Goal: Task Accomplishment & Management: Complete application form

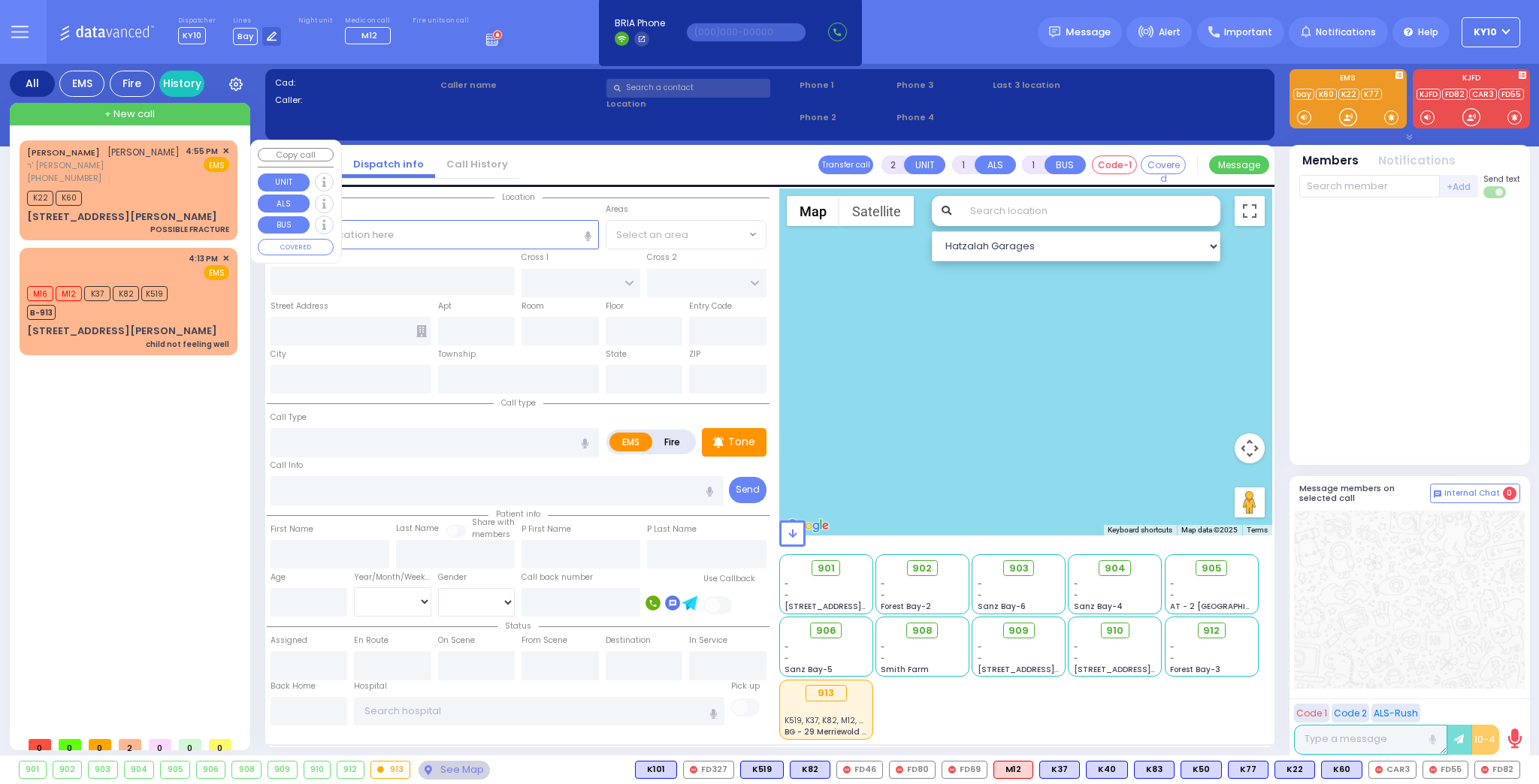
click at [180, 185] on div "(845) 492-5403" at bounding box center [104, 178] width 153 height 13
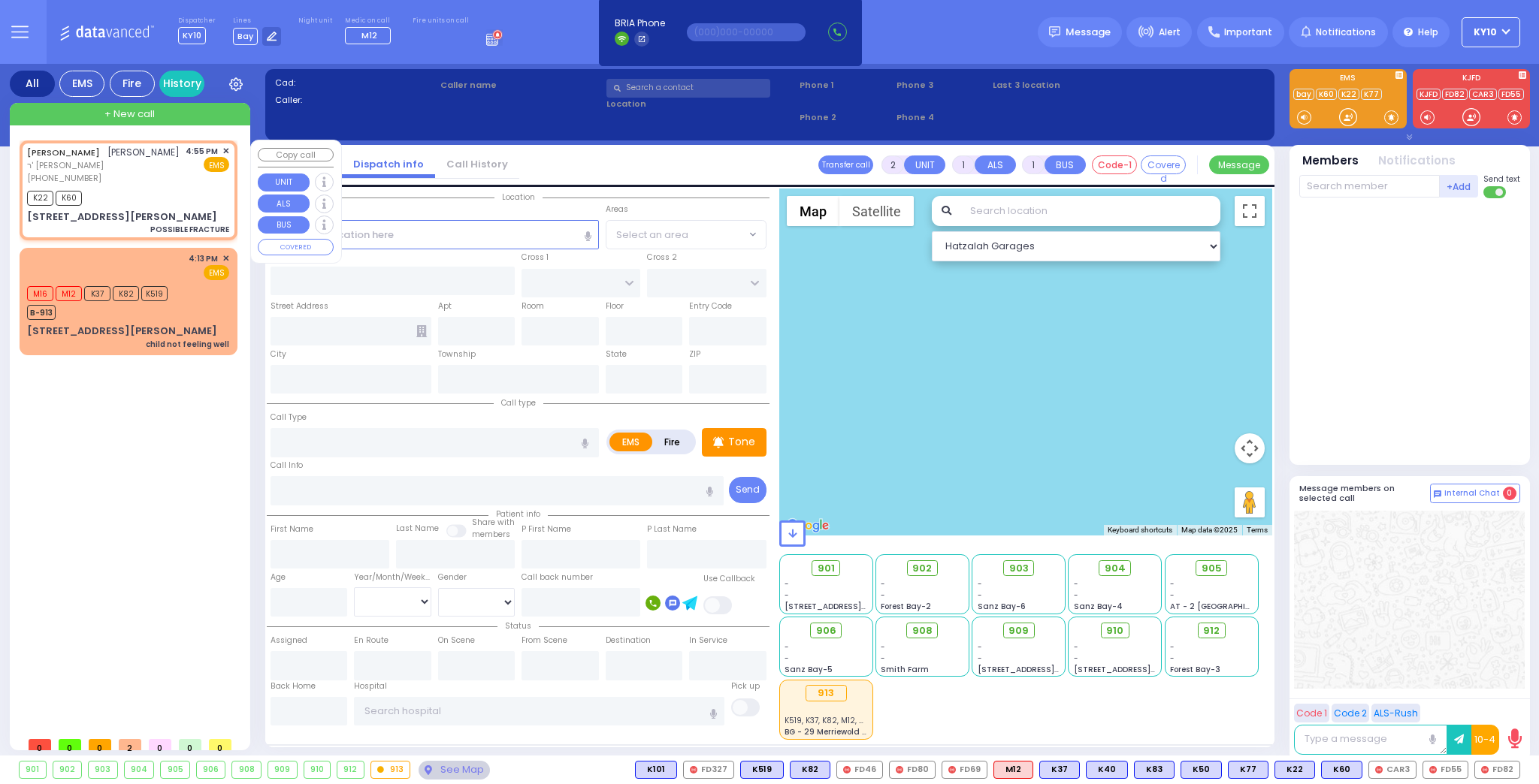
select select
type input "POSSIBLE FRACTURE"
radio input "true"
type input "DUVID YITZCHOK"
type input "FALKOWITZ"
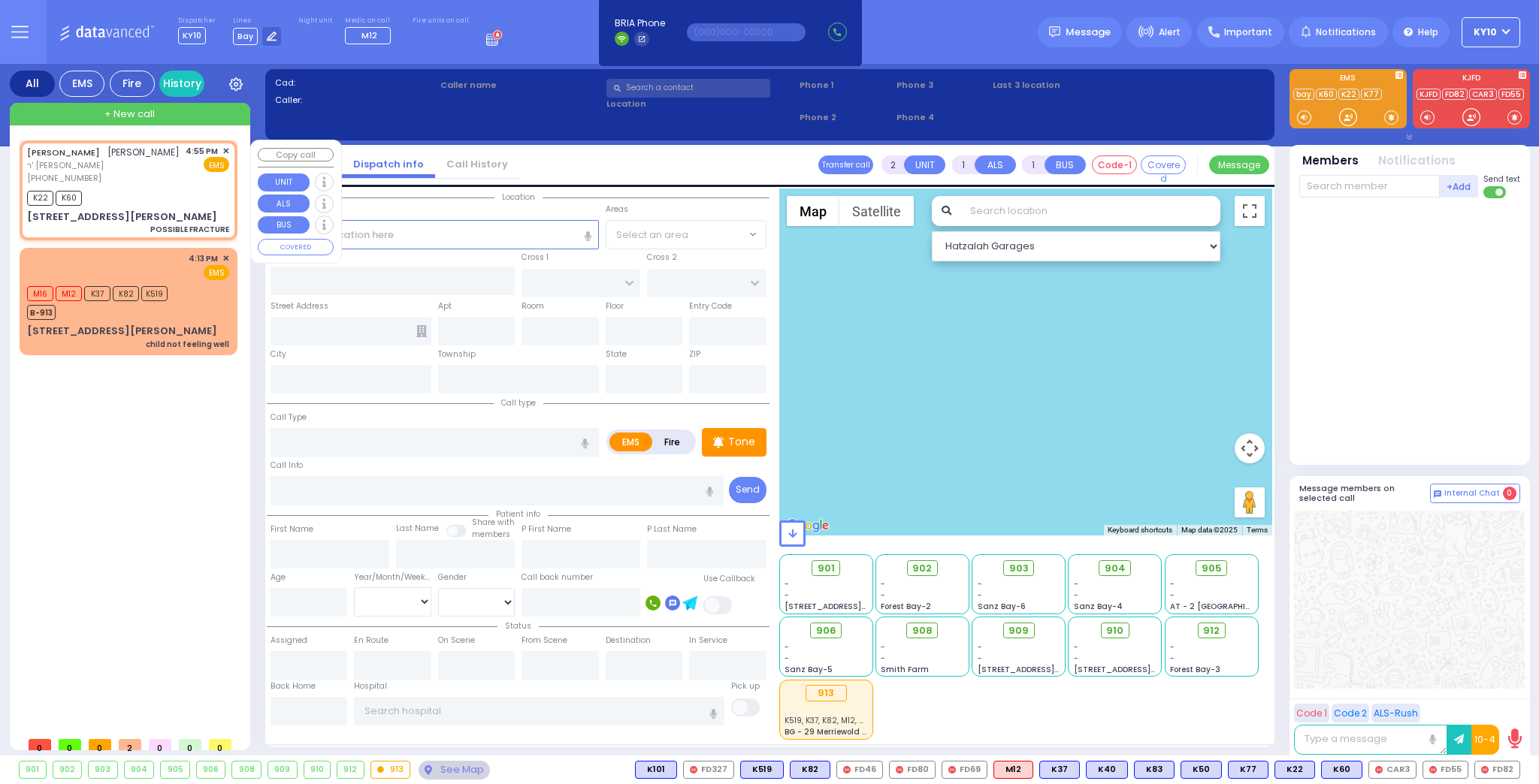
type input "8"
select select "Year"
type input "16:55"
type input "16:56"
type input "[PERSON_NAME] LN"
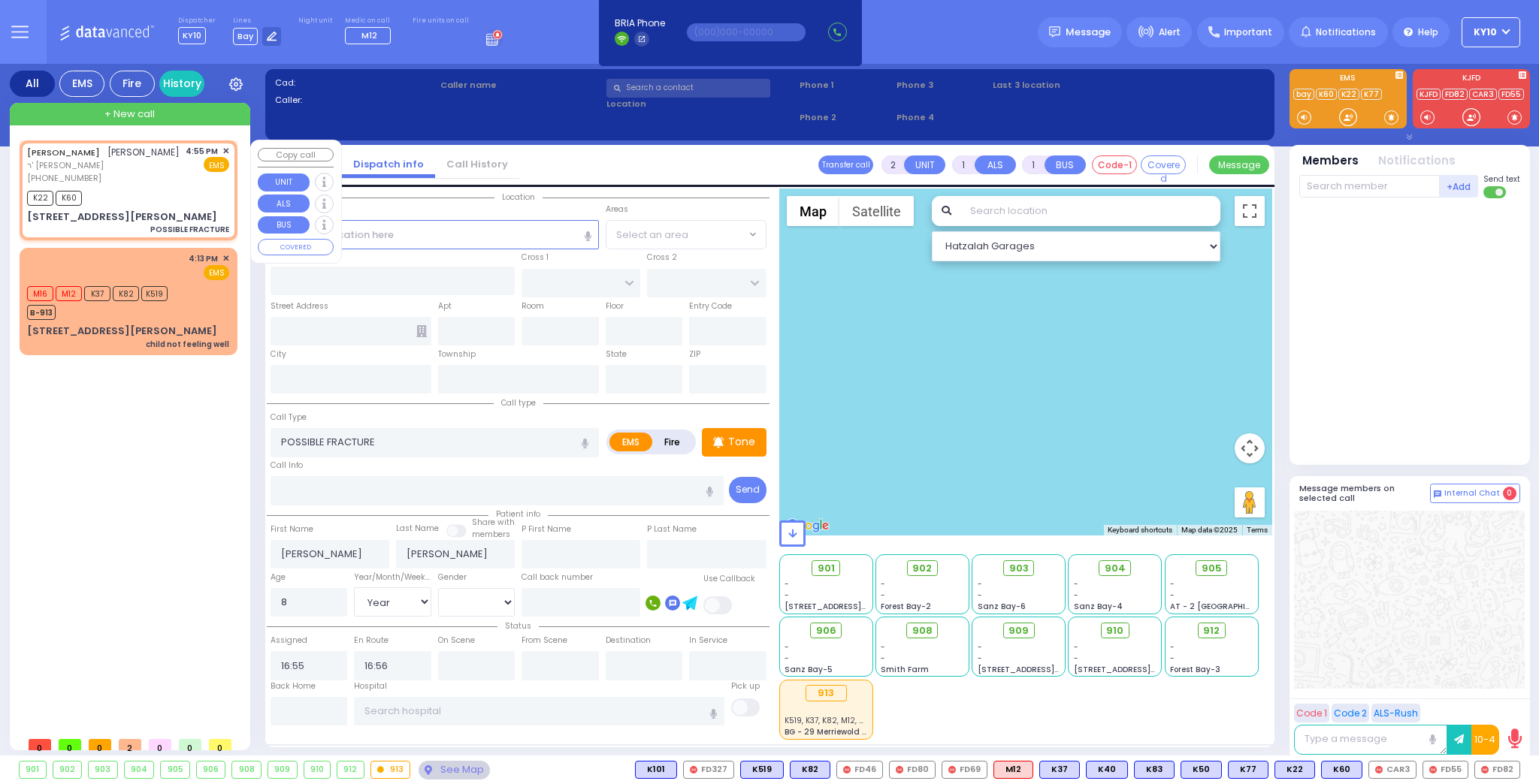
type input "SCHUNNEMUNK RD"
type input "8 MORDCHE SCHER BLVD"
type input "101"
type input "Kiryas Joel"
type input "[US_STATE]"
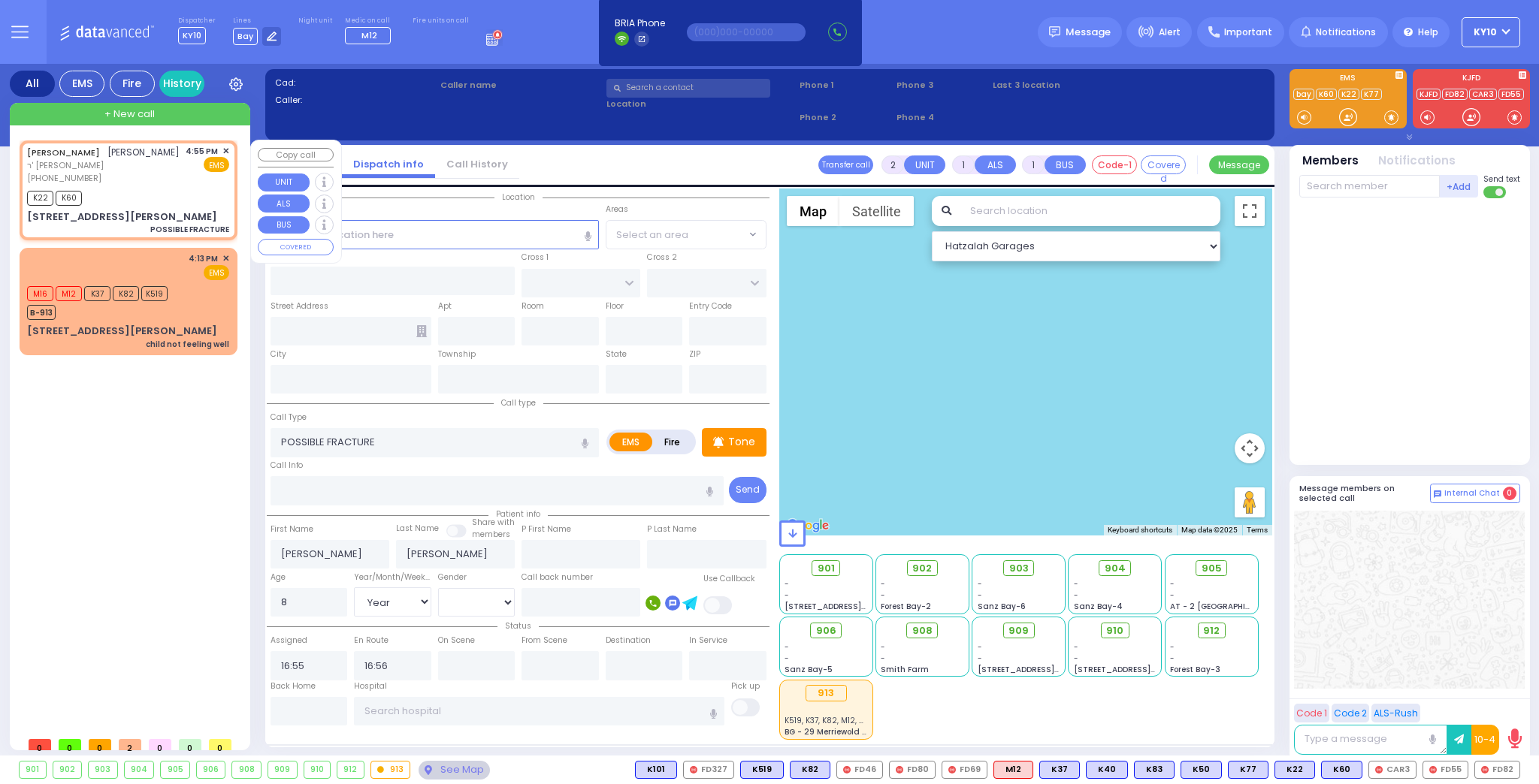
type input "10950"
select select "SECTION 2"
select select "Hatzalah Garages"
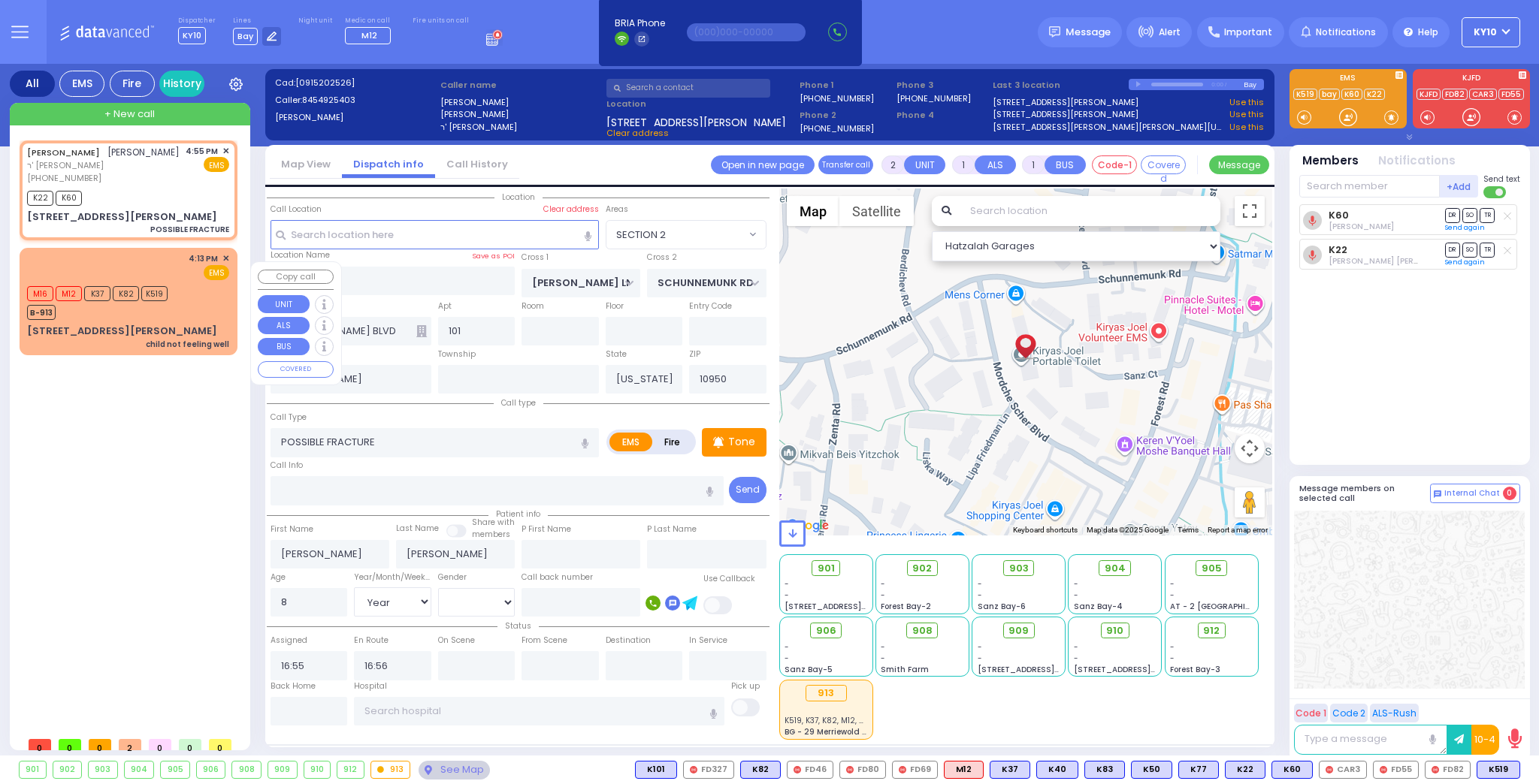
click at [182, 316] on div "M16 M12 K37 K82 K519 B-913" at bounding box center [128, 301] width 202 height 38
select select
type input "child not feeling well"
radio input "true"
select select
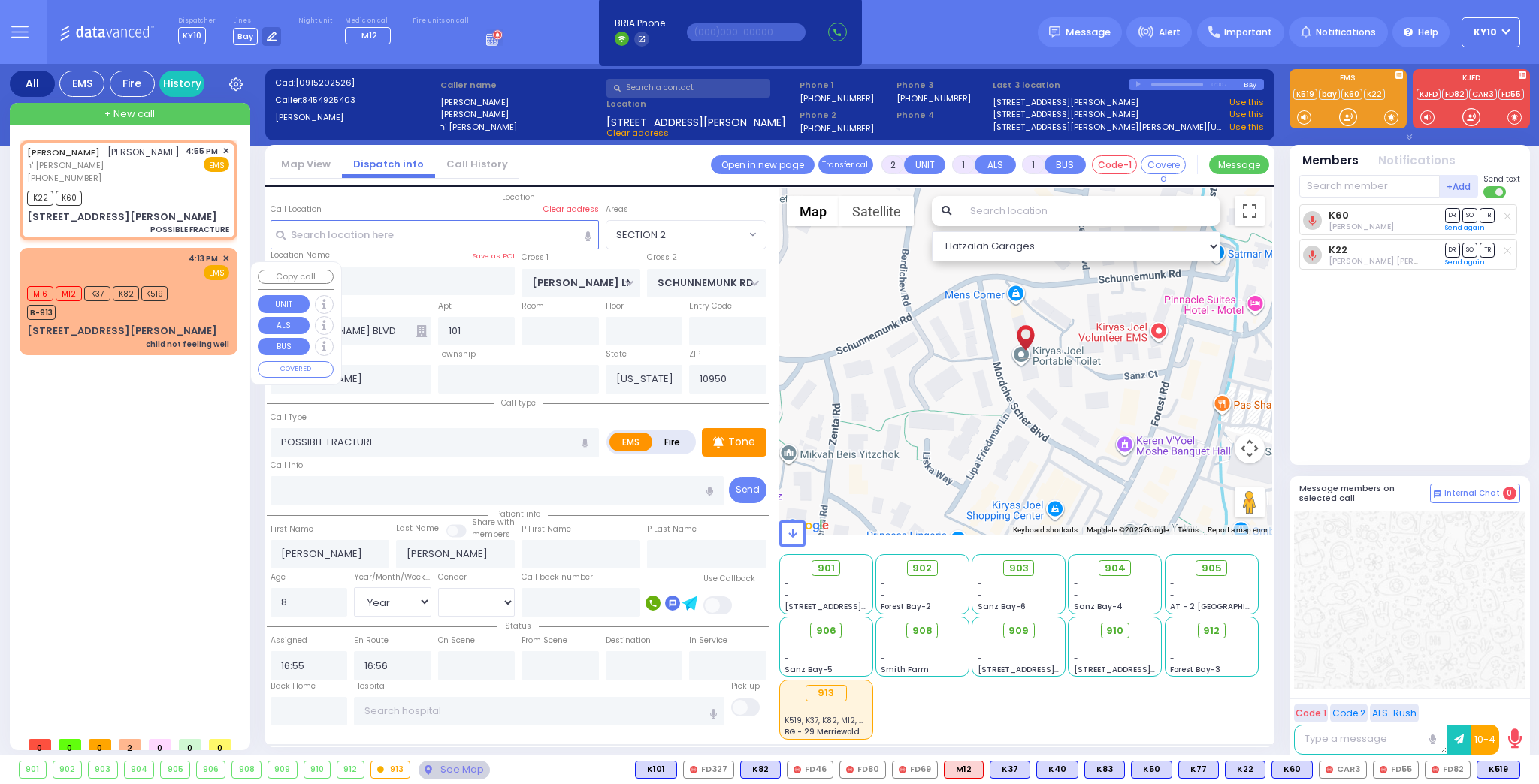
type input "16:13"
select select "Hatzalah Garages"
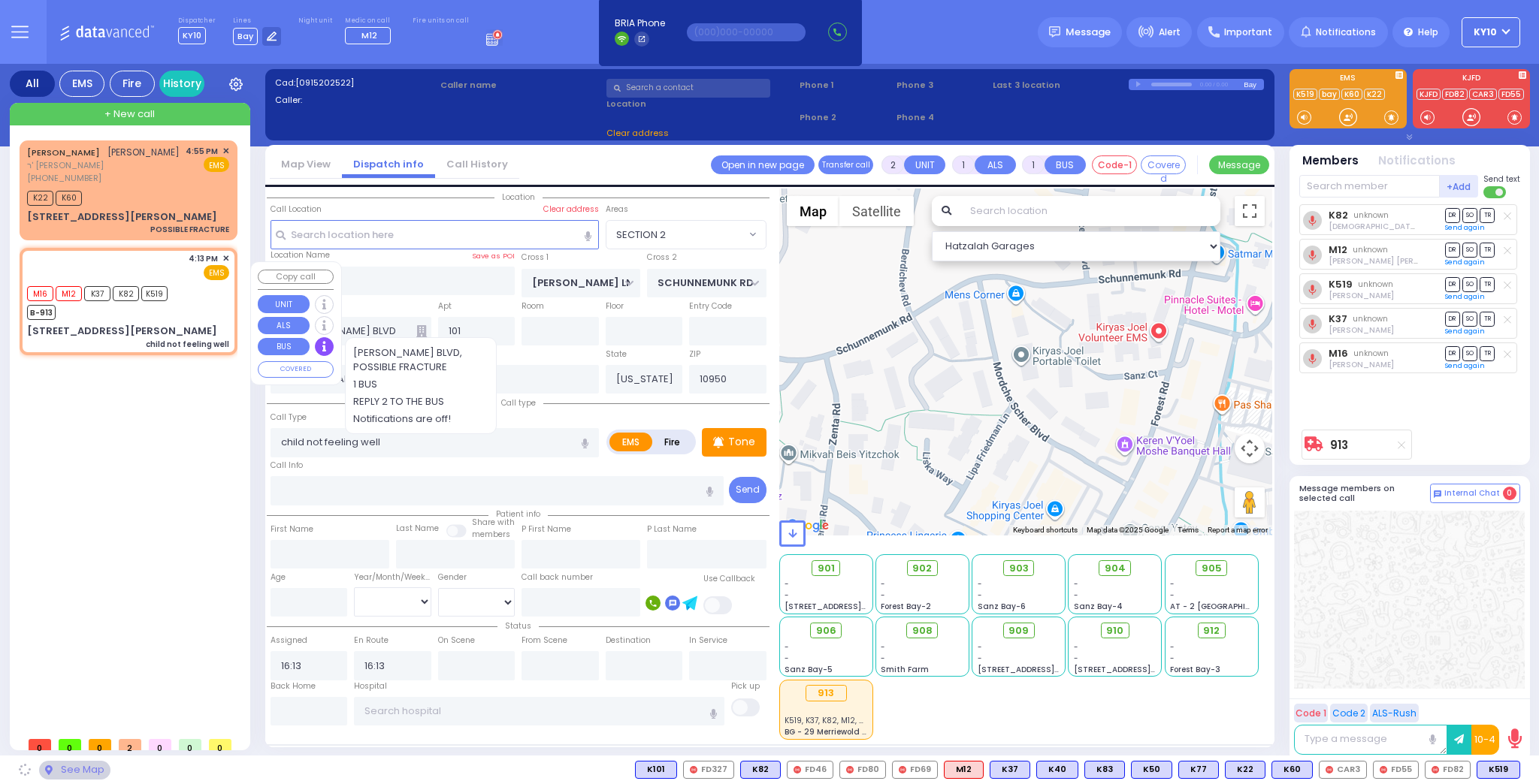
type input "DUELK AVE"
type input "[STREET_ADDRESS][PERSON_NAME]"
type input "Monroe"
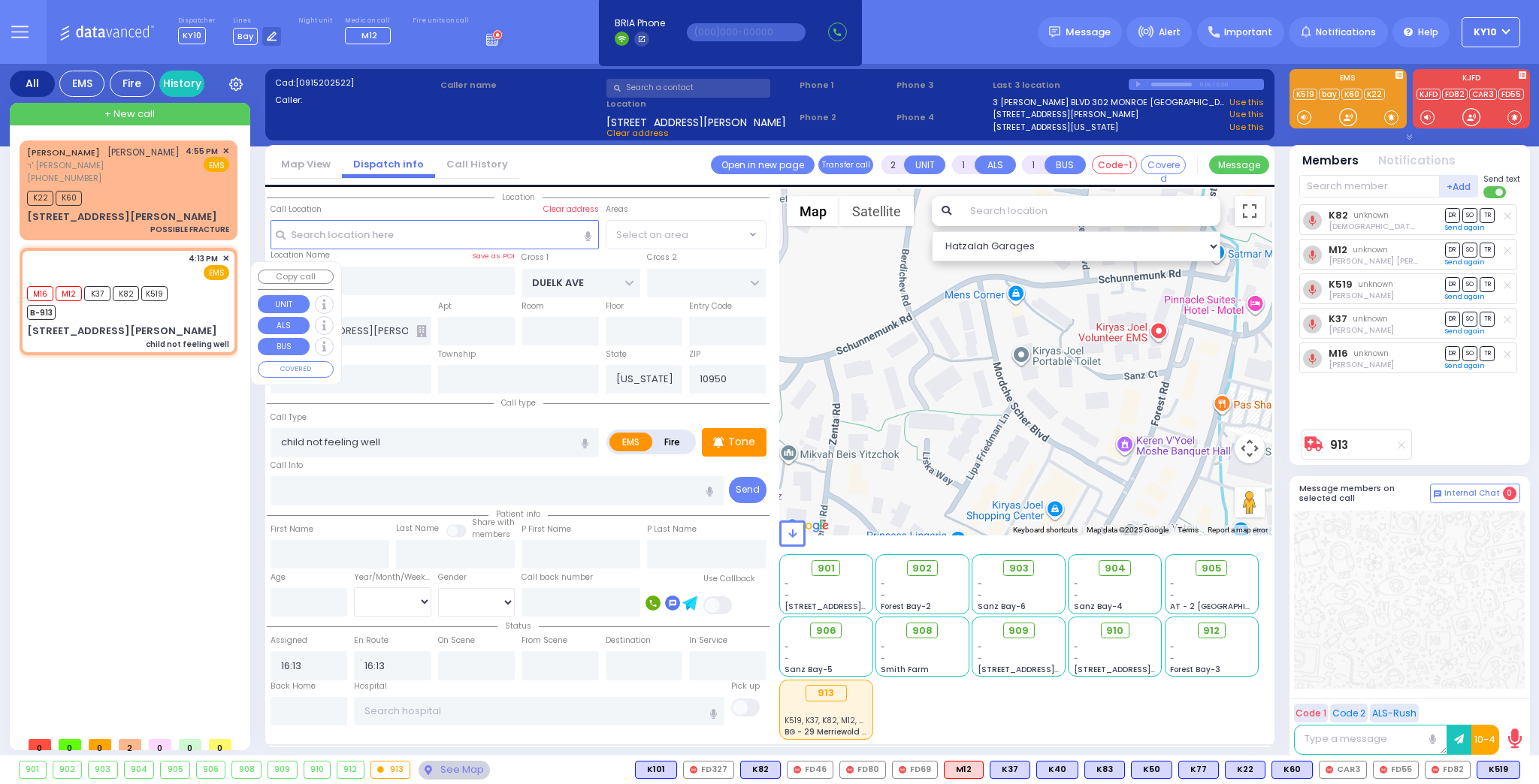
select select "[GEOGRAPHIC_DATA]"
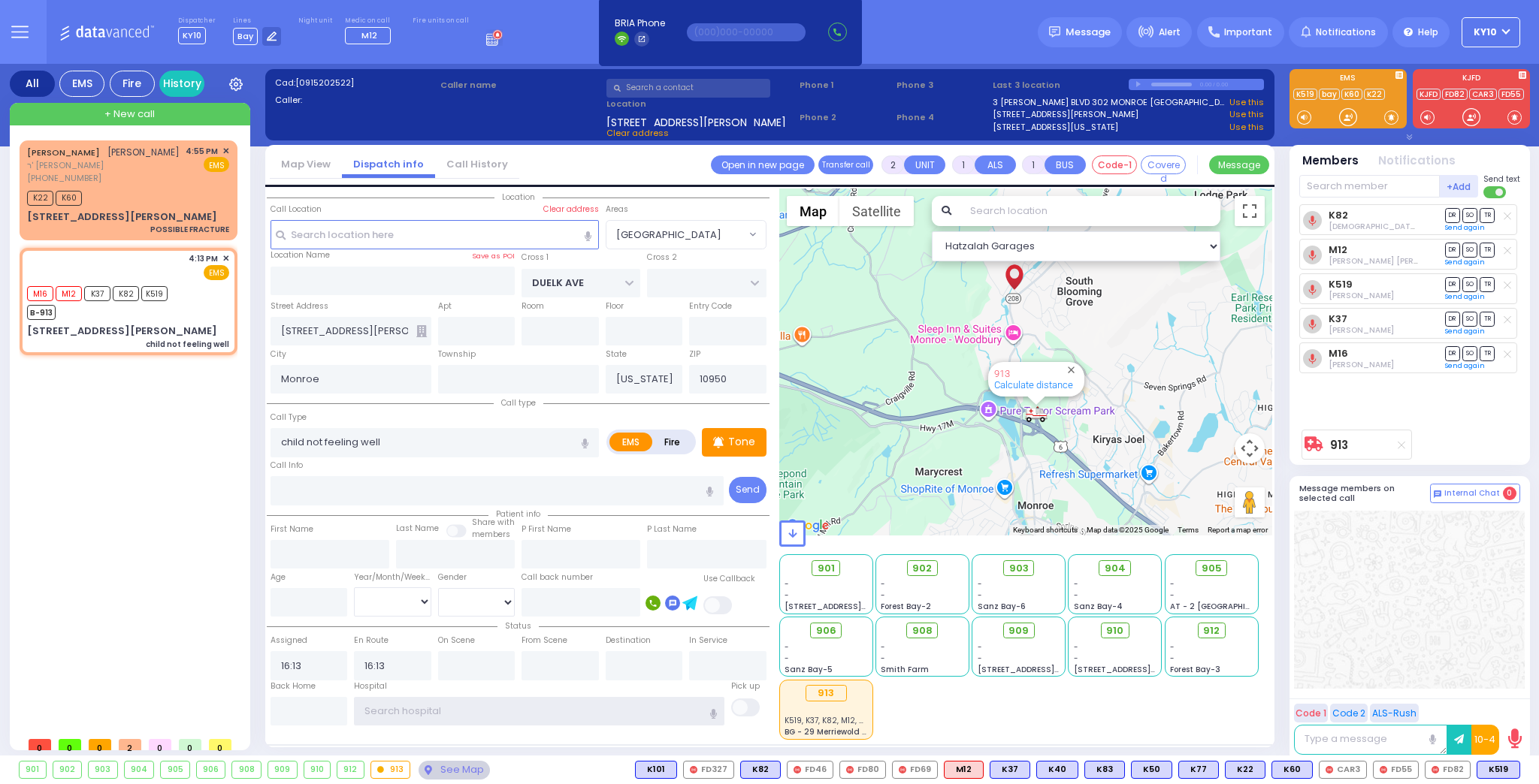
click at [453, 707] on input "text" at bounding box center [539, 711] width 370 height 29
type input "MT SIN"
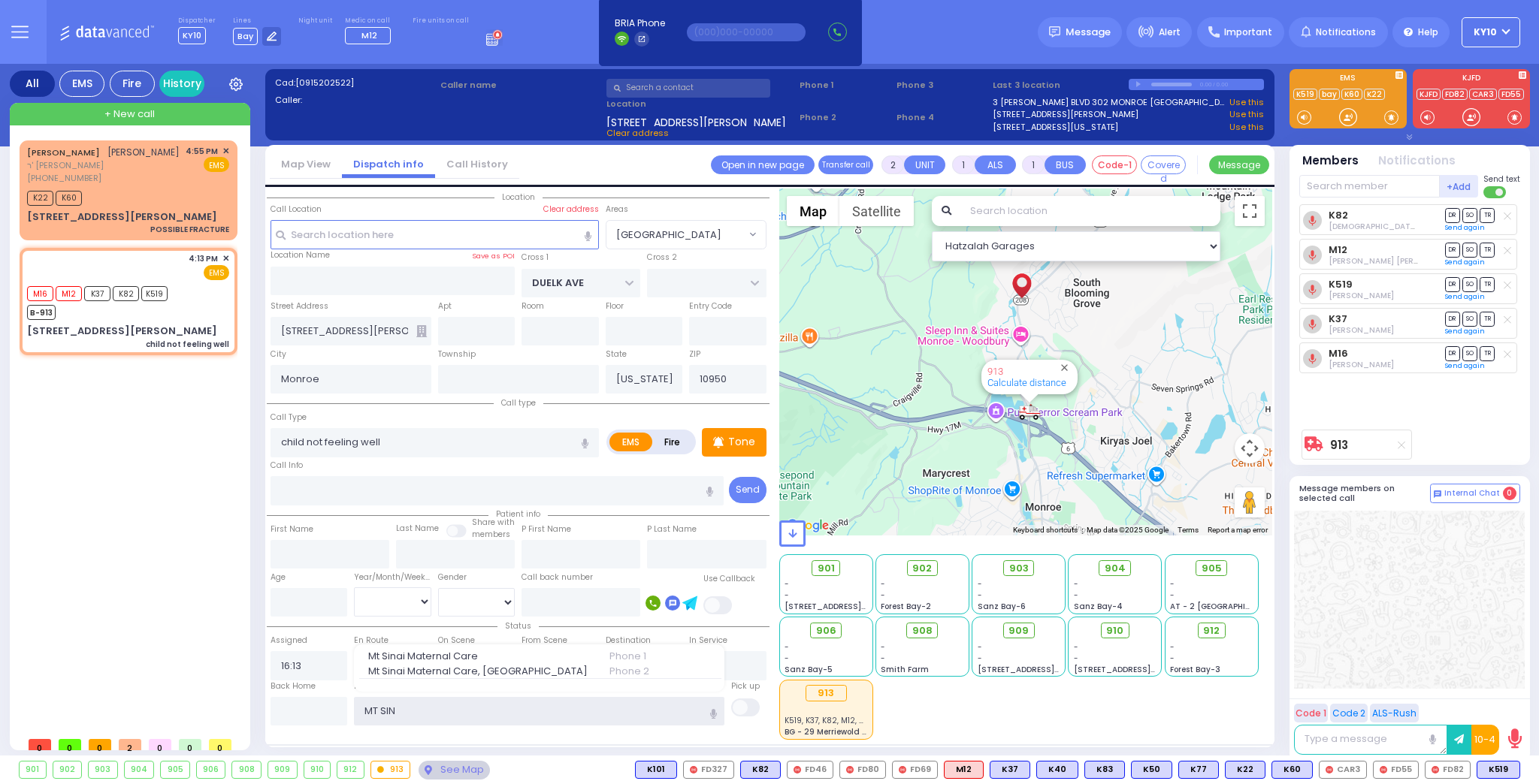
drag, startPoint x: 399, startPoint y: 704, endPoint x: 289, endPoint y: 700, distance: 110.1
click at [289, 700] on div "Back Home Hospital MT SIN Mt Sinai Maternal Care" at bounding box center [518, 703] width 503 height 46
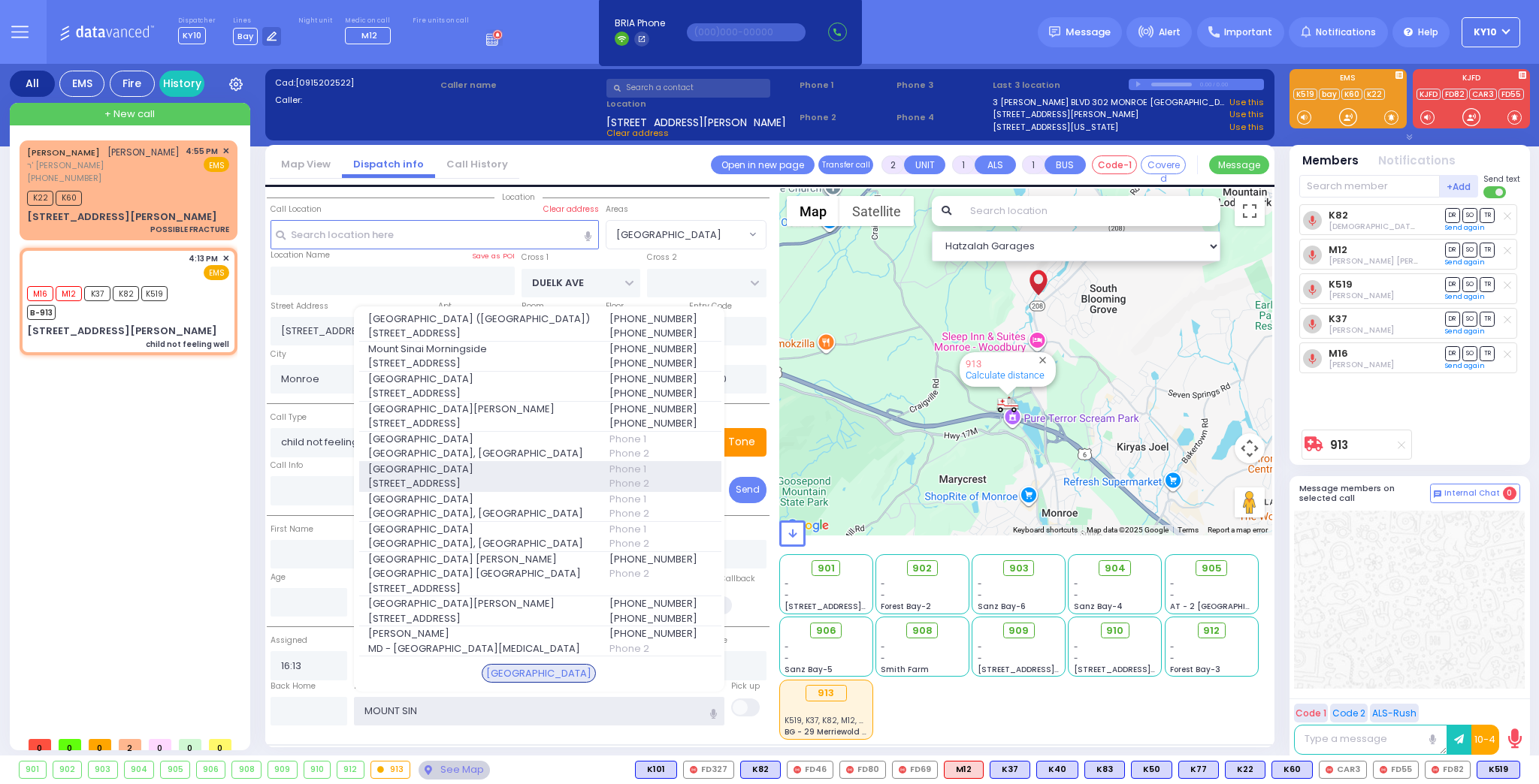
type input "MOUNT SIN"
click at [505, 491] on span "1468 Madison Ave" at bounding box center [480, 483] width 223 height 15
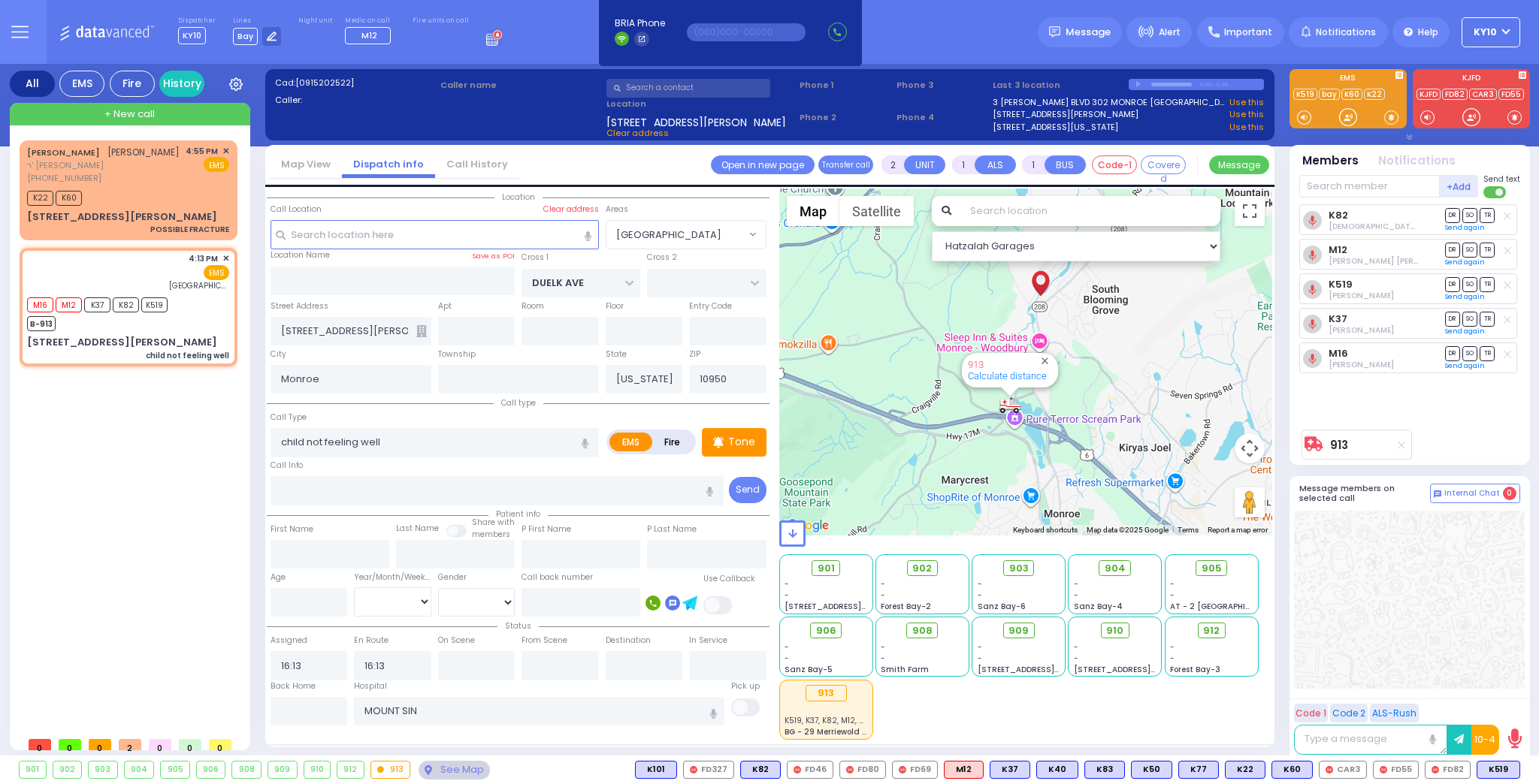
select select
radio input "true"
select select
type input "[GEOGRAPHIC_DATA]"
select select "Hatzalah Garages"
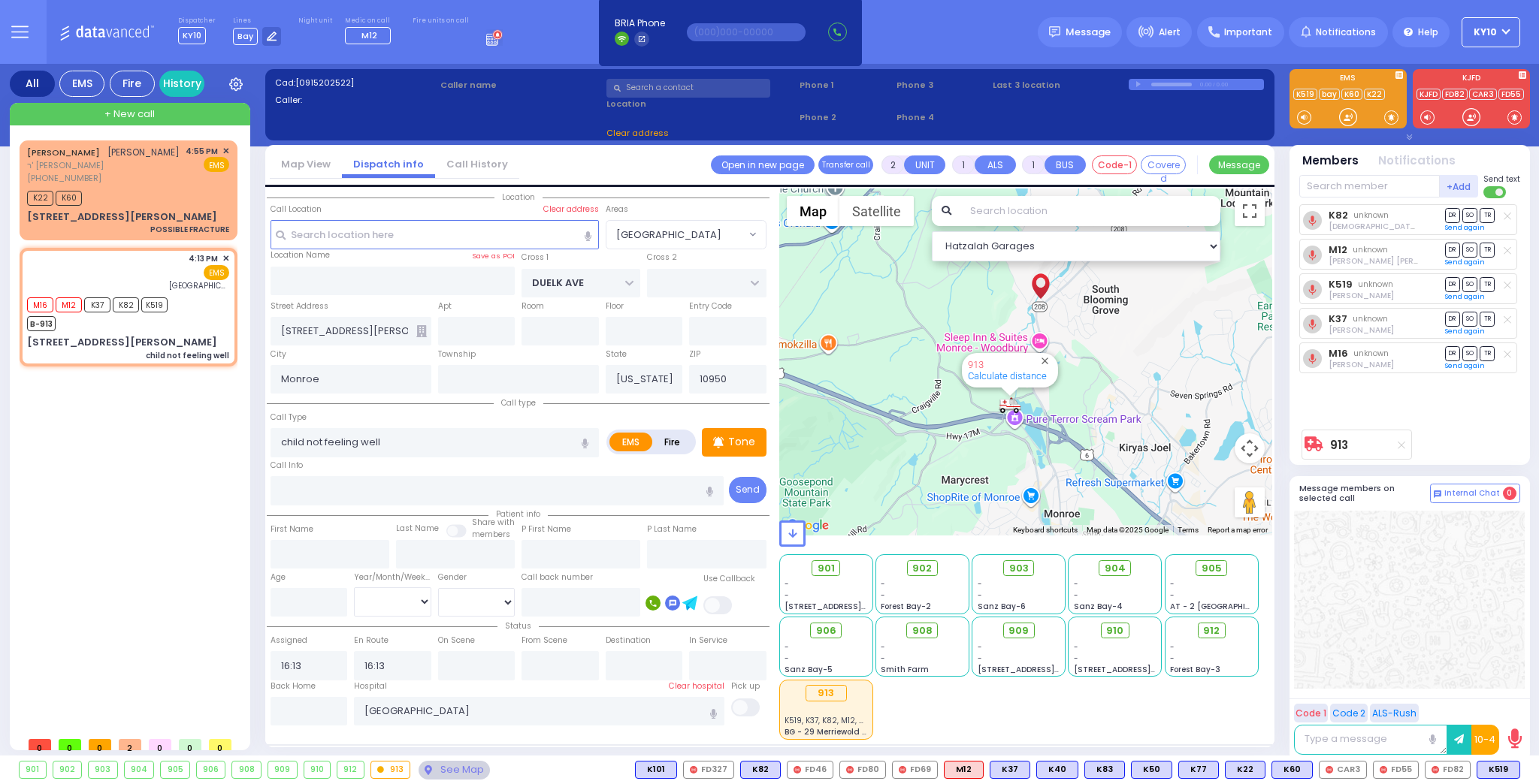
select select "[GEOGRAPHIC_DATA]"
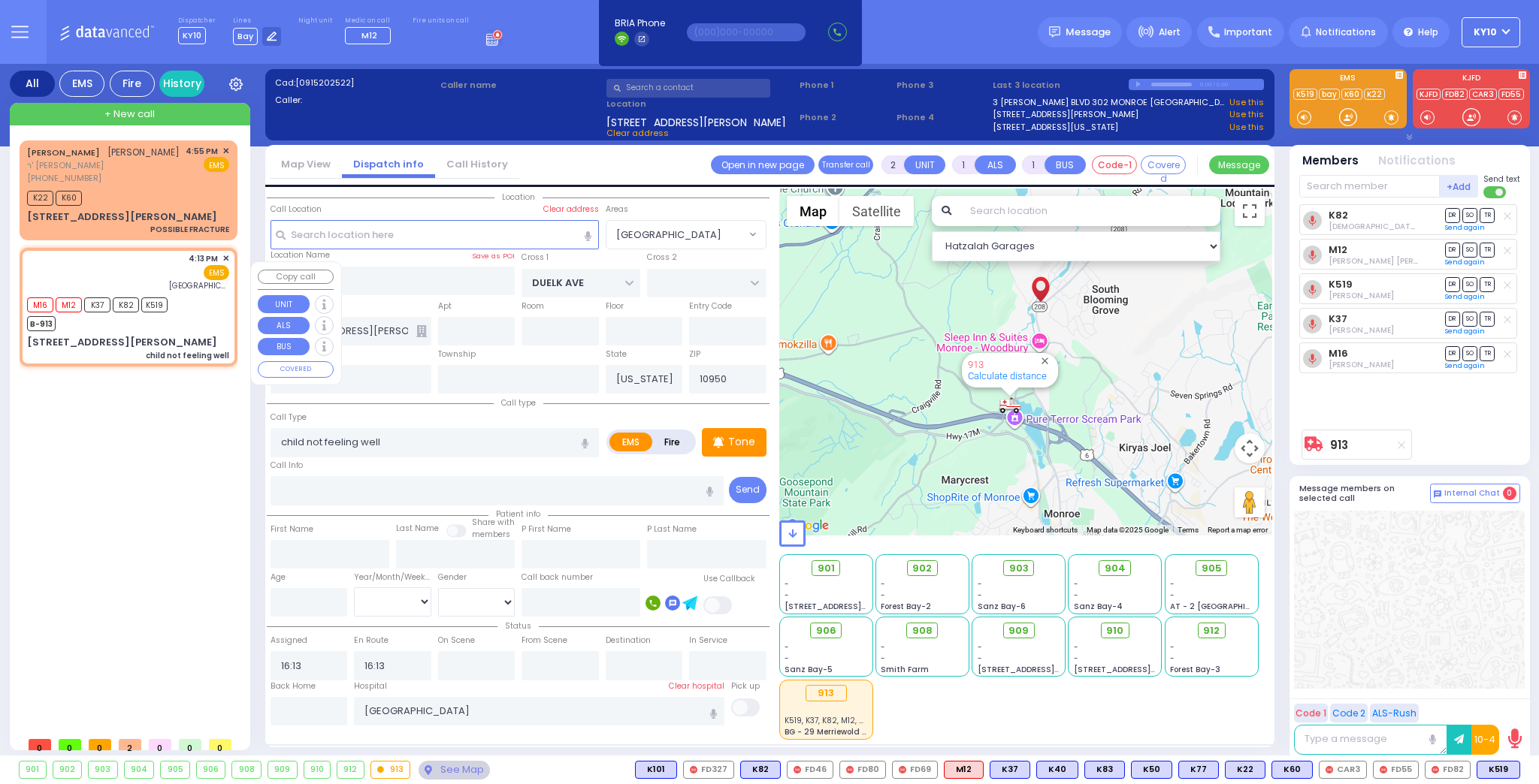
click at [205, 331] on div "M16 M12 K37 K82 K519 B-913" at bounding box center [128, 312] width 202 height 38
select select
radio input "true"
select select
select select "Hatzalah Garages"
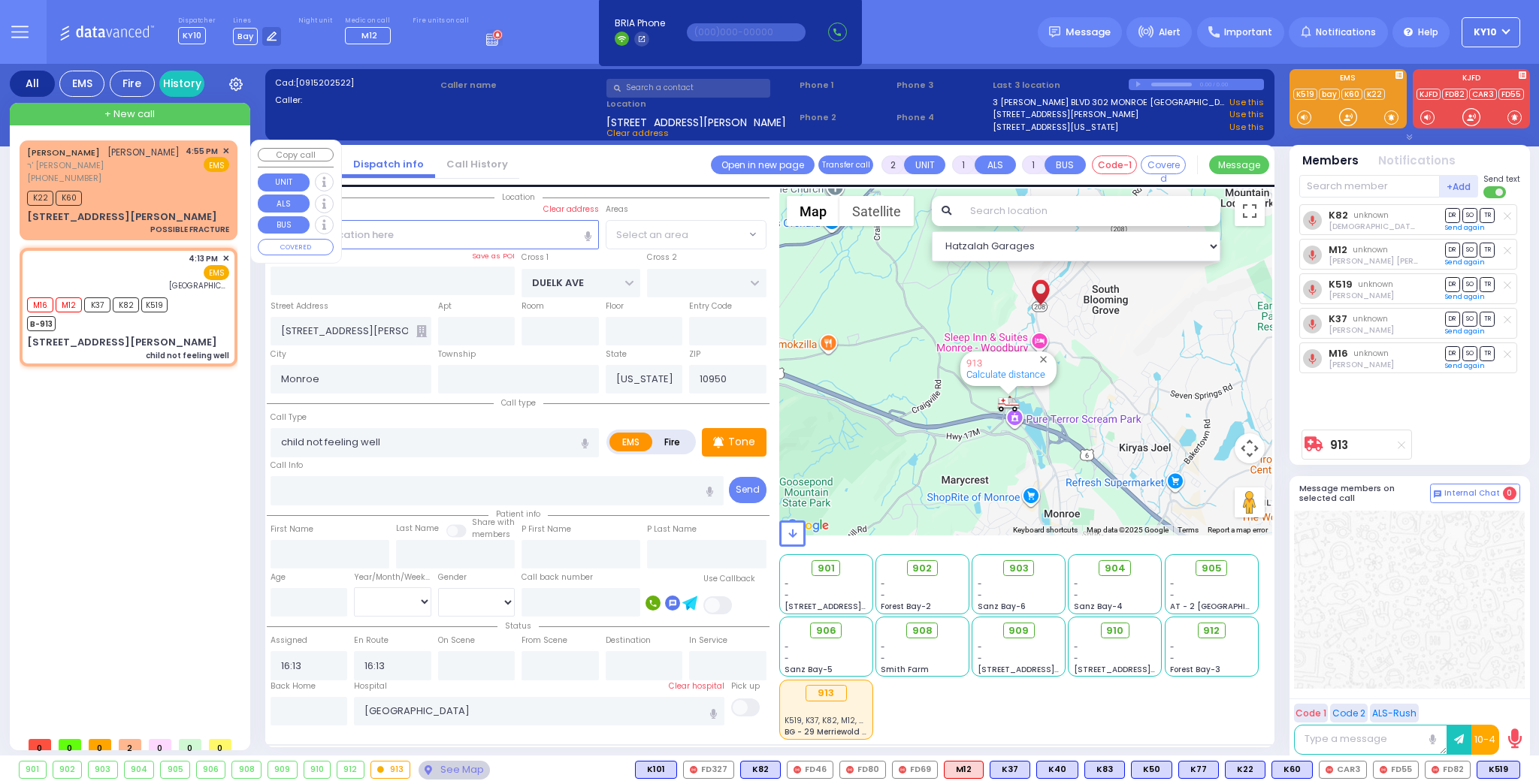
select select "[GEOGRAPHIC_DATA]"
click at [195, 202] on div "K22 K60" at bounding box center [128, 196] width 202 height 18
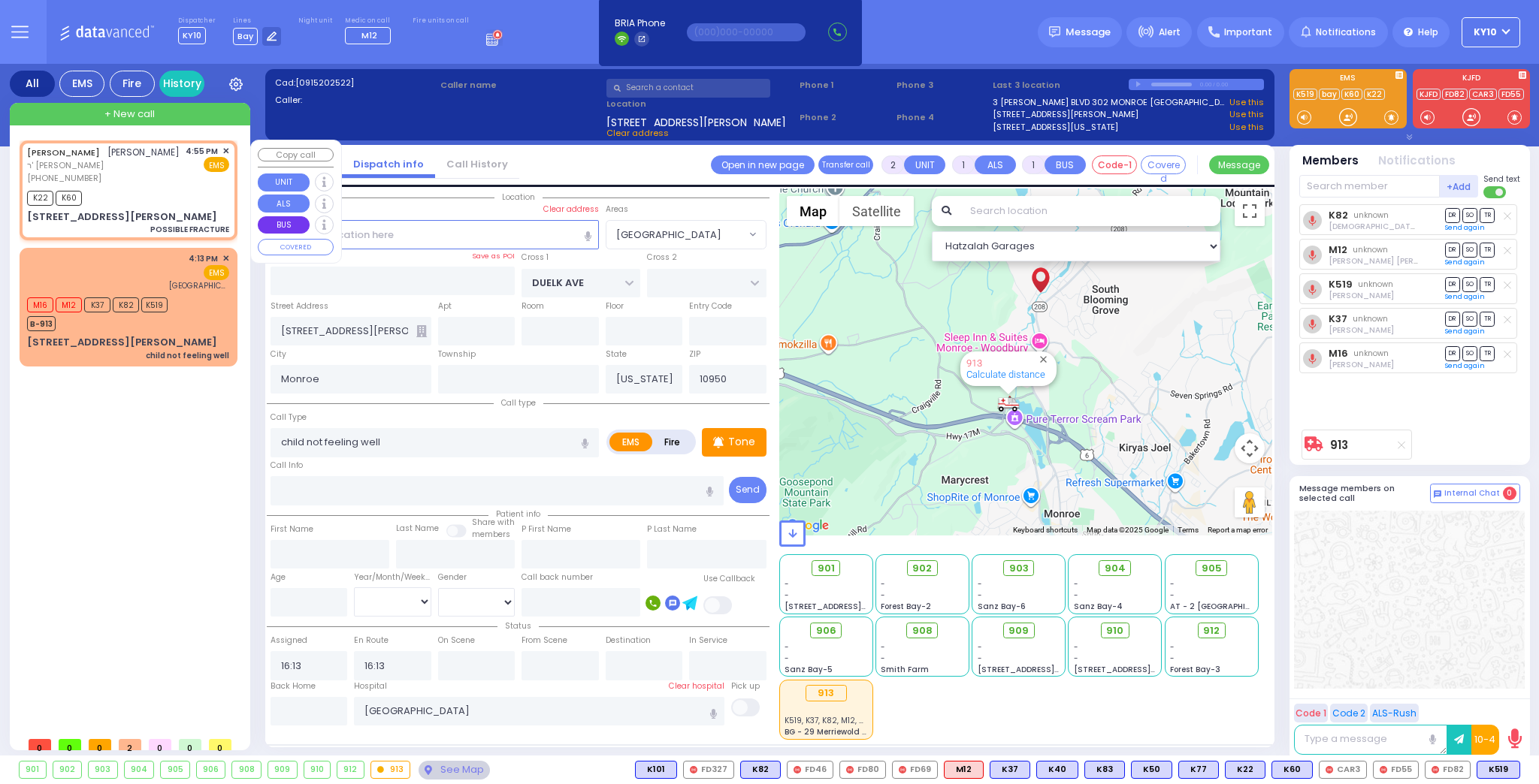
select select
type input "POSSIBLE FRACTURE"
radio input "true"
type input "DUVID YITZCHOK"
type input "FALKOWITZ"
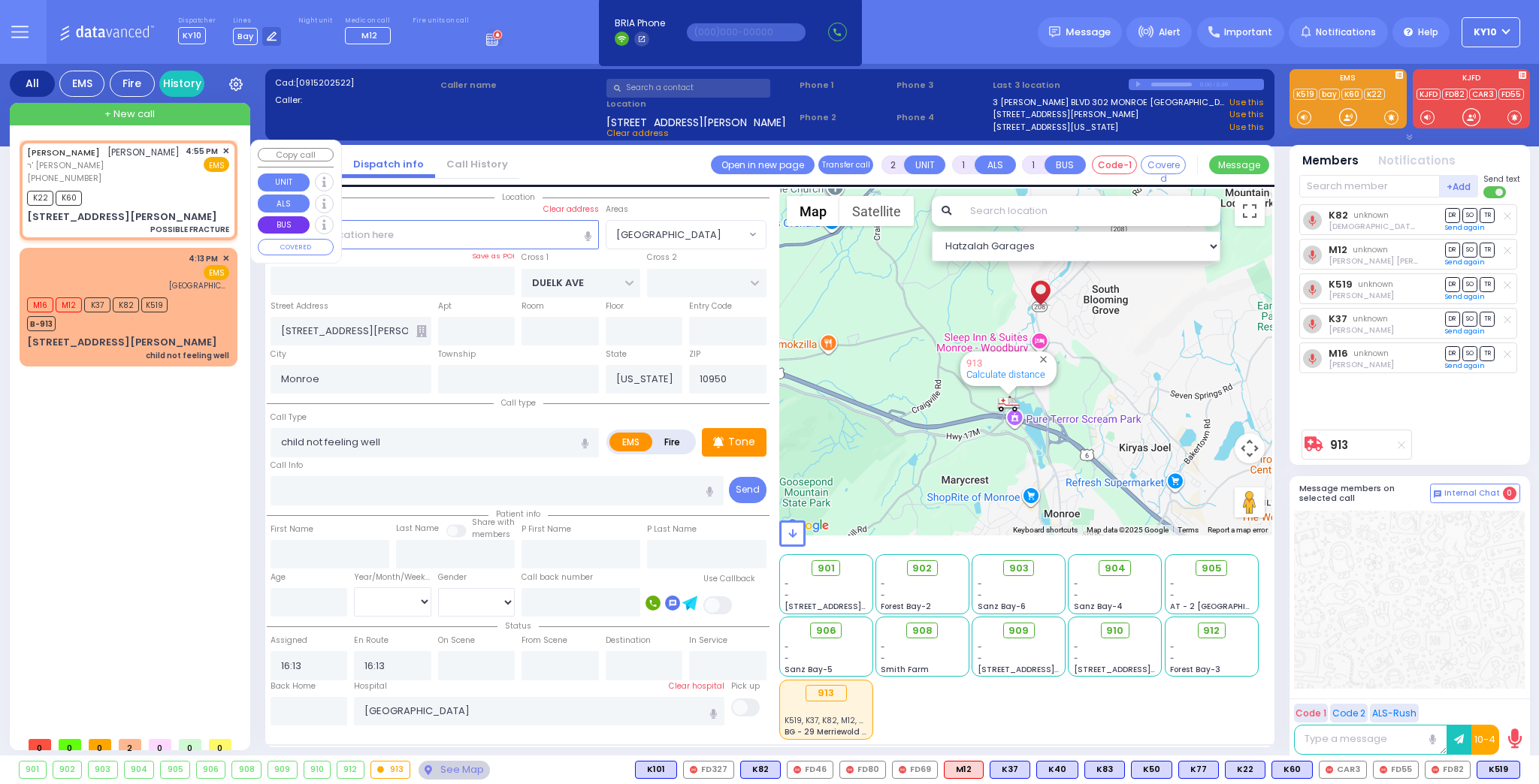
type input "8"
select select "Year"
type input "16:55"
type input "16:56"
type input "[PERSON_NAME] LN"
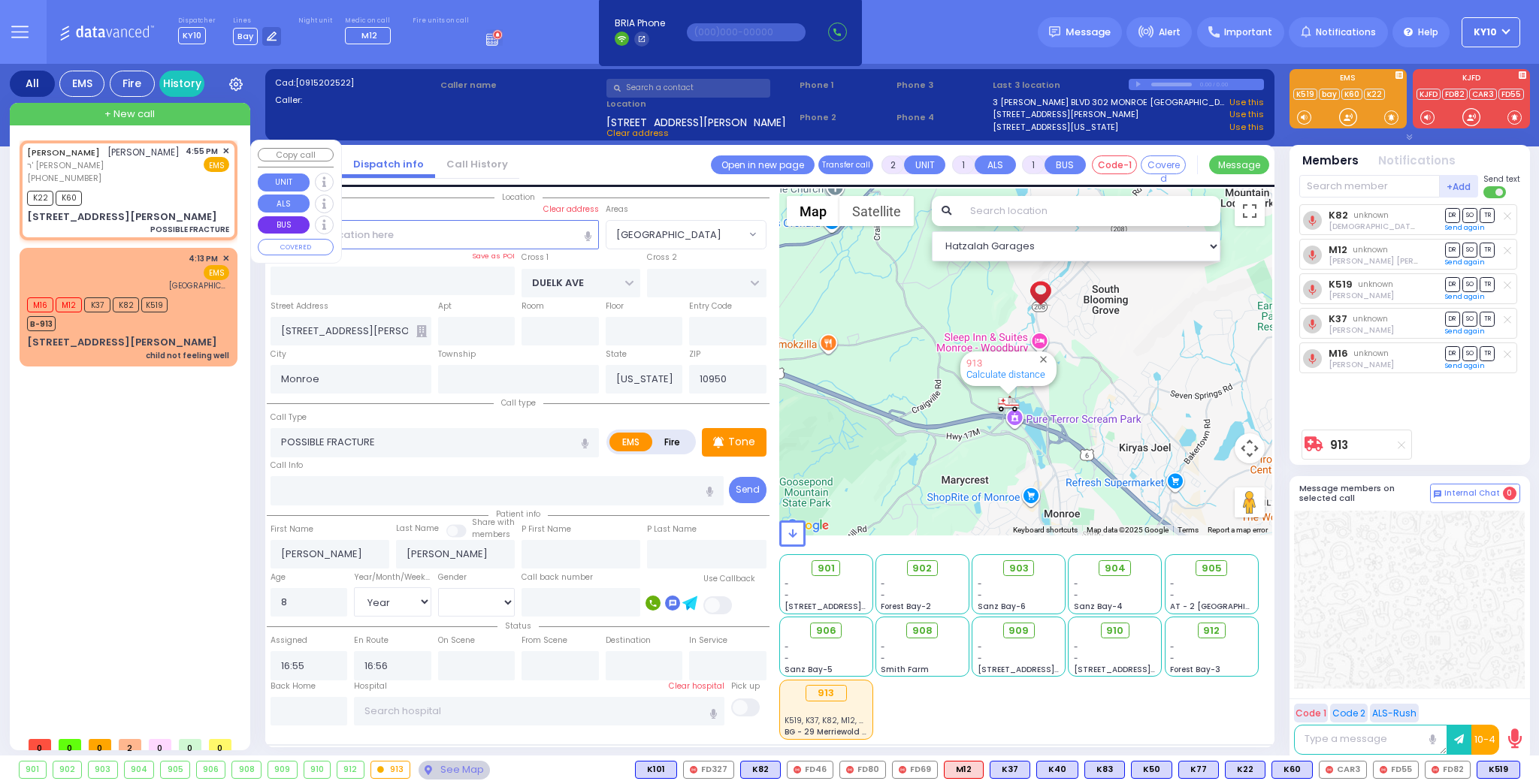
type input "SCHUNNEMUNK RD"
type input "8 MORDCHE SCHER BLVD"
type input "101"
type input "Kiryas Joel"
select select "SECTION 2"
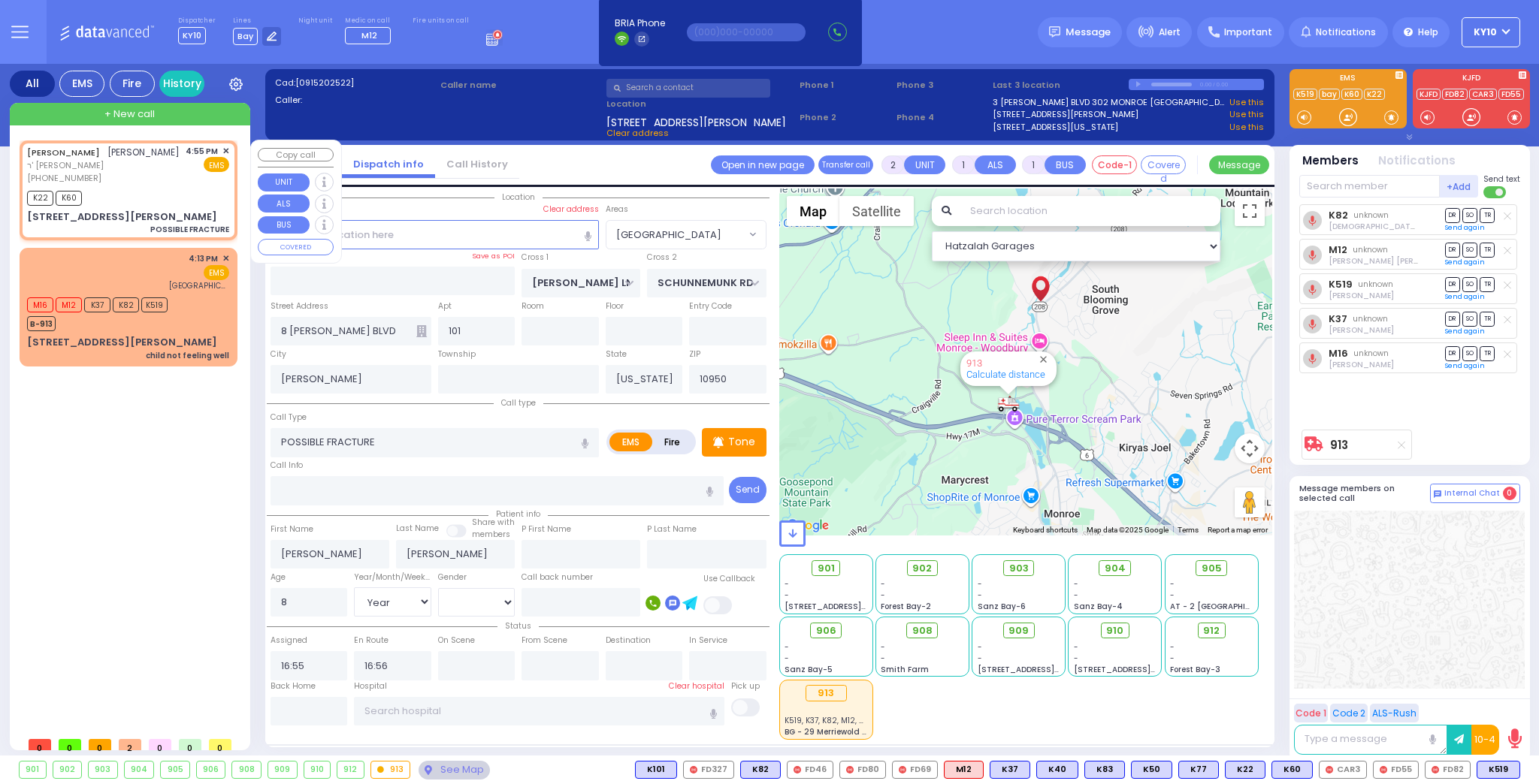
select select "Hatzalah Garages"
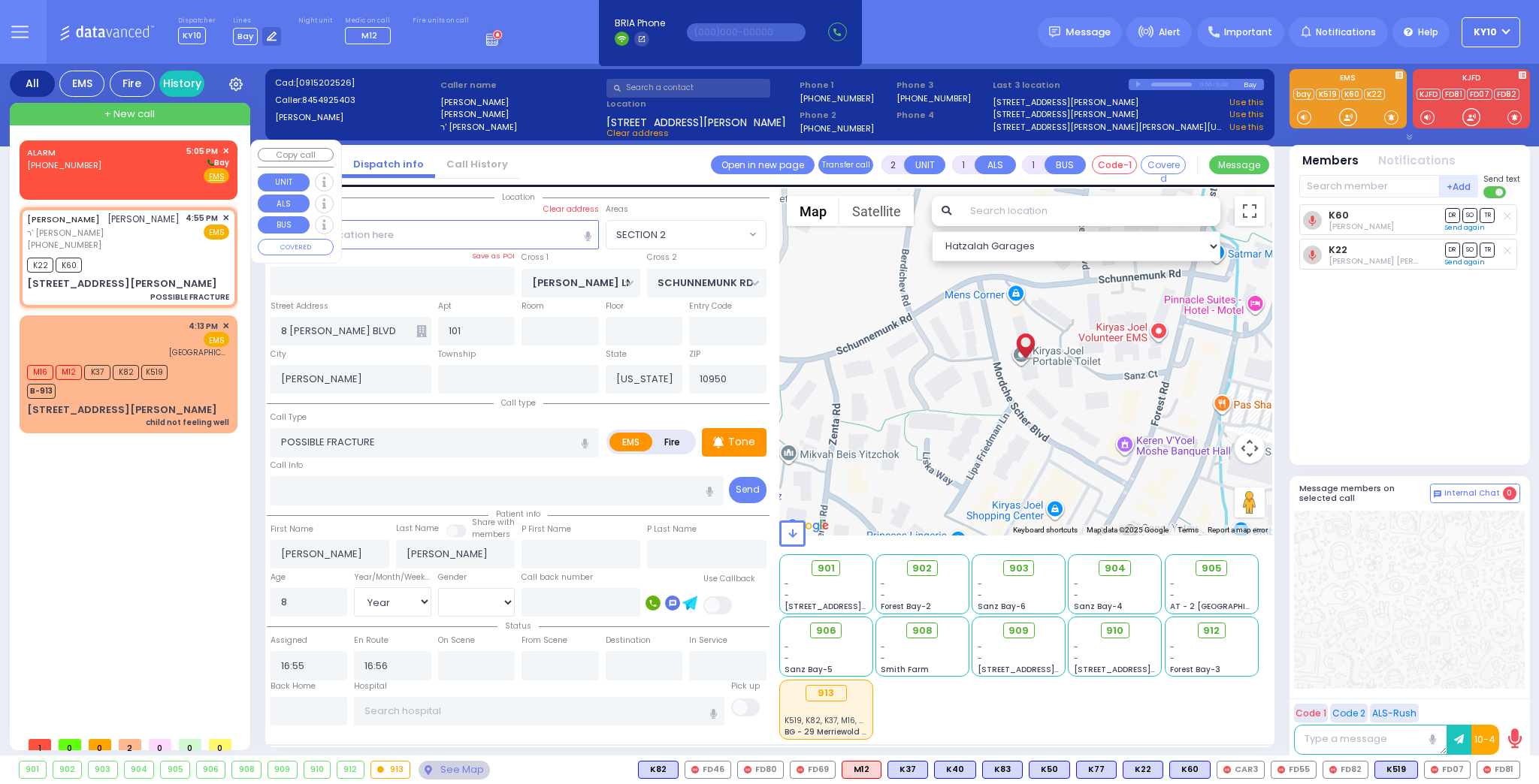
click at [144, 169] on div "ALARM (800) 481-2700 5:05 PM ✕ Bay EMS" at bounding box center [128, 164] width 202 height 39
select select
radio input "true"
select select
type input "17:05"
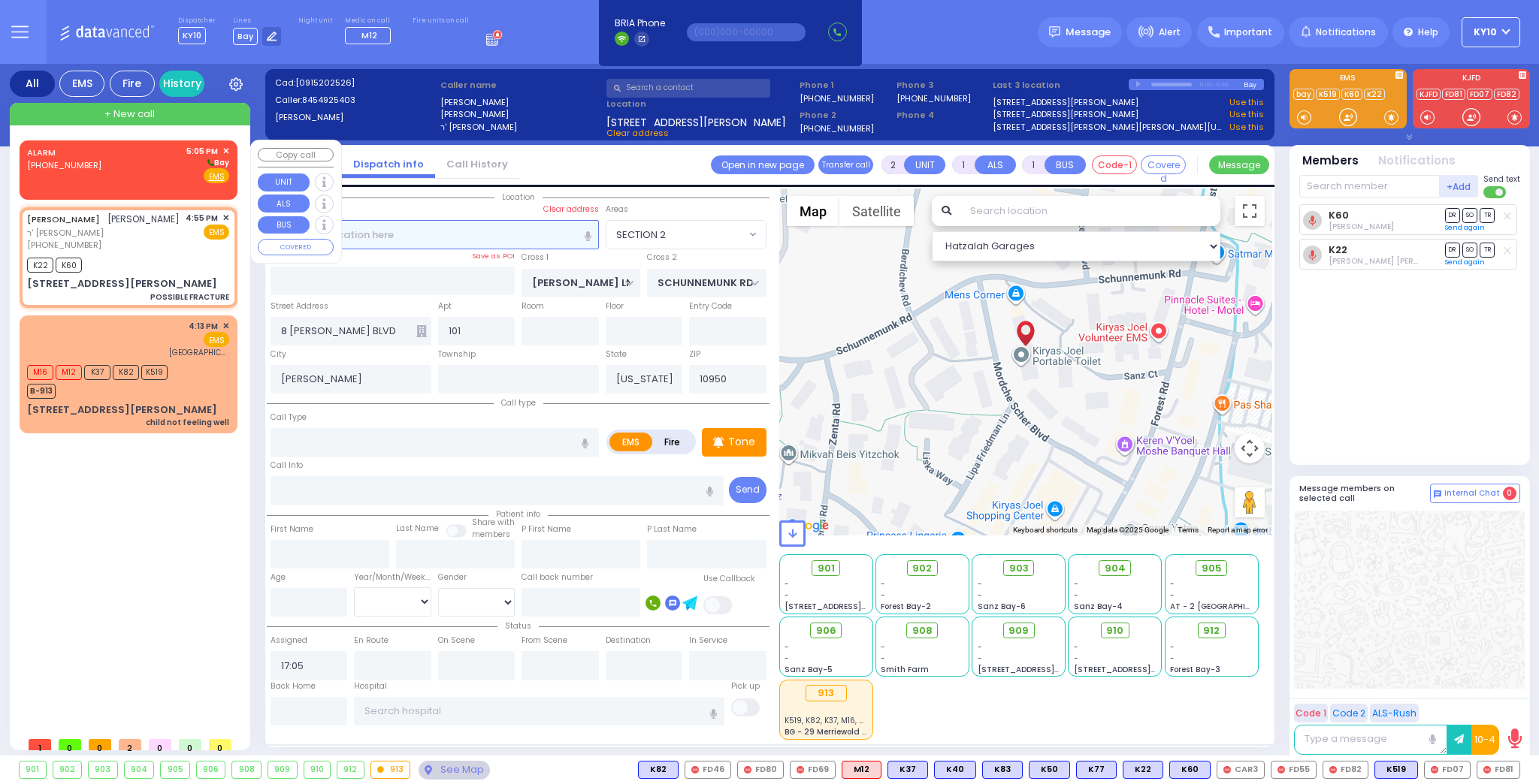
select select "Hatzalah Garages"
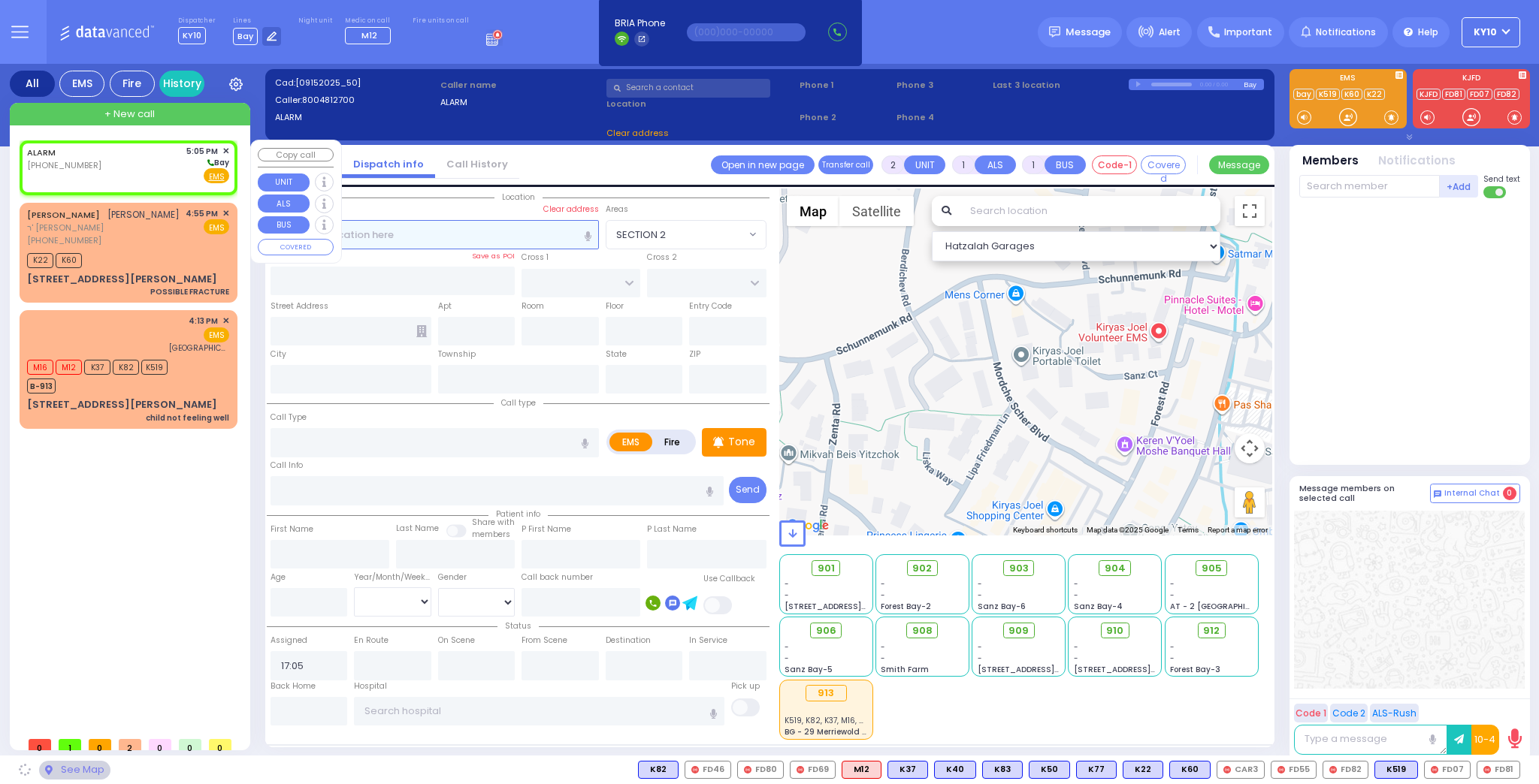
select select
radio input "true"
select select
select select "Hatzalah Garages"
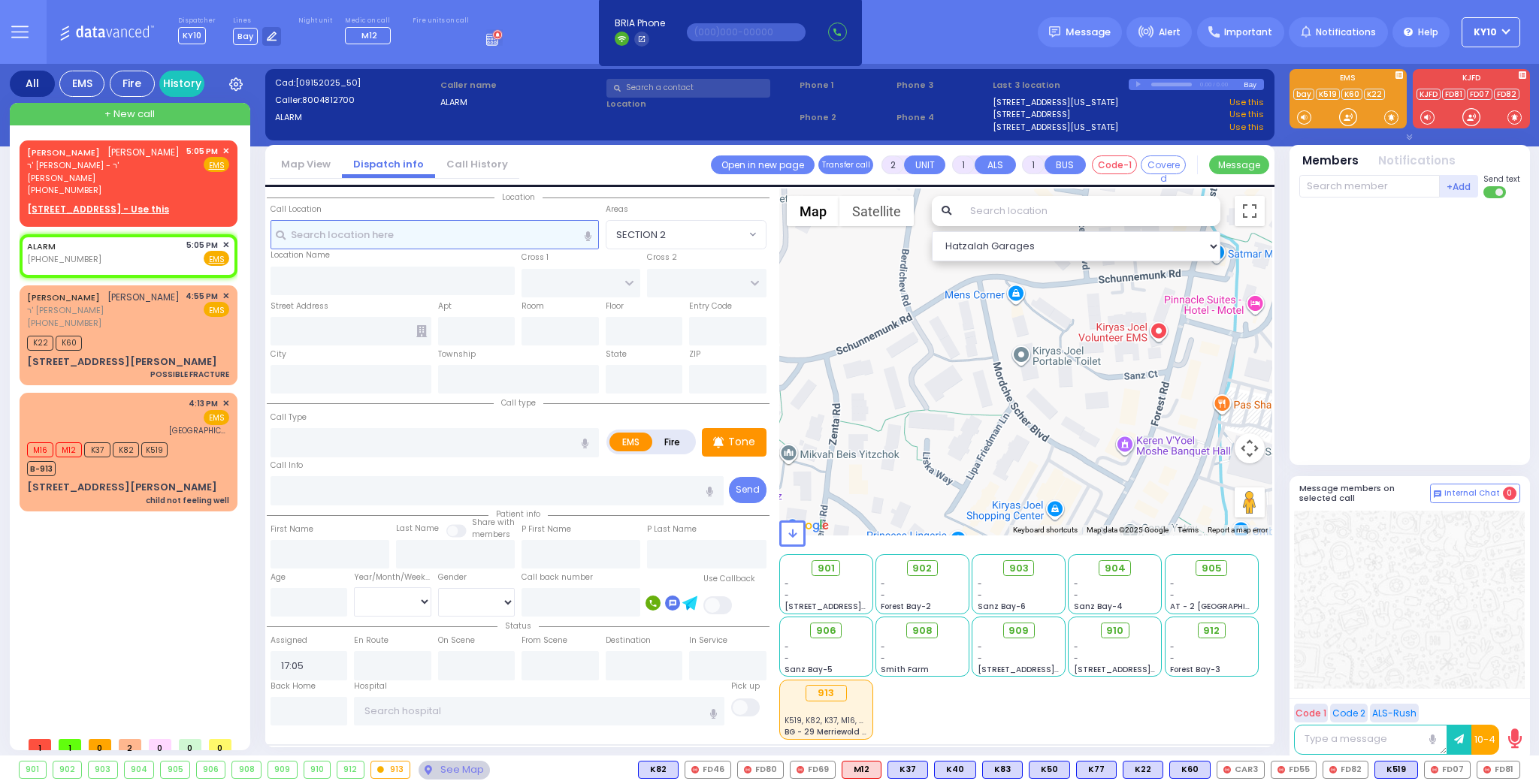
select select
radio input "true"
select select
select select "Hatzalah Garages"
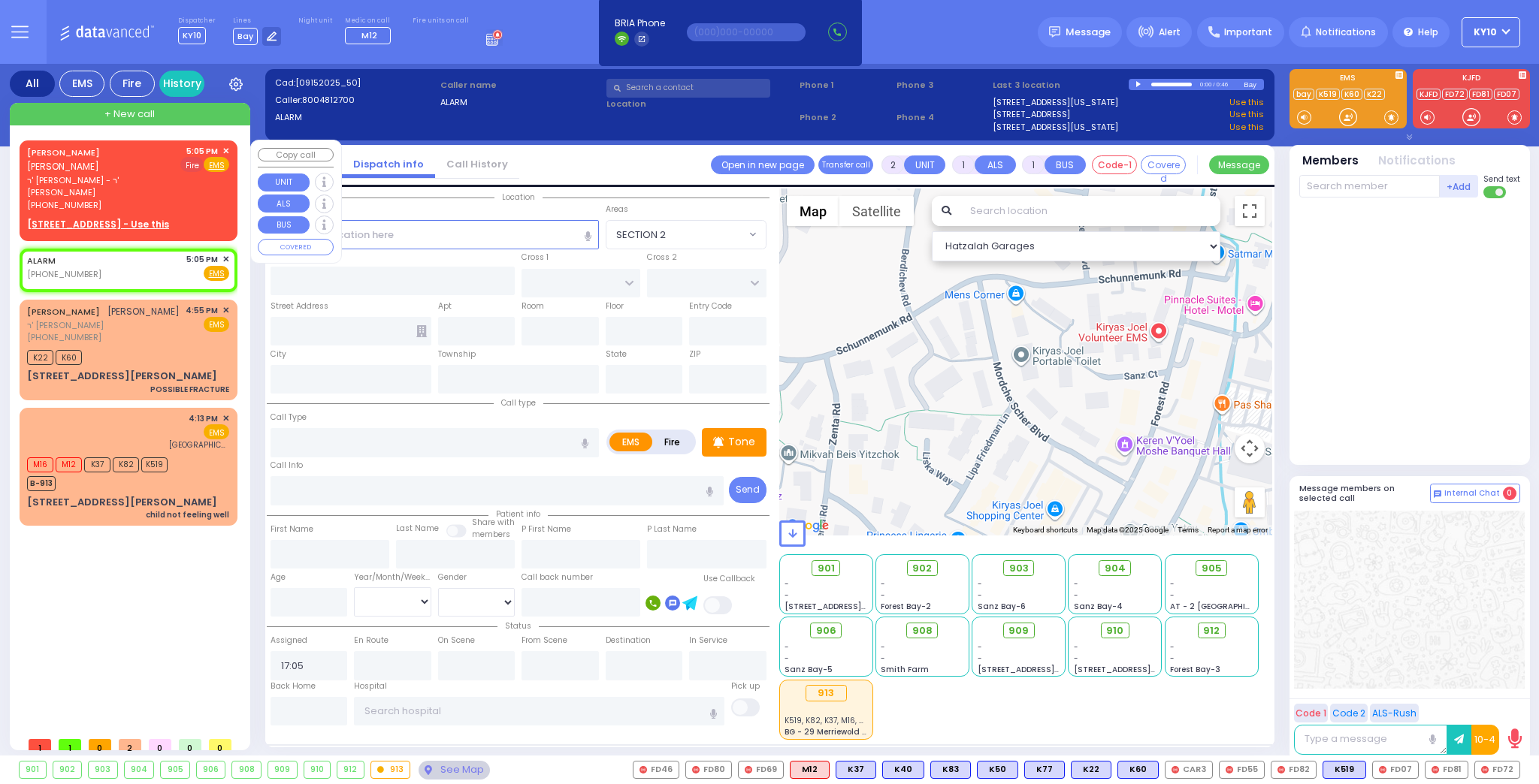
click at [190, 163] on span "Fire" at bounding box center [192, 164] width 24 height 15
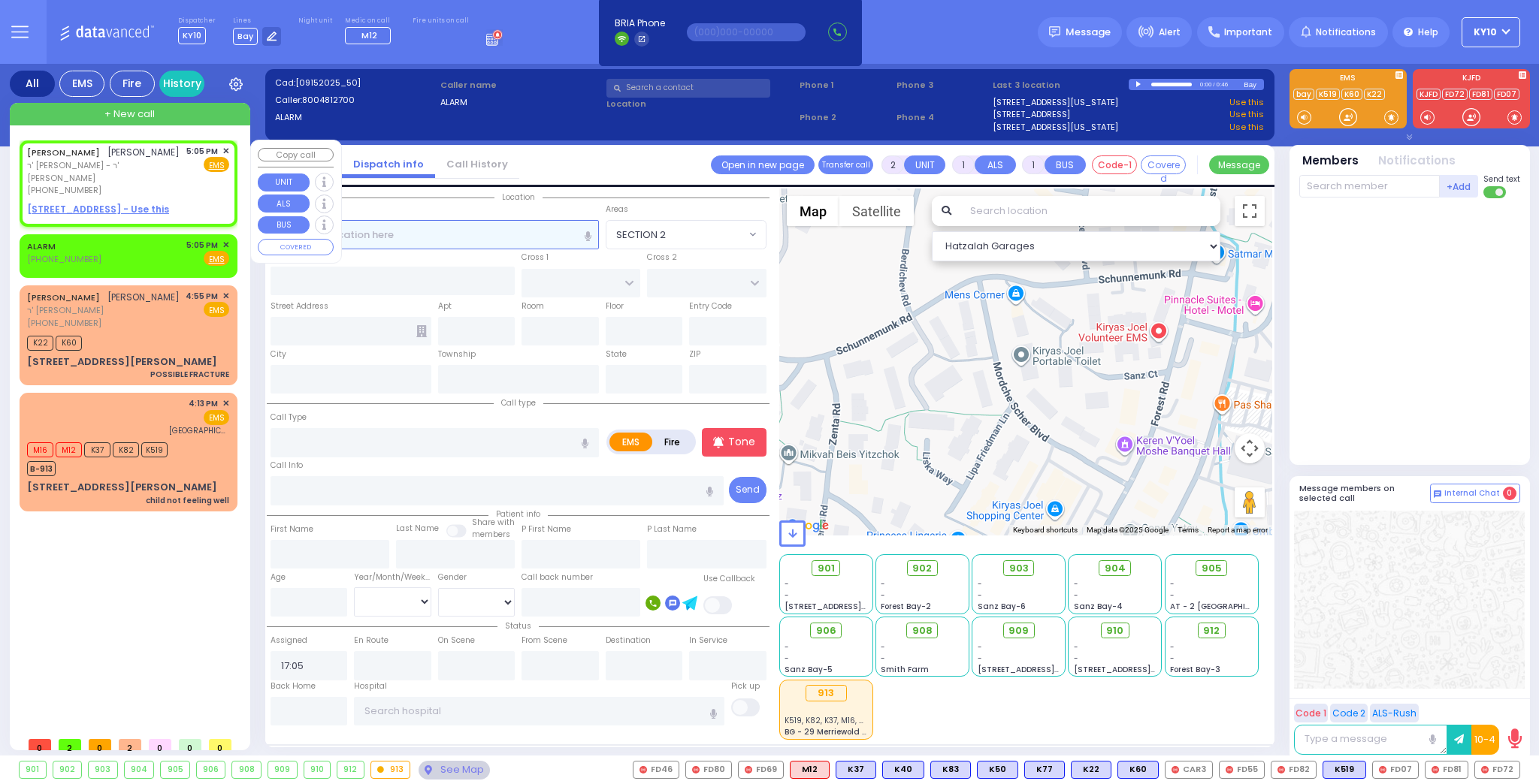
select select
radio input "false"
radio input "true"
type input "SHULEM ELUZER"
type input "SANDEL"
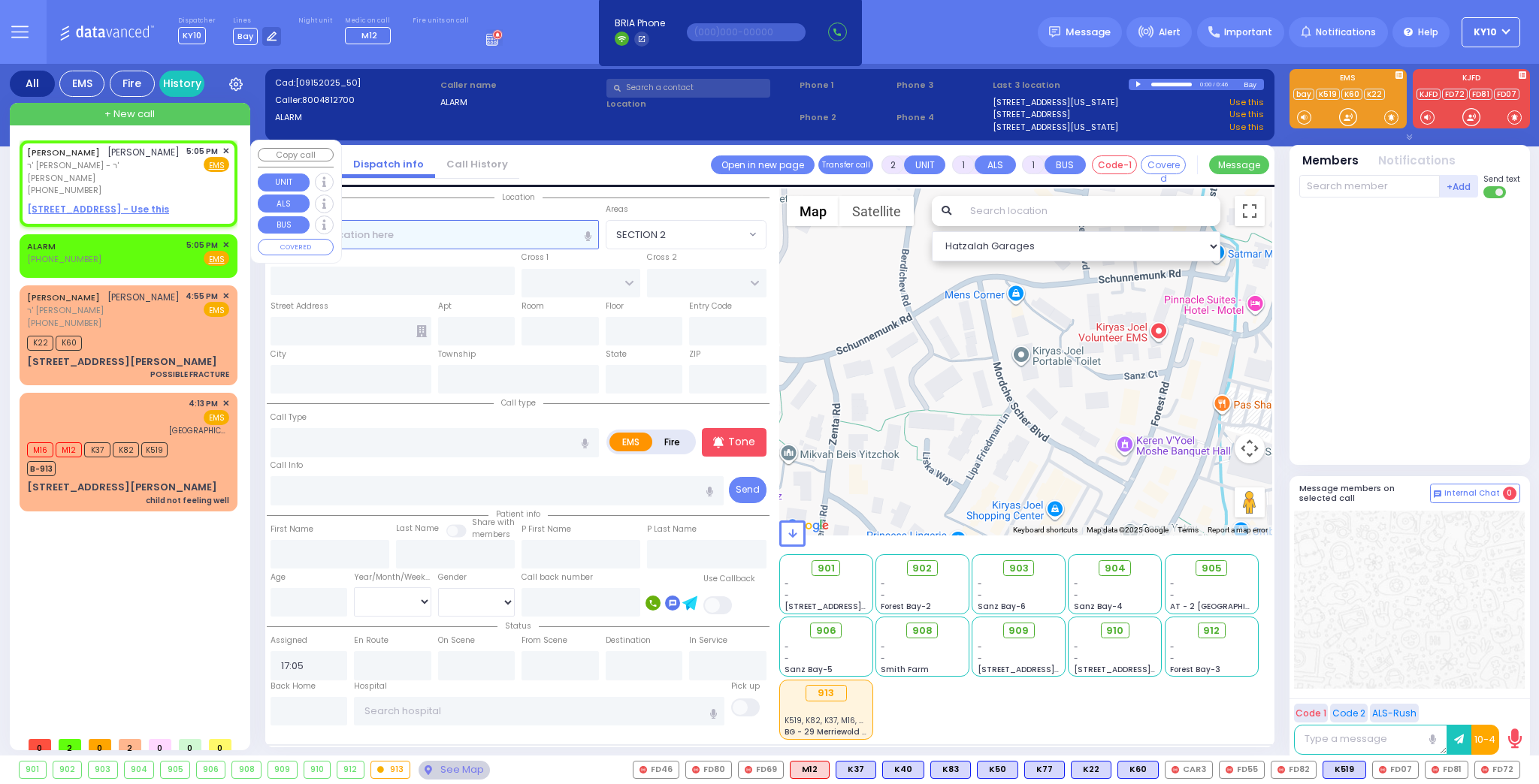
select select
select select "Hatzalah Garages"
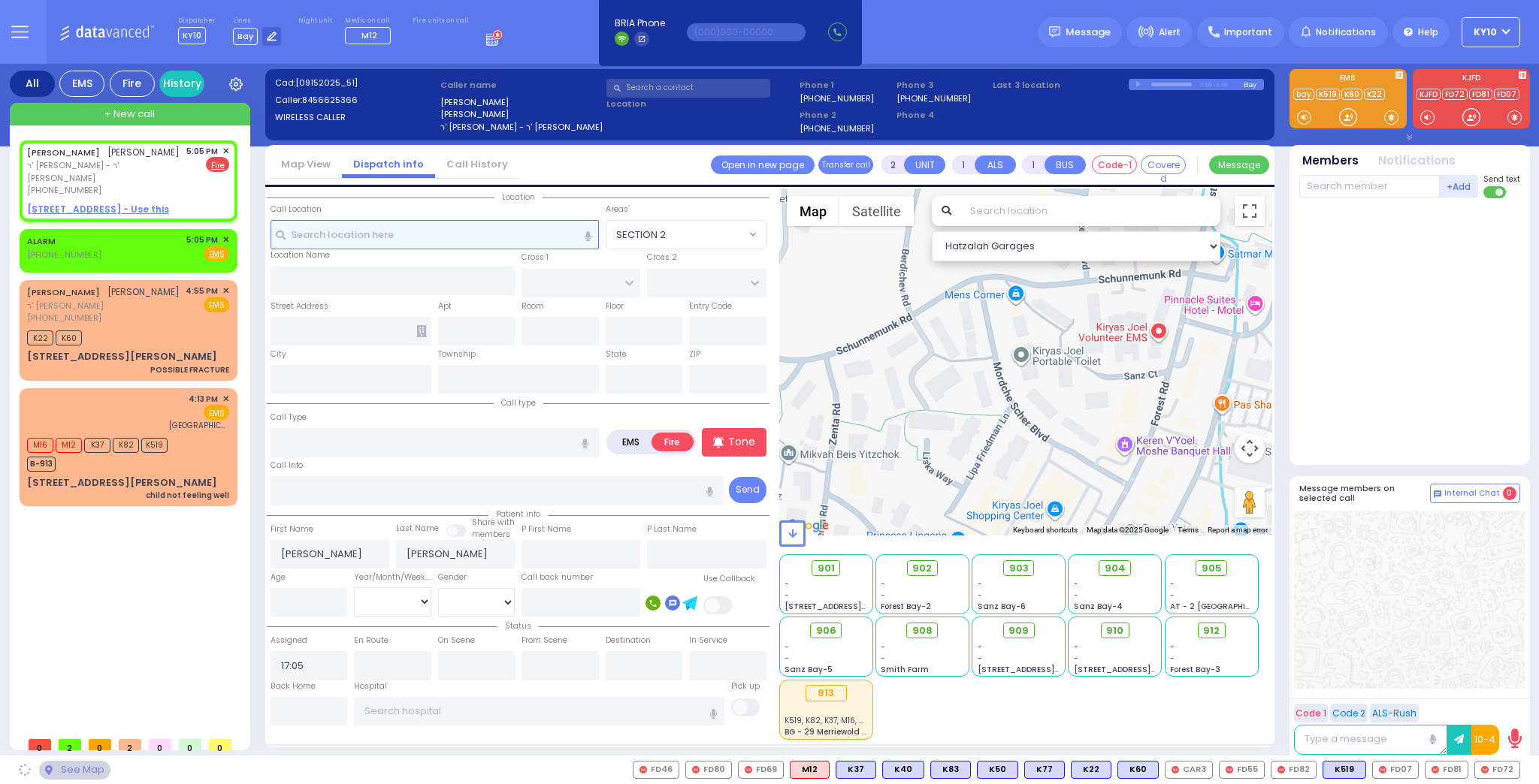
select select
radio input "true"
select select
select select "Hatzalah Garages"
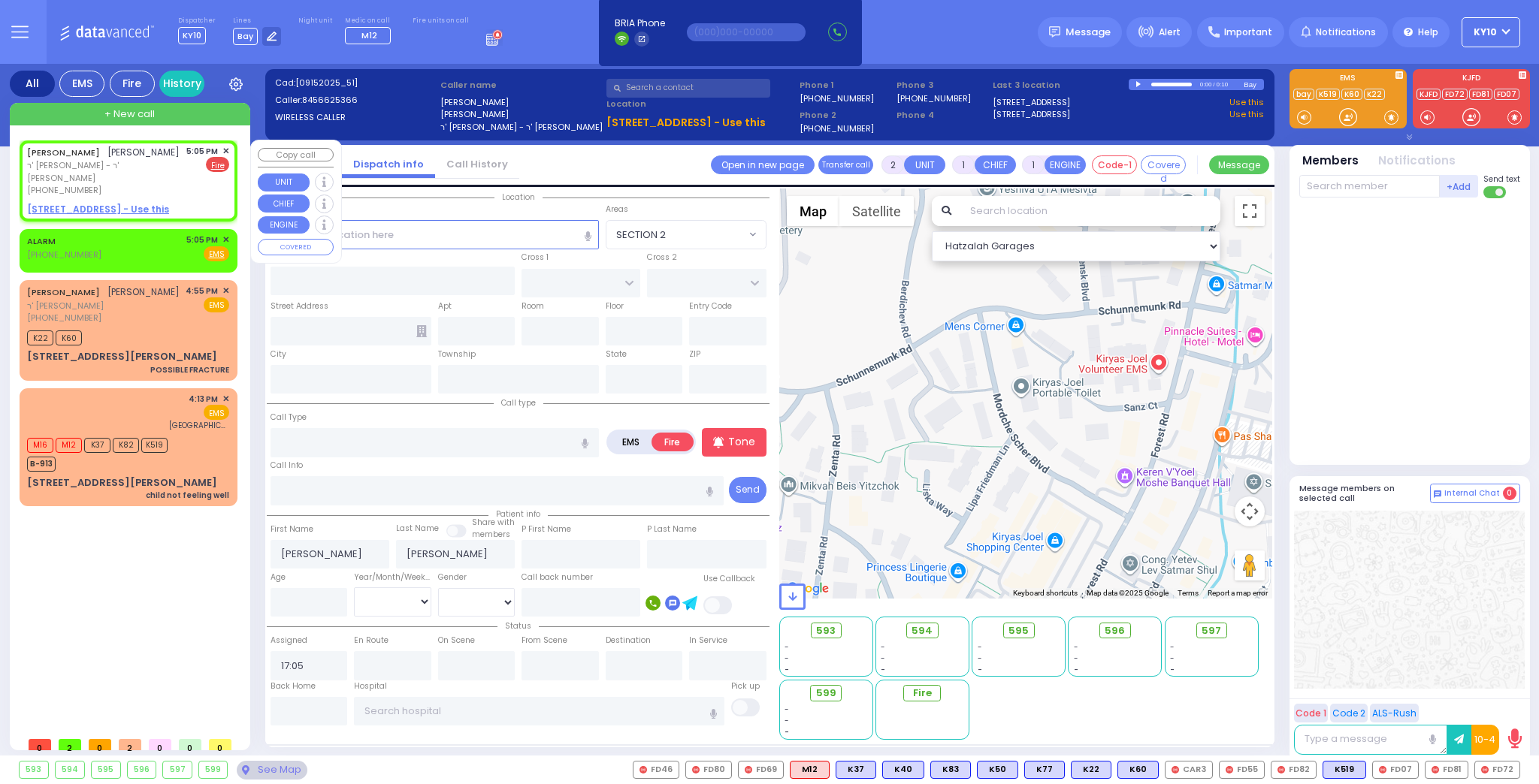
click at [148, 210] on u "8 AUSTRA PKWY 201 - Use this" at bounding box center [98, 209] width 142 height 13
select select
radio input "true"
select select
select select "Hatzalah Garages"
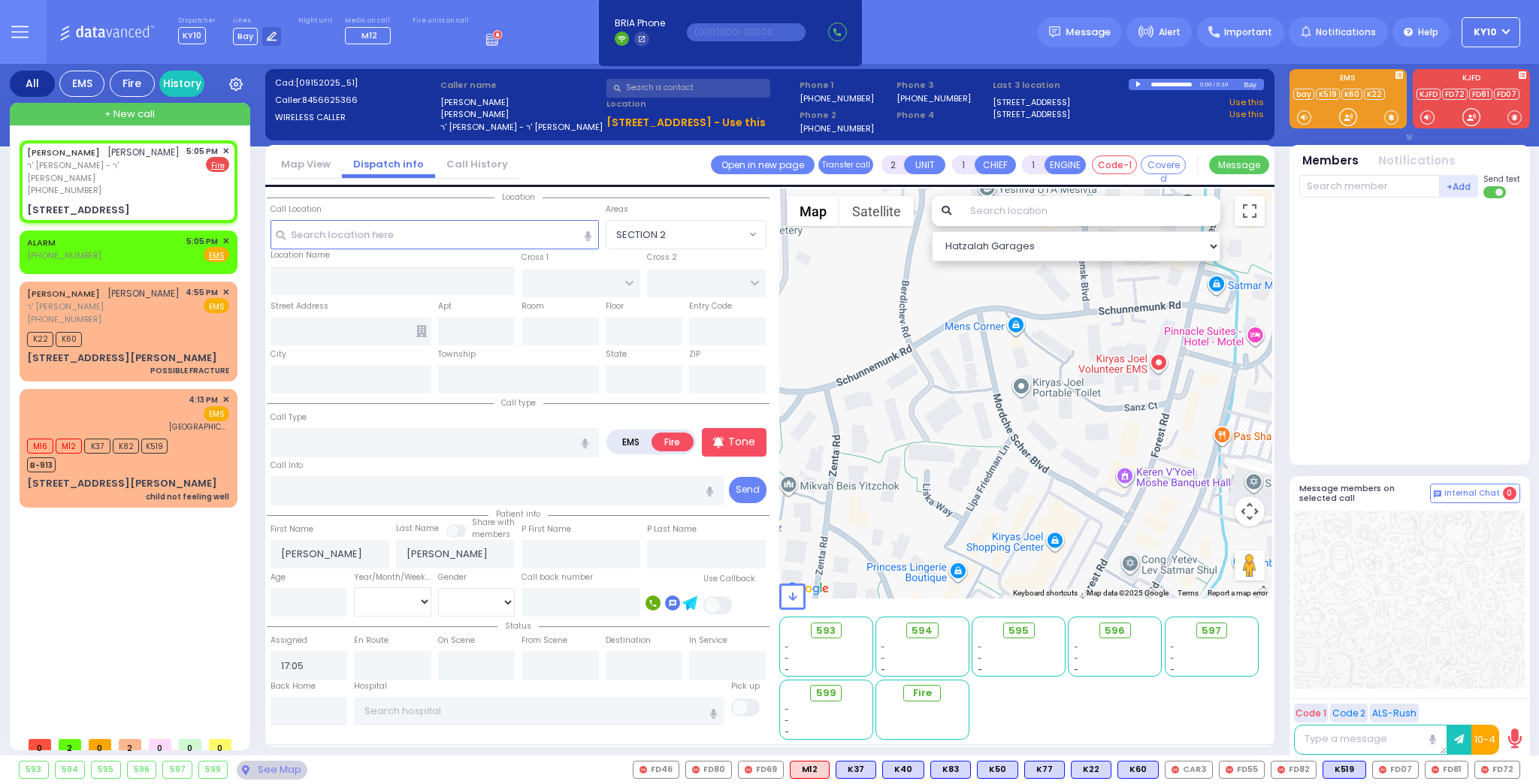
select select
radio input "true"
select select
type input "CHUST RD"
type input "BAKERTOWN RD"
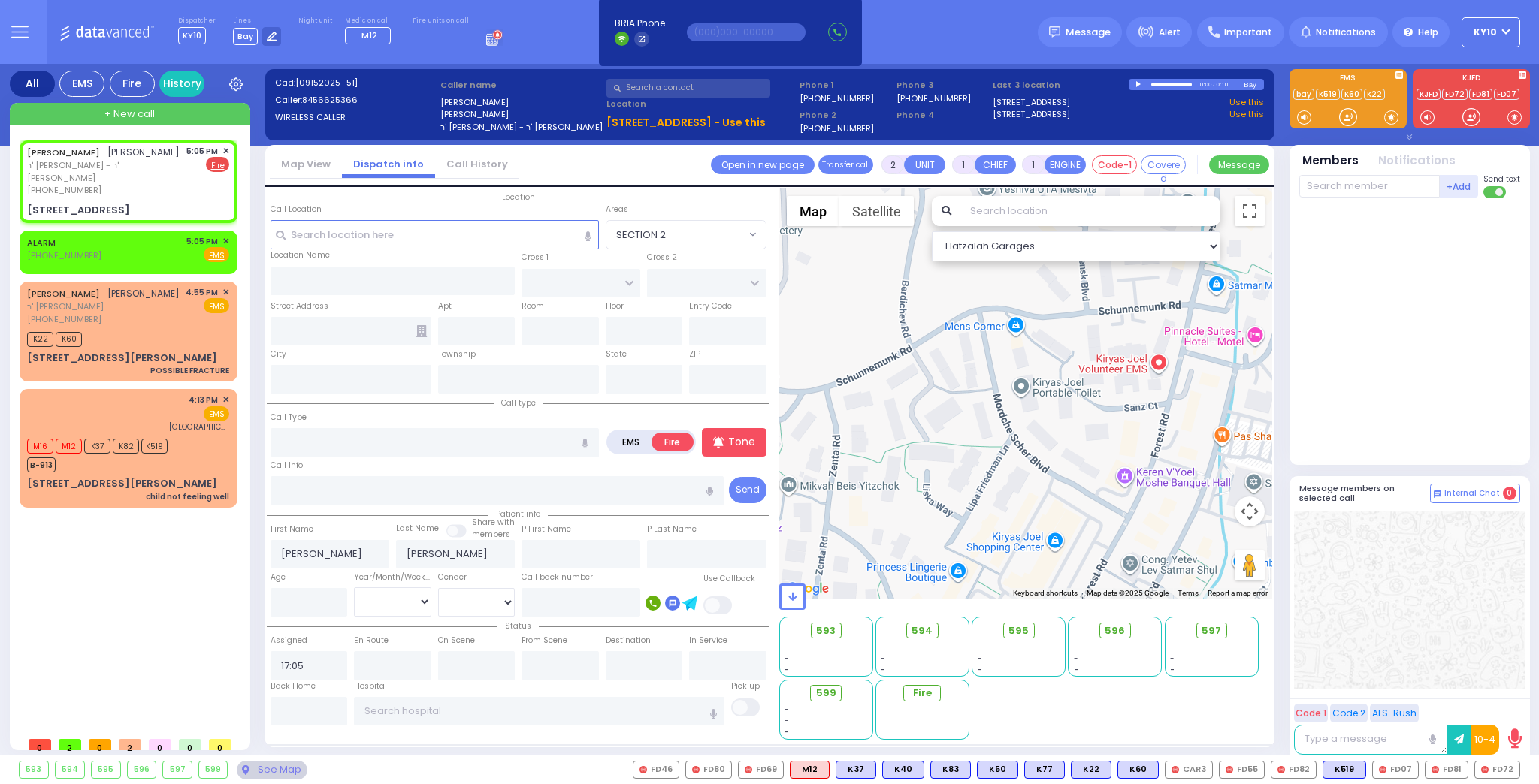
type input "8 AUSTRA PKWY"
type input "201"
type input "Monroe"
type input "[US_STATE]"
type input "10950"
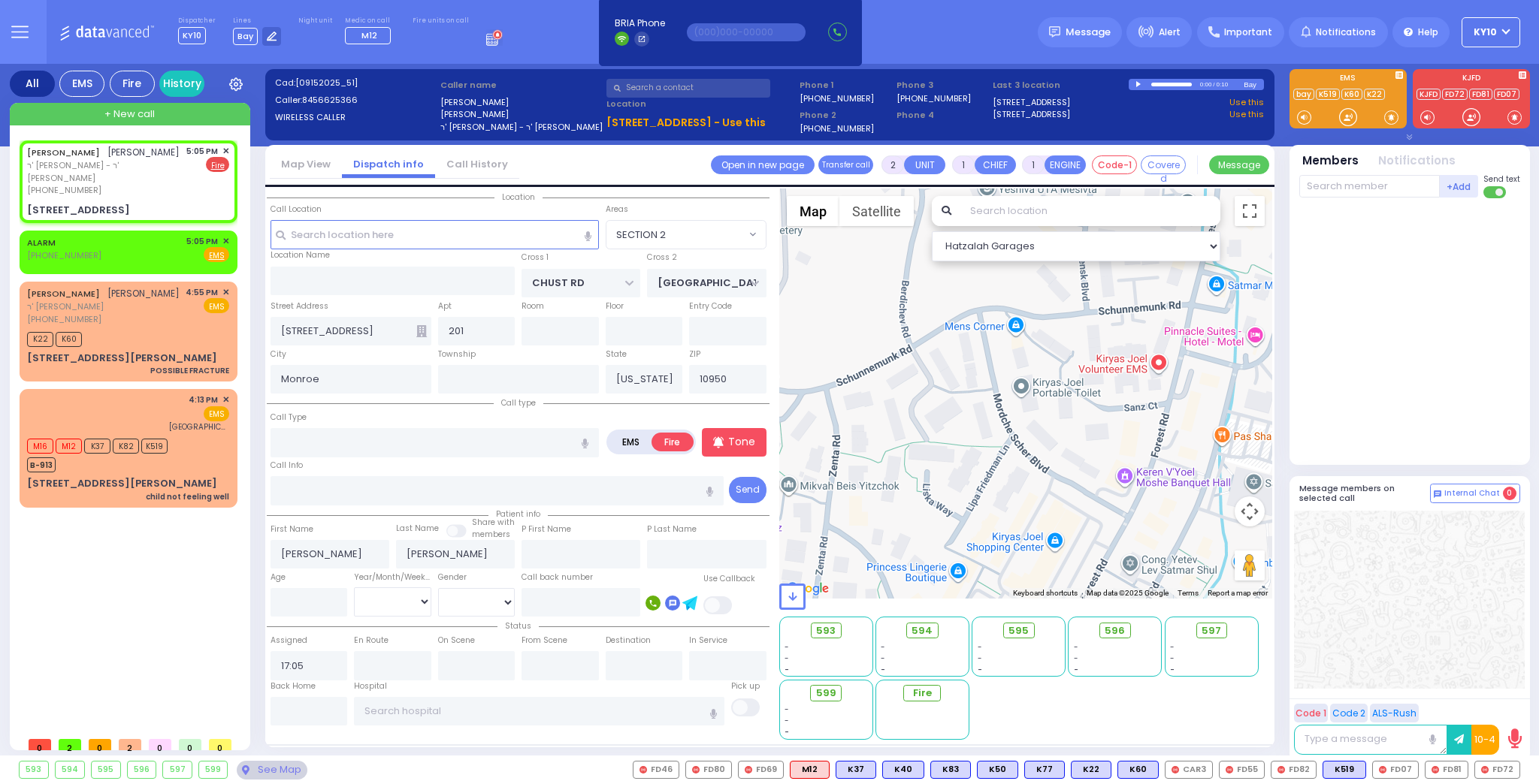
select select "VYOEL MOSHE"
select select "Hatzalah Garages"
click at [347, 448] on input "text" at bounding box center [434, 442] width 328 height 29
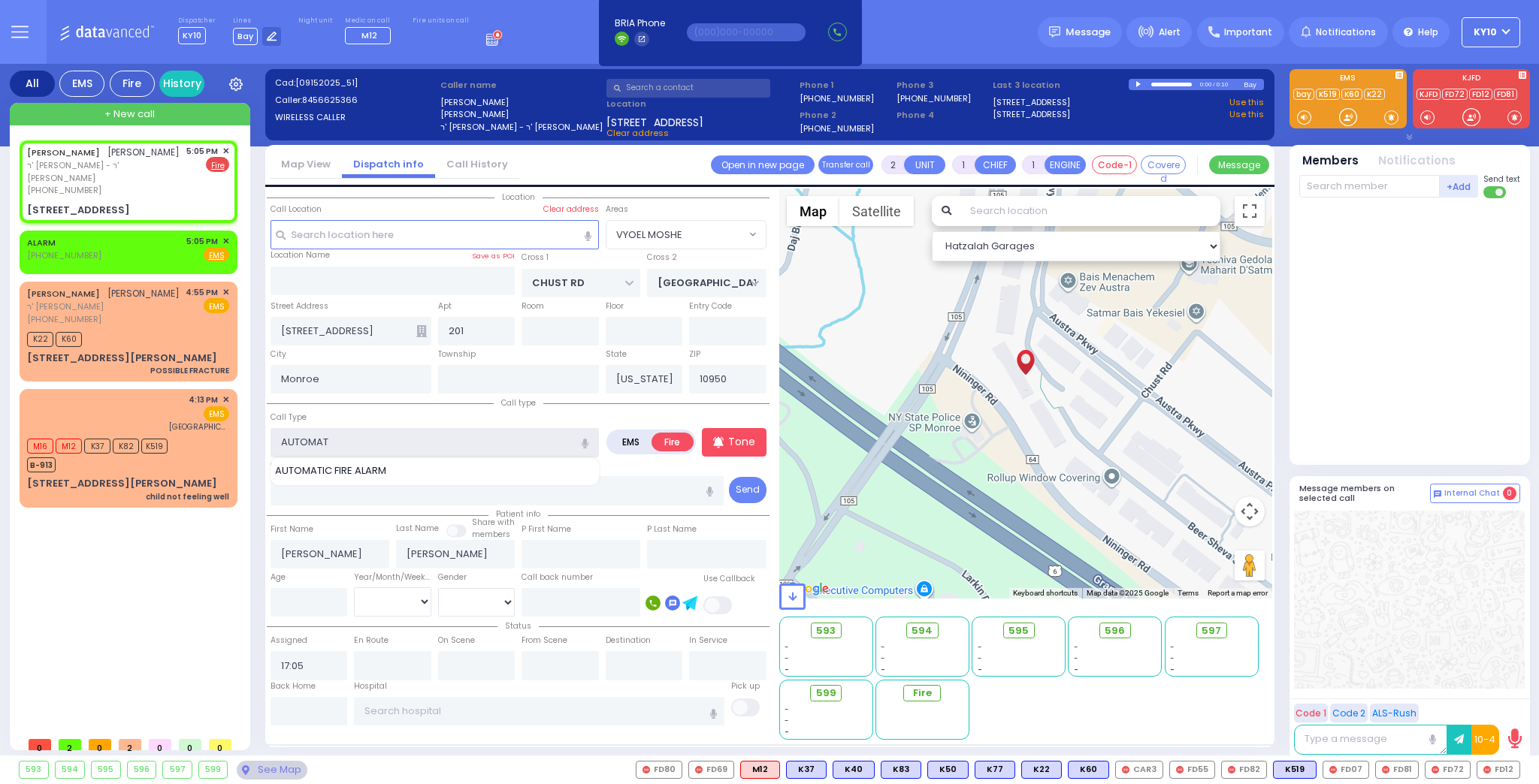
type input "AUTOMATO"
select select
radio input "true"
select select
select select "Hatzalah Garages"
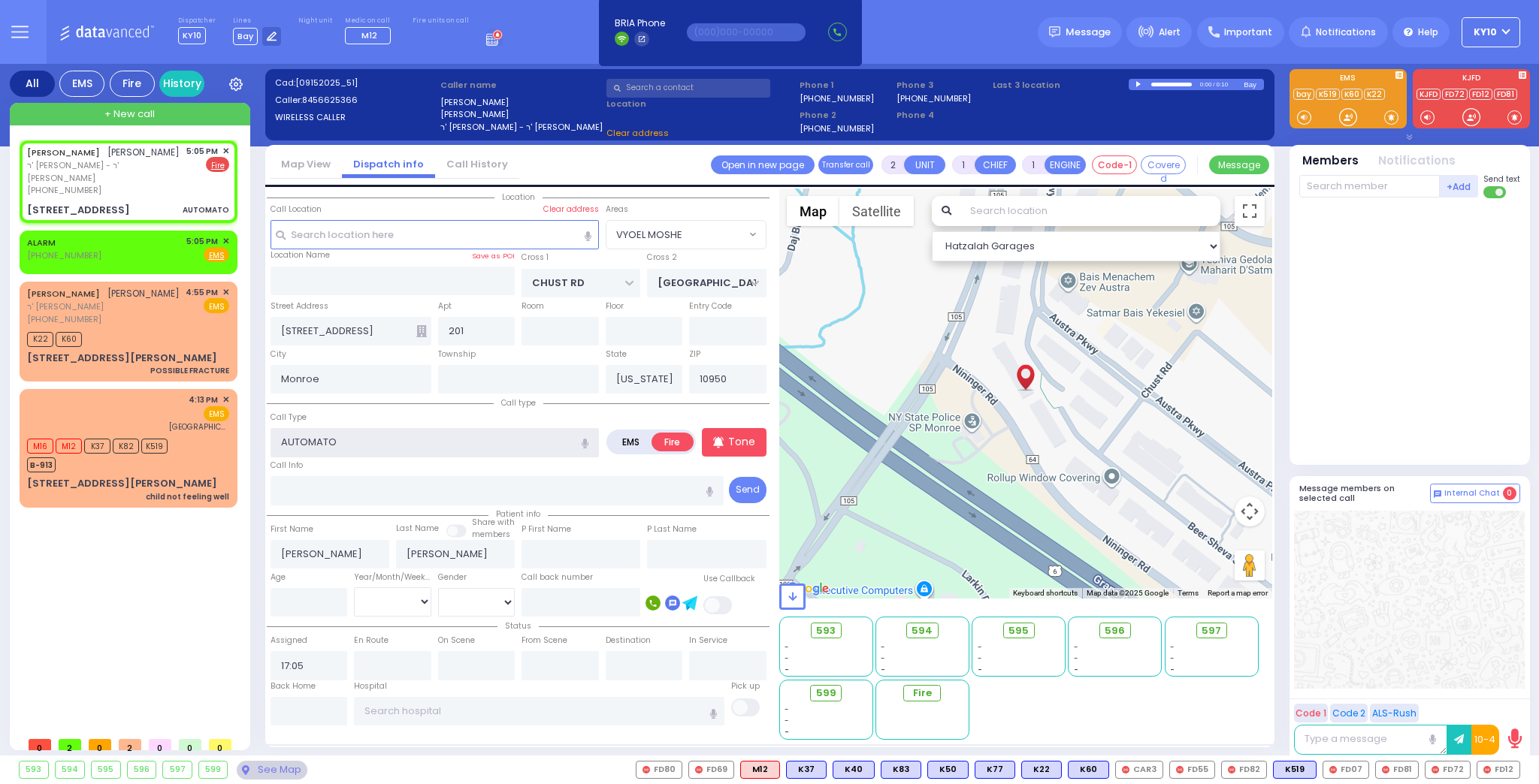
select select "VYOEL MOSHE"
type input "A"
click at [406, 463] on div "AUTOMATIC FIRE ALARM" at bounding box center [435, 470] width 321 height 15
type input "AUTOMATIC FIRE ALARM"
type input "3"
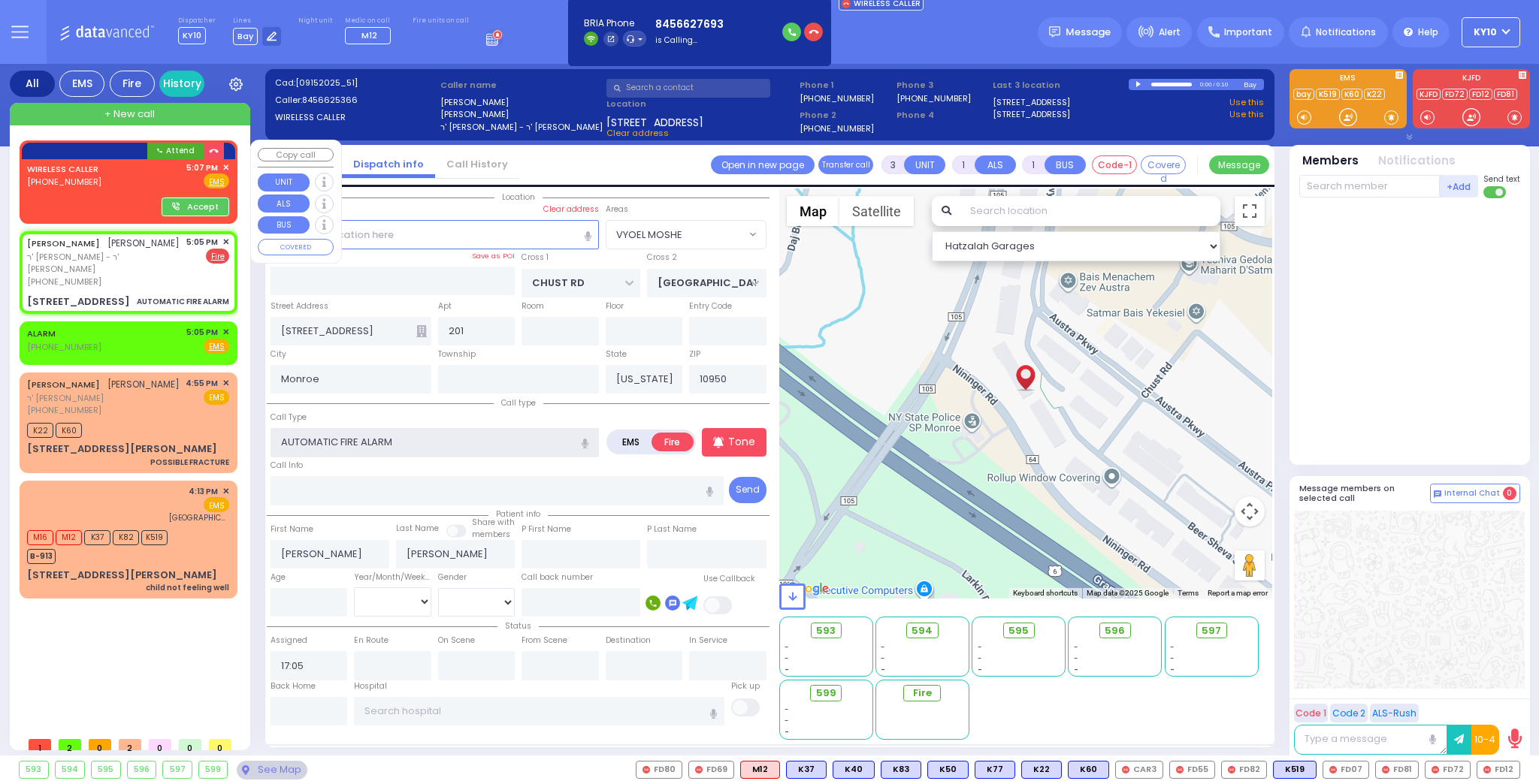
select select
radio input "true"
select select
select select "Hatzalah Garages"
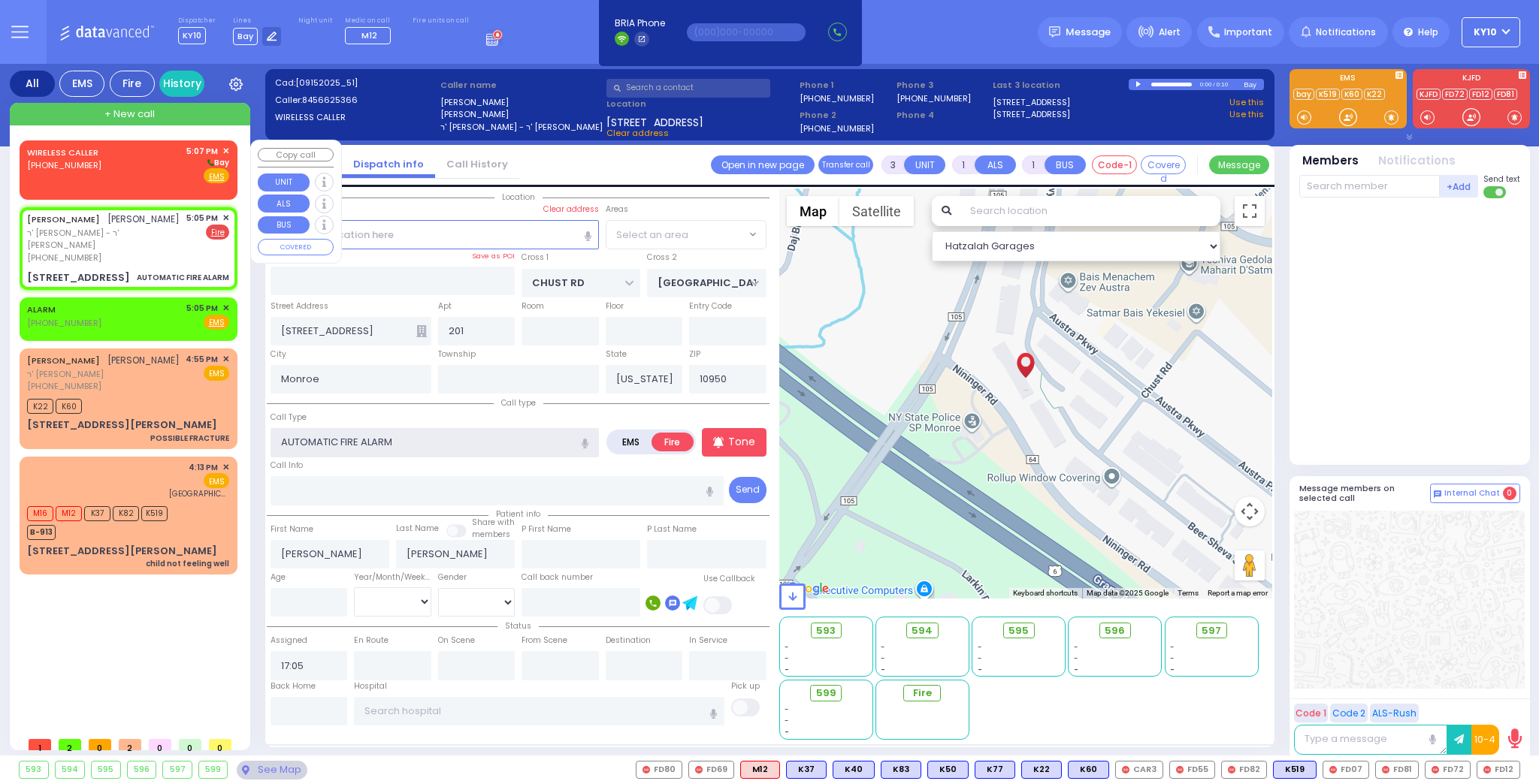
select select "VYOEL MOSHE"
click at [139, 170] on div "WIRELESS CALLER (845) 662-7693 5:07 PM ✕ Bay" at bounding box center [128, 164] width 202 height 39
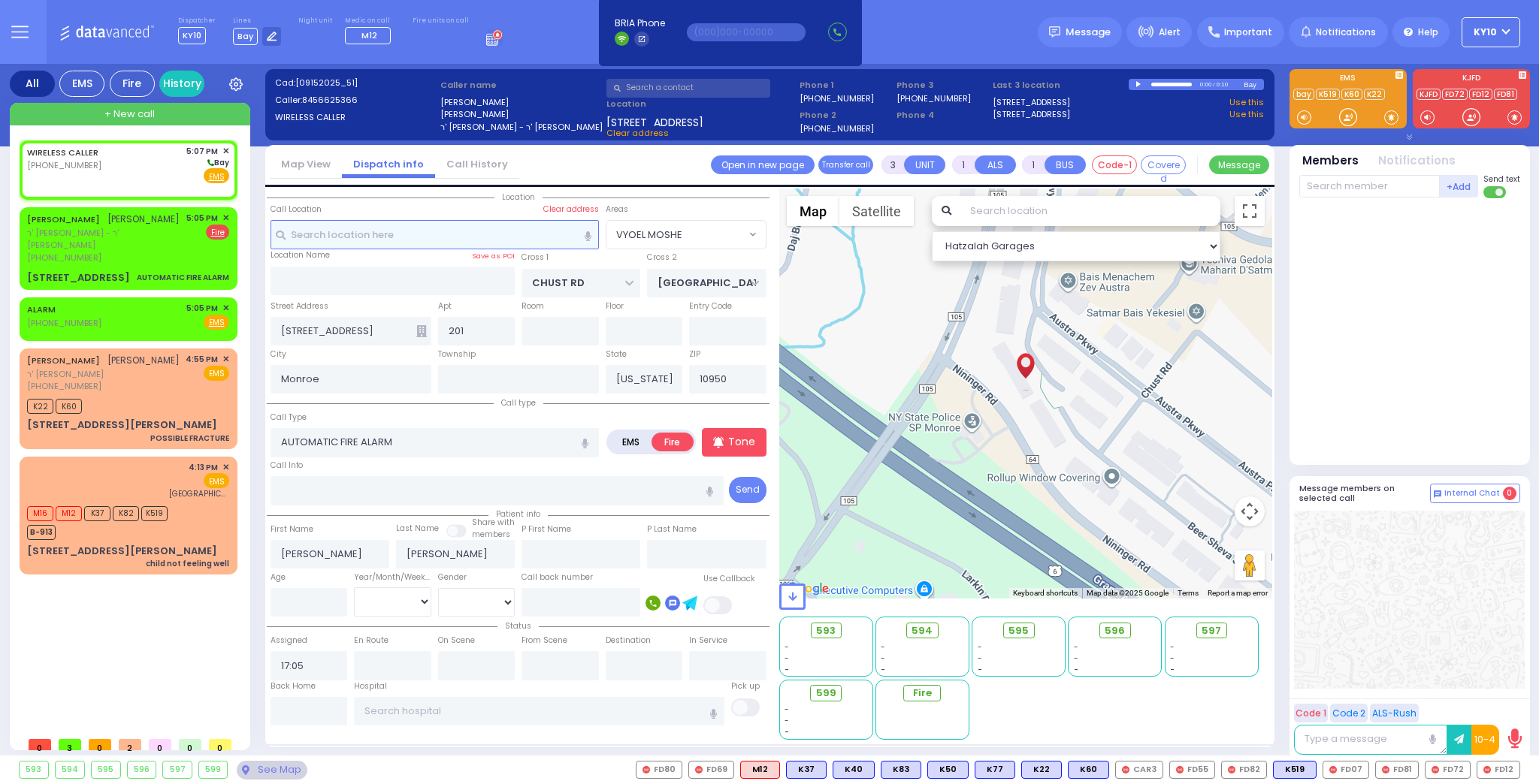
type input "2"
select select
radio input "true"
select select
type input "17:07"
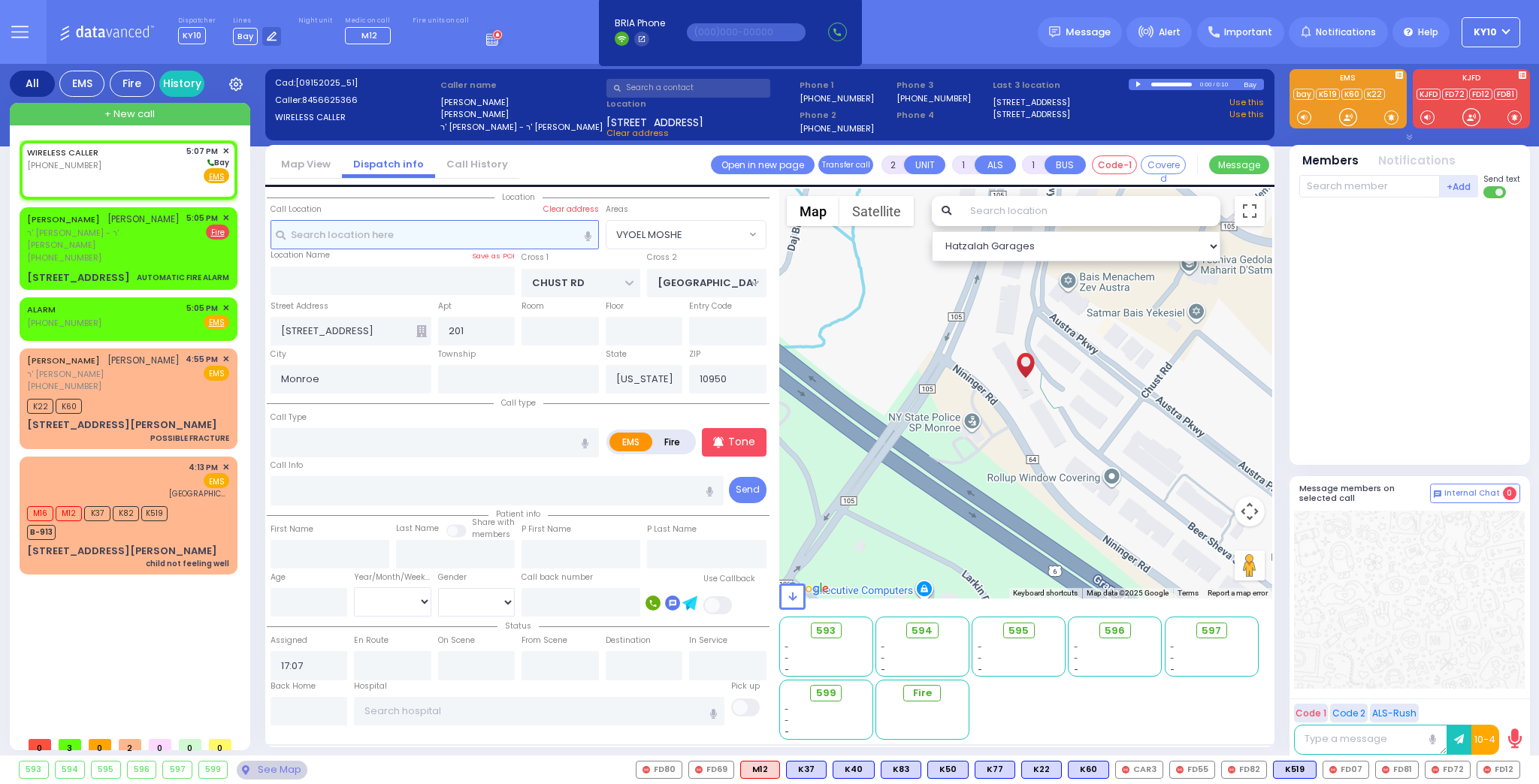
select select "Hatzalah Garages"
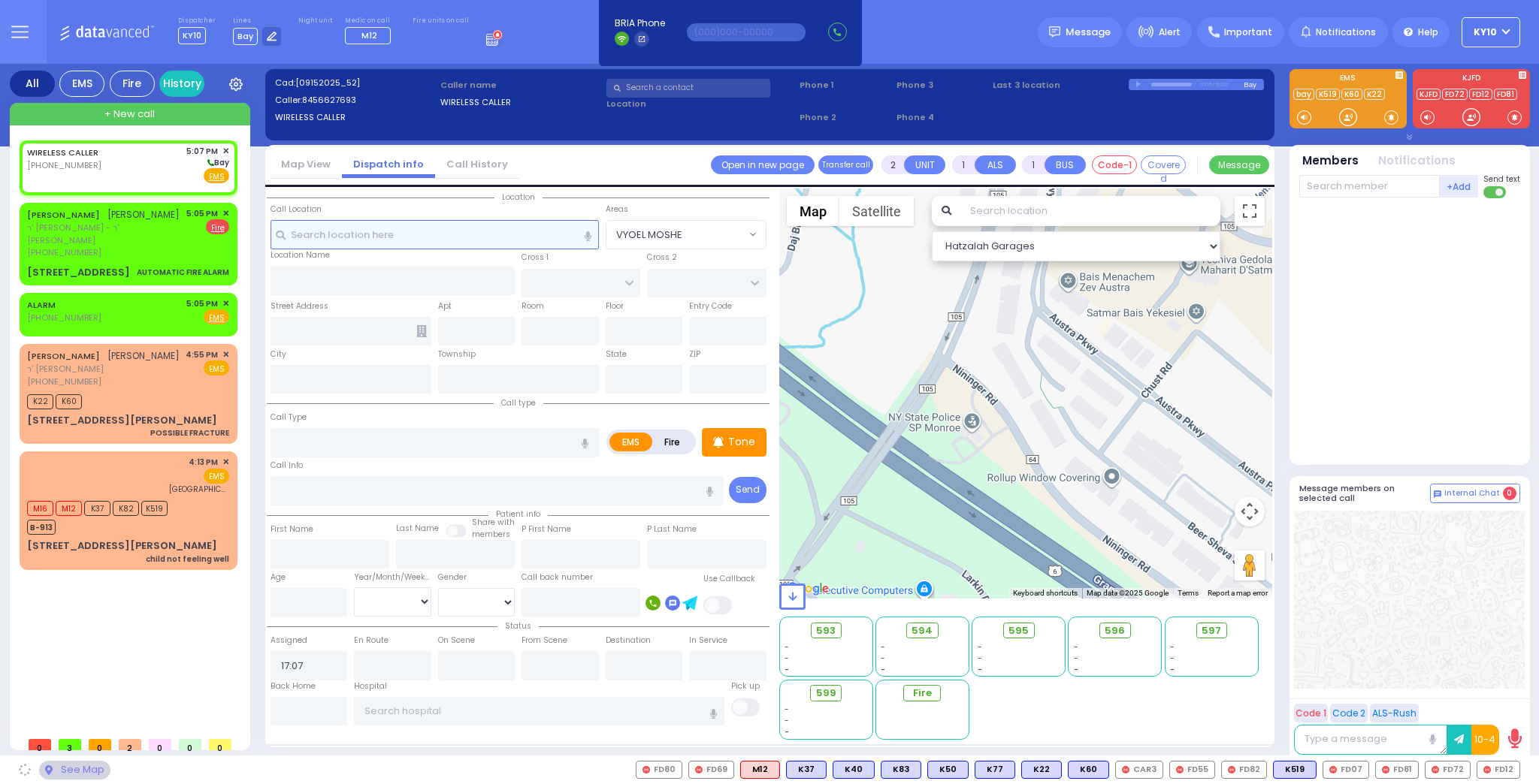
select select
radio input "true"
select select
select select "Hatzalah Garages"
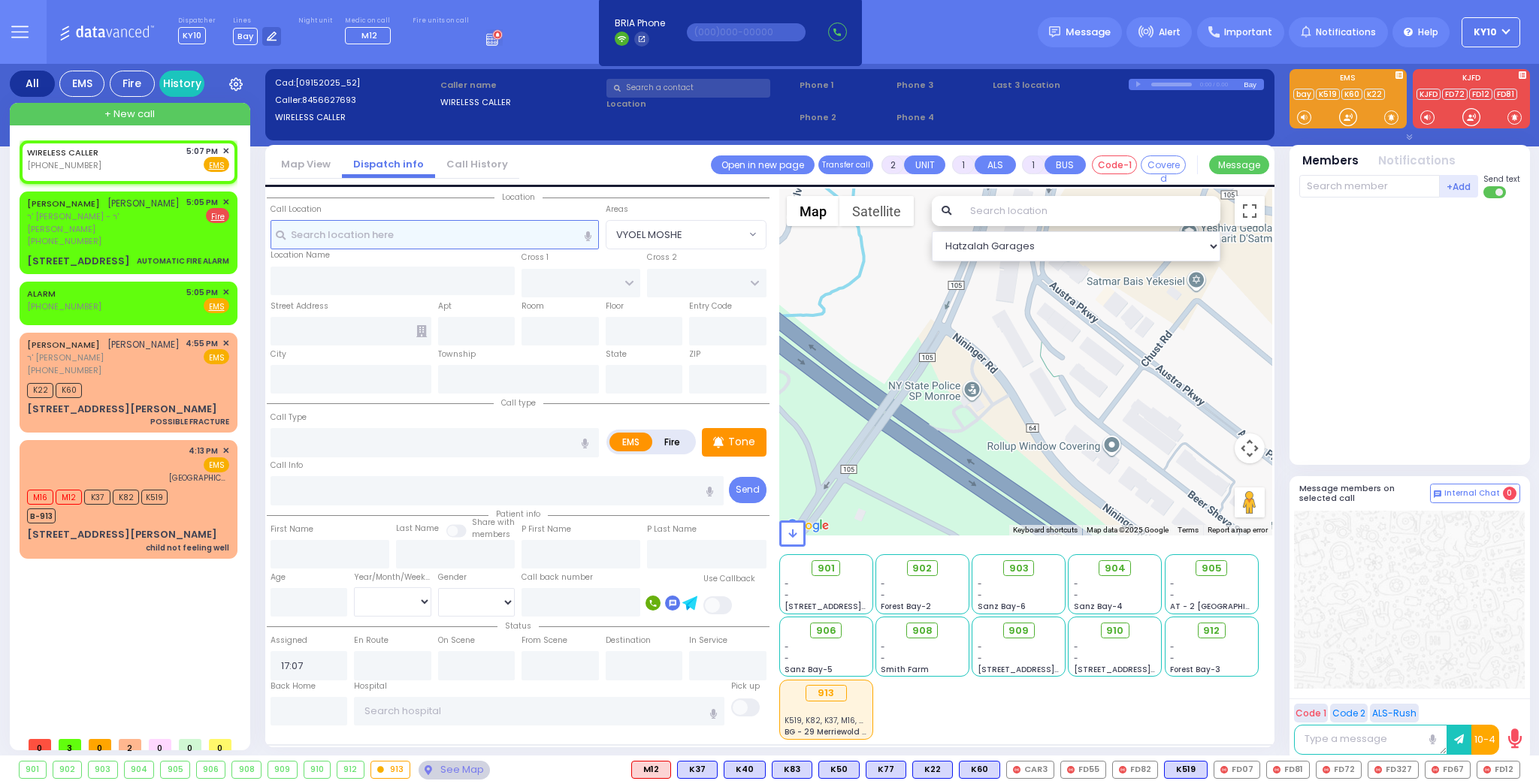
select select
radio input "true"
select select
select select "Hatzalah Garages"
click at [146, 171] on div "WIRELESS CALLER (845) 662-7693 5:07 PM ✕ Fire EMS" at bounding box center [128, 159] width 202 height 28
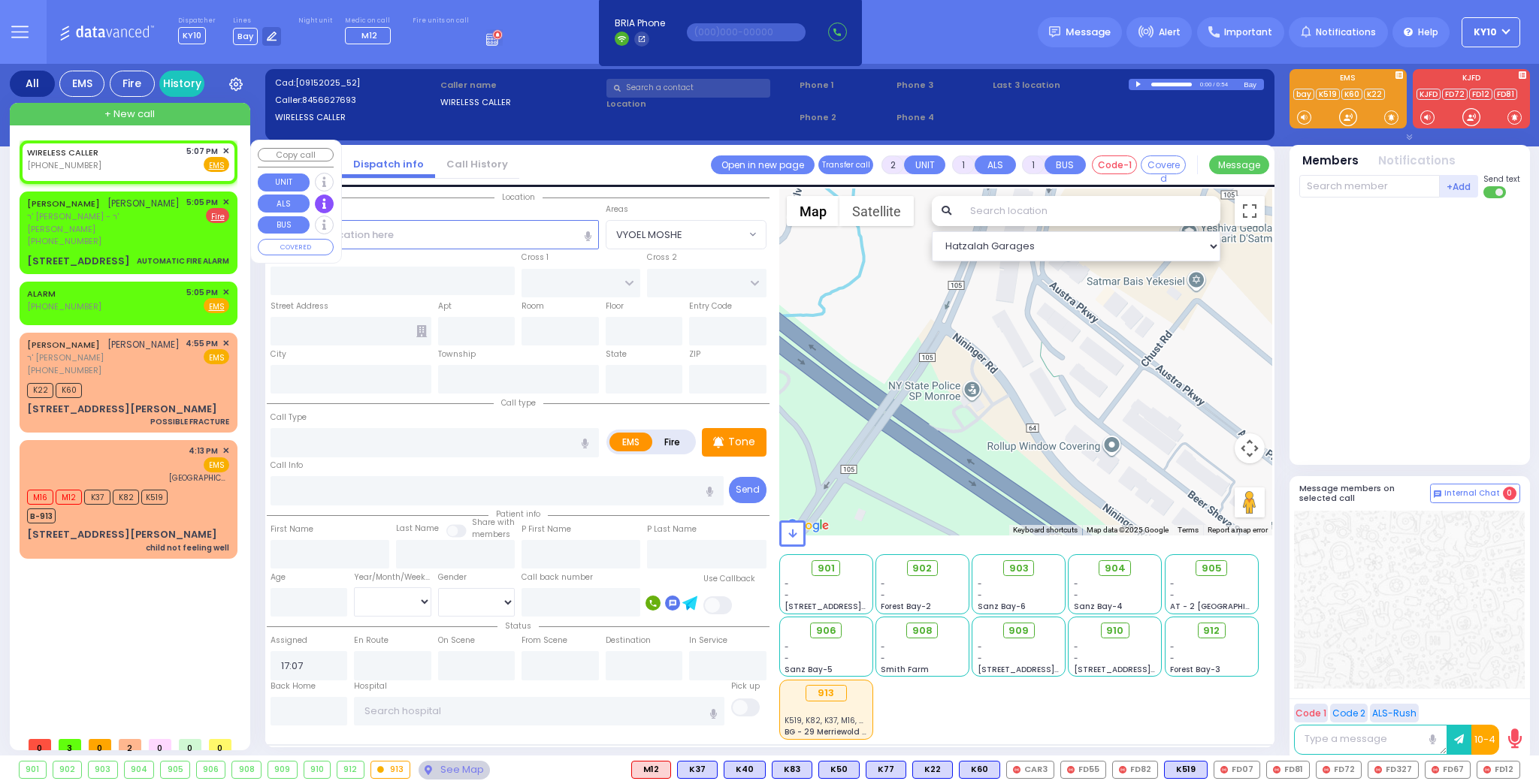
select select
radio input "true"
select select
select select "Hatzalah Garages"
click at [150, 161] on div "WIRELESS CALLER (845) 662-7693 5:07 PM ✕ Fire EMS" at bounding box center [128, 159] width 202 height 28
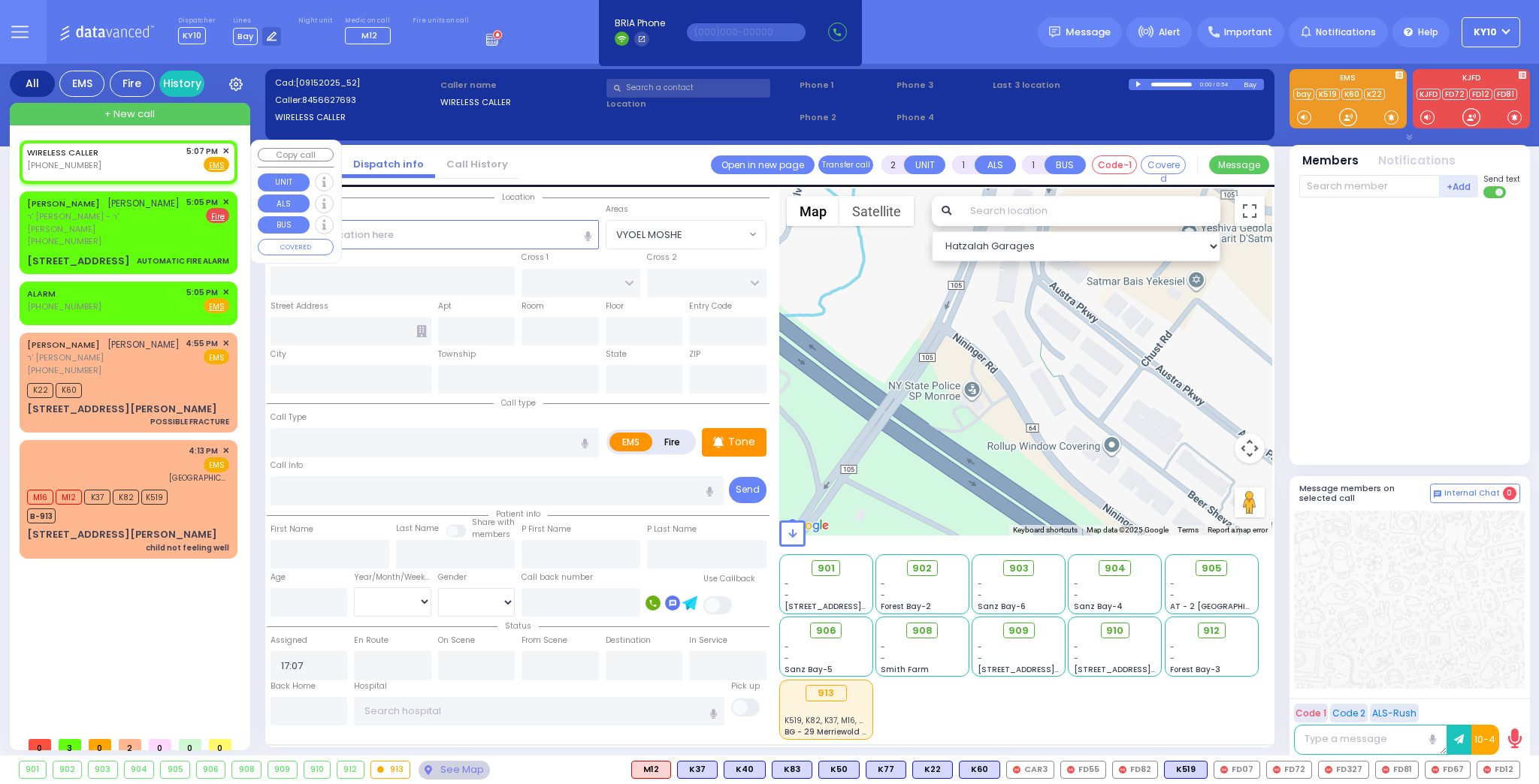
select select
radio input "true"
select select
select select "Hatzalah Garages"
drag, startPoint x: 446, startPoint y: 239, endPoint x: 471, endPoint y: 234, distance: 25.5
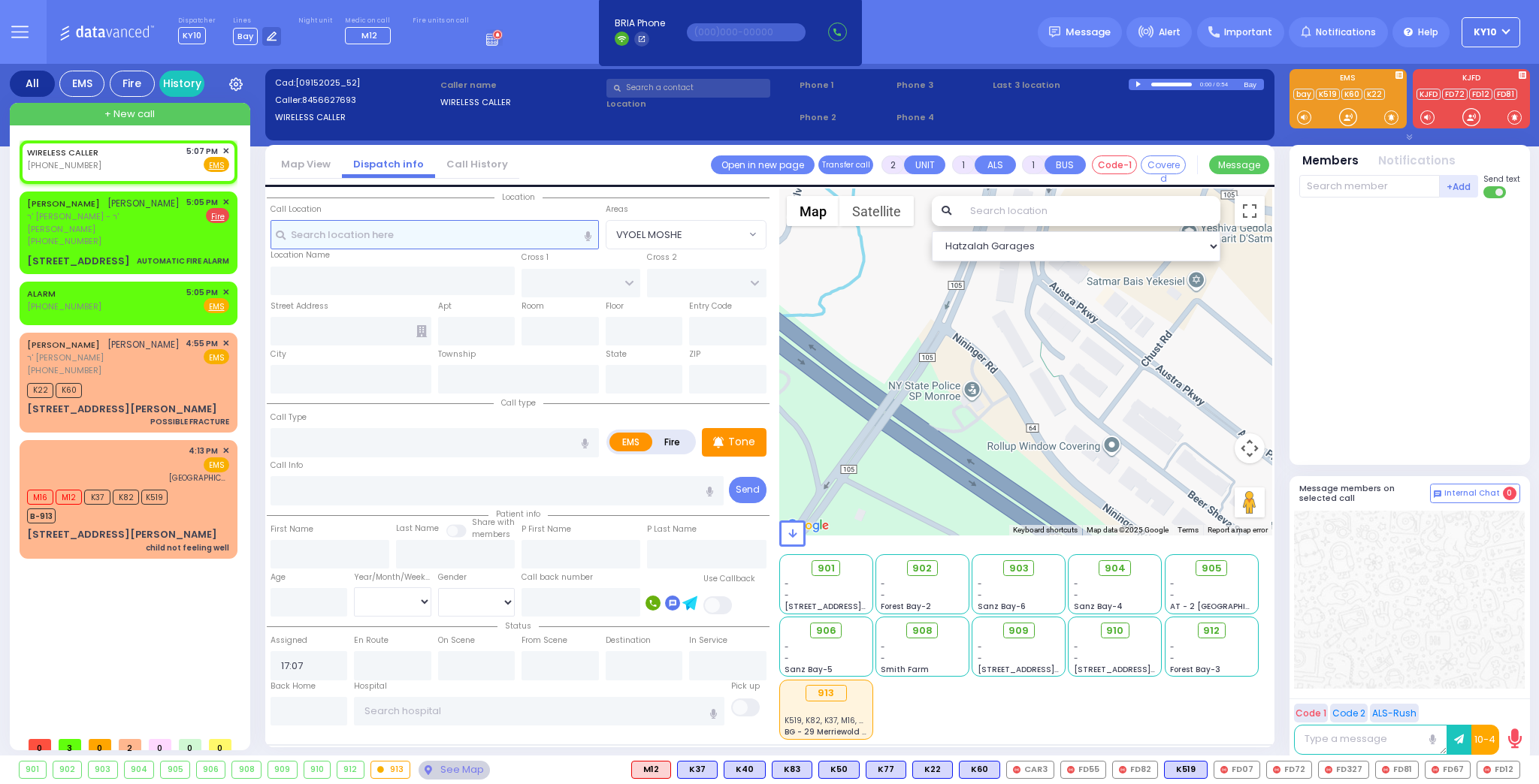
click at [446, 239] on input "text" at bounding box center [434, 234] width 328 height 29
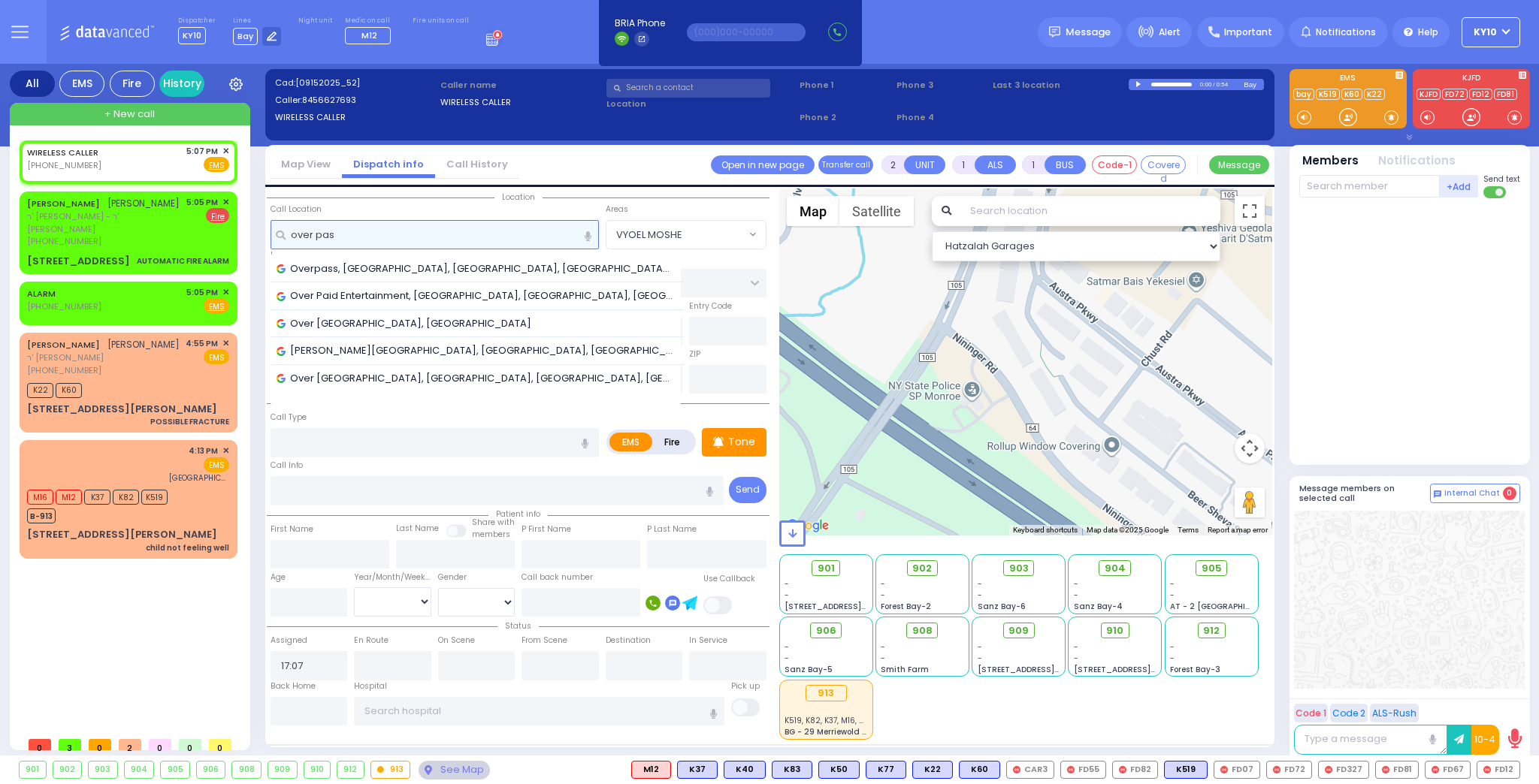
type input "over pass"
drag, startPoint x: 389, startPoint y: 232, endPoint x: 211, endPoint y: 233, distance: 178.0
click at [211, 233] on div "All EMS Fire History Settings" at bounding box center [770, 413] width 1521 height 698
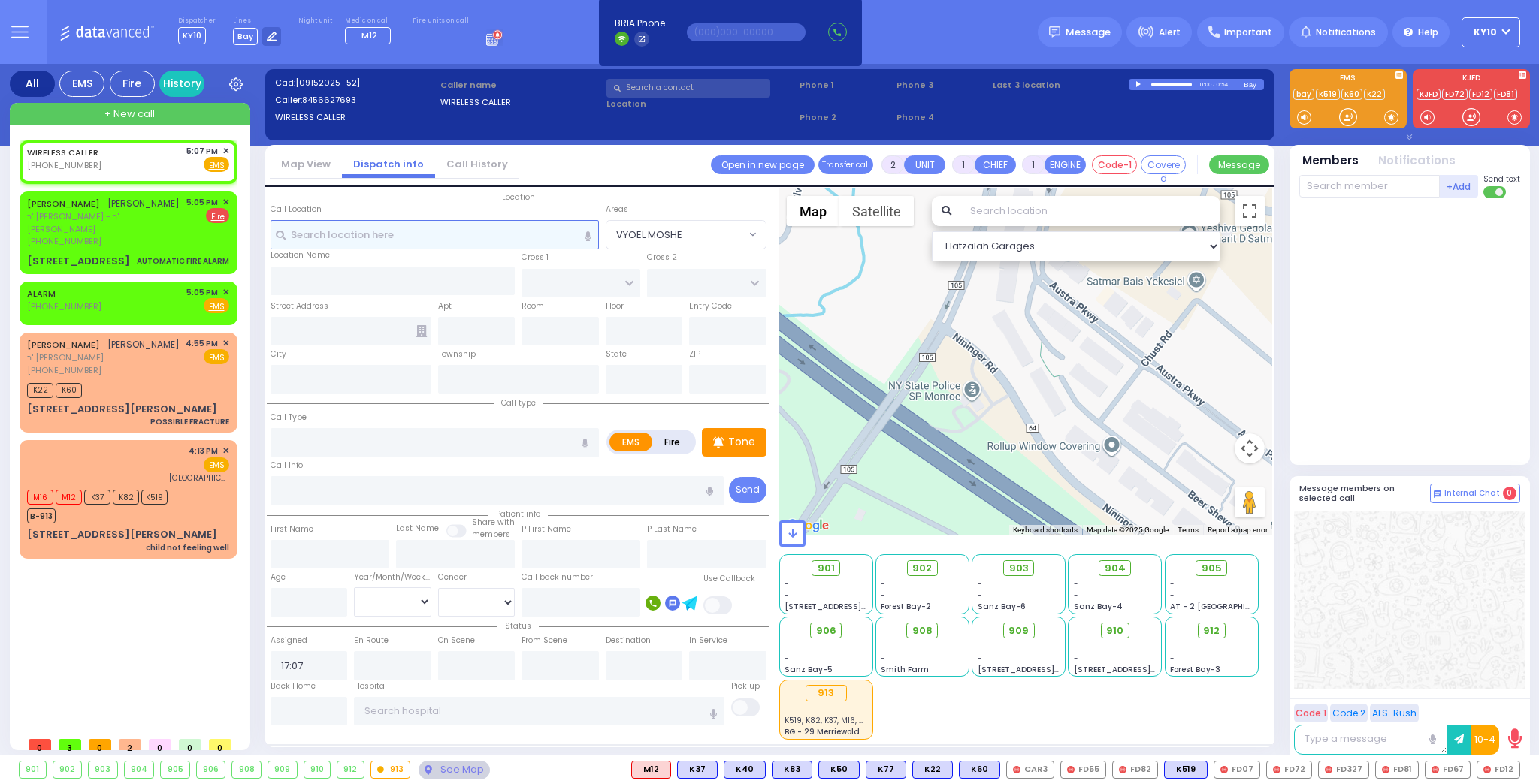
click at [478, 239] on input "text" at bounding box center [434, 234] width 328 height 29
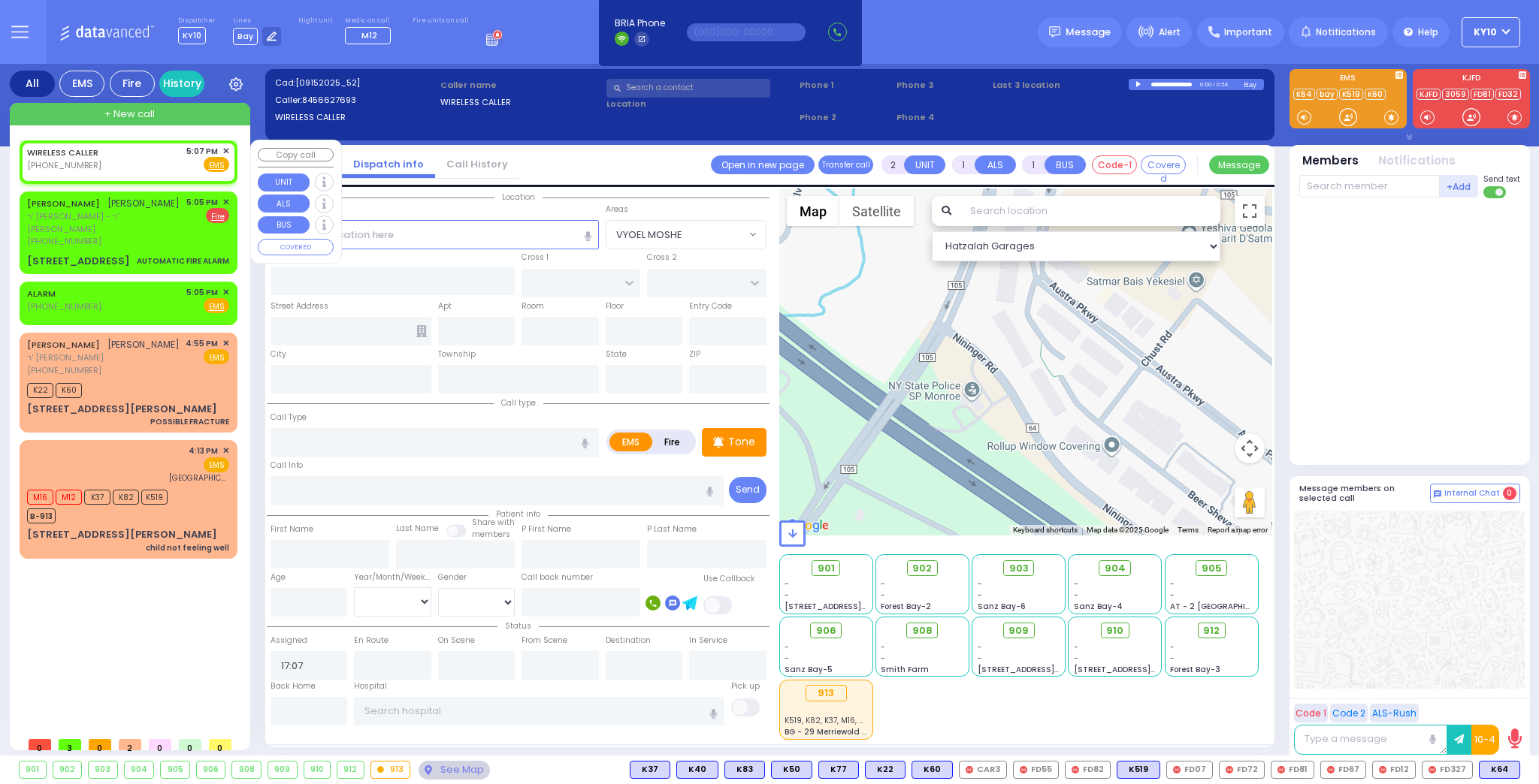
click at [154, 154] on div "WIRELESS CALLER (845) 662-7693 5:07 PM ✕ Fire EMS" at bounding box center [128, 159] width 202 height 28
select select
radio input "true"
select select
select select "Hatzalah Garages"
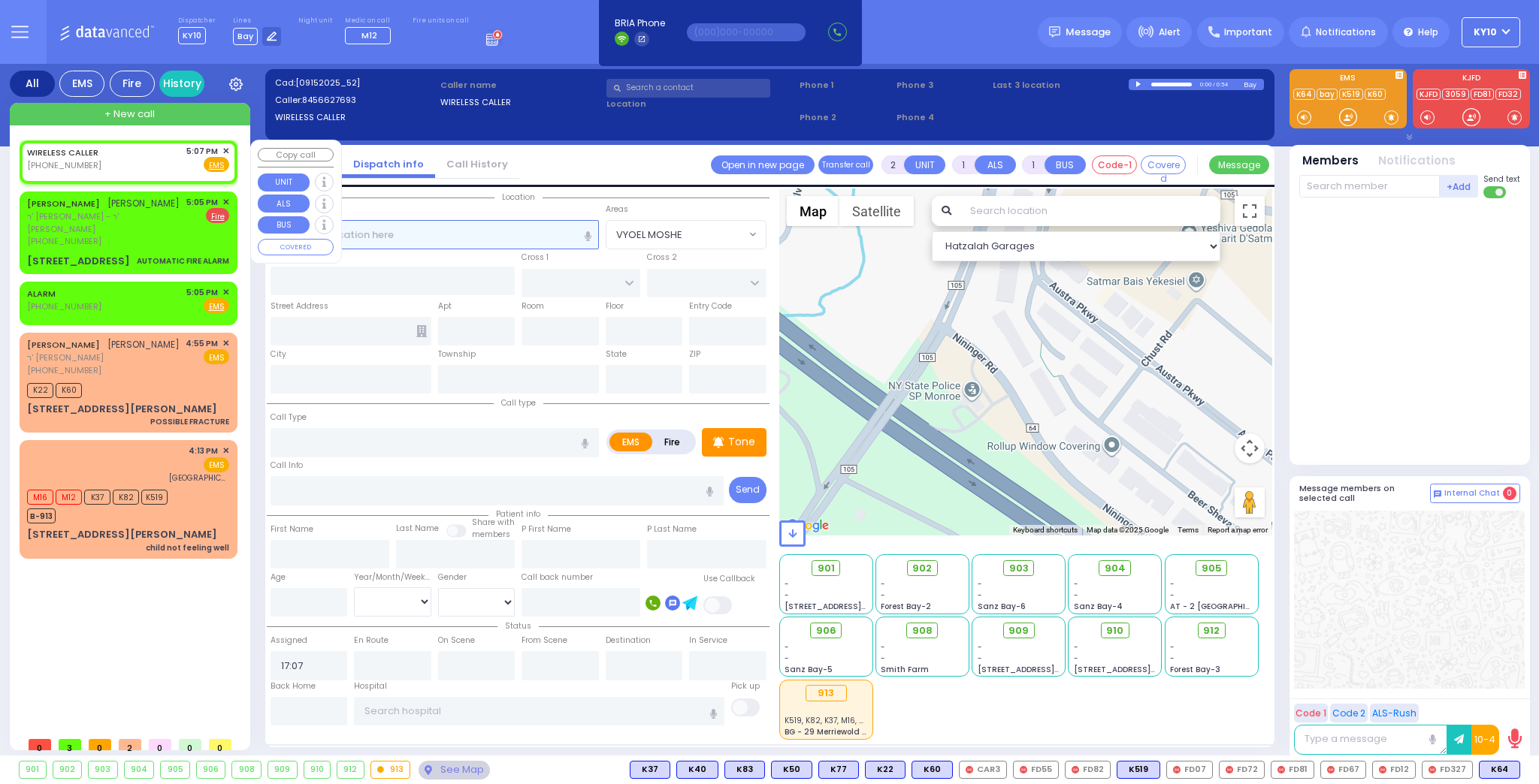
click at [439, 233] on input "text" at bounding box center [434, 234] width 328 height 29
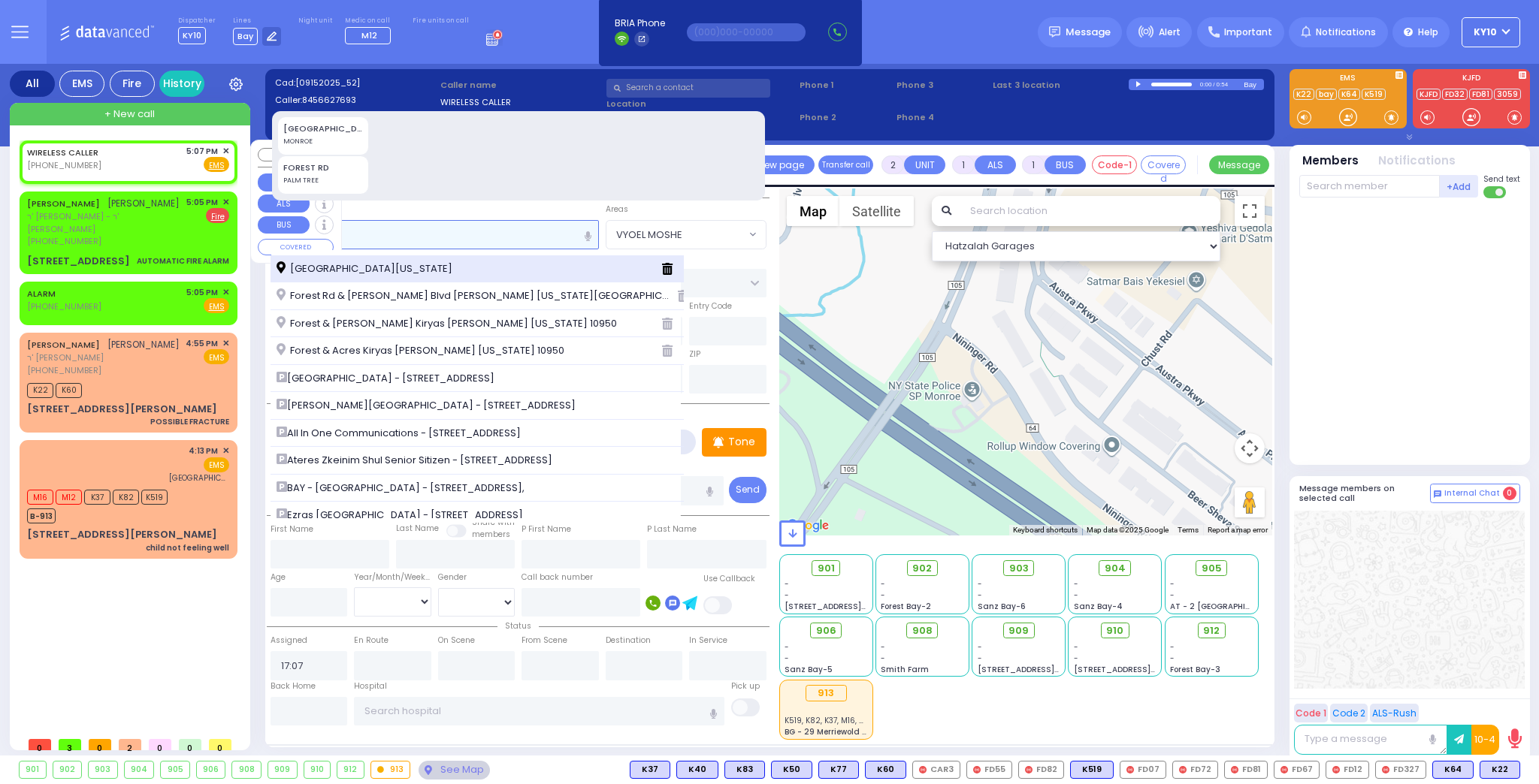
type input "fores"
click at [458, 273] on span "Forest Rd & Strelisk Ct Monroe New York 10950" at bounding box center [367, 268] width 181 height 15
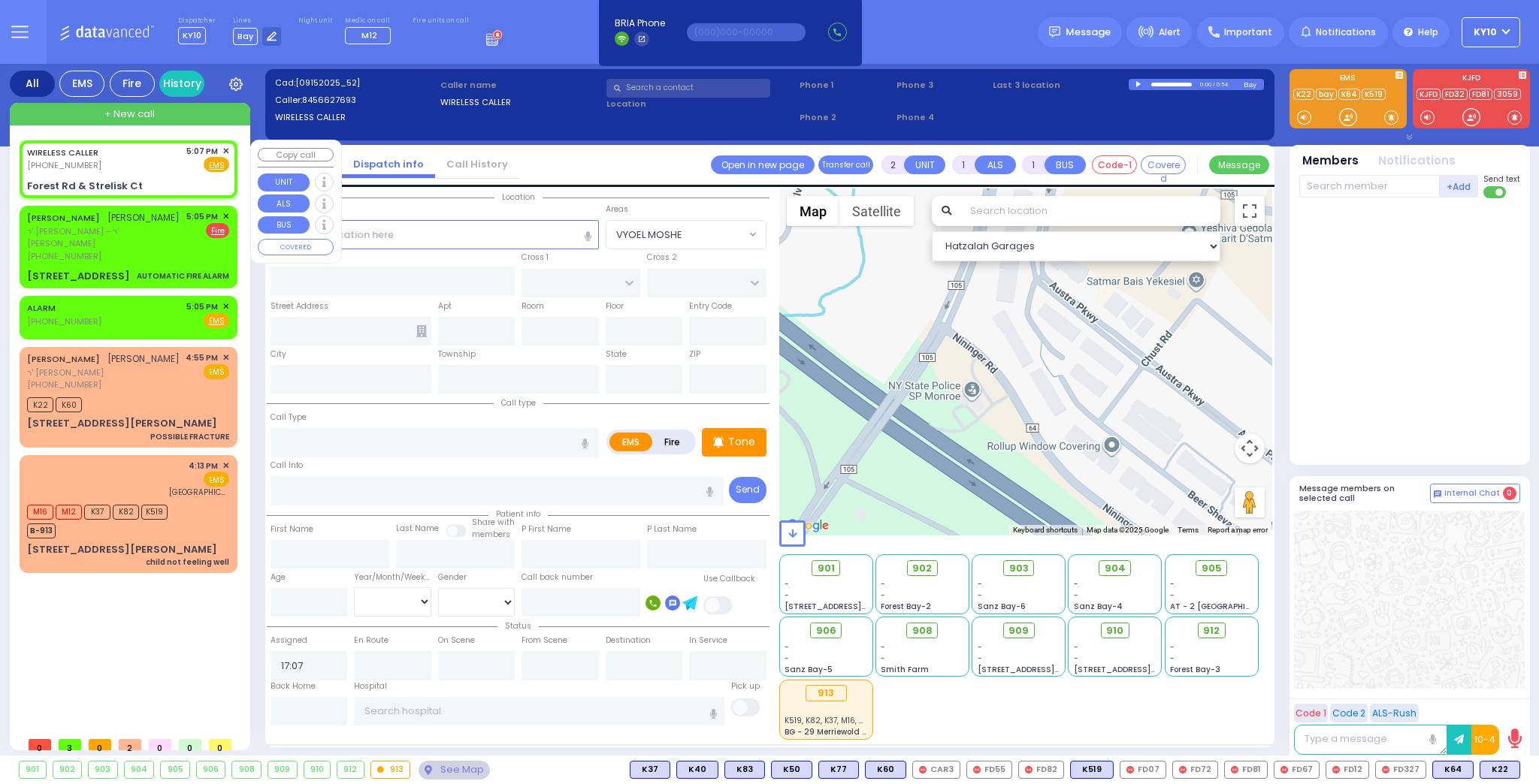
select select
radio input "true"
select select
type input "STRALISK COURT"
type input "PRESHBURG BLVD"
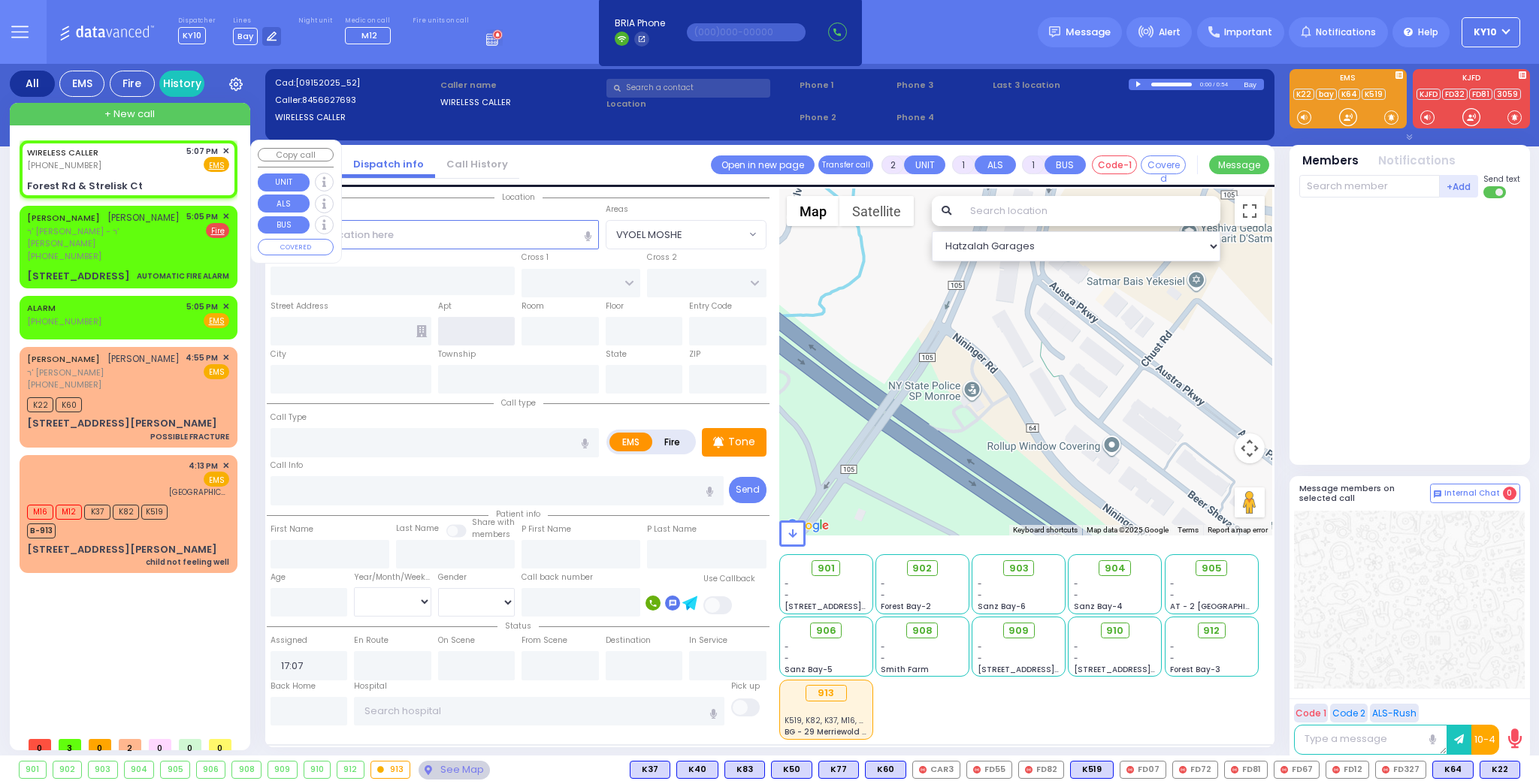
type input "Forest Rd & Strelisk Ct"
type input "Monroe"
type input "[US_STATE]"
type input "10950"
select select "Hatzalah Garages"
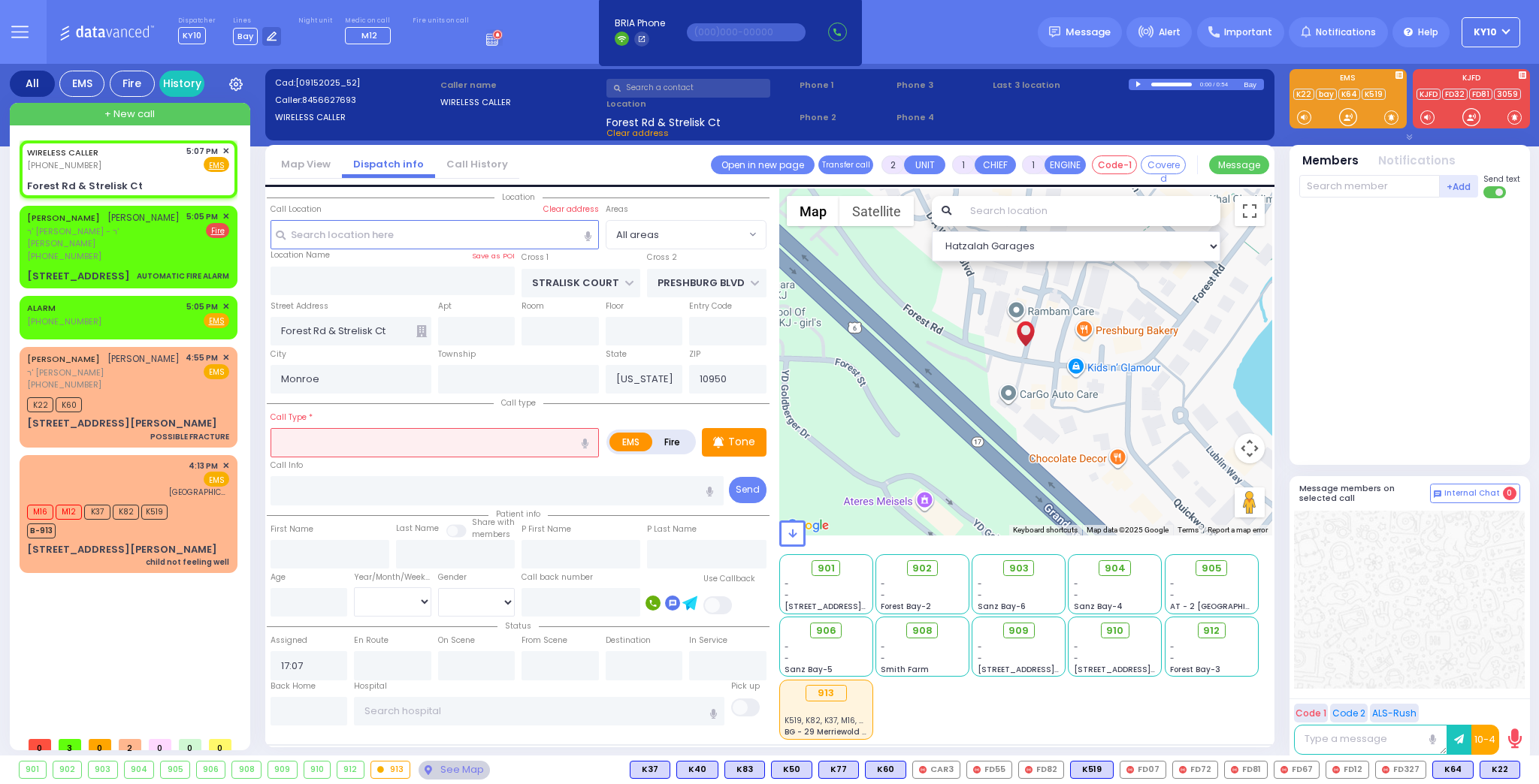
drag, startPoint x: 325, startPoint y: 445, endPoint x: 361, endPoint y: 446, distance: 36.0
click at [327, 445] on input "text" at bounding box center [434, 442] width 328 height 29
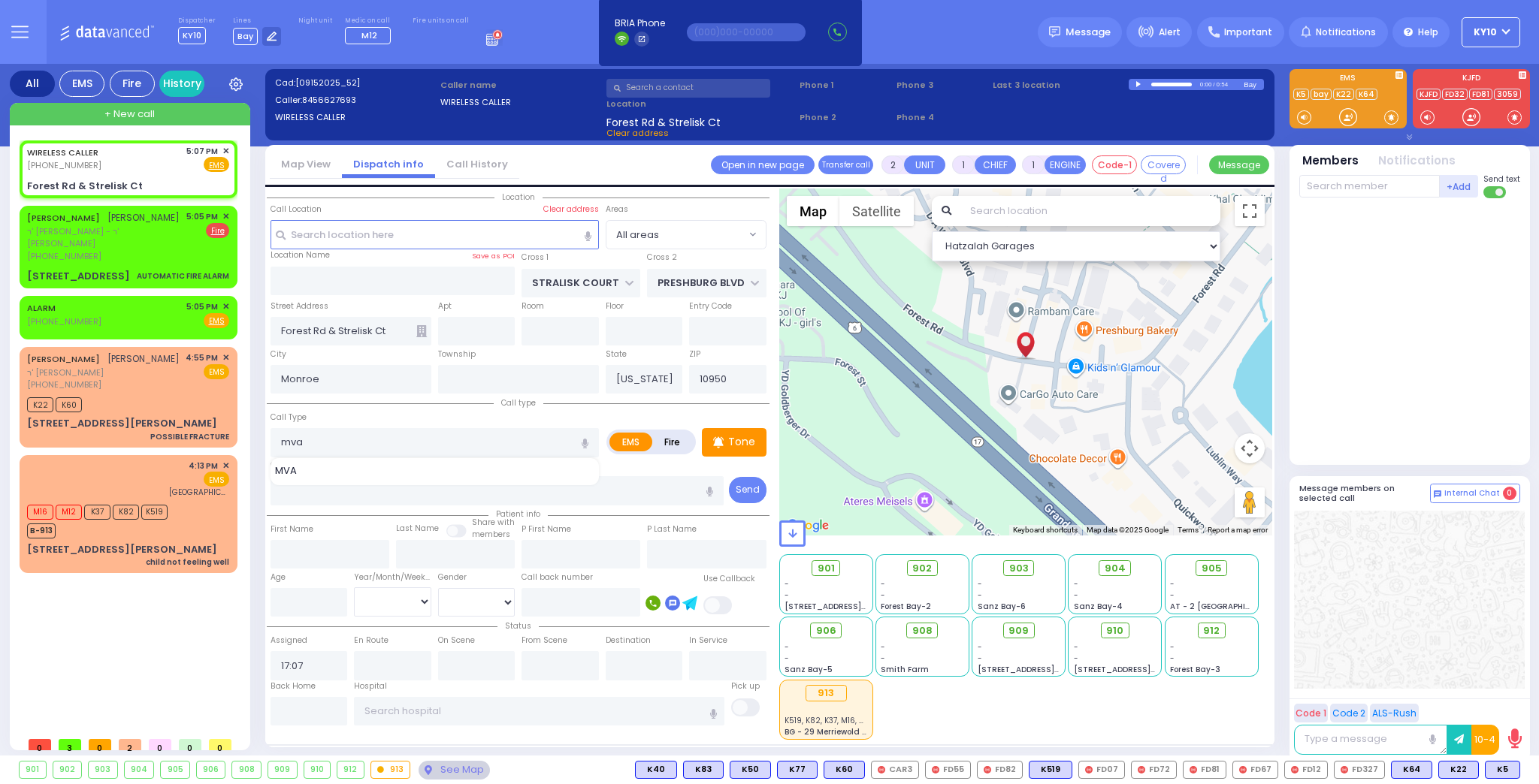
click at [337, 468] on div "MVA" at bounding box center [435, 470] width 321 height 15
type input "MVA"
type input "4"
select select
radio input "true"
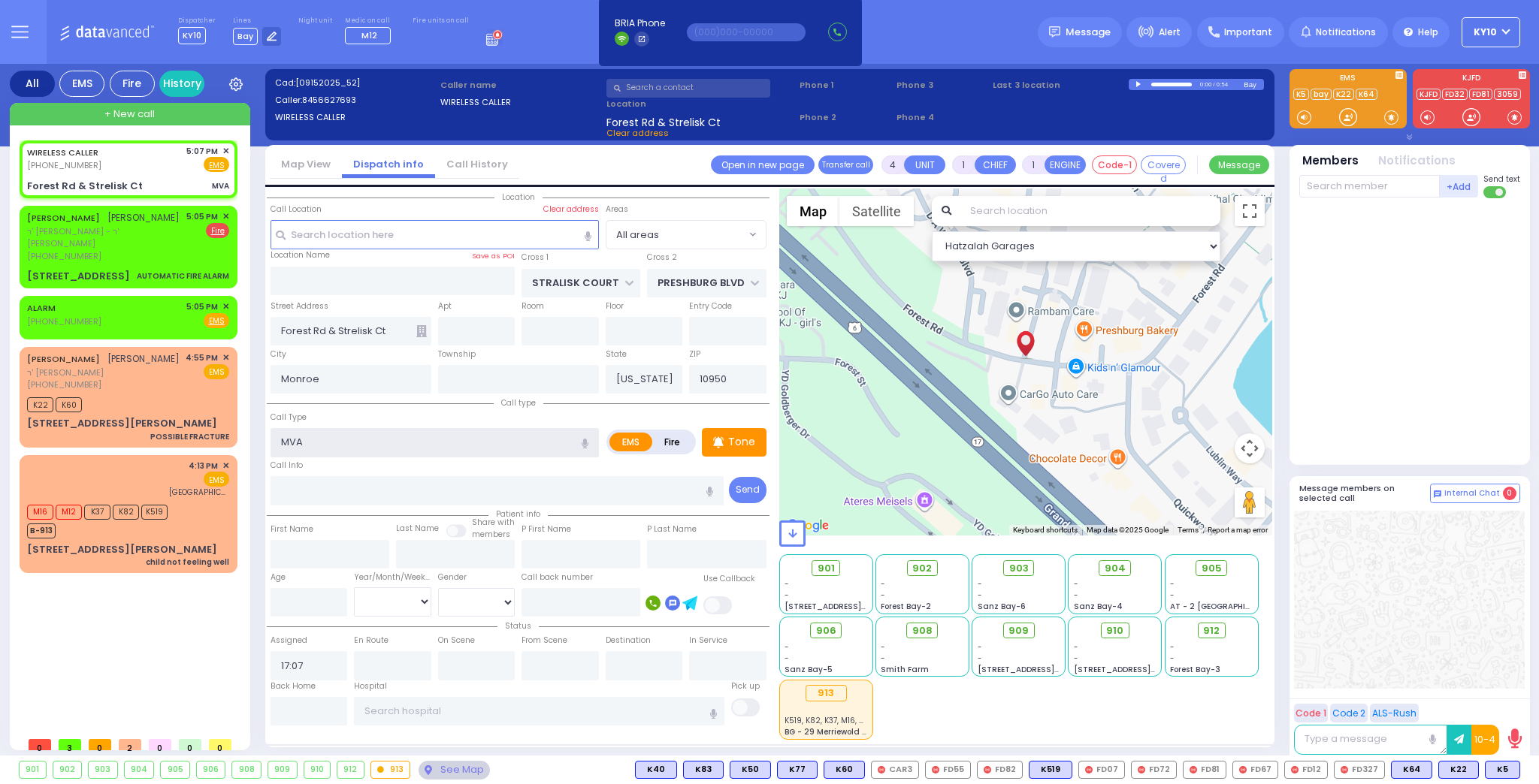
select select
select select "Hatzalah Garages"
drag, startPoint x: 140, startPoint y: 174, endPoint x: 160, endPoint y: 177, distance: 20.2
click at [139, 174] on div "WIRELESS CALLER (845) 662-7693 5:07 PM ✕ Fire EMS MVA" at bounding box center [129, 169] width 212 height 53
select select
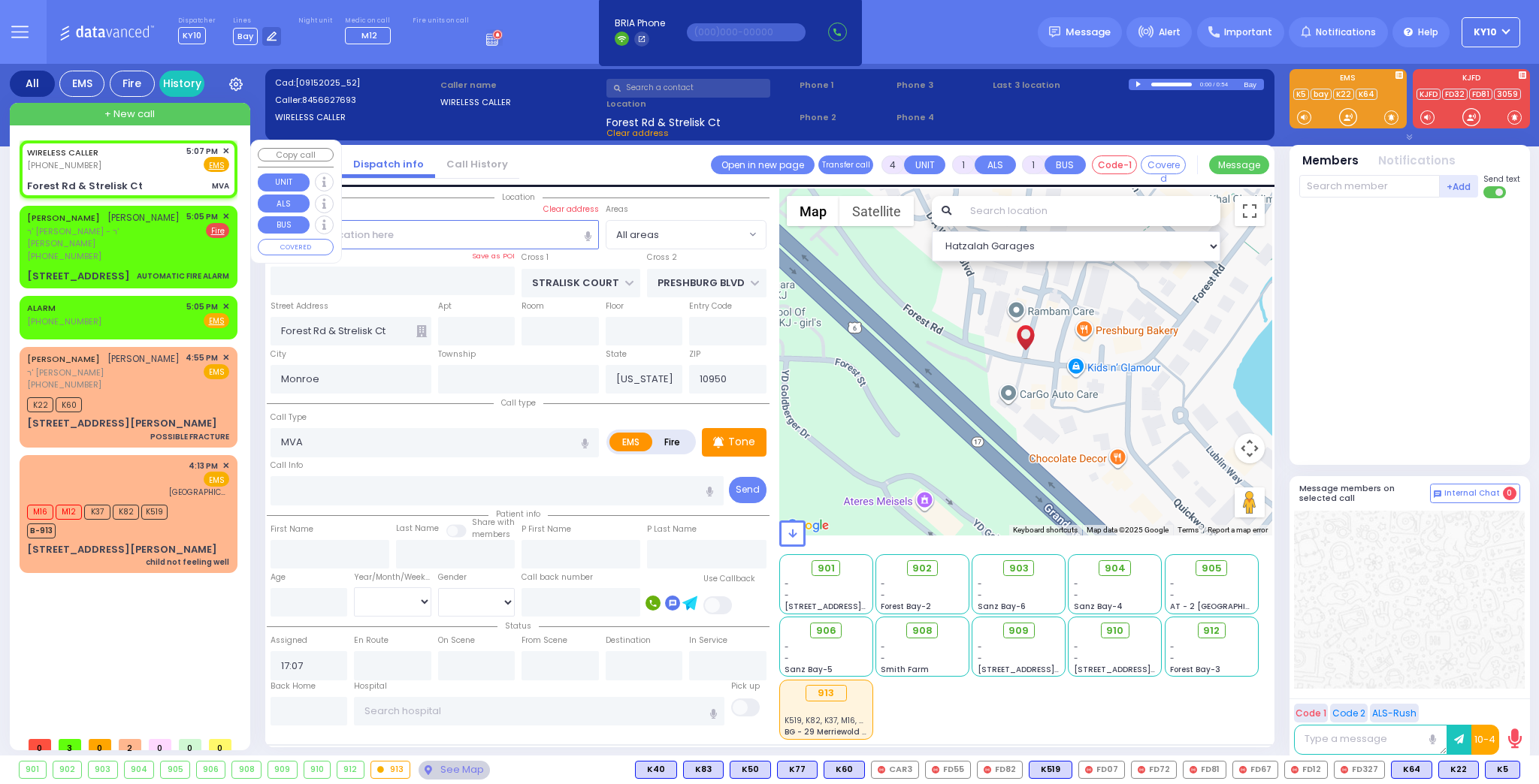
radio input "true"
select select
select select "Hatzalah Garages"
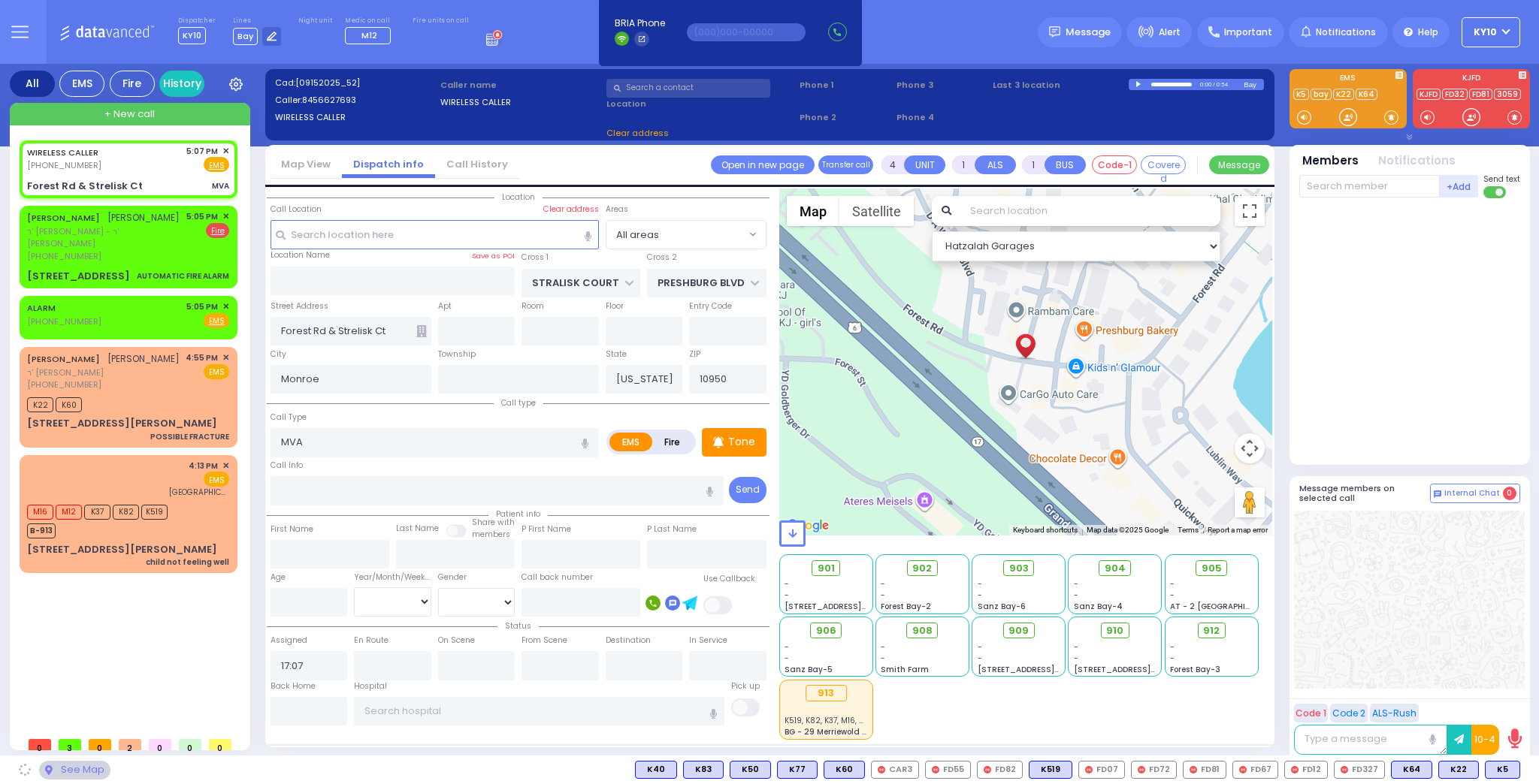
select select
radio input "true"
select select
select select "Hatzalah Garages"
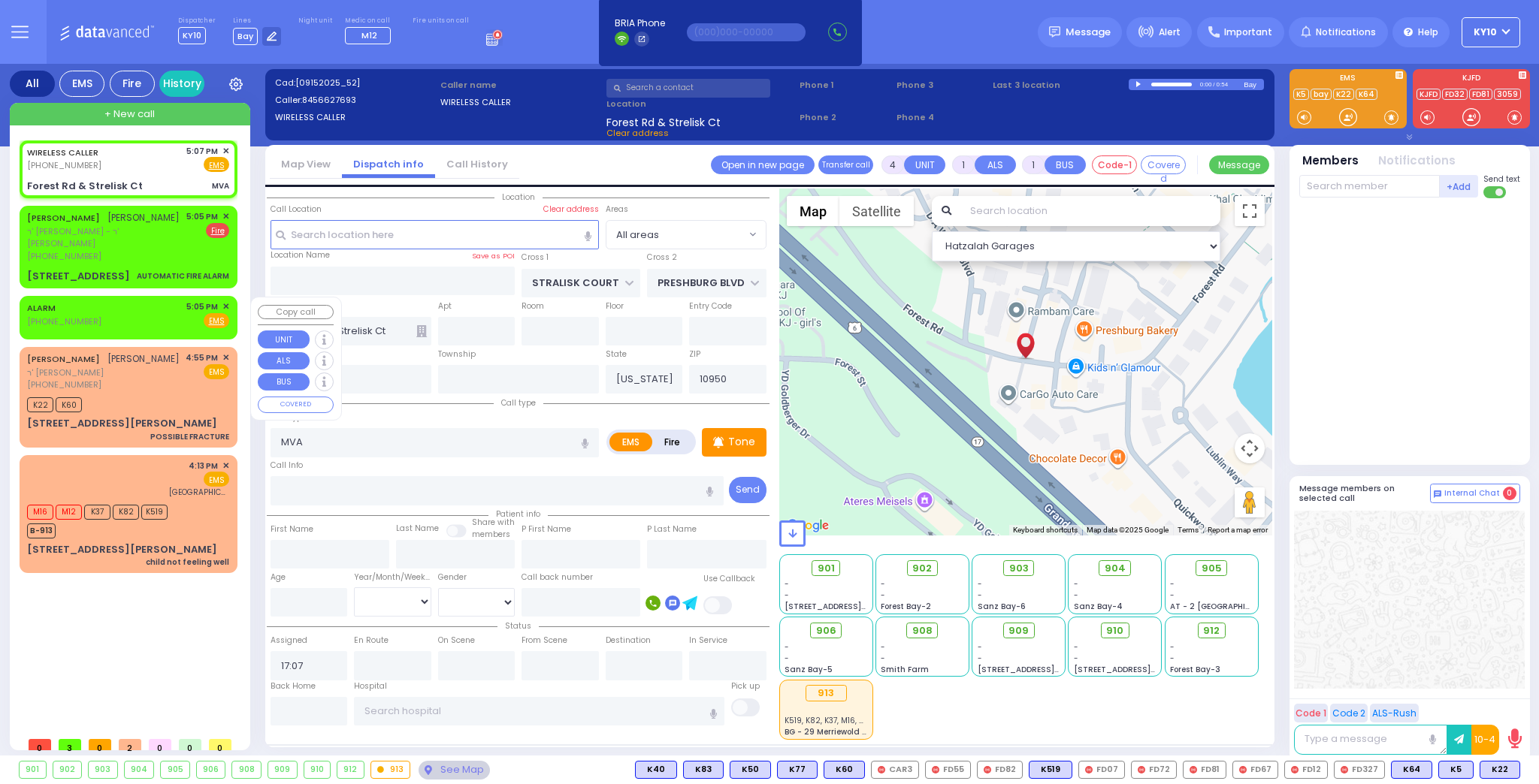
click at [150, 311] on div "ALARM (800) 481-2700 5:05 PM ✕ Fire EMS" at bounding box center [128, 315] width 202 height 28
type input "2"
select select
radio input "true"
select select
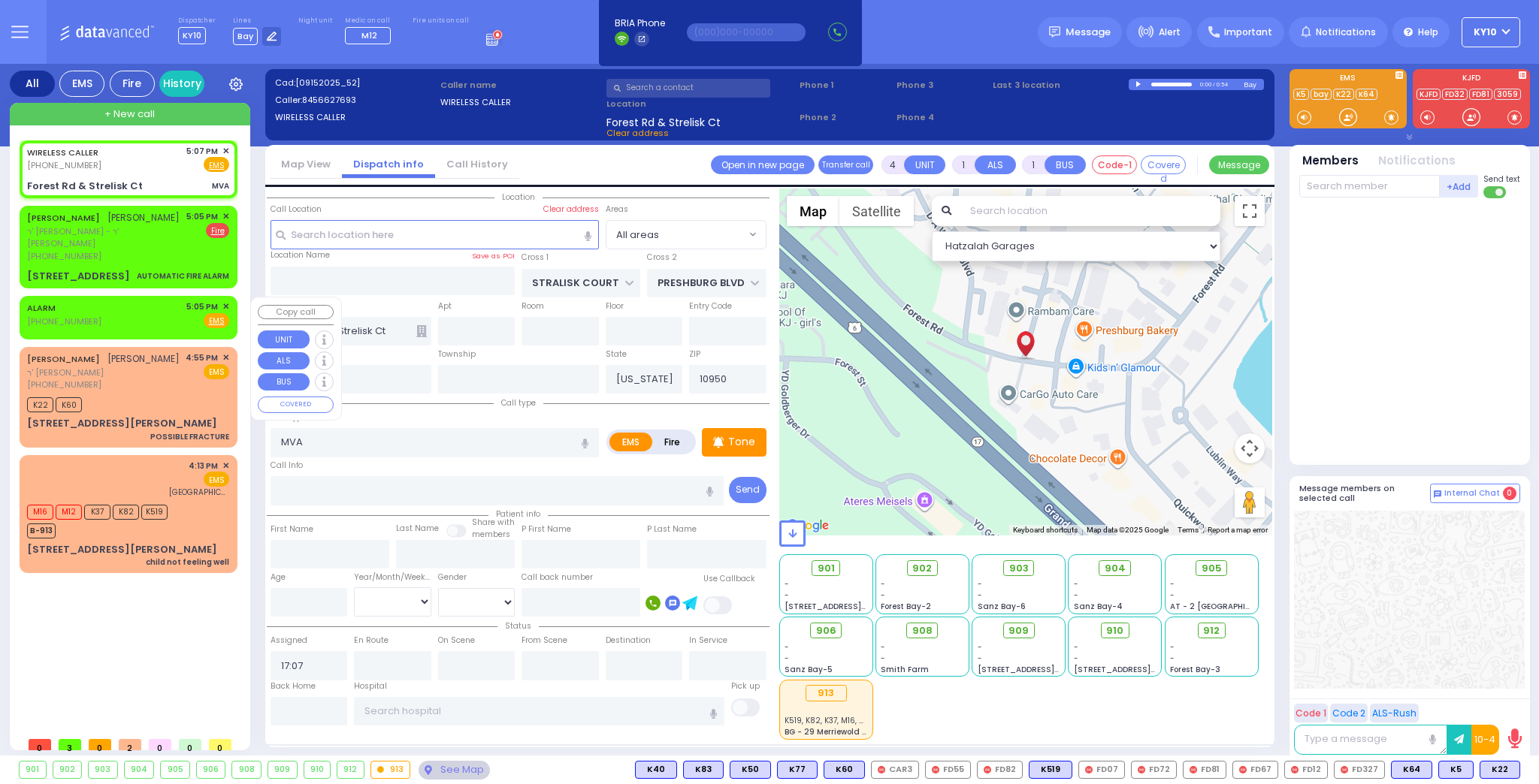
type input "17:05"
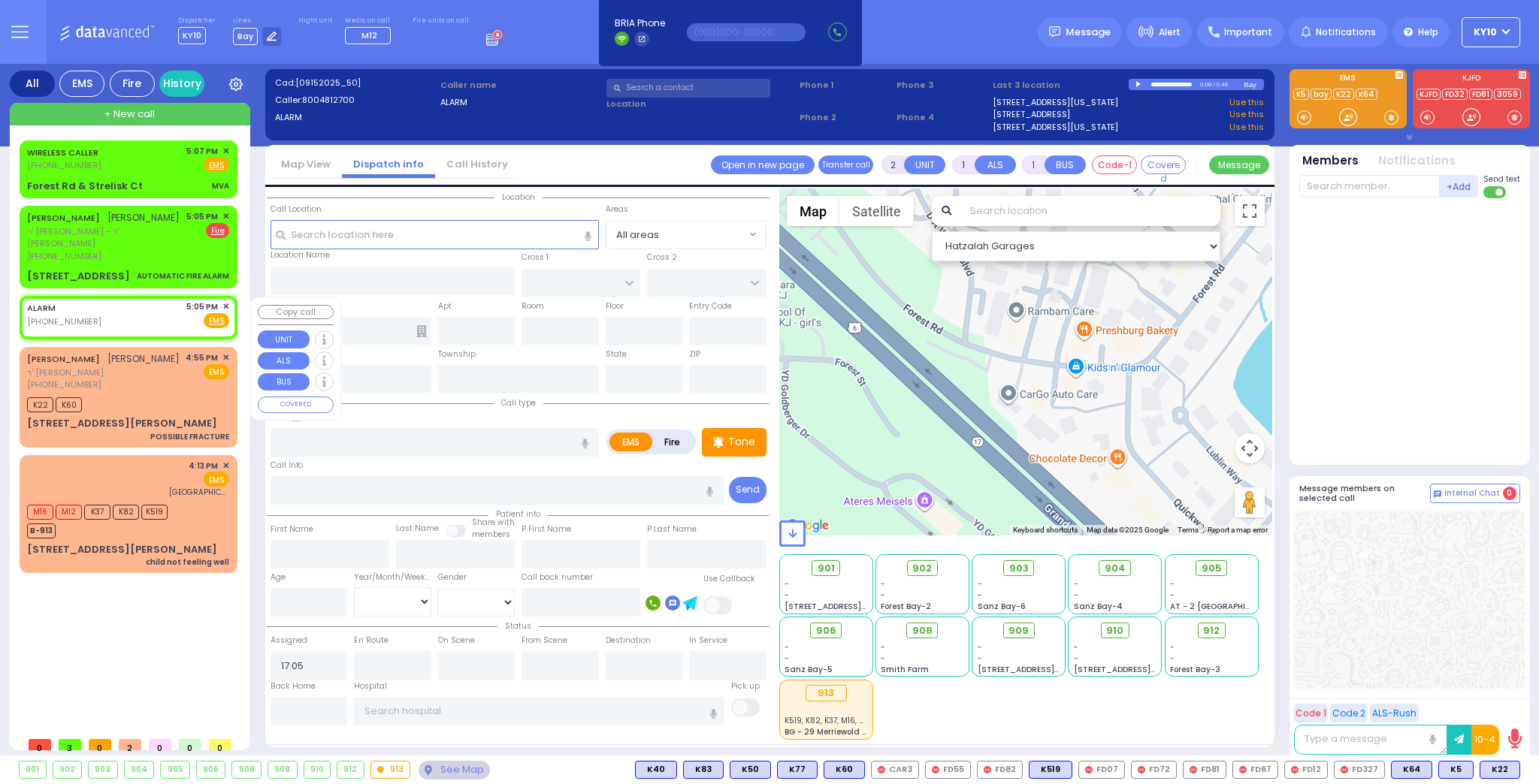
click at [223, 306] on span "✕" at bounding box center [226, 307] width 7 height 13
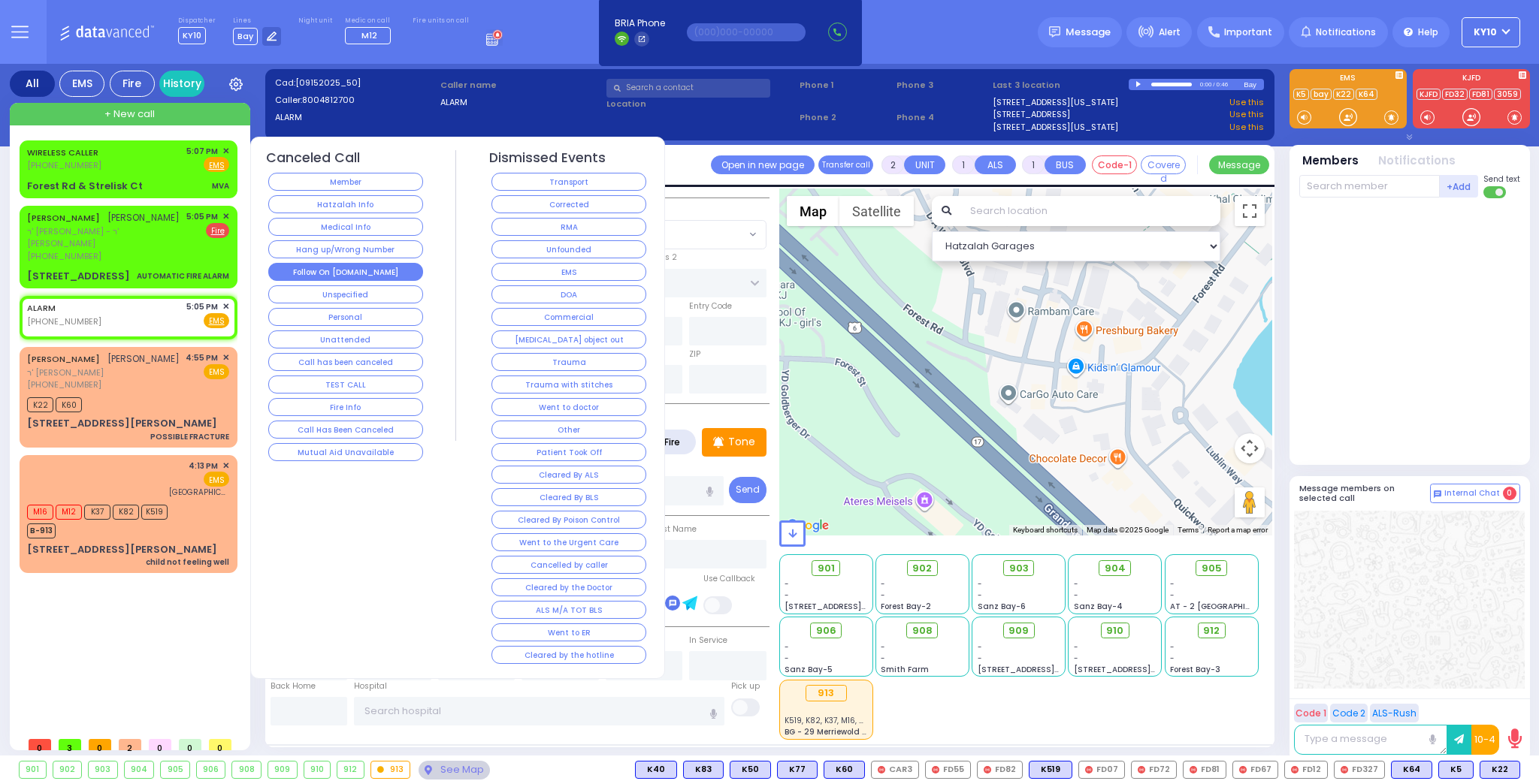
click at [354, 267] on button "Follow On [DOMAIN_NAME]" at bounding box center [346, 272] width 154 height 18
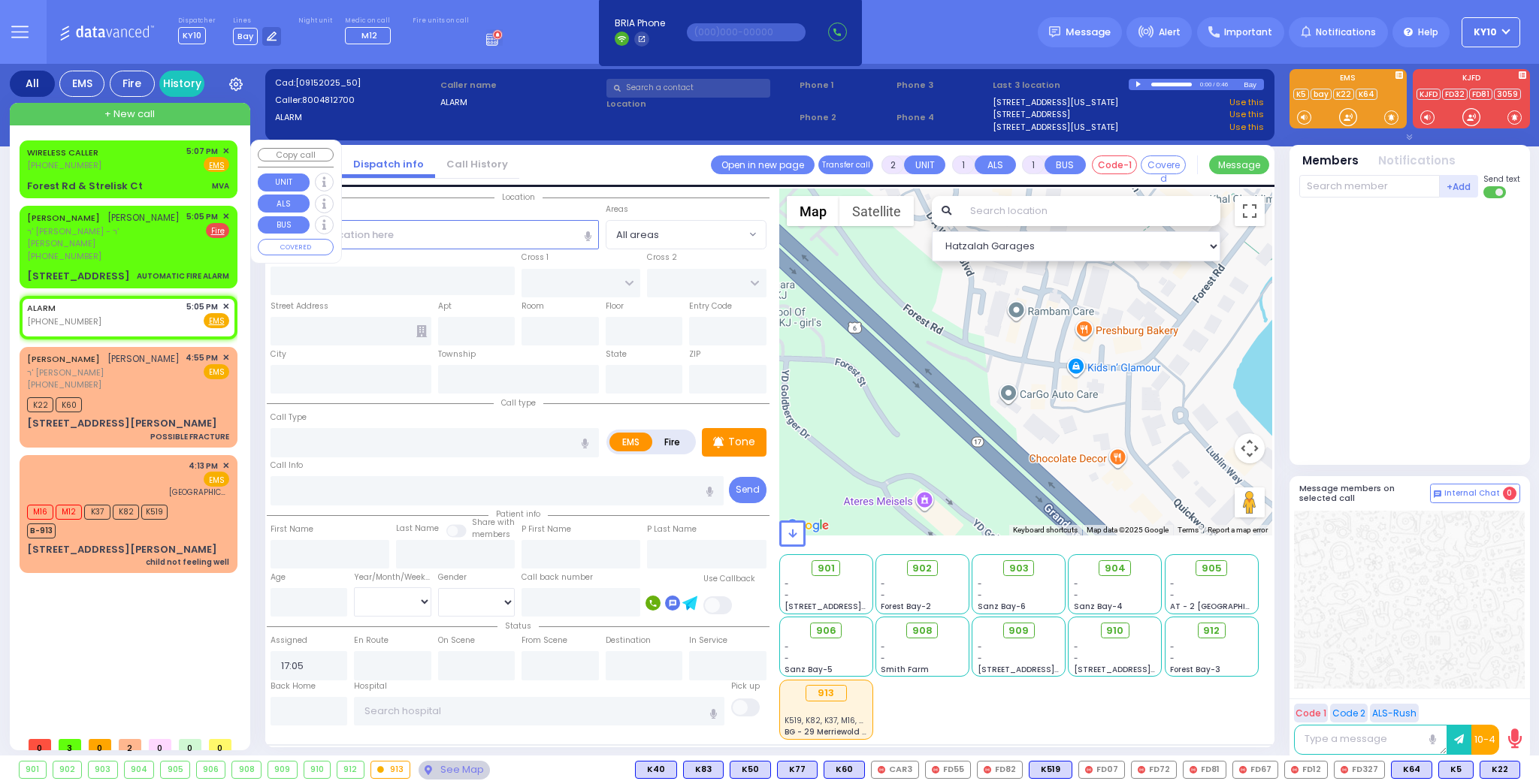
click at [160, 160] on div "WIRELESS CALLER (845) 662-7693 5:07 PM ✕ Fire EMS" at bounding box center [128, 159] width 202 height 28
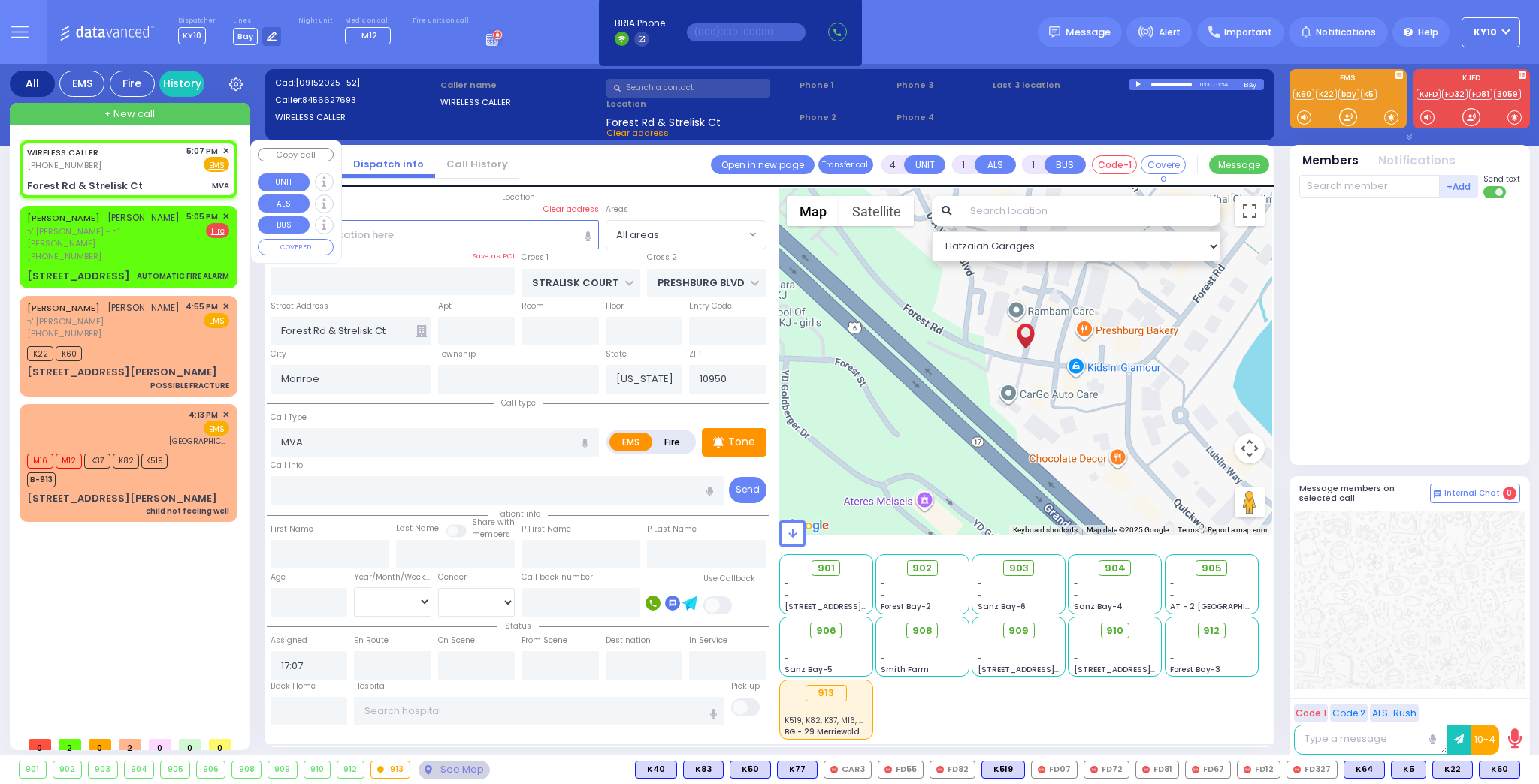
click at [152, 179] on div "Forest Rd & Strelisk Ct MVA" at bounding box center [128, 186] width 202 height 15
click at [133, 165] on div "WIRELESS CALLER (845) 662-7693 5:07 PM ✕ Fire EMS" at bounding box center [128, 159] width 202 height 28
click at [193, 239] on div "5:05 PM ✕ EMS Fire" at bounding box center [208, 236] width 44 height 52
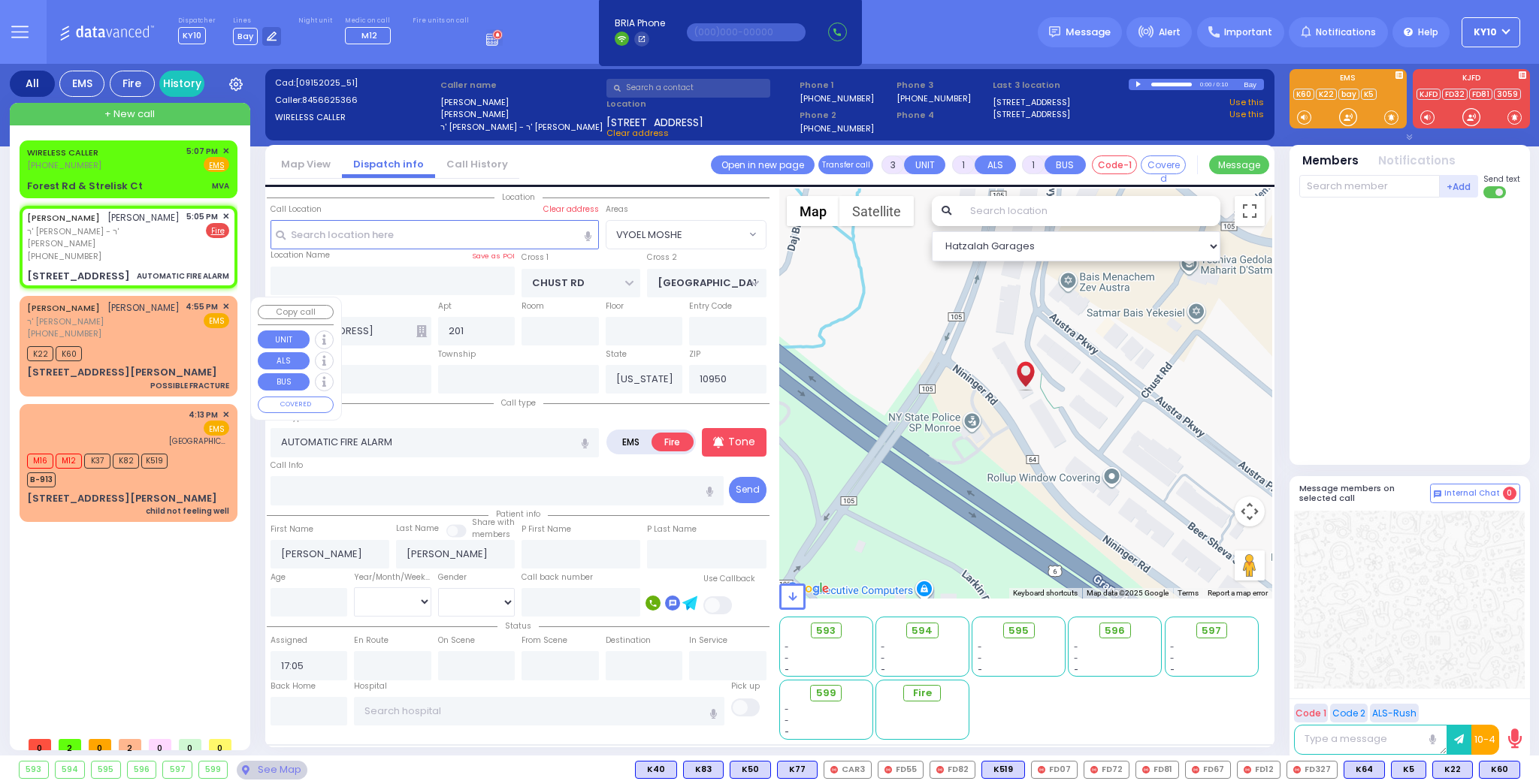
click at [184, 340] on div "DUVID YITZCHOK FALKOWITZ דוד יצחק פאלקאוויטש ר' מיכל וואלף - ר' נחמן שווארץ (84…" at bounding box center [128, 320] width 202 height 39
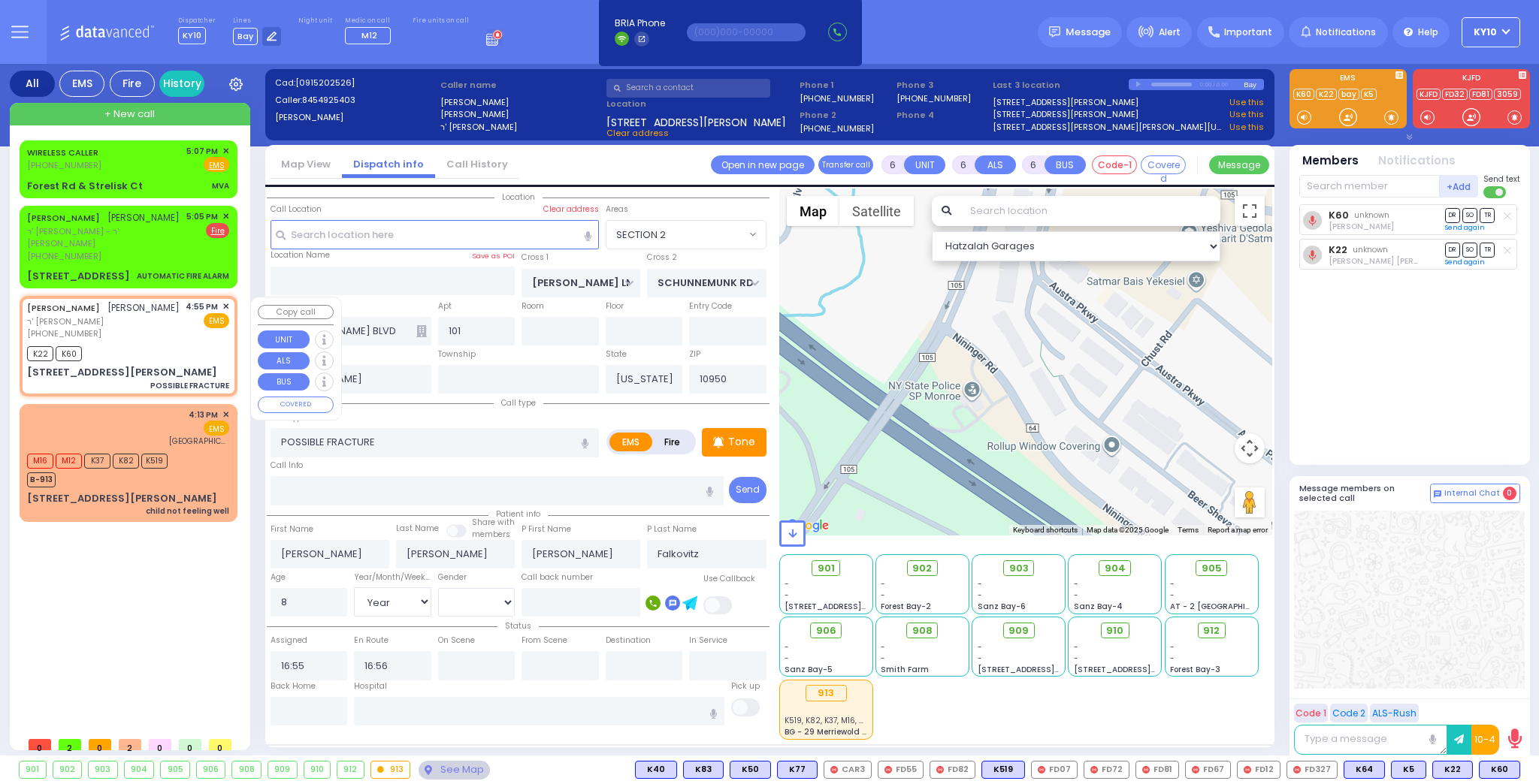
click at [224, 307] on span "✕" at bounding box center [226, 307] width 7 height 13
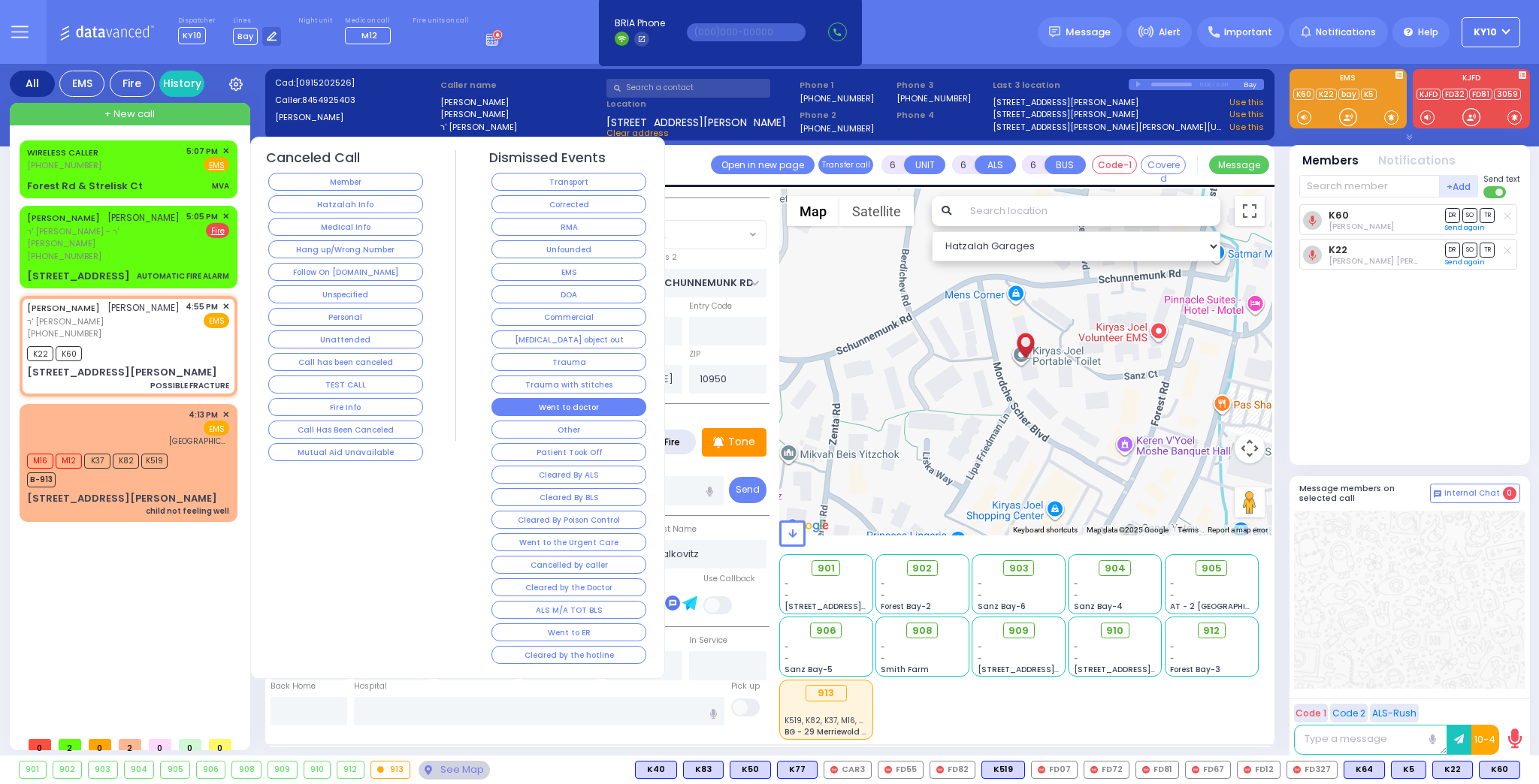
click at [595, 398] on button "Went to doctor" at bounding box center [569, 407] width 154 height 18
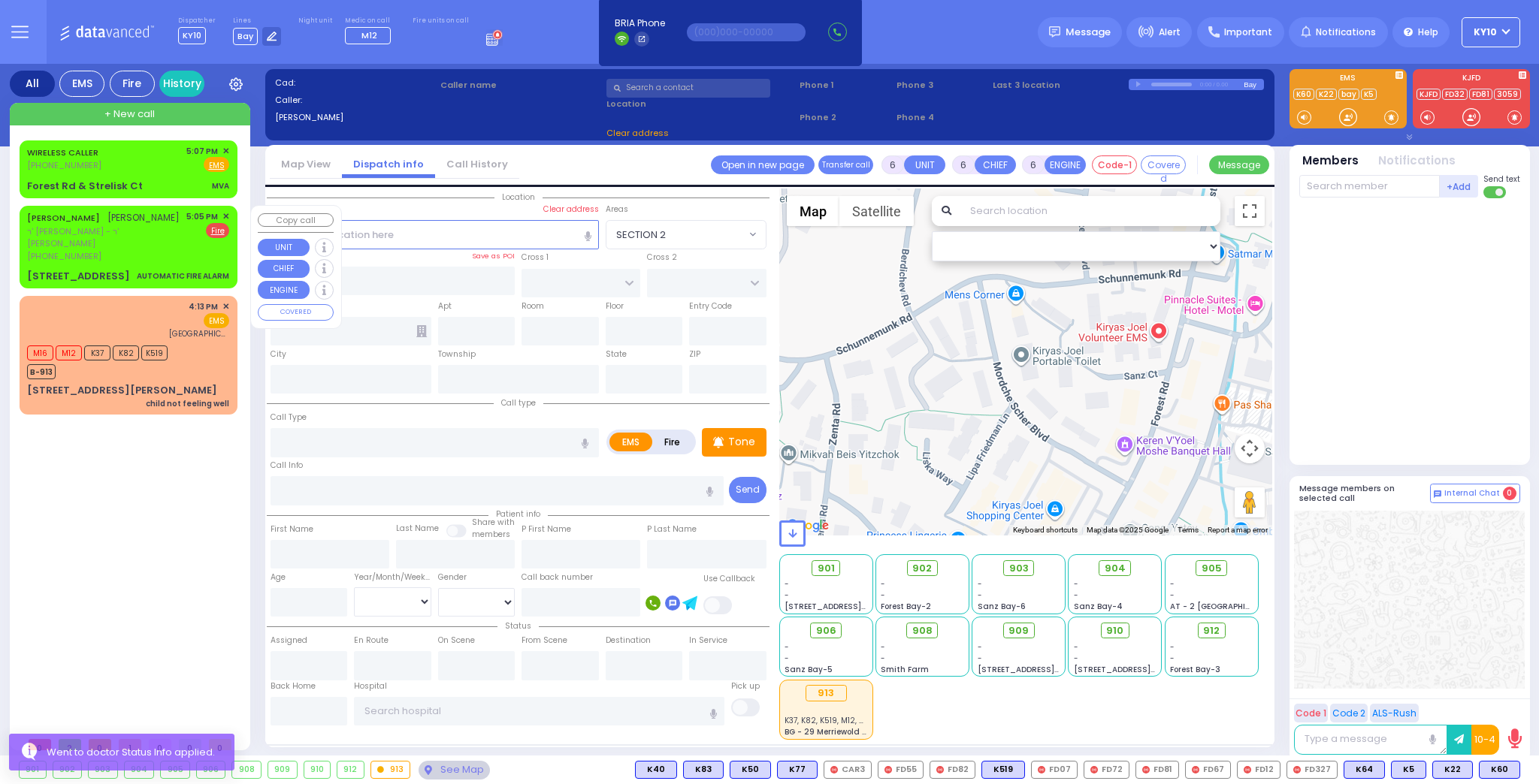
click at [170, 249] on span "ר' אהרן שאול - ר' מנחם שמואל פרענקל" at bounding box center [104, 238] width 154 height 25
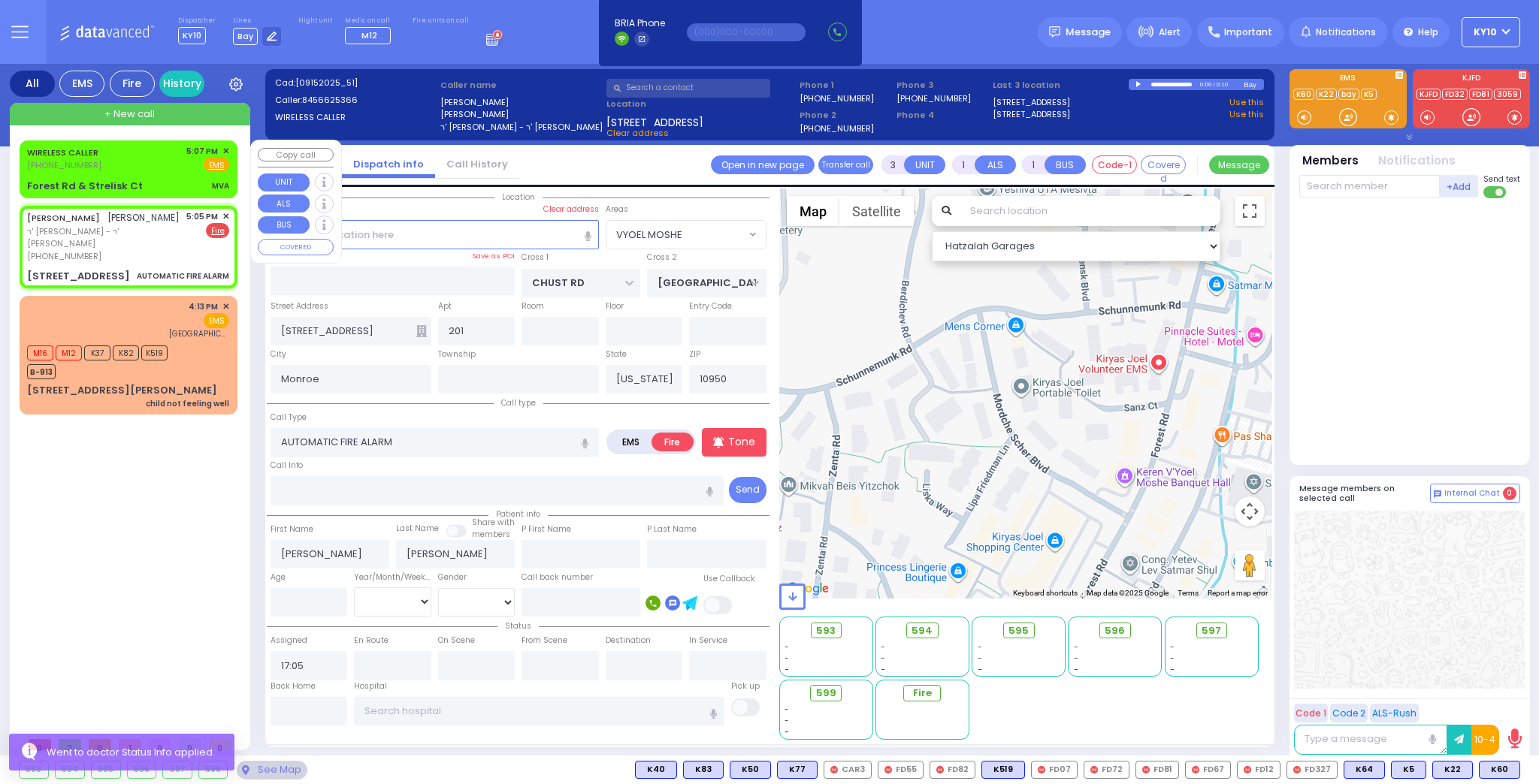
click at [154, 166] on div "WIRELESS CALLER (845) 662-7693 5:07 PM ✕ Fire EMS" at bounding box center [128, 159] width 202 height 28
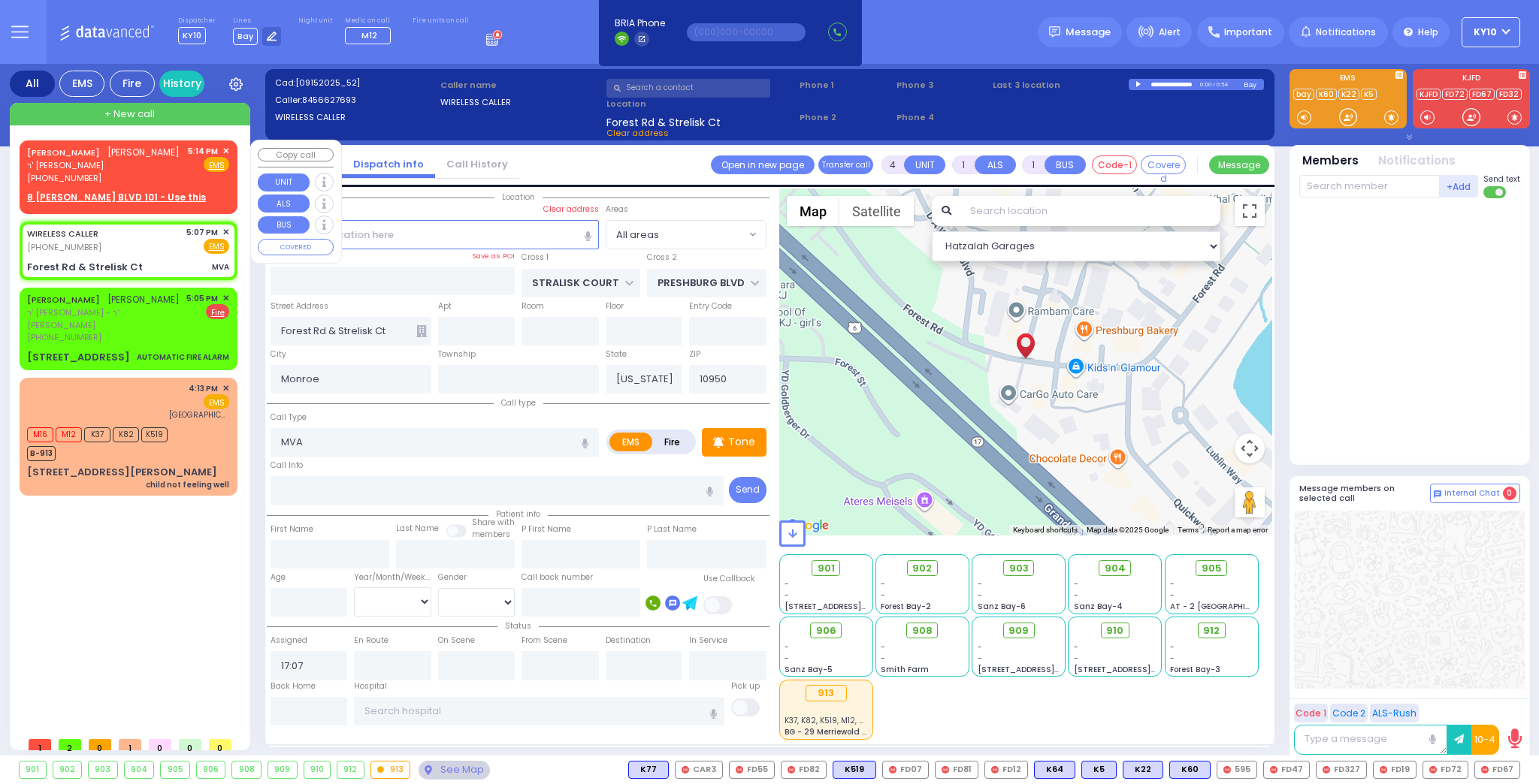
click at [179, 172] on span "ר' מיכל וואלף - ר' נחמן שווארץ" at bounding box center [104, 166] width 153 height 13
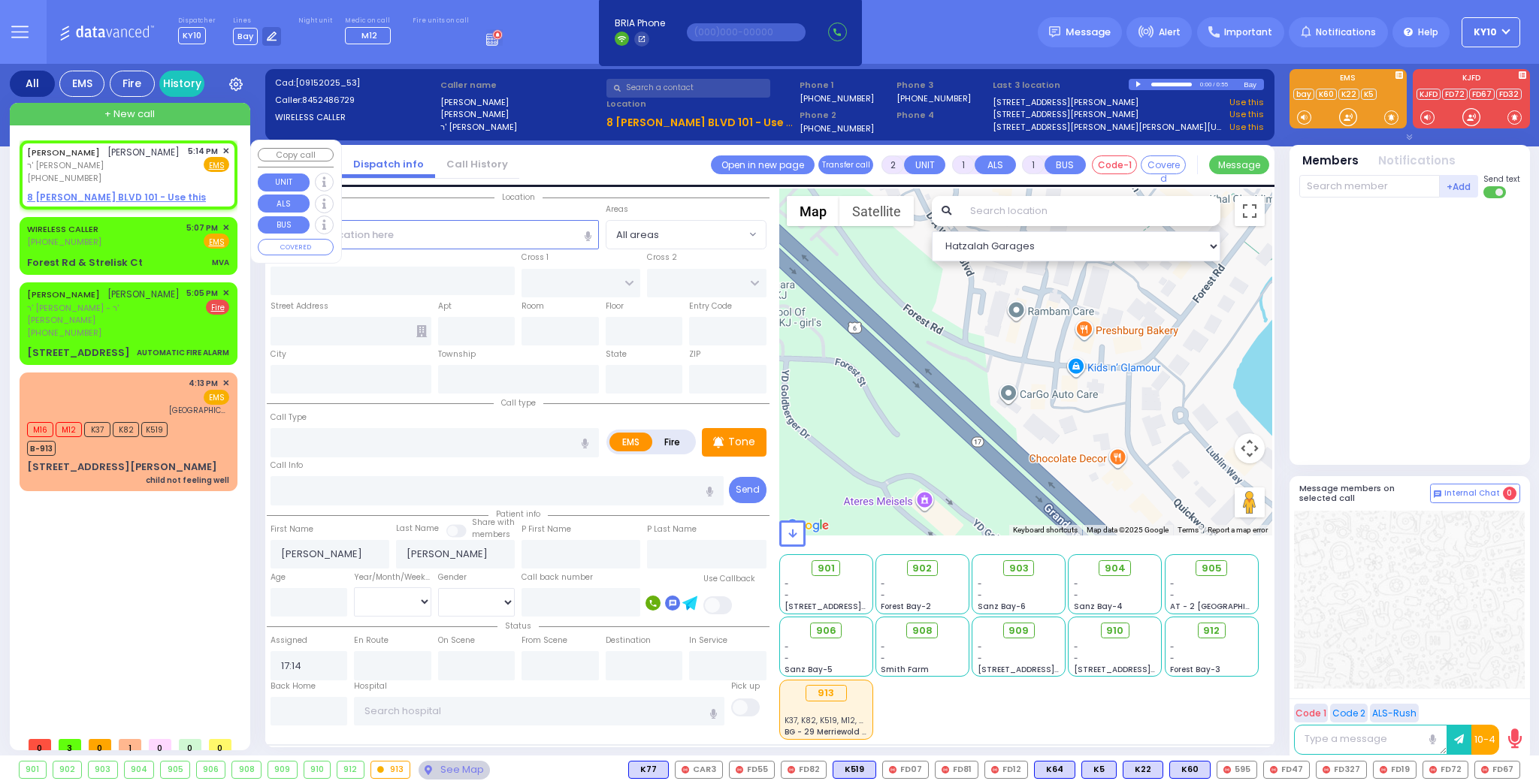
click at [228, 149] on span "✕" at bounding box center [226, 151] width 7 height 13
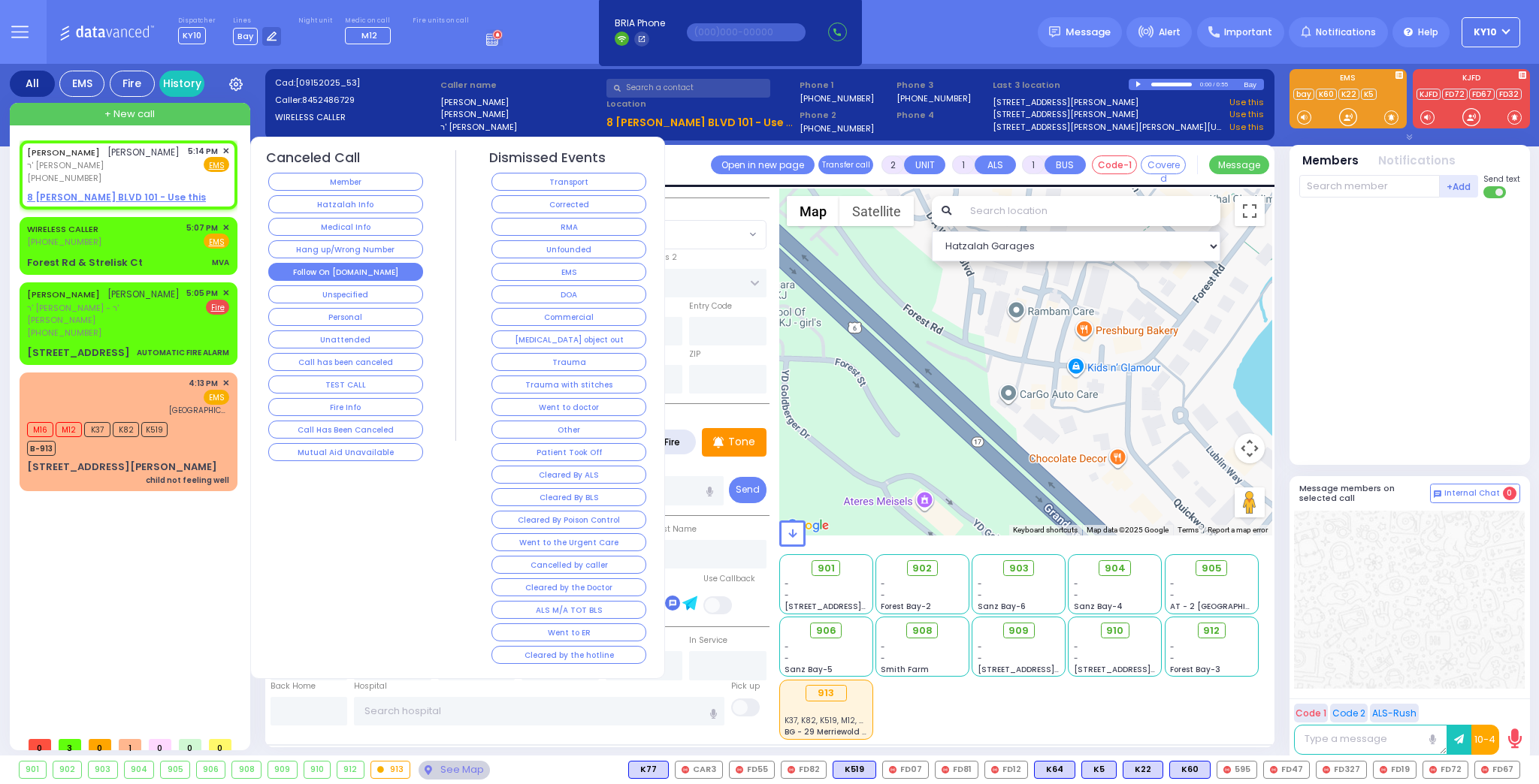
click at [373, 267] on button "Follow On [DOMAIN_NAME]" at bounding box center [346, 272] width 154 height 18
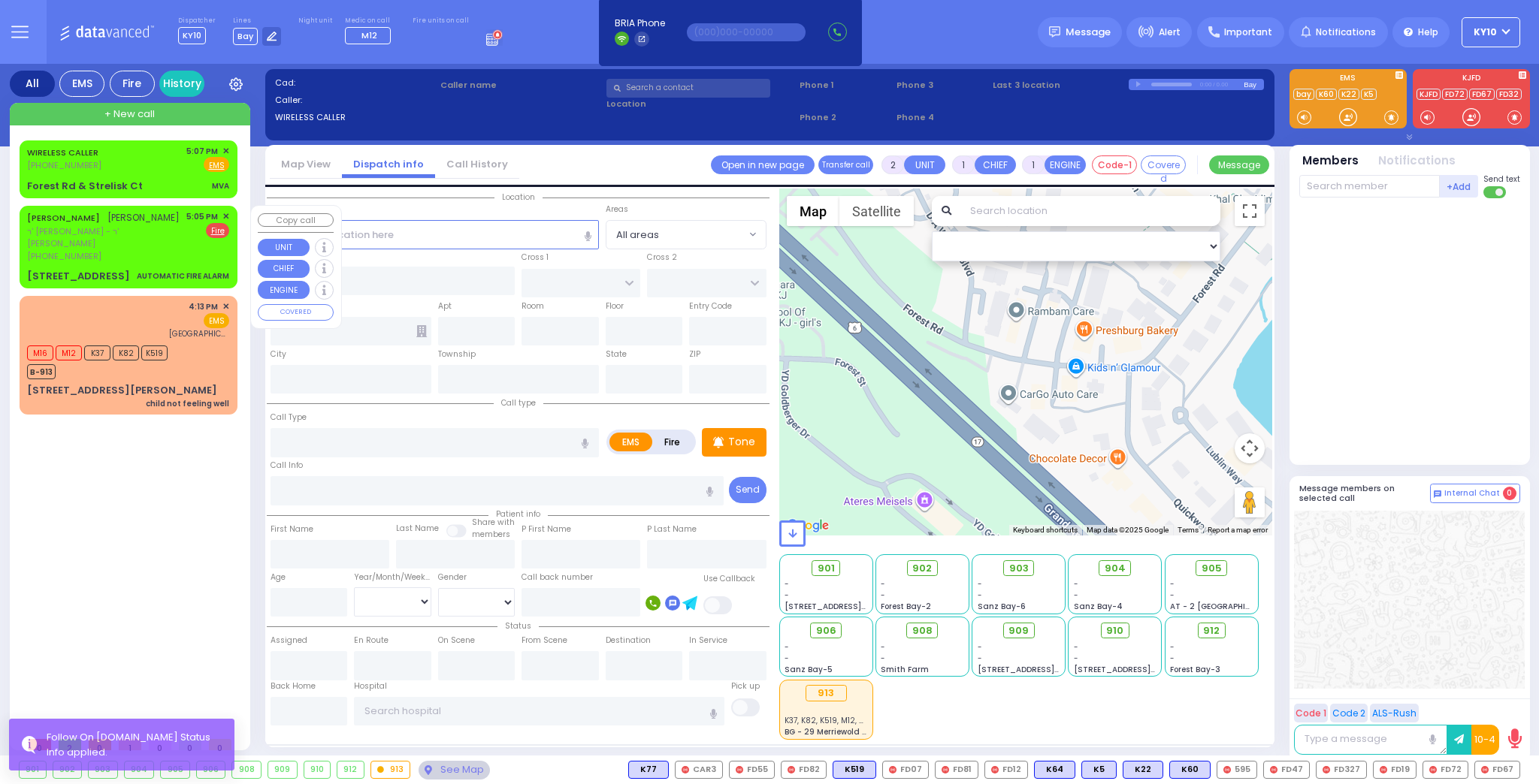
click at [177, 241] on span "ר' אהרן שאול - ר' מנחם שמואל פרענקל" at bounding box center [104, 238] width 154 height 25
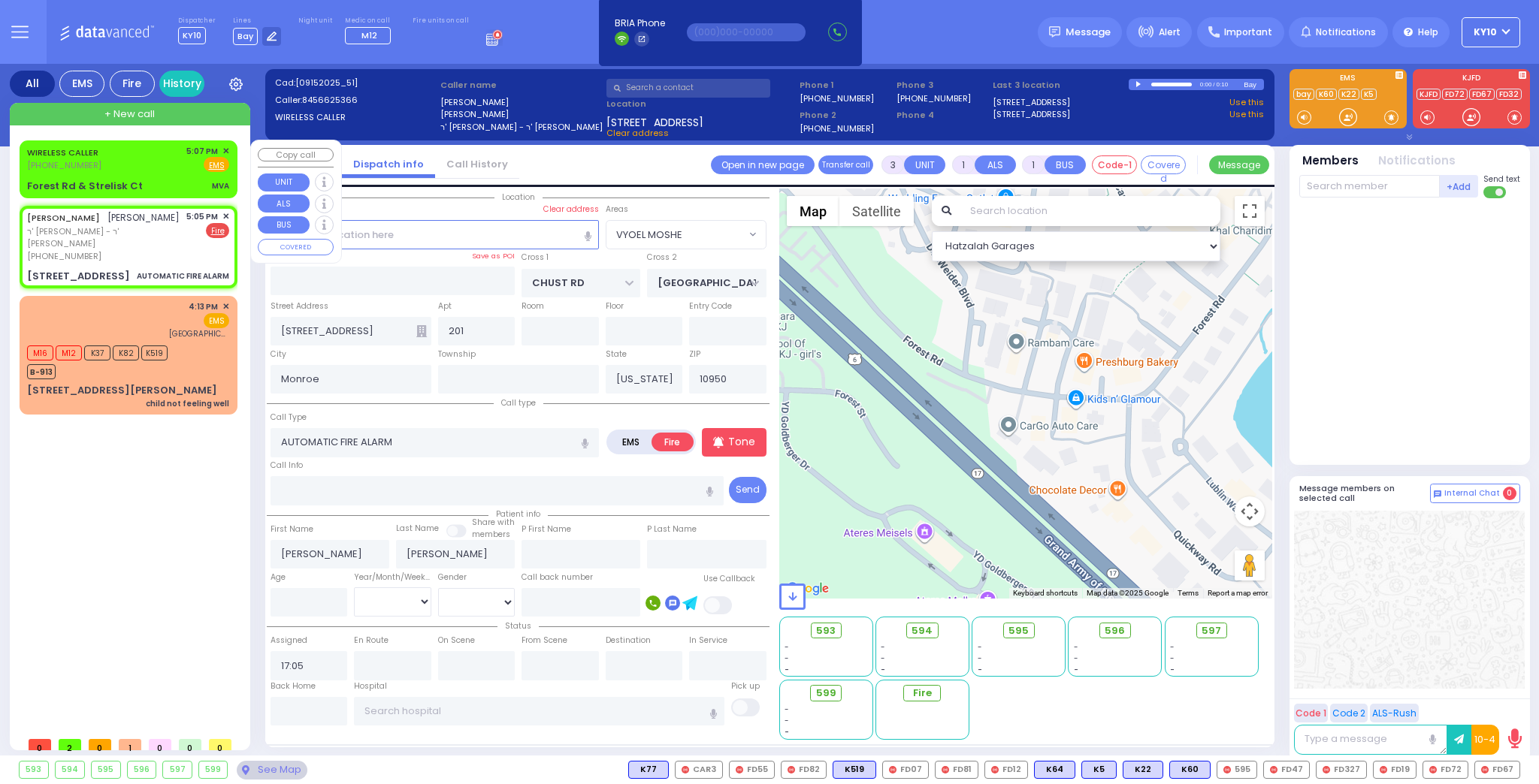
click at [168, 168] on div "WIRELESS CALLER (845) 662-7693 5:07 PM ✕ Fire EMS" at bounding box center [128, 159] width 202 height 28
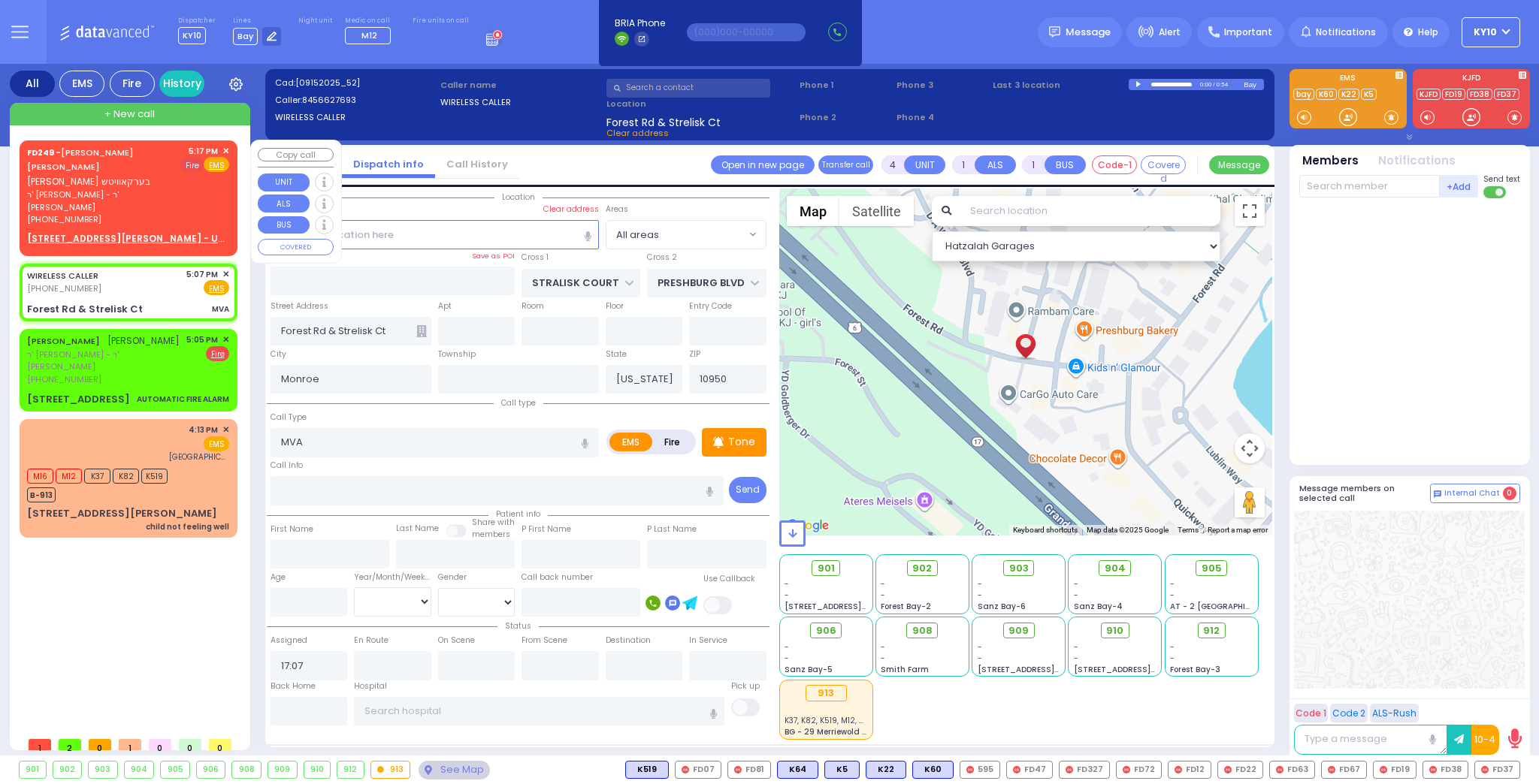
click at [197, 164] on span "Fire" at bounding box center [192, 164] width 24 height 15
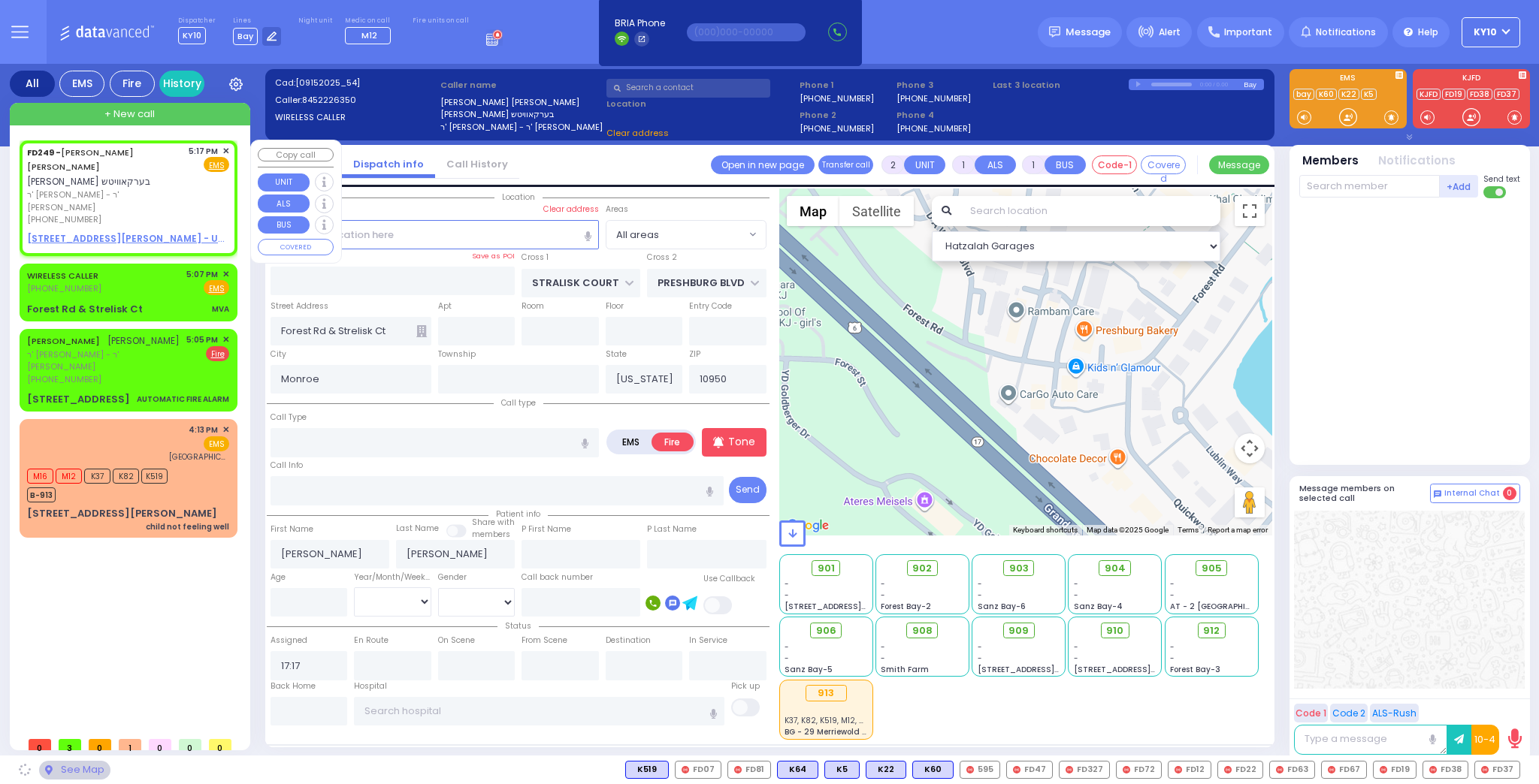
click at [182, 232] on u "11 MORDCHE SCHER BLVD 202 - Use this" at bounding box center [139, 239] width 223 height 13
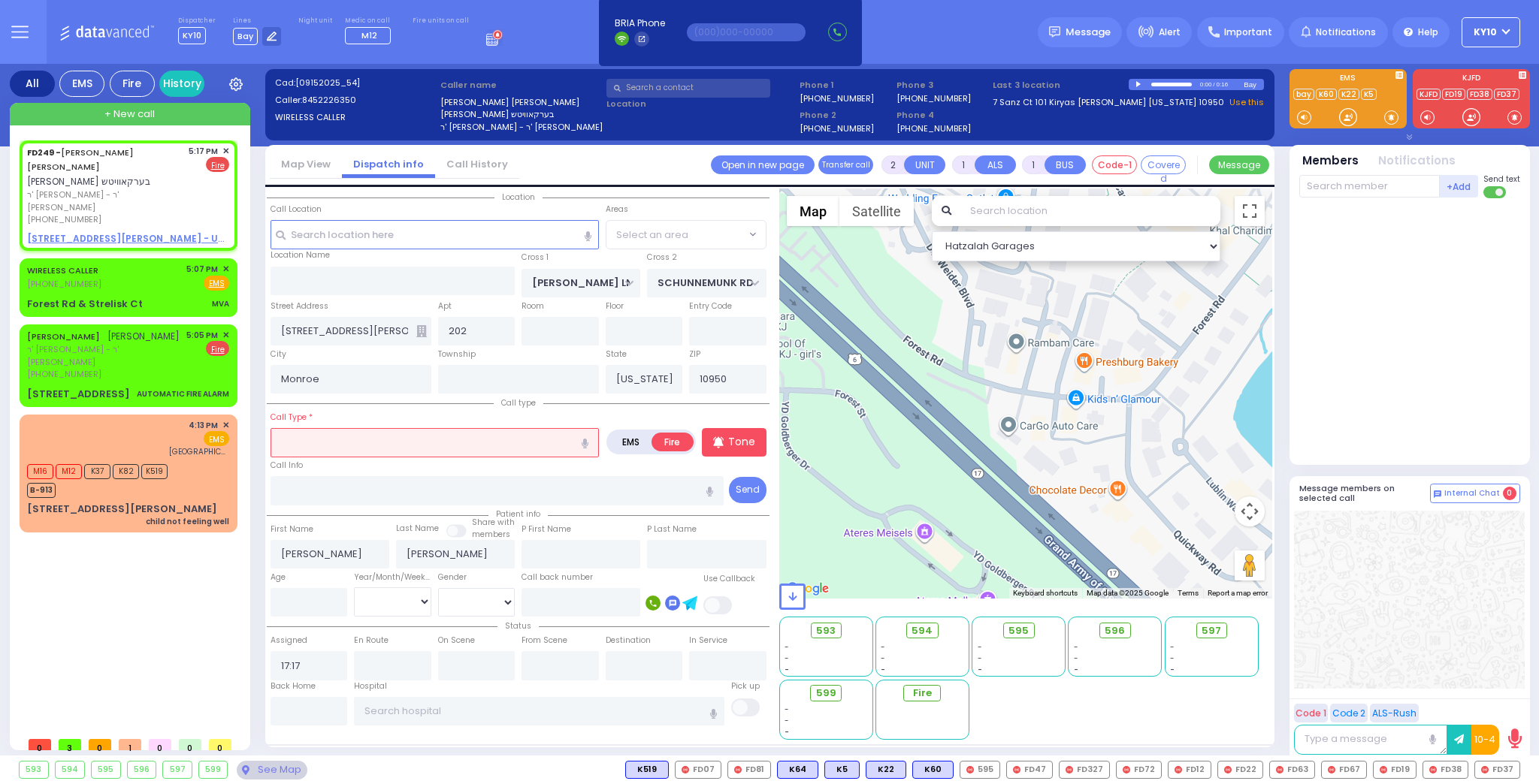
drag, startPoint x: 348, startPoint y: 444, endPoint x: 404, endPoint y: 442, distance: 56.0
click at [350, 445] on input "text" at bounding box center [434, 442] width 328 height 29
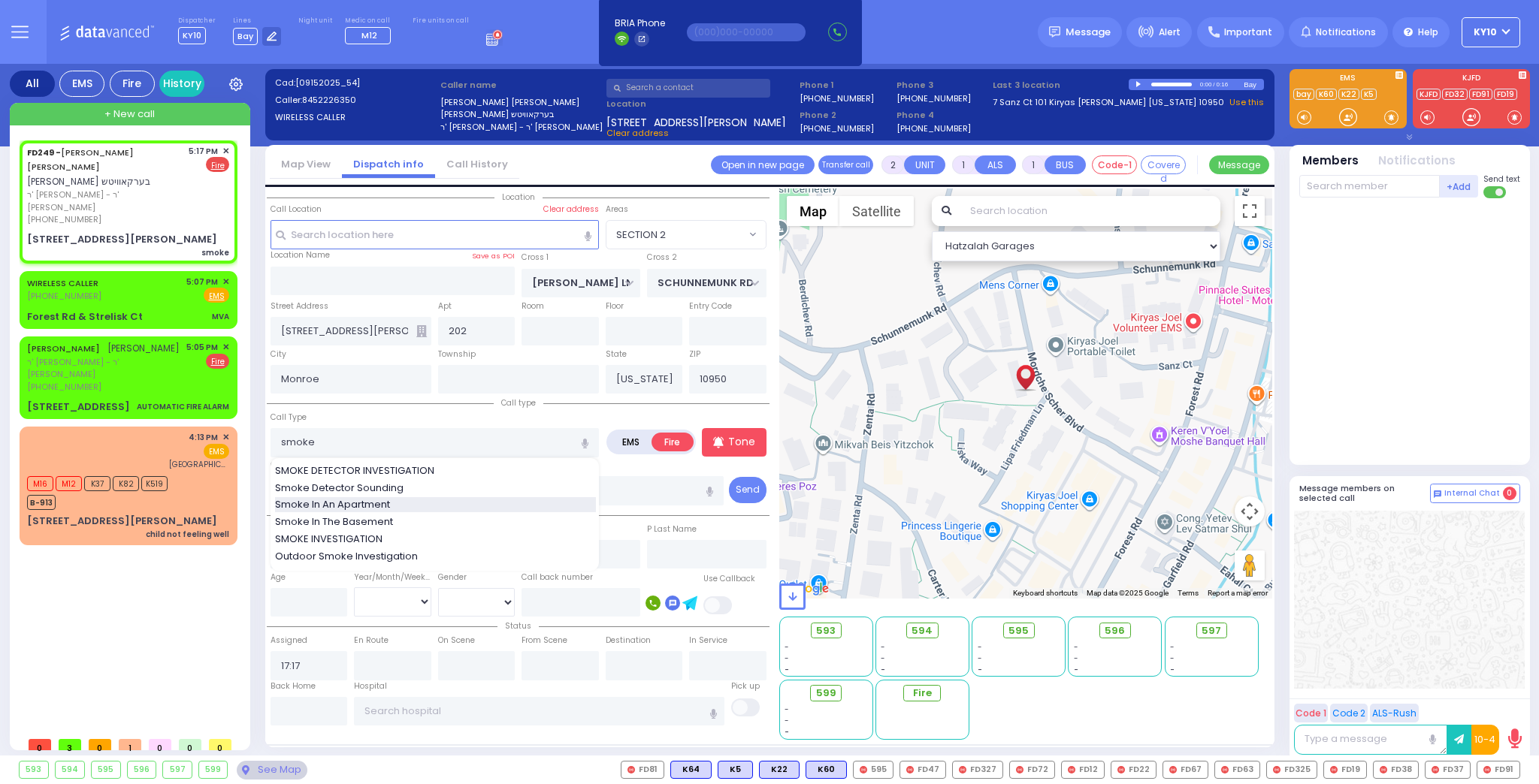
click at [405, 501] on div "Smoke In An Apartment" at bounding box center [435, 504] width 321 height 15
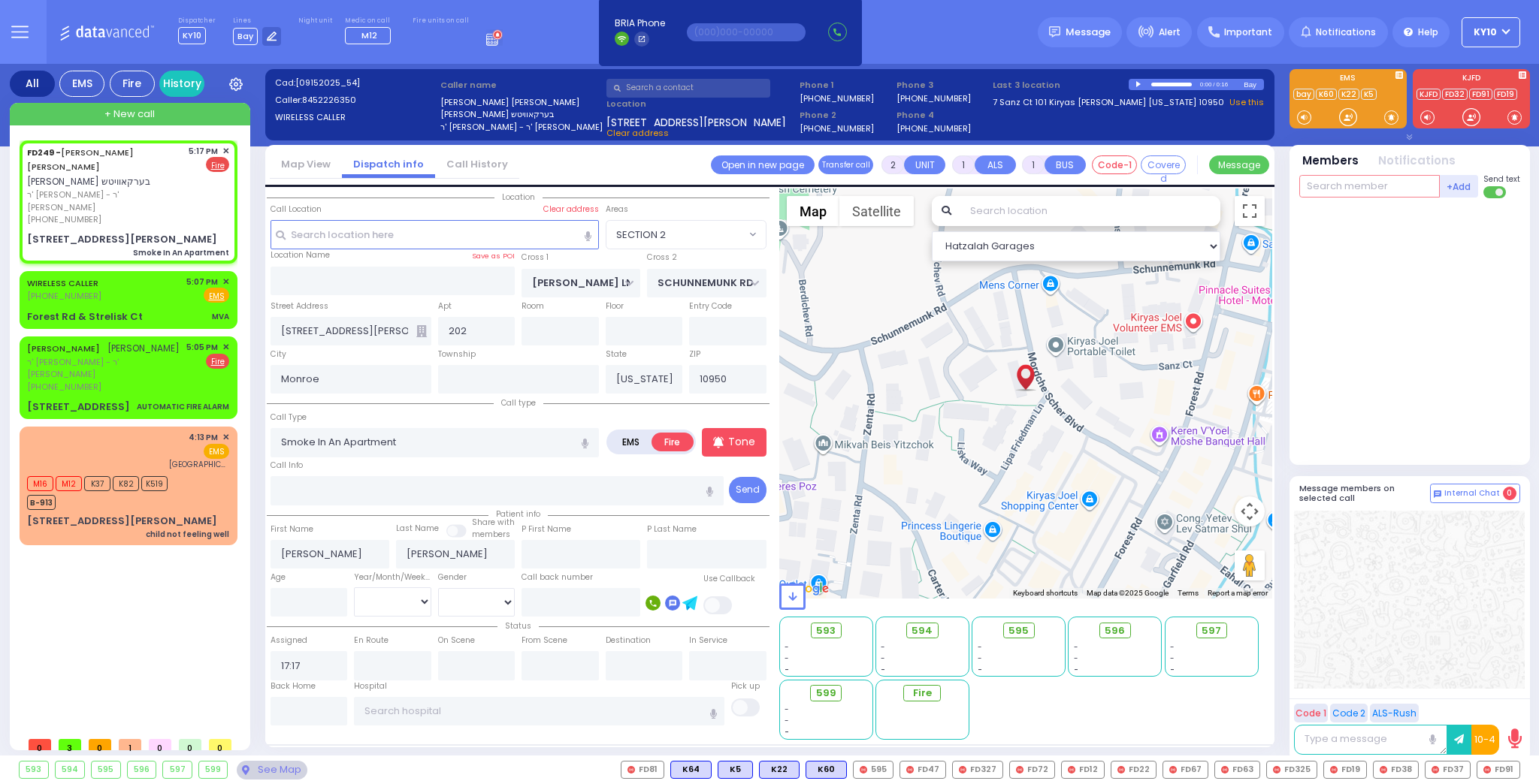
drag, startPoint x: 1386, startPoint y: 181, endPoint x: 1386, endPoint y: 195, distance: 14.0
click at [1385, 182] on input "text" at bounding box center [1370, 187] width 140 height 23
click at [1499, 768] on span "FD91" at bounding box center [1499, 769] width 42 height 17
click at [1450, 766] on span "FD37" at bounding box center [1448, 769] width 45 height 17
click at [1398, 770] on span "FD38" at bounding box center [1396, 769] width 45 height 17
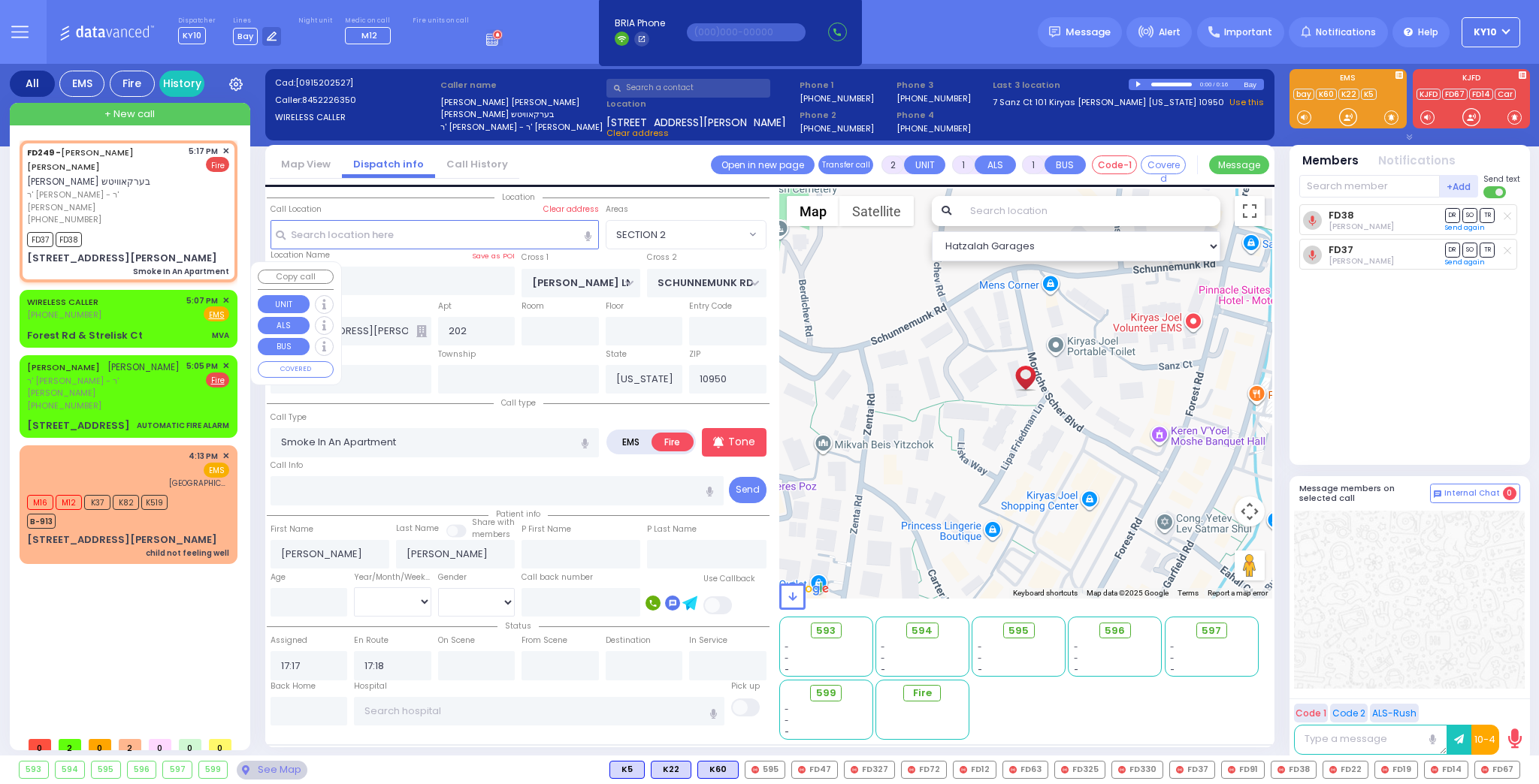
click at [170, 299] on div "WIRELESS CALLER (845) 662-7693 5:07 PM ✕ Fire EMS MVA" at bounding box center [129, 318] width 212 height 53
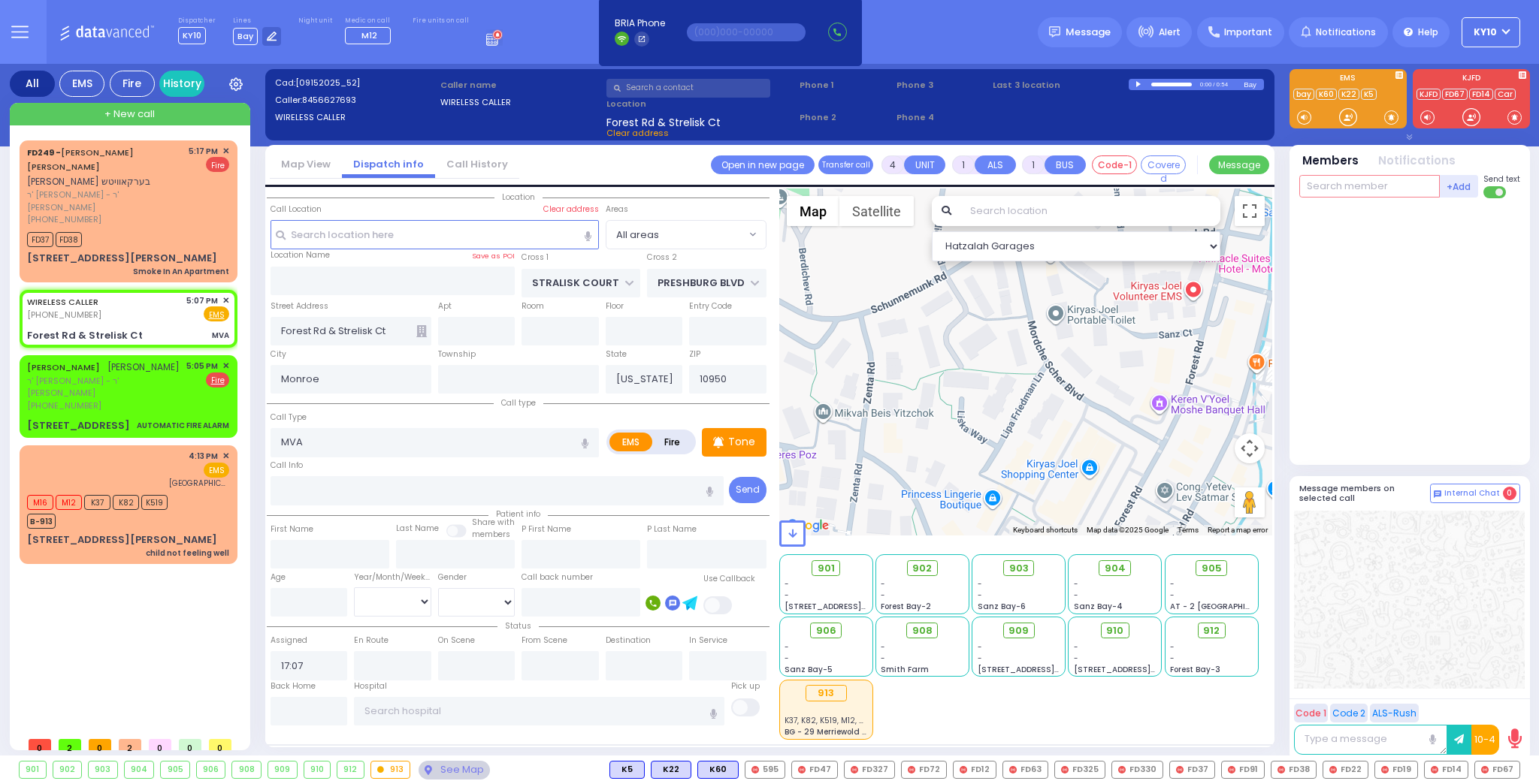
click at [1318, 189] on input "text" at bounding box center [1370, 187] width 140 height 23
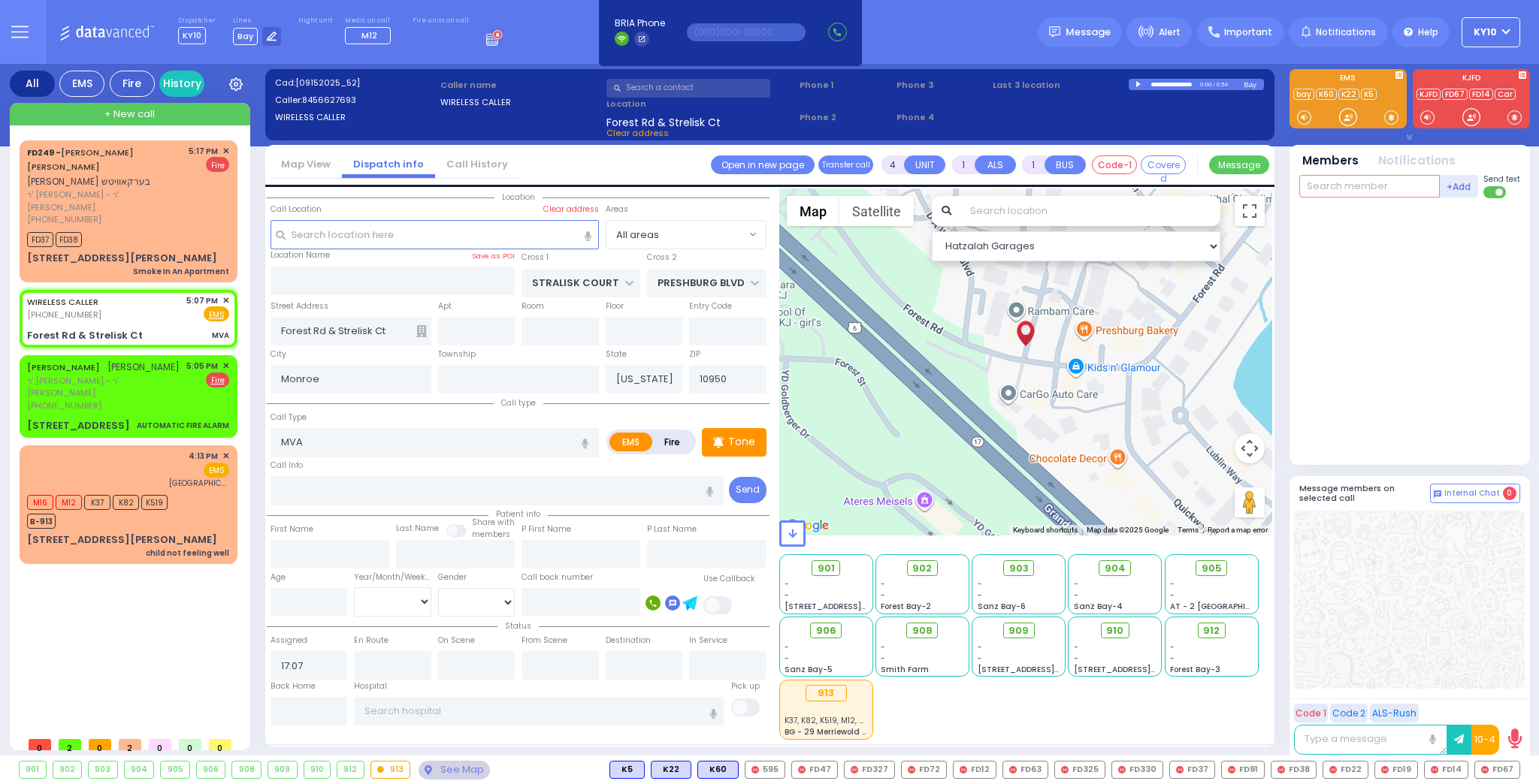
drag, startPoint x: 1379, startPoint y: 189, endPoint x: 1405, endPoint y: 200, distance: 28.2
click at [1382, 190] on input "text" at bounding box center [1370, 187] width 140 height 23
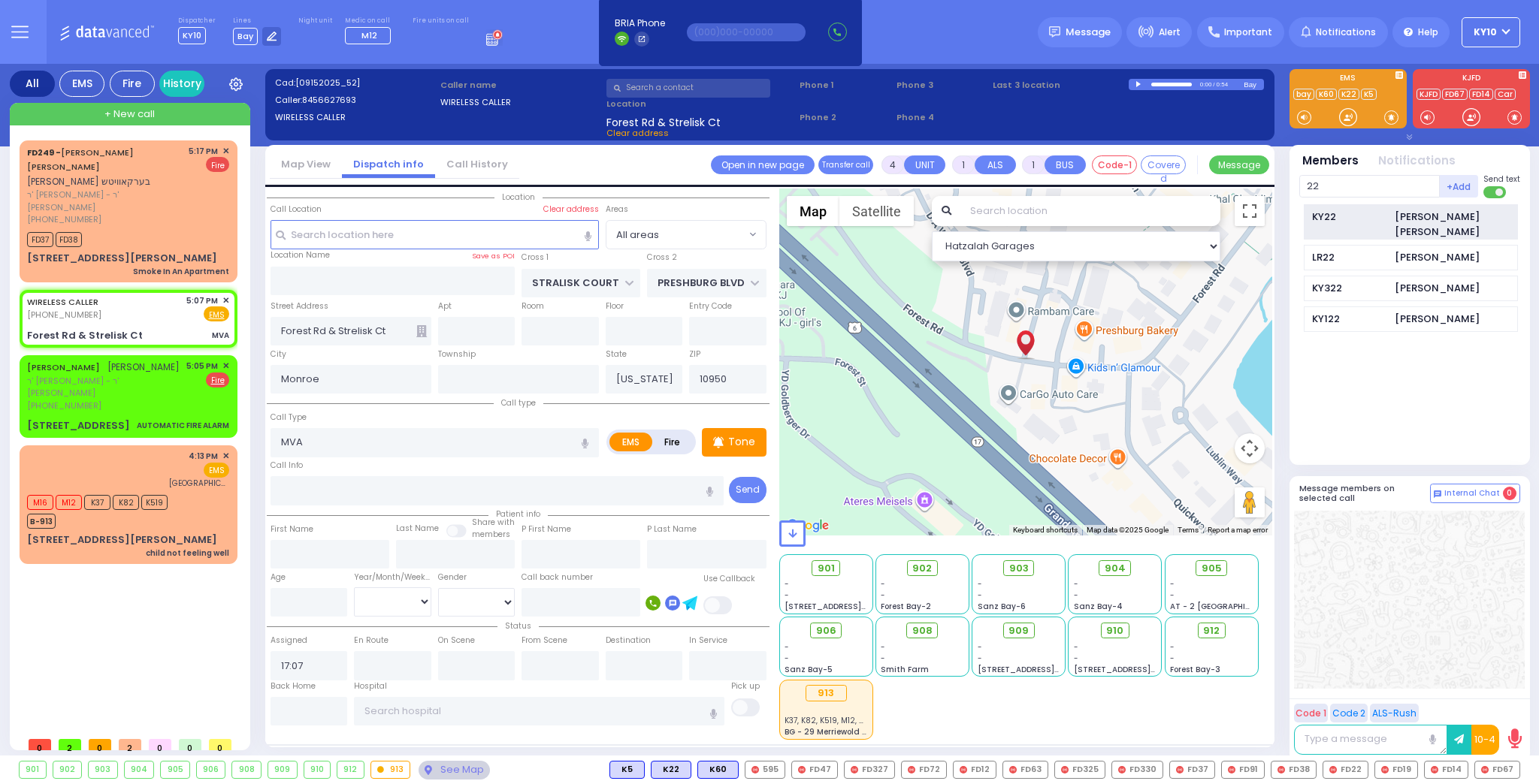
click at [1424, 217] on div "[PERSON_NAME] [PERSON_NAME]" at bounding box center [1457, 224] width 123 height 29
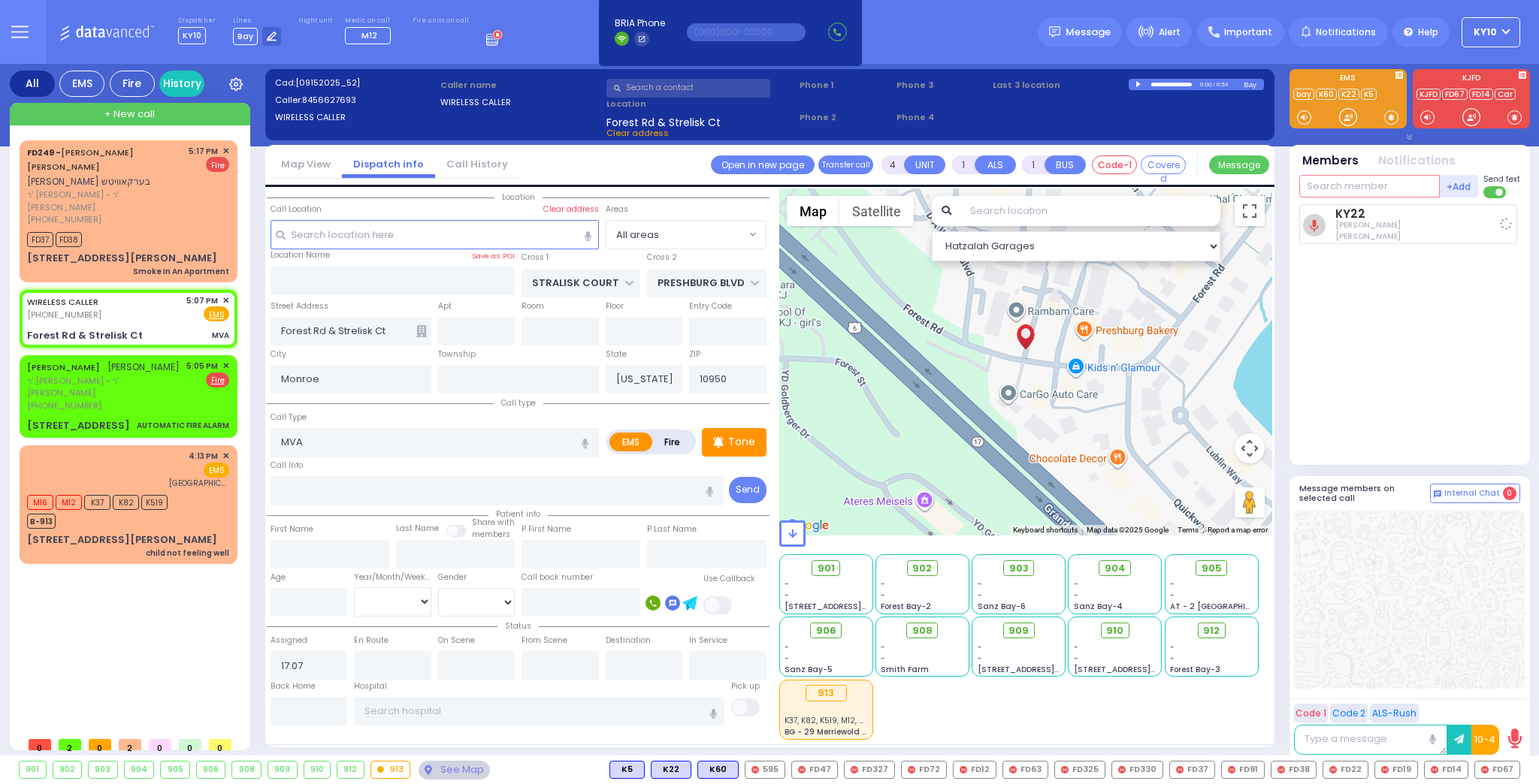
click at [1374, 184] on input "text" at bounding box center [1370, 187] width 140 height 23
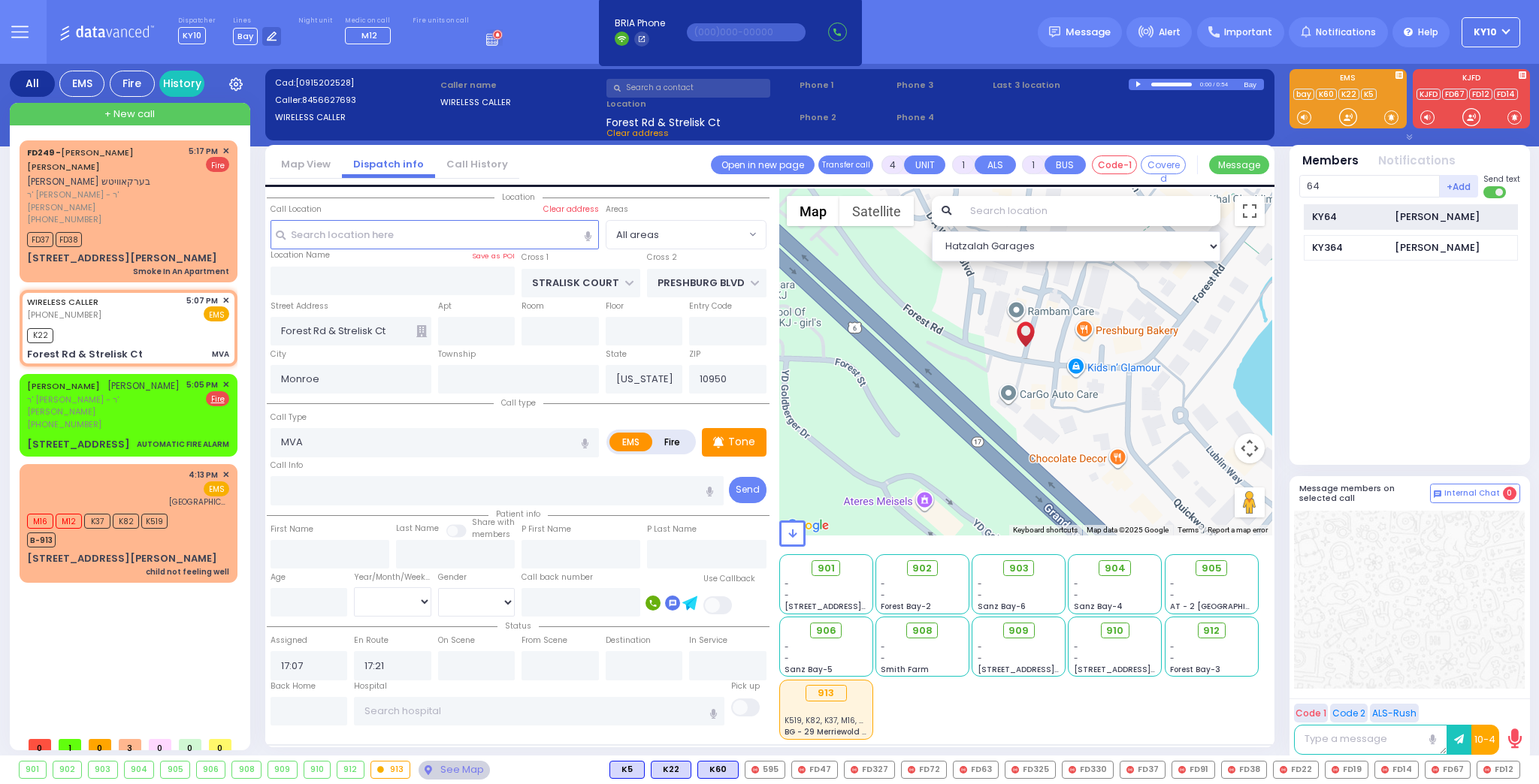
click at [1378, 212] on div "KY64" at bounding box center [1349, 217] width 75 height 15
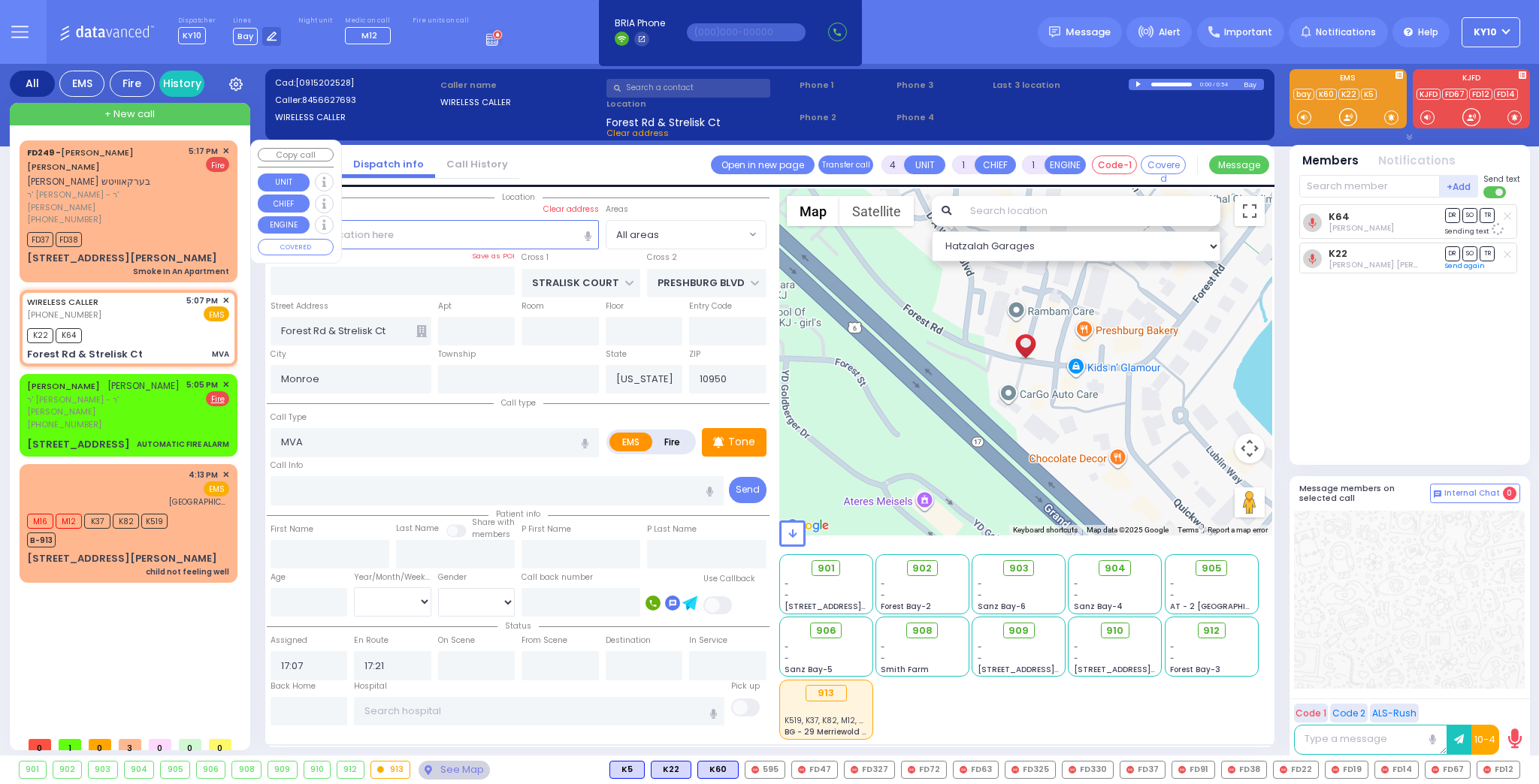
click at [198, 228] on div "FD37 FD38" at bounding box center [128, 237] width 202 height 18
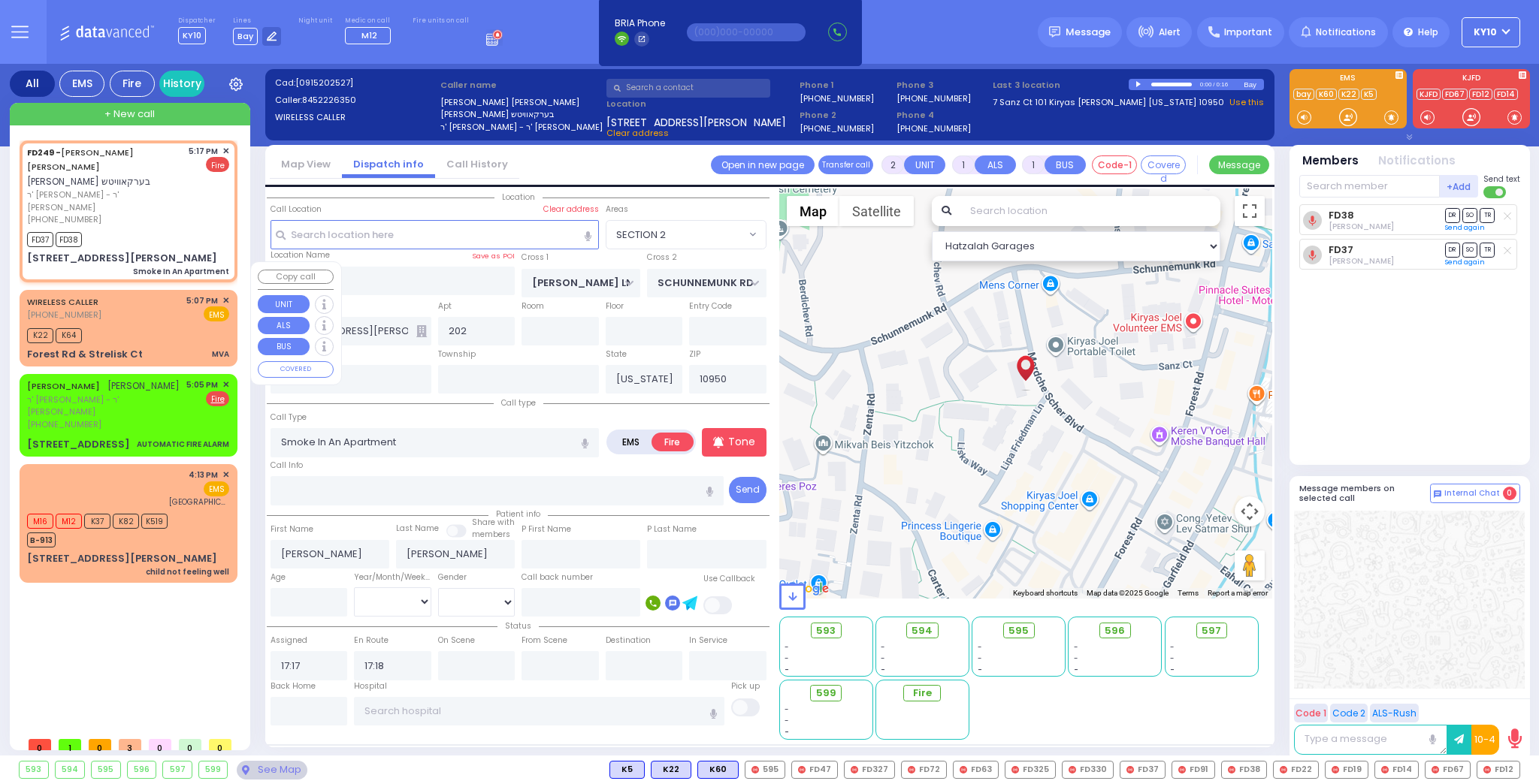
click at [139, 324] on div "K22 K64" at bounding box center [128, 333] width 202 height 18
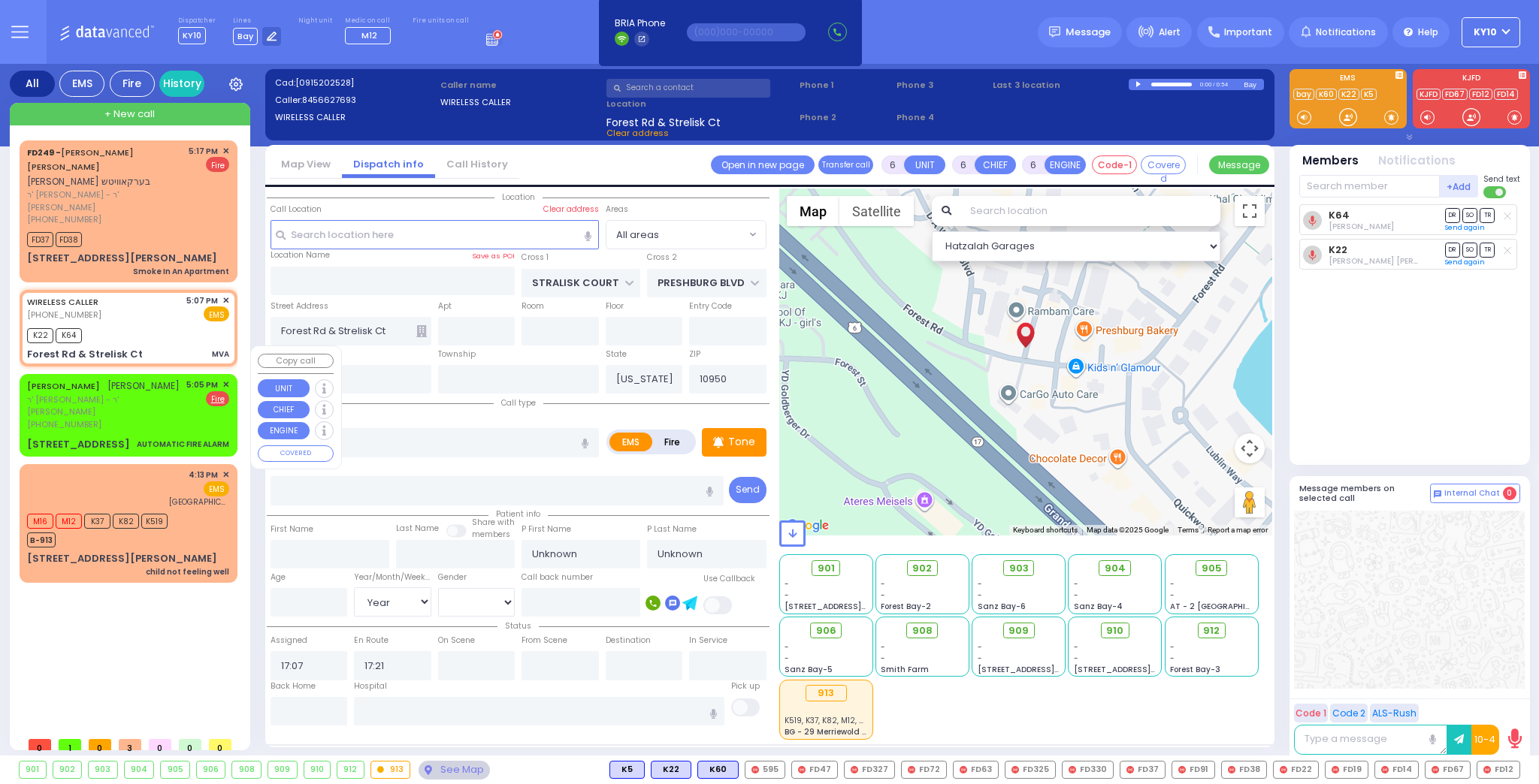
click at [203, 396] on div "5:05 PM ✕ EMS Fire" at bounding box center [208, 404] width 44 height 52
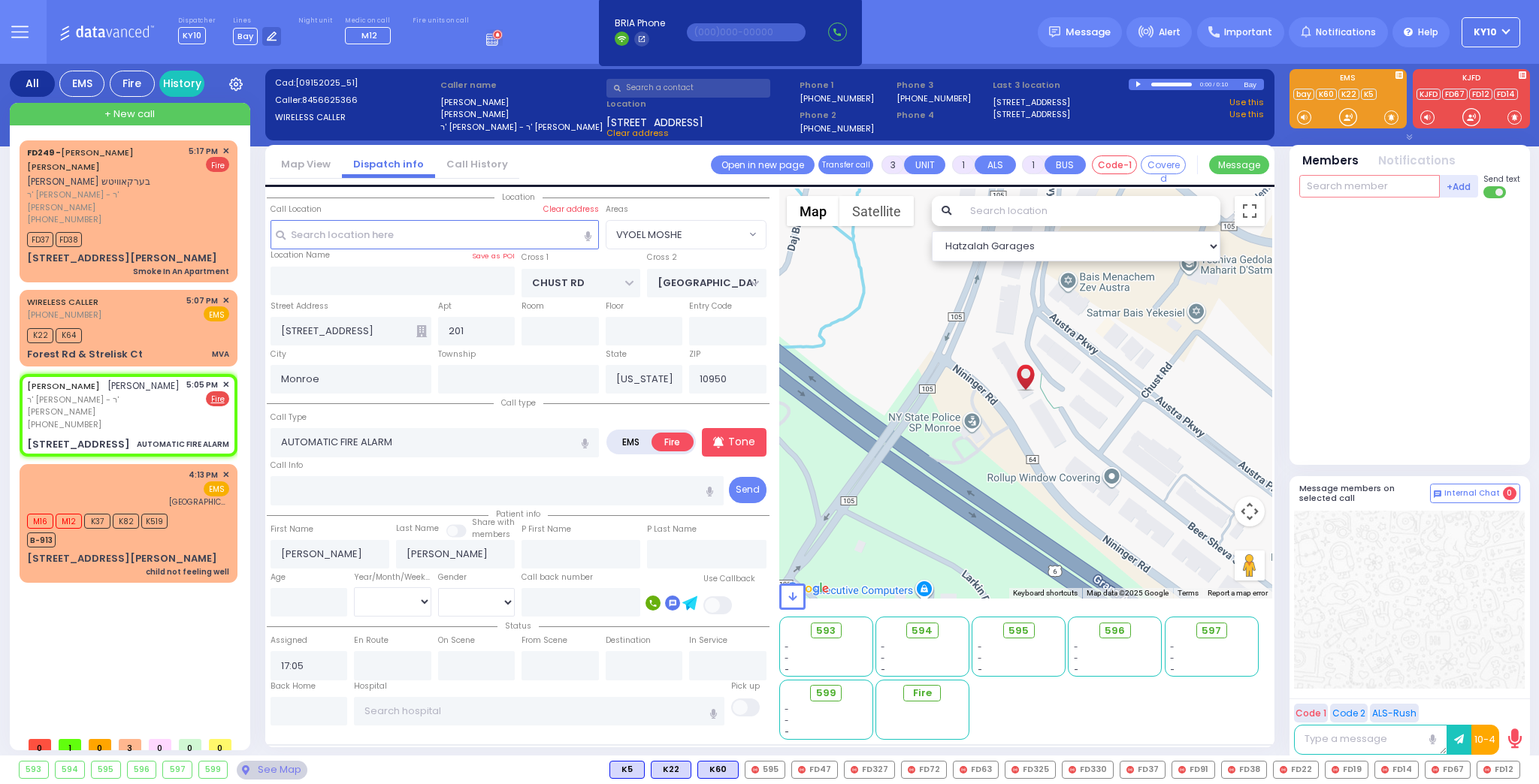
click at [1360, 186] on input "text" at bounding box center [1370, 187] width 140 height 23
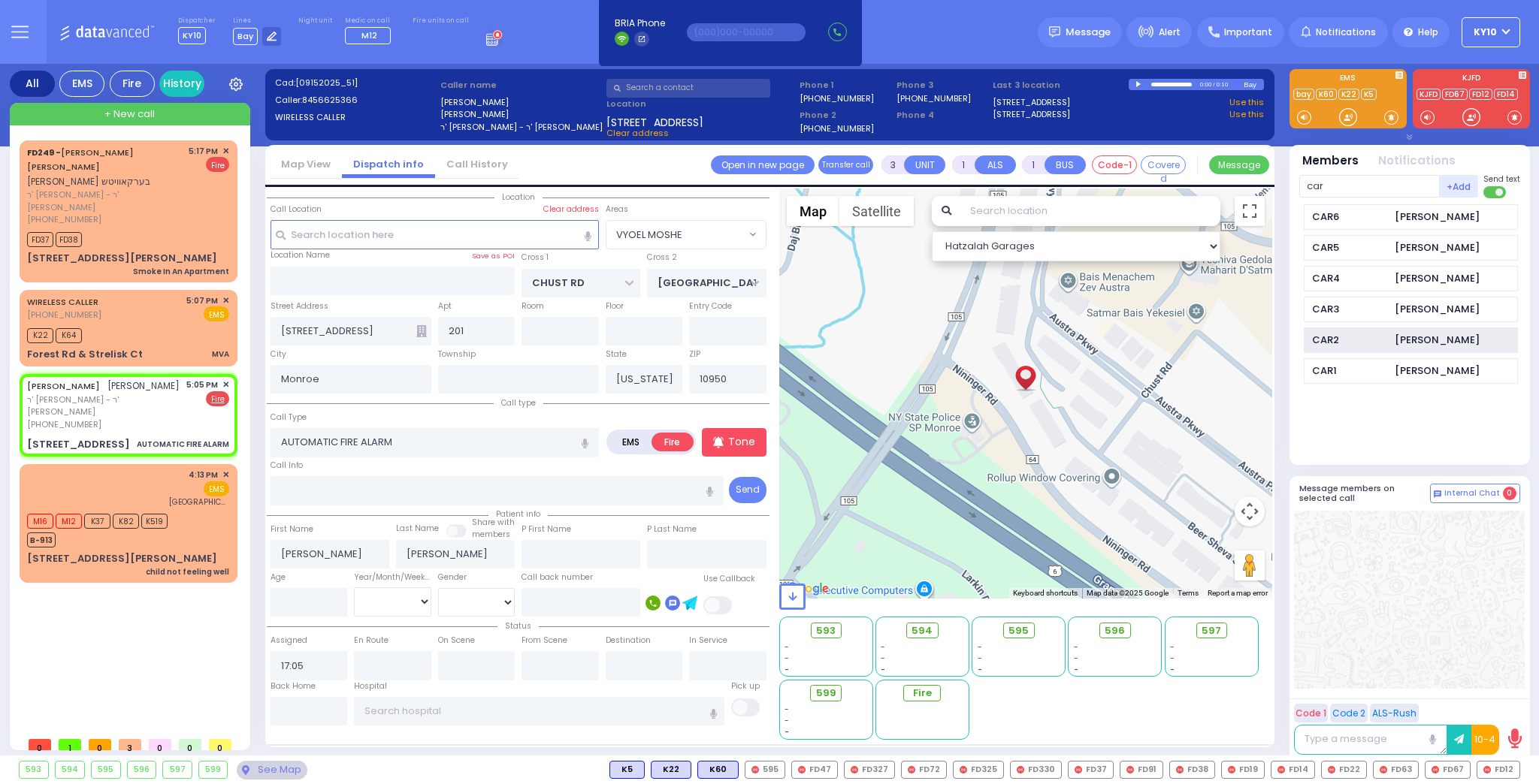
click at [1368, 332] on div "CAR2" at bounding box center [1349, 339] width 75 height 15
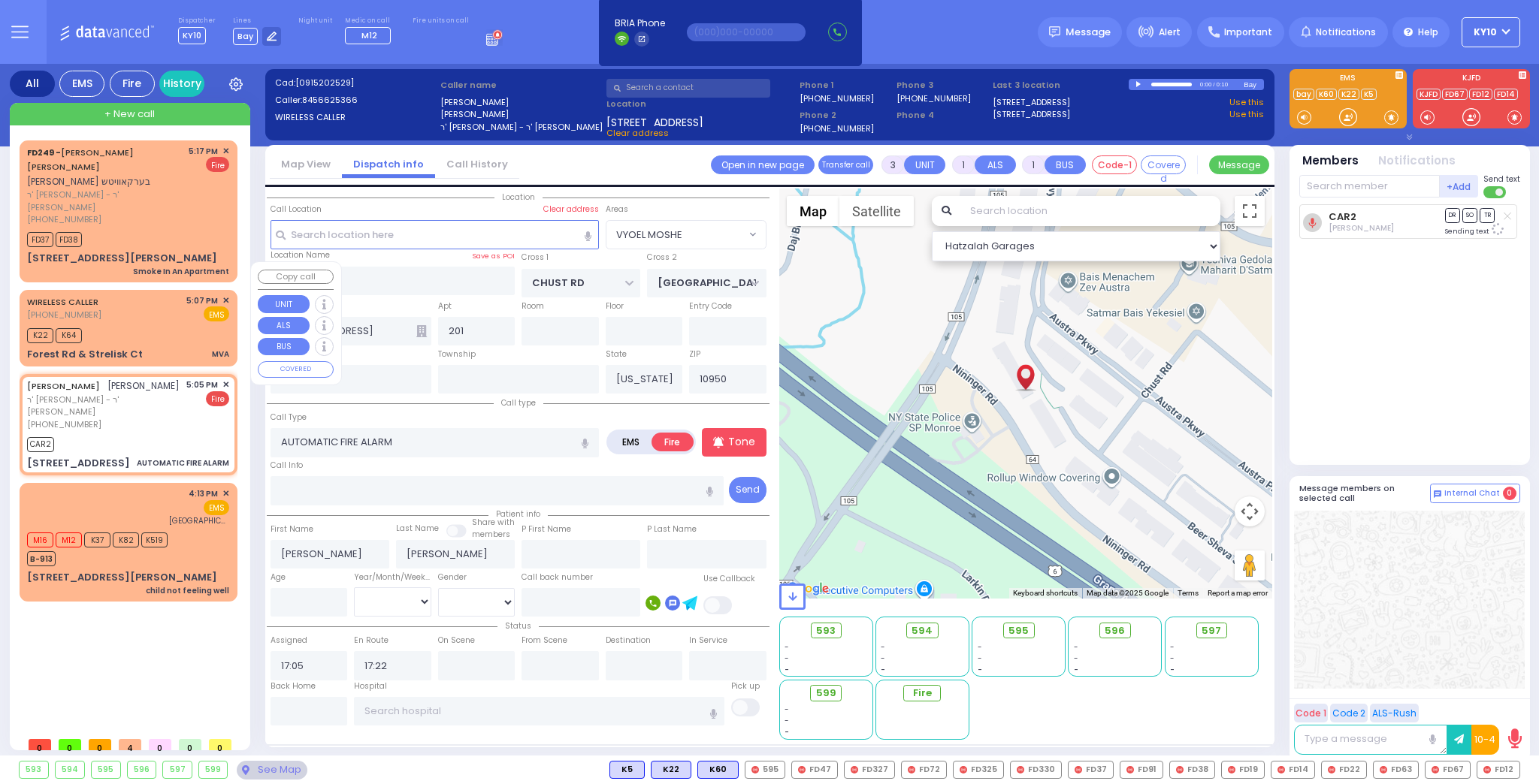
select select "VYOEL MOSHE"
select select
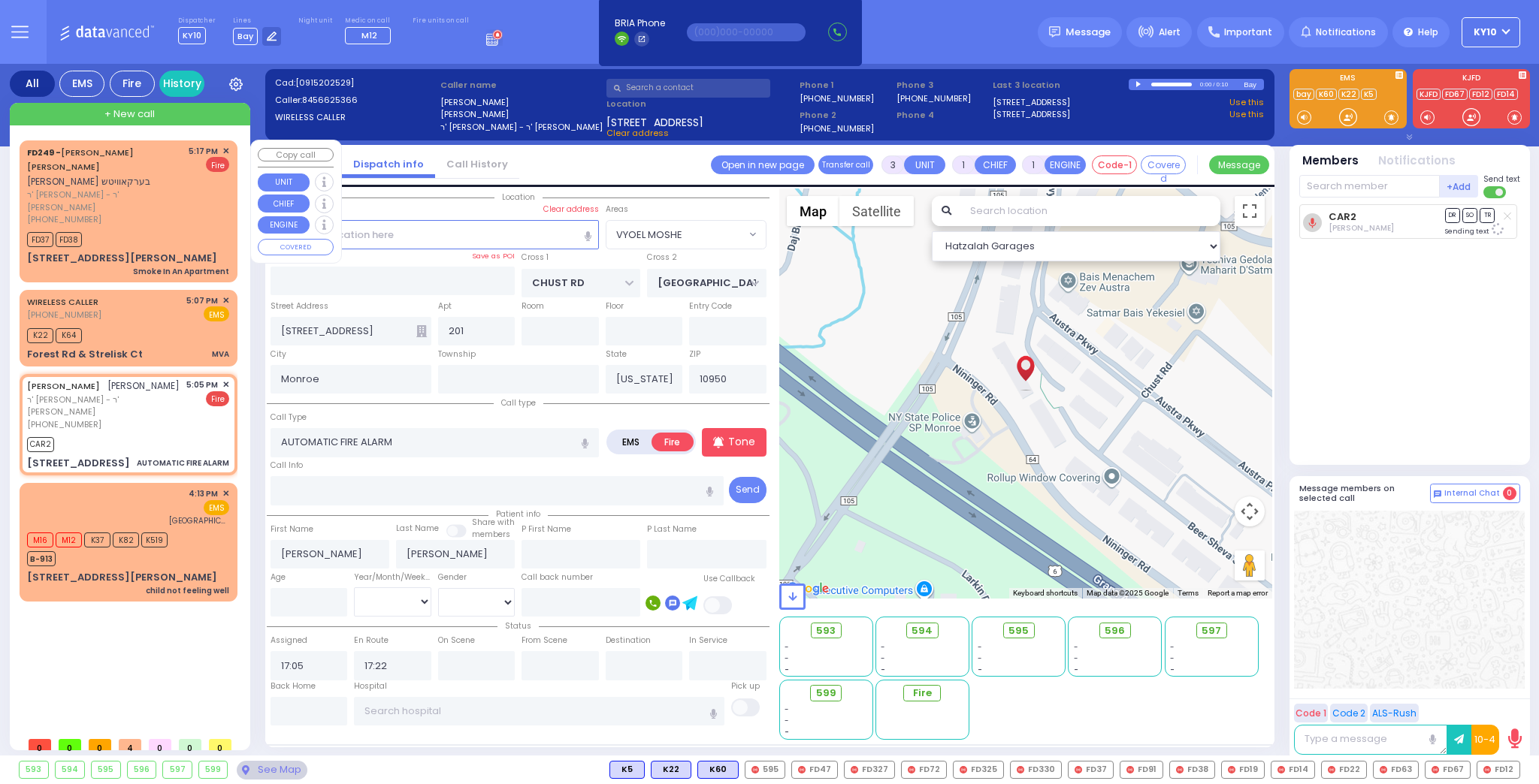
click at [163, 228] on div "FD37 FD38" at bounding box center [128, 237] width 202 height 18
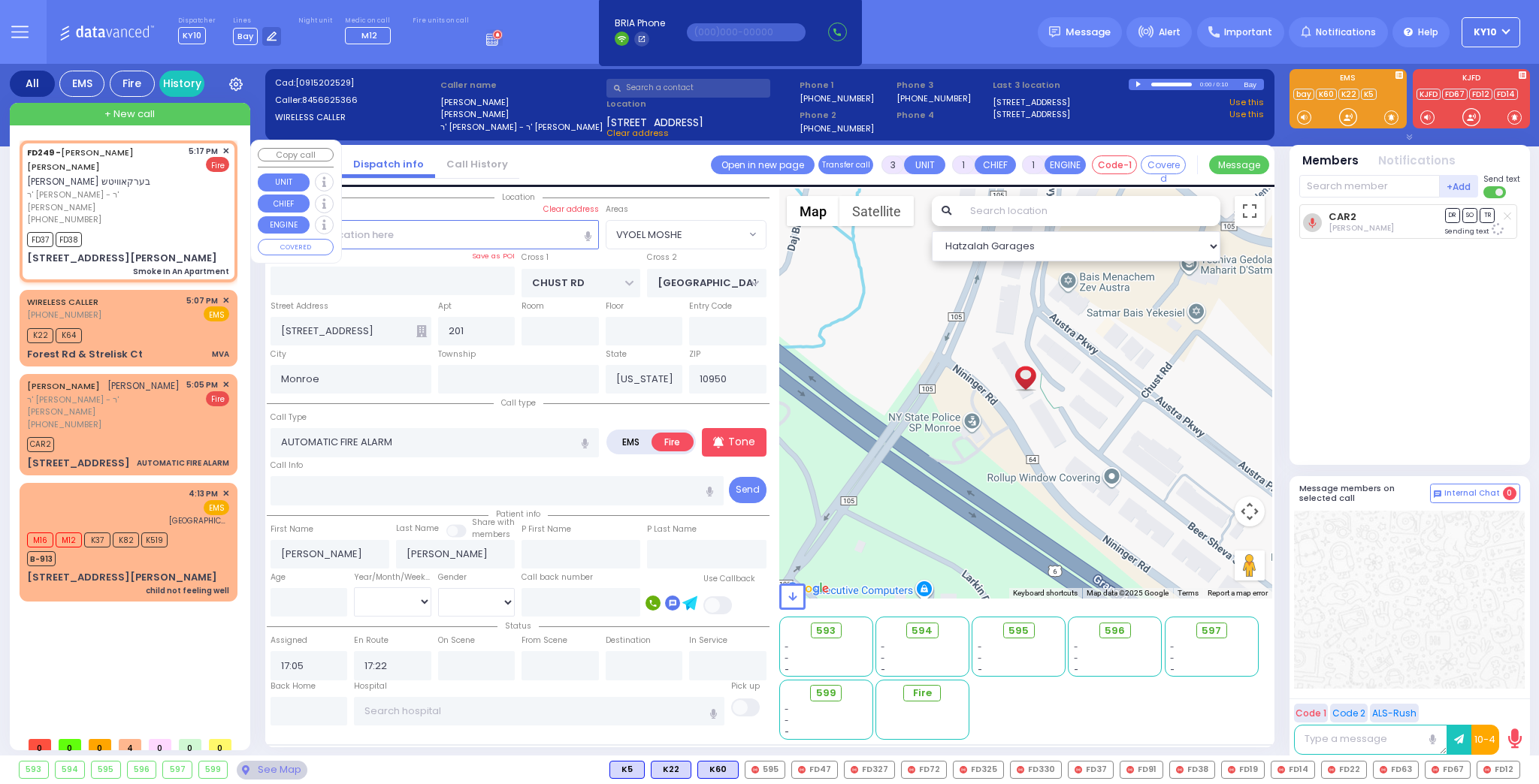
type input "2"
select select
type input "Smoke In An Apartment"
radio input "true"
type input "[PERSON_NAME]"
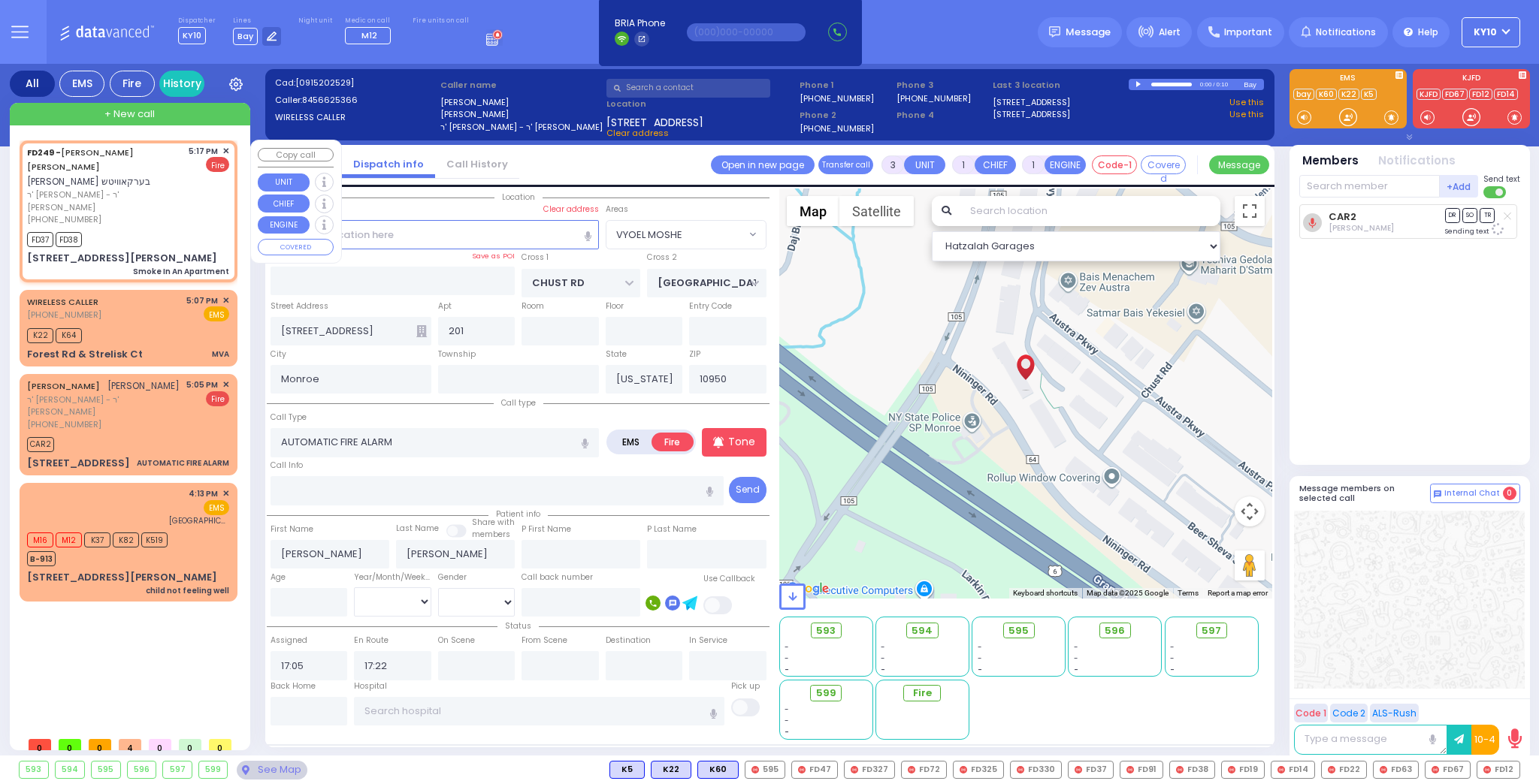
type input "[PERSON_NAME]"
select select
type input "17:17"
type input "17:18"
type input "[PERSON_NAME] LN"
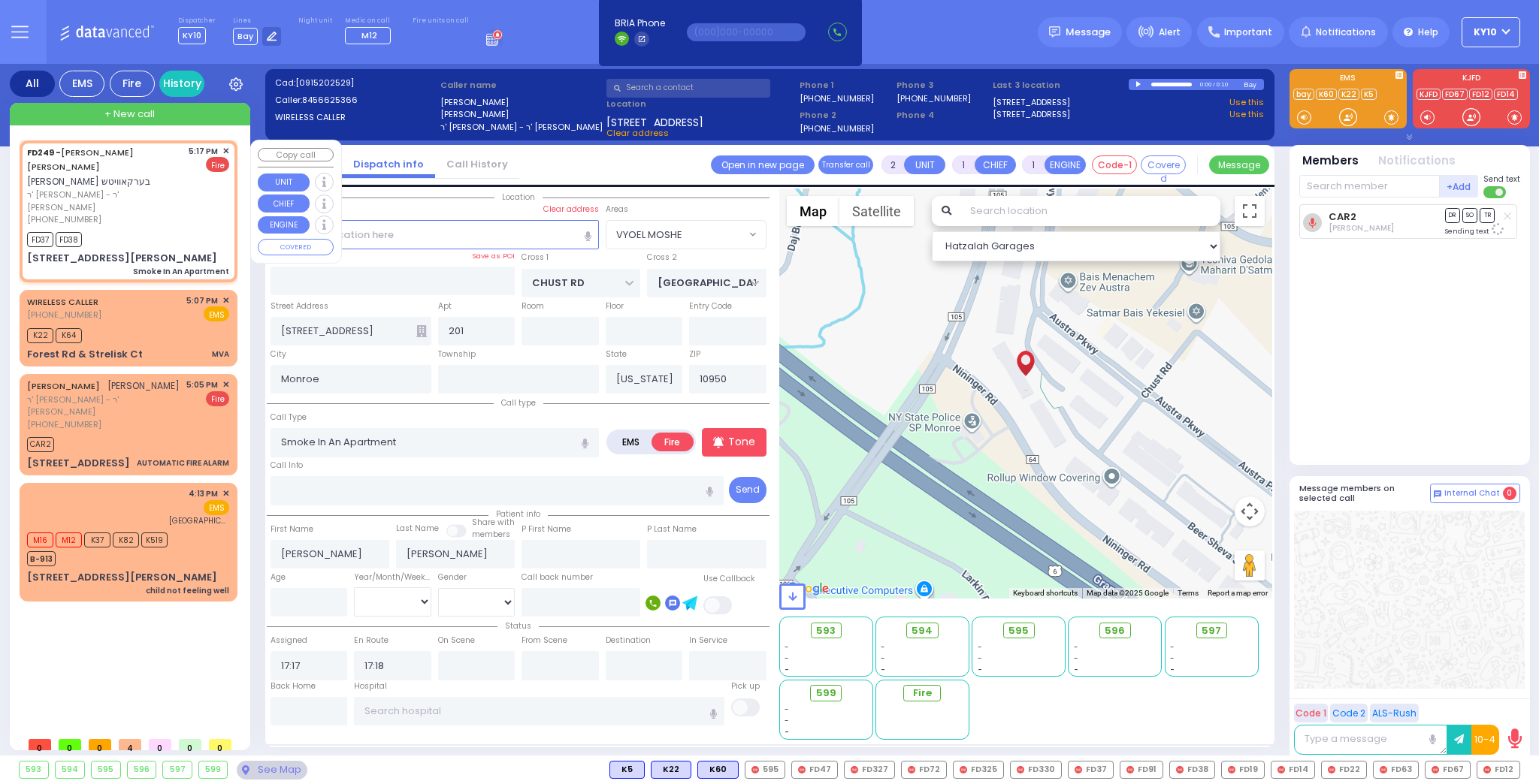
type input "SCHUNNEMUNK RD"
type input "[STREET_ADDRESS][PERSON_NAME]"
type input "202"
select select "SECTION 2"
select select "Hatzalah Garages"
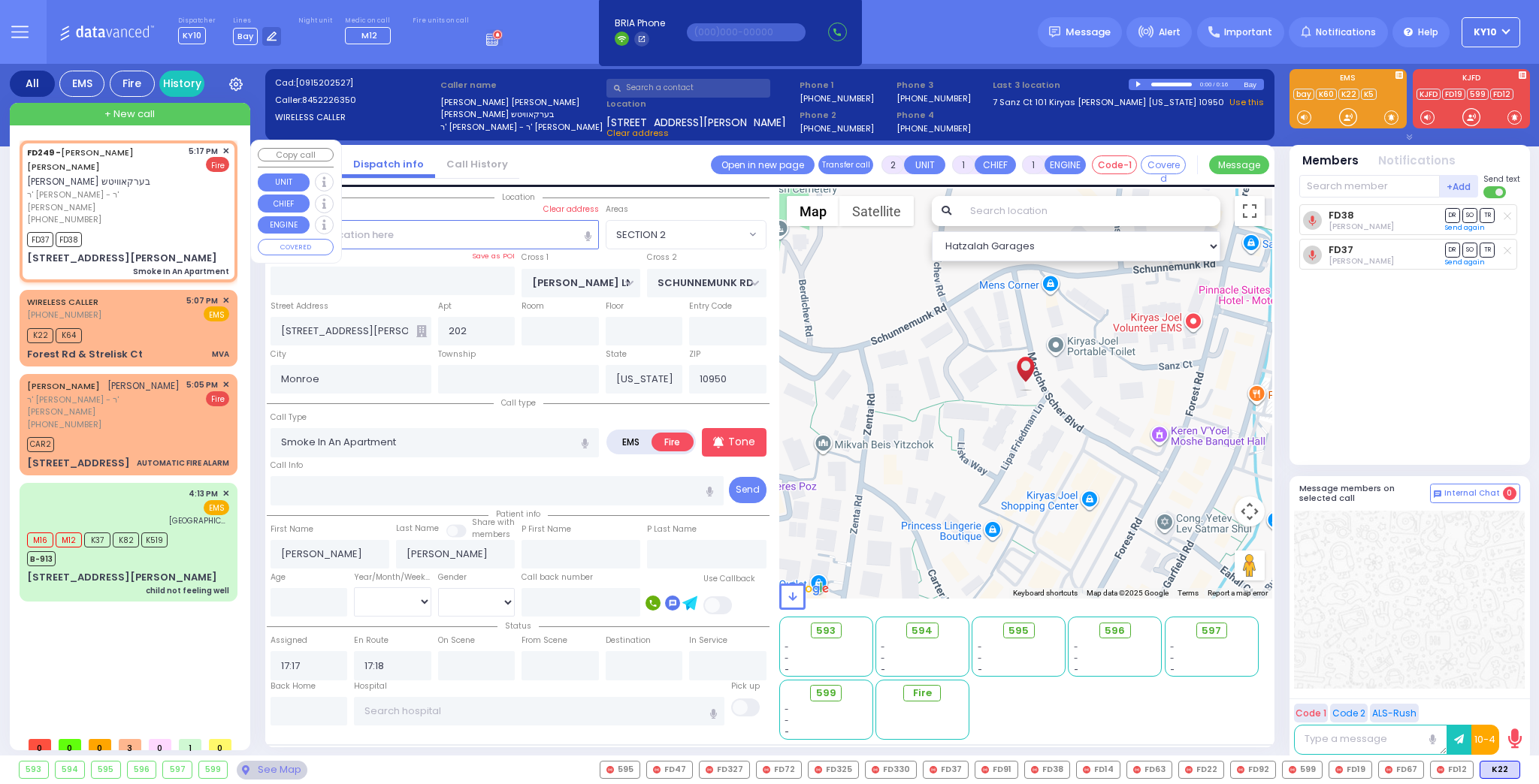
drag, startPoint x: 165, startPoint y: 190, endPoint x: 187, endPoint y: 203, distance: 25.6
click at [163, 213] on div "[PHONE_NUMBER]" at bounding box center [105, 219] width 156 height 13
select select
radio input "true"
select select
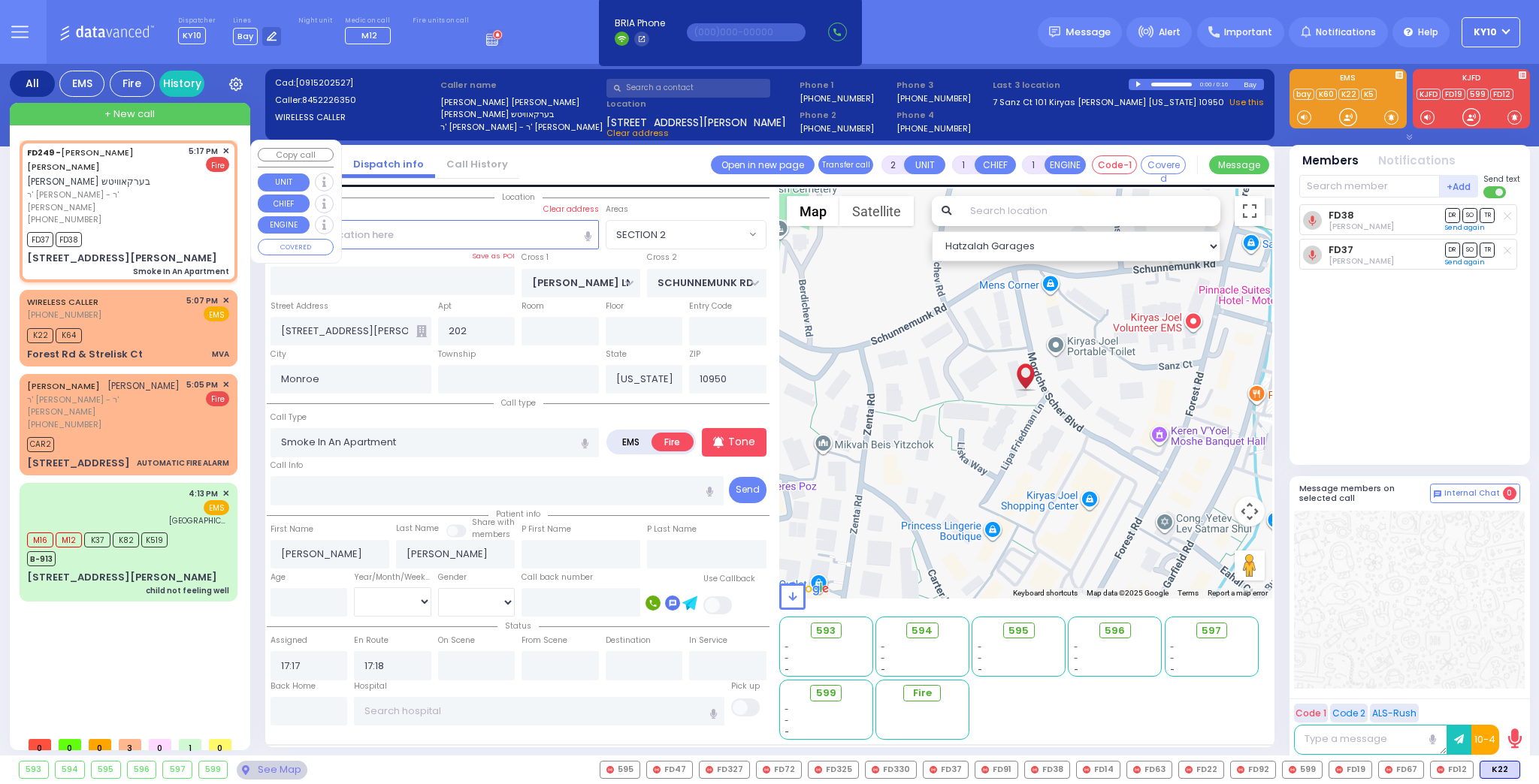
select select "Hatzalah Garages"
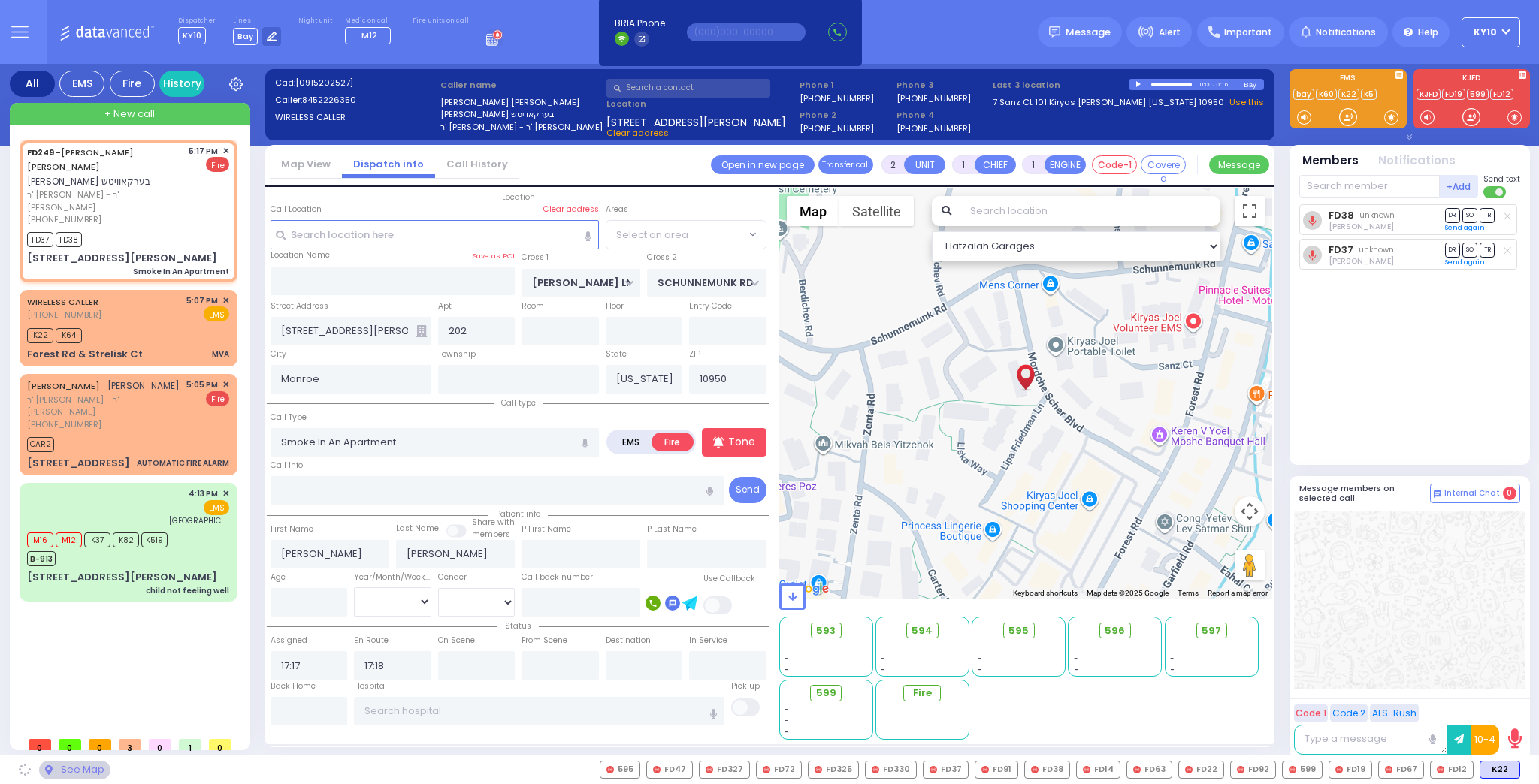
select select "SECTION 2"
click at [1371, 768] on button at bounding box center [1368, 769] width 8 height 17
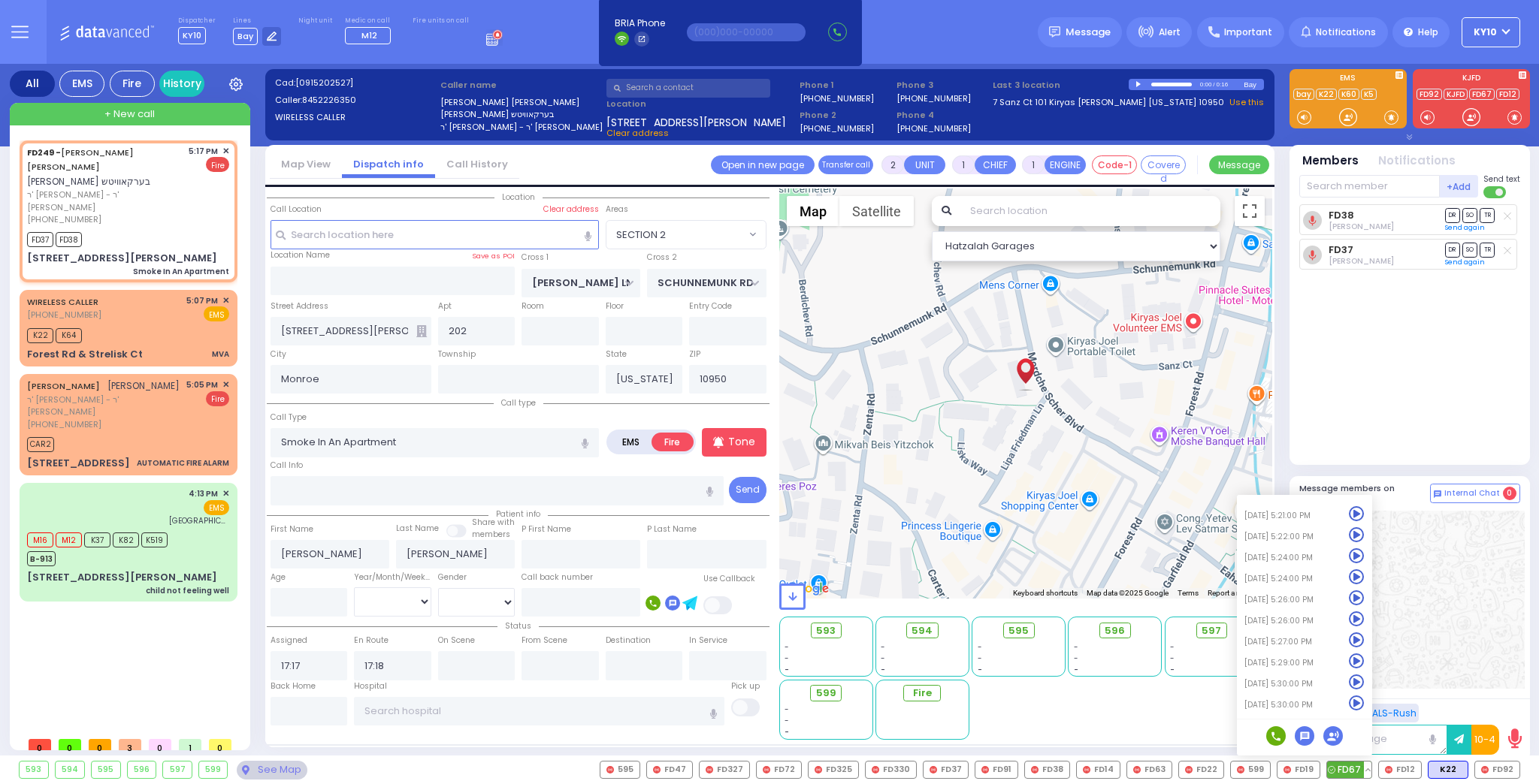
click at [1359, 701] on icon at bounding box center [1356, 703] width 16 height 16
click at [1362, 704] on icon at bounding box center [1356, 703] width 16 height 16
click at [1362, 683] on icon at bounding box center [1356, 682] width 16 height 16
click at [1330, 189] on input "text" at bounding box center [1370, 187] width 140 height 23
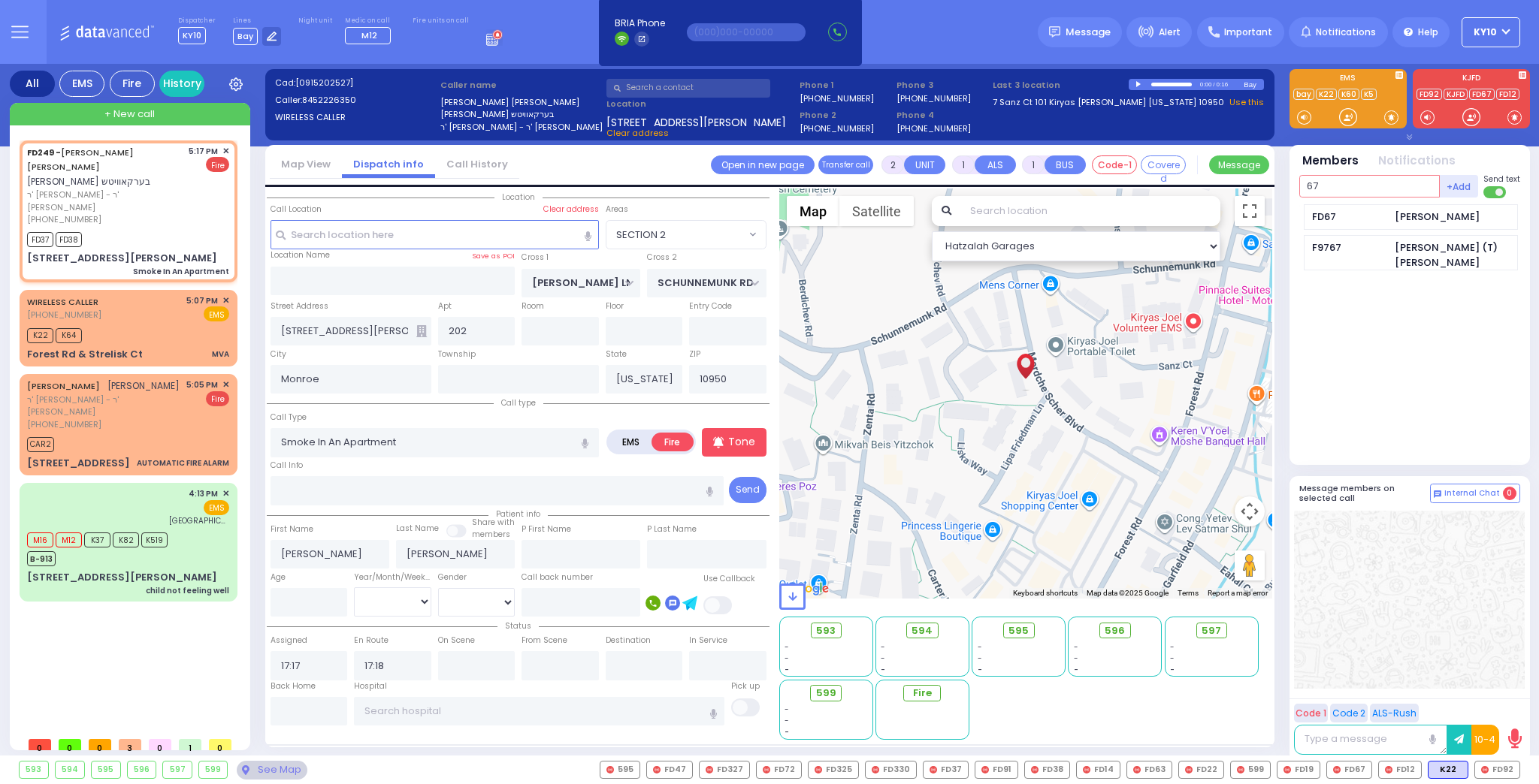
type input "6"
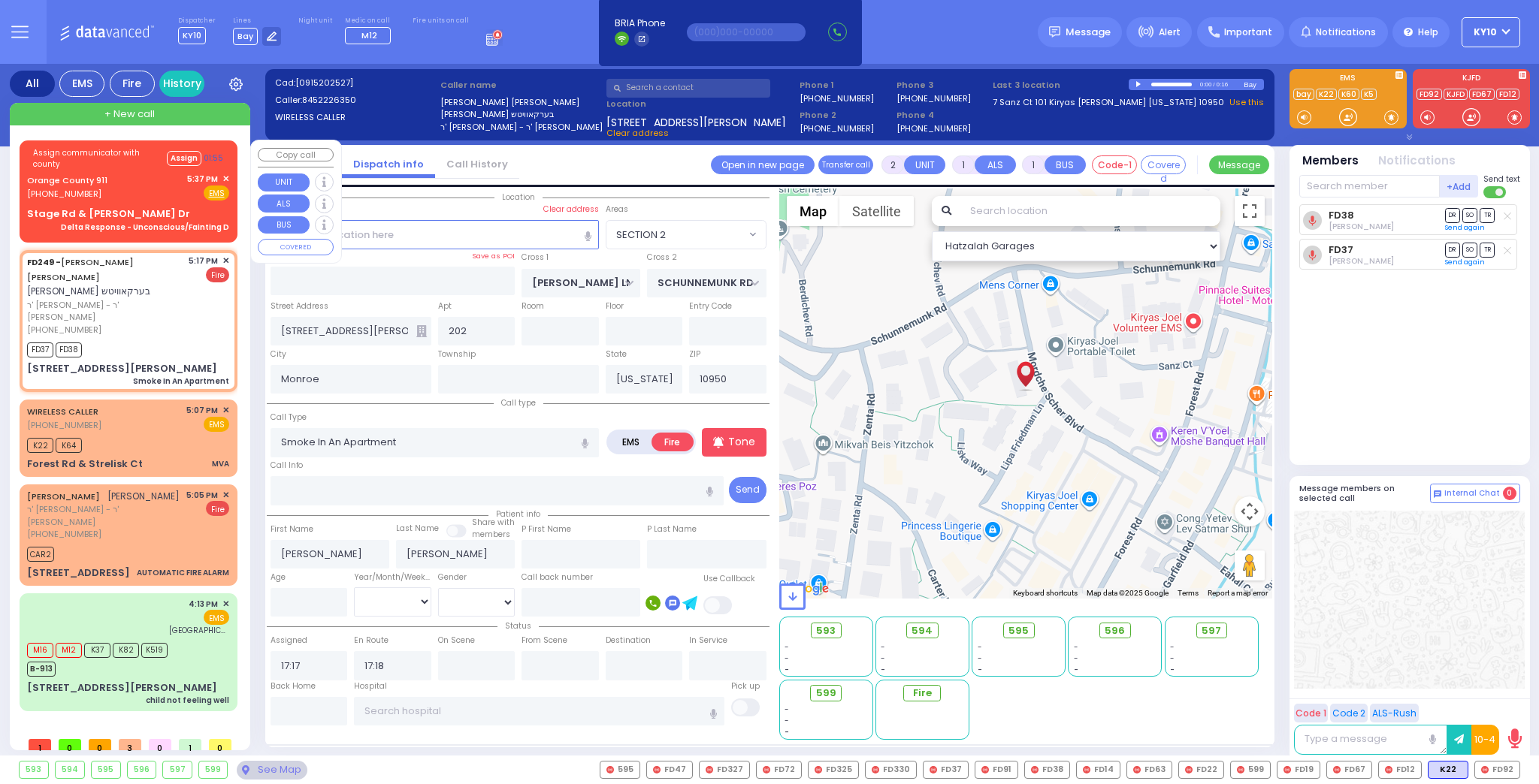
click at [163, 192] on div "Orange County 911 (845) 469-0911 5:37 PM ✕ Fire EMS" at bounding box center [128, 187] width 202 height 28
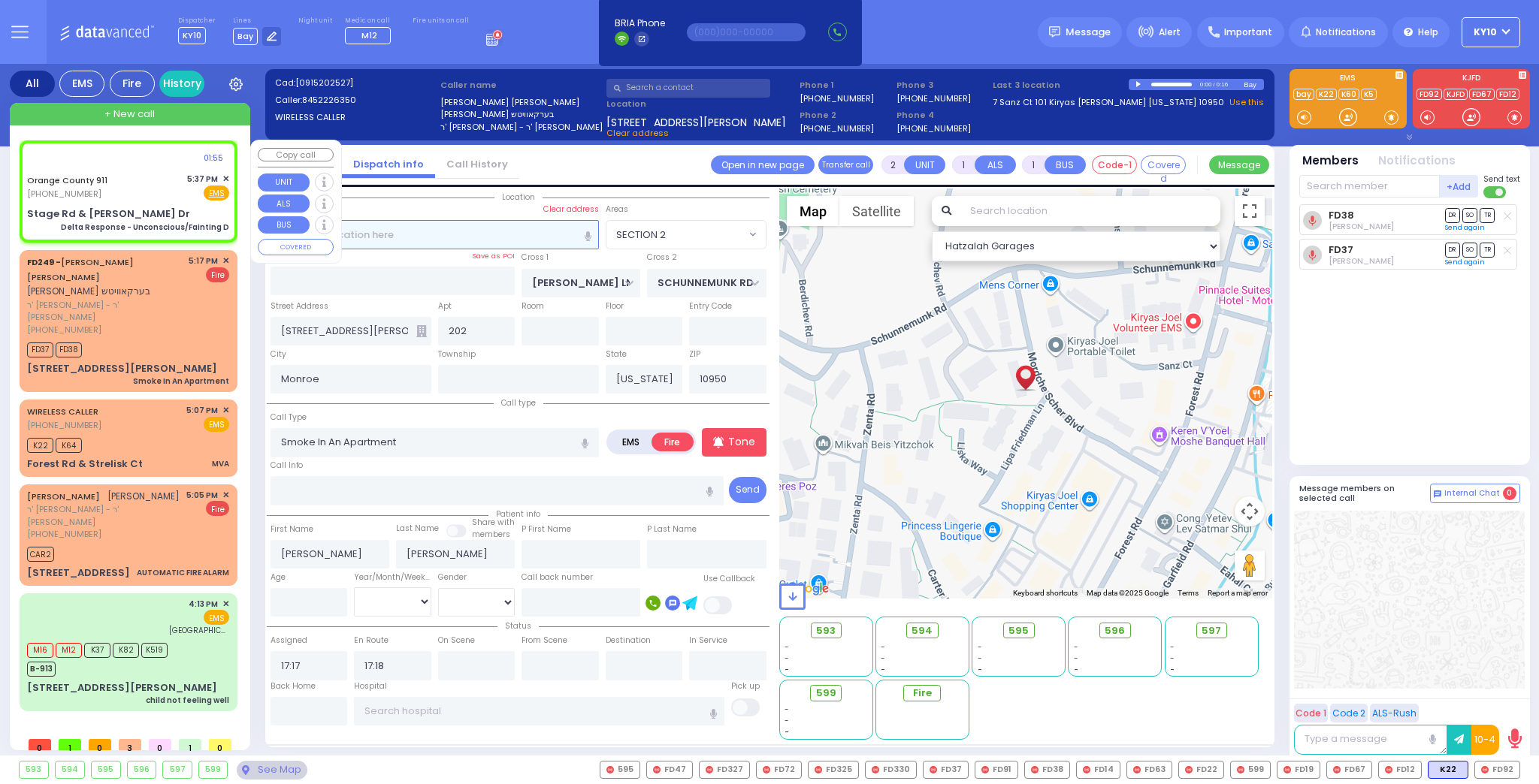
type input "6"
select select
type input "Delta Response - Unconscious/Fainting D"
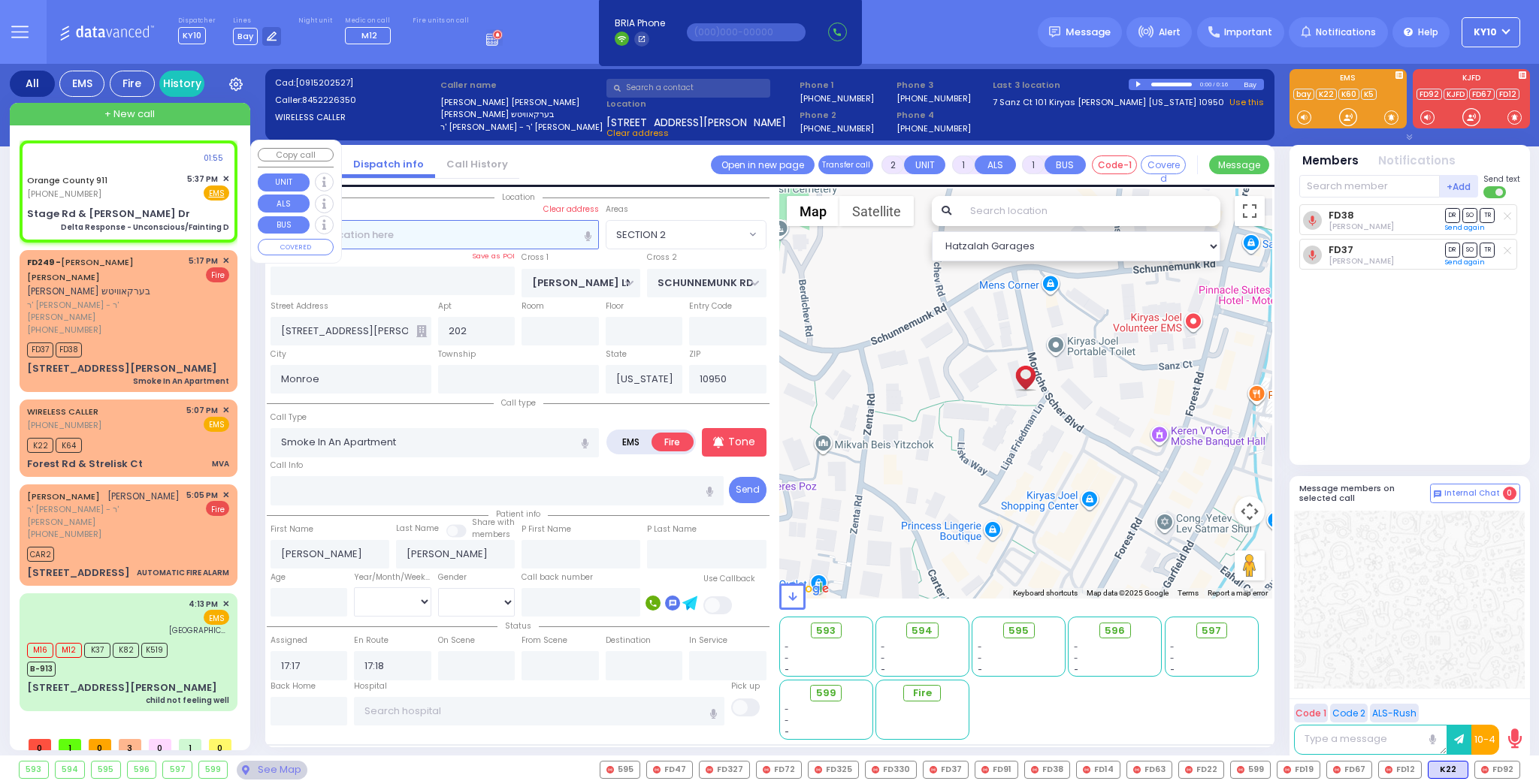
radio input "true"
type input "Nature: : Delta Response - Unconscious/Fainting D Address: : STAGE RD / HOBART …"
select select
select select "Hatzalah Garages"
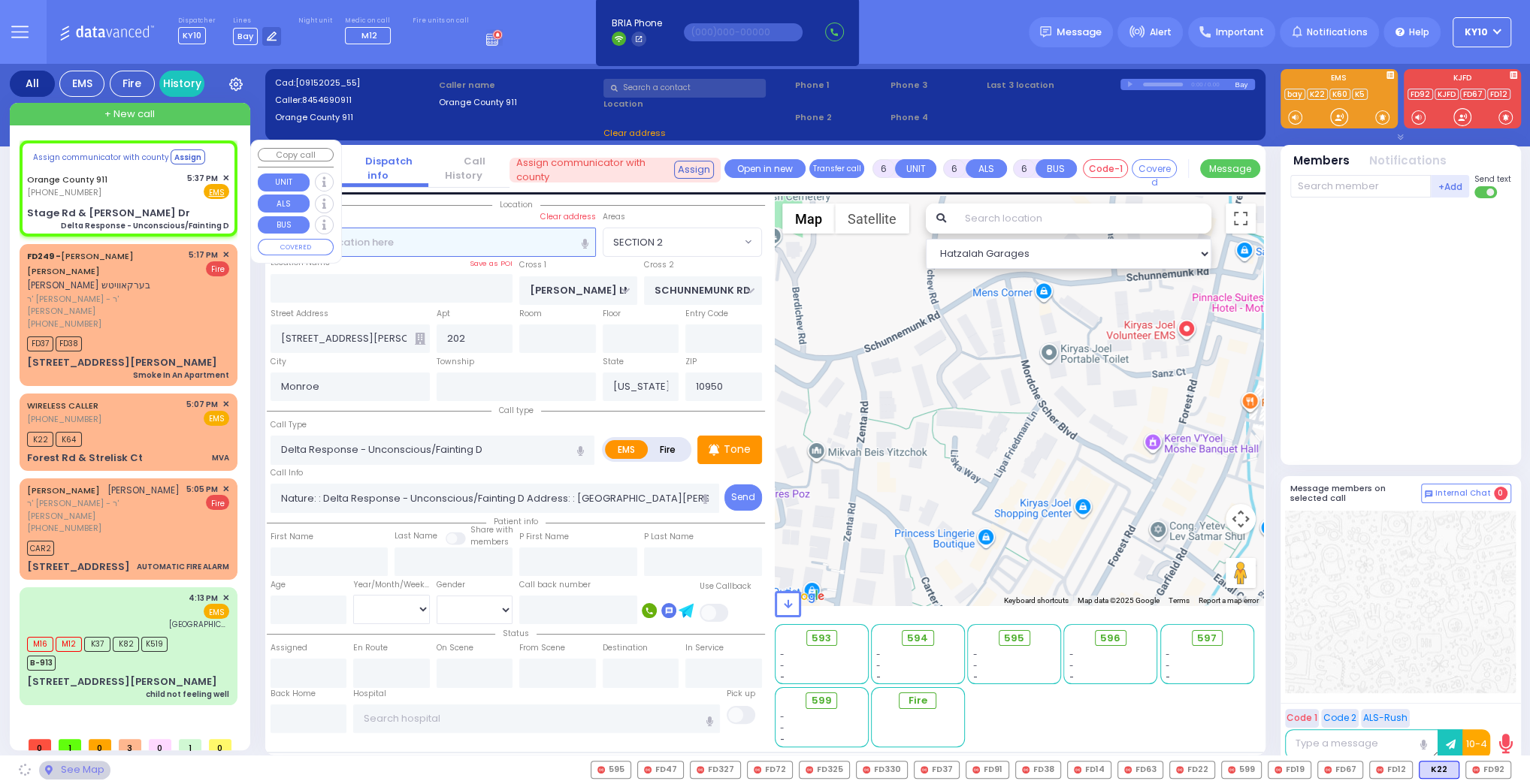
select select
radio input "true"
select select
select select "Hatzalah Garages"
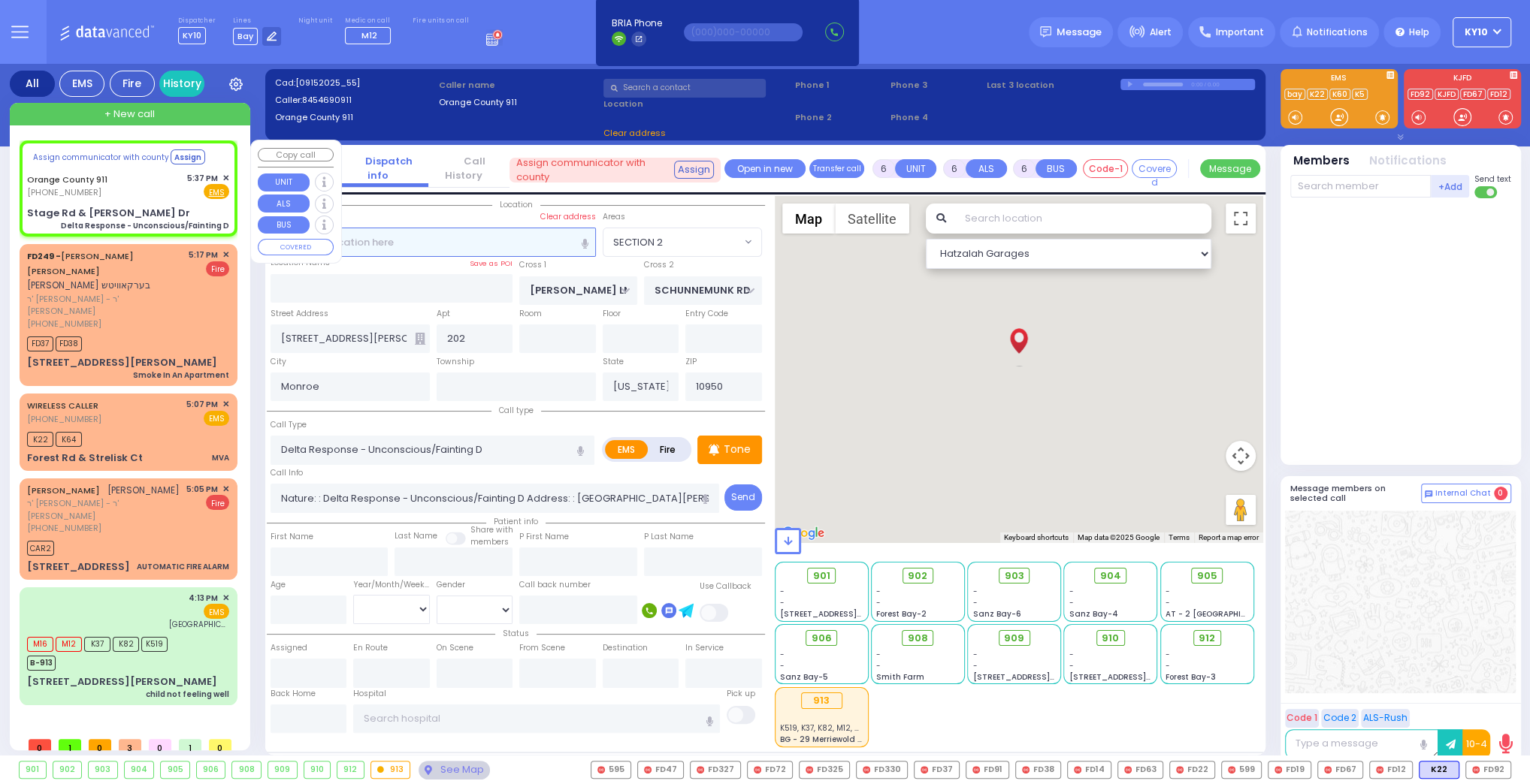
type input "Stage Rd & Hobart Ward Dr"
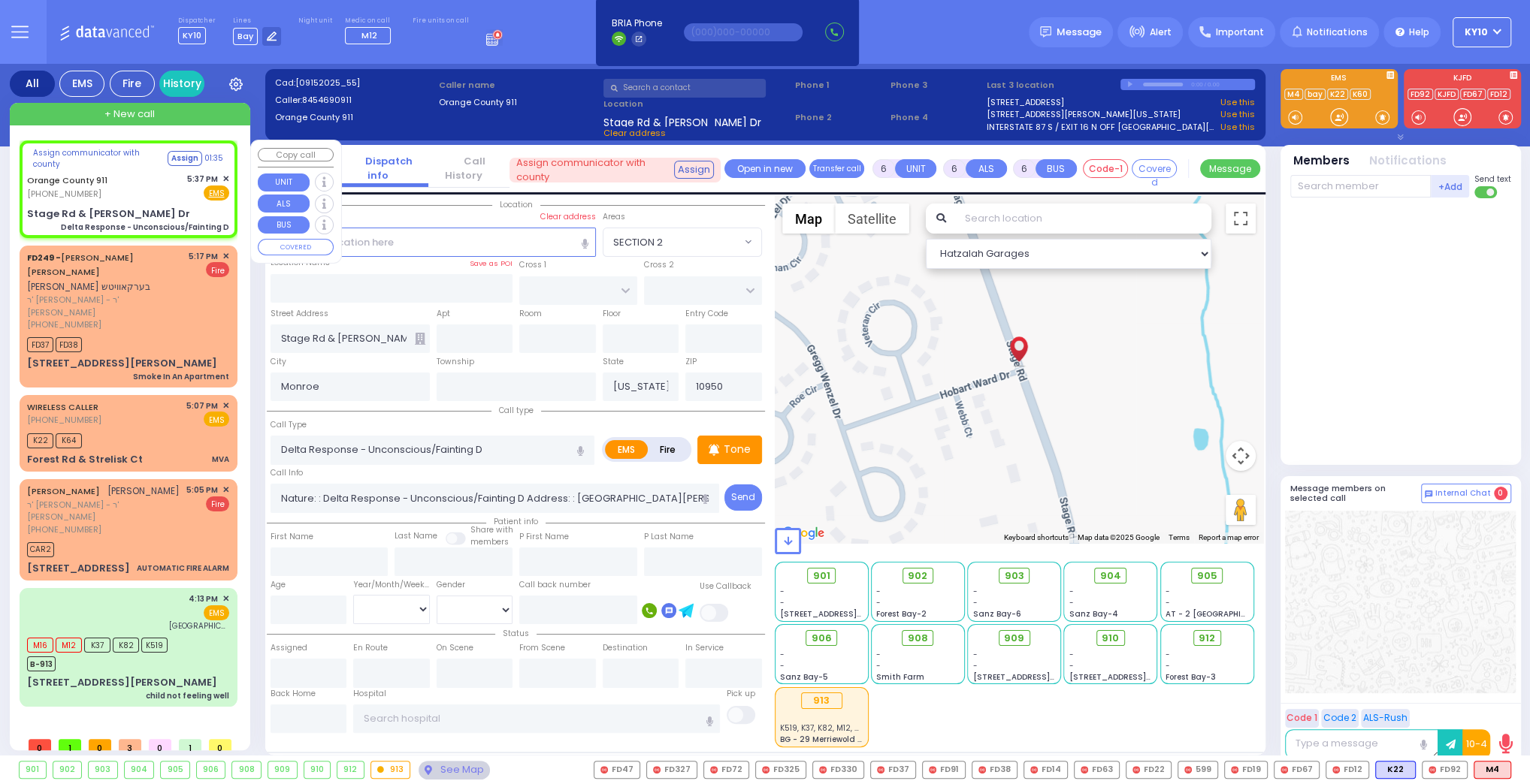
click at [150, 193] on div "Orange County 911 (845) 469-0911 5:37 PM ✕ Fire EMS" at bounding box center [128, 187] width 202 height 28
select select
radio input "true"
select select
select select "Hatzalah Garages"
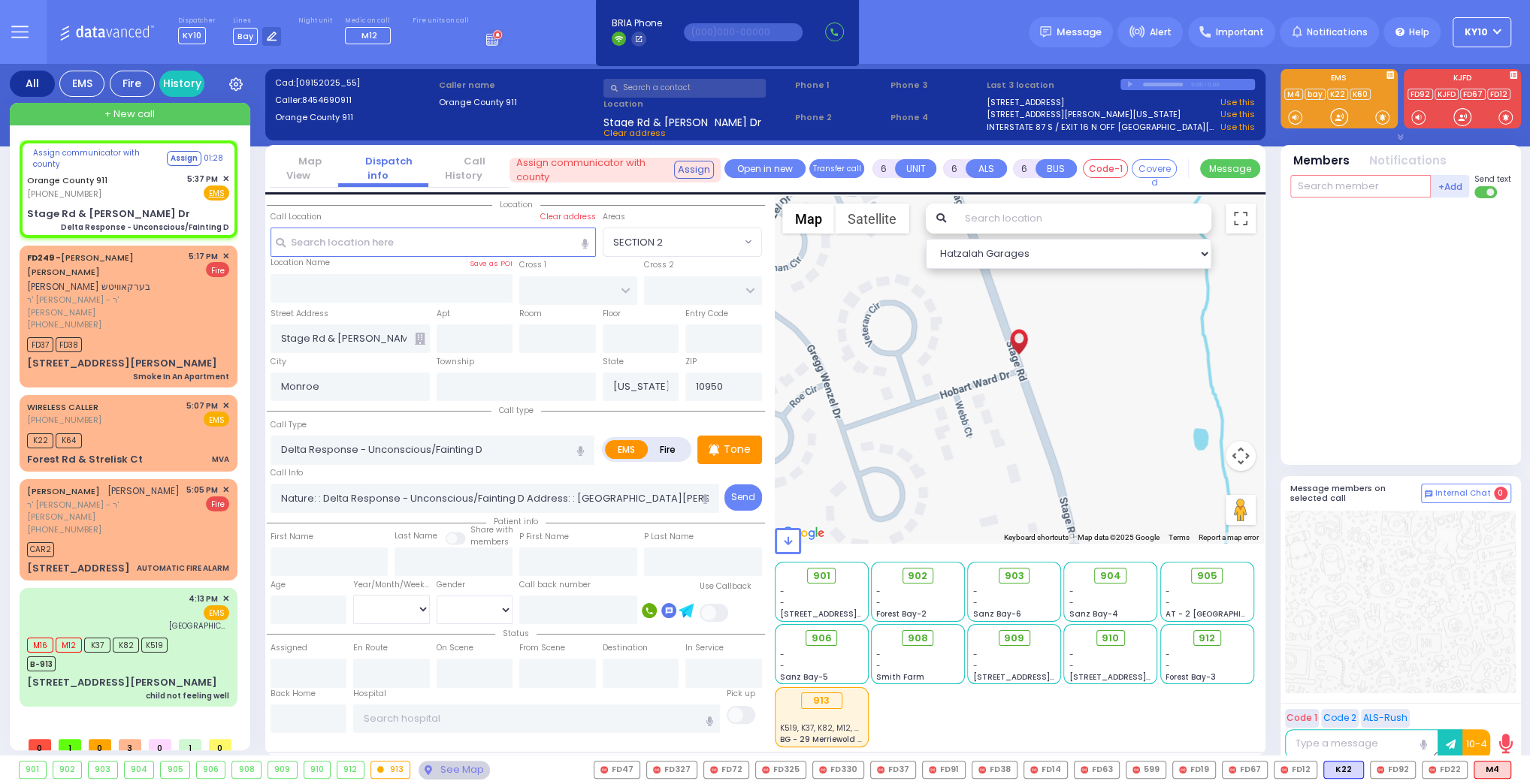
click at [1357, 186] on input "text" at bounding box center [1361, 187] width 140 height 23
click at [1485, 763] on span "M4" at bounding box center [1491, 769] width 36 height 17
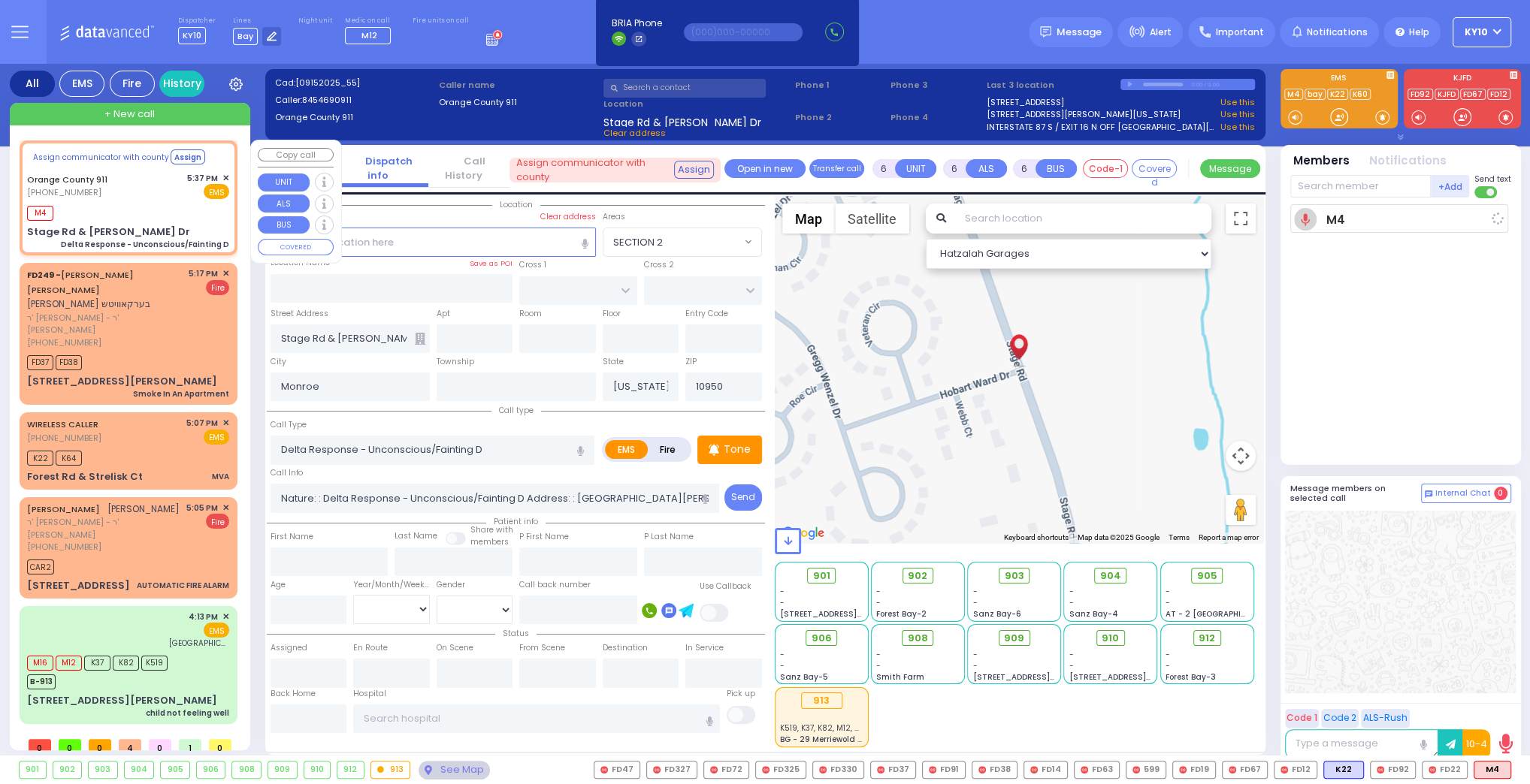
select select
radio input "true"
select select
type input "17:37"
select select "Hatzalah Garages"
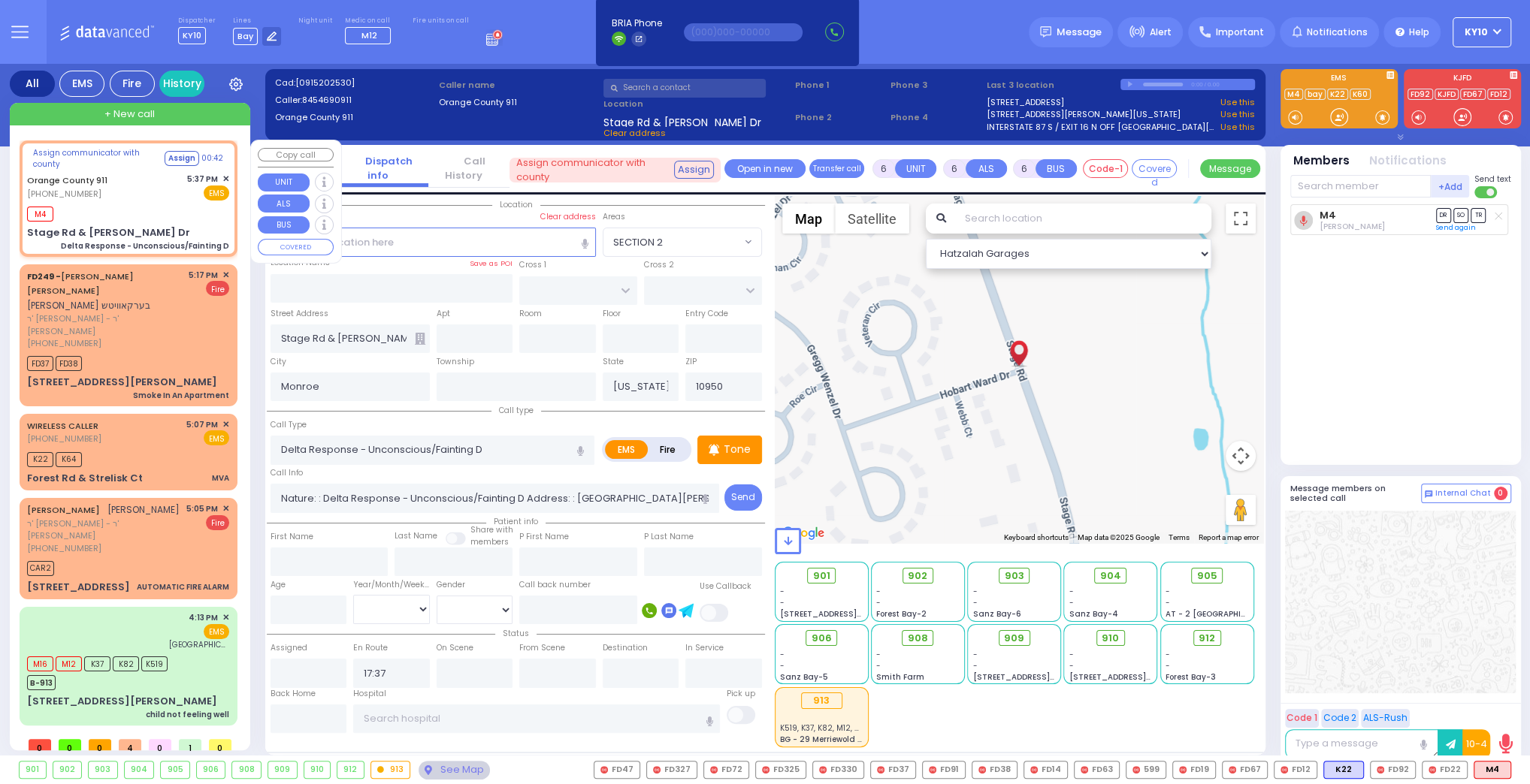
click at [160, 184] on div "Orange County 911 (845) 469-0911 5:37 PM ✕ EMS" at bounding box center [128, 187] width 202 height 28
select select
radio input "true"
select select
select select "Hatzalah Garages"
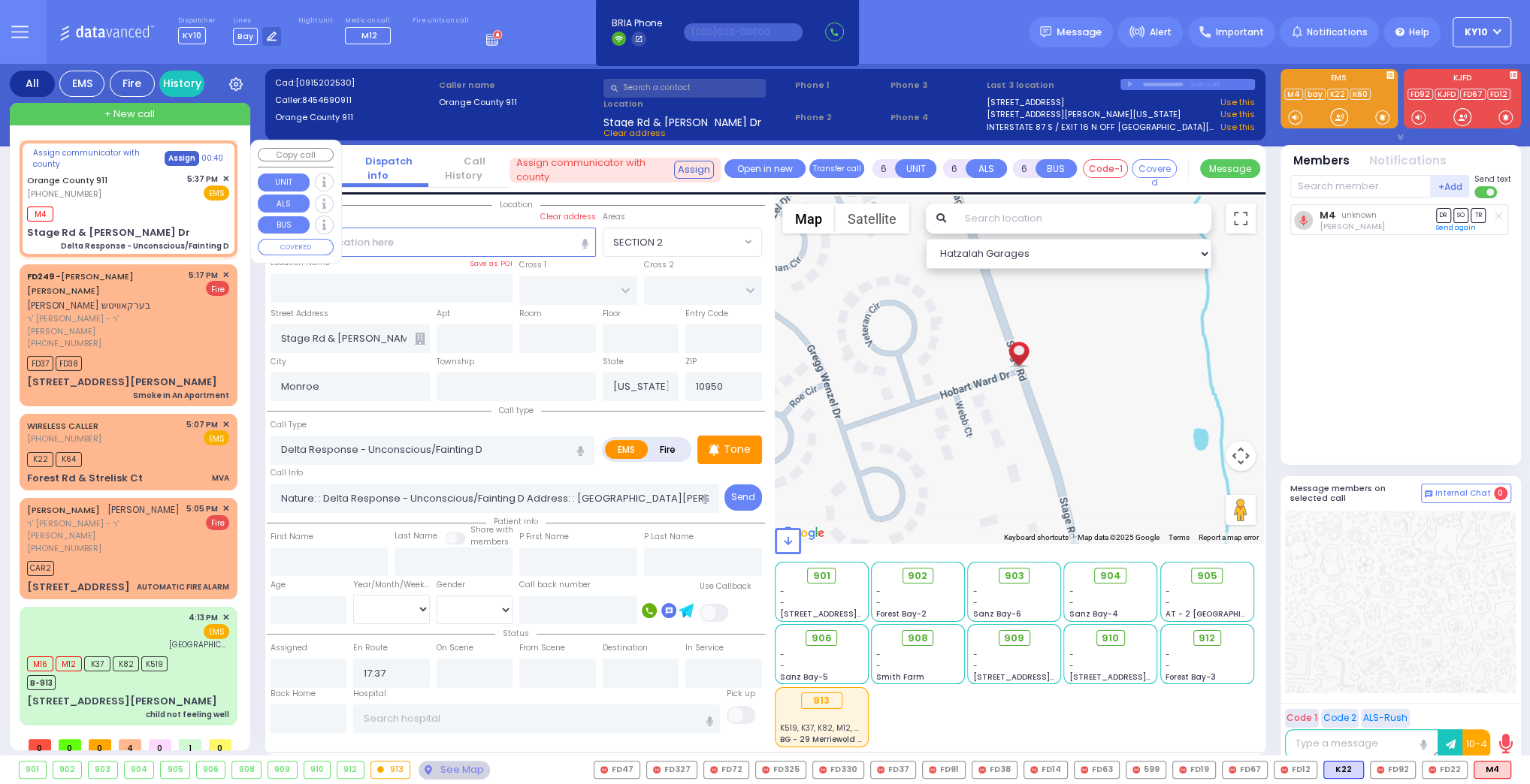
click at [179, 160] on button "Assign" at bounding box center [182, 158] width 34 height 15
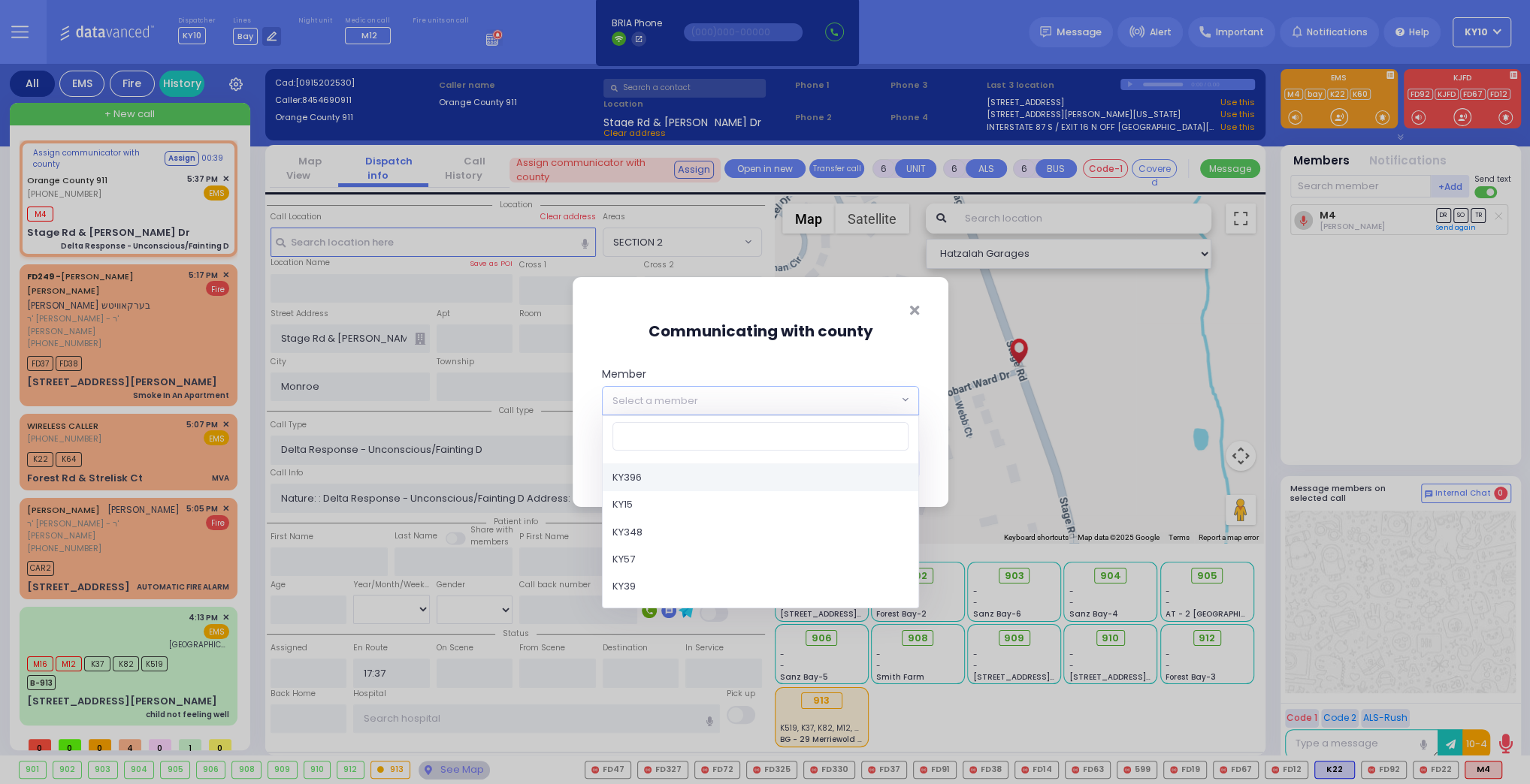
click at [659, 401] on span "Select a member" at bounding box center [655, 401] width 86 height 15
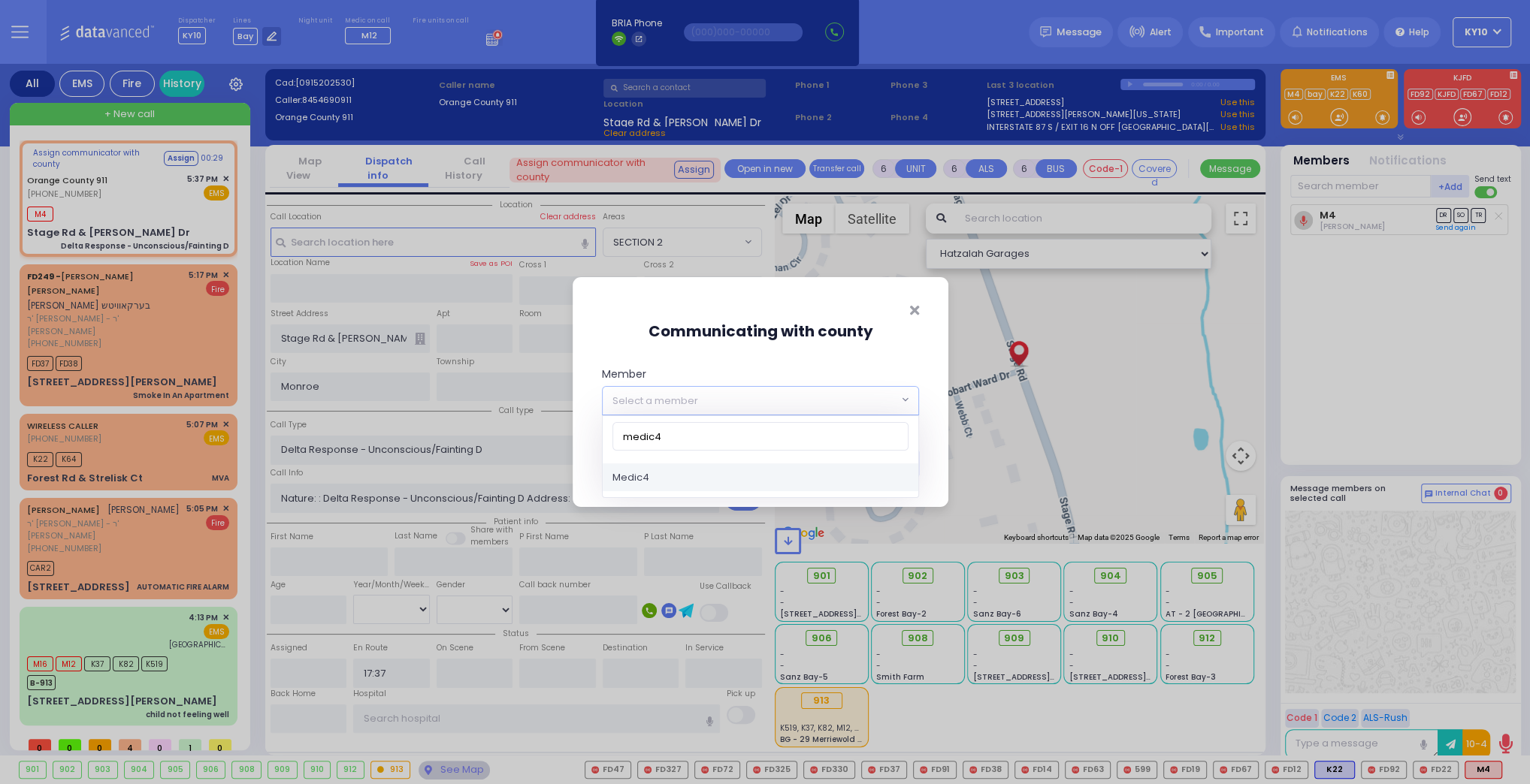
type input "medic4"
select select "Medic4"
click at [896, 470] on button "Save" at bounding box center [896, 463] width 45 height 29
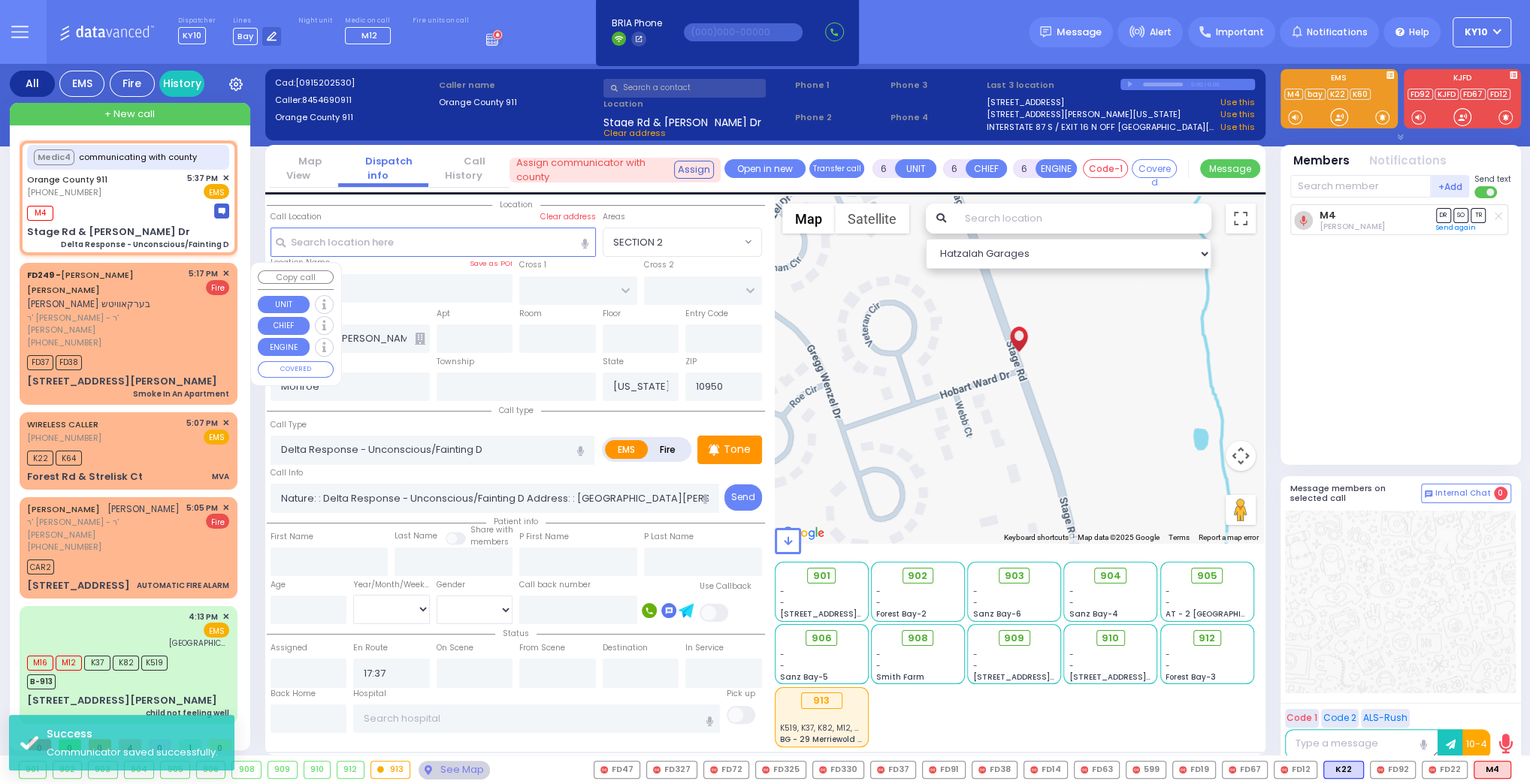
select select
radio input "true"
select select
select select "Hatzalah Garages"
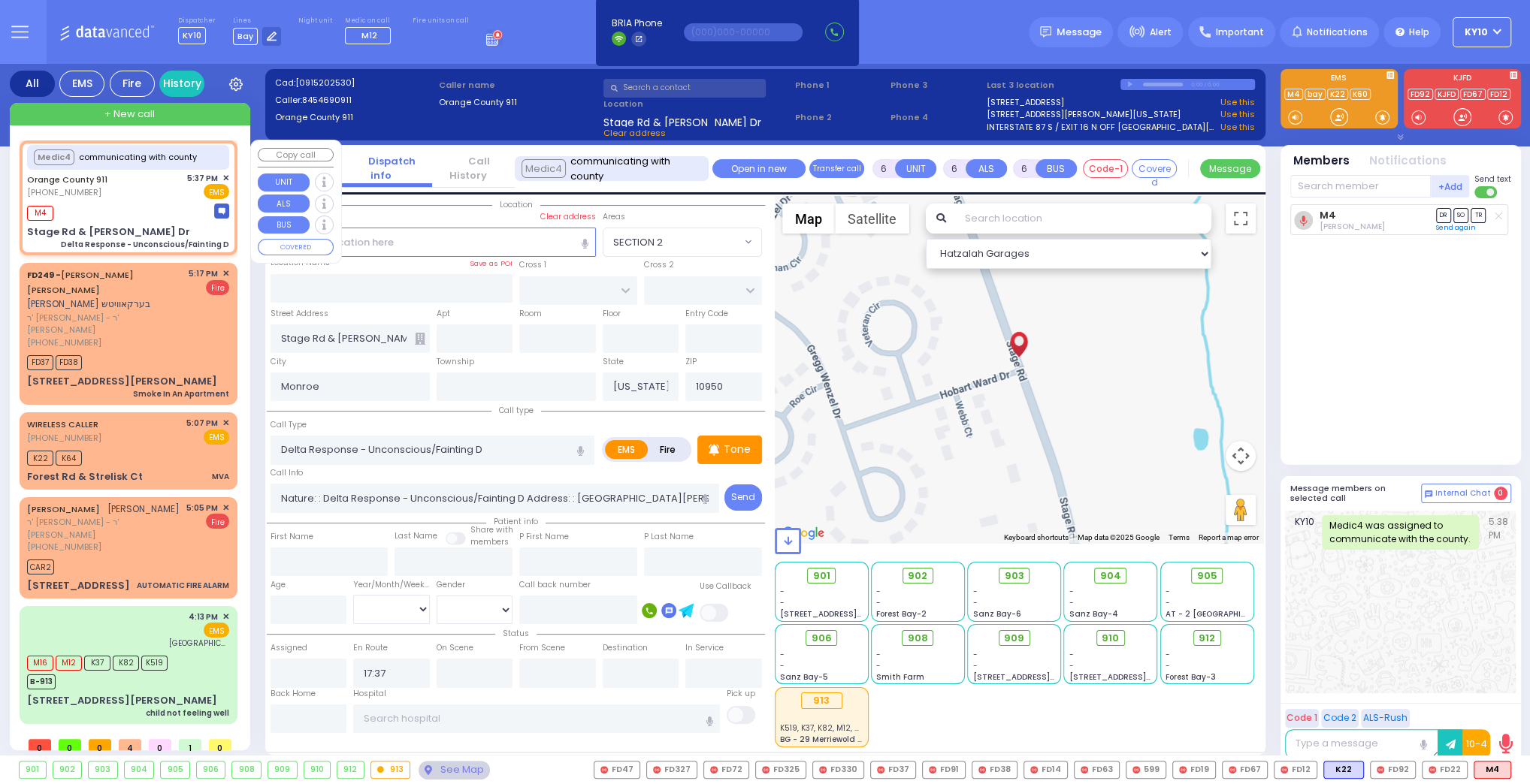
click at [135, 197] on div "Orange County 911 (845) 469-0911 5:37 PM ✕ EMS" at bounding box center [128, 186] width 202 height 28
select select
radio input "true"
select select
select select "Hatzalah Garages"
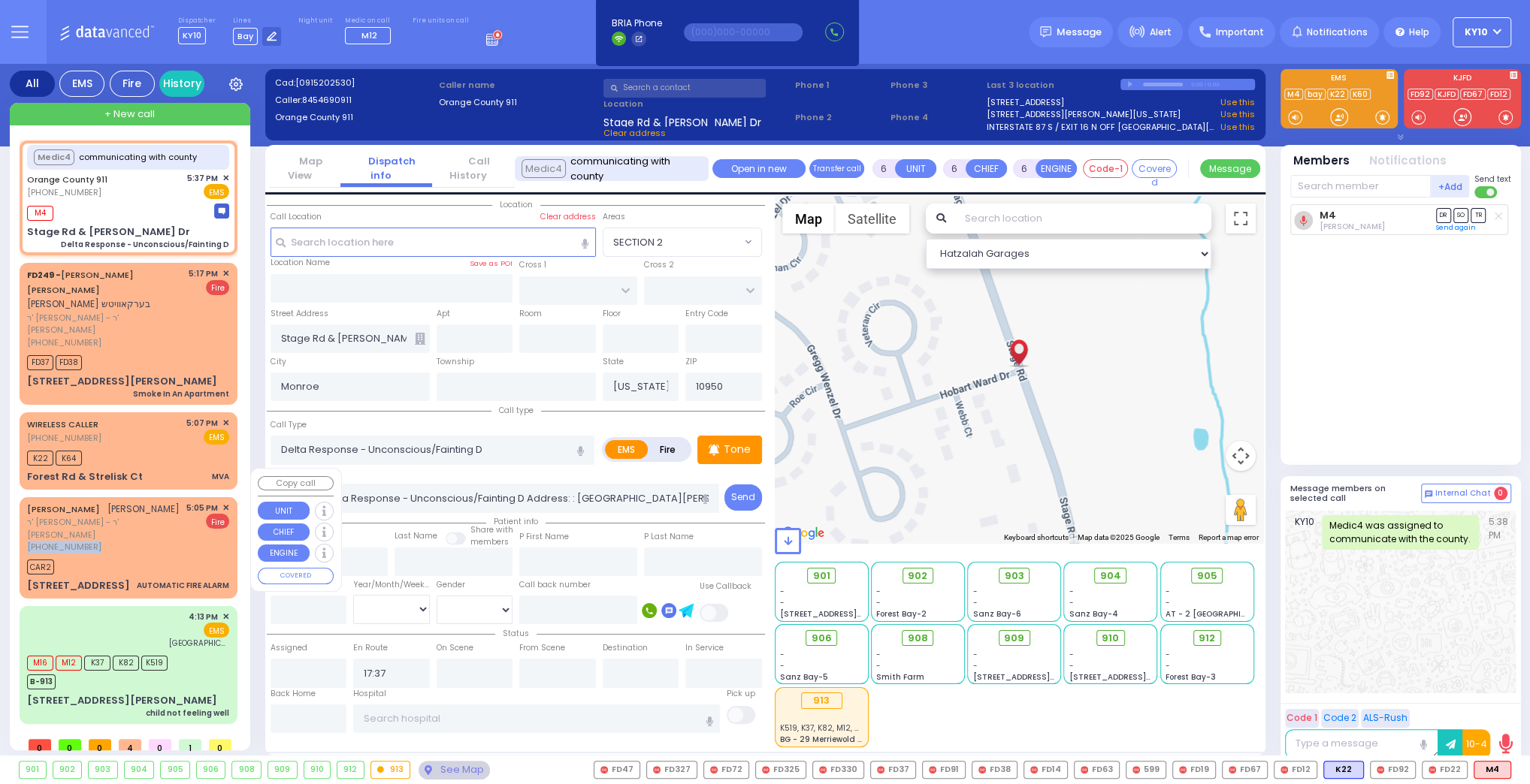
drag, startPoint x: 182, startPoint y: 518, endPoint x: 180, endPoint y: 497, distance: 21.1
click at [181, 502] on div "SHULEM ELUZER SANDEL שלום אלעזר סאנדעל ר' אהרן שאול - ר' מנחם שמואל פרענקל (845…" at bounding box center [104, 527] width 154 height 52
type input "3"
type input "1"
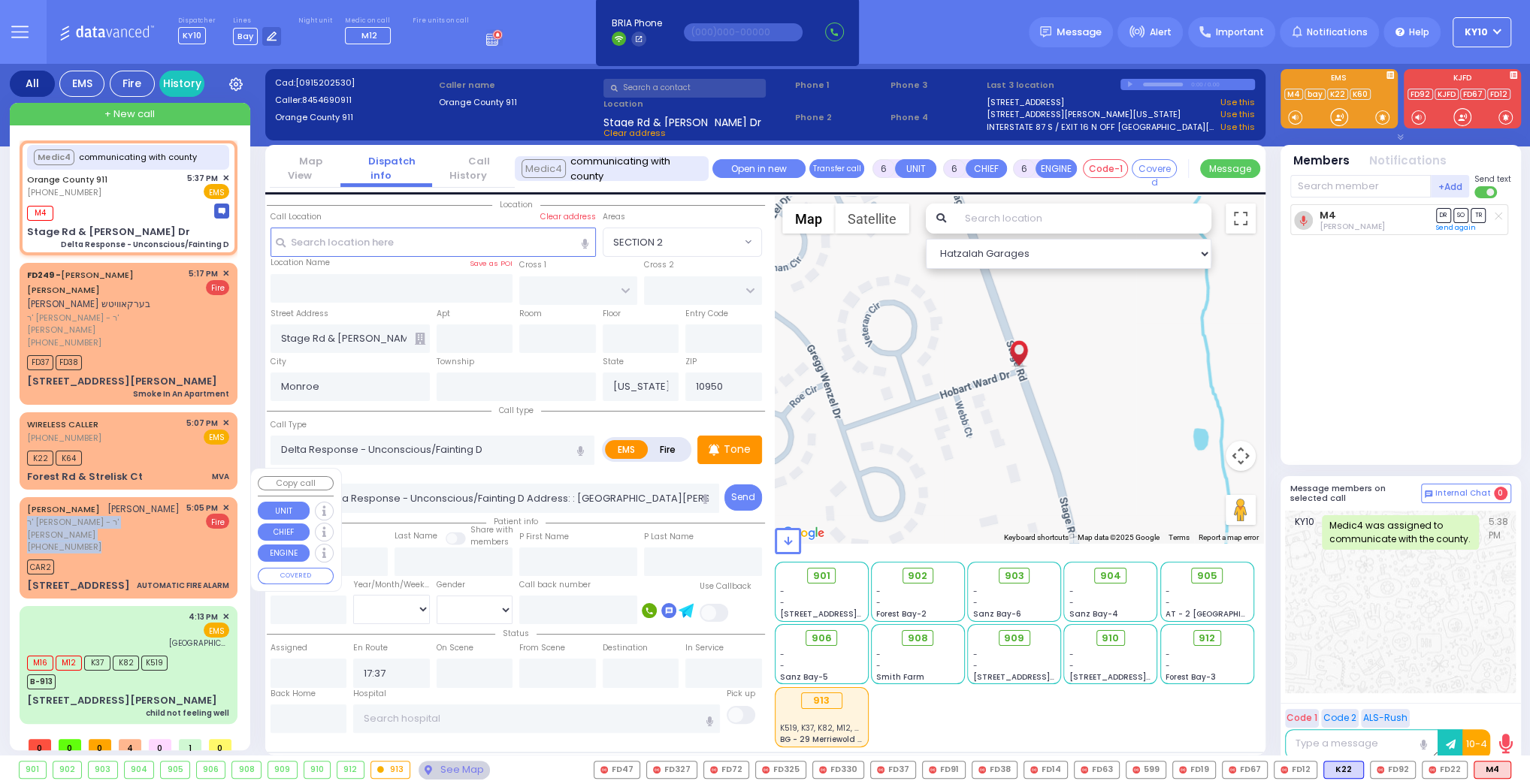
select select
type input "AUTOMATIC FIRE ALARM"
radio input "false"
radio input "true"
type input "SHULEM ELUZER"
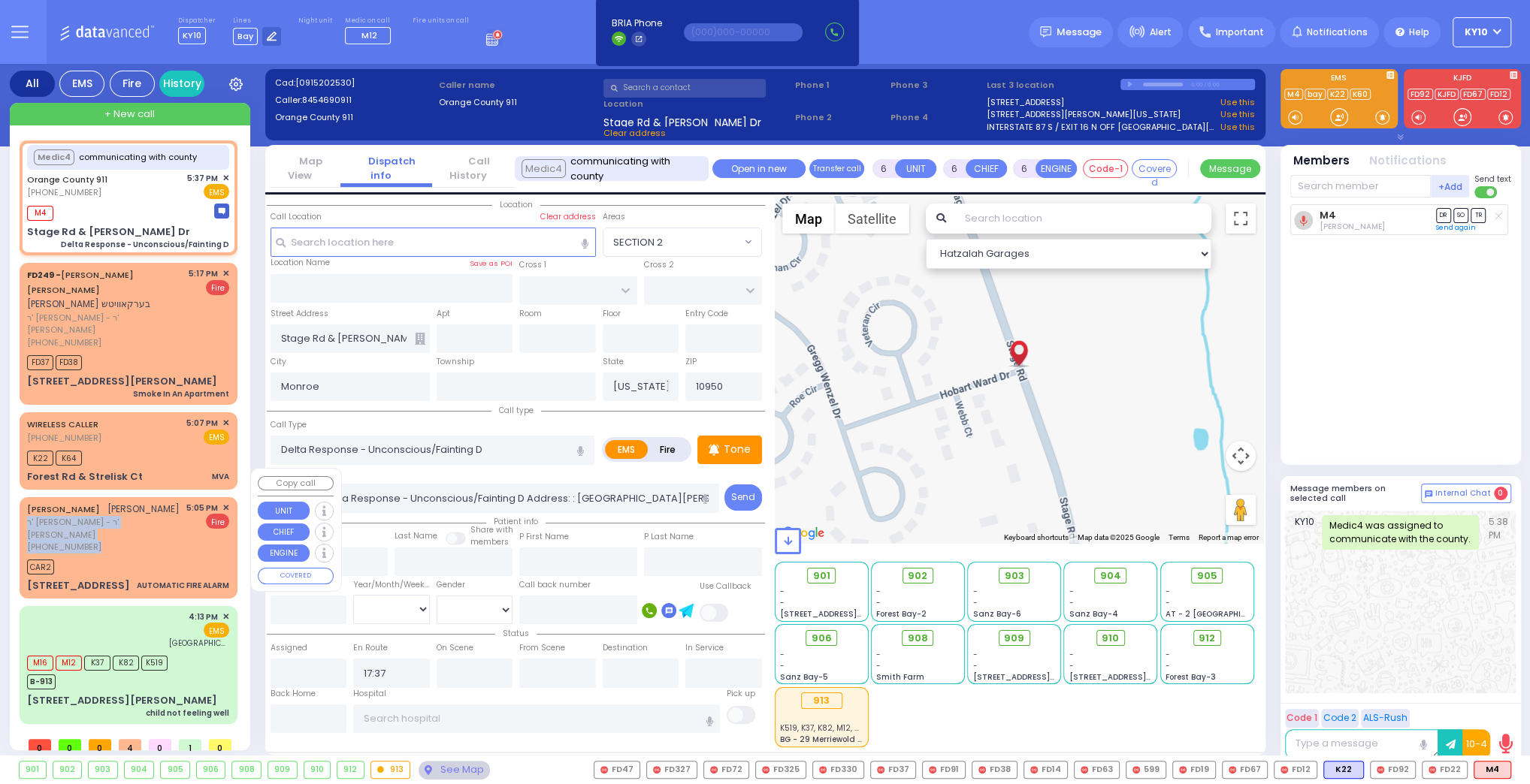
type input "SANDEL"
select select
type input "17:05"
type input "17:22"
type input "CHUST RD"
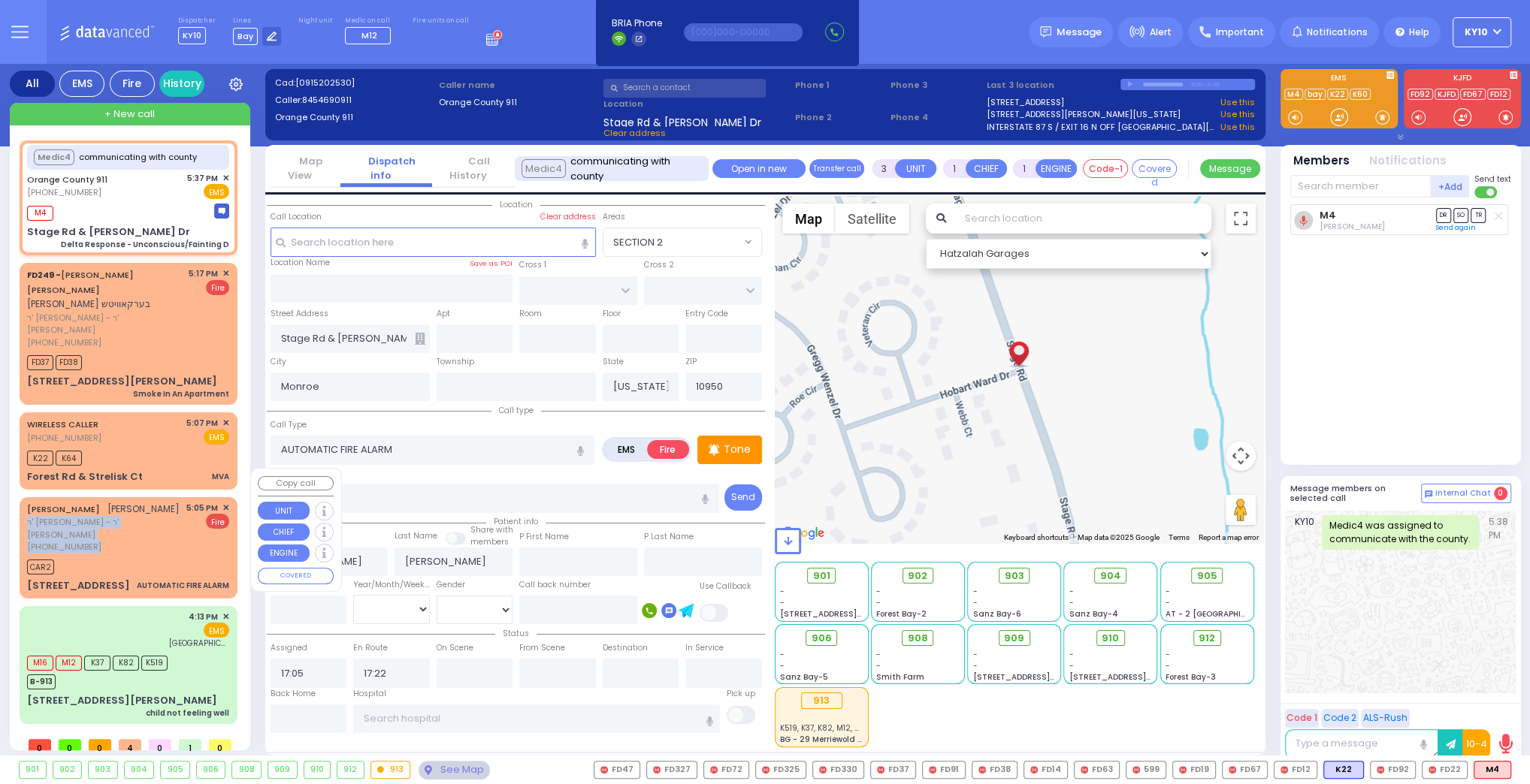
type input "BAKERTOWN RD"
type input "8 AUSTRA PKWY"
type input "201"
select select "VYOEL MOSHE"
select select "Hatzalah Garages"
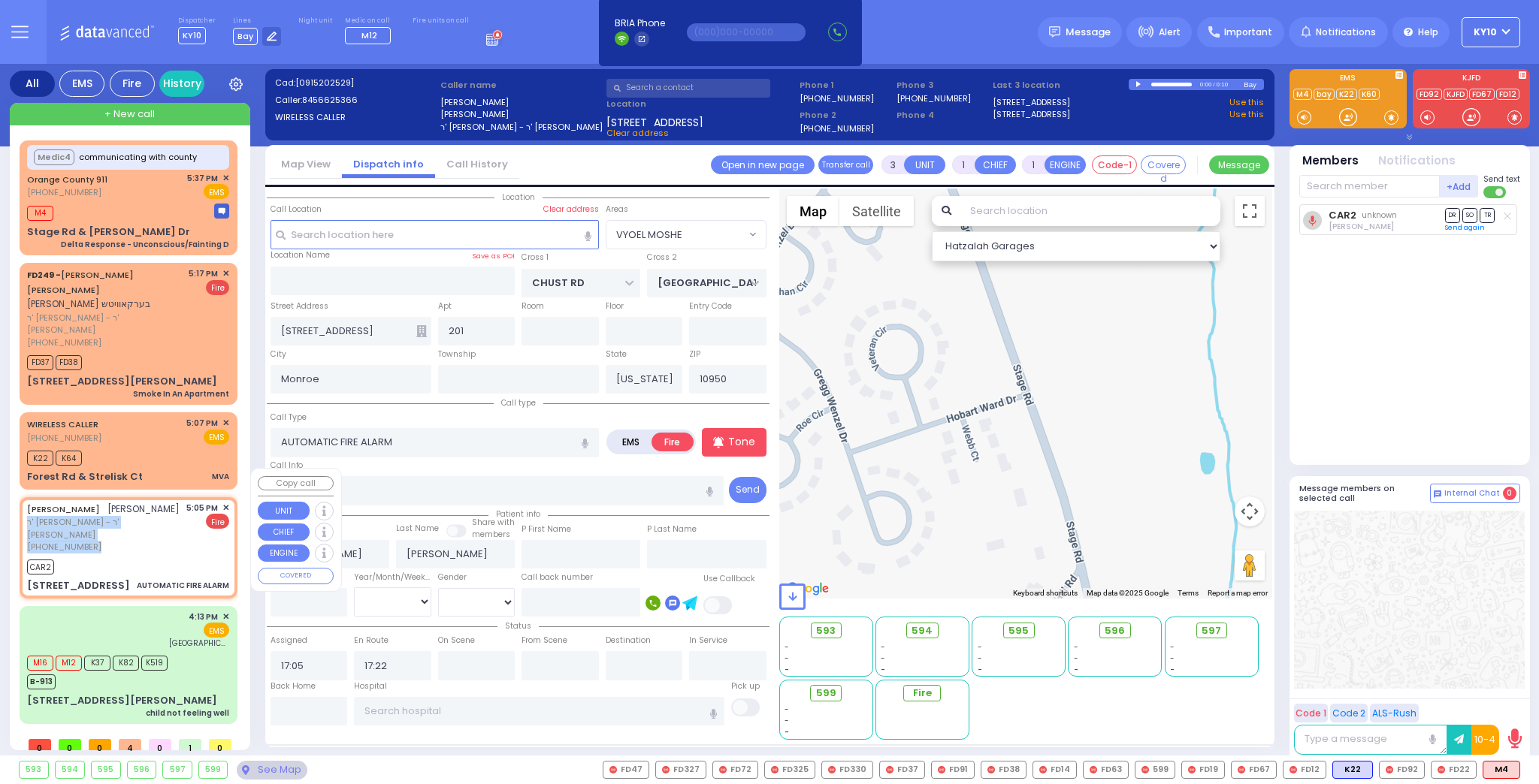
click at [178, 516] on span "ר' אהרן שאול - ר' מנחם שמואל פרענקל" at bounding box center [104, 528] width 154 height 25
select select
radio input "true"
select select
select select "VYOEL MOSHE"
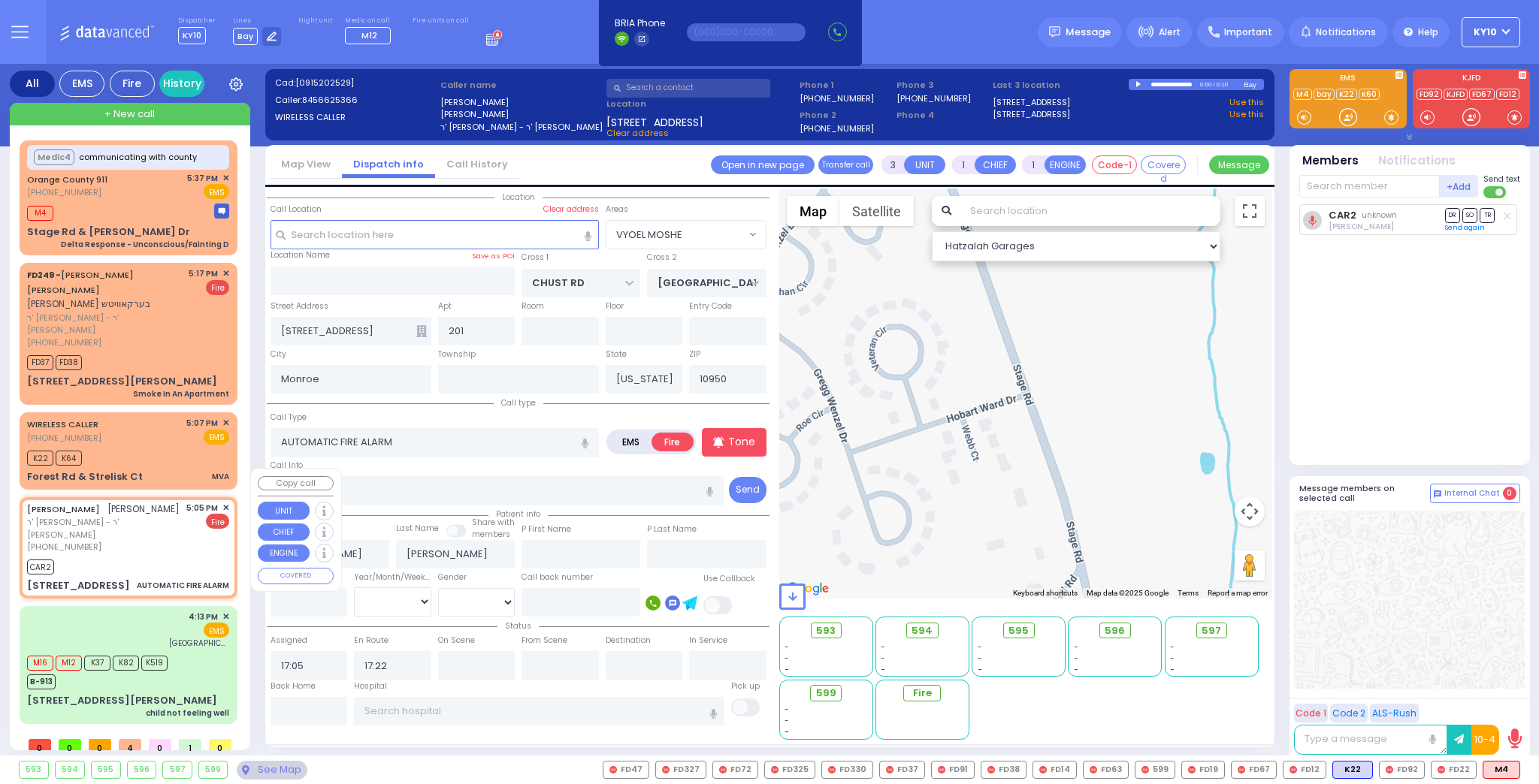
select select "Hatzalah Garages"
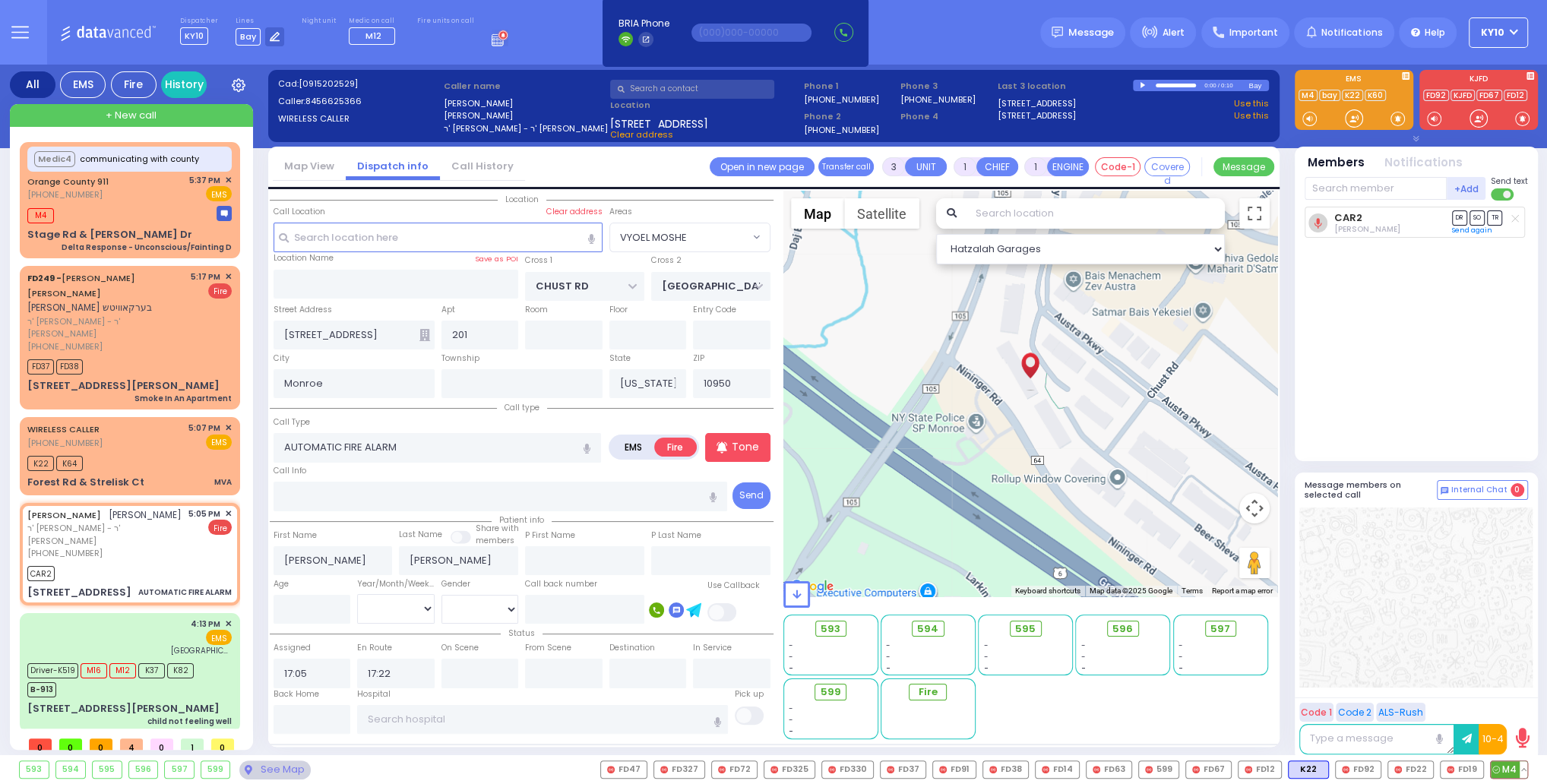
click at [1522, 772] on button at bounding box center [1523, 769] width 8 height 17
click at [1509, 704] on icon at bounding box center [1512, 702] width 16 height 16
click at [1478, 766] on button at bounding box center [1479, 769] width 8 height 17
click at [1471, 702] on icon at bounding box center [1468, 702] width 16 height 16
click at [1473, 699] on icon at bounding box center [1468, 702] width 16 height 16
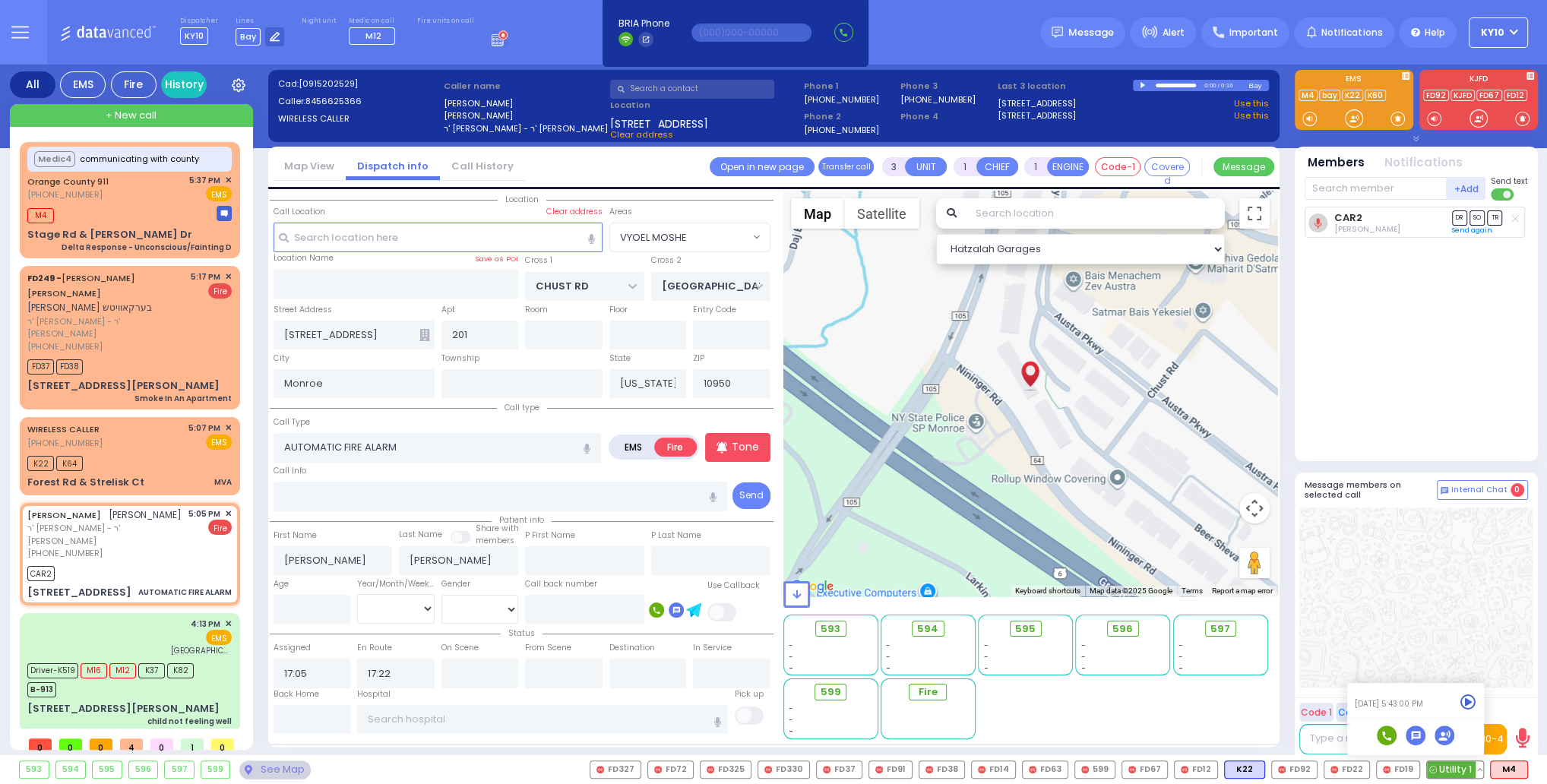
click at [1465, 707] on icon at bounding box center [1468, 702] width 16 height 16
click at [1472, 702] on icon at bounding box center [1468, 702] width 16 height 16
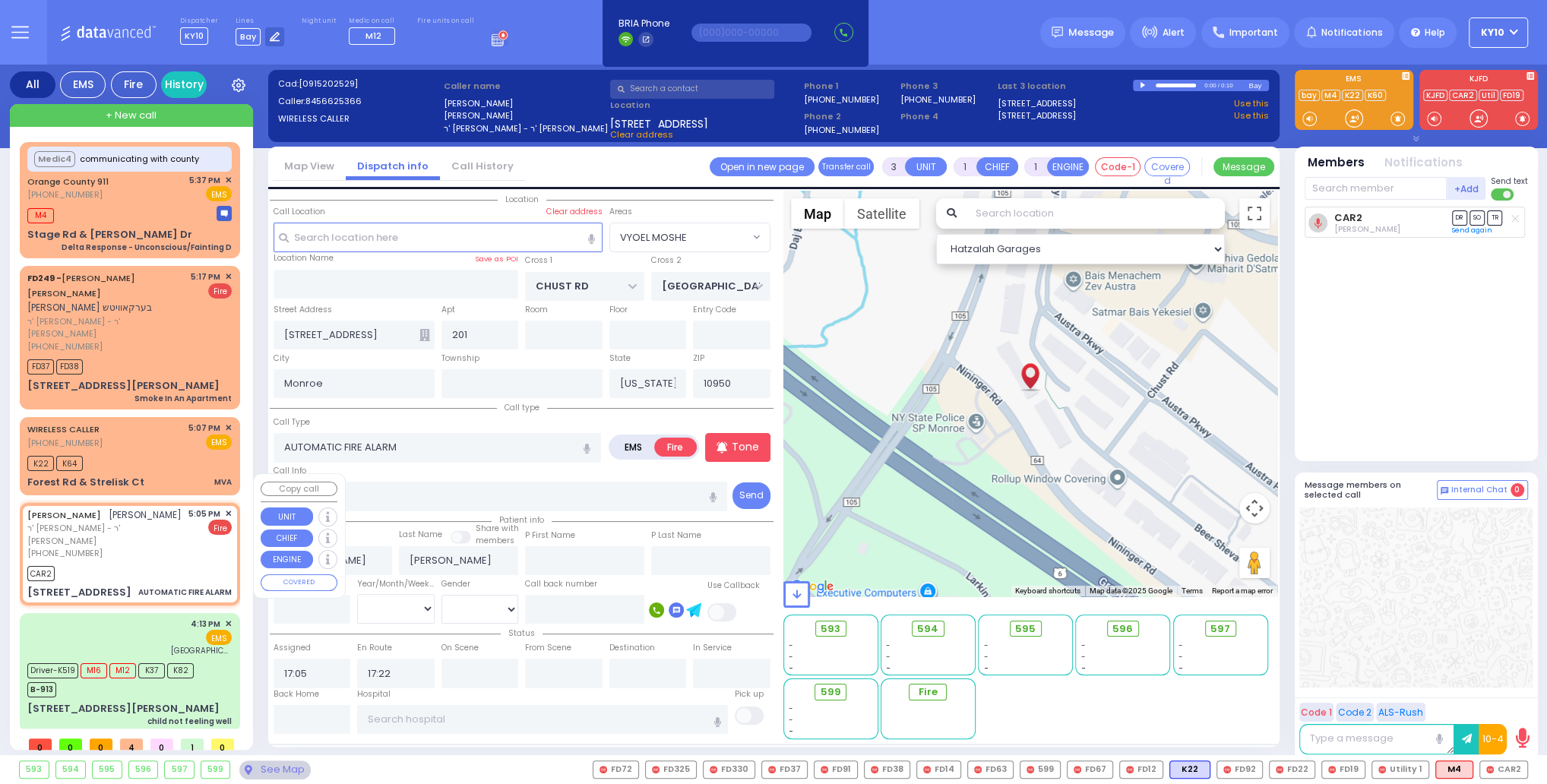
click at [138, 547] on div "(845) 662-5366" at bounding box center [106, 553] width 156 height 13
select select
radio input "true"
select select
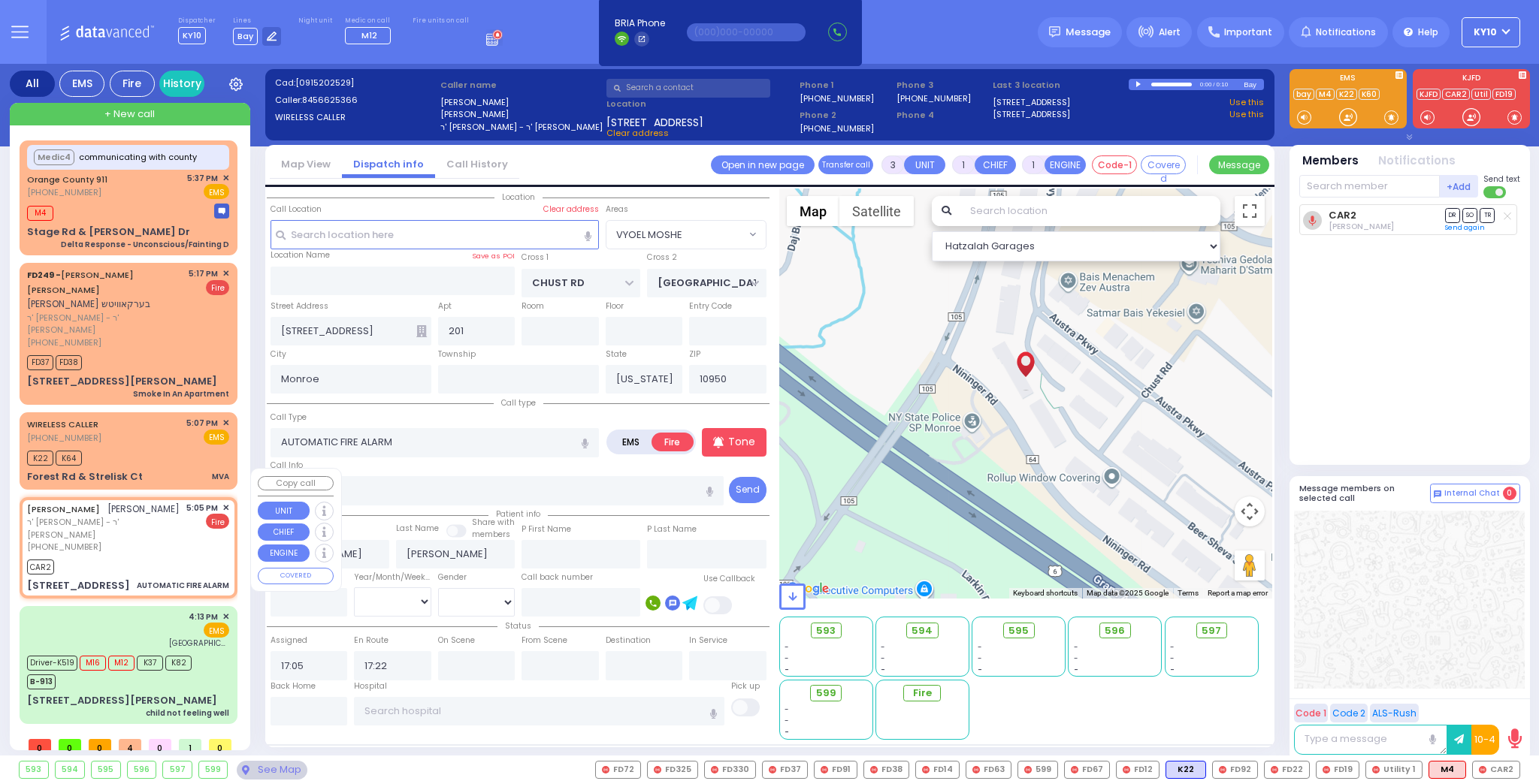
select select "Hatzalah Garages"
select select "VYOEL MOSHE"
click at [170, 447] on div "K22 K64" at bounding box center [128, 456] width 202 height 18
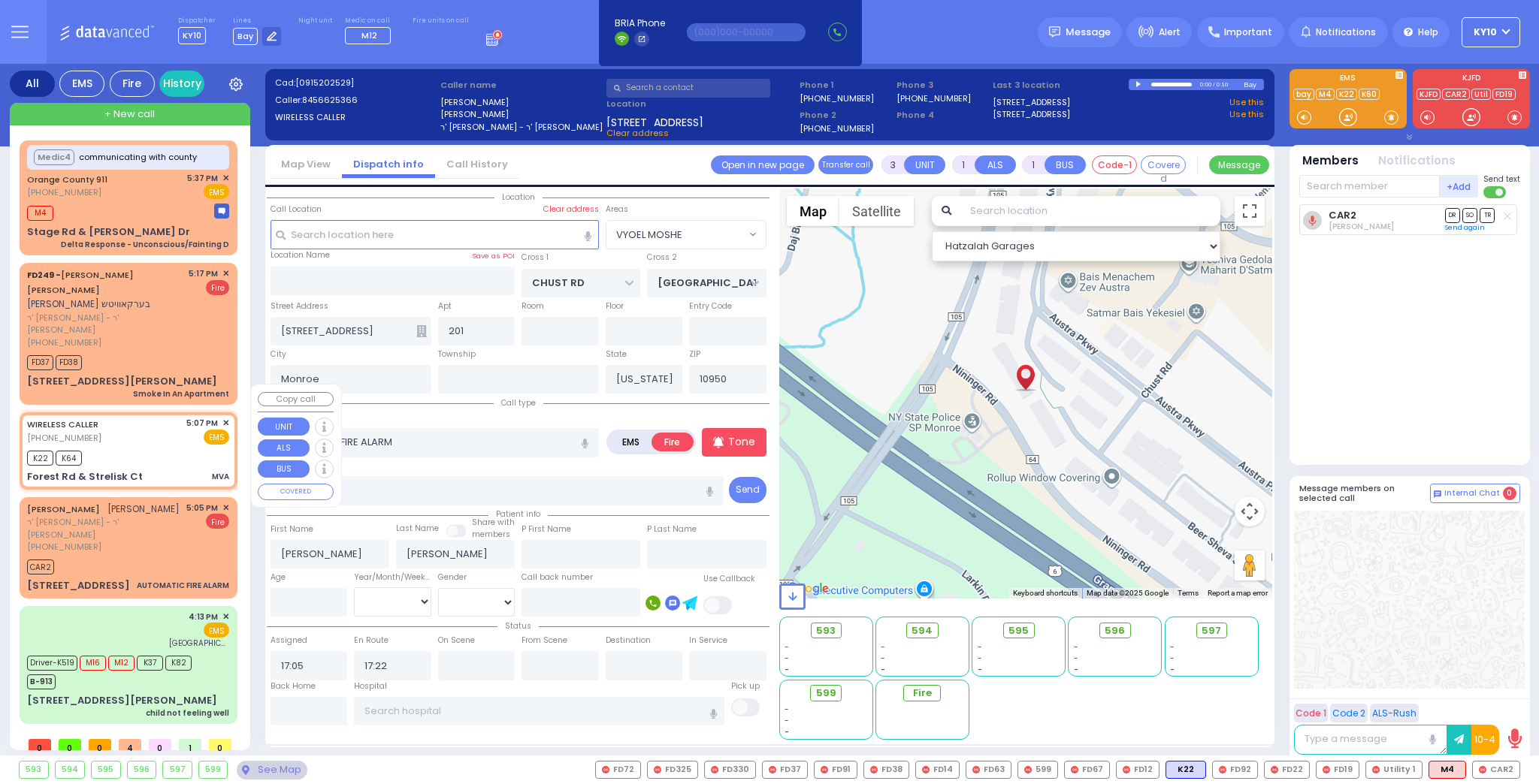
type input "6"
select select
type input "MVA"
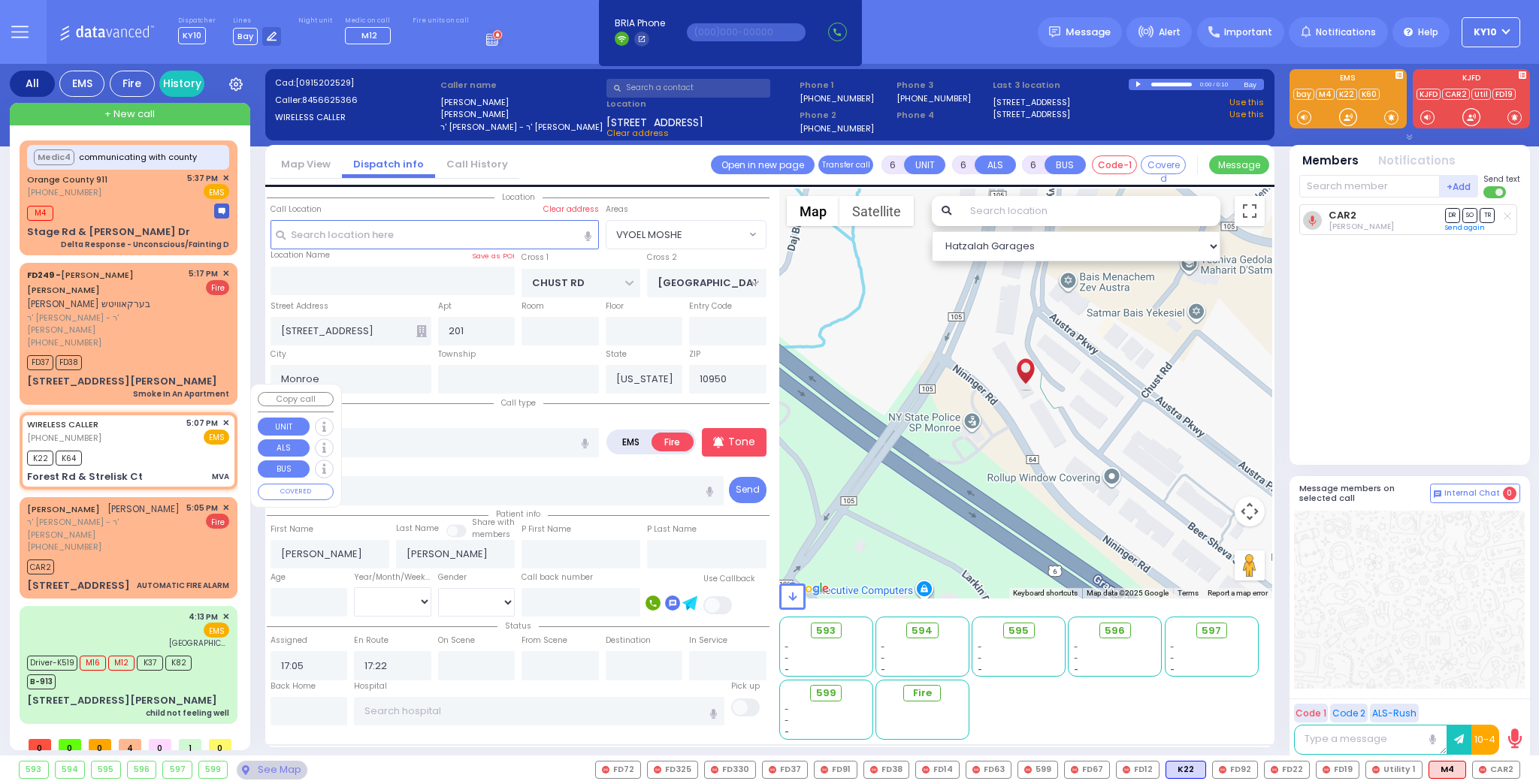
radio input "true"
type input "Baruch"
type input "Shtosel"
type input "45"
select select "Year"
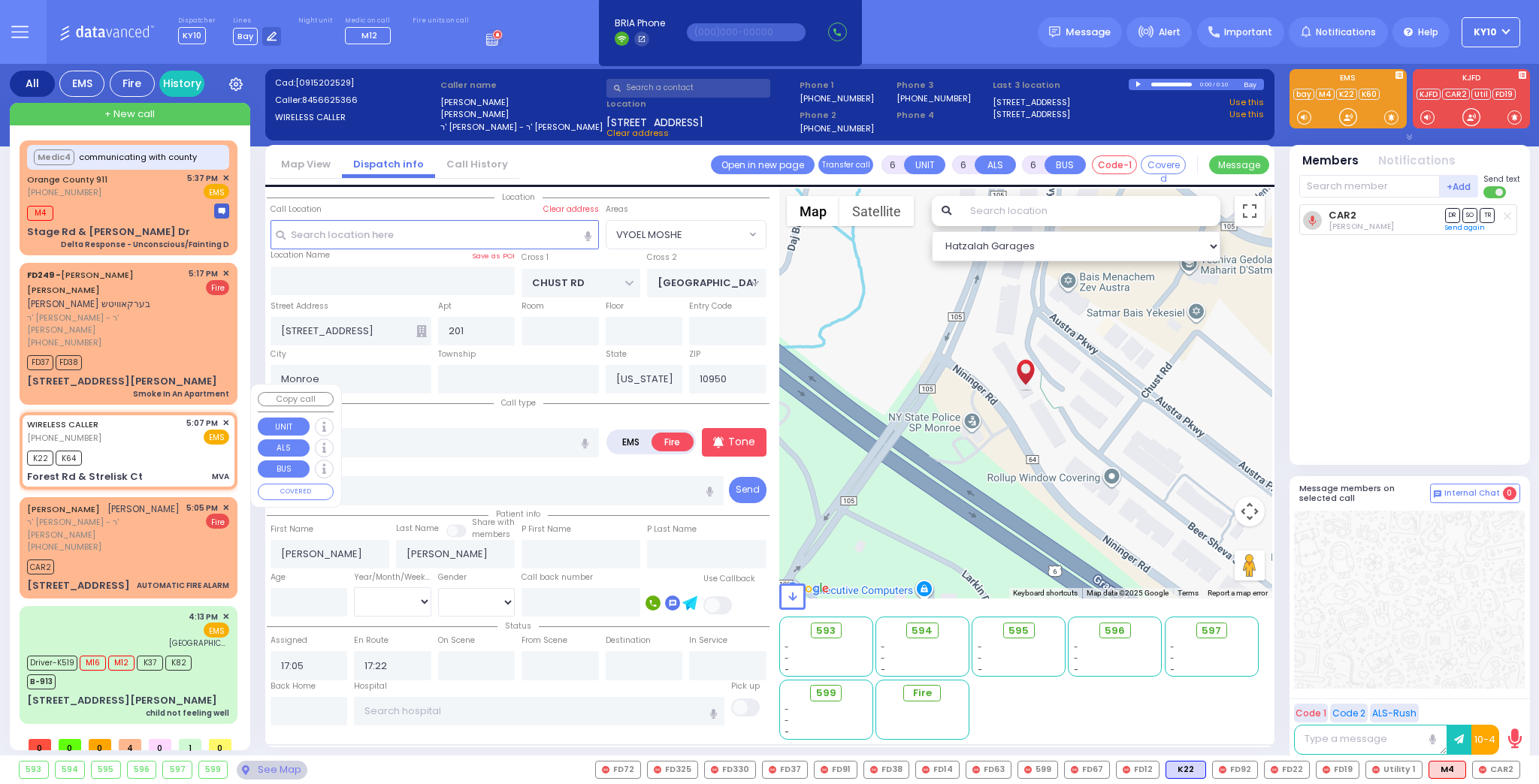
select select "[DEMOGRAPHIC_DATA]"
type input "17:07"
type input "17:21"
type input "STRALISK COURT"
type input "PRESHBURG BLVD"
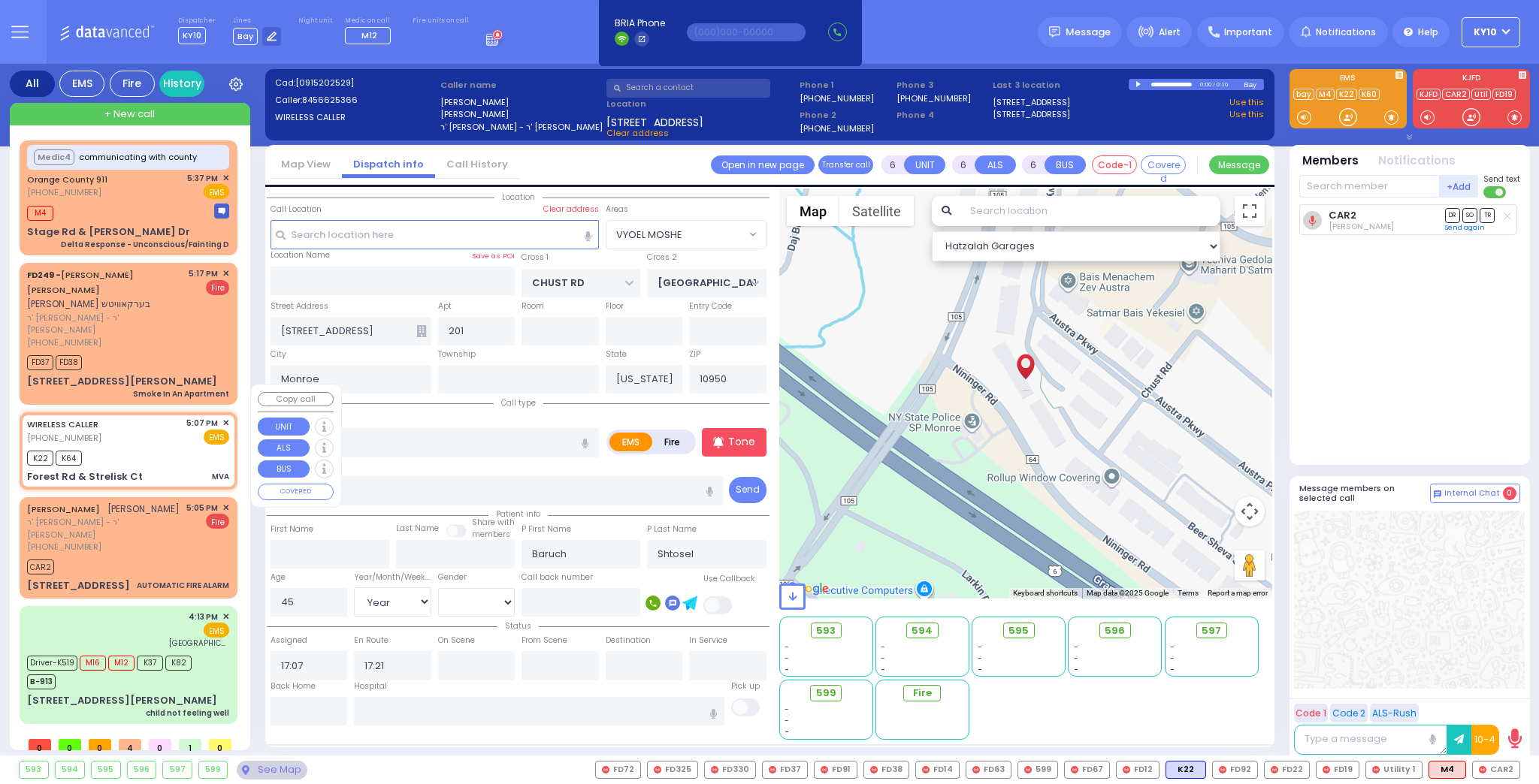
type input "Forest Rd & Strelisk Ct"
select select "Hatzalah Garages"
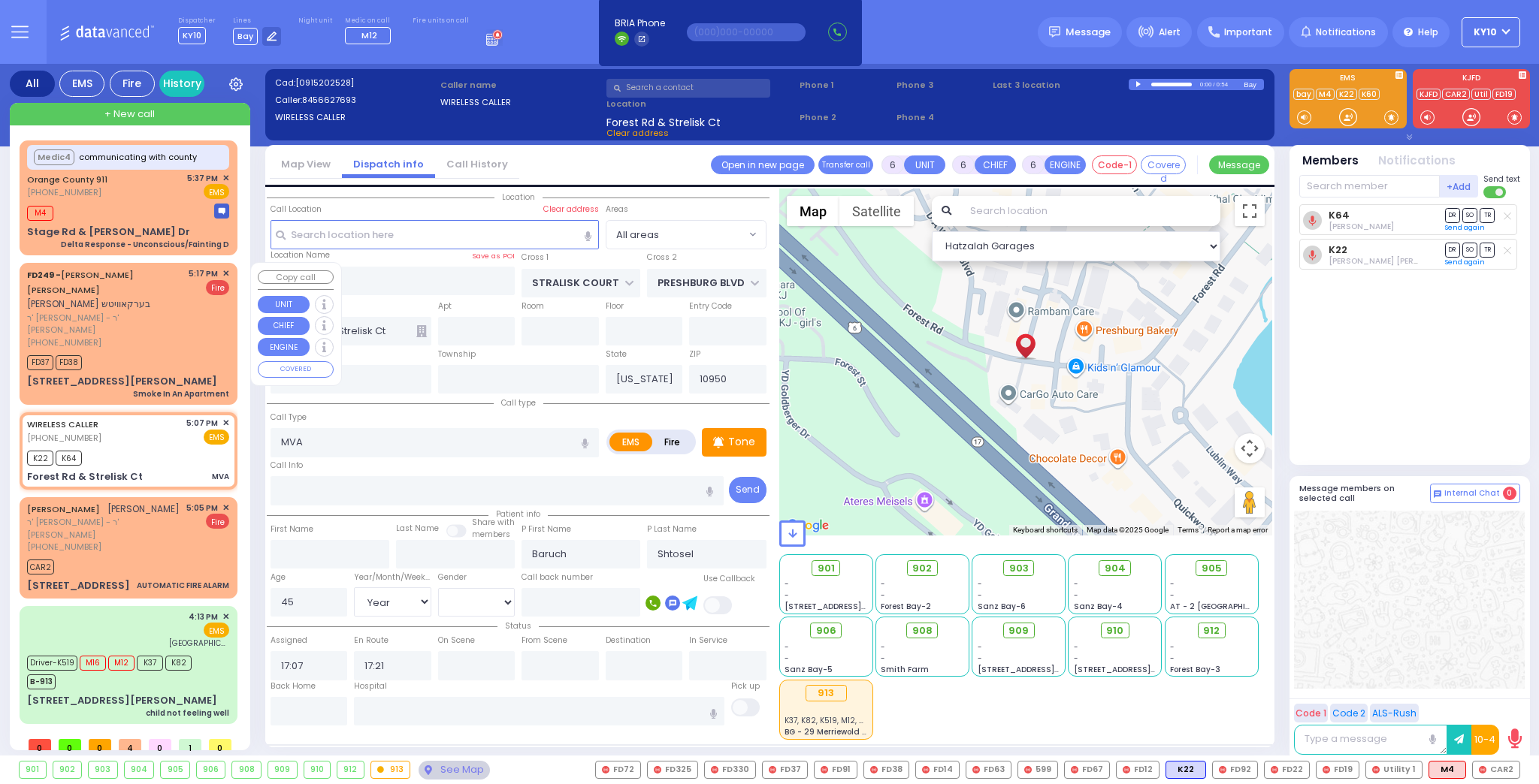
click at [167, 311] on span "ר' [PERSON_NAME] - ר' [PERSON_NAME]" at bounding box center [105, 324] width 156 height 25
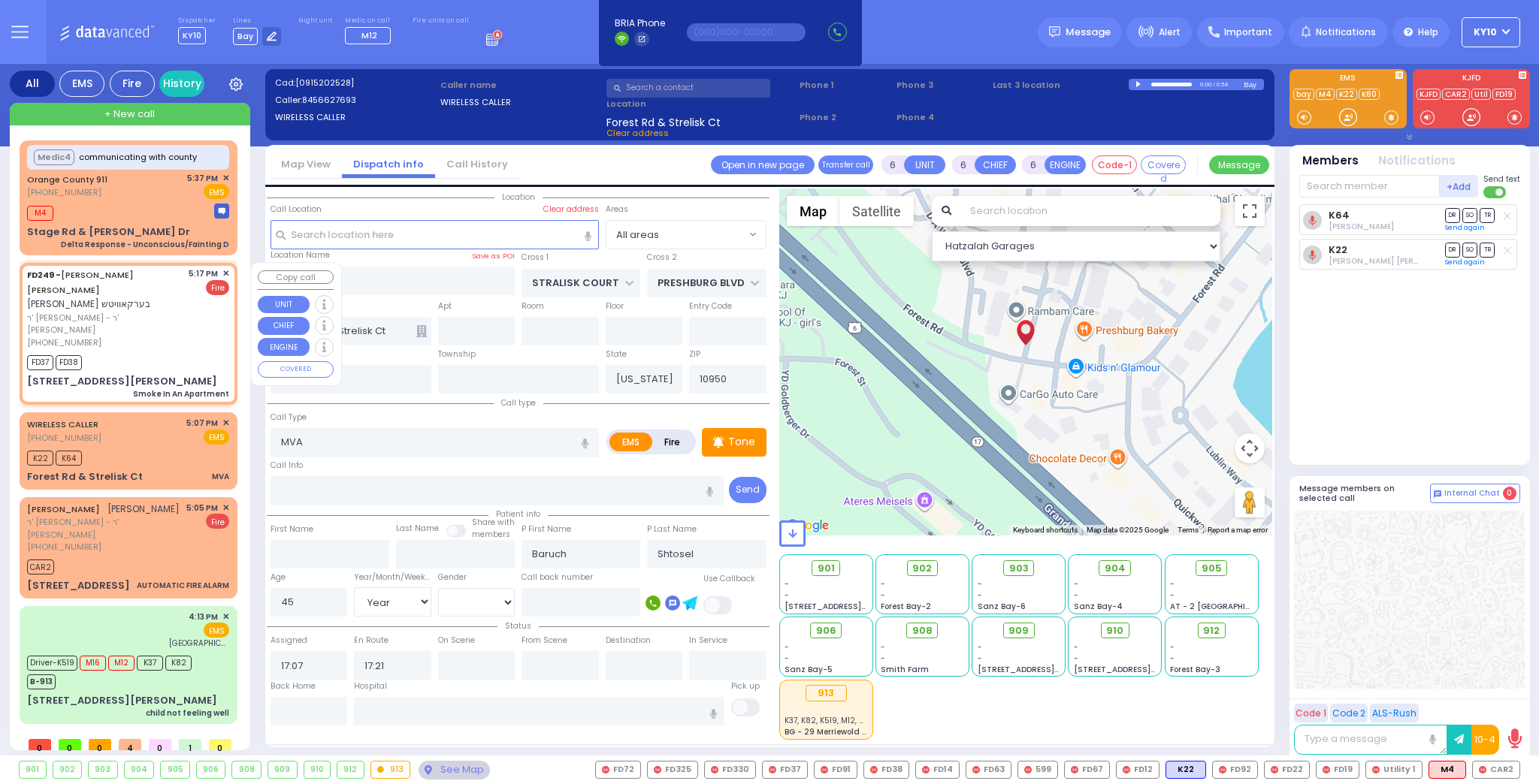
type input "2"
type input "1"
select select
type input "Smoke In An Apartment"
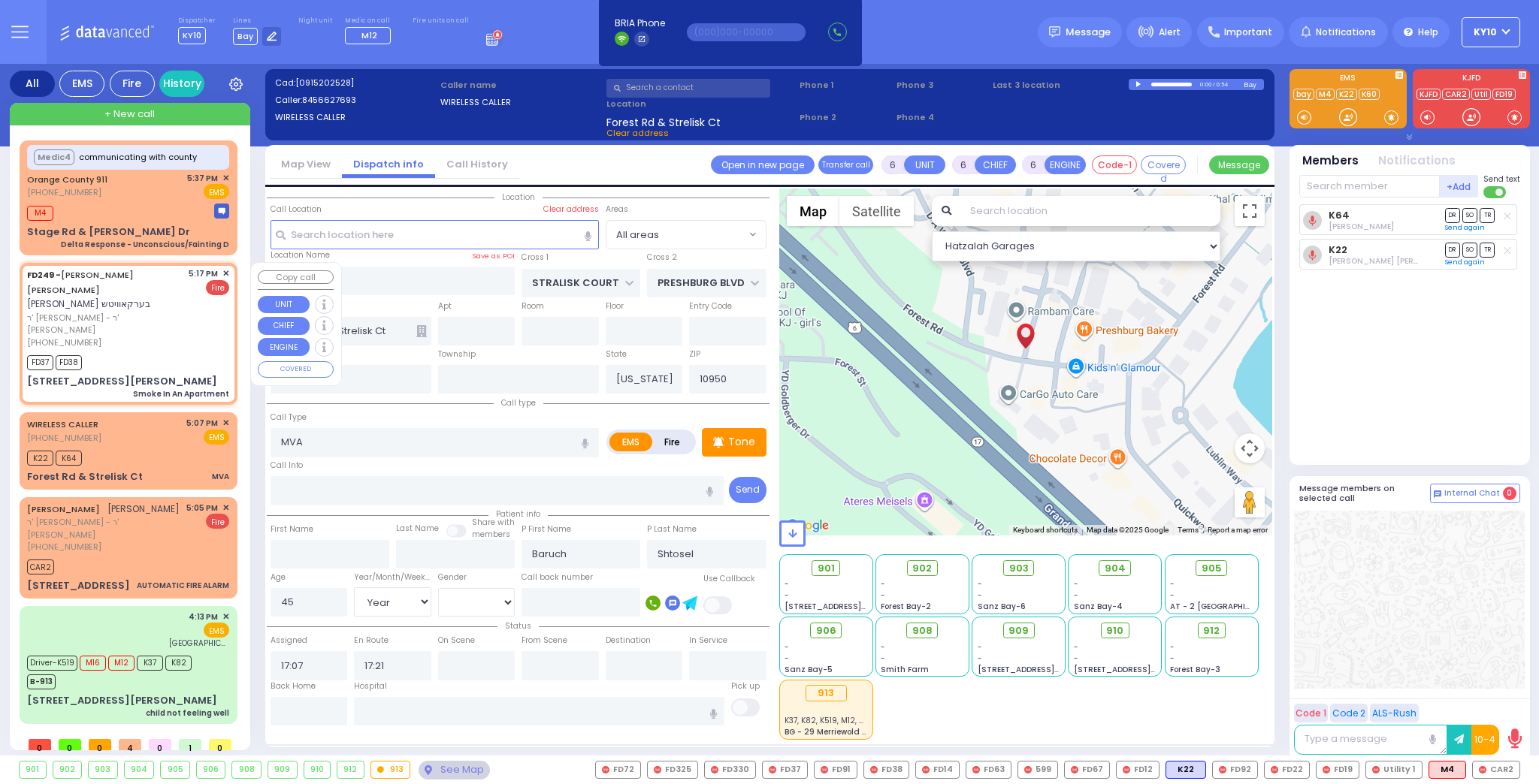
radio input "false"
radio input "true"
type input "[PERSON_NAME]"
select select
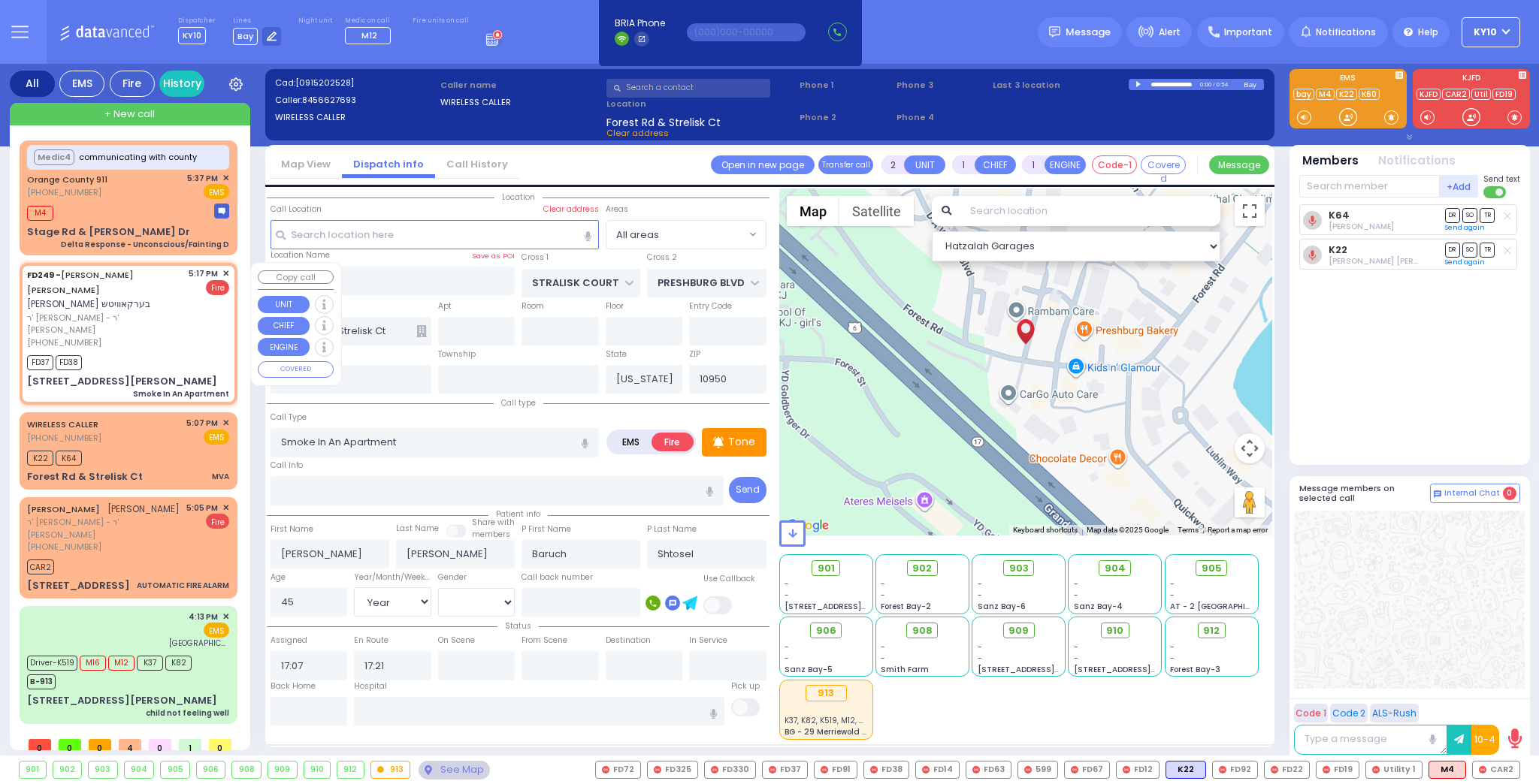
select select
type input "17:17"
type input "17:18"
type input "[PERSON_NAME] LN"
type input "SCHUNNEMUNK RD"
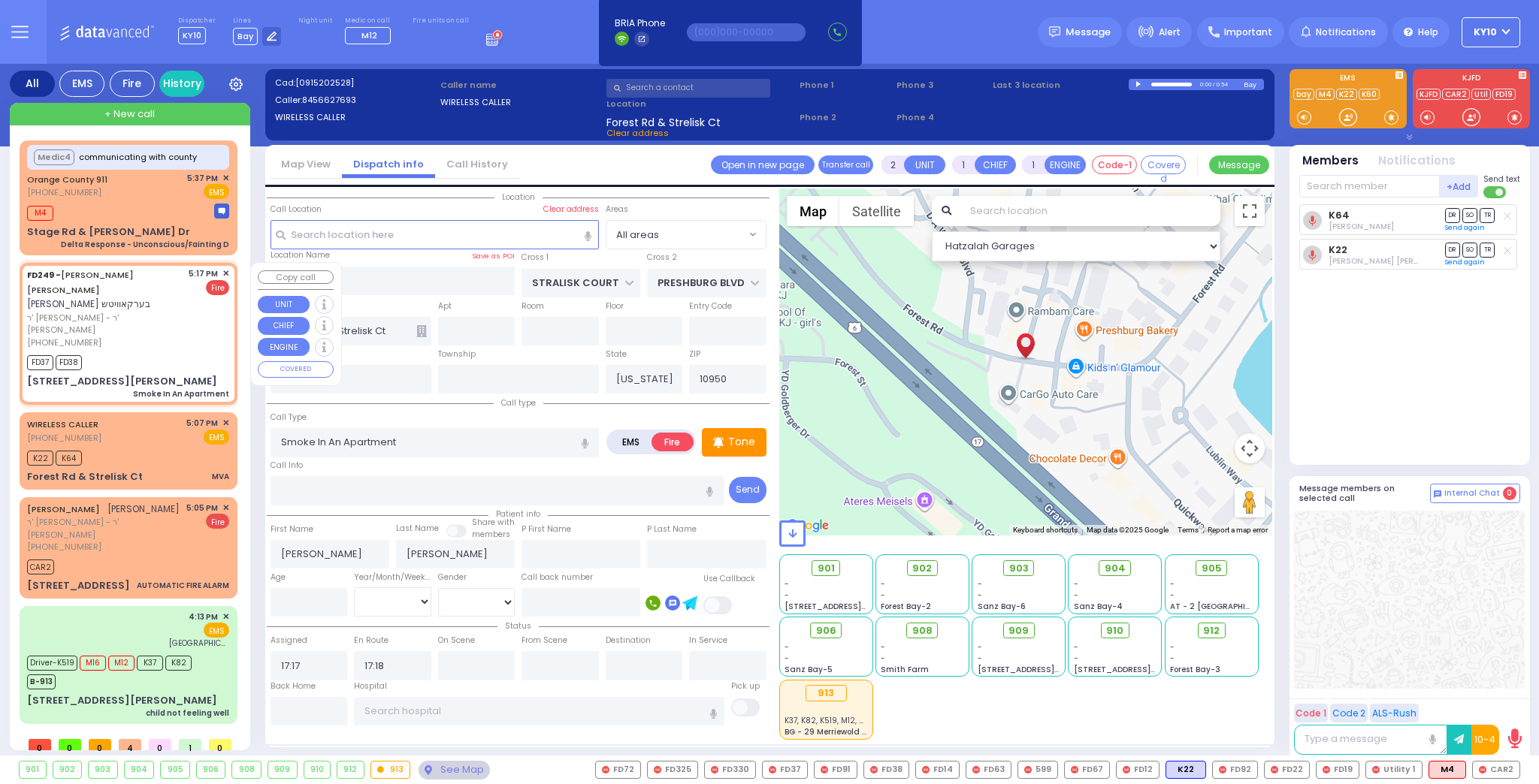
type input "[STREET_ADDRESS][PERSON_NAME]"
type input "202"
select select "SECTION 2"
select select "Hatzalah Garages"
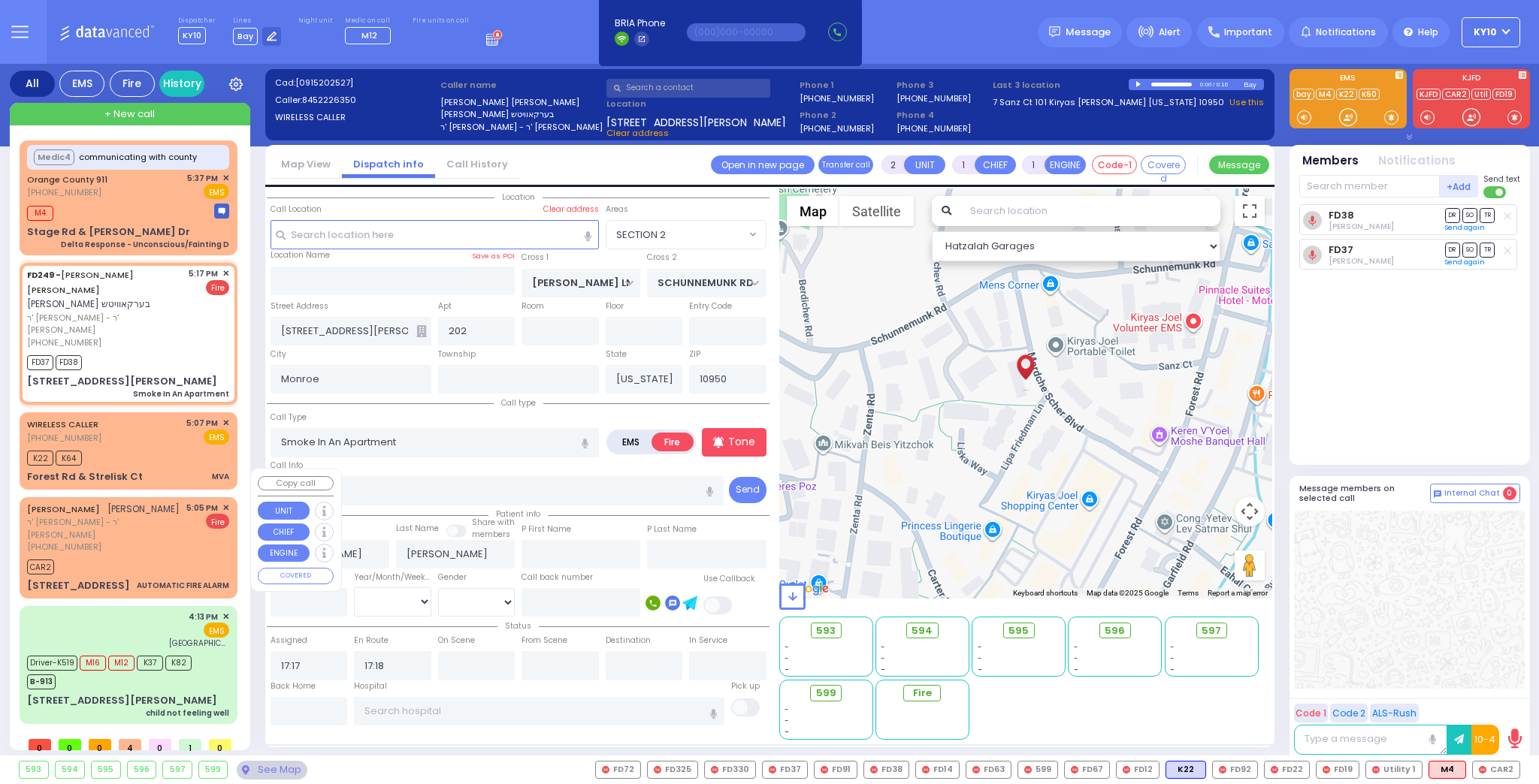
click at [159, 541] on div "(845) 662-5366" at bounding box center [104, 547] width 154 height 13
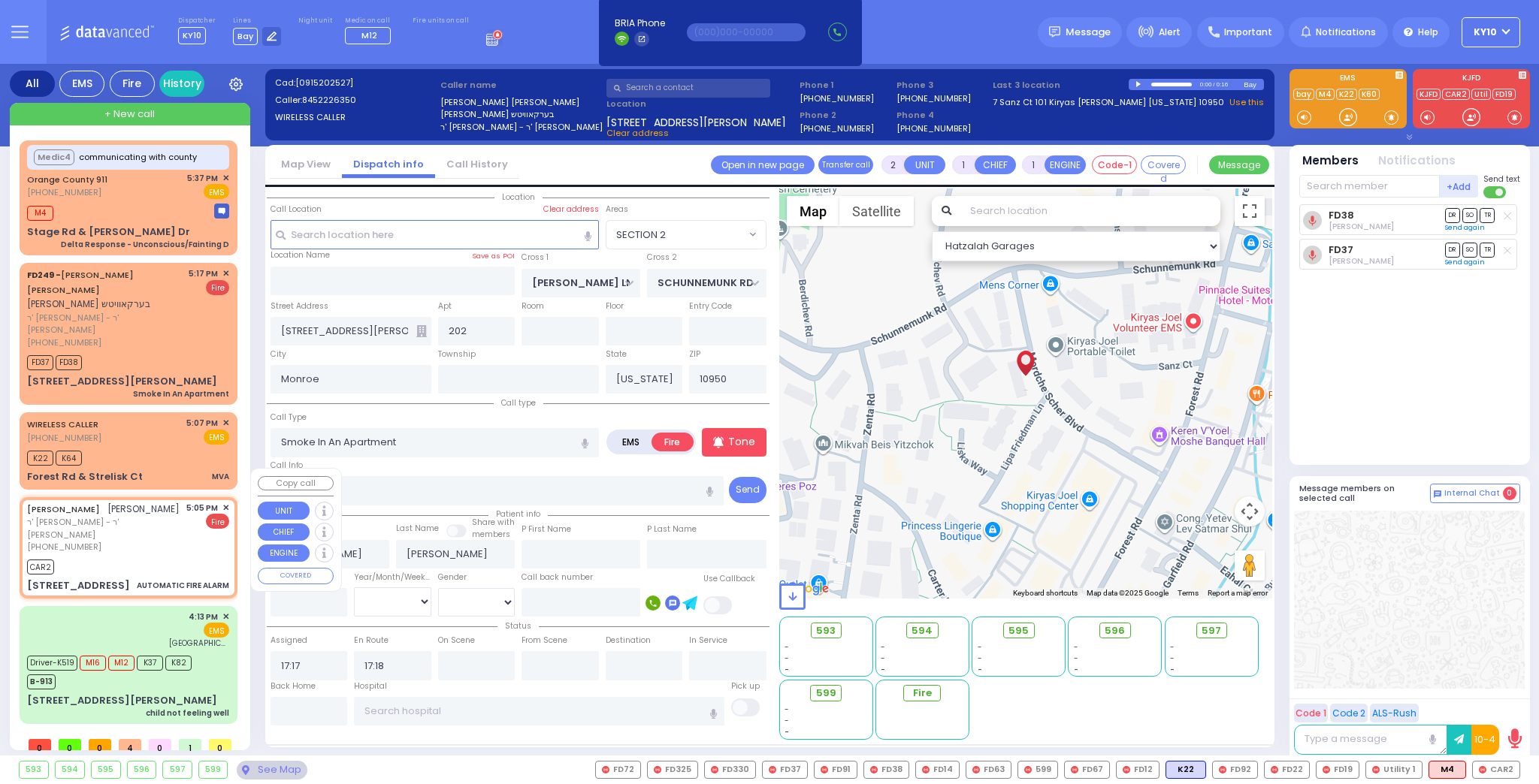
type input "3"
select select
type input "AUTOMATIC FIRE ALARM"
radio input "true"
type input "SHULEM ELUZER"
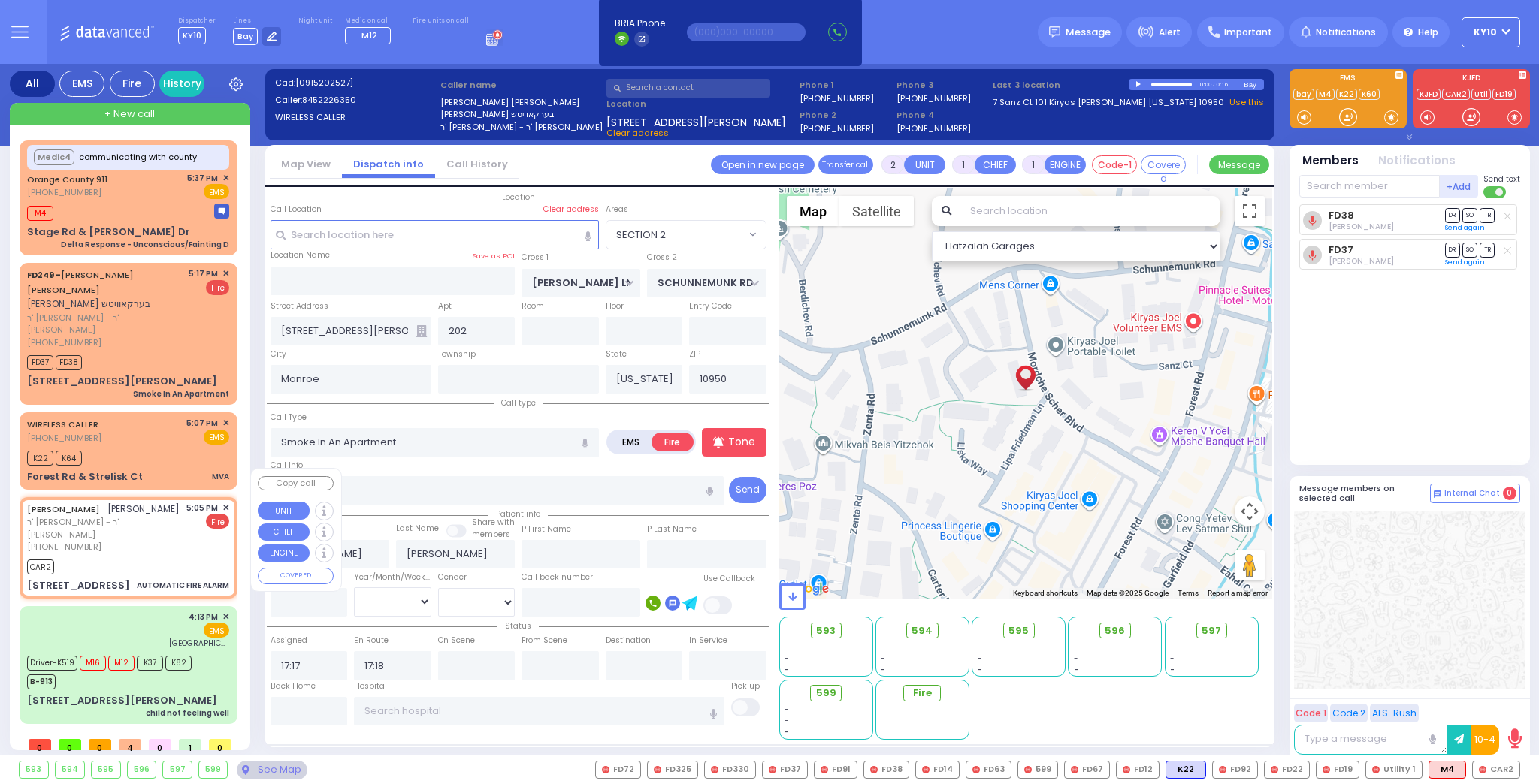
type input "SANDEL"
select select
type input "17:05"
type input "17:22"
type input "CHUST RD"
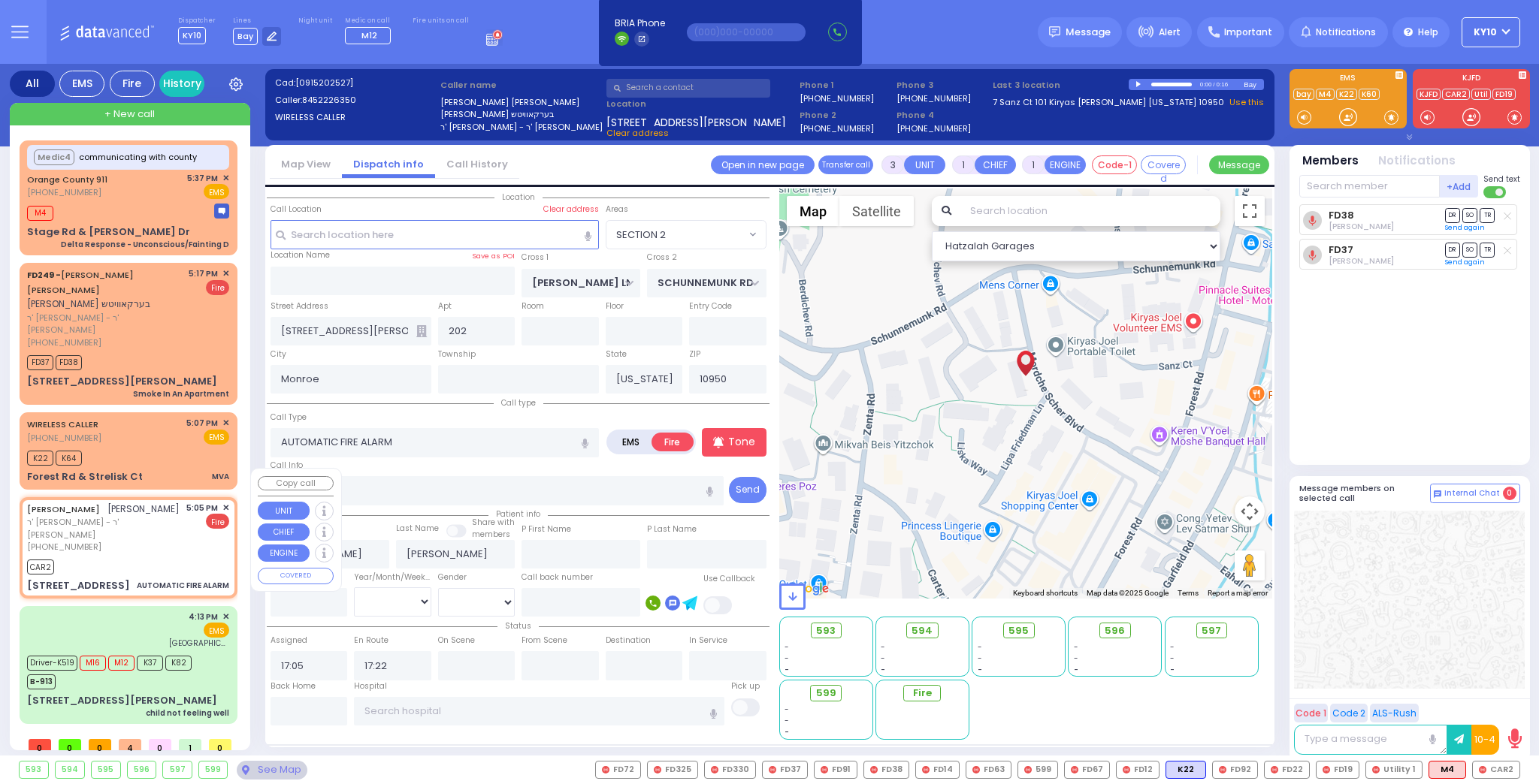
type input "BAKERTOWN RD"
type input "8 AUSTRA PKWY"
type input "201"
select select "VYOEL MOSHE"
select select "Hatzalah Garages"
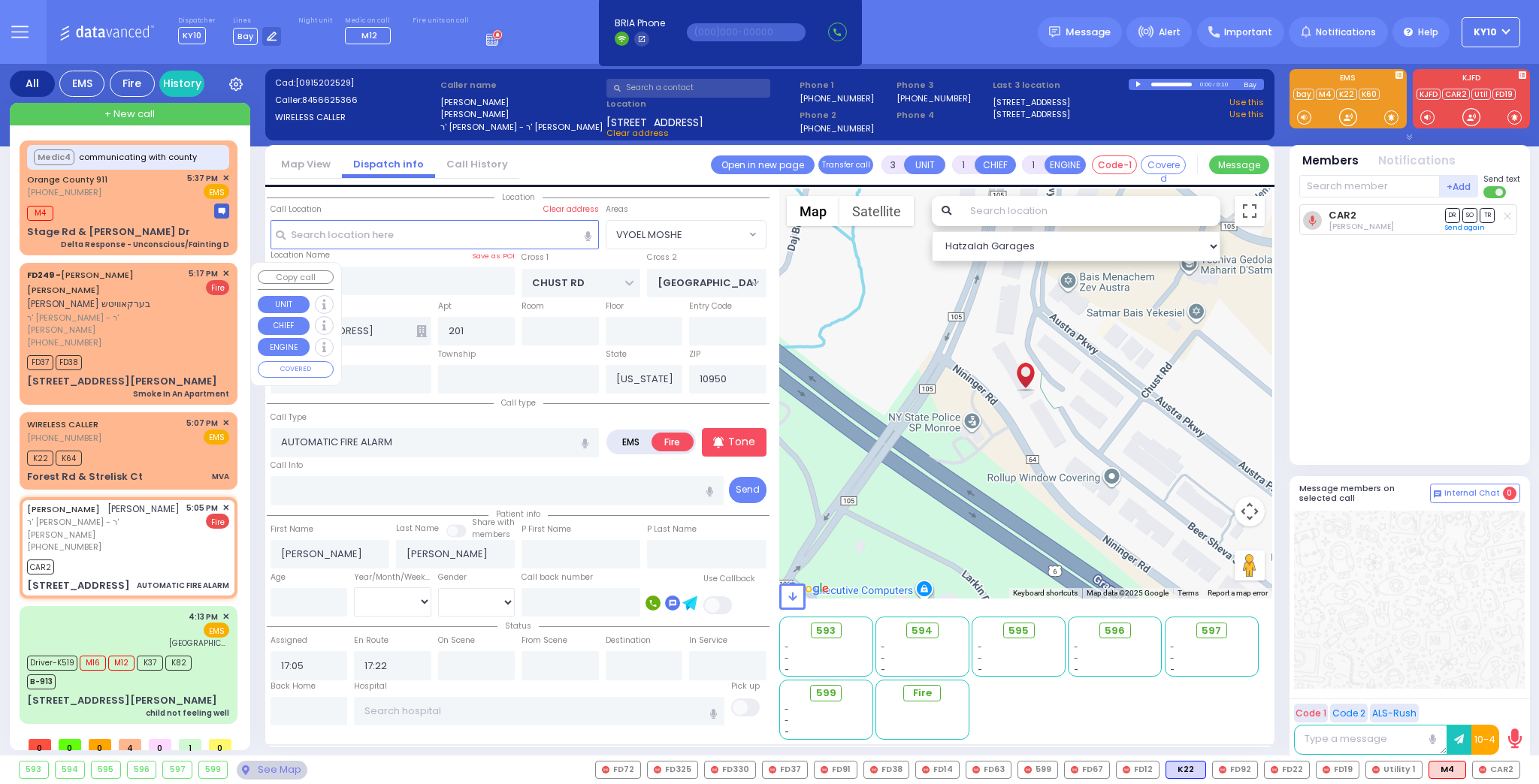
click at [173, 311] on span "ר' [PERSON_NAME] - ר' [PERSON_NAME]" at bounding box center [105, 324] width 156 height 25
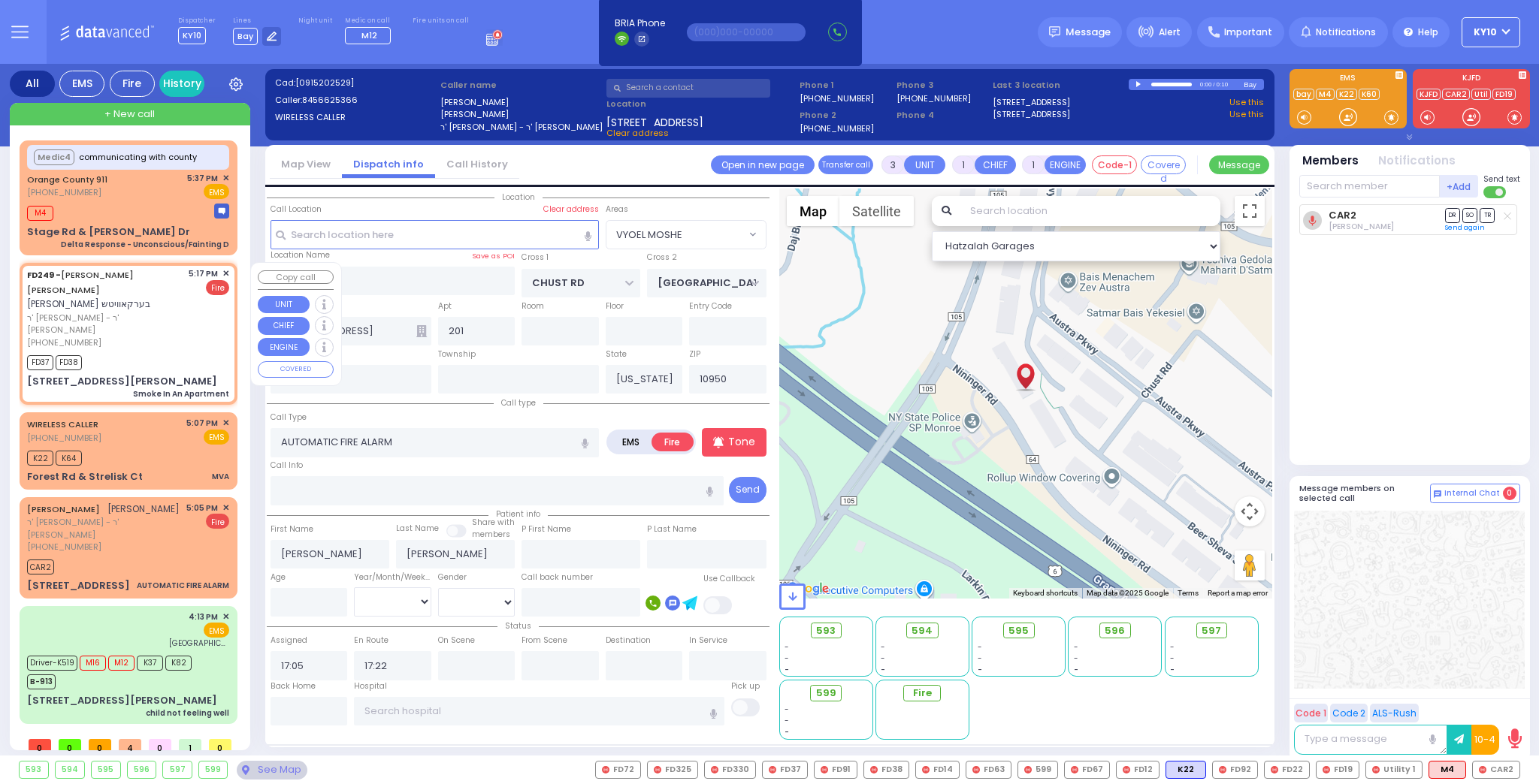
type input "2"
select select
type input "Smoke In An Apartment"
radio input "true"
type input "[PERSON_NAME]"
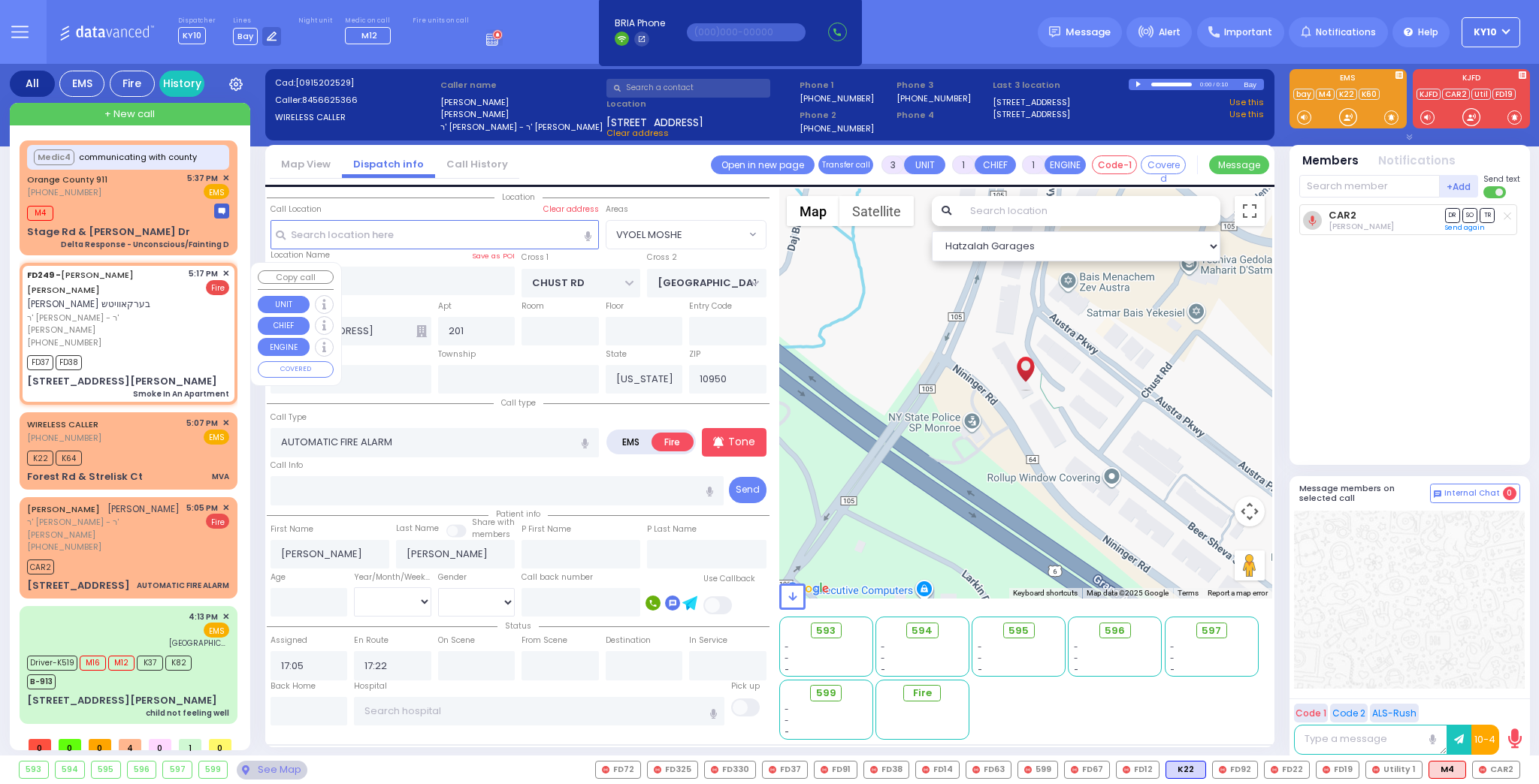
type input "[PERSON_NAME]"
select select
type input "17:17"
type input "17:18"
type input "[PERSON_NAME] LN"
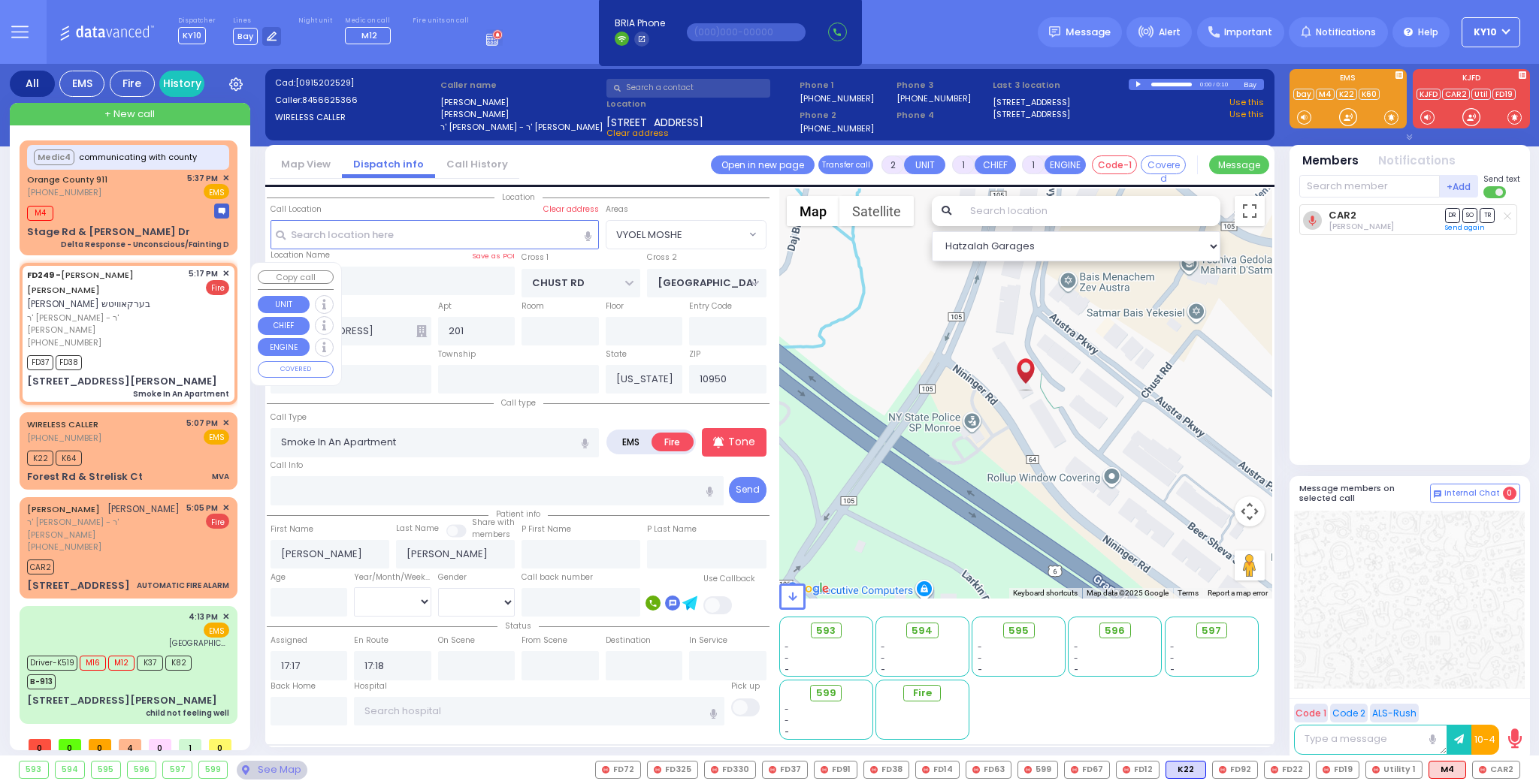
type input "SCHUNNEMUNK RD"
type input "[STREET_ADDRESS][PERSON_NAME]"
type input "202"
select select "SECTION 2"
select select "Hatzalah Garages"
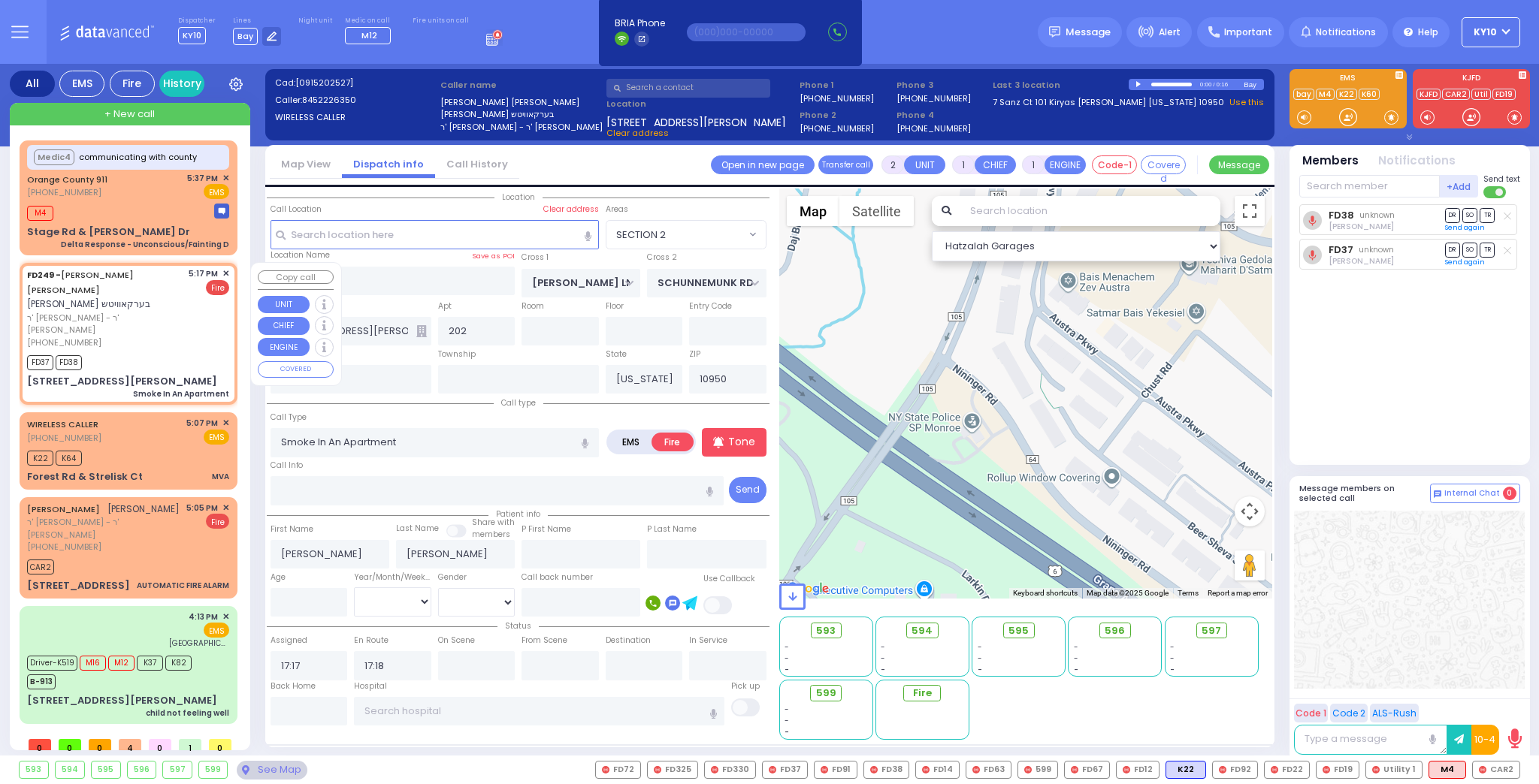
click at [230, 270] on div "FD249 - YESHAYA YIDA BERKOWITZ ישעי' יודא בערקאוויטש ר' אהרן הערש - ר' רפאל עבו…" at bounding box center [129, 333] width 212 height 137
select select
radio input "true"
select select
select select "Hatzalah Garages"
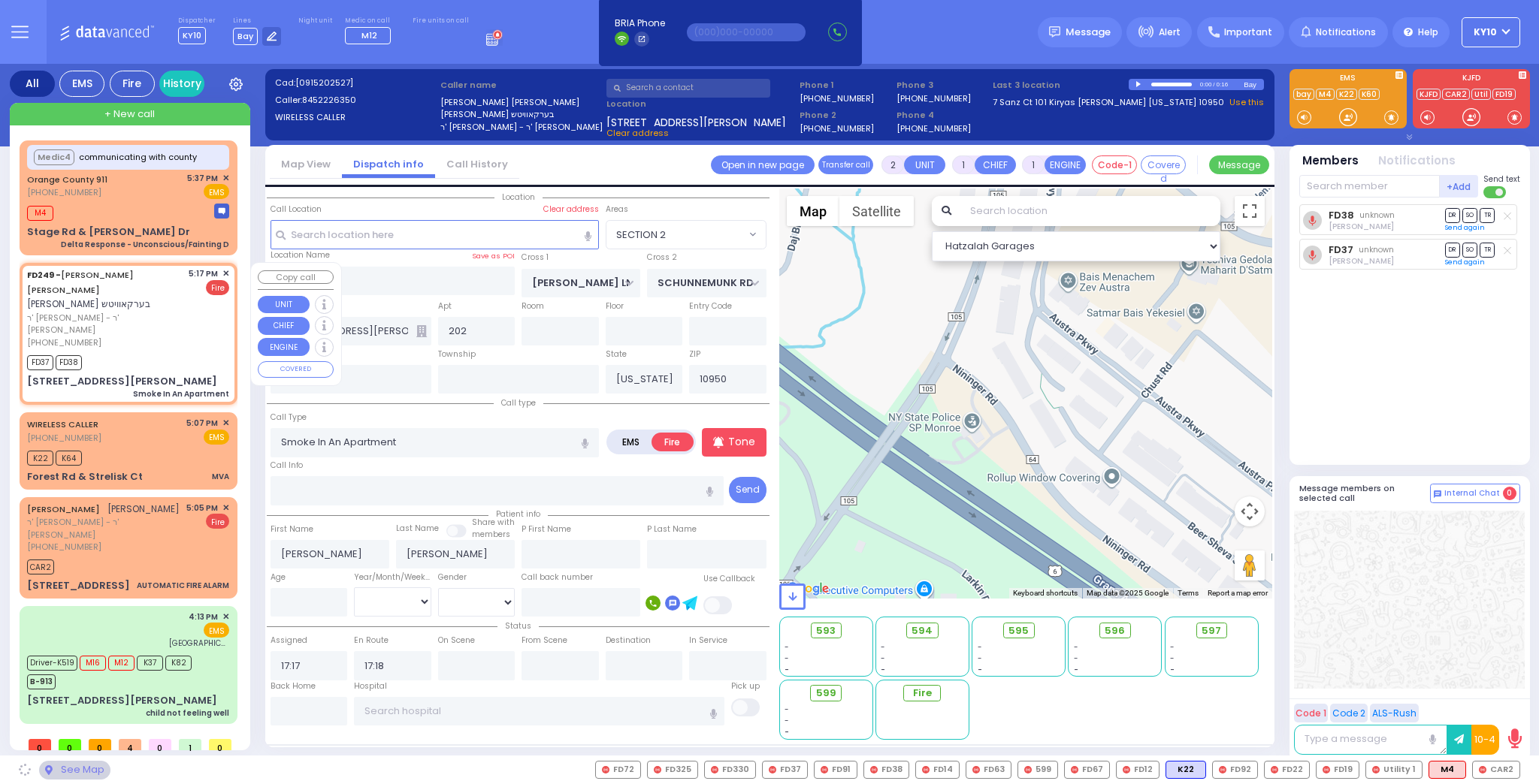
select select "SECTION 2"
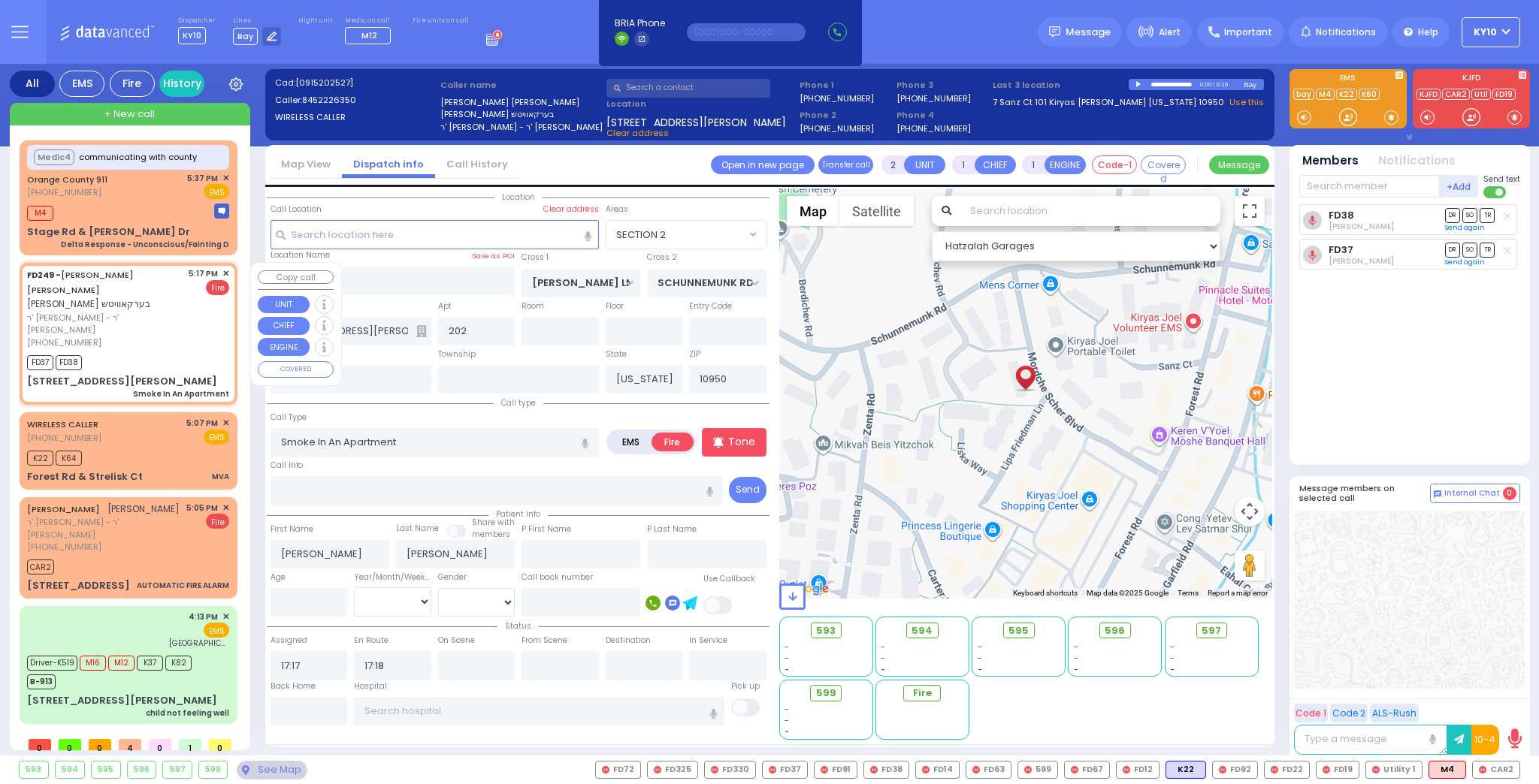
click at [228, 274] on span "✕" at bounding box center [226, 274] width 7 height 13
click at [169, 311] on span "ר' [PERSON_NAME] - ר' [PERSON_NAME]" at bounding box center [105, 324] width 156 height 25
select select
radio input "true"
select select
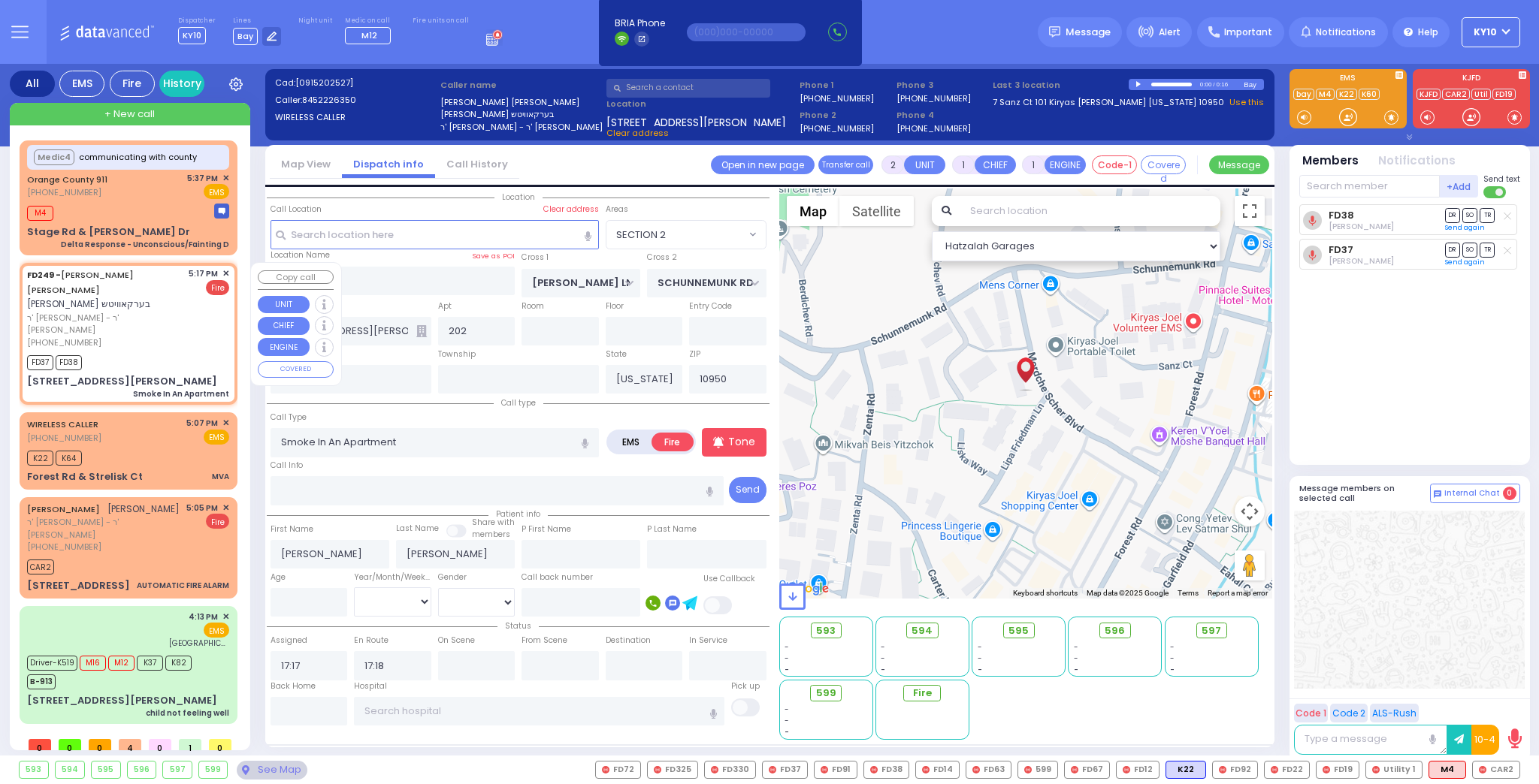
select select "Hatzalah Garages"
select select "SECTION 2"
click at [1137, 82] on div at bounding box center [1139, 85] width 8 height 7
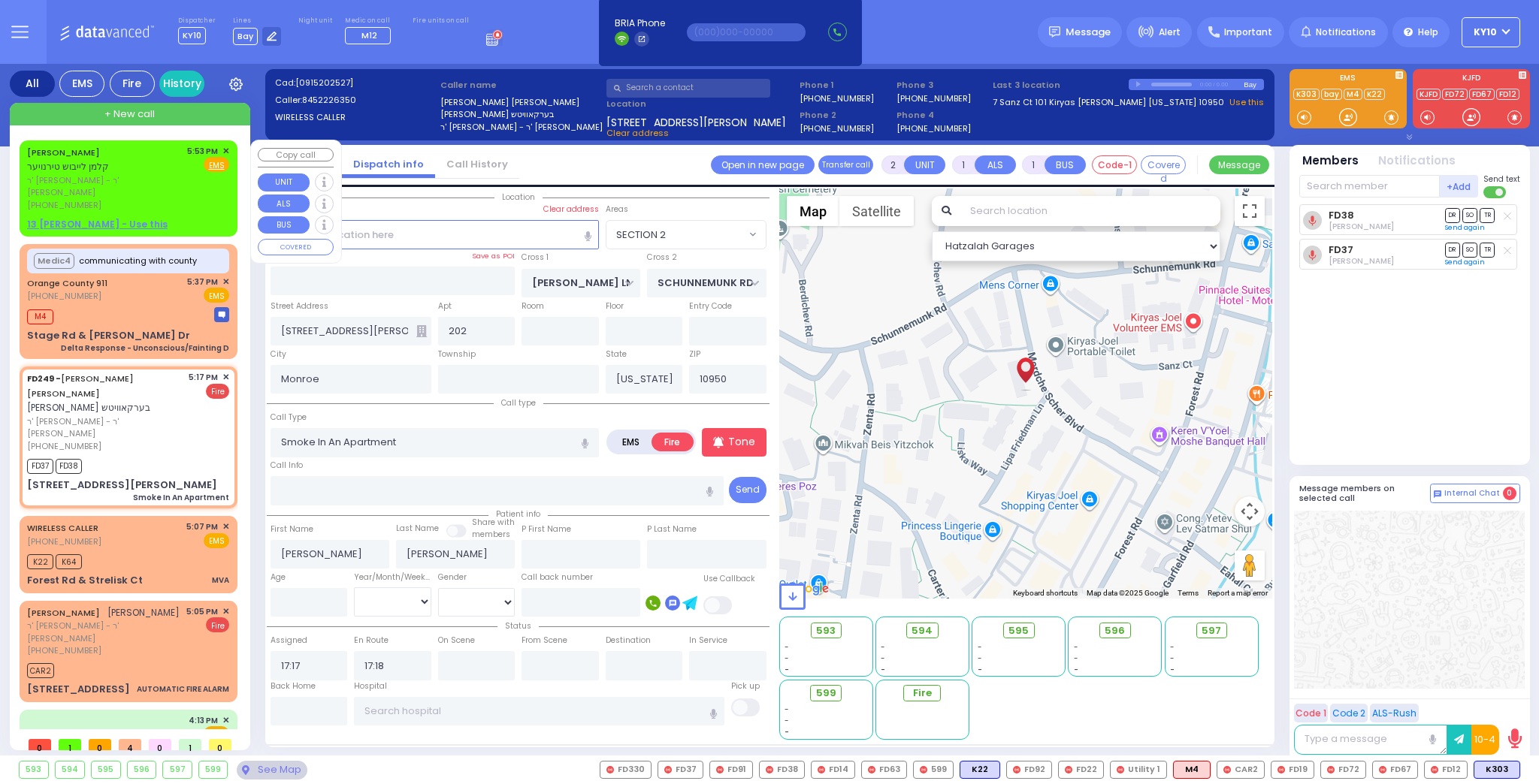
click at [103, 217] on u "13 WHITMAN PL - Use this" at bounding box center [97, 224] width 140 height 13
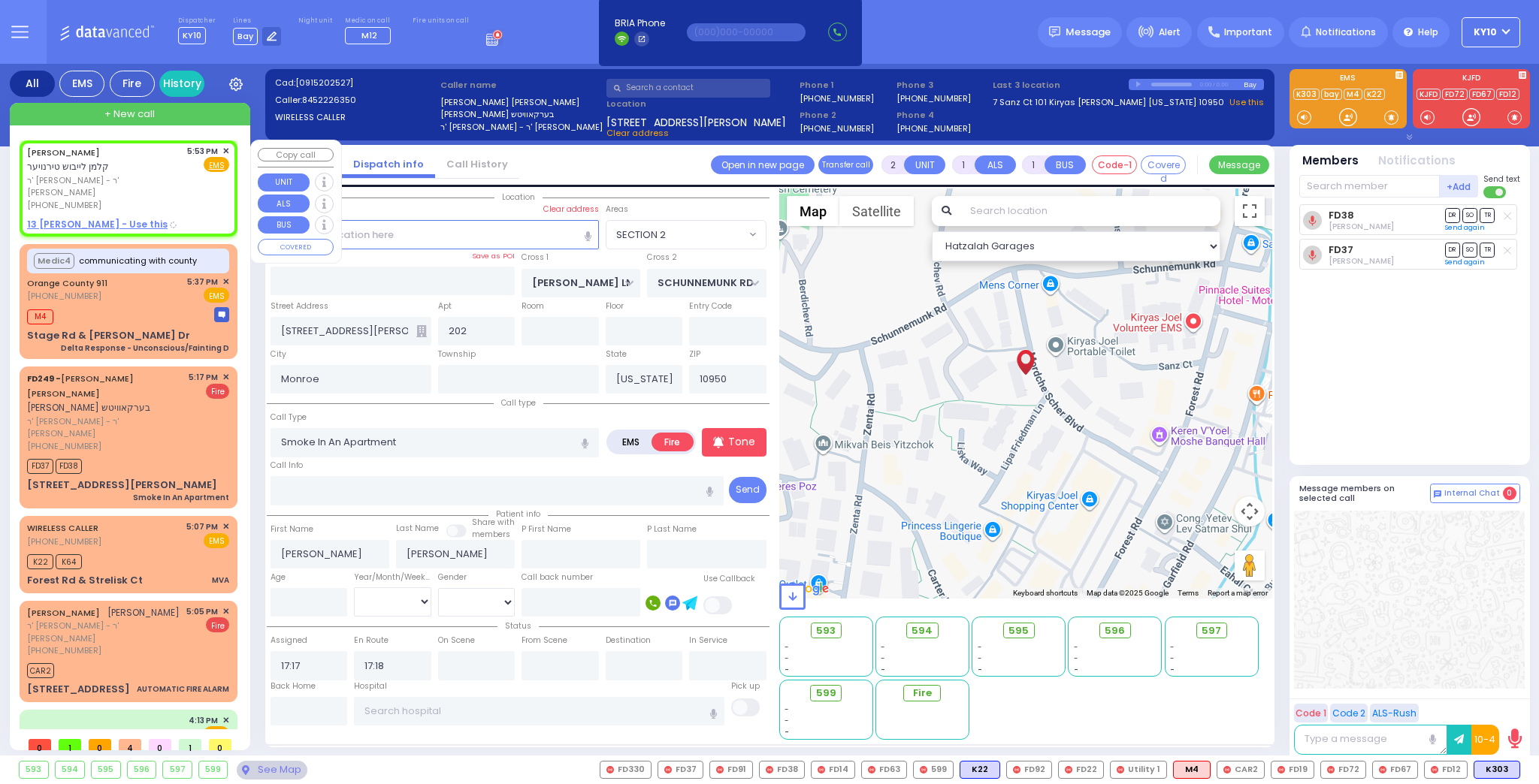
select select
radio input "true"
type input "KALMEN LEIBISH"
type input "TYRNAUER"
select select
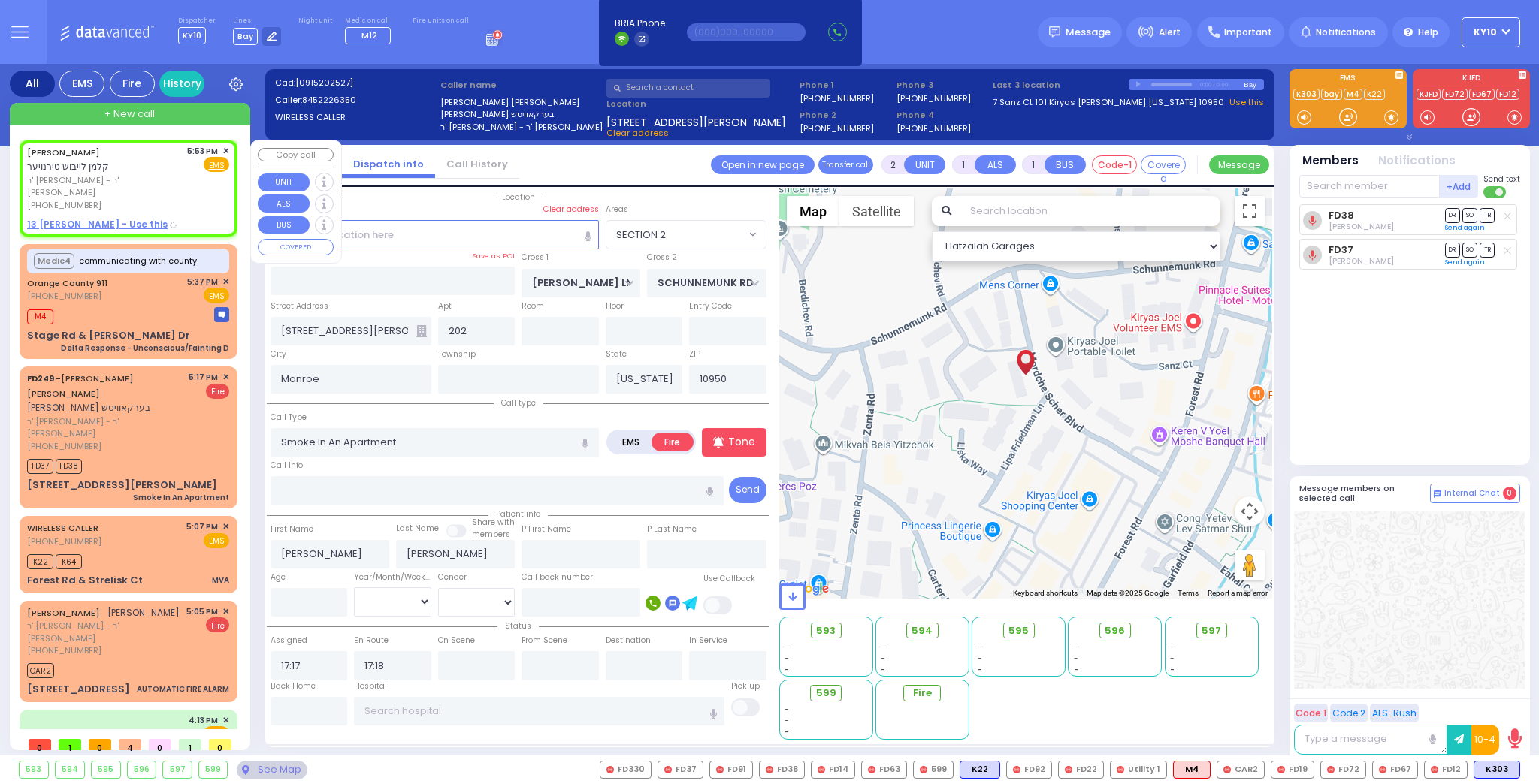
type input "17:53"
select select "Hatzalah Garages"
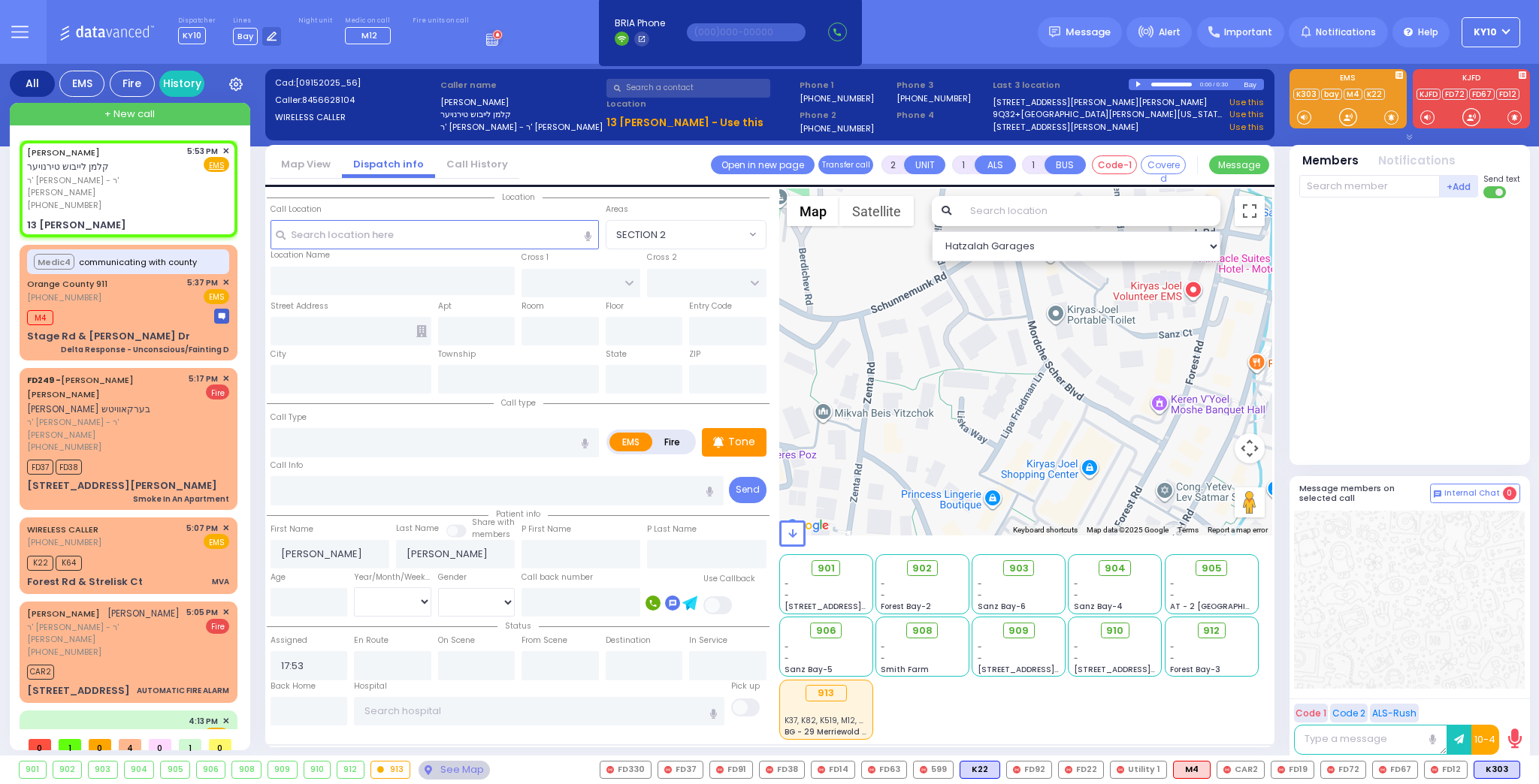
select select
radio input "true"
select select
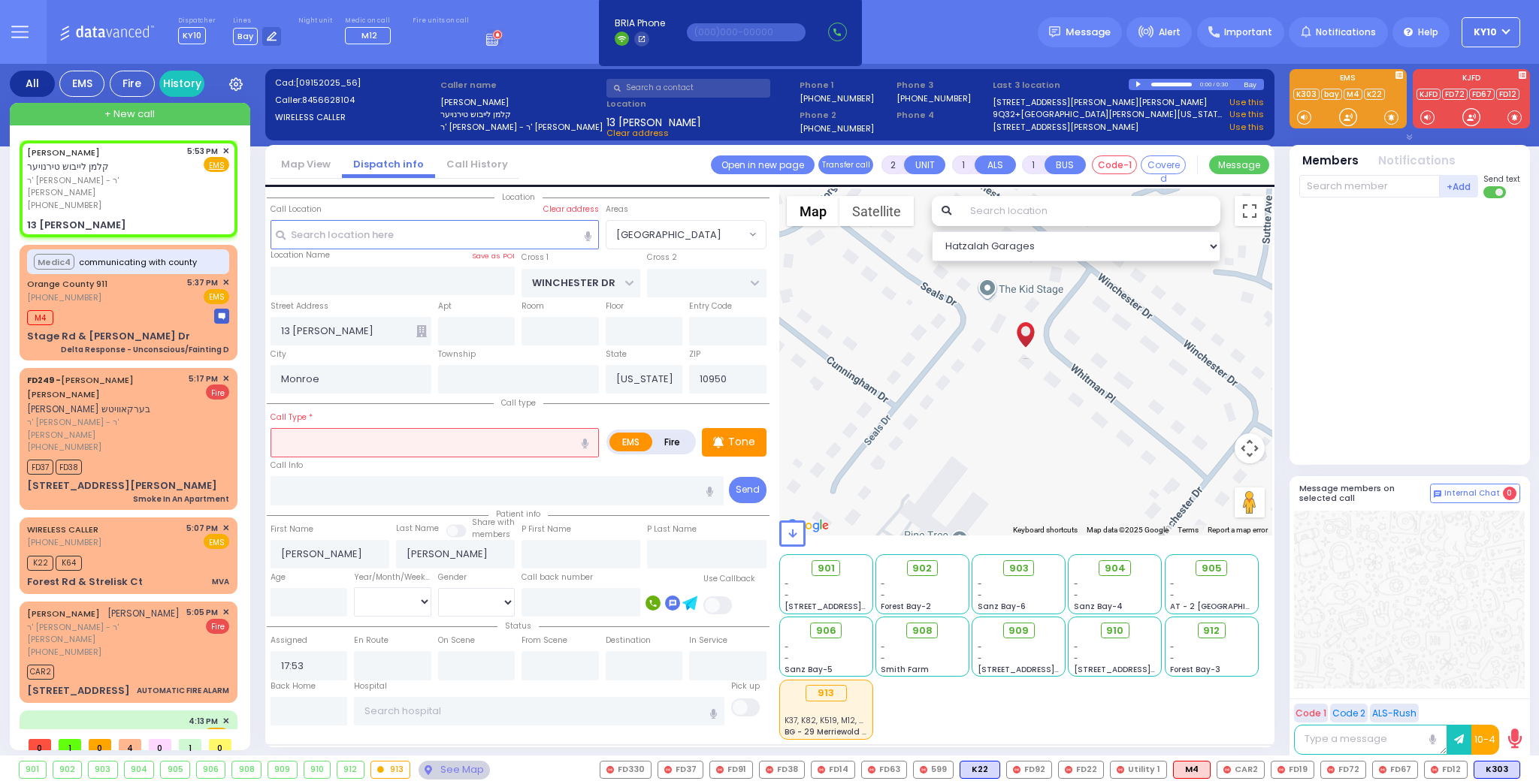
drag, startPoint x: 327, startPoint y: 440, endPoint x: 345, endPoint y: 438, distance: 18.1
click at [330, 439] on input "text" at bounding box center [434, 442] width 328 height 29
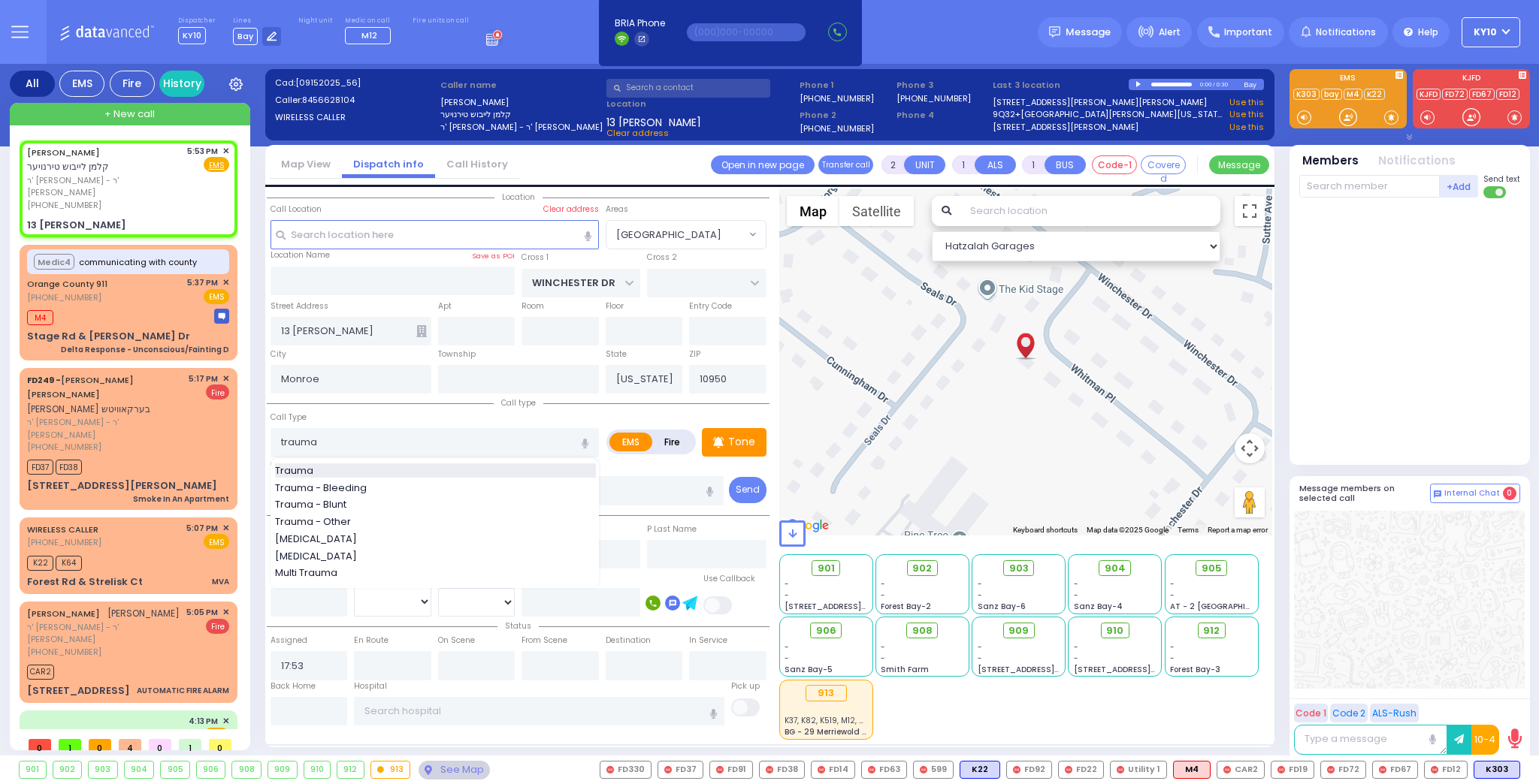
click at [340, 465] on div "Trauma" at bounding box center [435, 470] width 321 height 15
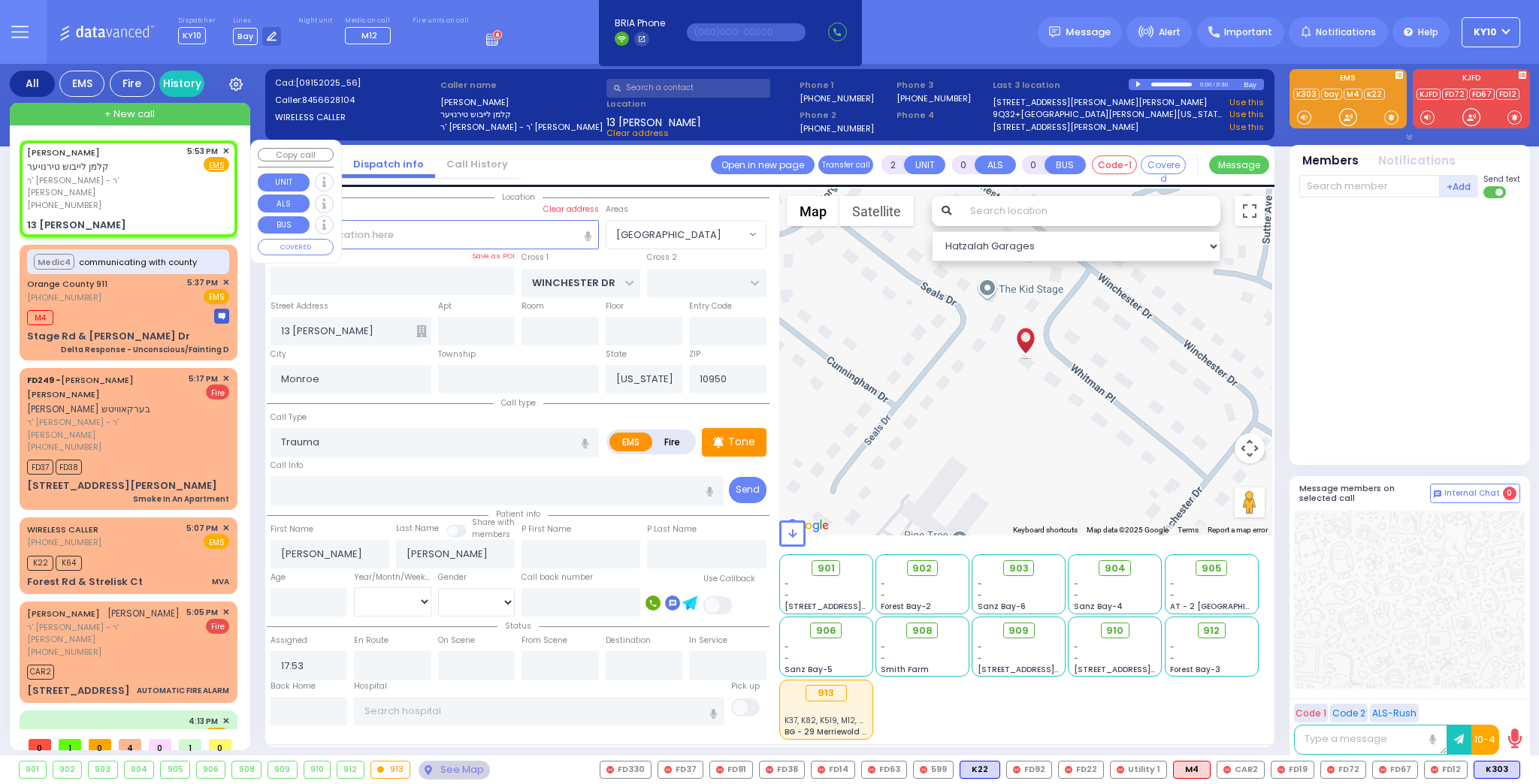
click at [154, 170] on div "KALMEN LEIBISH TYRNAUER קלמן לייבוש טירנויער ר' ברוך יודא - ר' יוסף פריעד (845)…" at bounding box center [104, 178] width 154 height 67
click at [146, 179] on span "ר' ברוך יודא - ר' יוסף פריעד" at bounding box center [104, 187] width 154 height 25
click at [171, 199] on div "(845) 662-8104" at bounding box center [104, 205] width 154 height 13
click at [150, 199] on div "(845) 662-8104" at bounding box center [104, 205] width 154 height 13
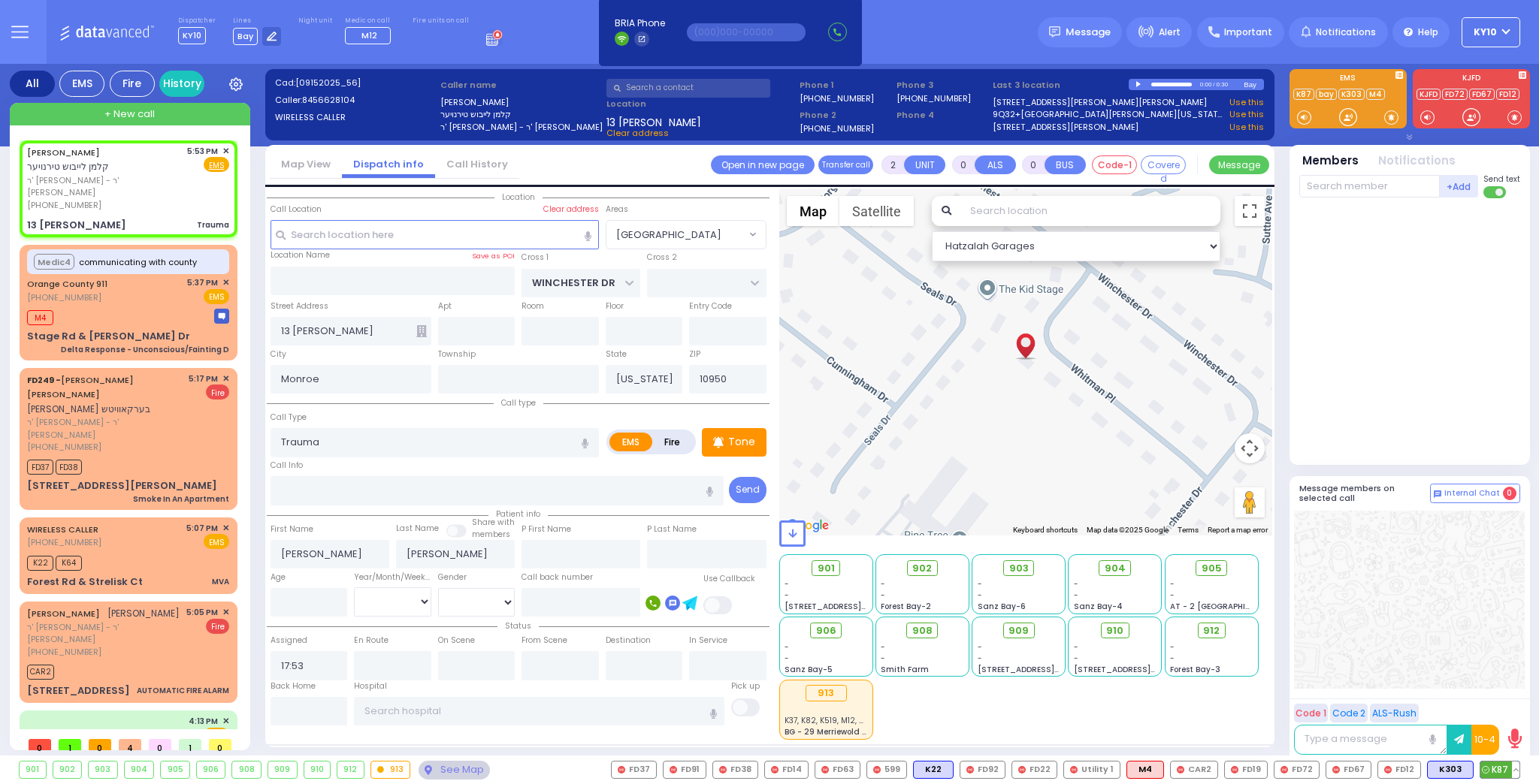
click at [1495, 766] on span "K87" at bounding box center [1500, 769] width 39 height 17
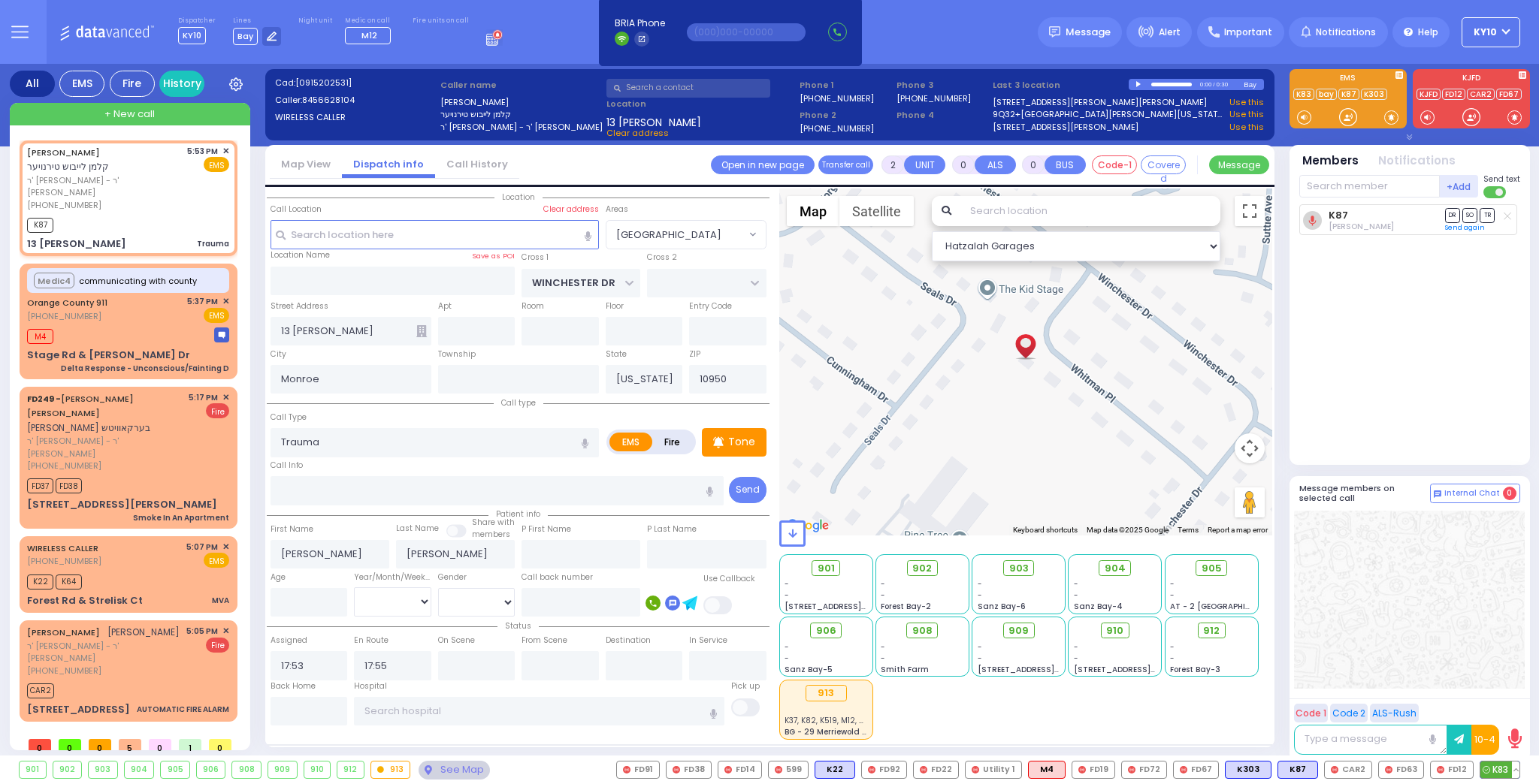
click at [1491, 766] on span "K83" at bounding box center [1500, 769] width 39 height 17
click at [160, 214] on div "K87 K83" at bounding box center [128, 223] width 202 height 18
click at [1363, 252] on rect at bounding box center [1364, 250] width 12 height 12
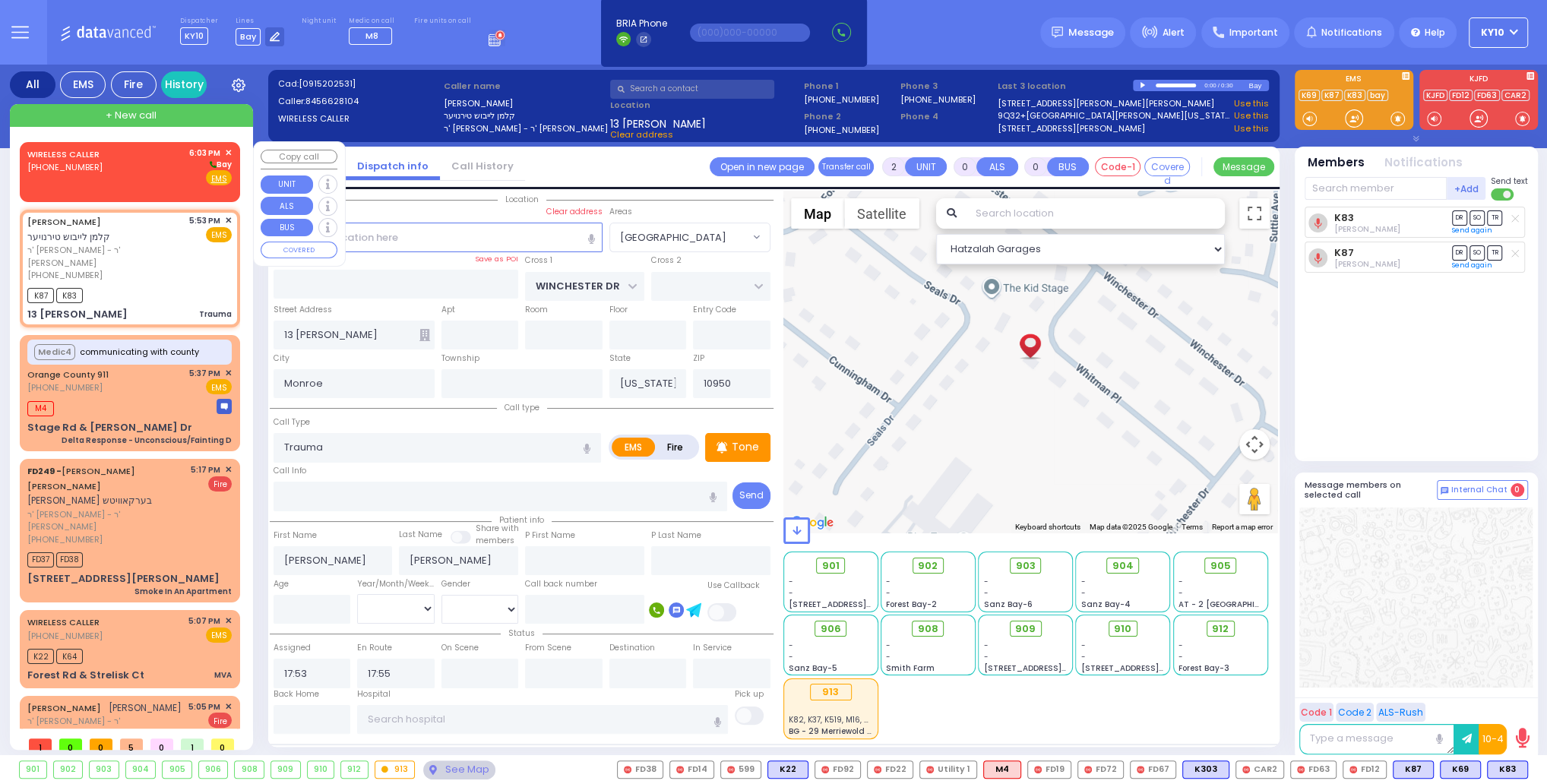
click at [126, 180] on div "WIRELESS CALLER (845) 324-1565 6:03 PM ✕ Bay" at bounding box center [130, 166] width 204 height 40
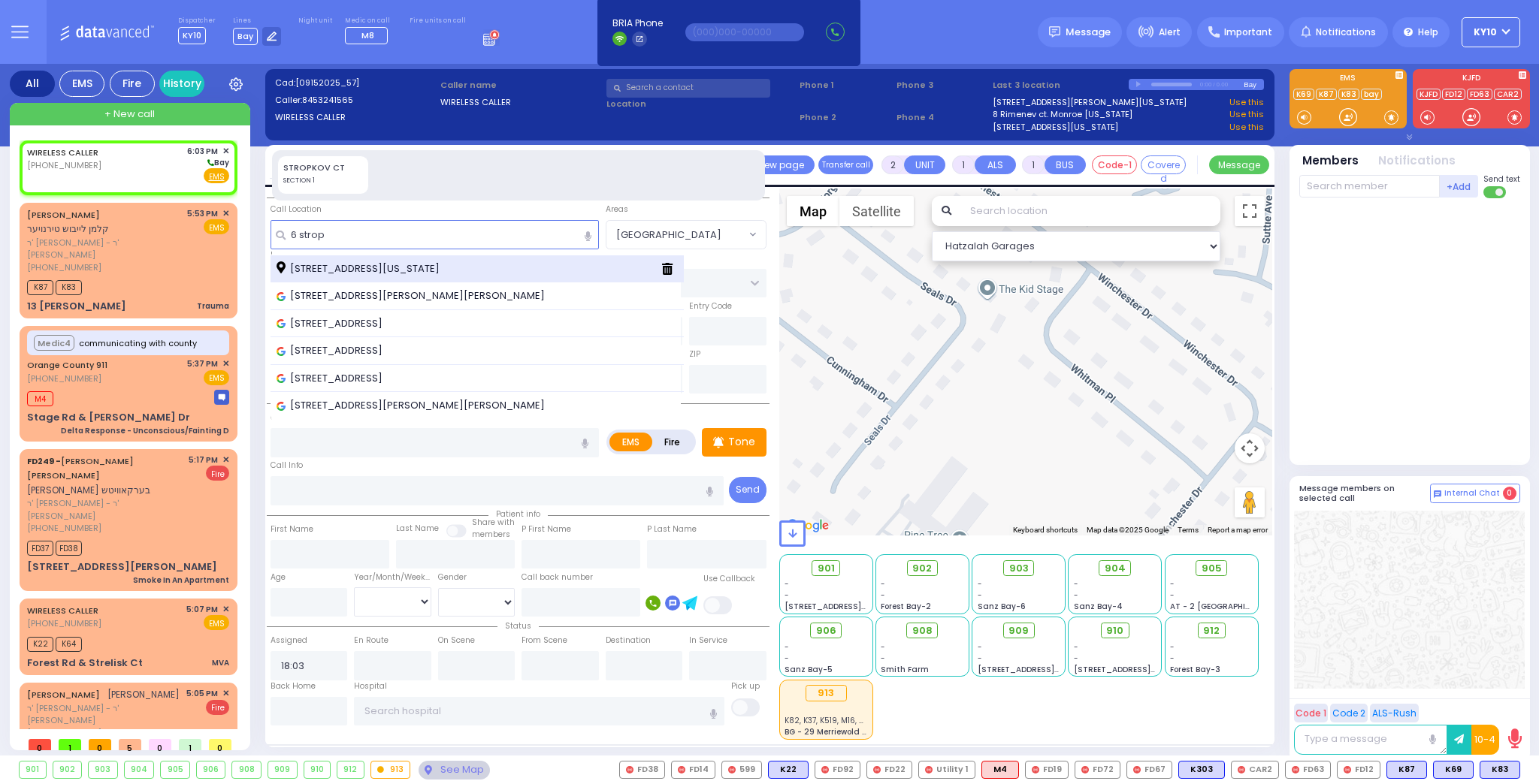
click at [426, 264] on span "6 Stropkov Court Monroe New York 10950" at bounding box center [361, 268] width 168 height 15
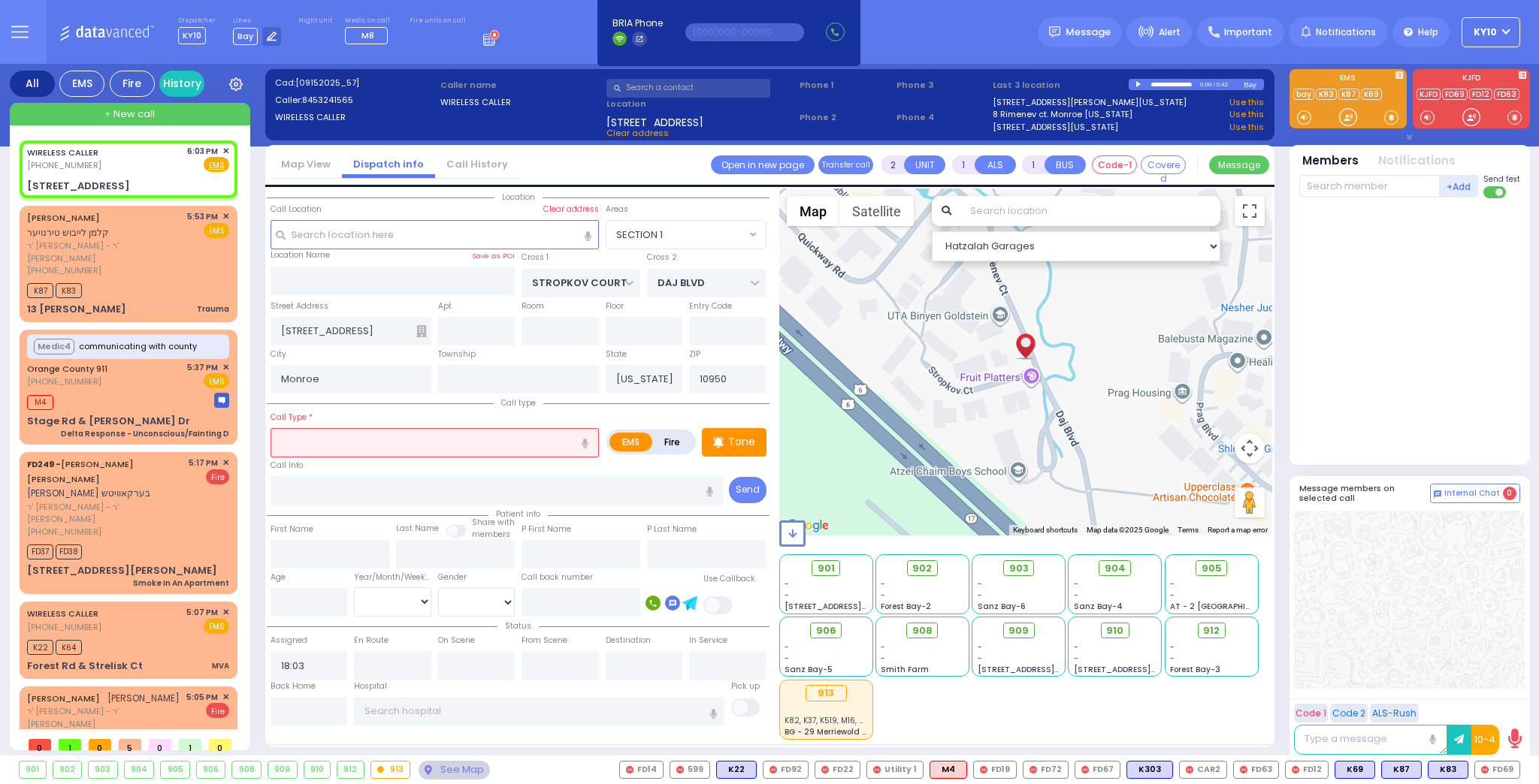
click at [337, 442] on input "text" at bounding box center [434, 442] width 328 height 29
click at [353, 233] on input "text" at bounding box center [434, 234] width 328 height 29
click at [1349, 182] on input "text" at bounding box center [1370, 187] width 140 height 23
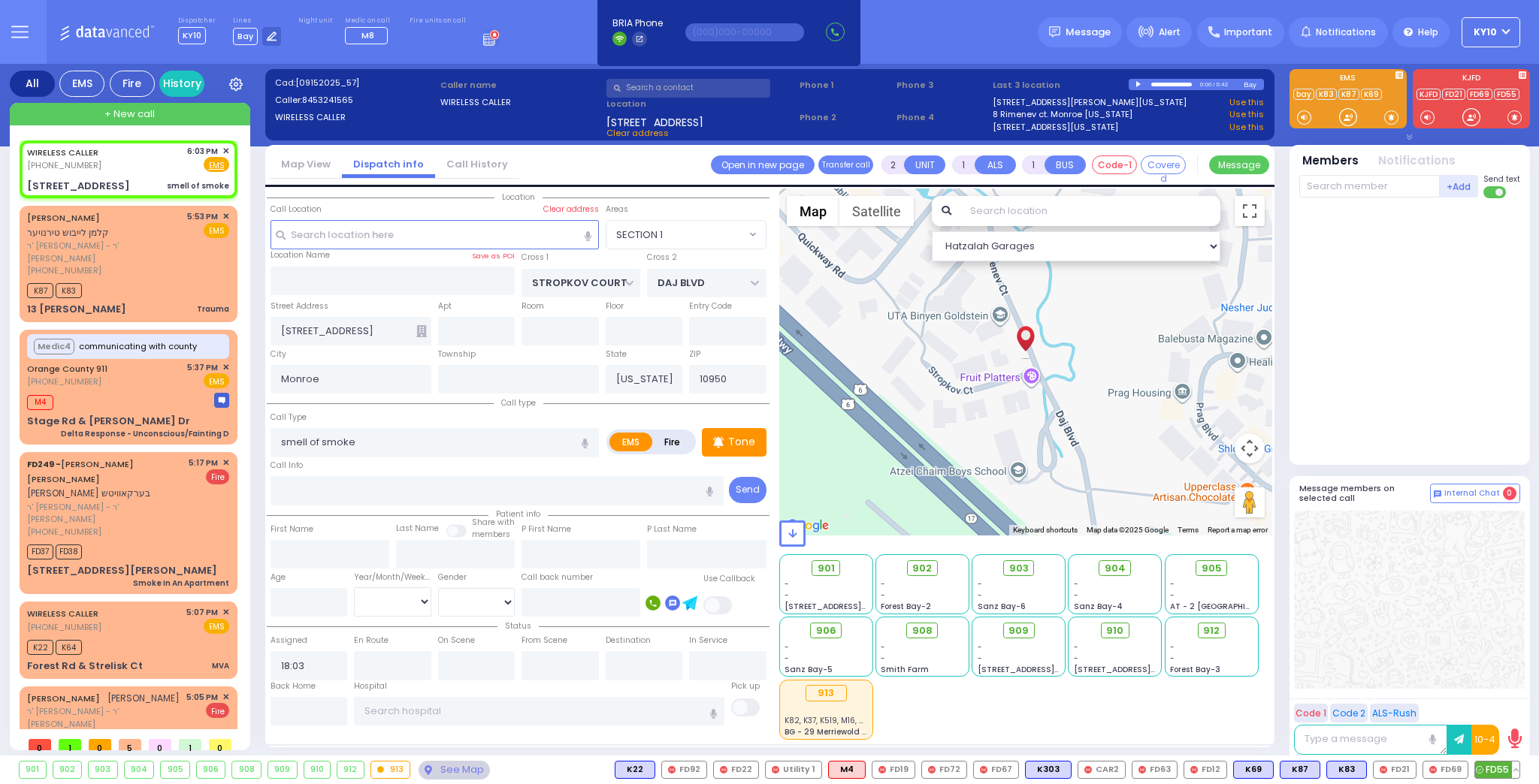
click at [1495, 766] on span "FD55" at bounding box center [1497, 769] width 45 height 17
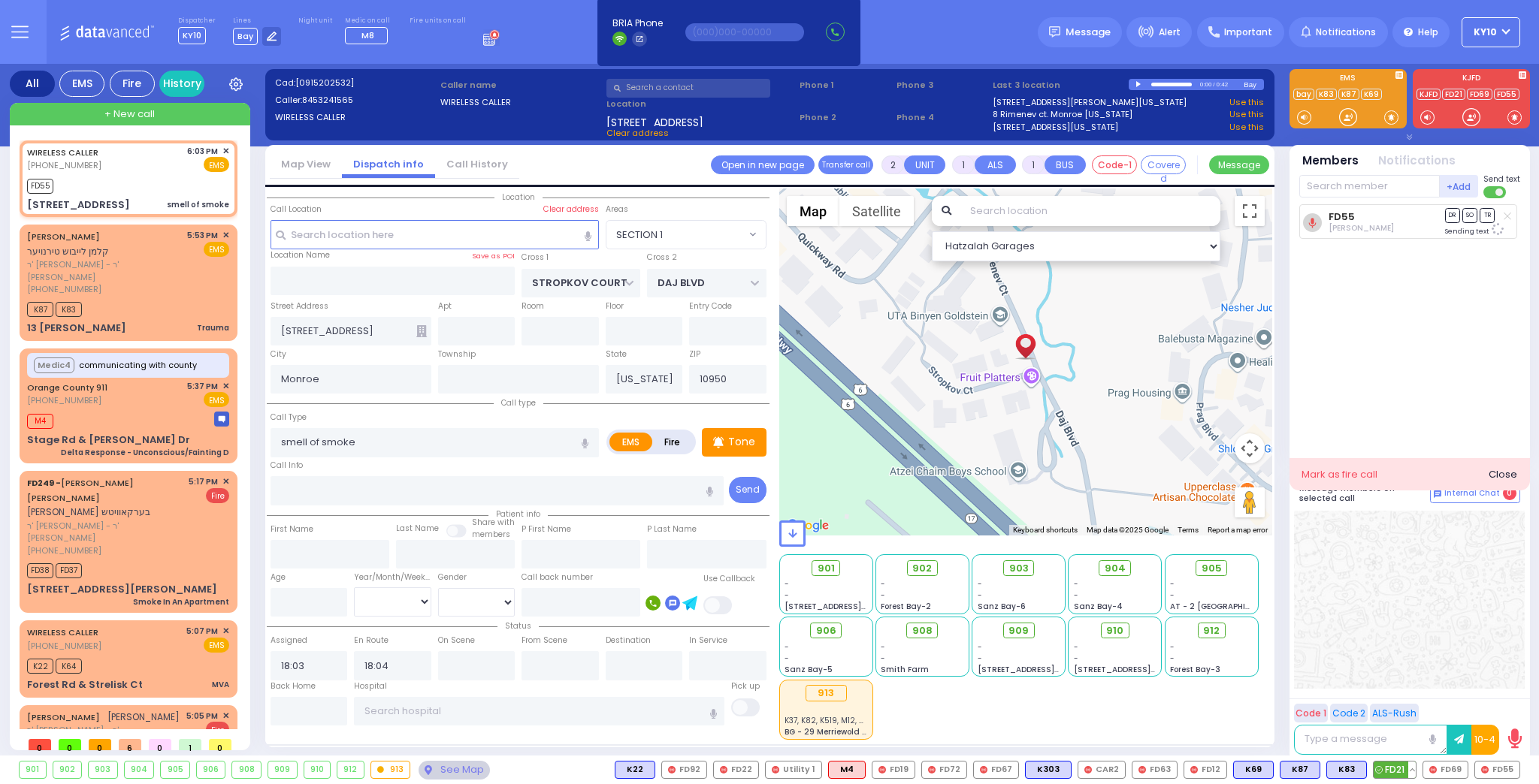
click at [1403, 770] on span "FD21" at bounding box center [1395, 769] width 42 height 17
click at [1455, 772] on span "FD69" at bounding box center [1445, 769] width 45 height 17
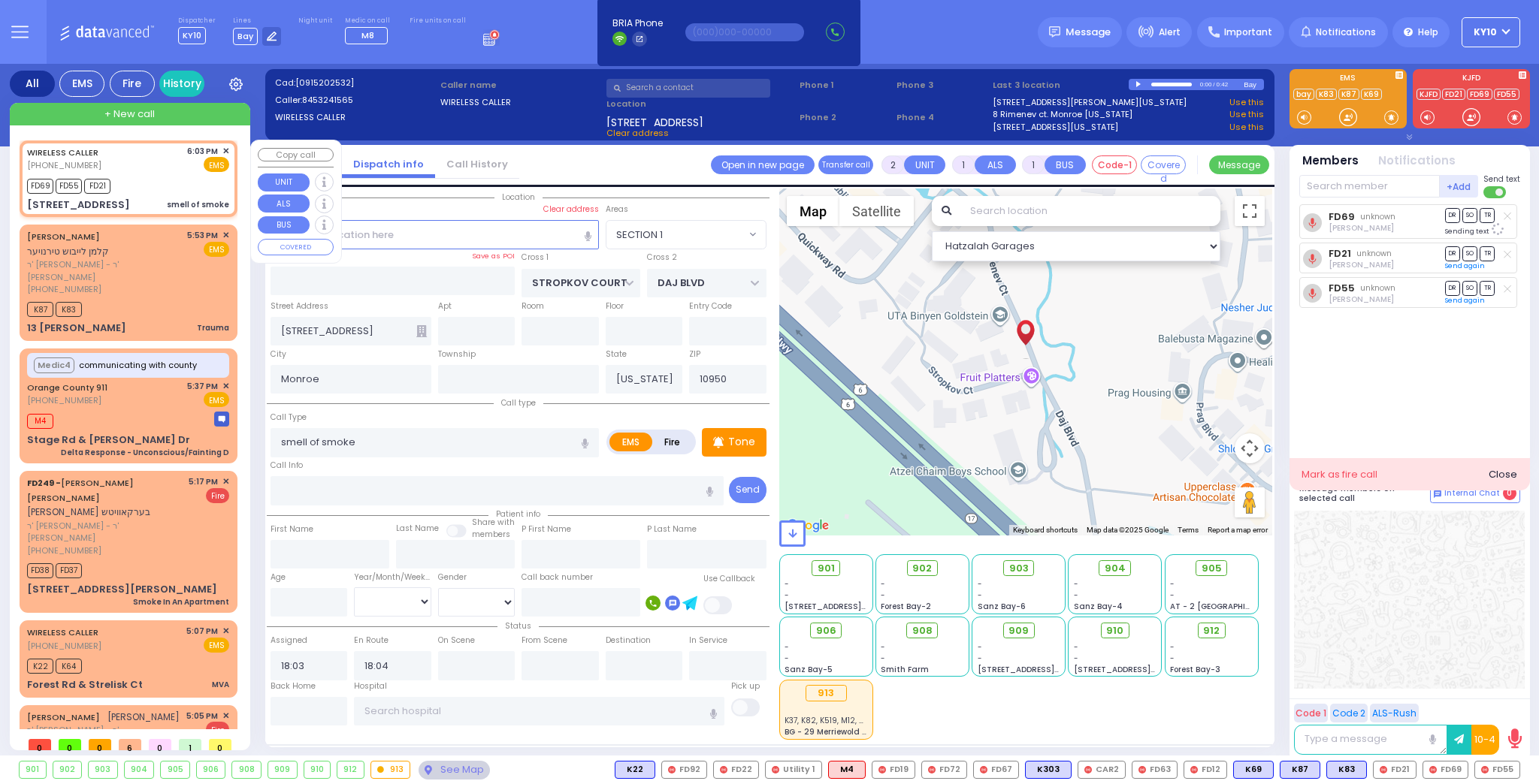
click at [154, 181] on div "FD69 FD55 FD21" at bounding box center [128, 184] width 202 height 18
click at [1139, 82] on div at bounding box center [1139, 85] width 8 height 7
click at [159, 181] on div "FD69 FD55 FD21" at bounding box center [128, 184] width 202 height 18
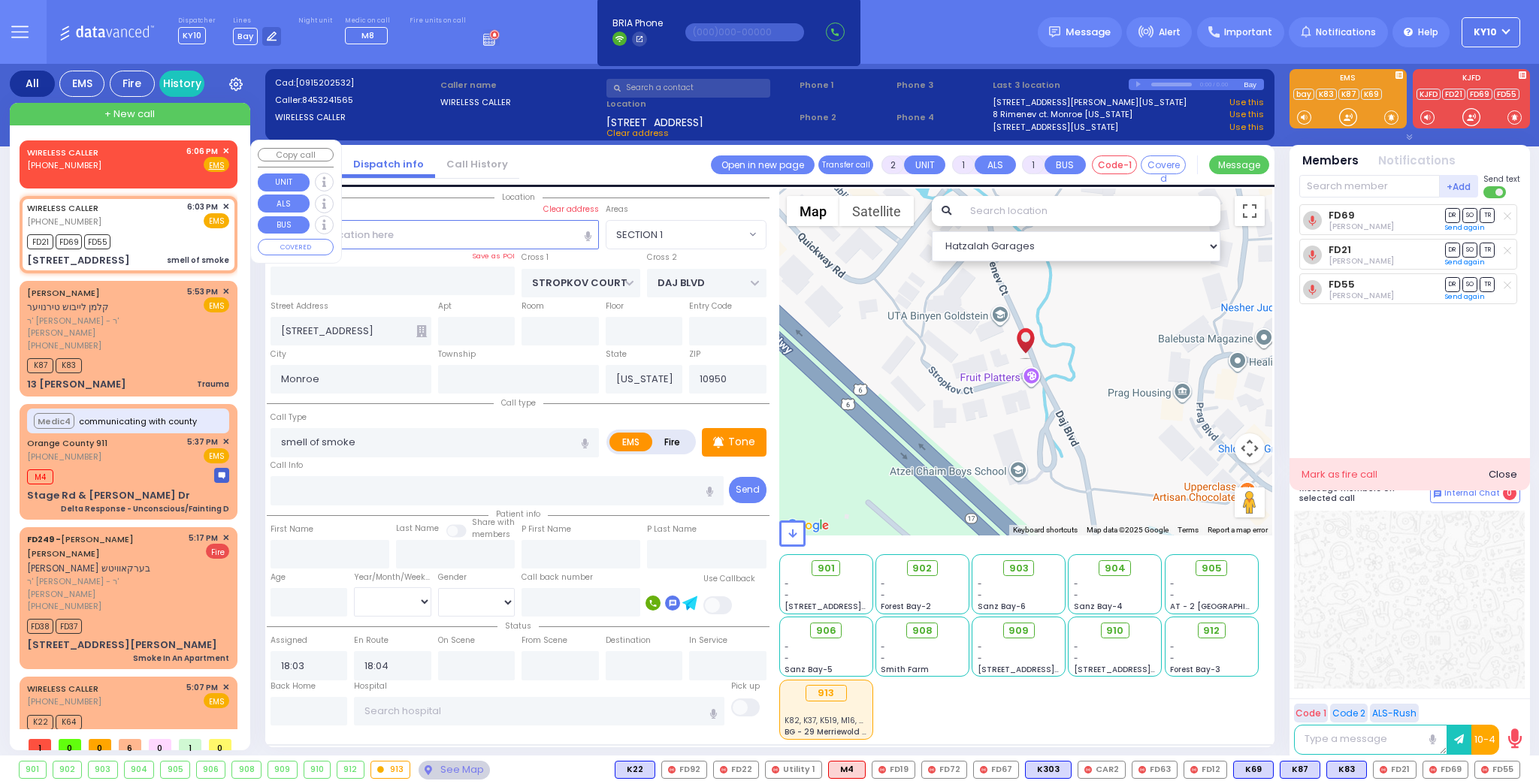
click at [119, 170] on div "WIRELESS CALLER (845) 324-1565 6:06 PM ✕ Fire EMS" at bounding box center [128, 159] width 202 height 28
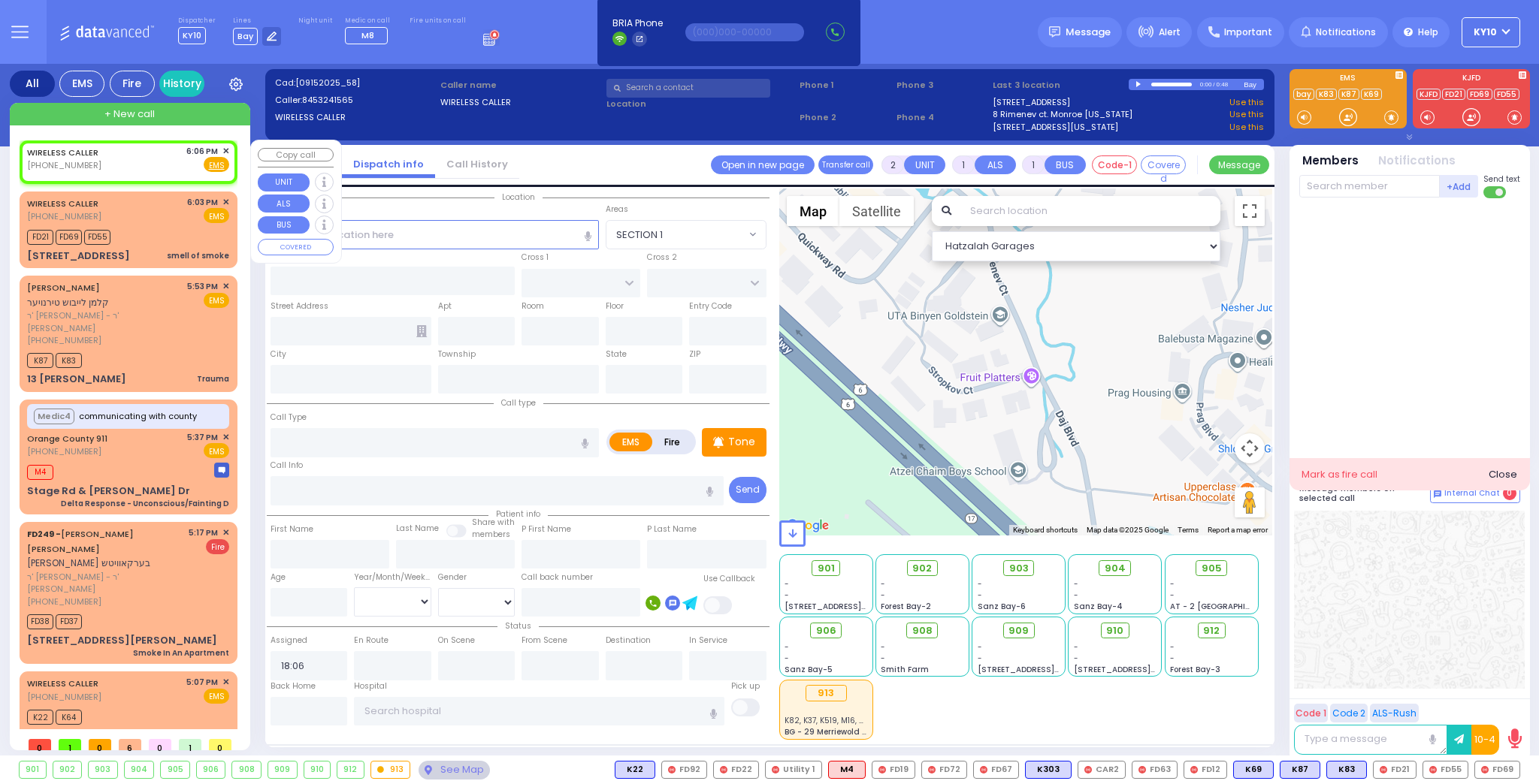
click at [123, 161] on div "WIRELESS CALLER (845) 324-1565 6:06 PM ✕ Fire EMS" at bounding box center [128, 159] width 202 height 28
click at [1136, 85] on div at bounding box center [1139, 85] width 8 height 7
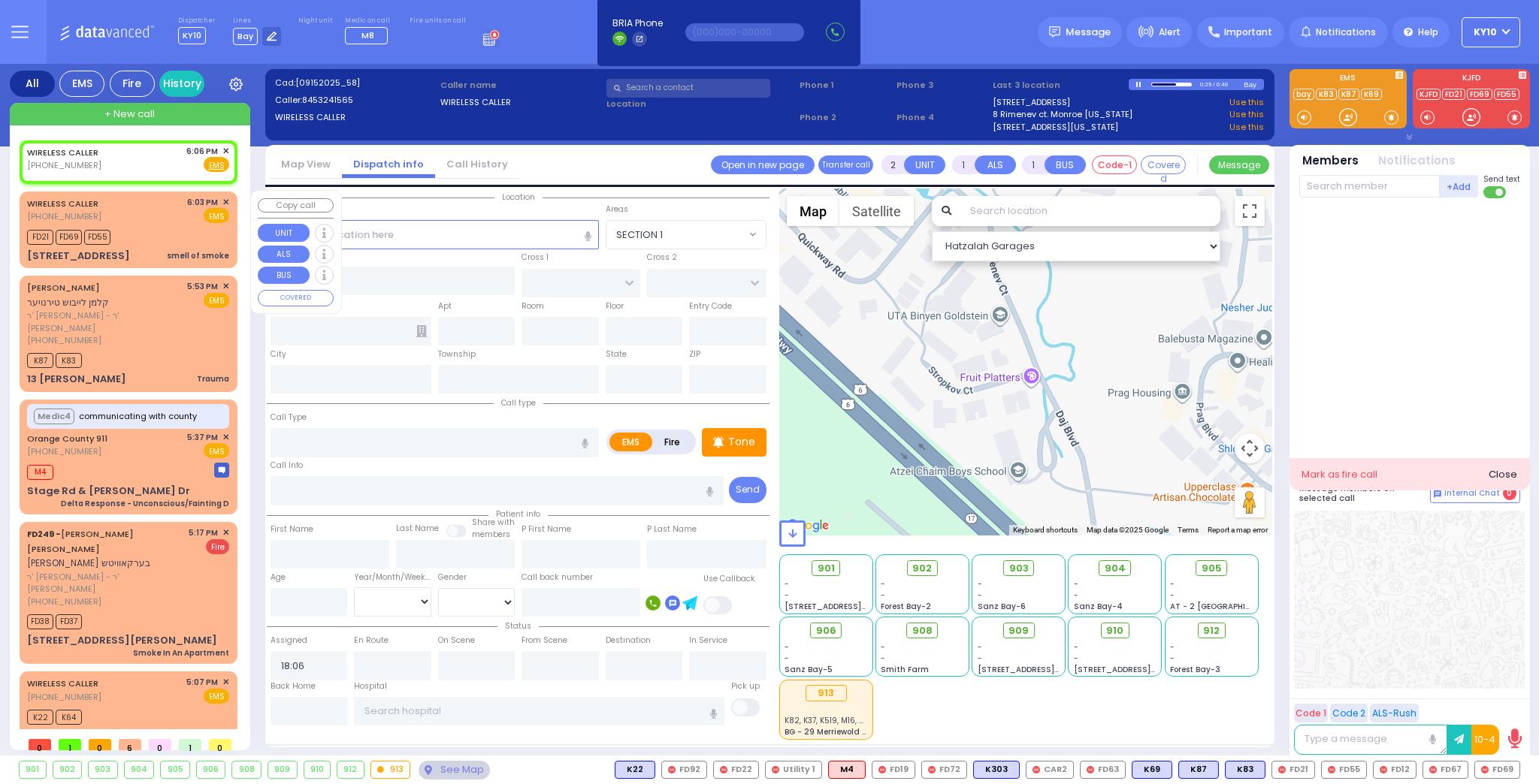
click at [142, 232] on div "FD21 FD69 FD55" at bounding box center [128, 235] width 202 height 18
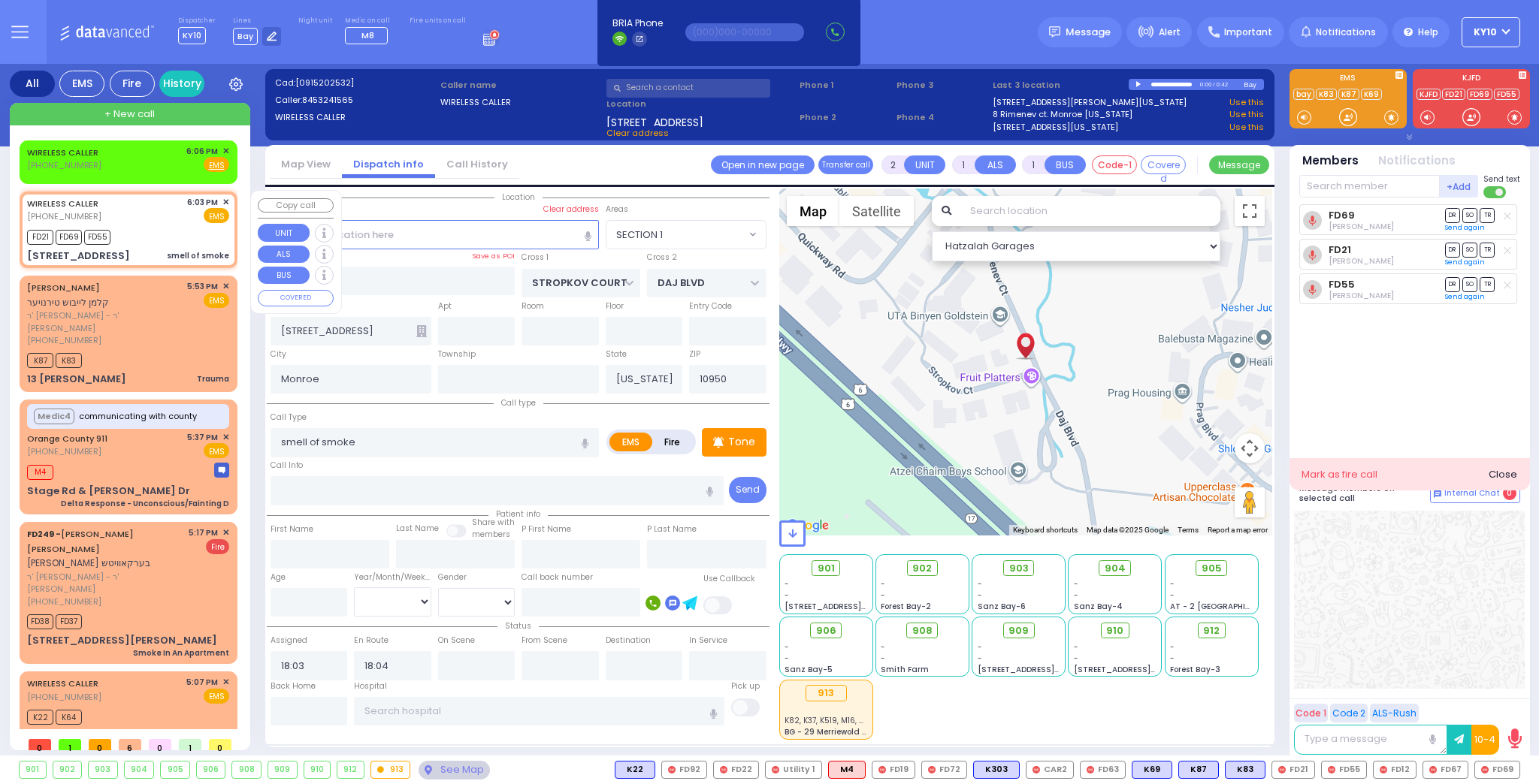
click at [144, 230] on div "FD21 FD69 FD55" at bounding box center [128, 235] width 202 height 18
click at [1137, 83] on div at bounding box center [1139, 85] width 8 height 7
click at [152, 227] on div "FD21 FD69 FD55" at bounding box center [128, 235] width 202 height 18
click at [125, 171] on div "WIRELESS CALLER (845) 324-1565 6:06 PM ✕ Fire EMS" at bounding box center [128, 159] width 202 height 28
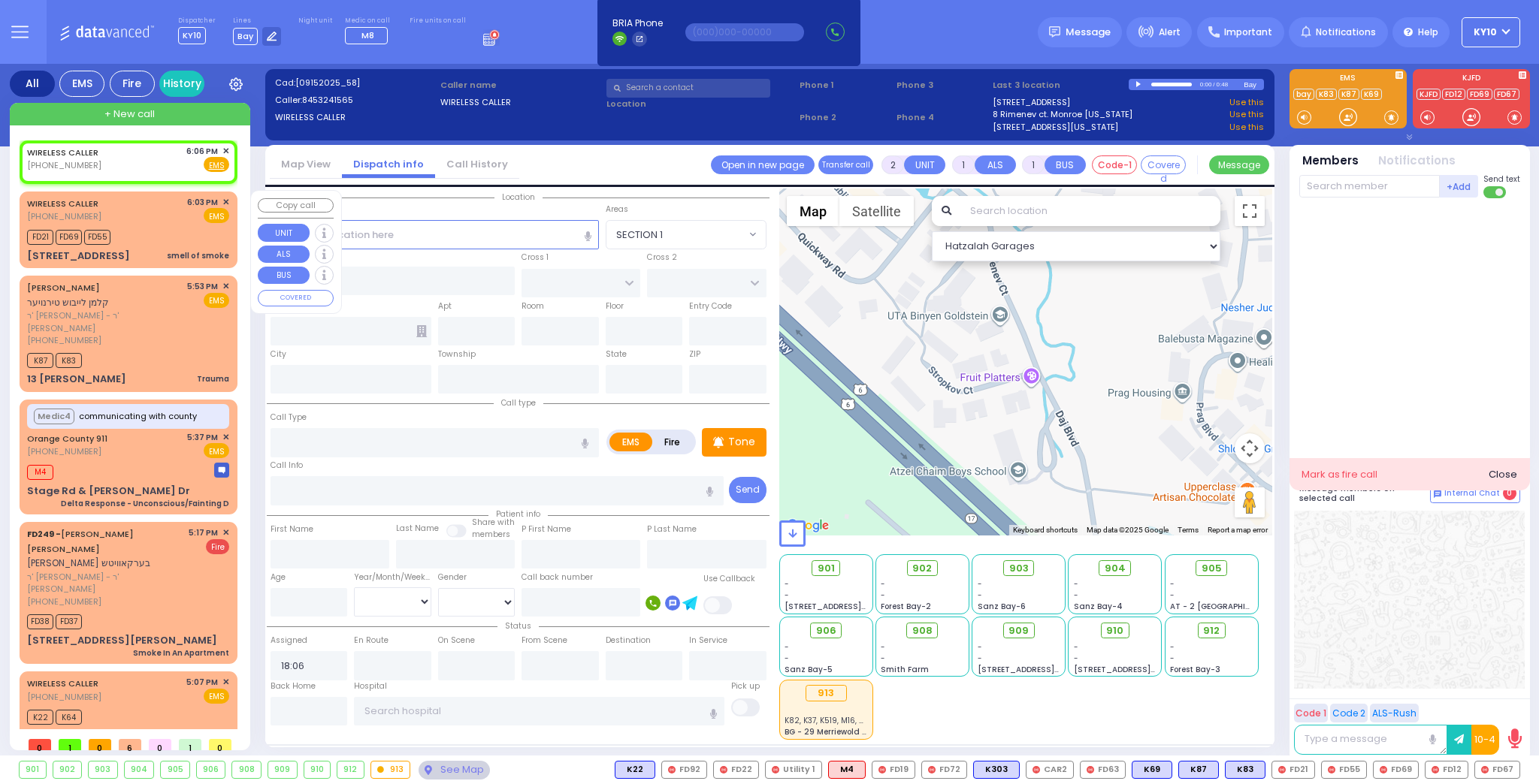
click at [134, 221] on div "WIRELESS CALLER [PHONE_NUMBER] 6:03 PM ✕ EMS" at bounding box center [128, 210] width 202 height 28
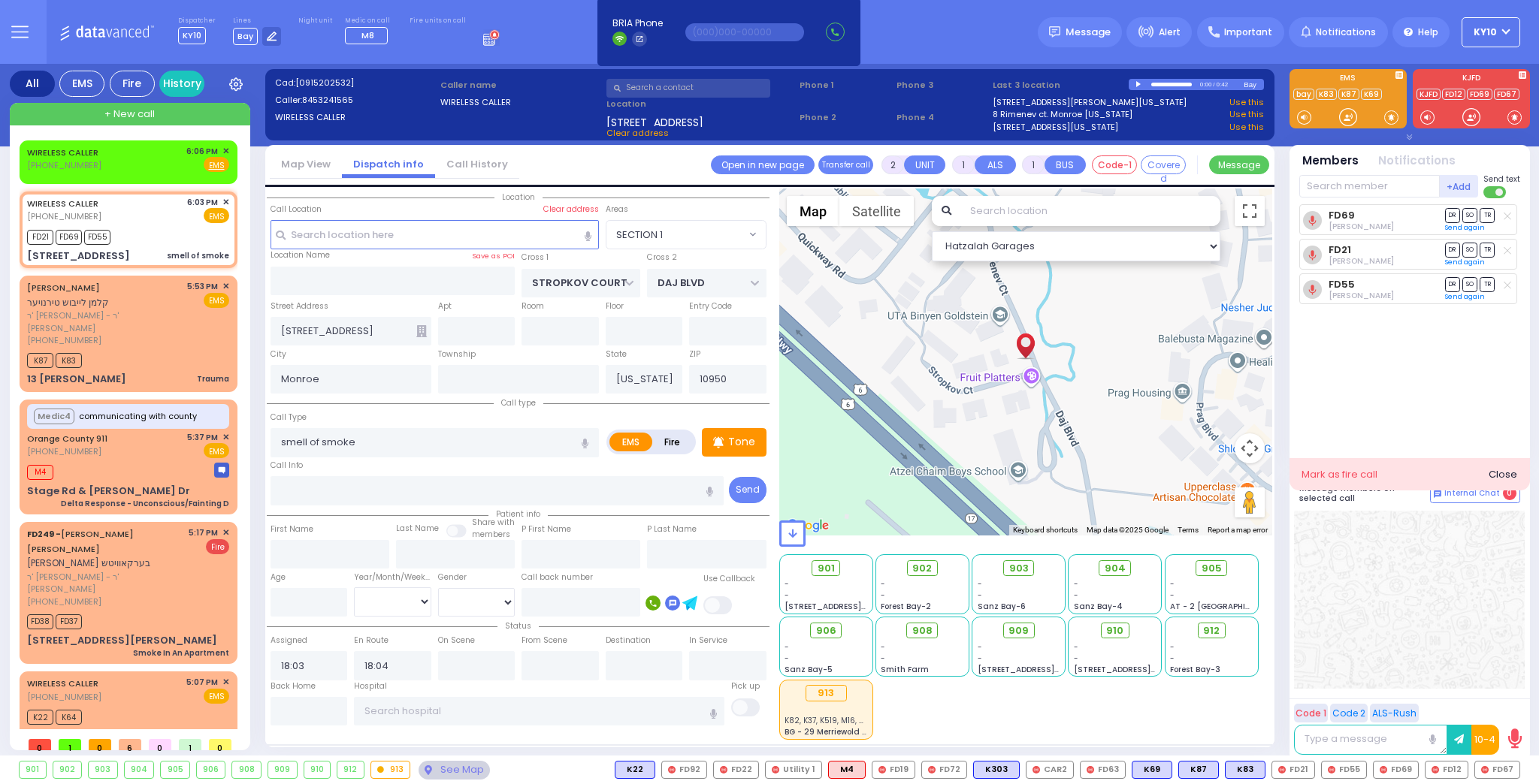
click at [1123, 84] on label "Last 3 location" at bounding box center [1060, 85] width 136 height 13
click at [1137, 82] on div at bounding box center [1139, 85] width 8 height 7
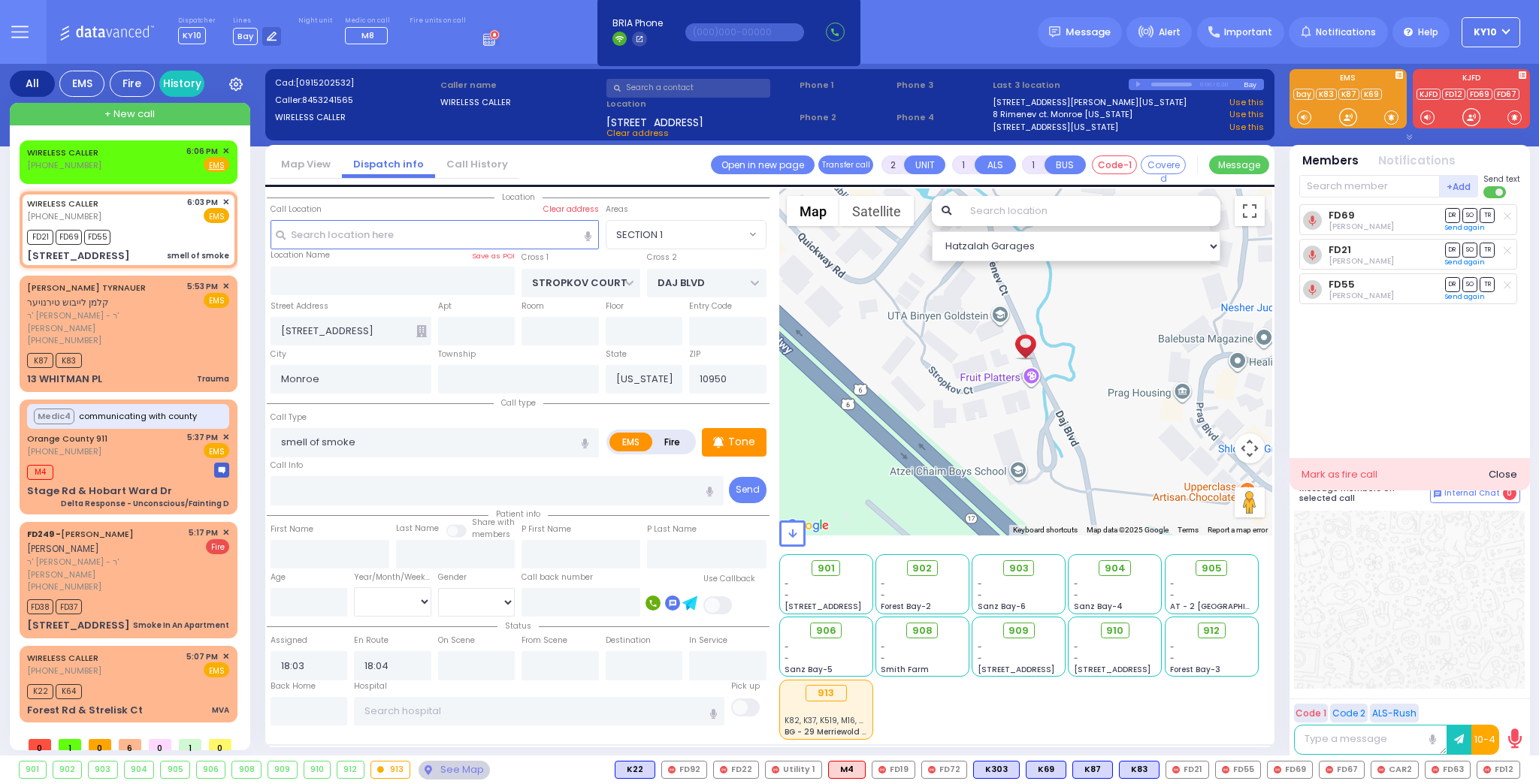
select select "SECTION 1"
select select
click at [175, 349] on div "K87 K83" at bounding box center [128, 358] width 202 height 18
type input "0"
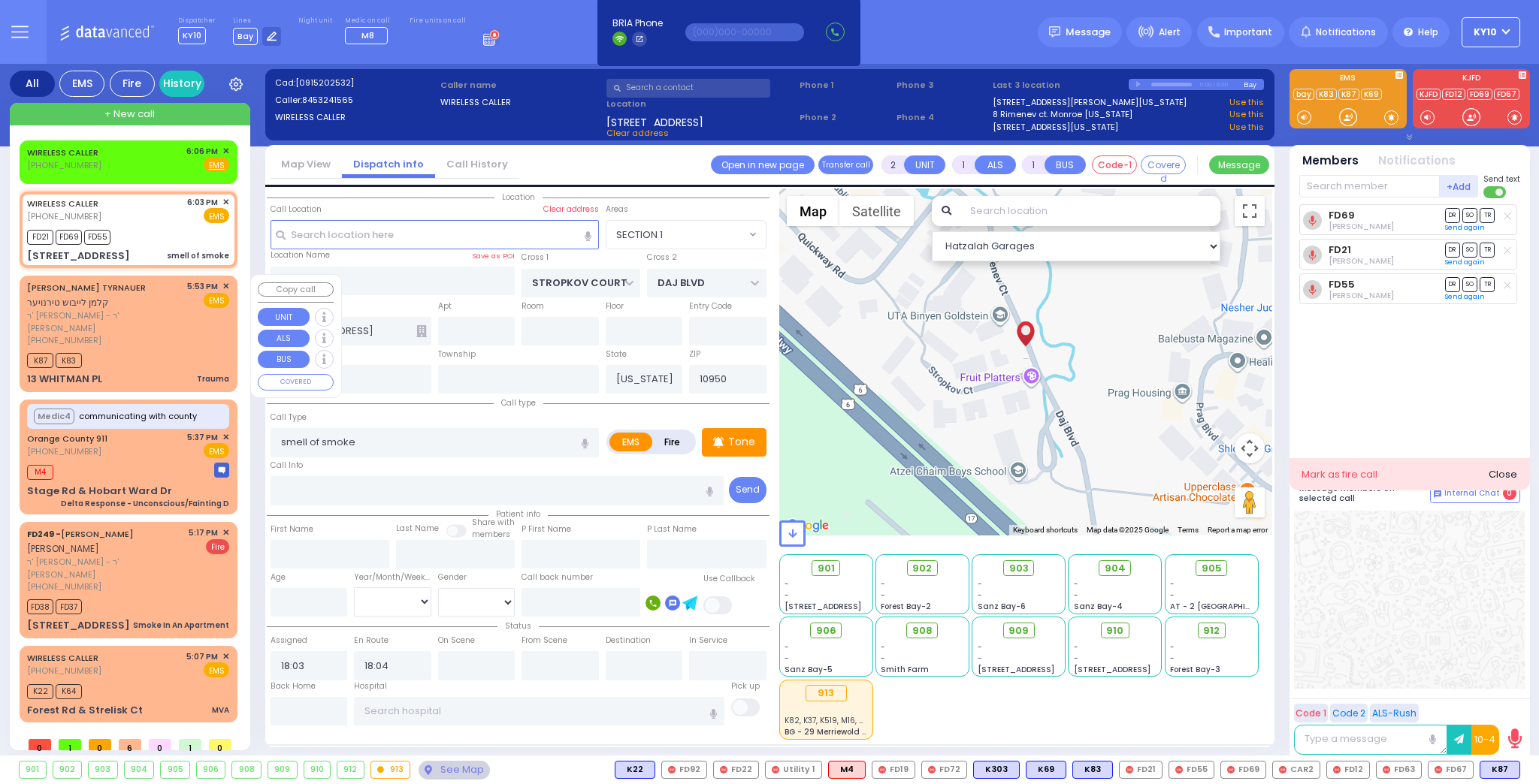
select select
type input "Trauma"
radio input "true"
type input "KALMEN LEIBISH"
type input "TYRNAUER"
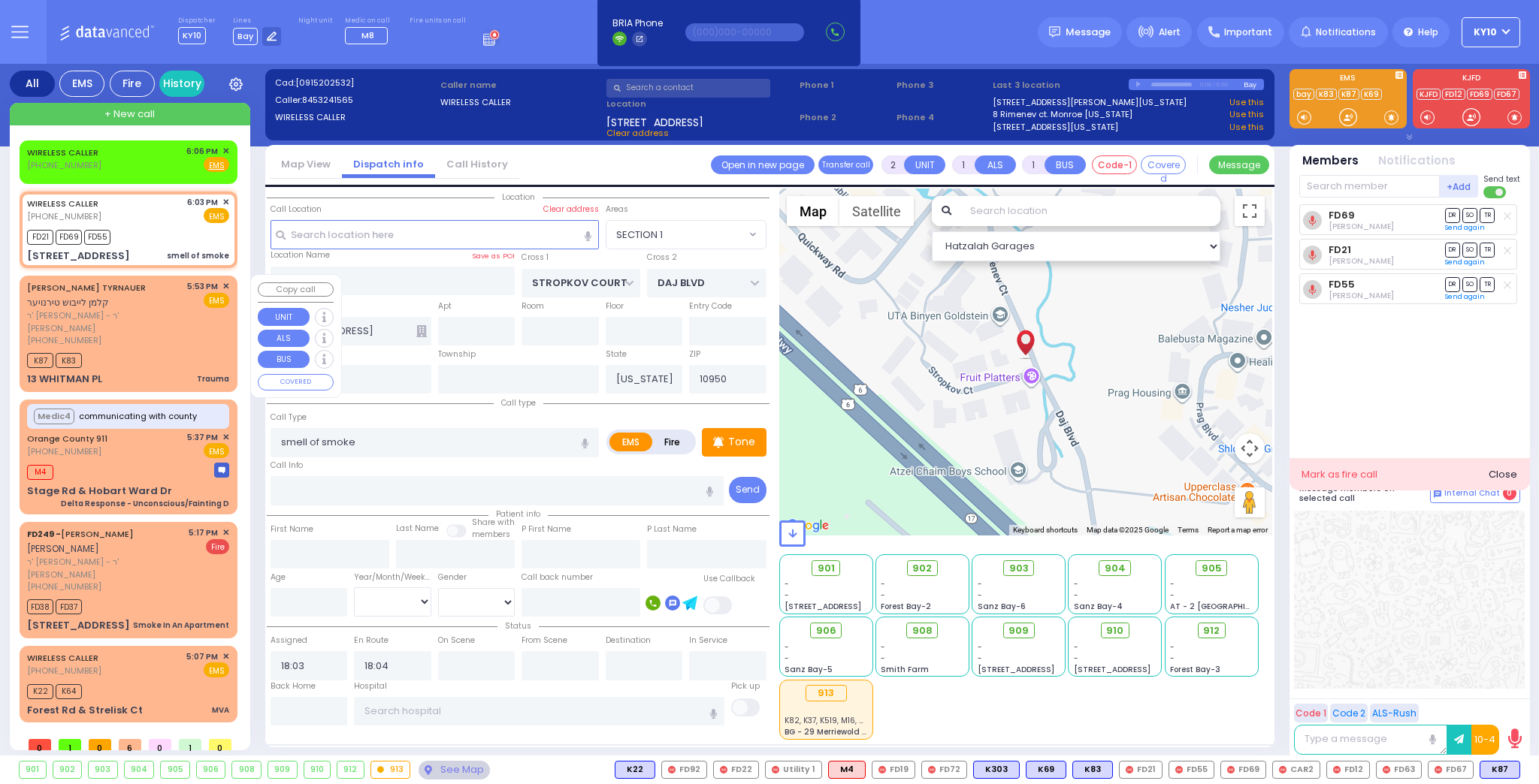
select select
type input "17:53"
type input "17:55"
select select "Hatzalah Garages"
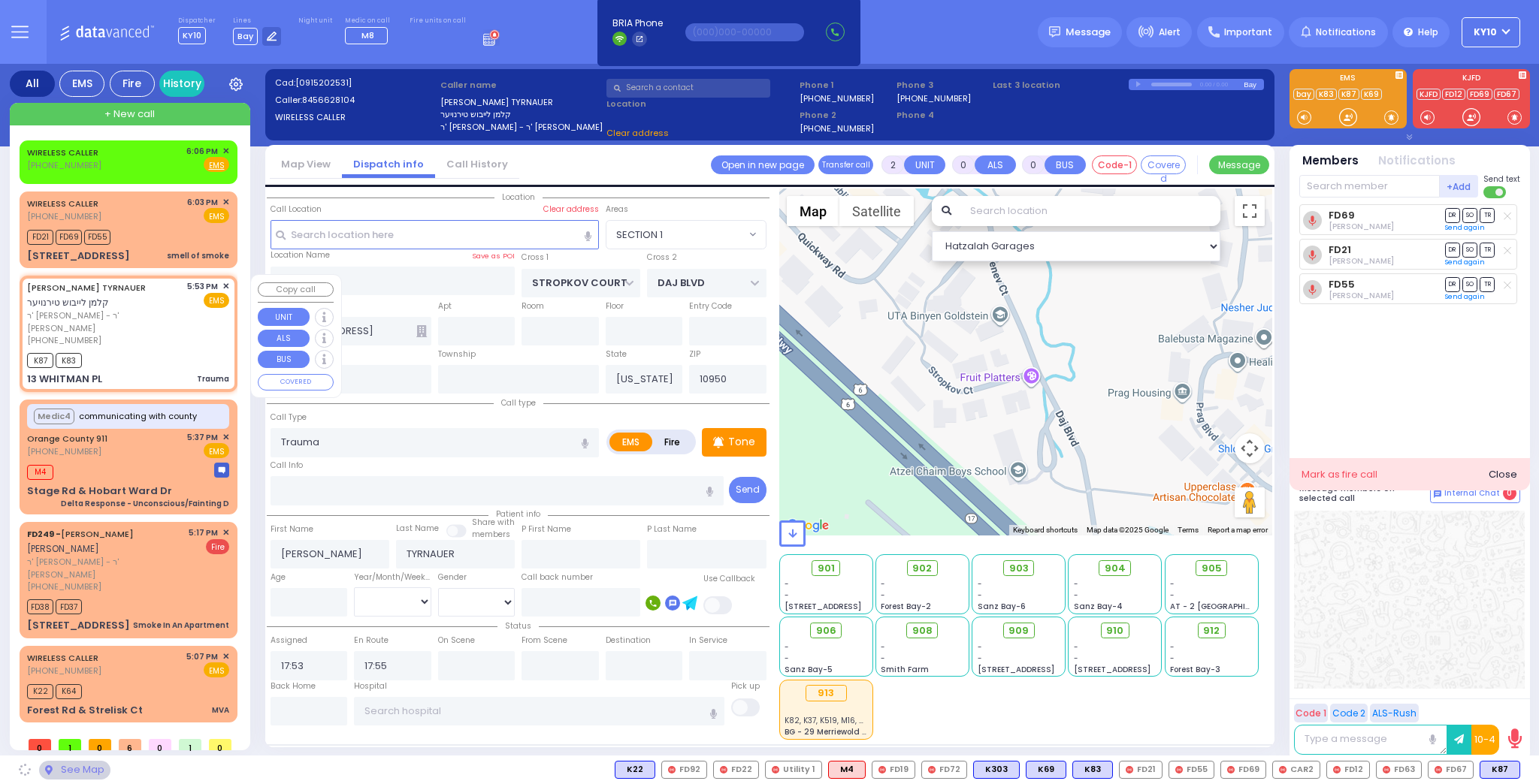
type input "WINCHESTER DR"
type input "13 WHITMAN PL"
select select "[GEOGRAPHIC_DATA]"
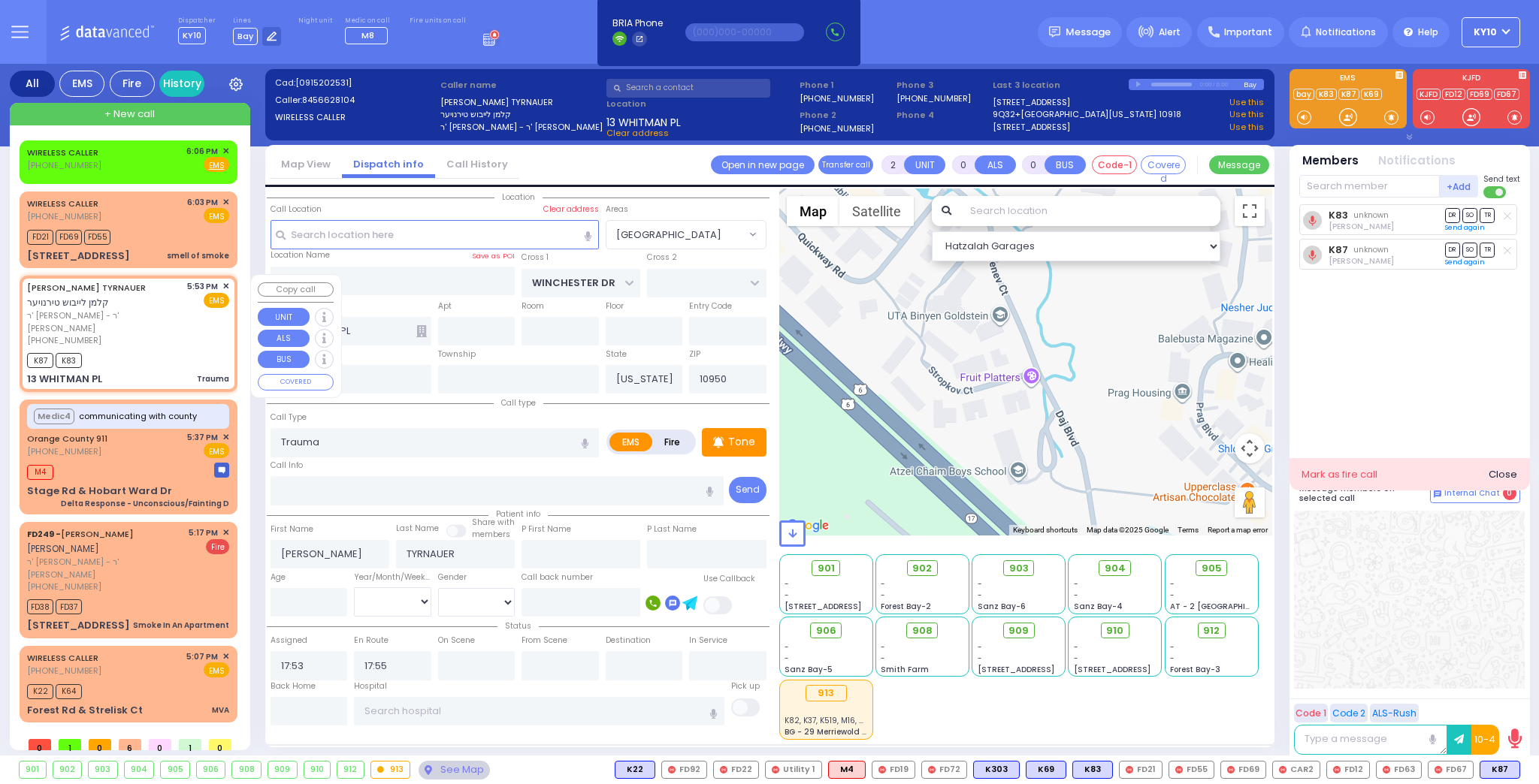
click at [223, 288] on span "✕" at bounding box center [226, 286] width 7 height 13
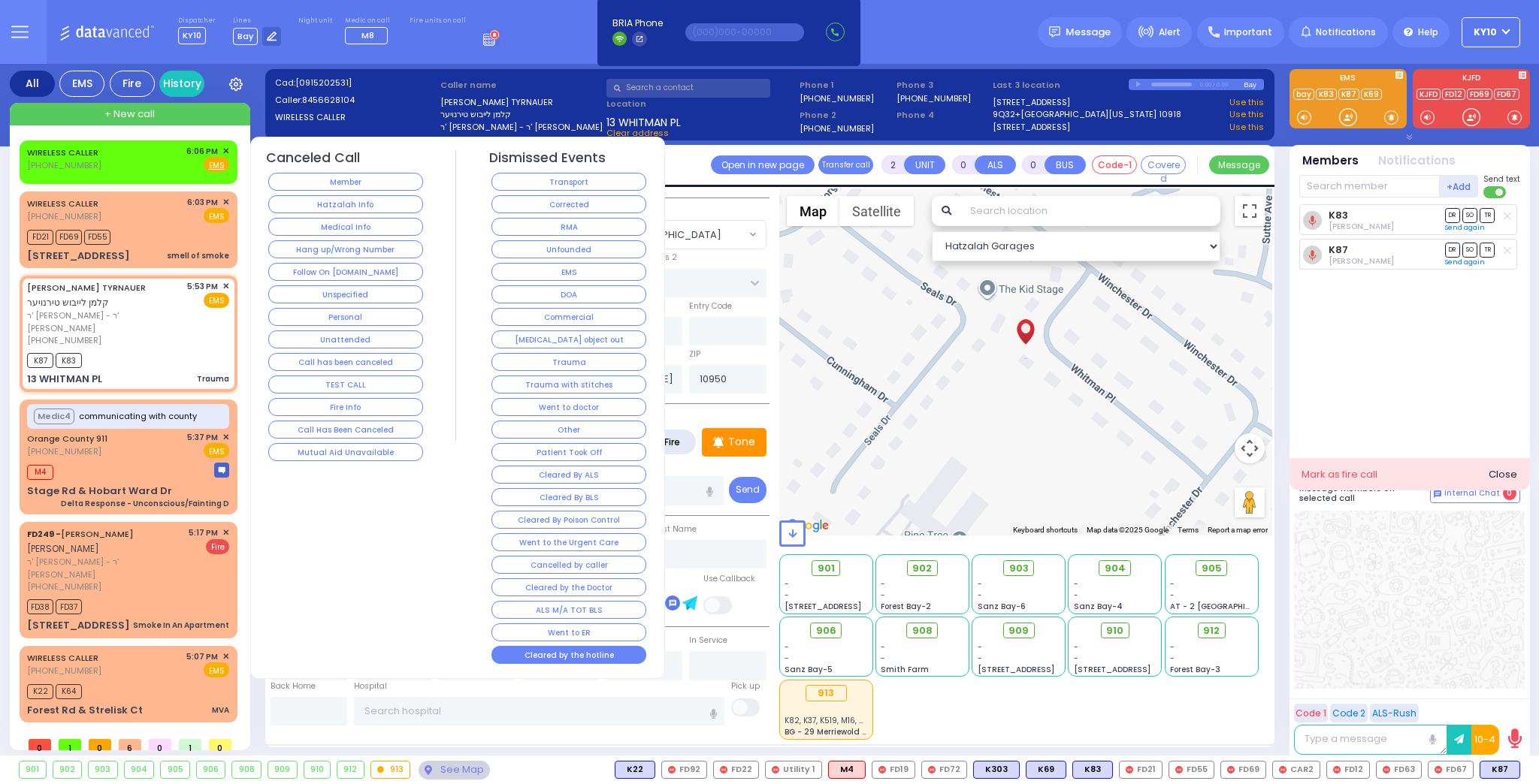
click at [576, 646] on button "Cleared by the hotline" at bounding box center [569, 655] width 154 height 18
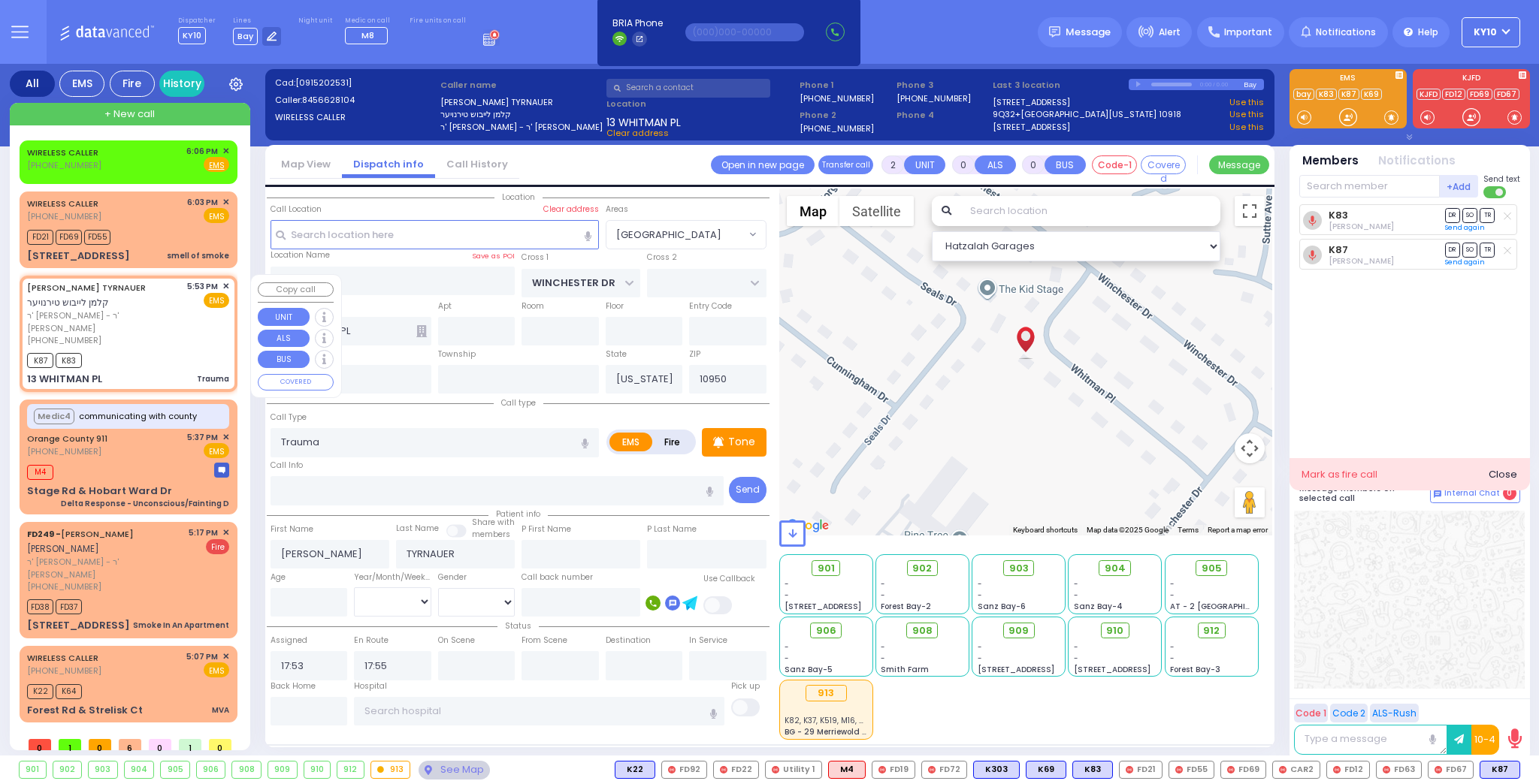
select select
radio input "true"
select select
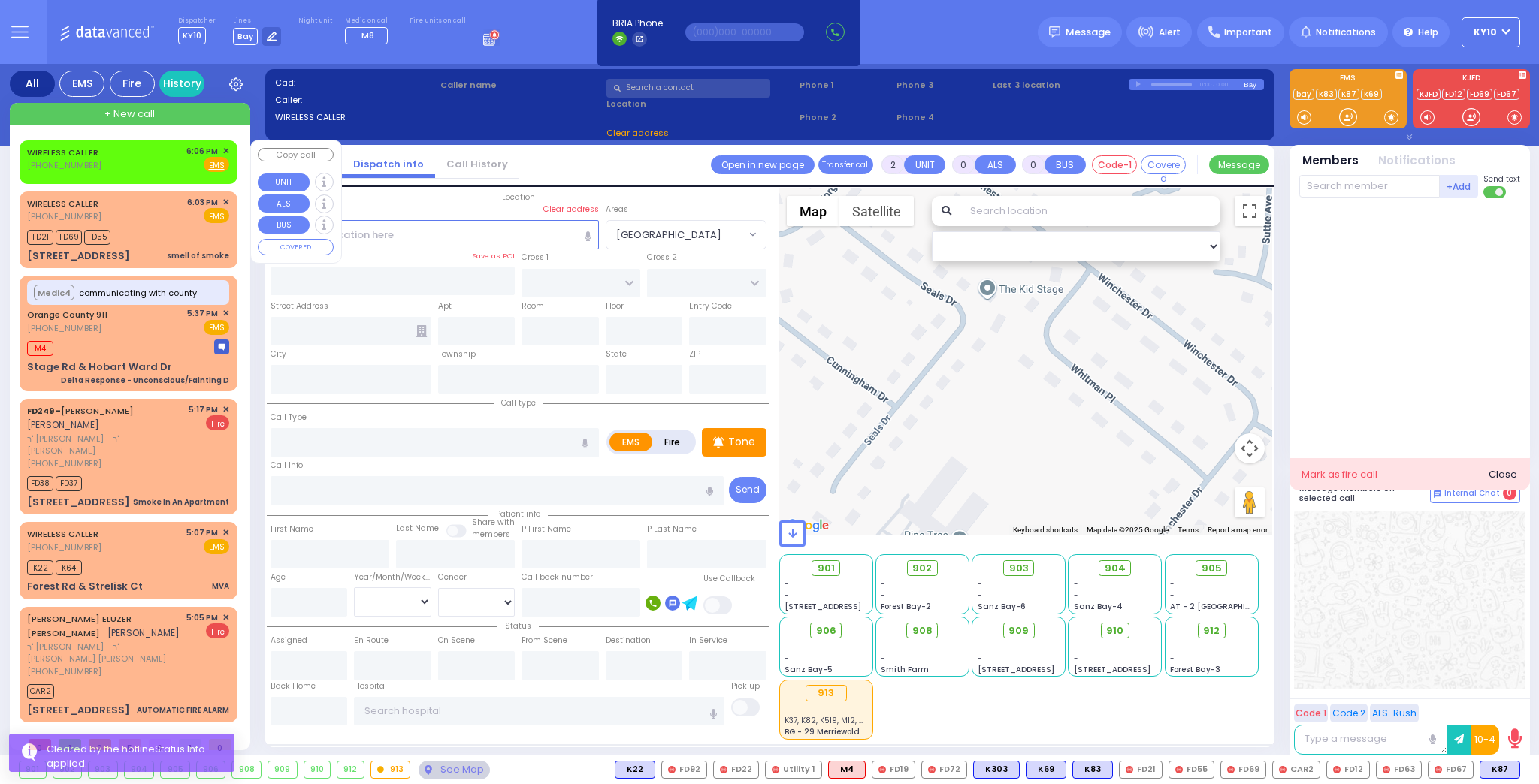
drag, startPoint x: 134, startPoint y: 156, endPoint x: 169, endPoint y: 154, distance: 35.1
click at [135, 156] on div "WIRELESS CALLER (845) 324-1565 6:06 PM ✕ Fire EMS" at bounding box center [128, 159] width 202 height 28
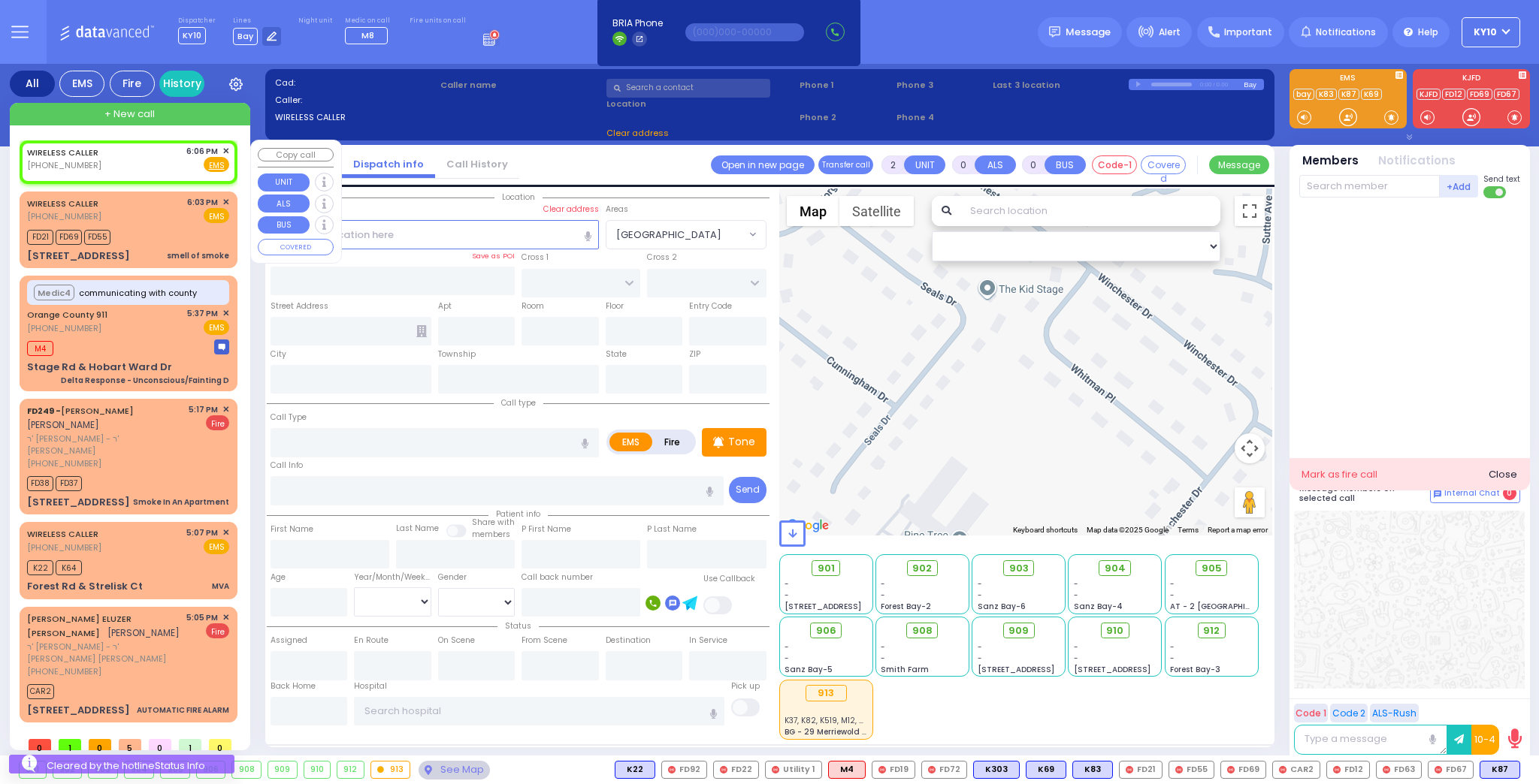
type input "1"
select select
radio input "true"
select select
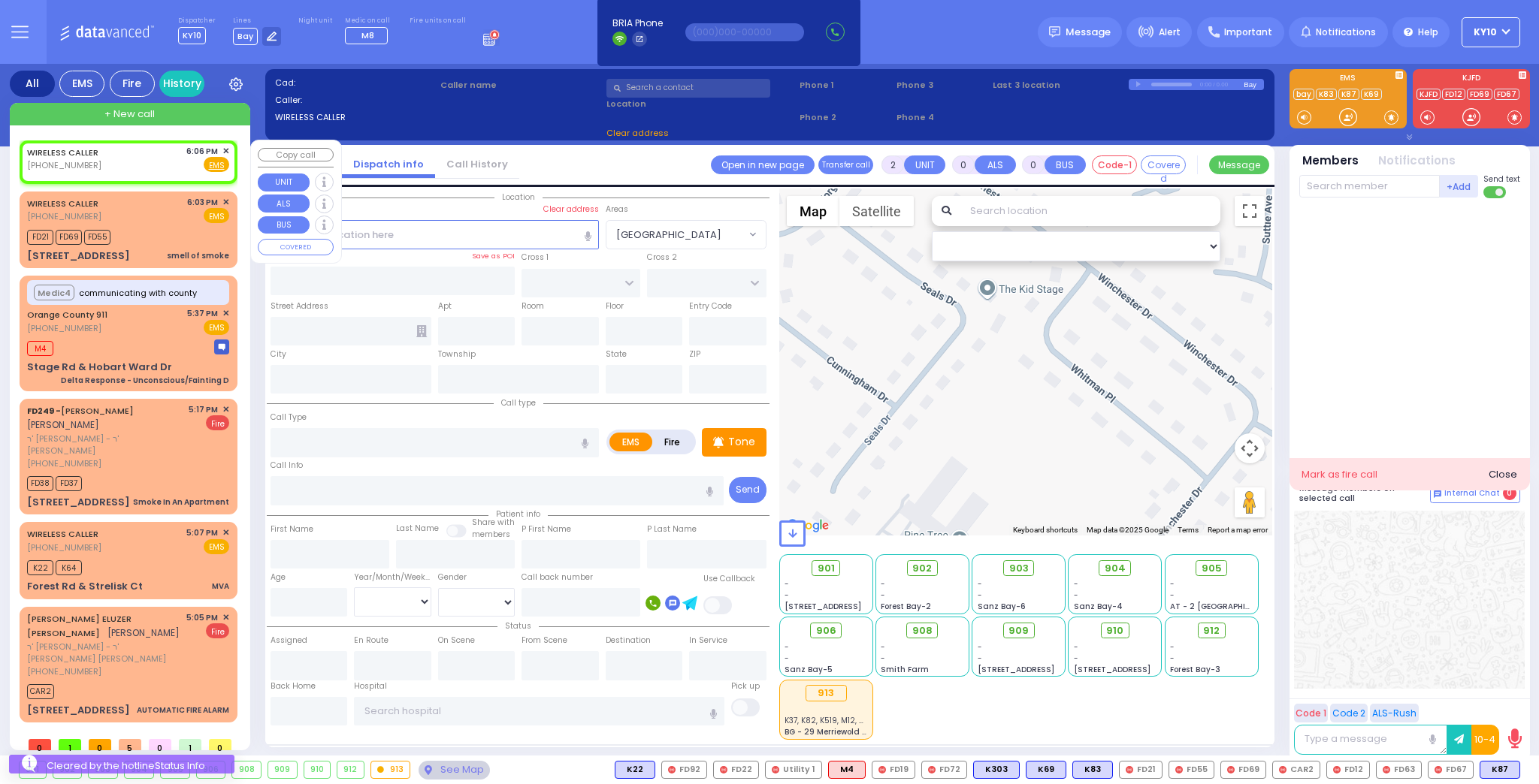
type input "18:06"
select select "Hatzalah Garages"
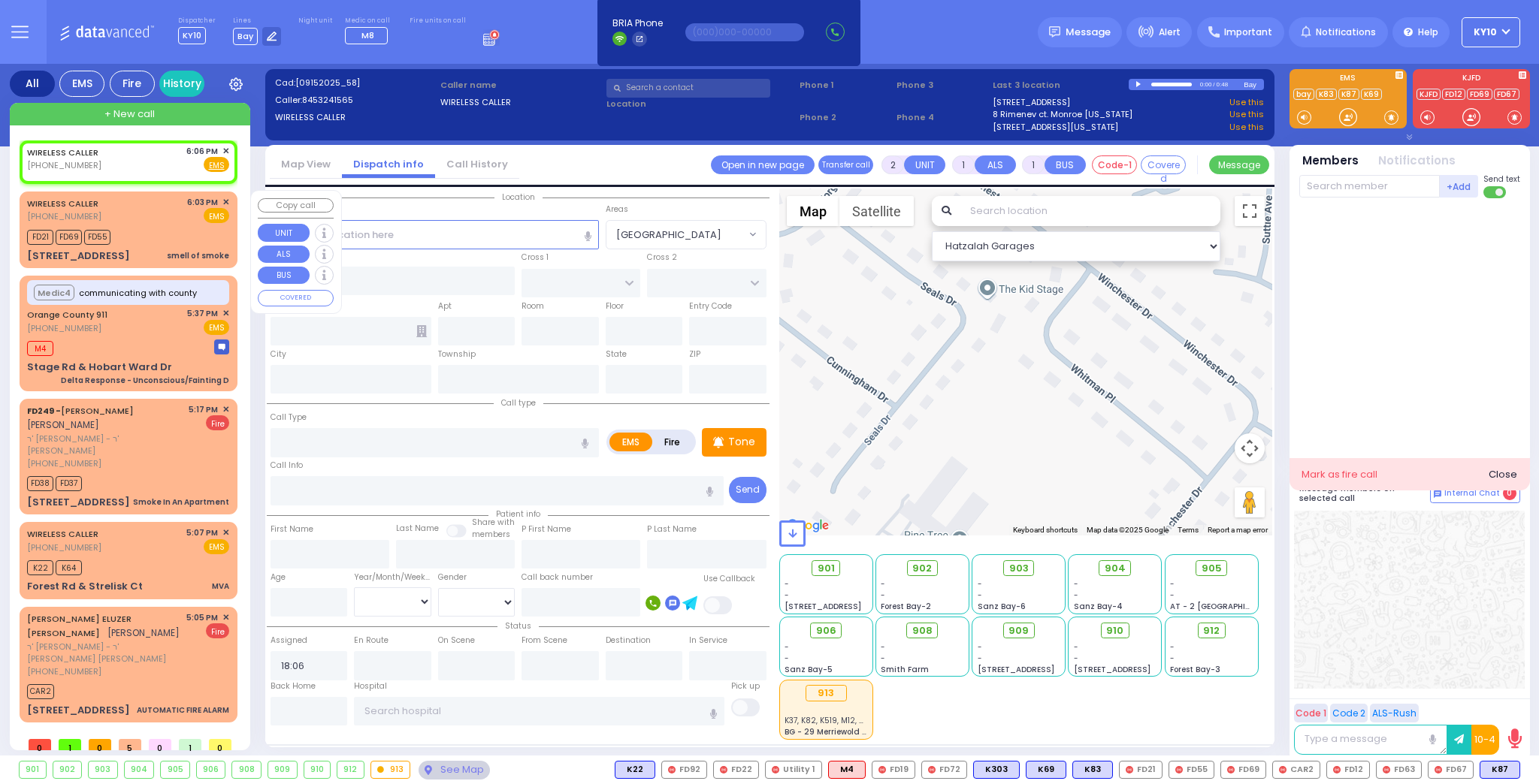
click at [143, 239] on div "FD21 FD69 FD55" at bounding box center [128, 235] width 202 height 18
select select
type input "smell of smoke"
radio input "true"
select select
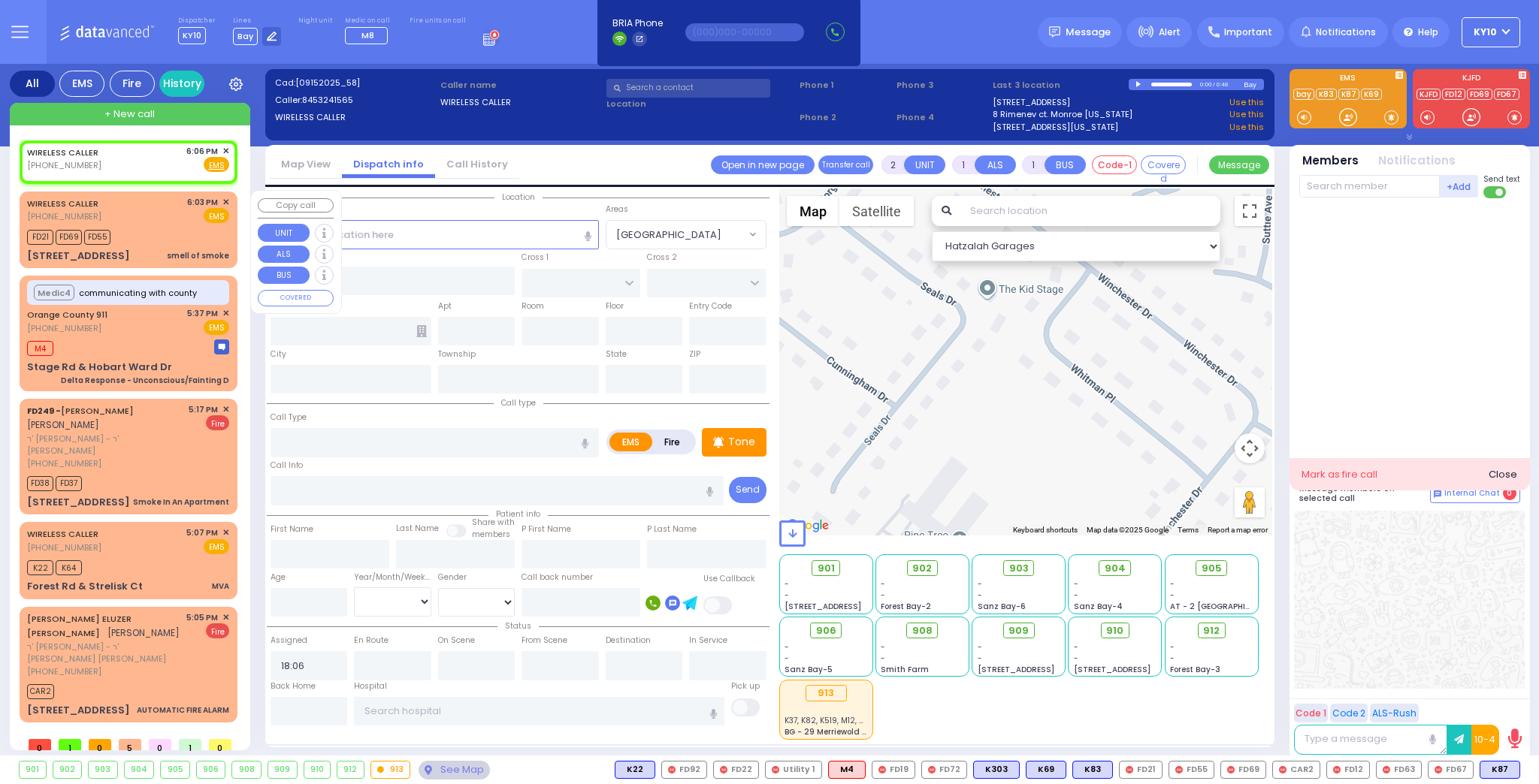
type input "18:03"
type input "18:04"
select select "Hatzalah Garages"
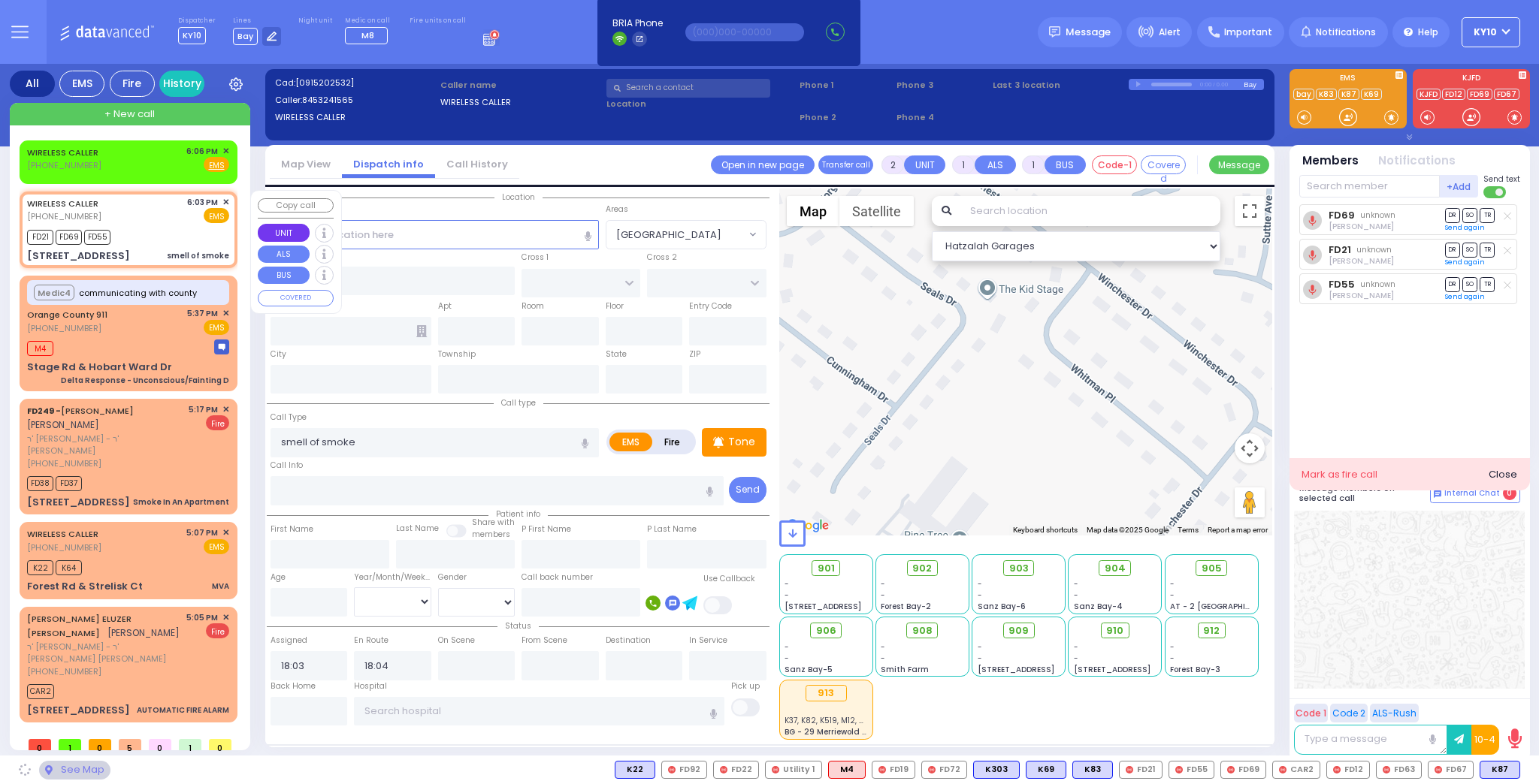
type input "STROPKOV COURT"
type input "DAJ BLVD"
type input "[STREET_ADDRESS]"
type input "Monroe"
type input "[US_STATE]"
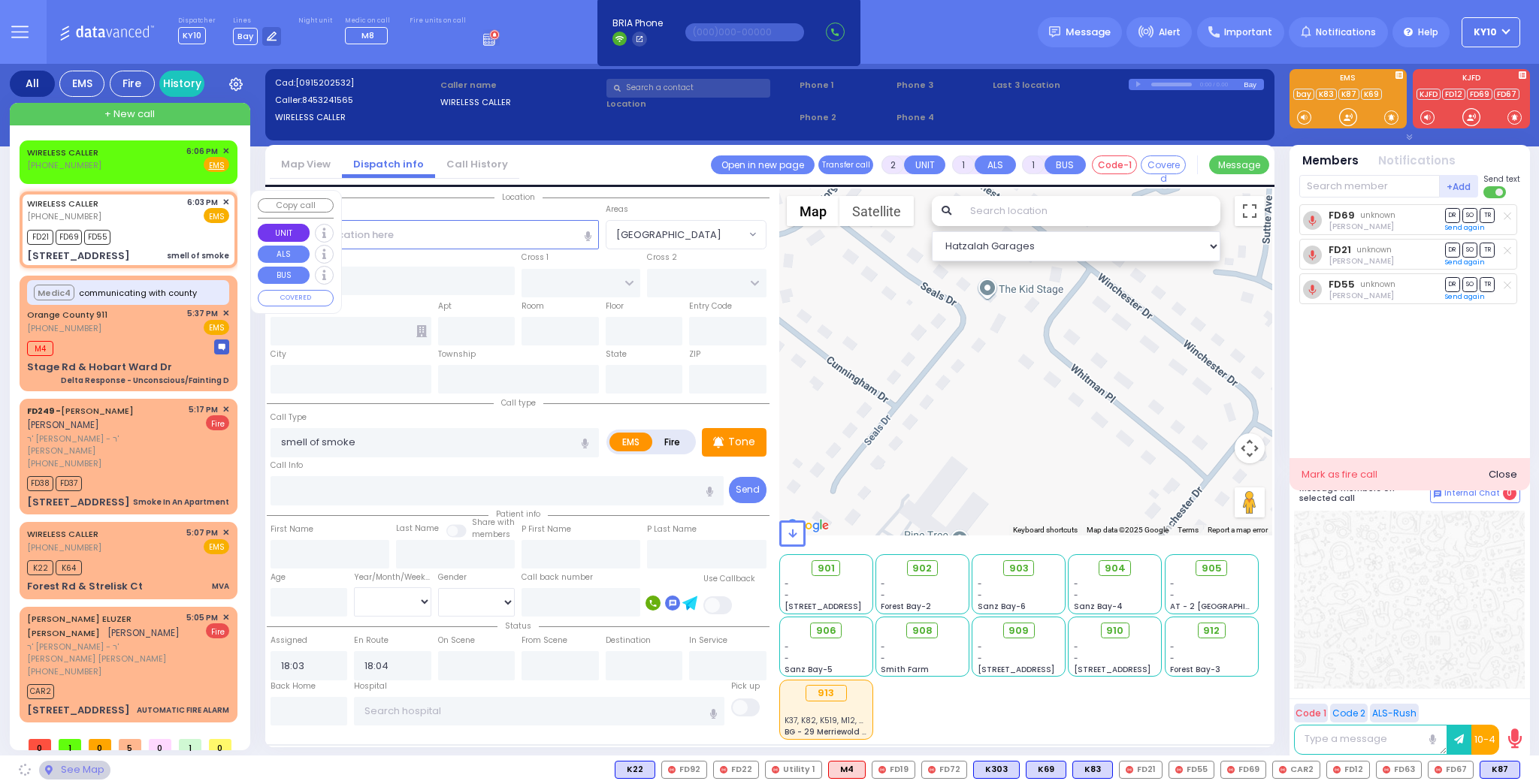
type input "10950"
select select "SECTION 1"
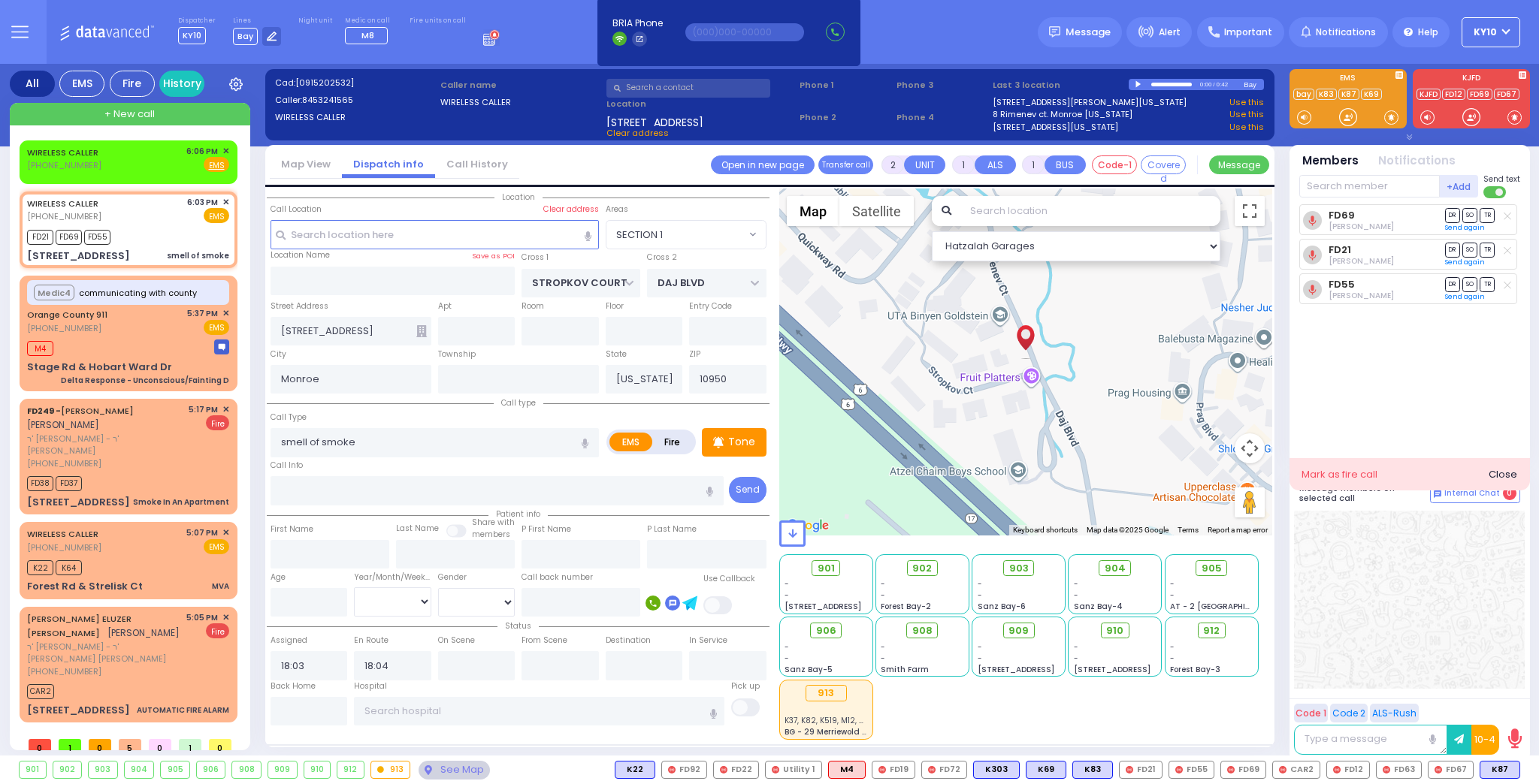
click at [1135, 83] on div at bounding box center [1139, 85] width 8 height 7
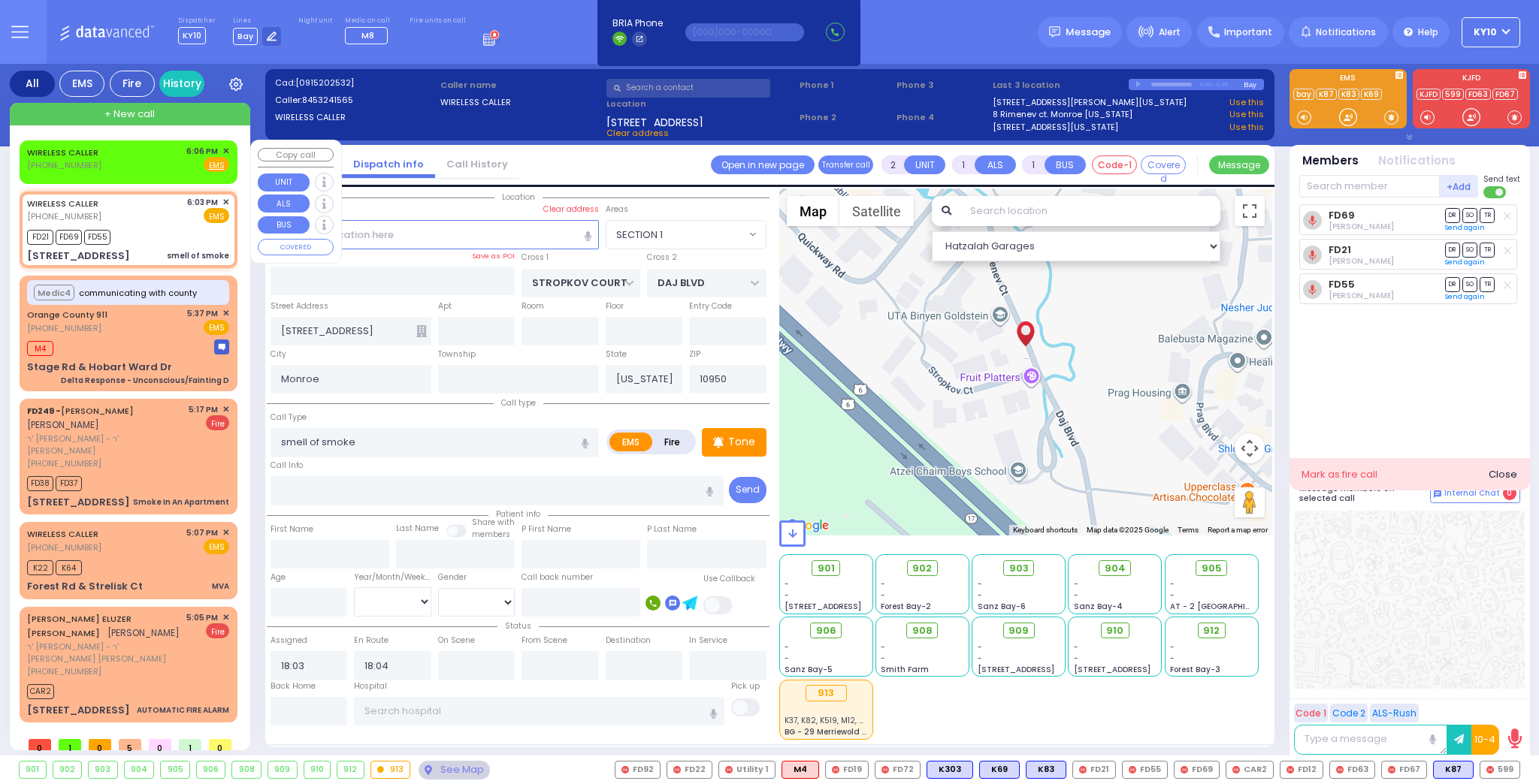
click at [140, 167] on div "WIRELESS CALLER (845) 324-1565 6:06 PM ✕ Fire EMS" at bounding box center [128, 159] width 202 height 28
select select
radio input "true"
select select
type input "18:06"
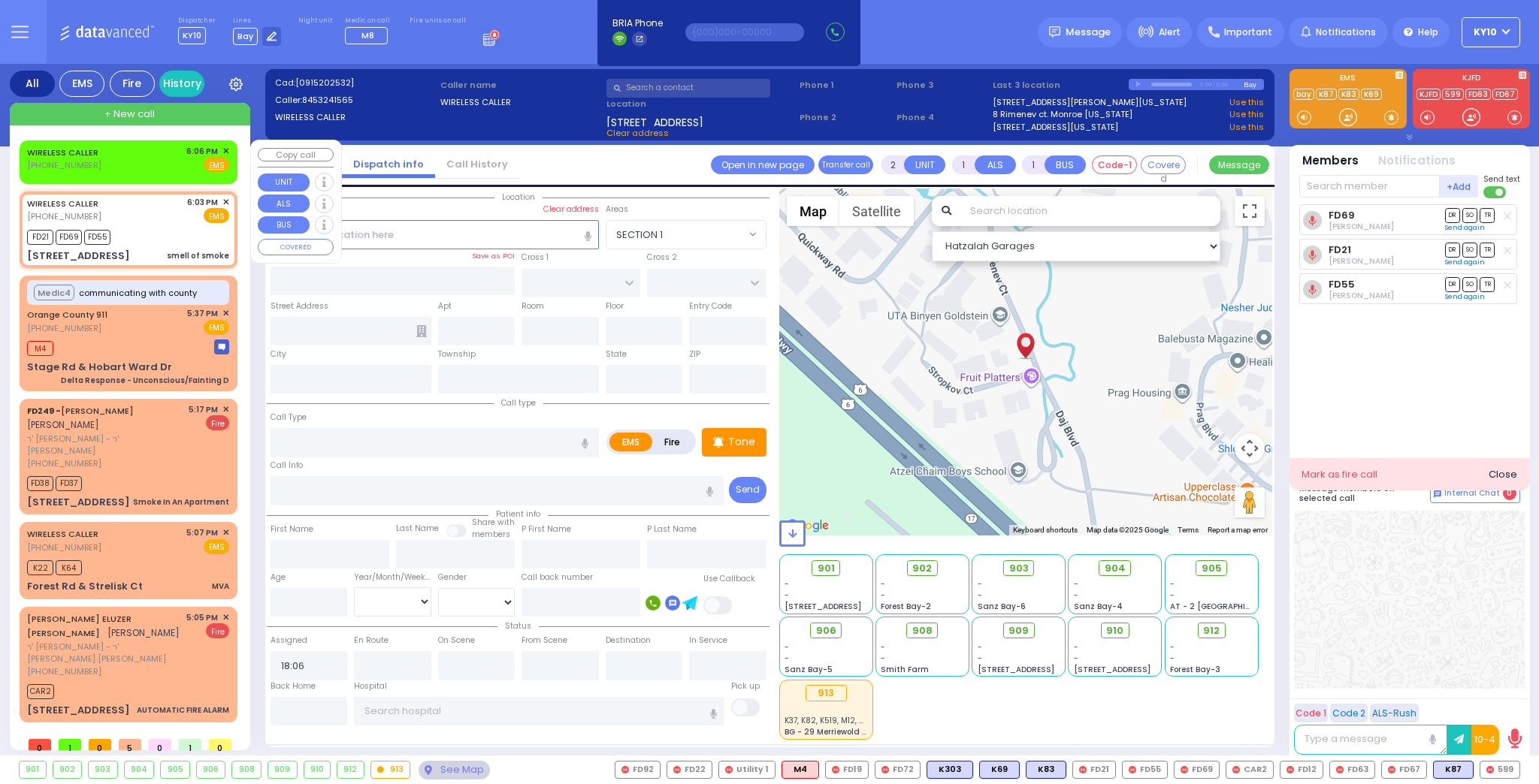
select select "Hatzalah Garages"
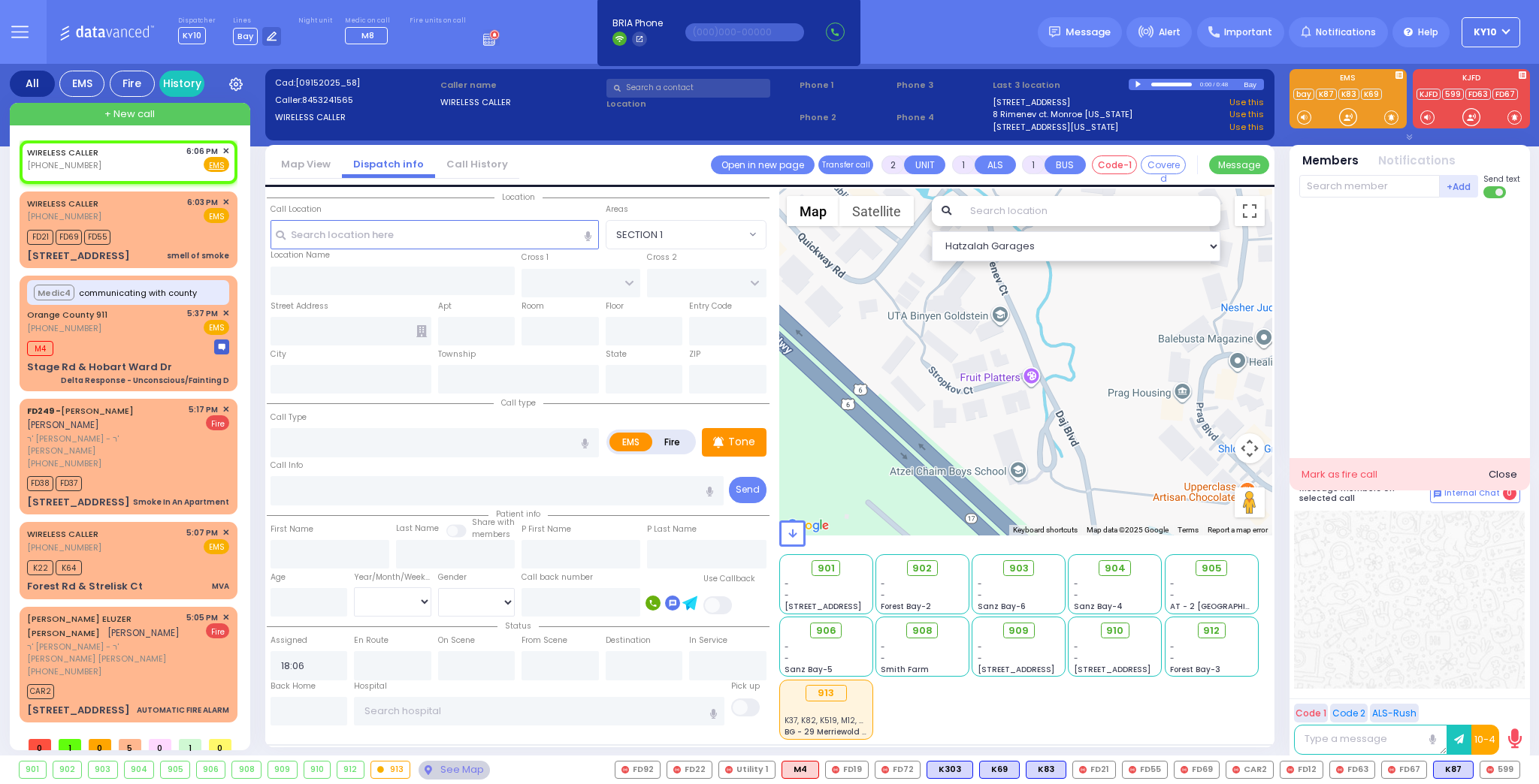
click at [1136, 83] on div at bounding box center [1139, 85] width 8 height 7
click at [149, 239] on div "FD21 FD69 FD55" at bounding box center [128, 235] width 202 height 18
select select
type input "smell of smoke"
radio input "true"
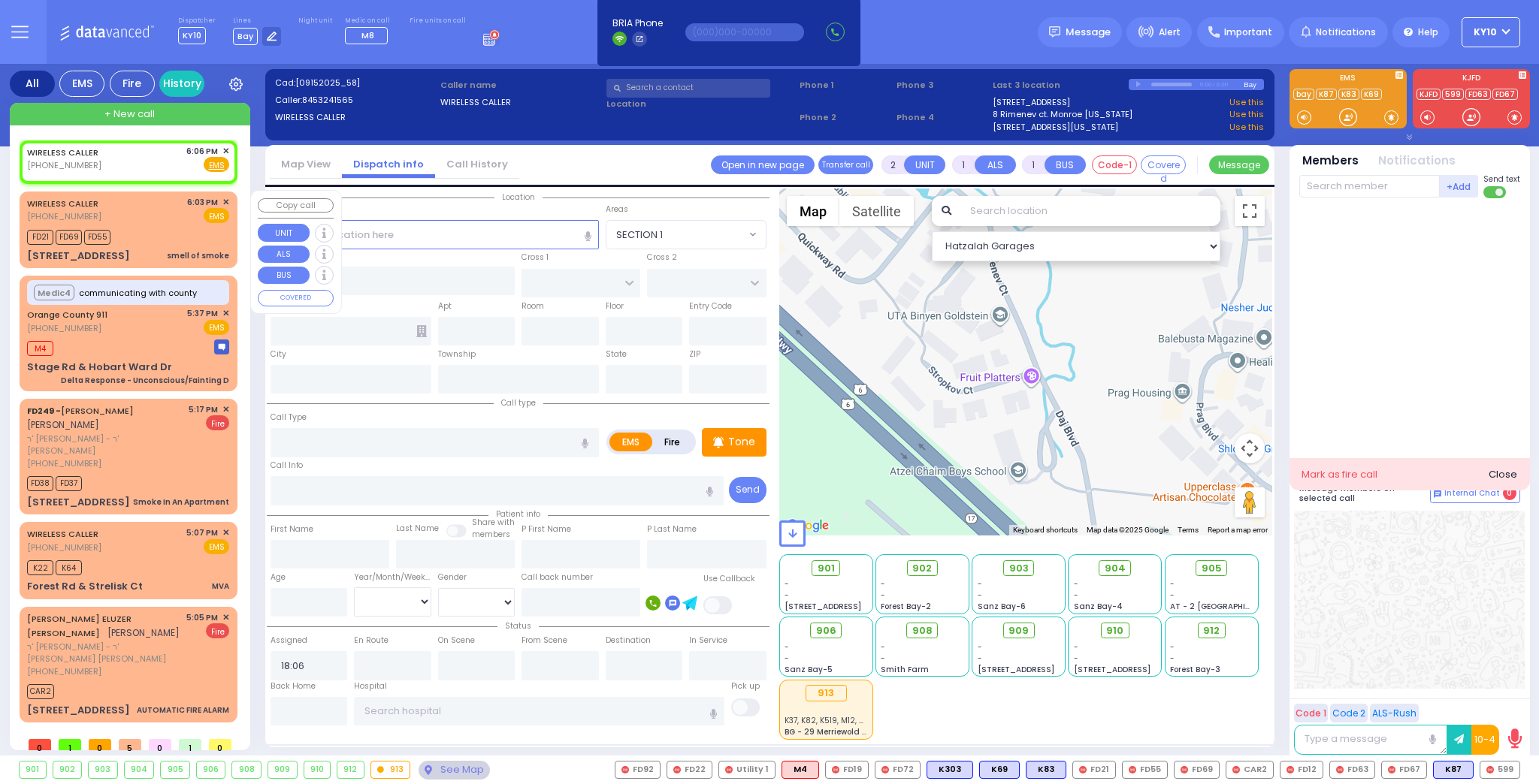
select select
type input "18:03"
type input "18:04"
select select "Hatzalah Garages"
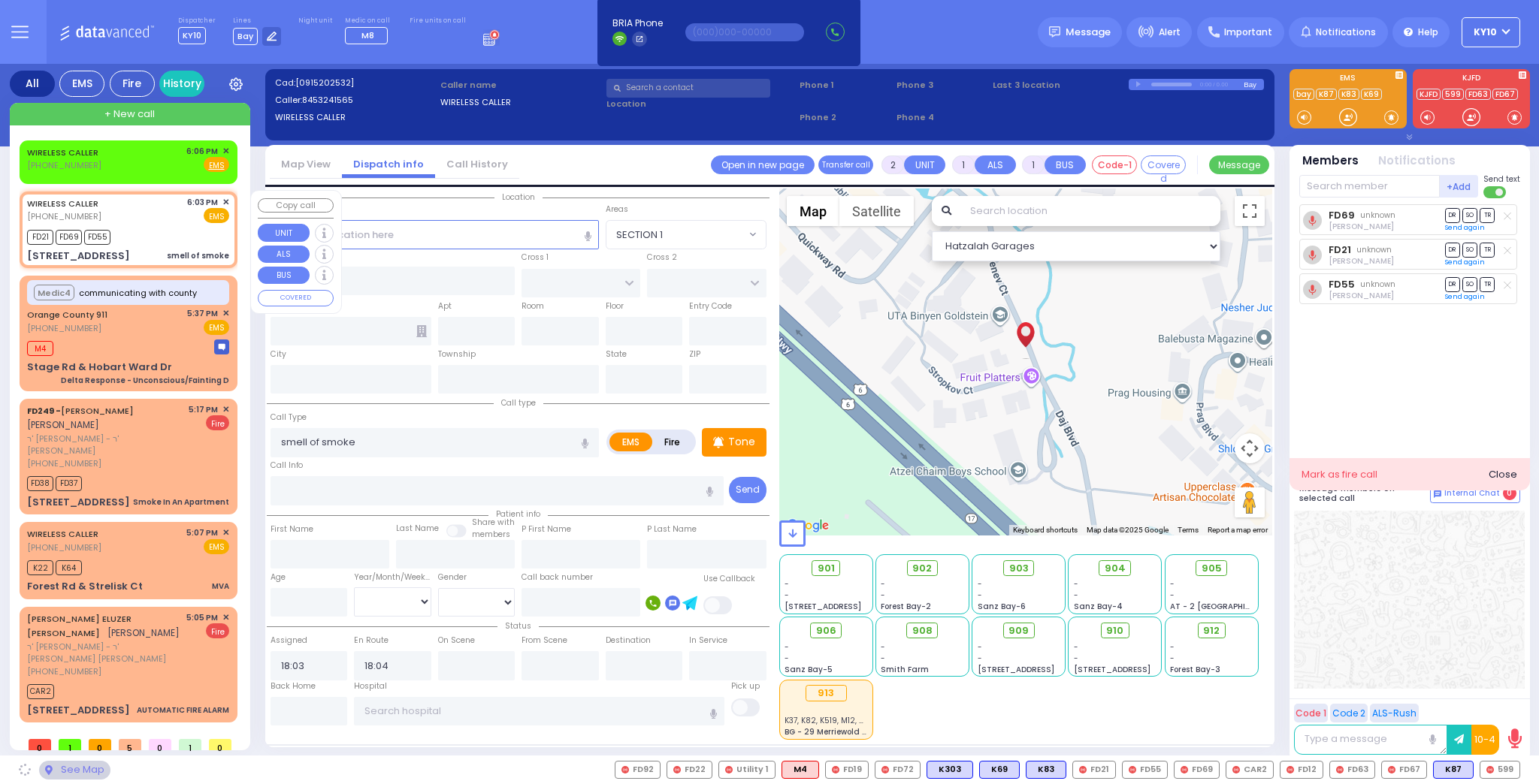
type input "STROPKOV COURT"
type input "DAJ BLVD"
type input "[STREET_ADDRESS]"
type input "Monroe"
type input "[US_STATE]"
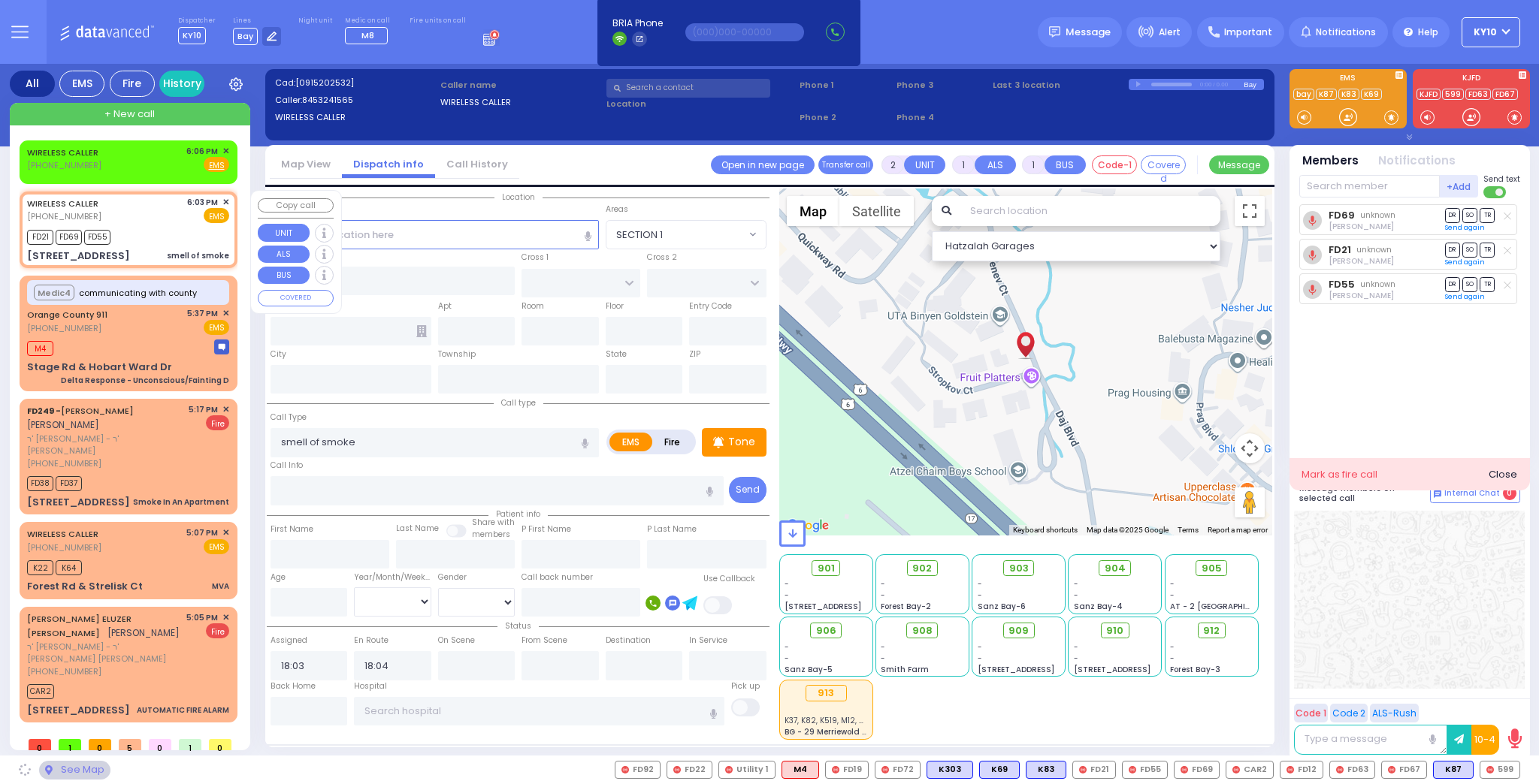
type input "10950"
select select "SECTION 1"
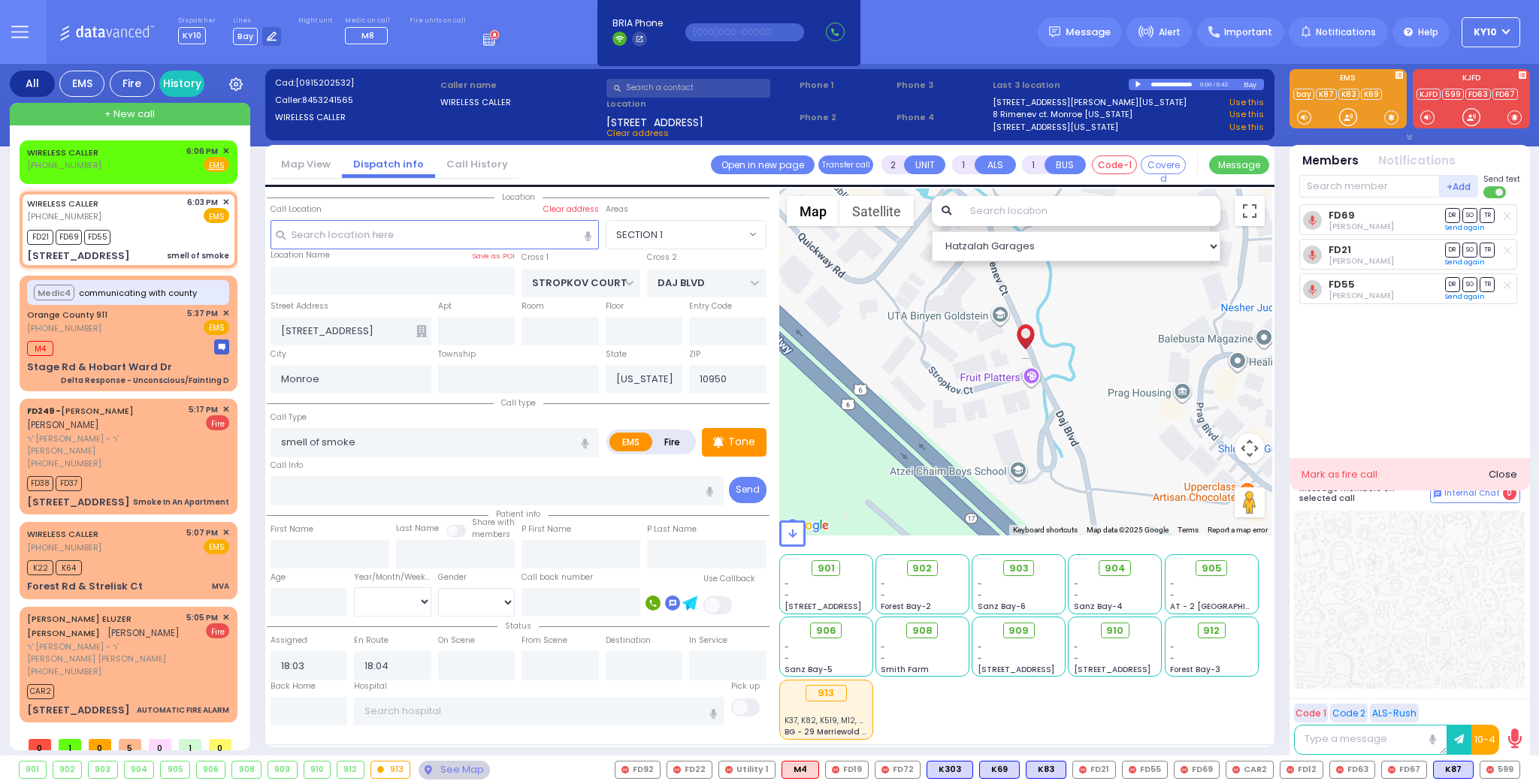
click at [1138, 82] on div at bounding box center [1139, 85] width 8 height 7
click at [1139, 87] on div "0:09 / 0:42" at bounding box center [1185, 84] width 115 height 11
click at [651, 93] on input "text" at bounding box center [688, 88] width 164 height 18
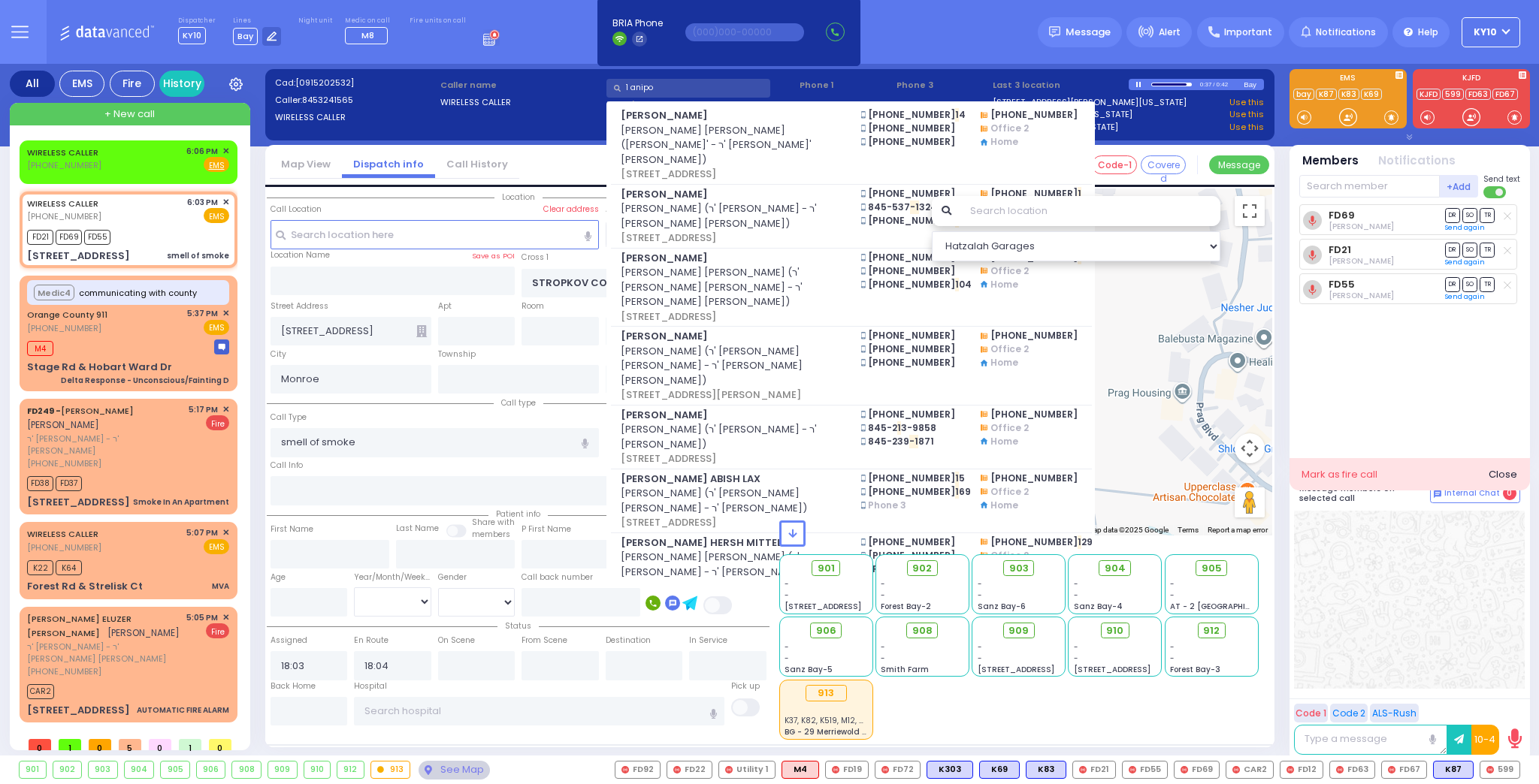
drag, startPoint x: 659, startPoint y: 85, endPoint x: 626, endPoint y: 89, distance: 33.2
click at [626, 89] on input "1 anipo" at bounding box center [688, 88] width 164 height 18
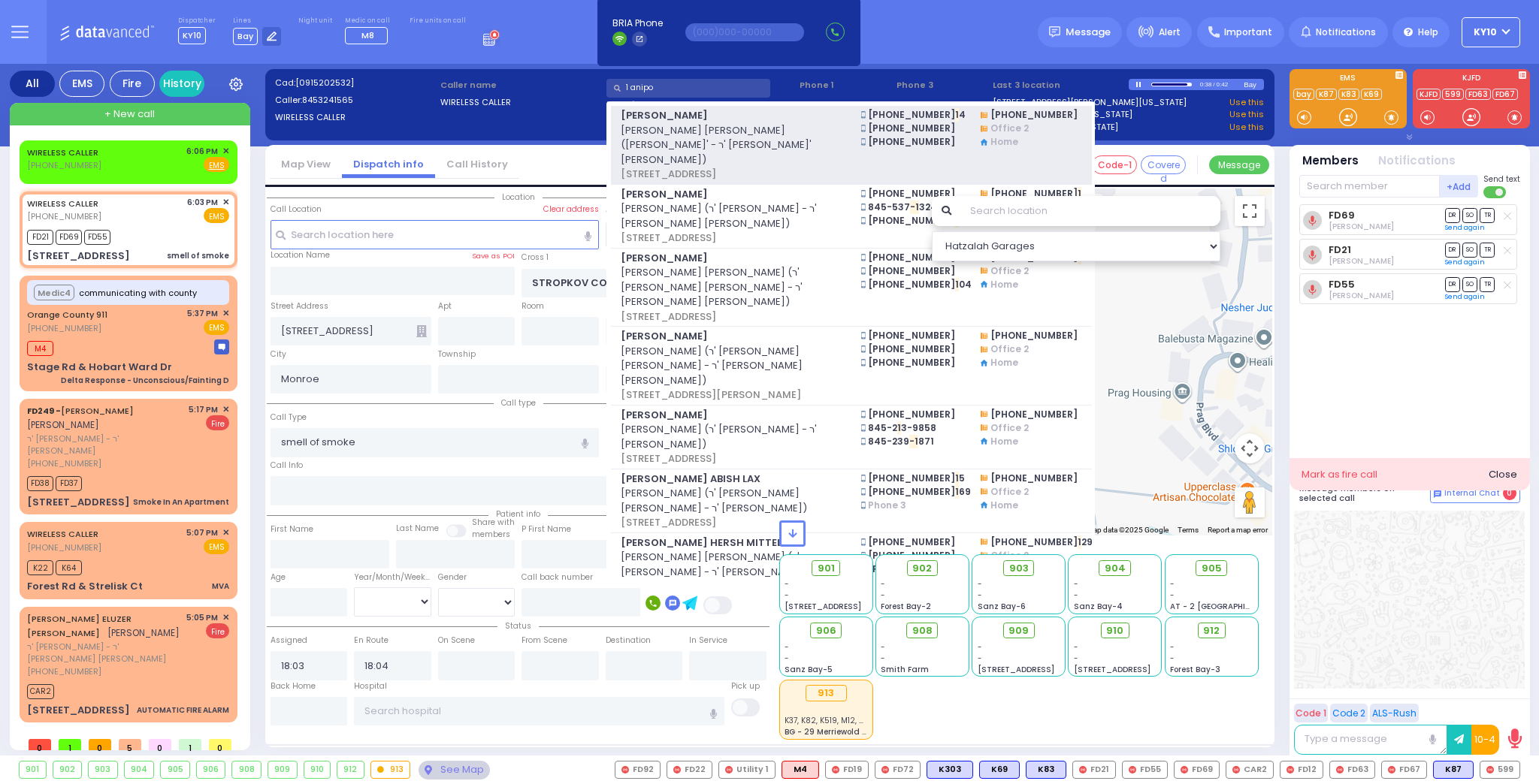
type input "1"
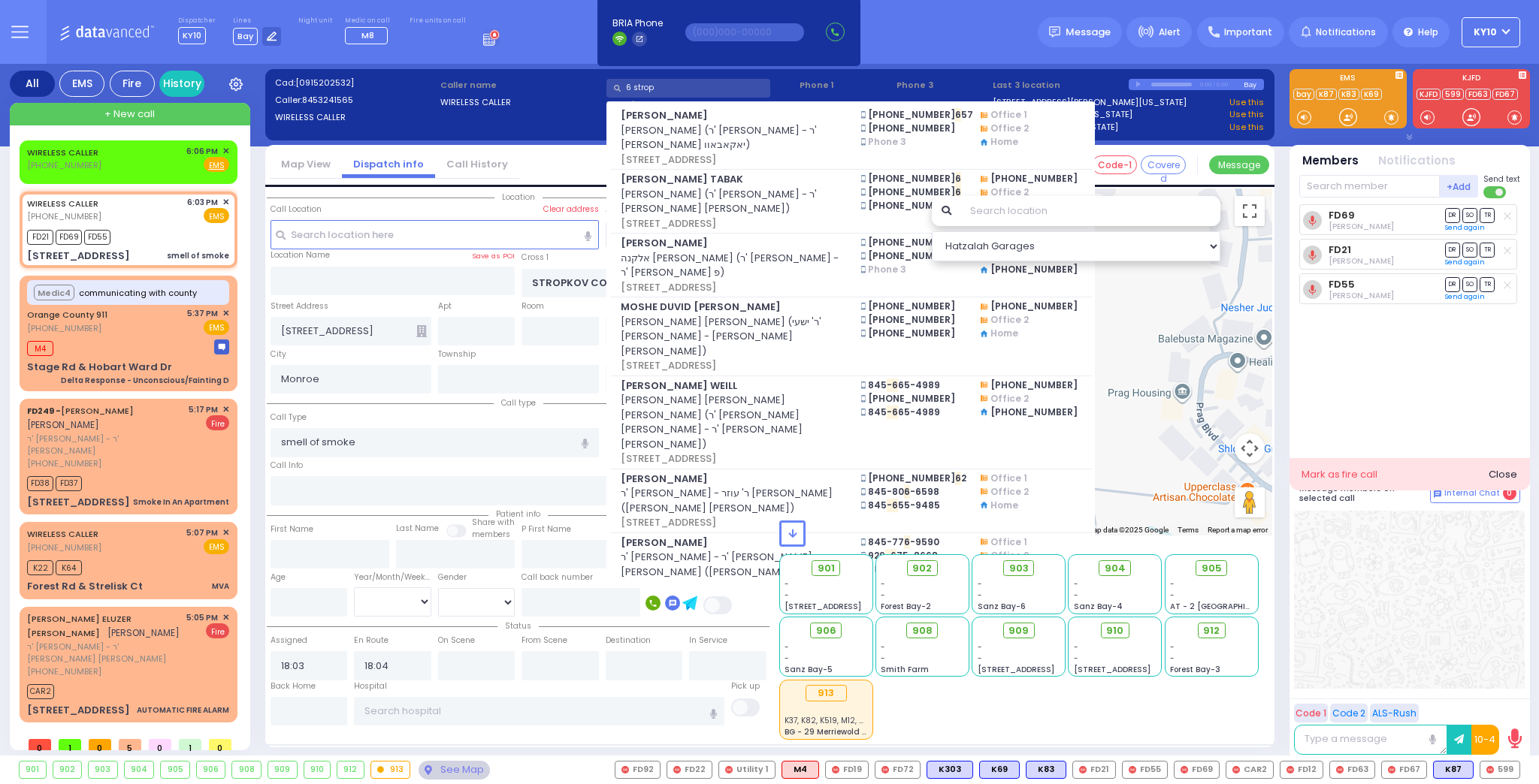
click at [685, 89] on input "6 strop" at bounding box center [688, 88] width 164 height 18
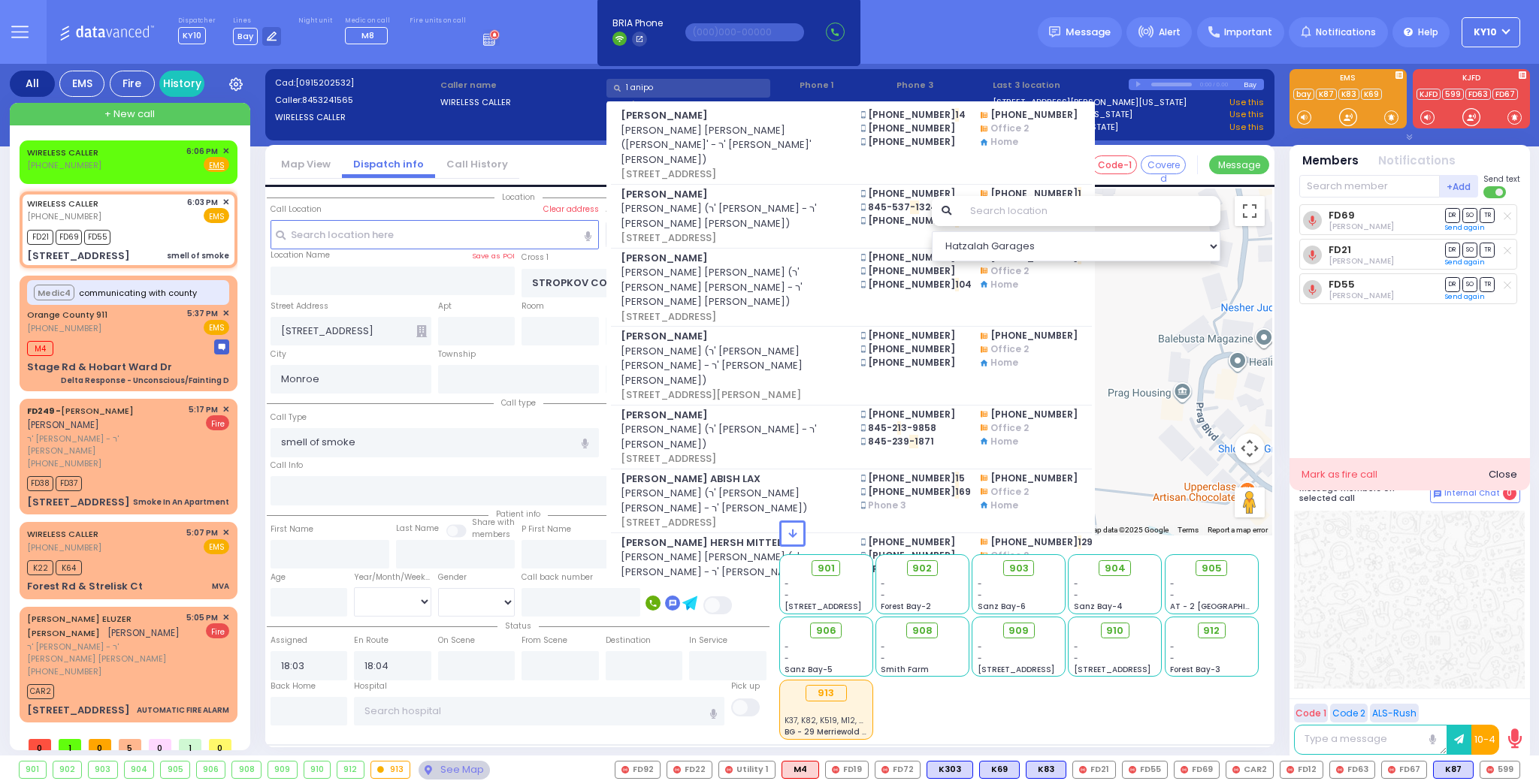
drag, startPoint x: 673, startPoint y: 87, endPoint x: 615, endPoint y: 88, distance: 58.0
click at [615, 88] on input "1 anipo" at bounding box center [688, 88] width 164 height 18
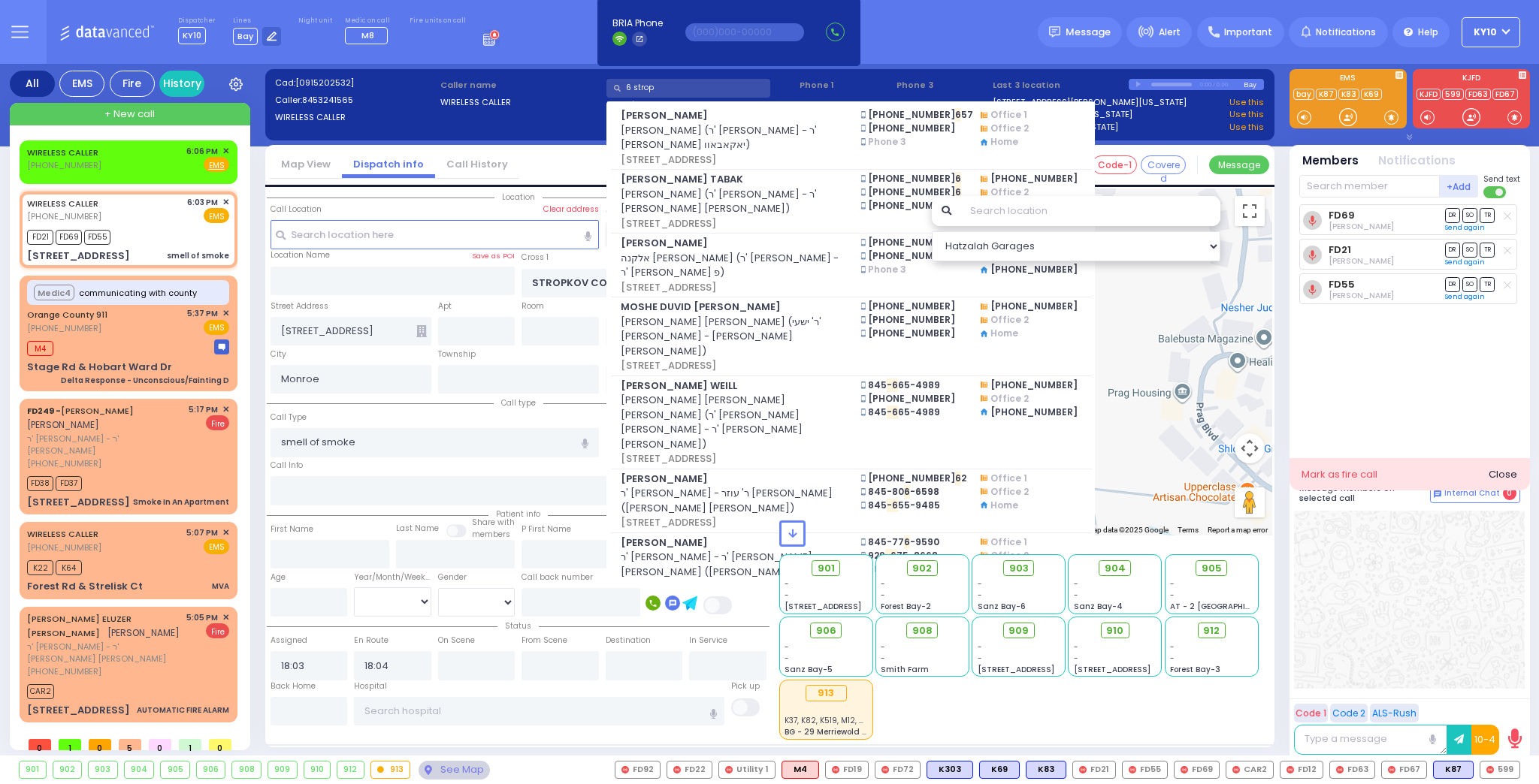
click at [705, 84] on input "6 strop" at bounding box center [688, 88] width 164 height 18
click at [704, 90] on input "6 strop" at bounding box center [688, 88] width 164 height 18
type input "1565"
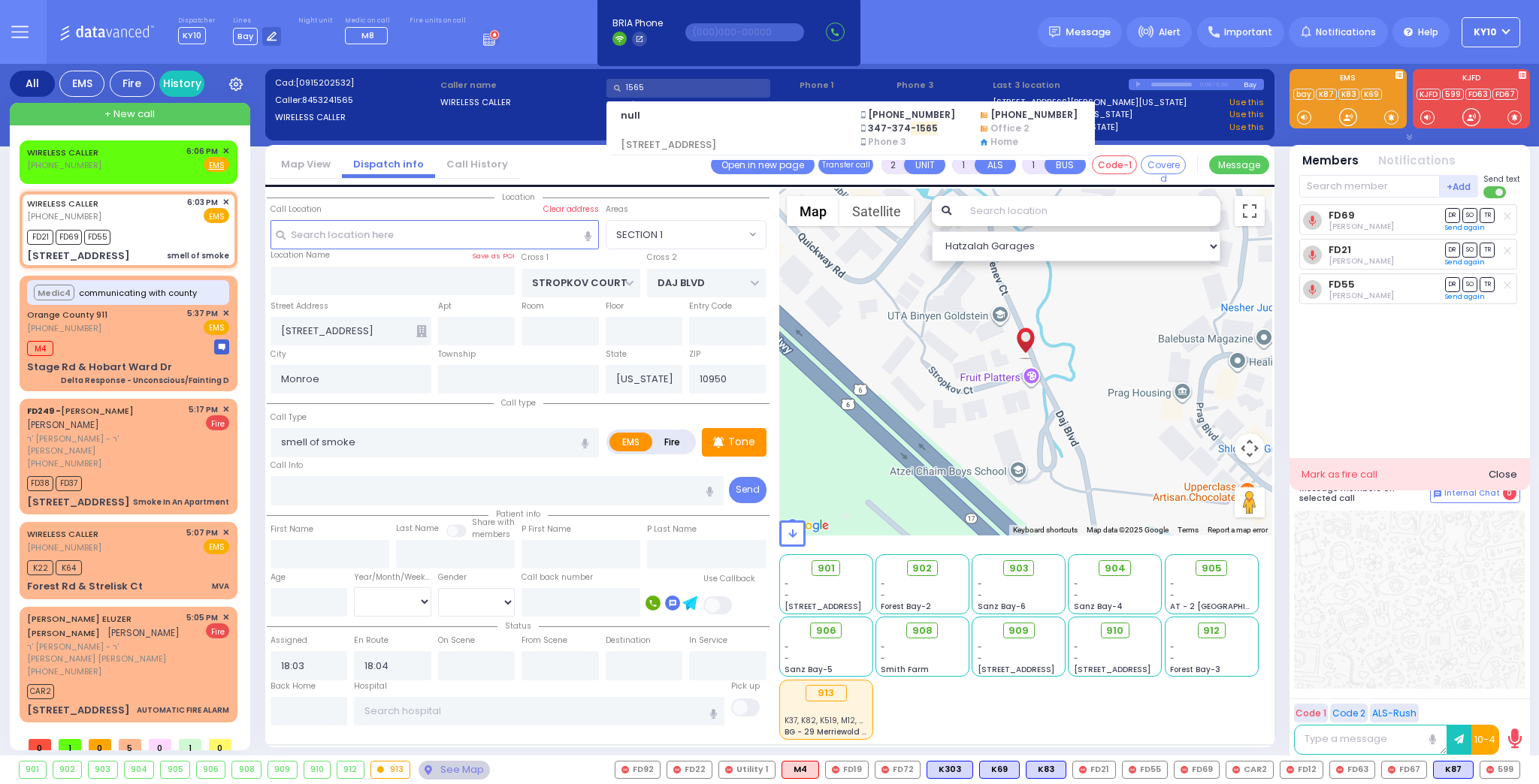
click at [655, 86] on input "1565" at bounding box center [688, 88] width 164 height 18
click at [656, 86] on input "1565" at bounding box center [688, 88] width 164 height 18
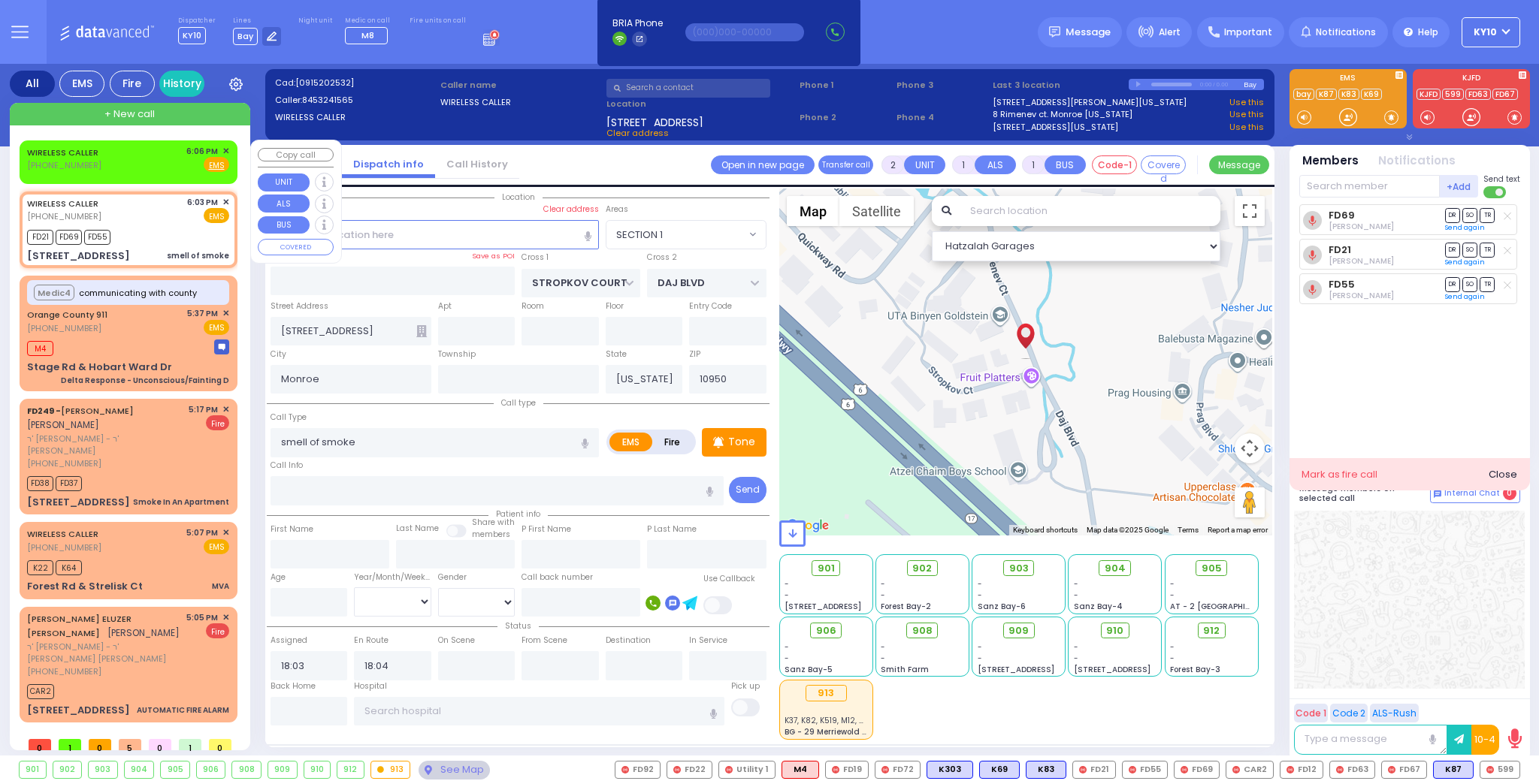
click at [127, 165] on div "WIRELESS CALLER (845) 324-1565 6:06 PM ✕ Fire EMS" at bounding box center [128, 159] width 202 height 28
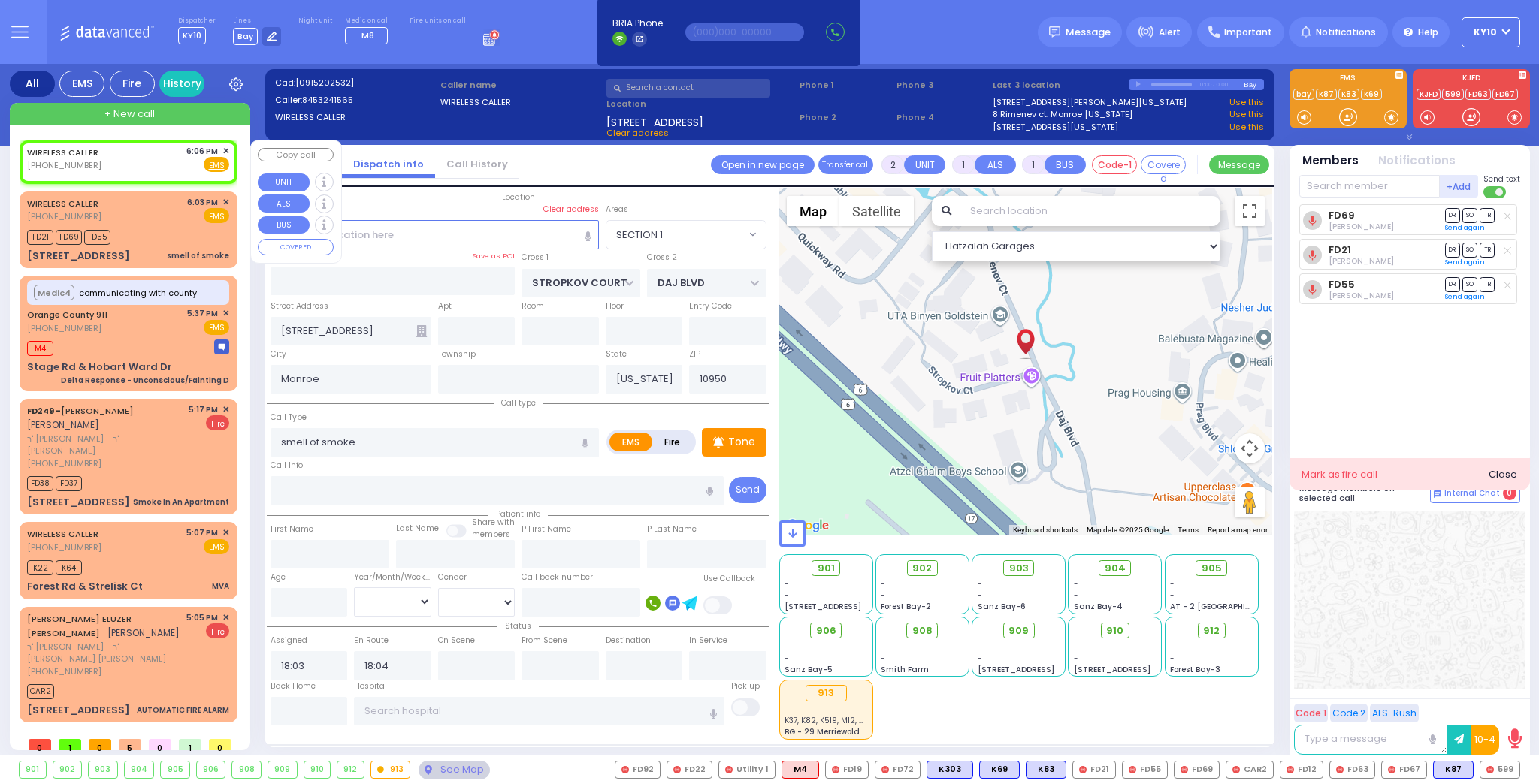
select select
radio input "true"
select select
type input "18:06"
select select "Hatzalah Garages"
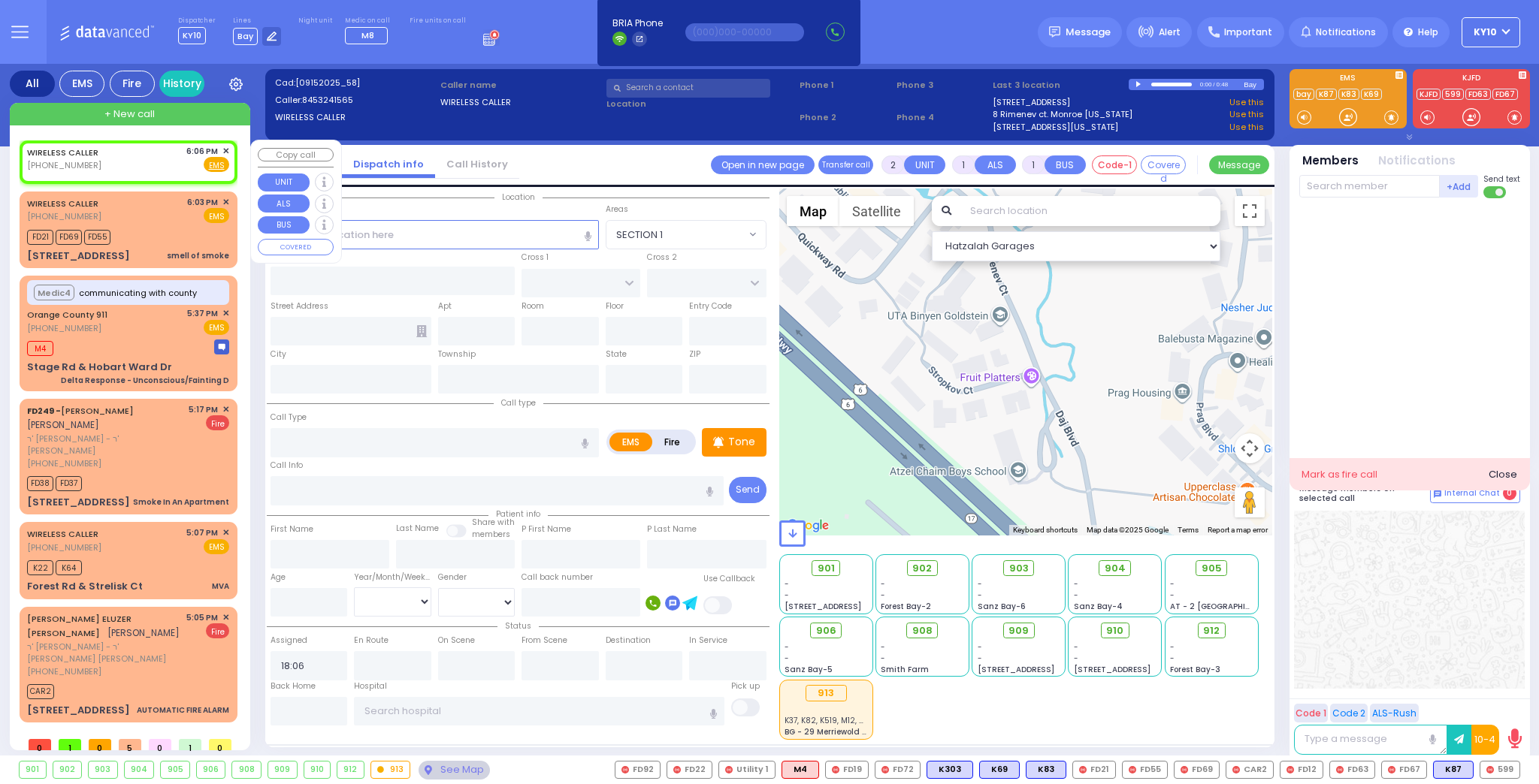
click at [140, 163] on div "WIRELESS CALLER (845) 324-1565 6:06 PM ✕ Fire EMS" at bounding box center [128, 159] width 202 height 28
select select
radio input "true"
select select
select select "Hatzalah Garages"
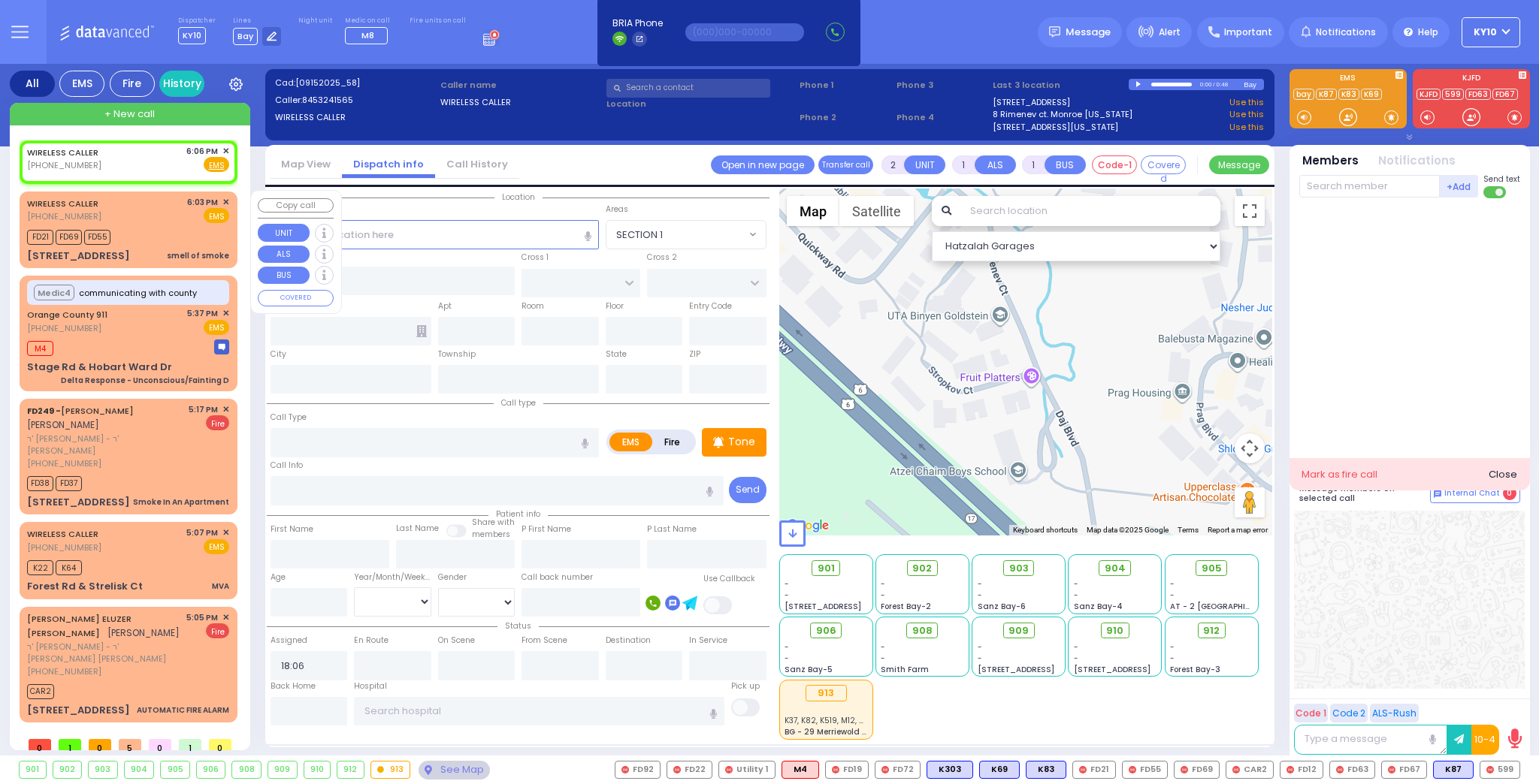
click at [146, 235] on div "FD21 FD69 FD55" at bounding box center [128, 235] width 202 height 18
select select
type input "smell of smoke"
radio input "true"
select select
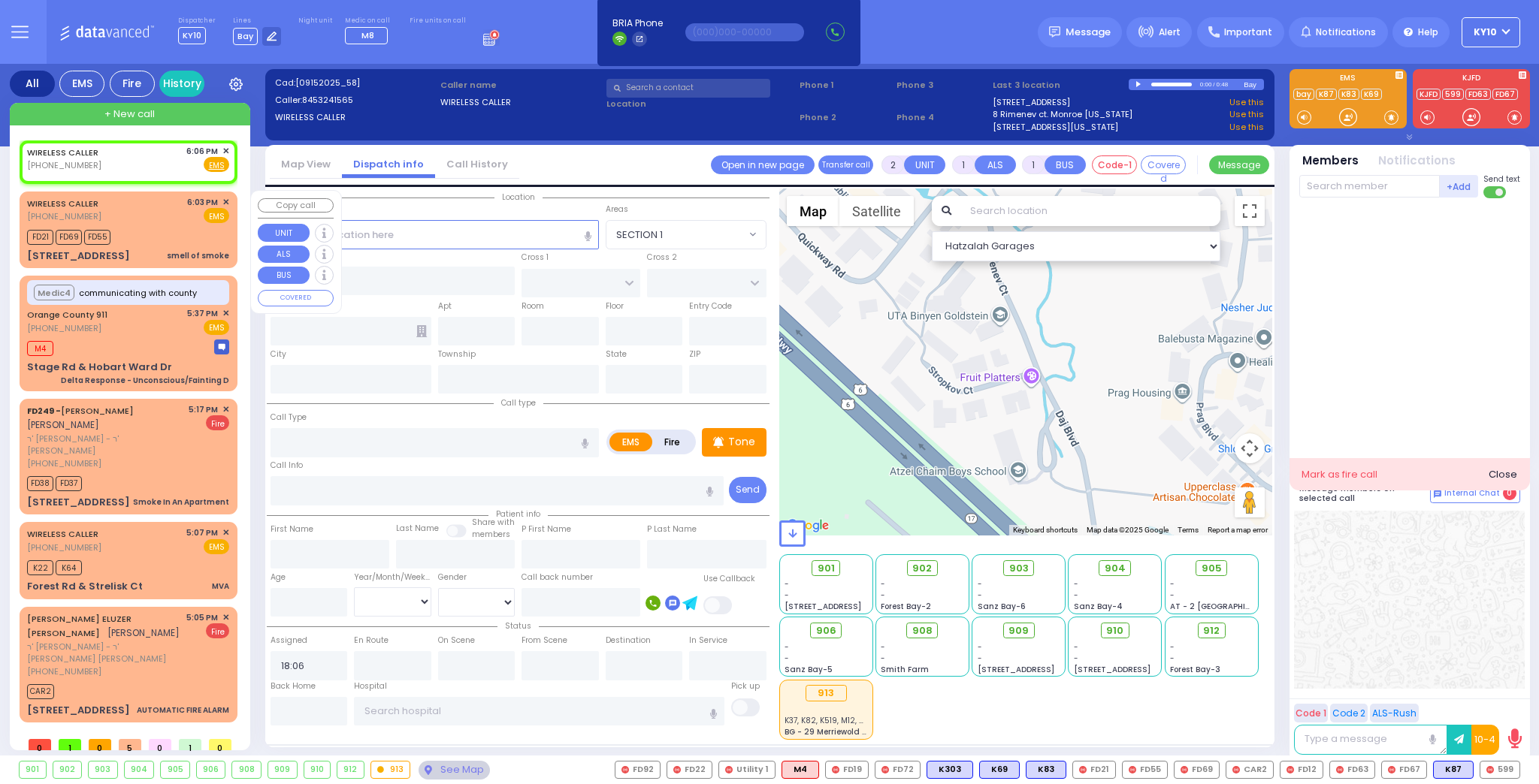
type input "18:03"
type input "18:04"
select select "Hatzalah Garages"
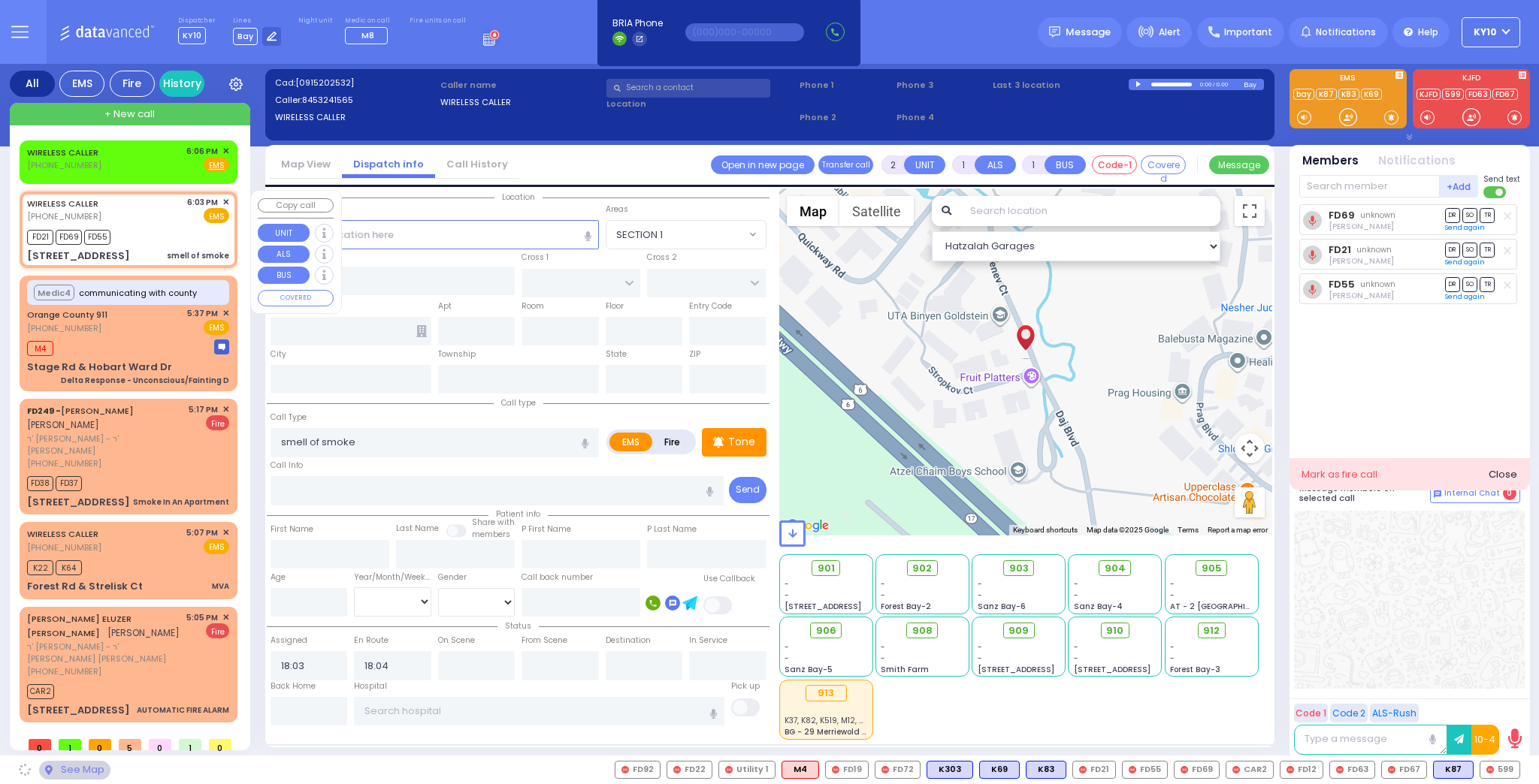
type input "STROPKOV COURT"
type input "DAJ BLVD"
type input "[STREET_ADDRESS]"
type input "Monroe"
type input "[US_STATE]"
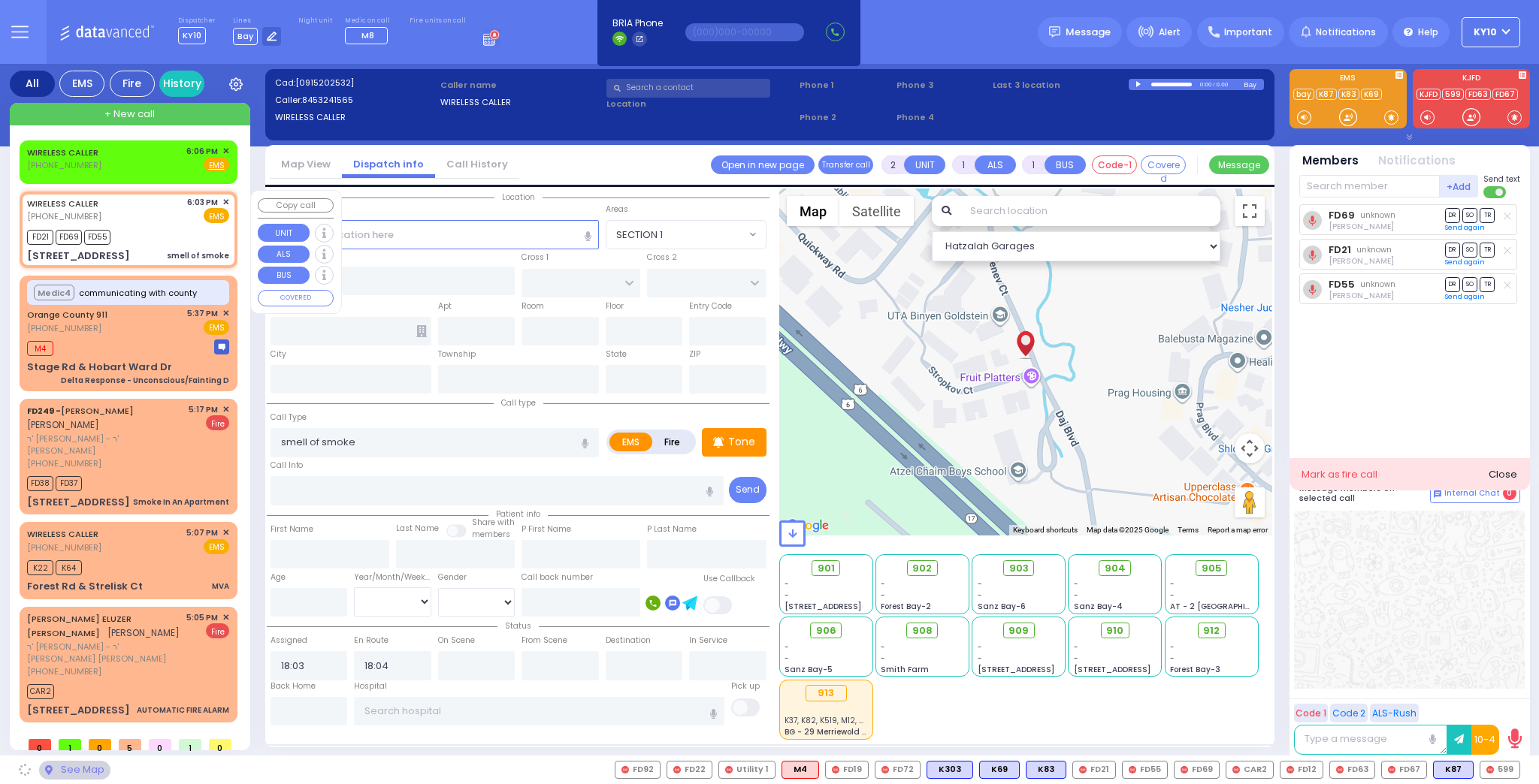
type input "10950"
select select "SECTION 1"
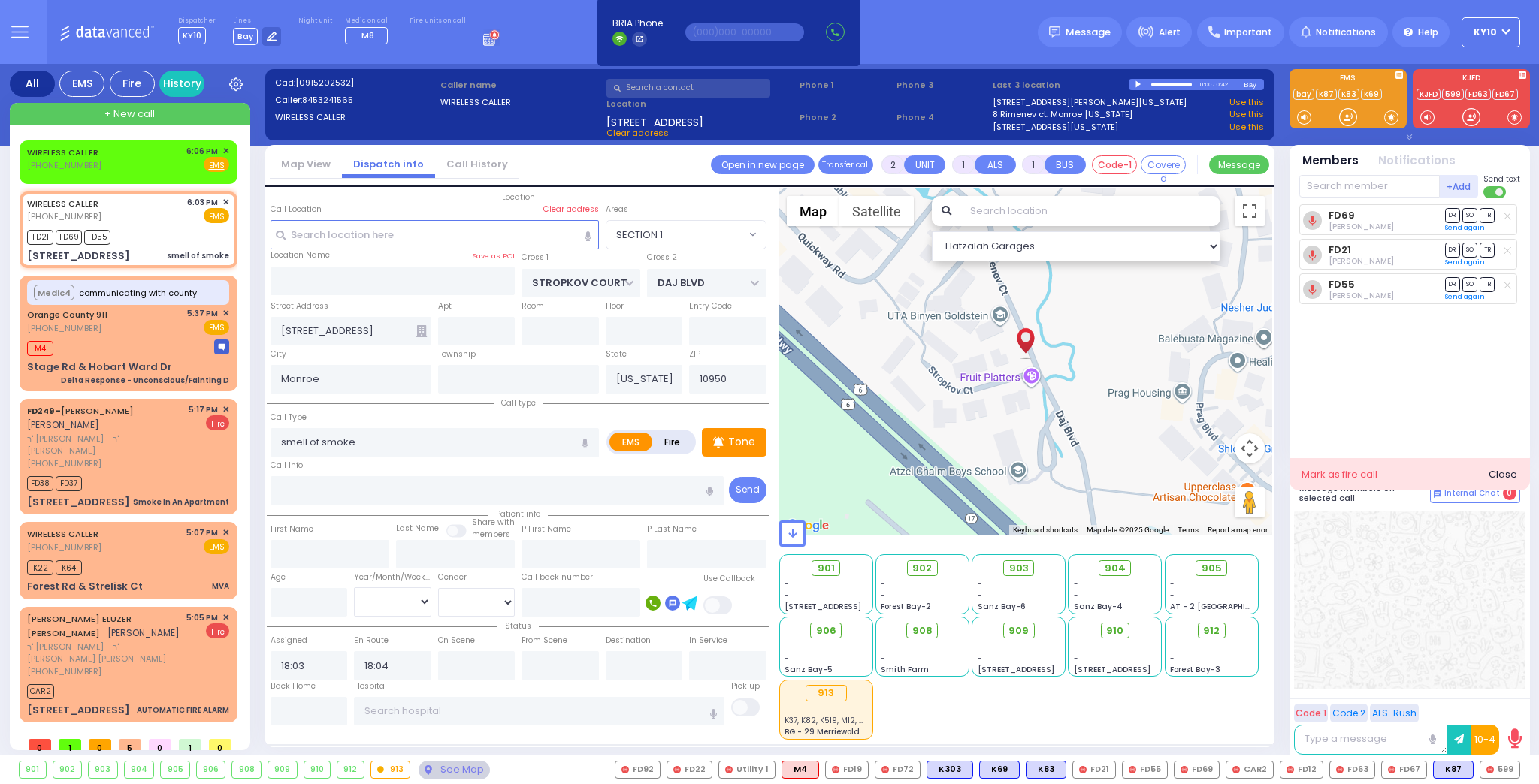
click at [1139, 84] on div at bounding box center [1139, 85] width 8 height 7
click at [159, 164] on div "WIRELESS CALLER (845) 324-1565 6:06 PM ✕ Fire EMS" at bounding box center [128, 159] width 202 height 28
select select
radio input "true"
select select
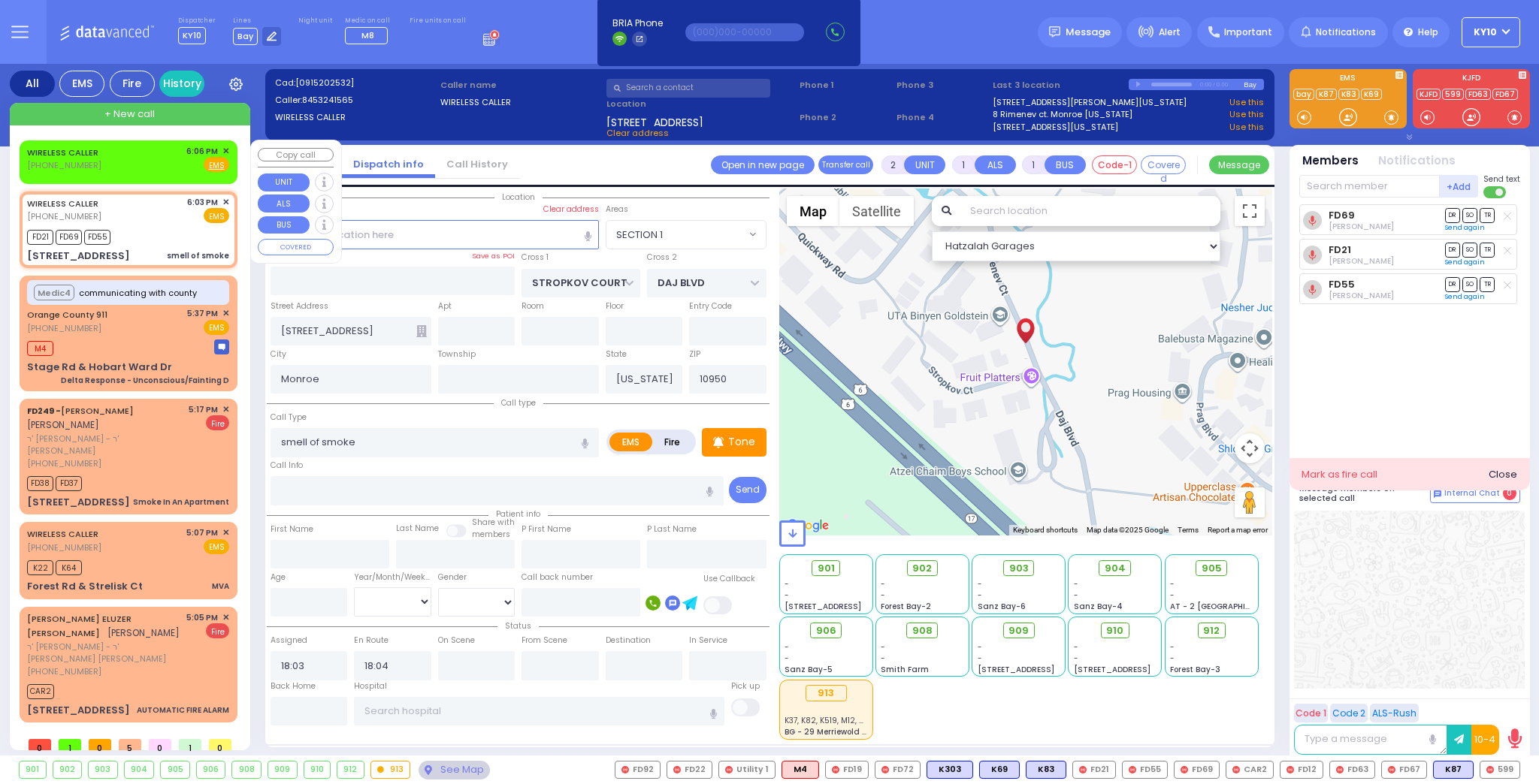
type input "18:06"
select select "Hatzalah Garages"
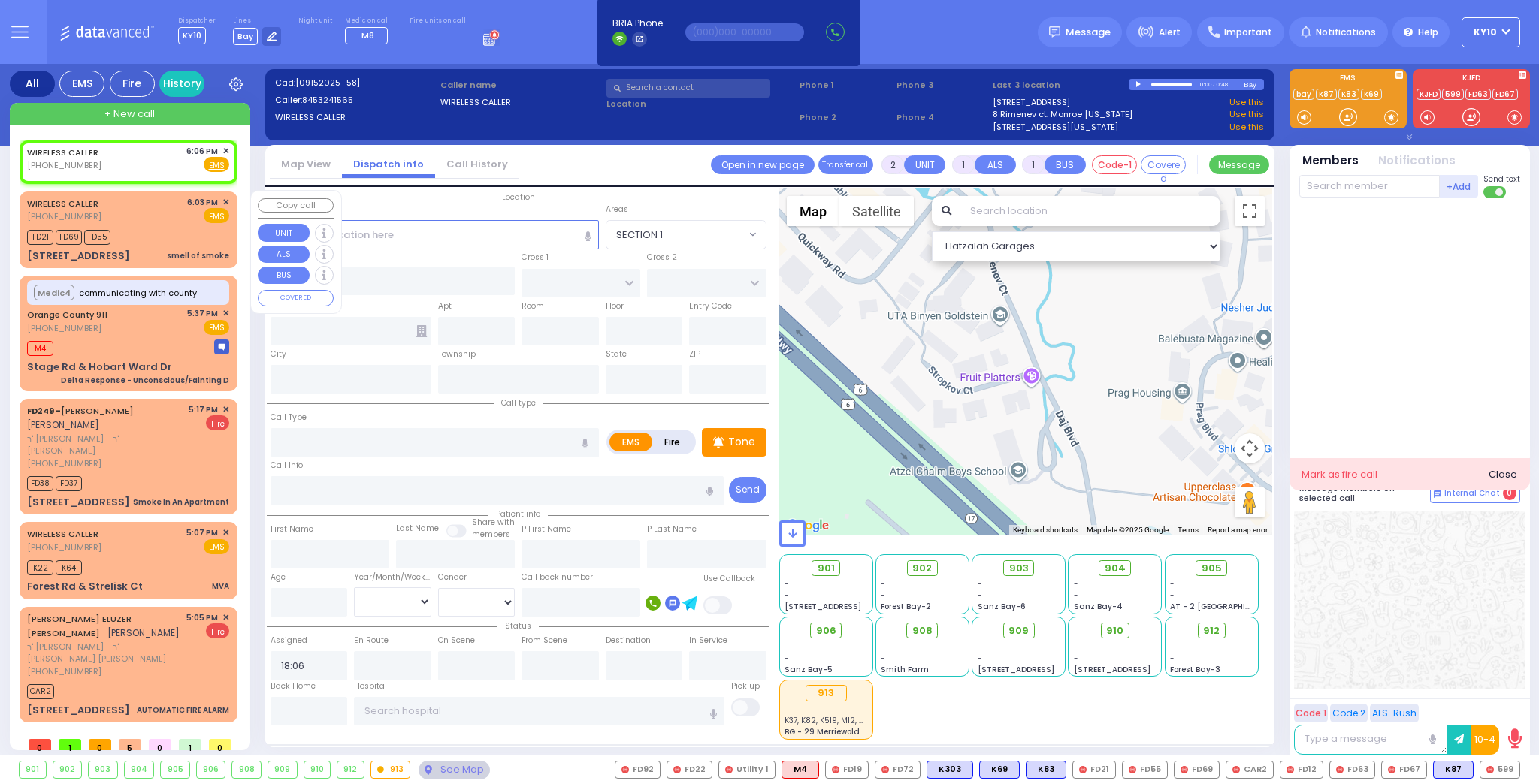
click at [172, 224] on div "WIRELESS CALLER [PHONE_NUMBER] 6:03 PM ✕ EMS FD21" at bounding box center [129, 230] width 212 height 72
select select
type input "smell of smoke"
radio input "true"
select select
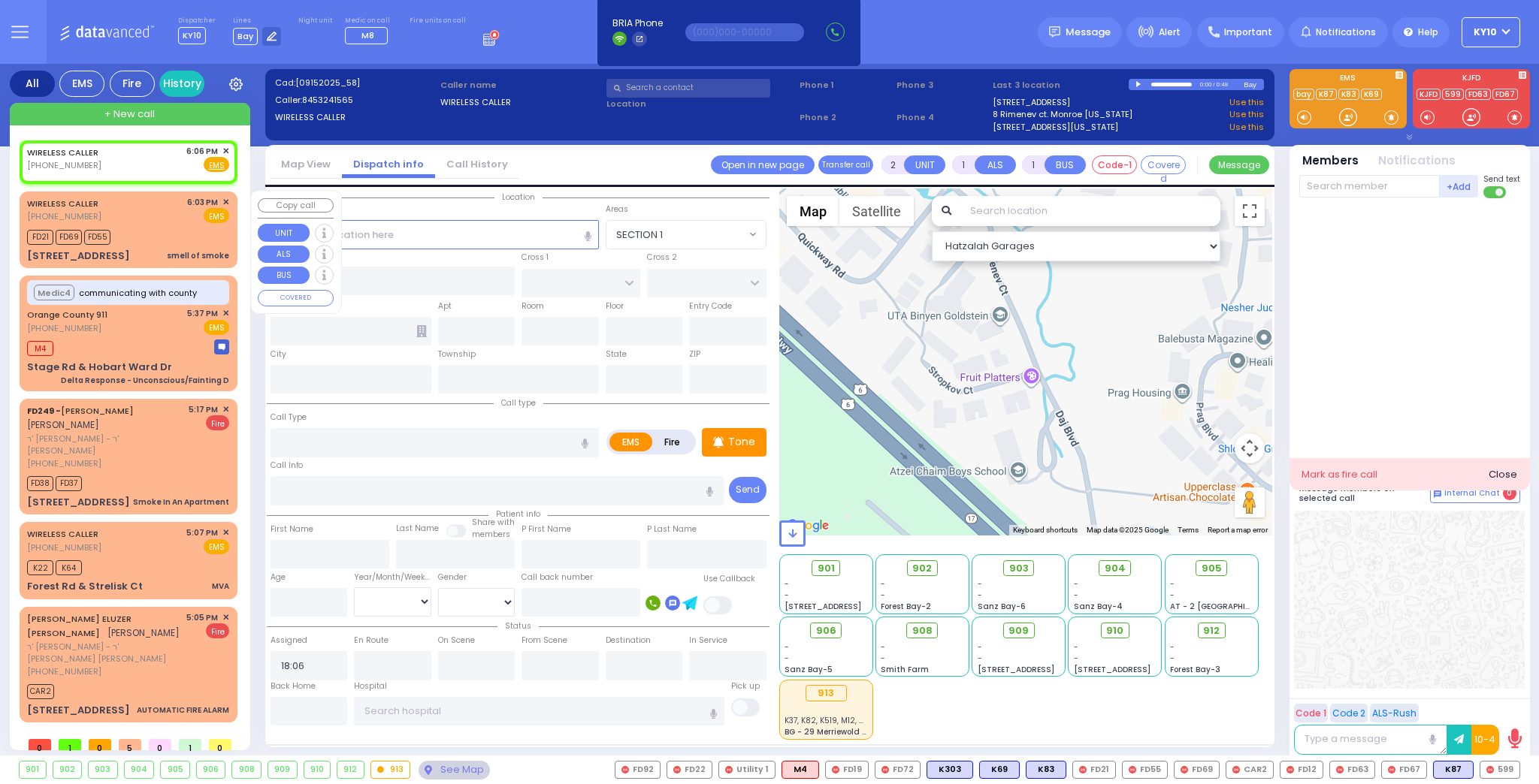
type input "18:03"
type input "18:04"
type input "STROPKOV COURT"
type input "DAJ BLVD"
type input "[STREET_ADDRESS]"
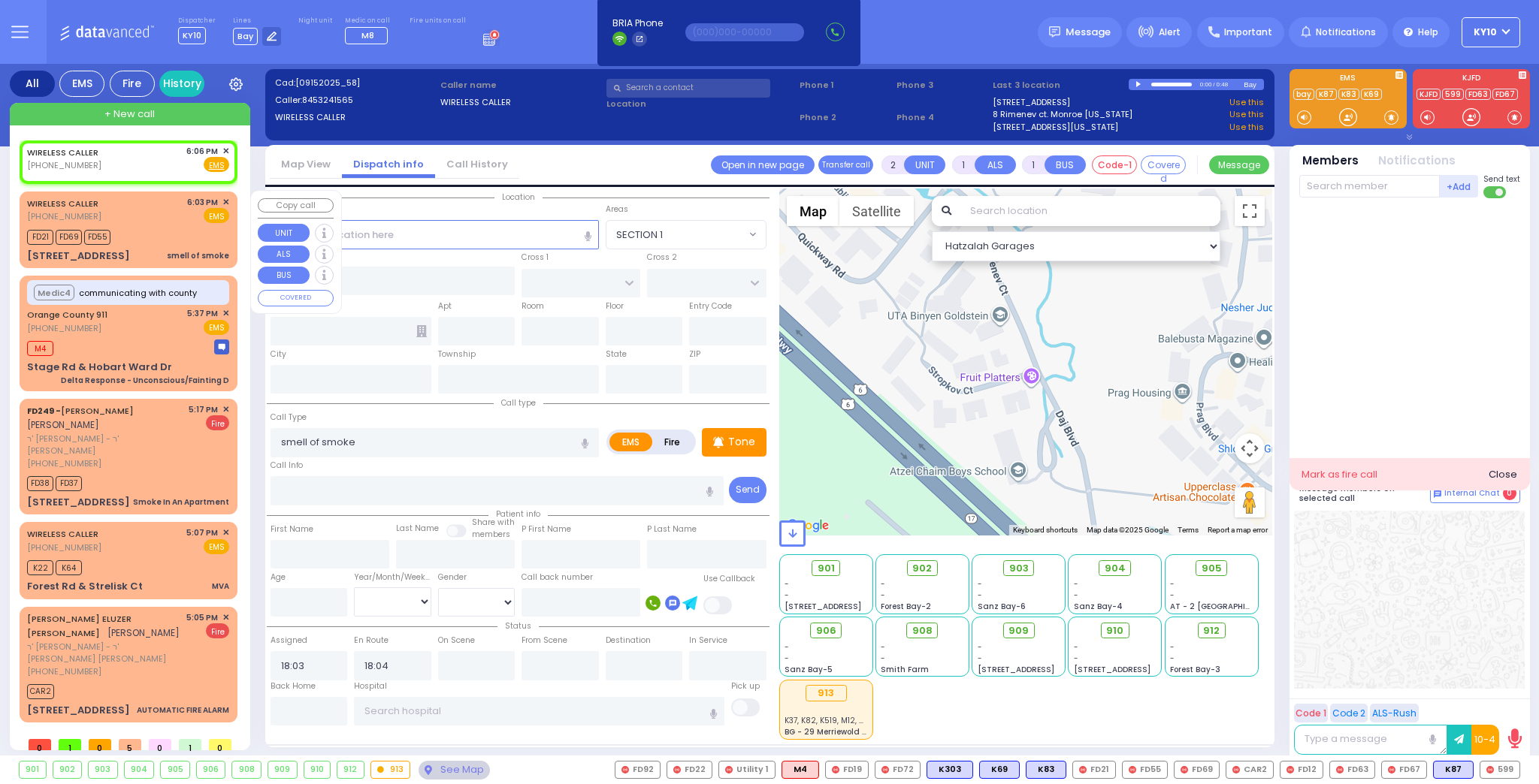
type input "Monroe"
type input "[US_STATE]"
type input "10950"
select select "SECTION 1"
select select "Hatzalah Garages"
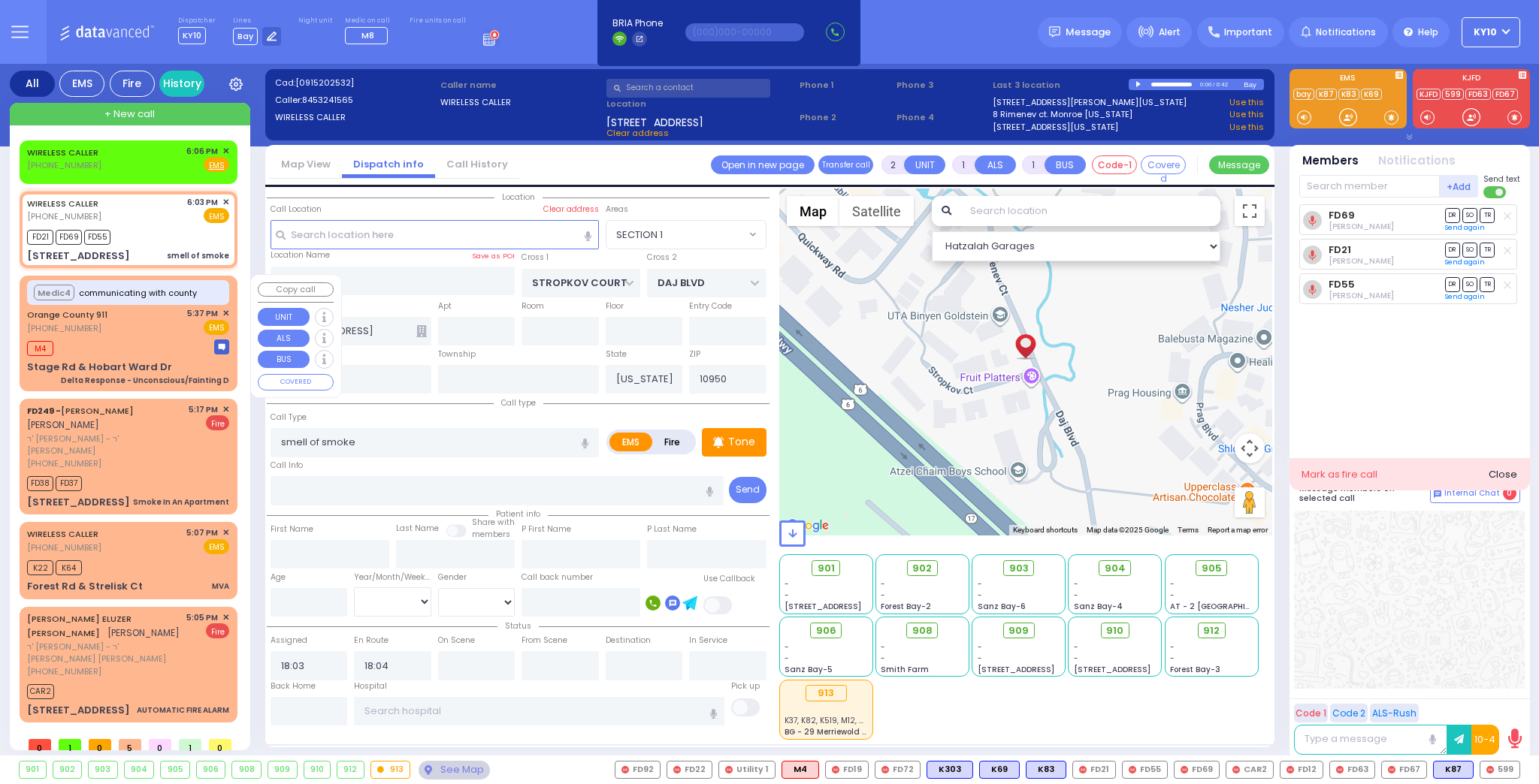
drag, startPoint x: 140, startPoint y: 333, endPoint x: 161, endPoint y: 333, distance: 21.0
click at [140, 333] on div "Medic4 communicating with county Orange County 911 (845) 469-0911 5:37 PM ✕ M4" at bounding box center [129, 333] width 212 height 110
type input "6"
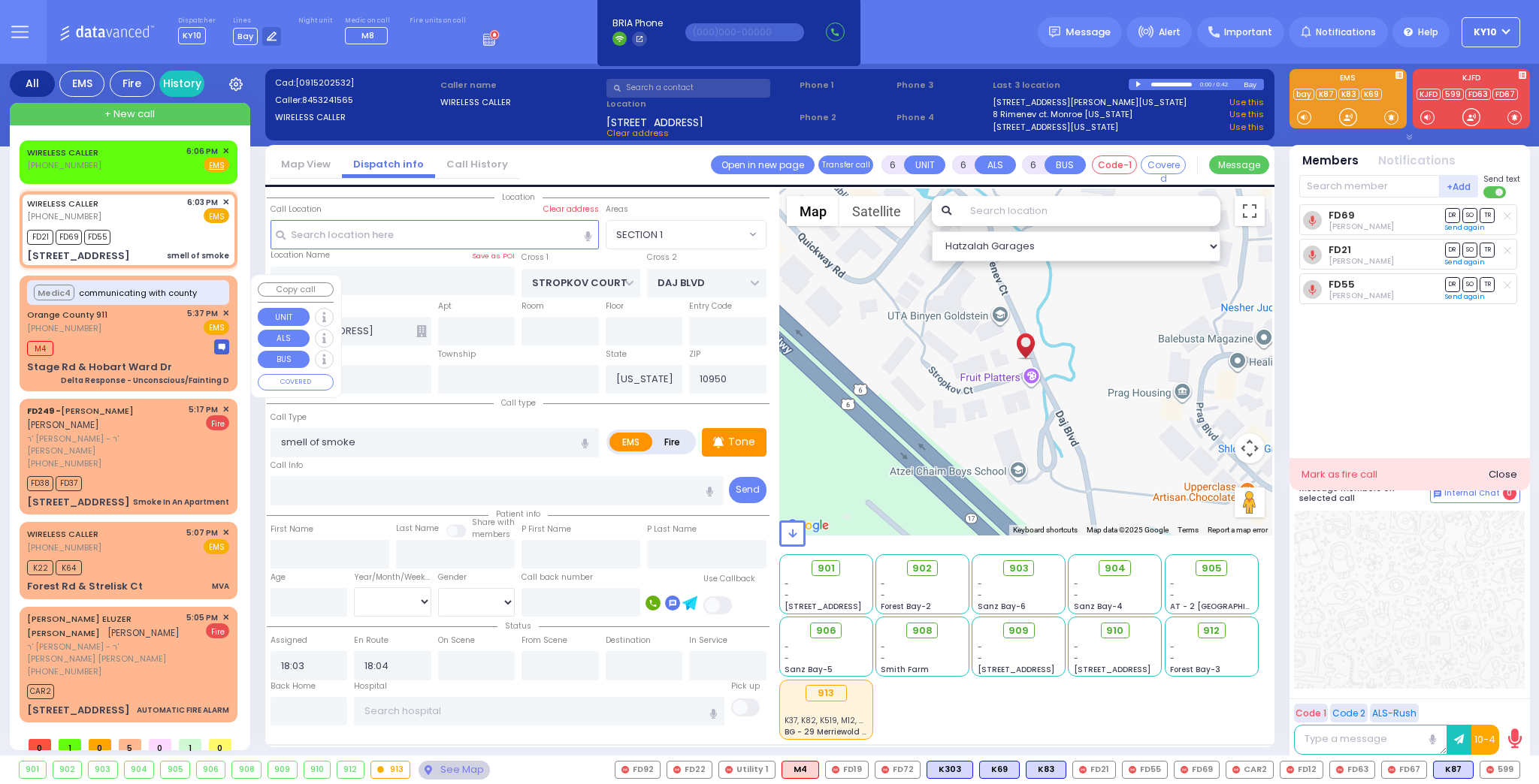
select select
type input "Delta Response - Unconscious/Fainting D"
radio input "true"
type input "Nature: : Delta Response - Unconscious/Fainting D Address: : STAGE RD / HOBART …"
select select
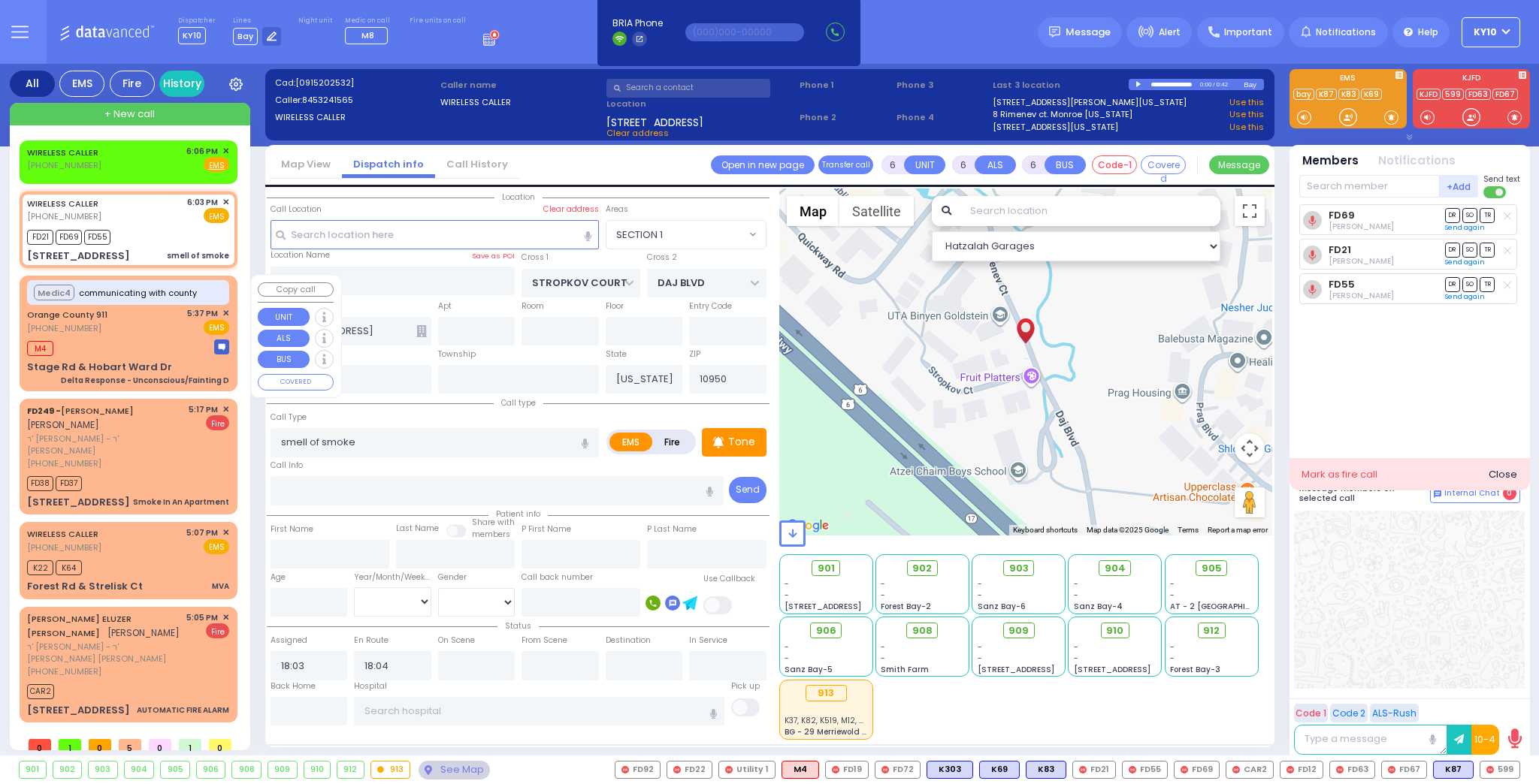
type input "17:37"
select select "Hatzalah Garages"
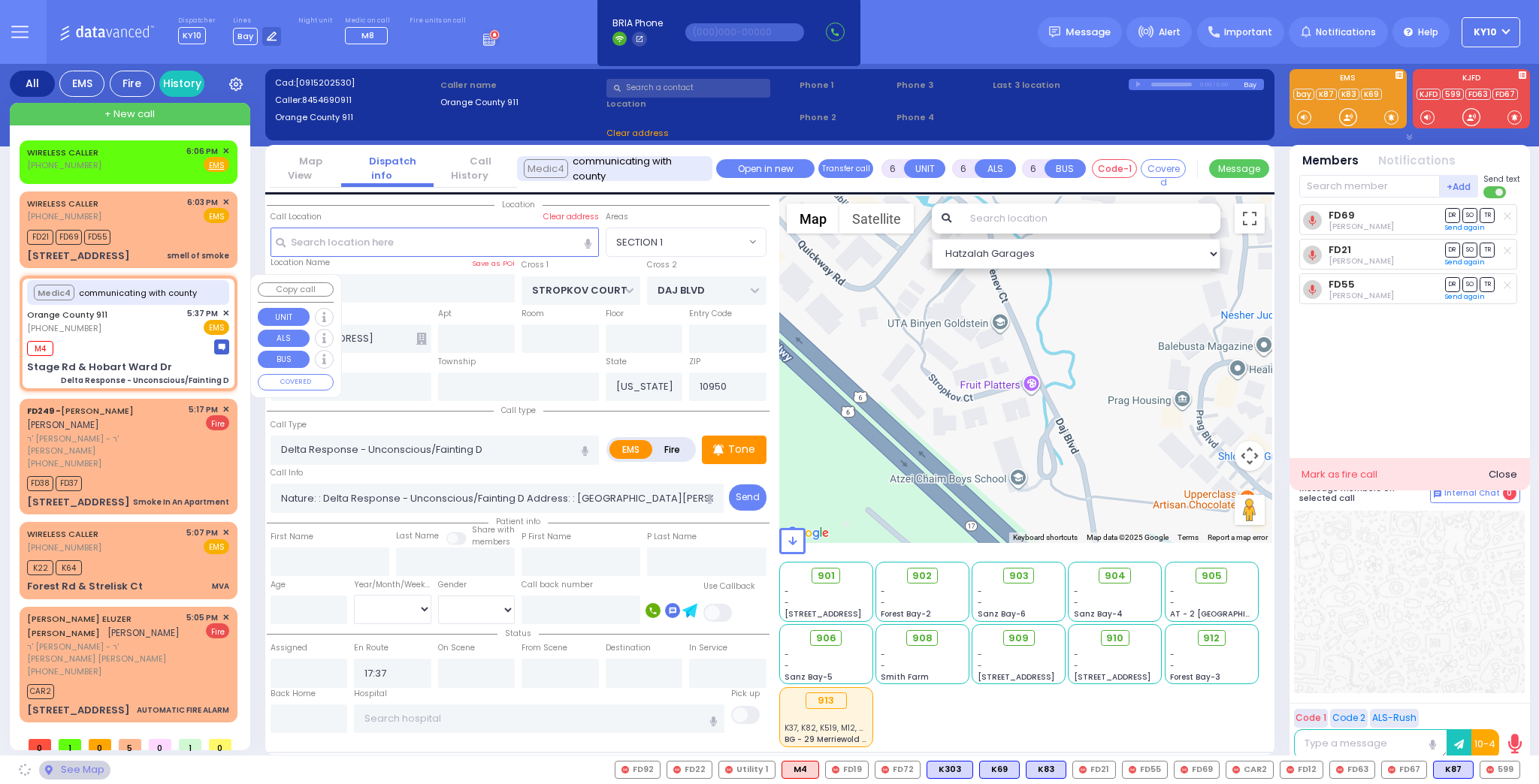
type input "Stage Rd & Hobart Ward Dr"
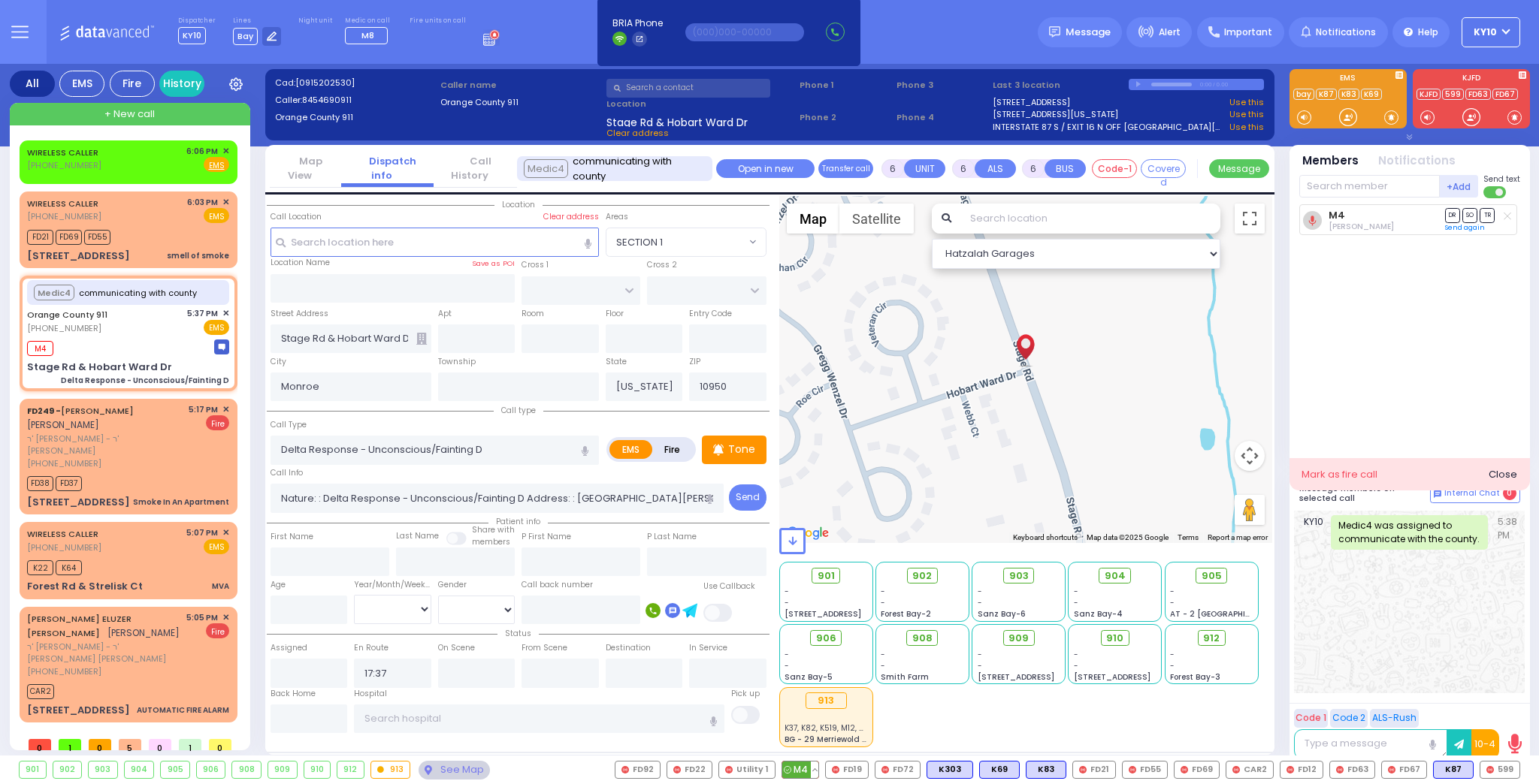
click at [819, 766] on button at bounding box center [814, 769] width 8 height 17
click at [812, 702] on icon at bounding box center [804, 703] width 16 height 16
click at [224, 311] on span "✕" at bounding box center [226, 313] width 7 height 13
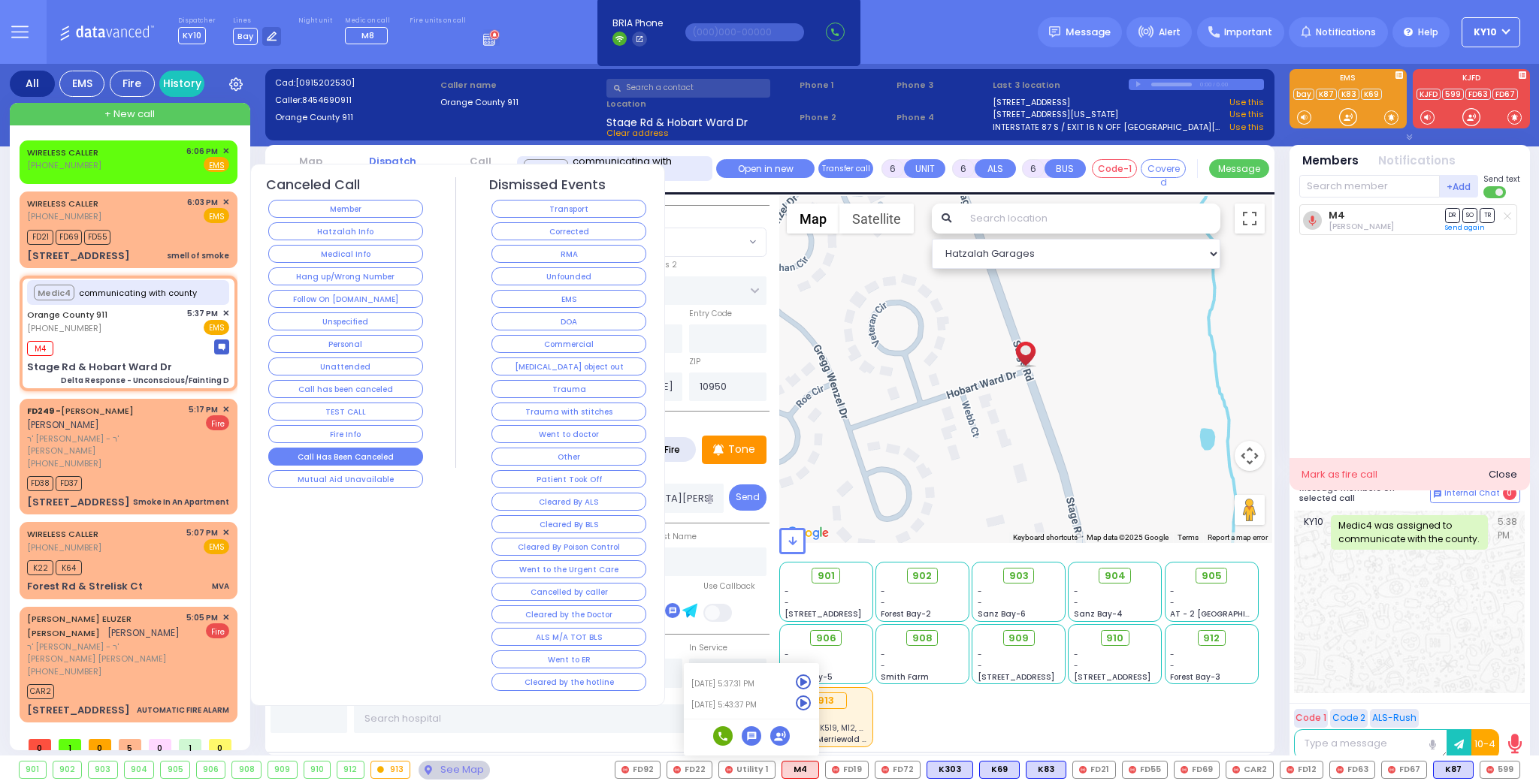
click at [370, 449] on button "Call Has Been Canceled" at bounding box center [346, 456] width 154 height 18
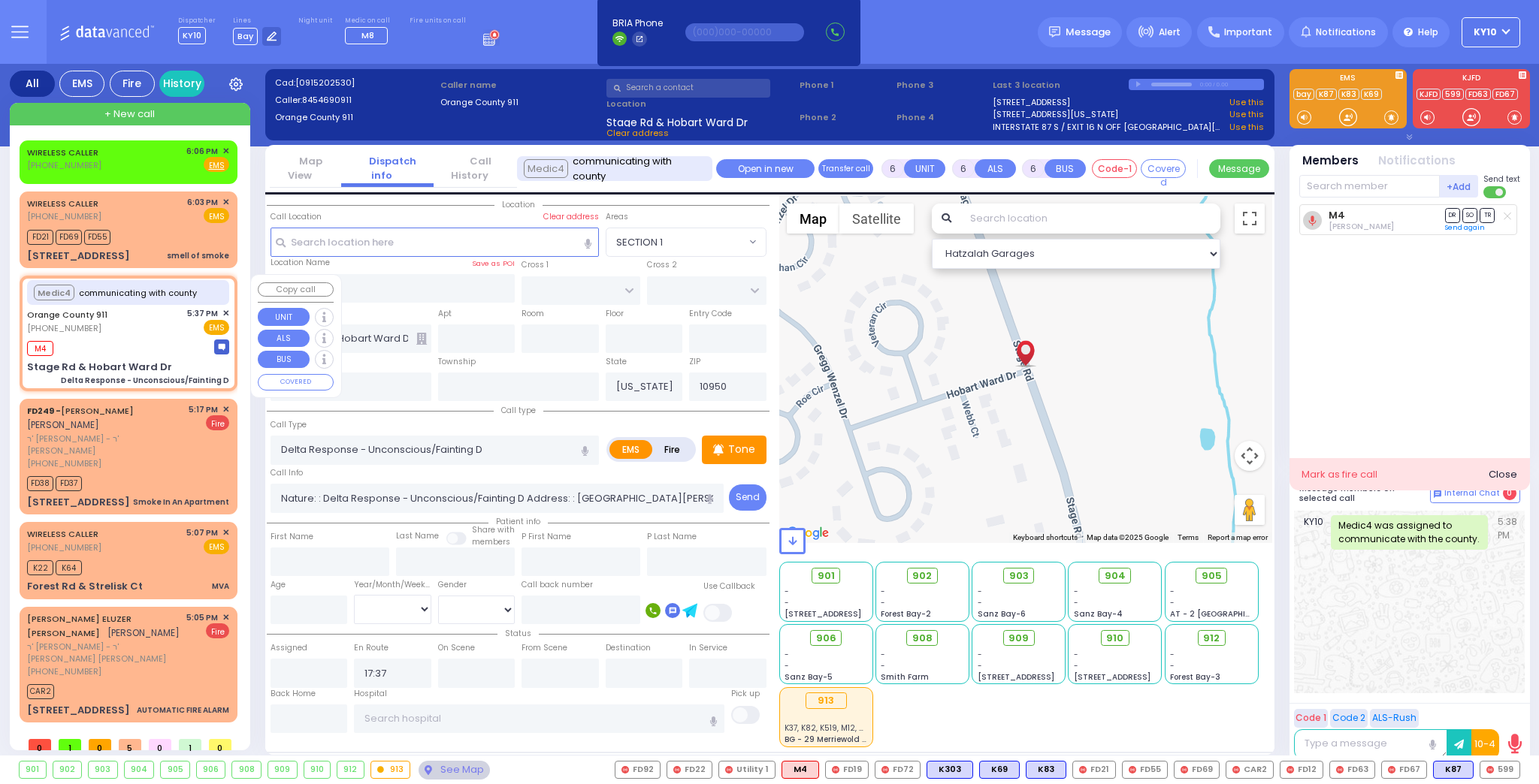
select select
radio input "true"
select select
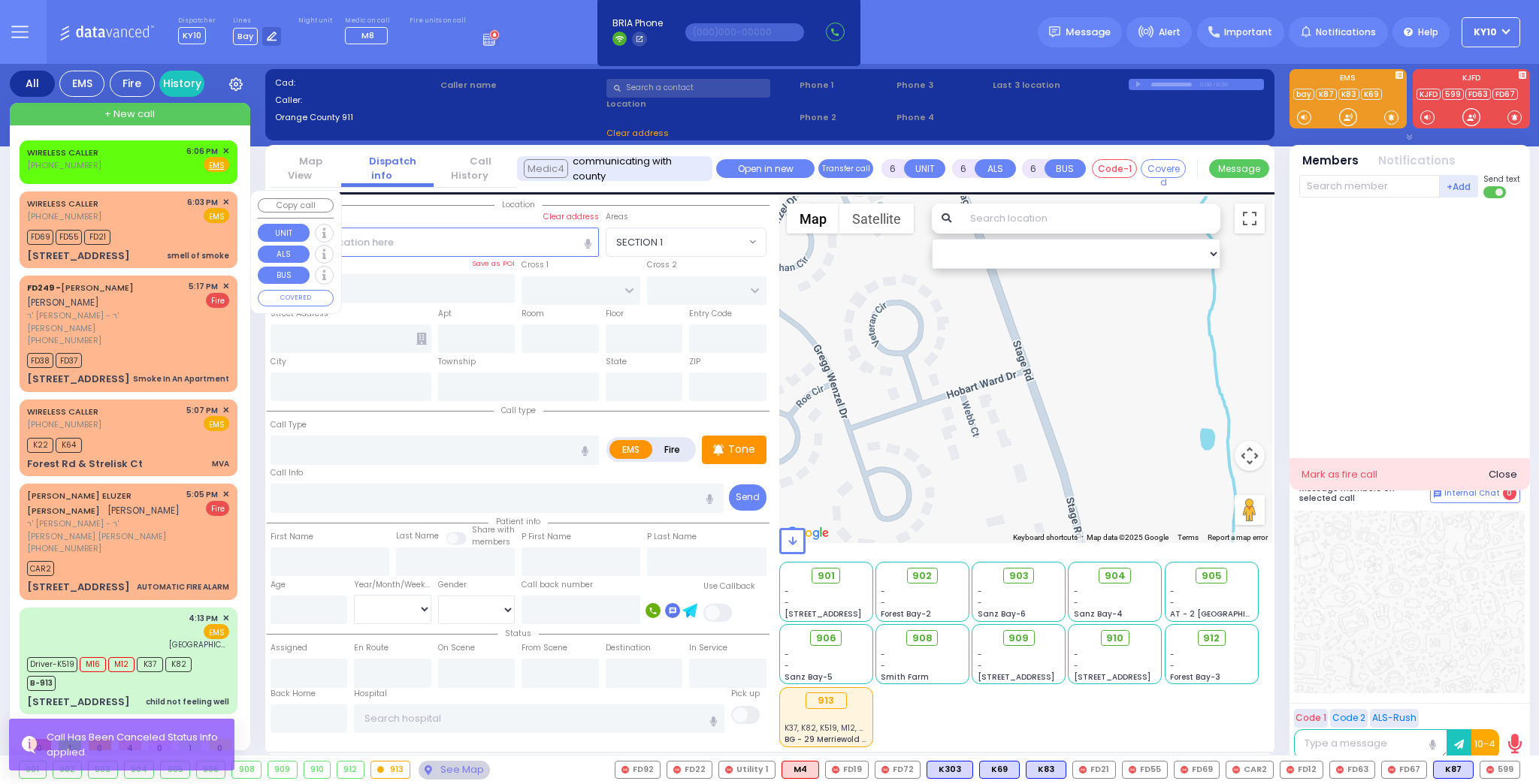
click at [158, 239] on div "FD69 FD55 FD21" at bounding box center [128, 235] width 202 height 18
type input "2"
type input "1"
select select
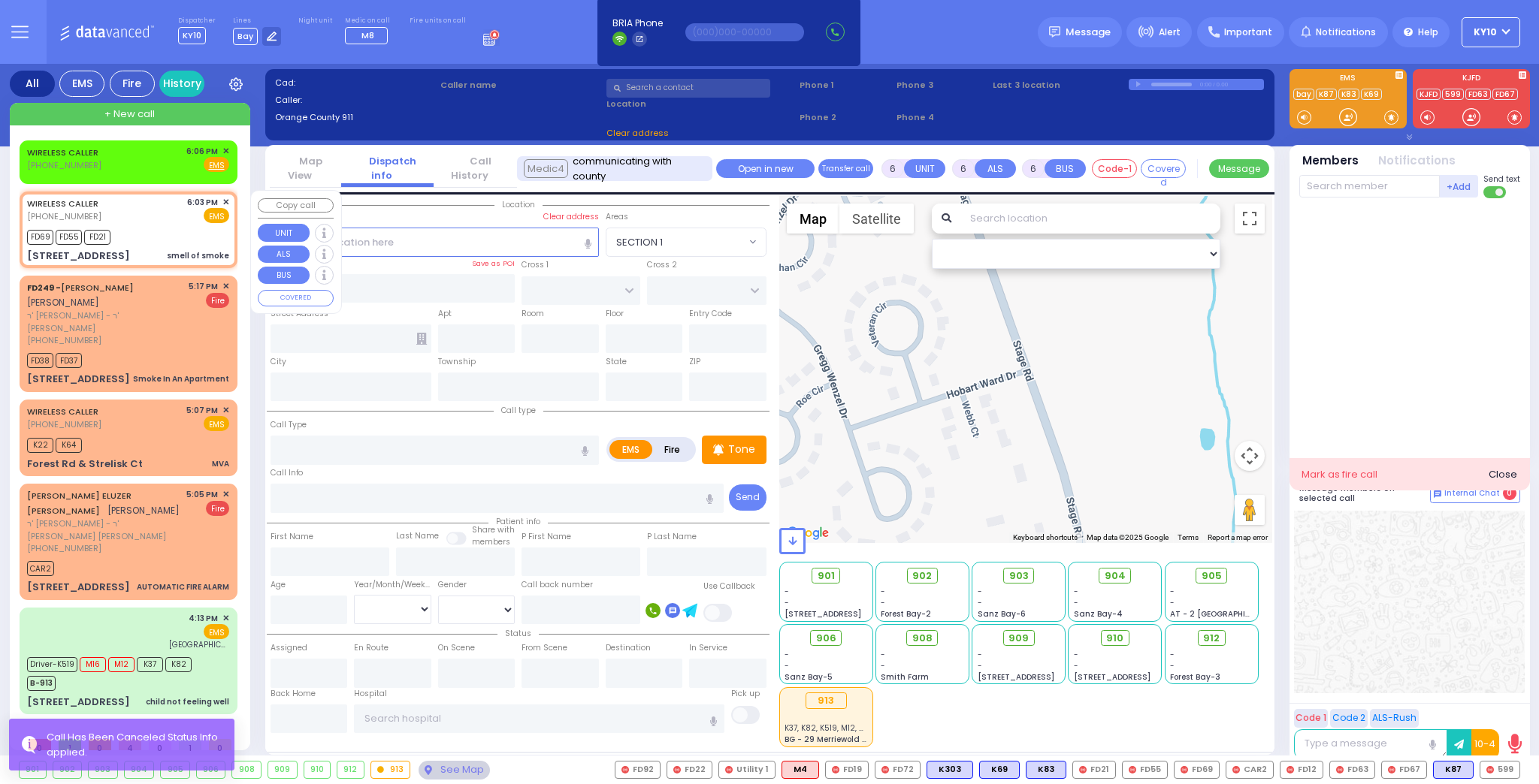
type input "smell of smoke"
radio input "true"
select select
type input "18:03"
type input "18:04"
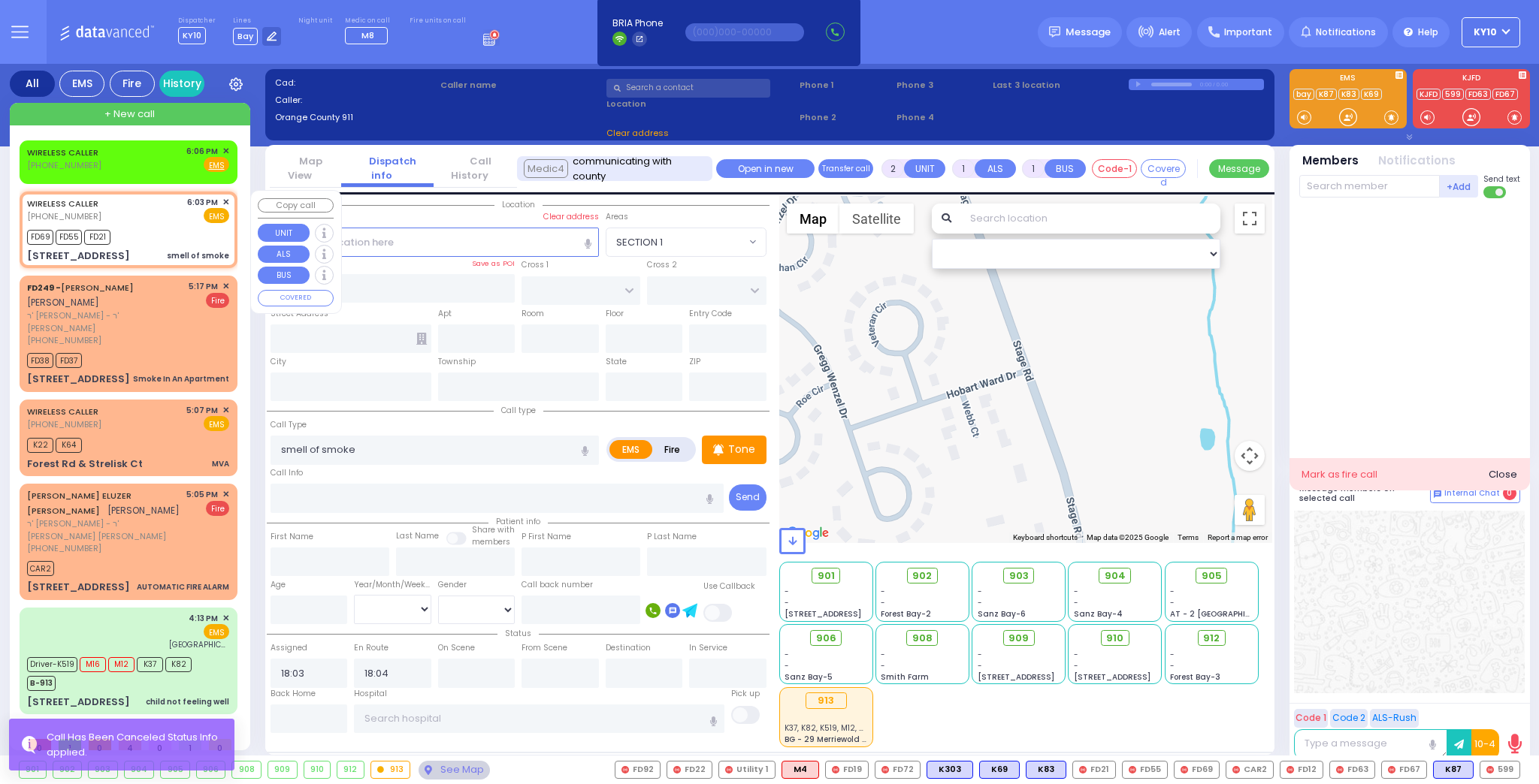
type input "STROPKOV COURT"
type input "DAJ BLVD"
type input "[STREET_ADDRESS]"
type input "Monroe"
type input "[US_STATE]"
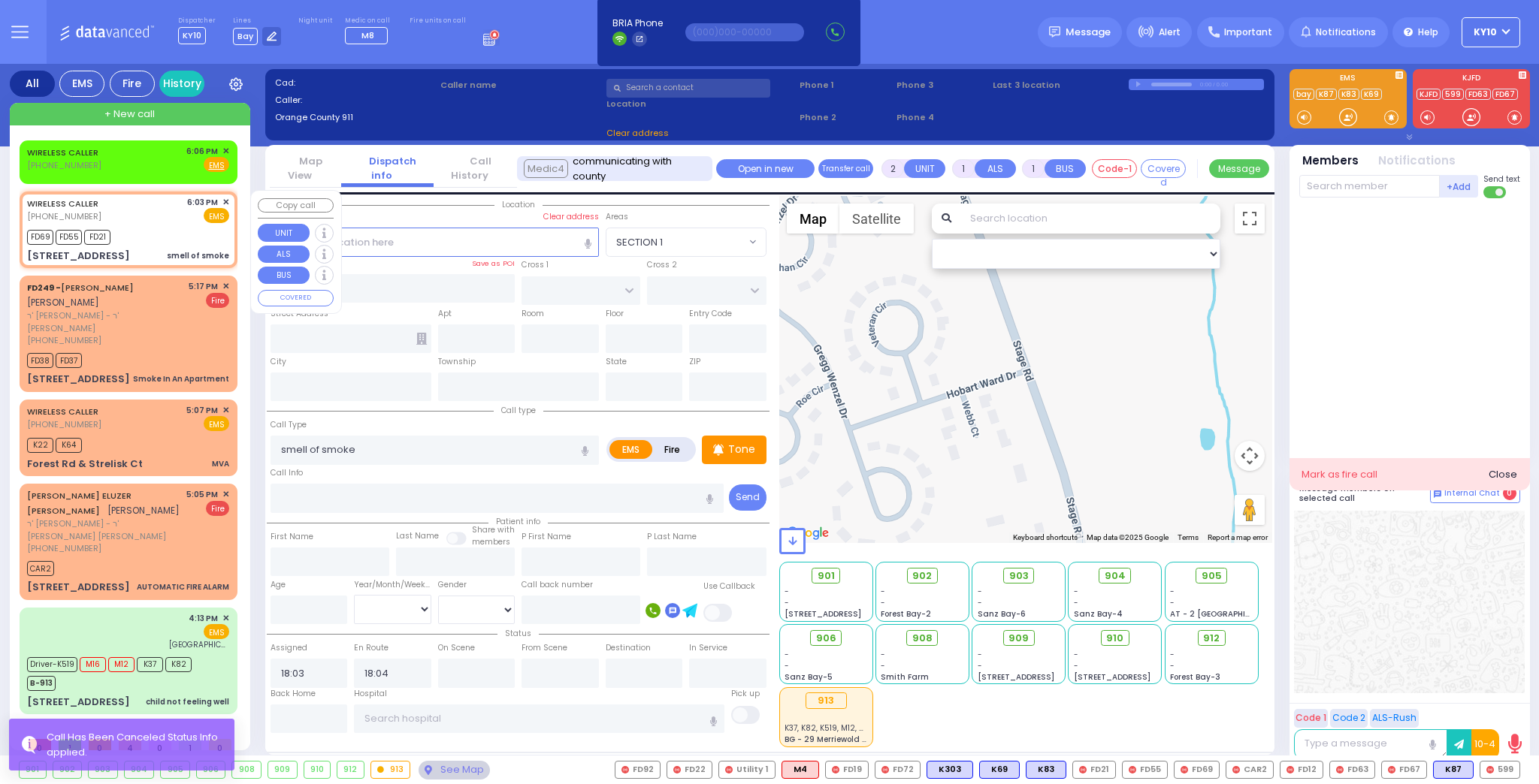
type input "10950"
select select "SECTION 1"
select select "Hatzalah Garages"
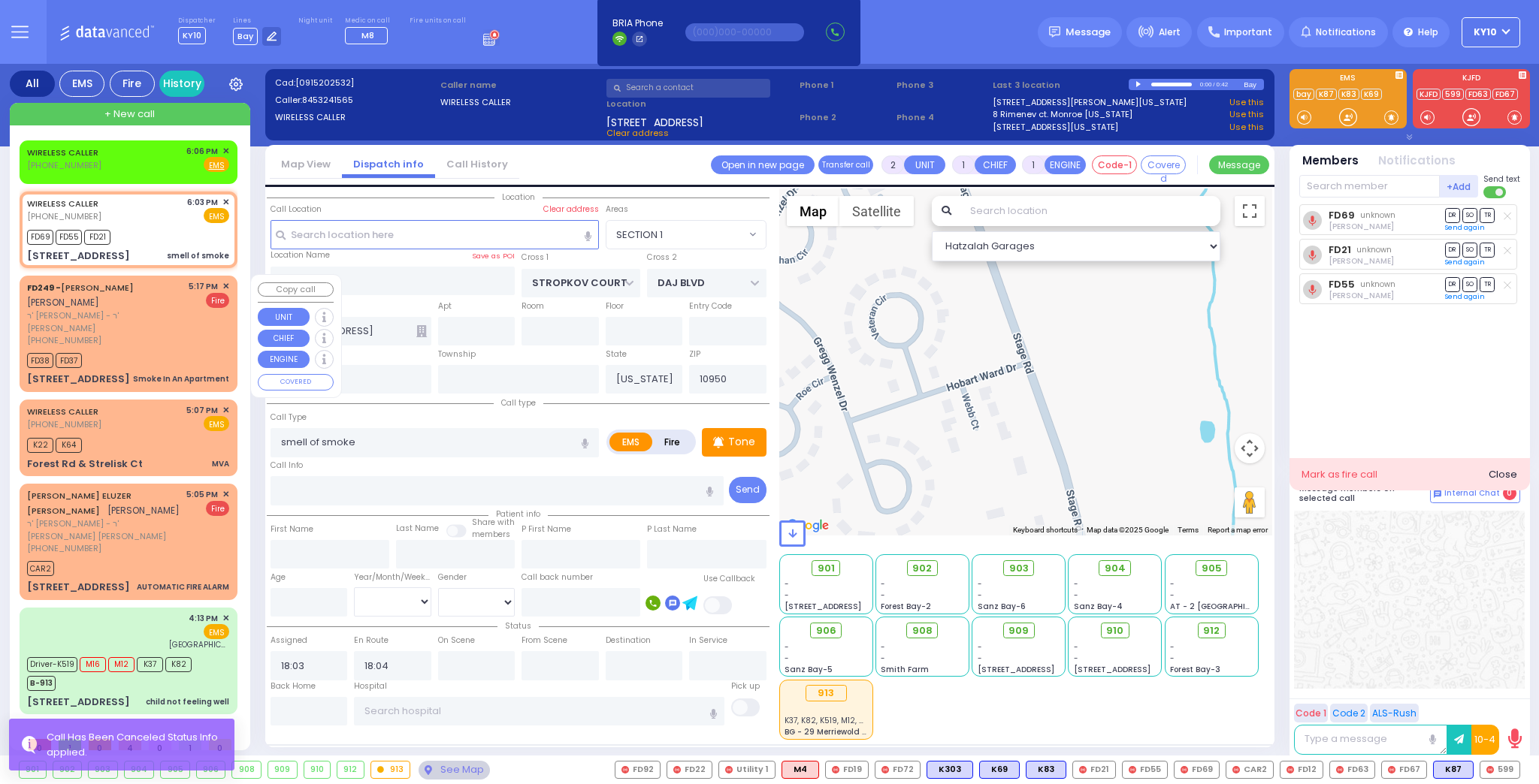
click at [161, 349] on div "FD38 FD37" at bounding box center [128, 358] width 202 height 18
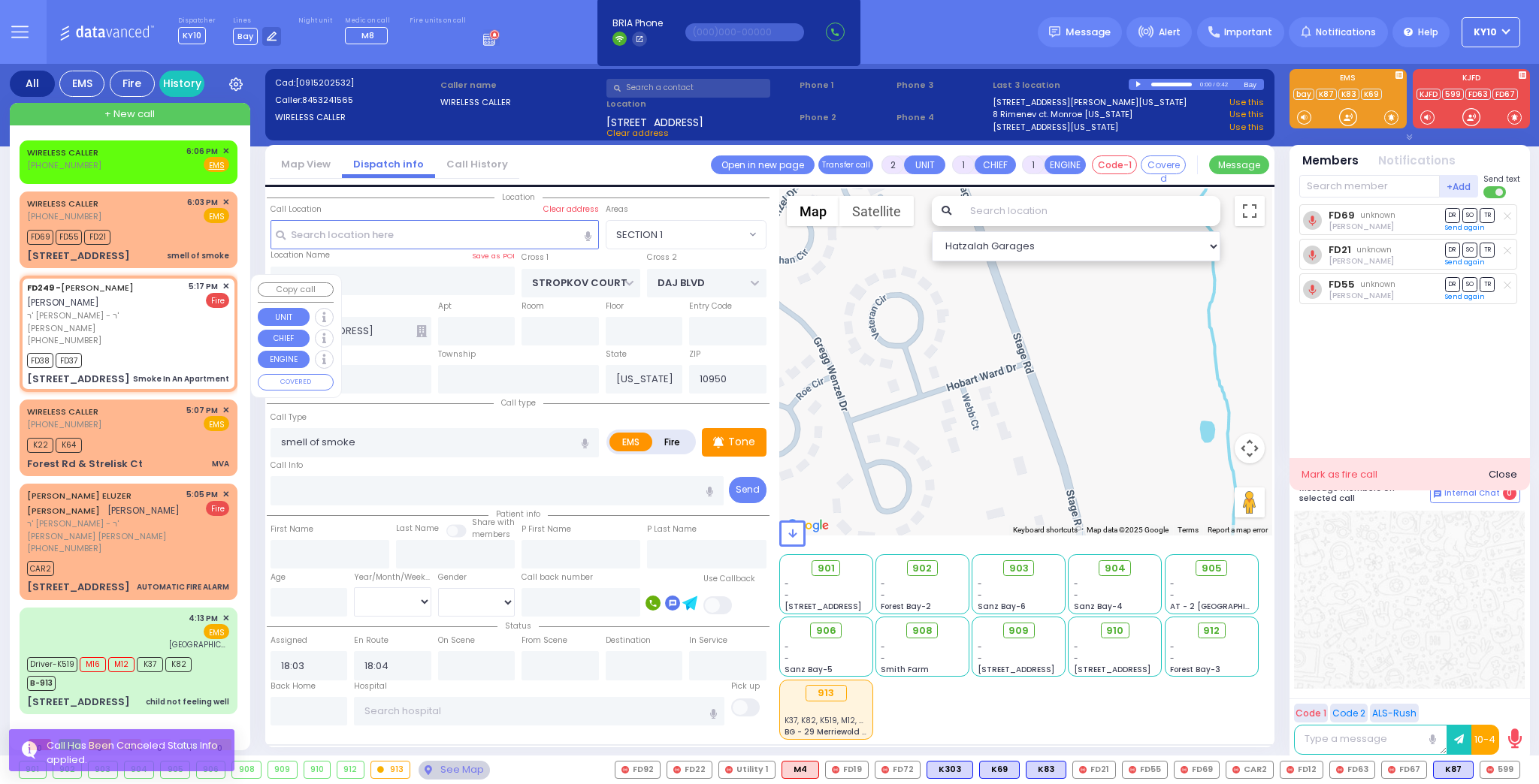
select select
type input "Smoke In An Apartment"
radio input "false"
radio input "true"
type input "[PERSON_NAME]"
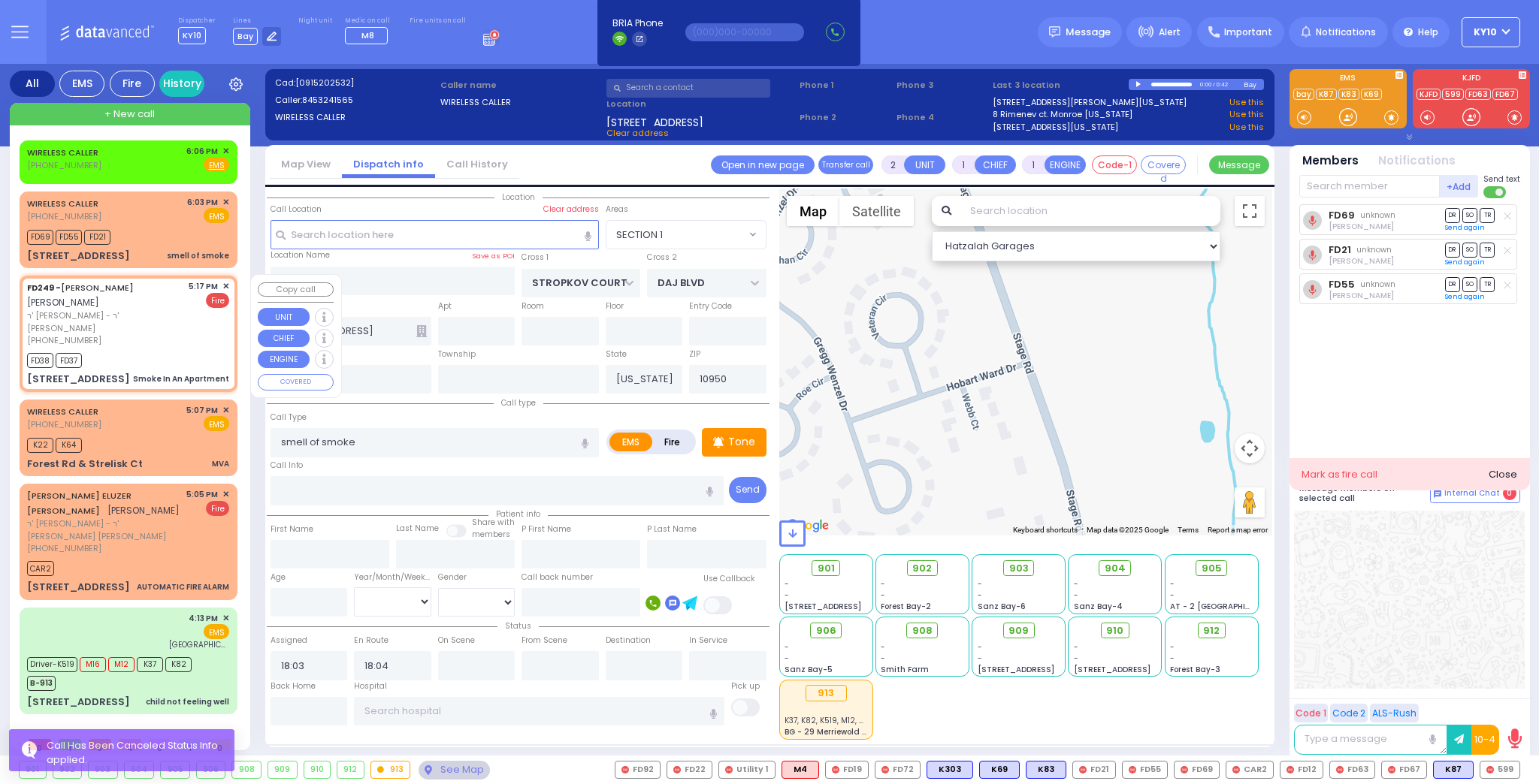
type input "[PERSON_NAME]"
select select
type input "17:17"
type input "17:18"
type input "[PERSON_NAME] LN"
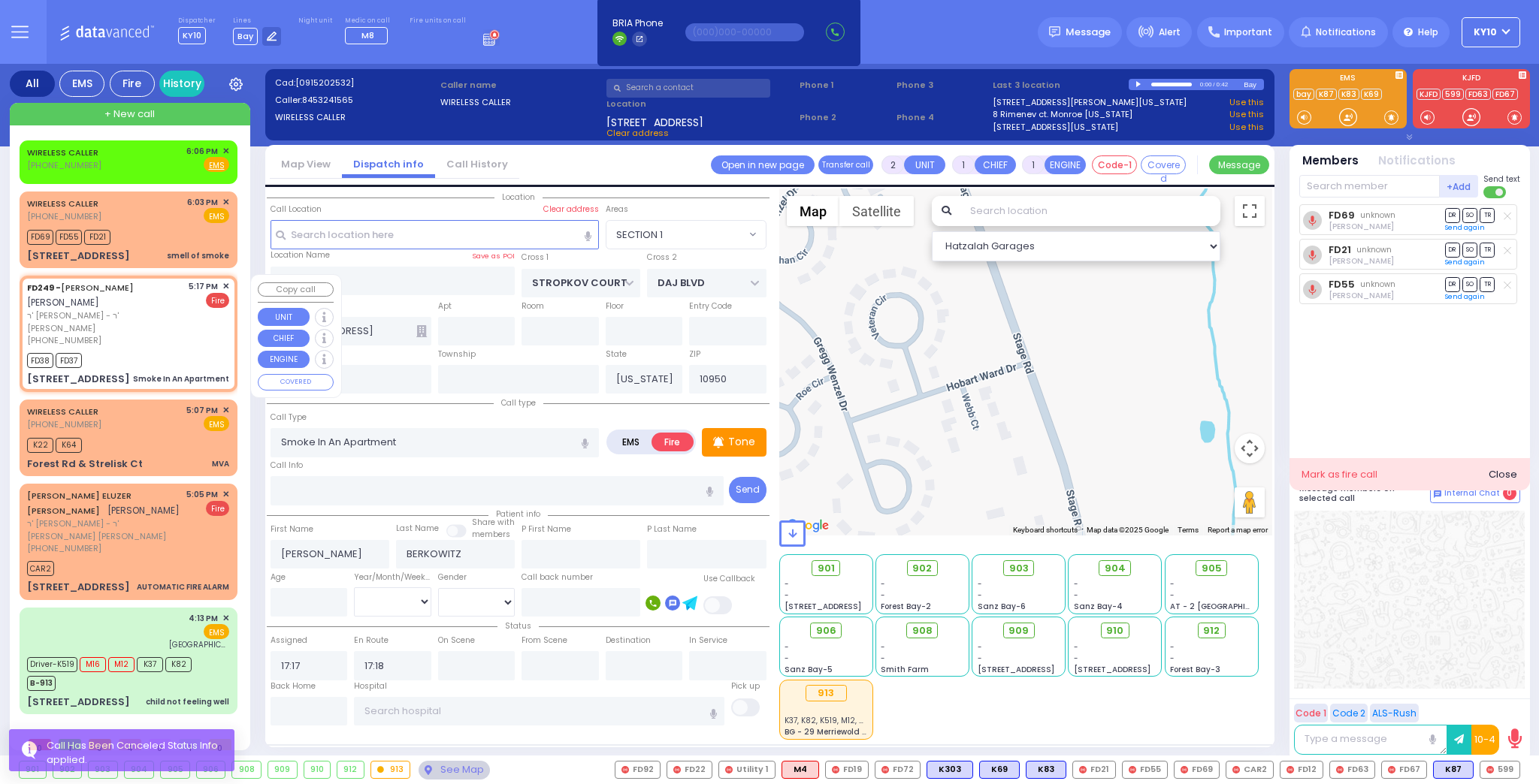
type input "SCHUNNEMUNK RD"
type input "[STREET_ADDRESS][PERSON_NAME]"
type input "202"
select select "SECTION 2"
select select "Hatzalah Garages"
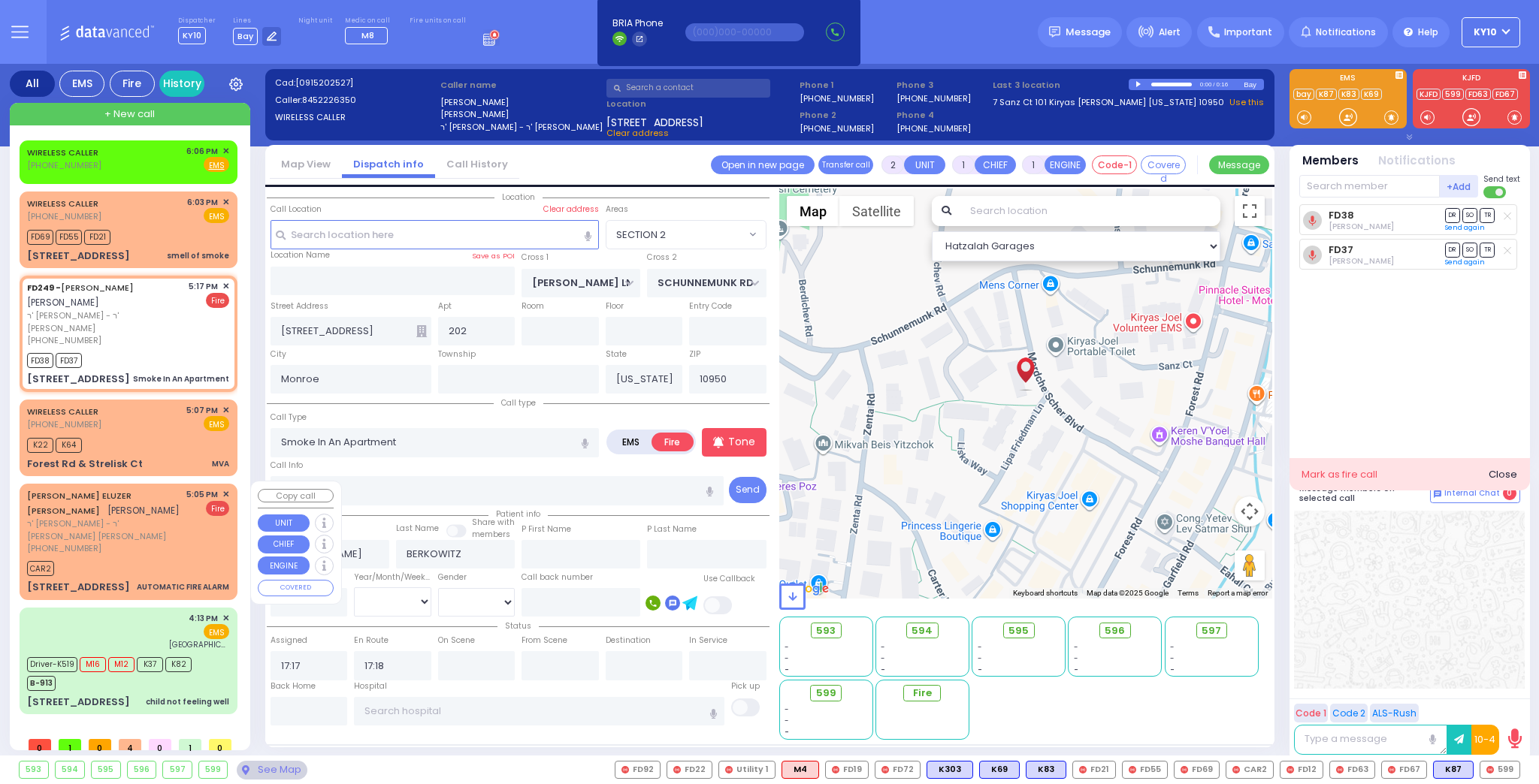
click at [163, 517] on span "ר' אהרן שאול - ר' מנחם שמואל פרענקל" at bounding box center [104, 530] width 154 height 25
type input "3"
select select
type input "AUTOMATIC FIRE ALARM"
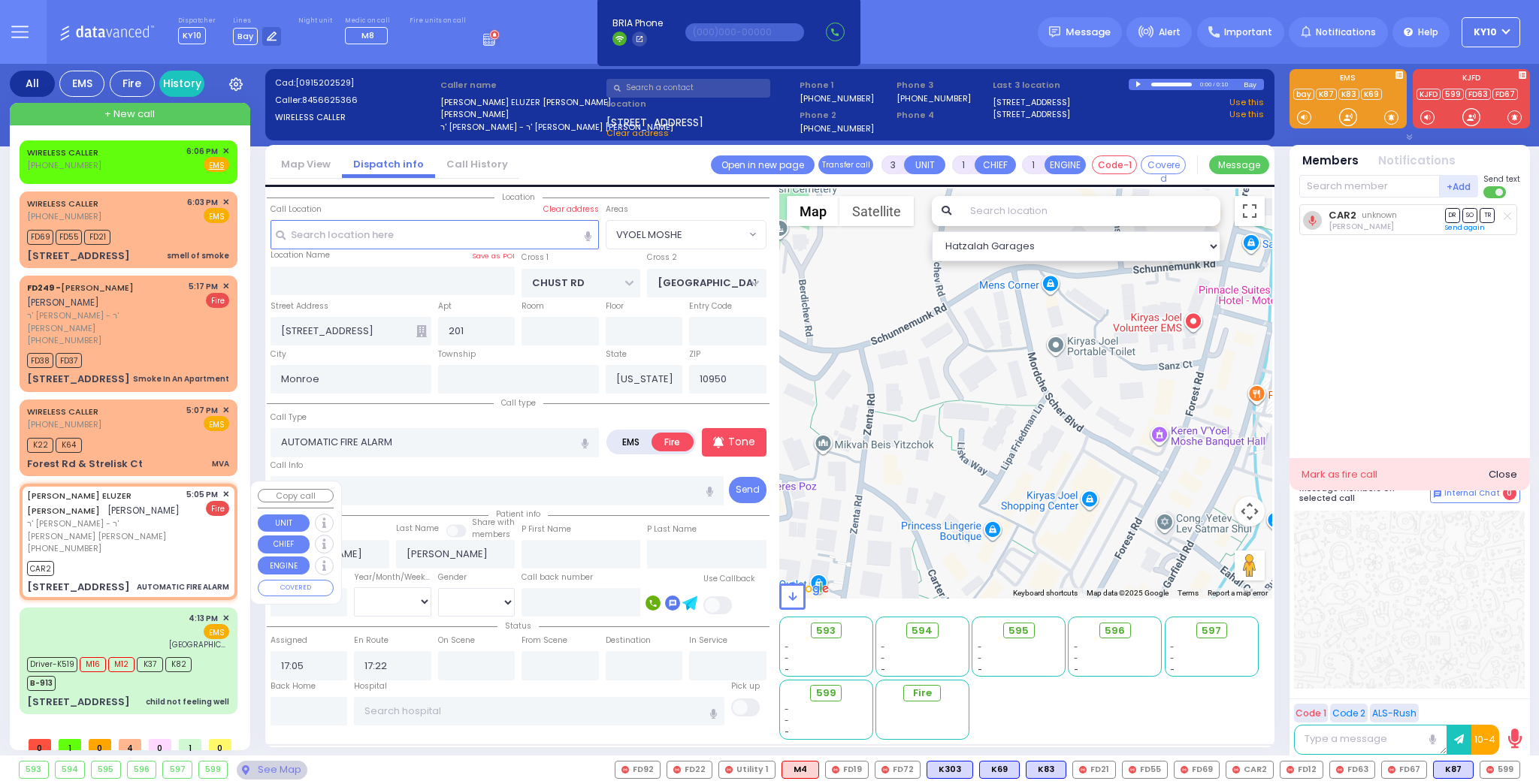
click at [226, 490] on span "✕" at bounding box center [226, 495] width 7 height 13
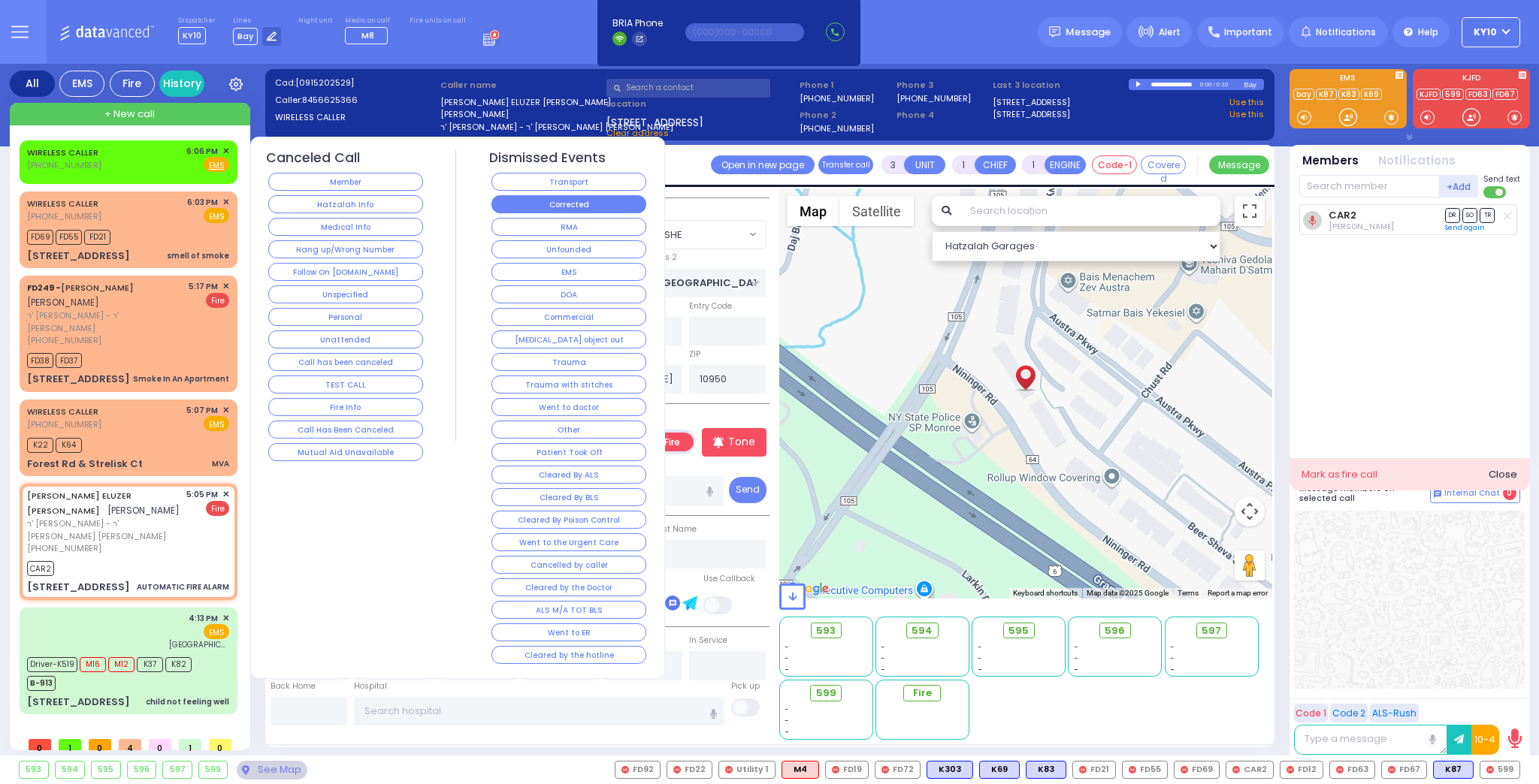
click at [589, 203] on button "Corrected" at bounding box center [569, 204] width 154 height 18
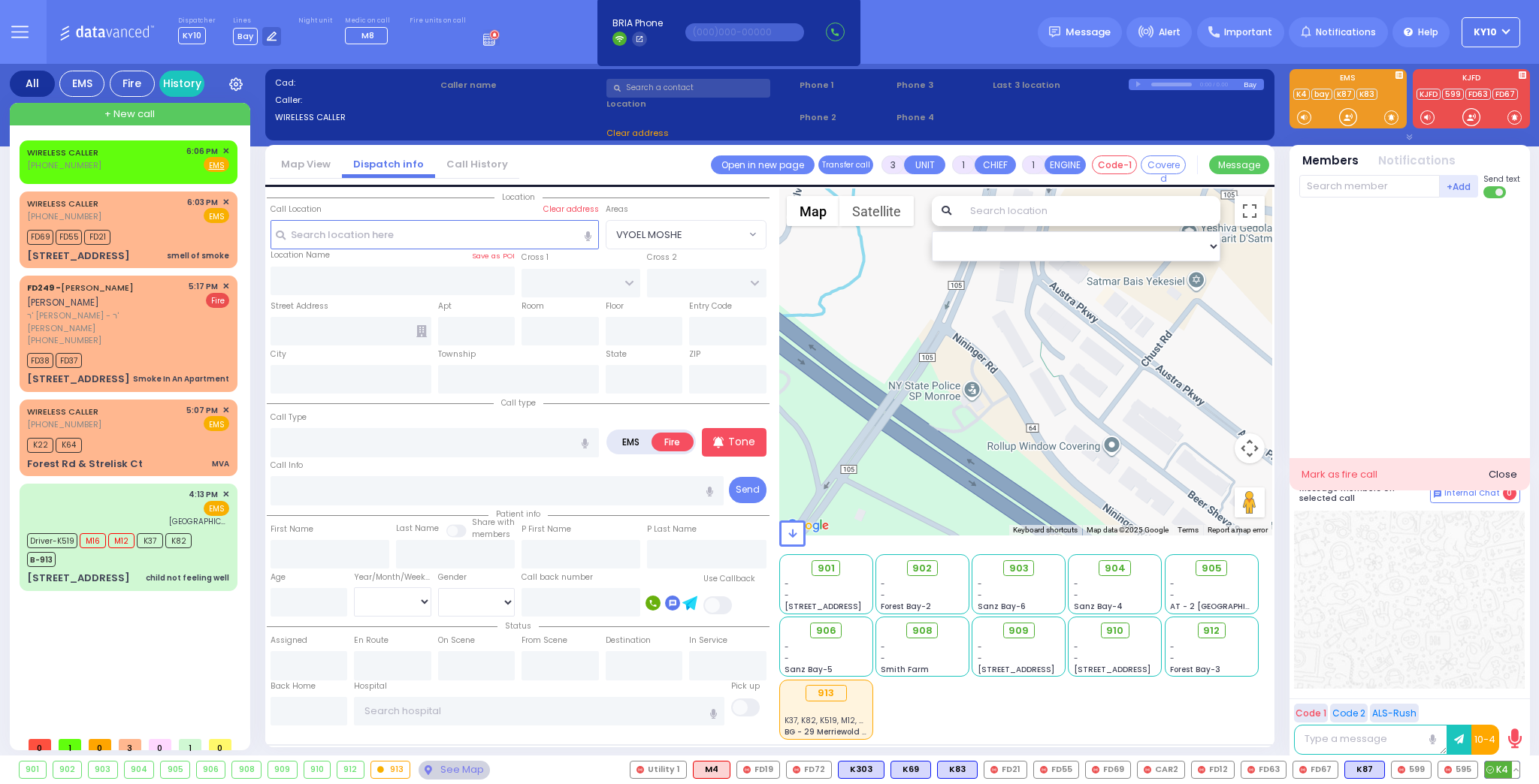
click at [1517, 767] on button at bounding box center [1515, 769] width 8 height 17
click at [1501, 706] on icon at bounding box center [1505, 703] width 16 height 16
click at [1511, 704] on icon at bounding box center [1505, 703] width 16 height 16
click at [1477, 768] on button at bounding box center [1473, 769] width 8 height 17
click at [1469, 737] on icon at bounding box center [1463, 737] width 16 height 16
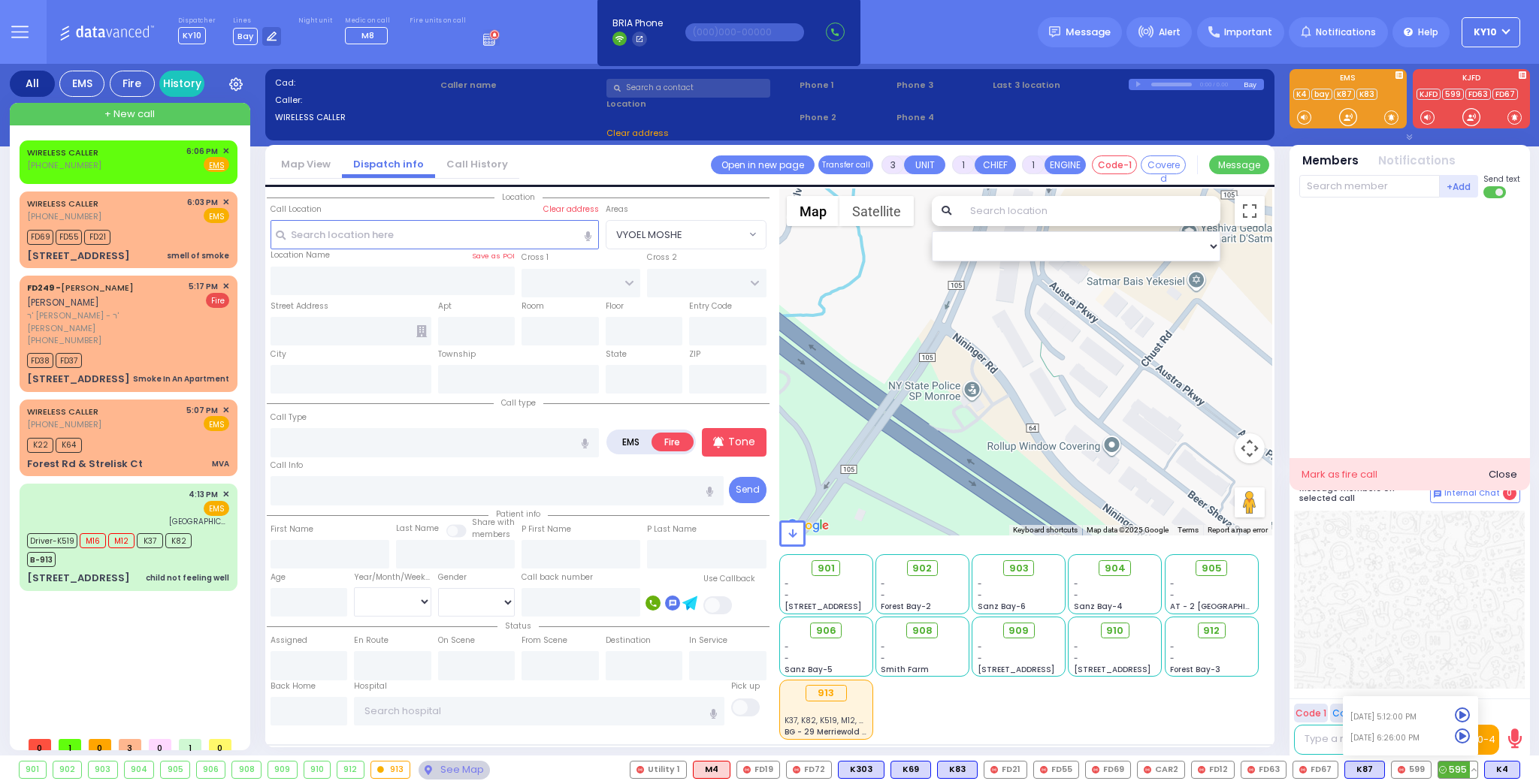
click at [1464, 717] on icon at bounding box center [1463, 716] width 16 height 16
click at [153, 216] on div "WIRELESS CALLER [PHONE_NUMBER] 6:03 PM ✕ EMS" at bounding box center [128, 210] width 202 height 28
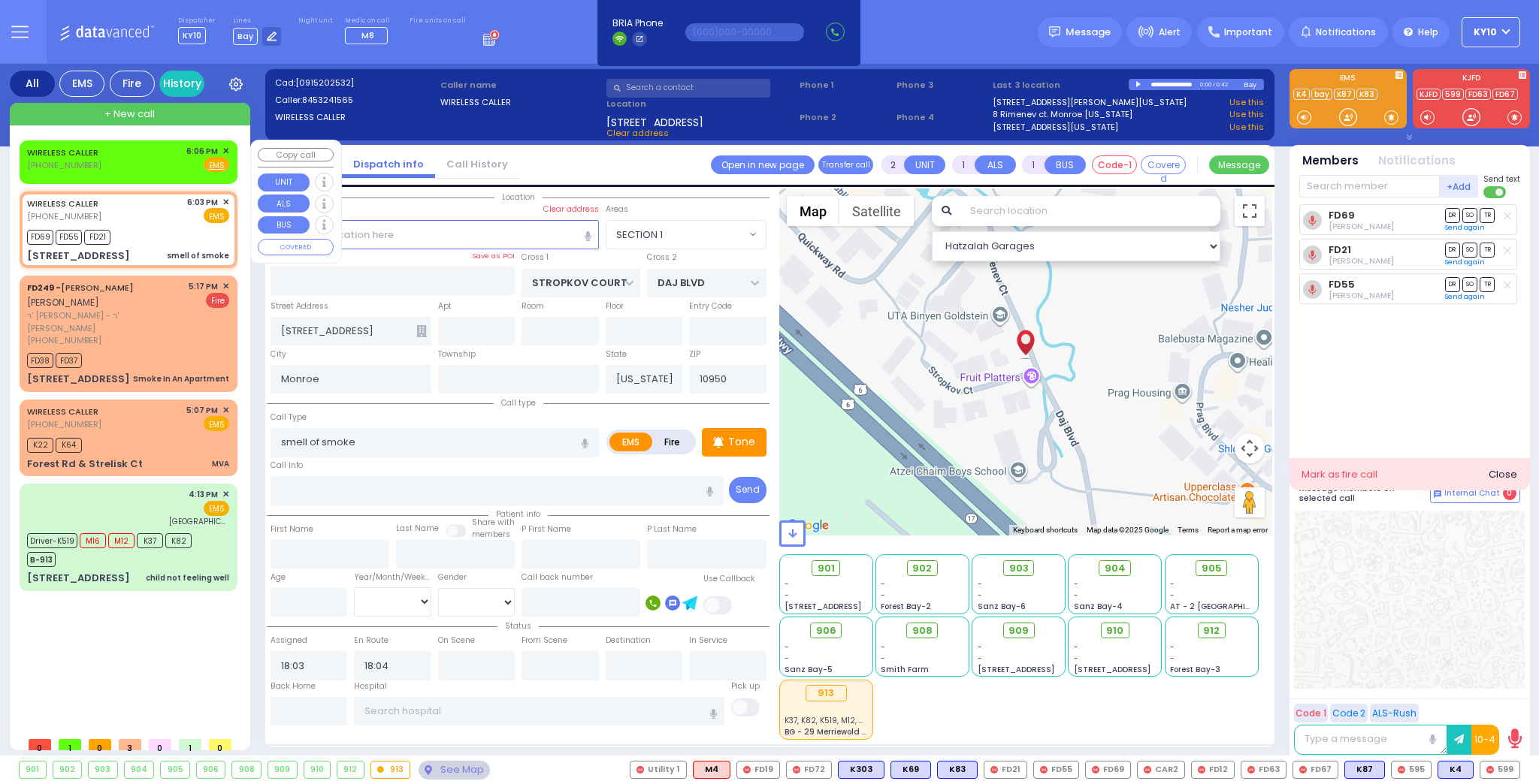
click at [145, 162] on div "WIRELESS CALLER (845) 324-1565 6:06 PM ✕ Fire EMS" at bounding box center [128, 159] width 202 height 28
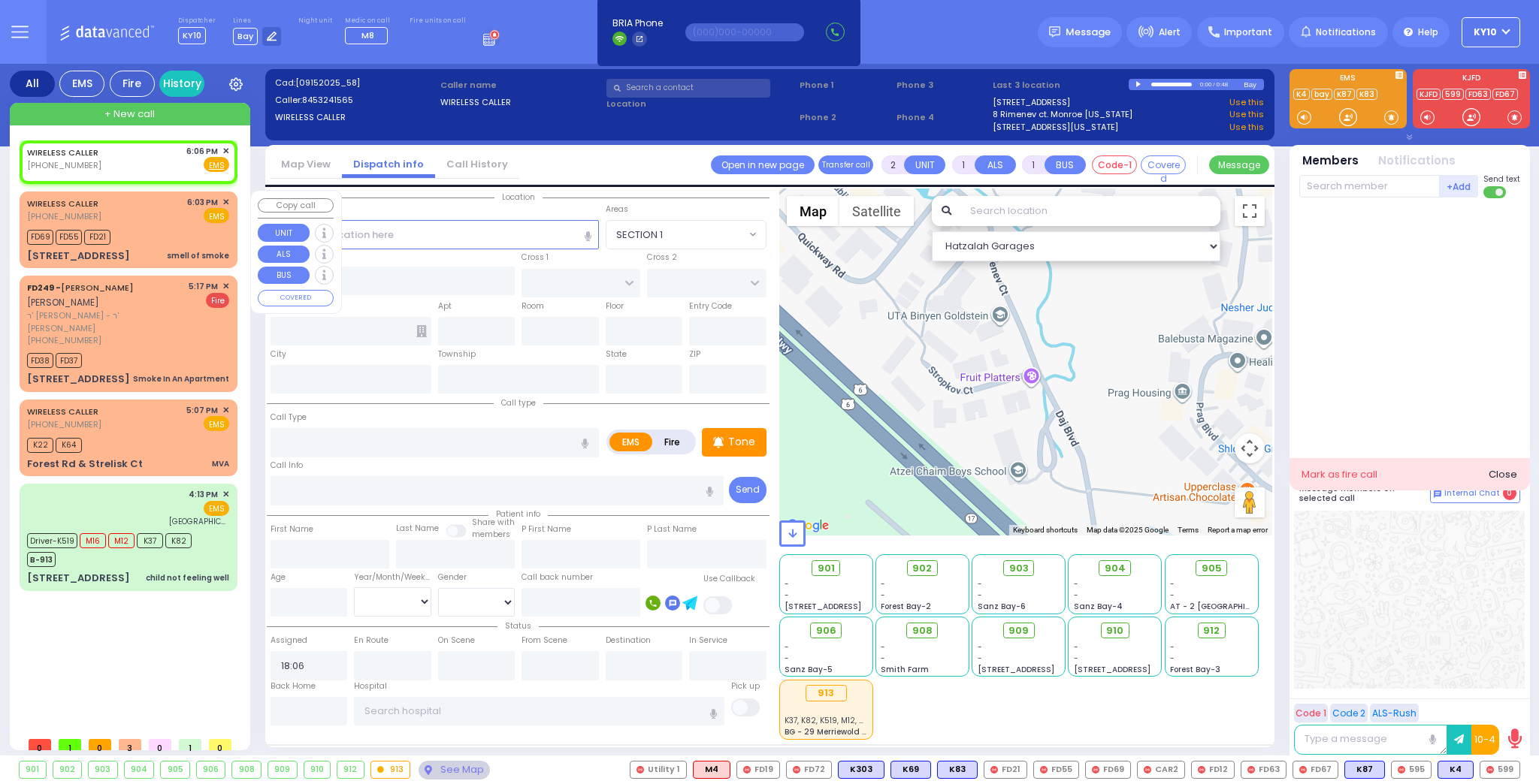
click at [169, 228] on div "FD69 FD55 FD21" at bounding box center [128, 235] width 202 height 18
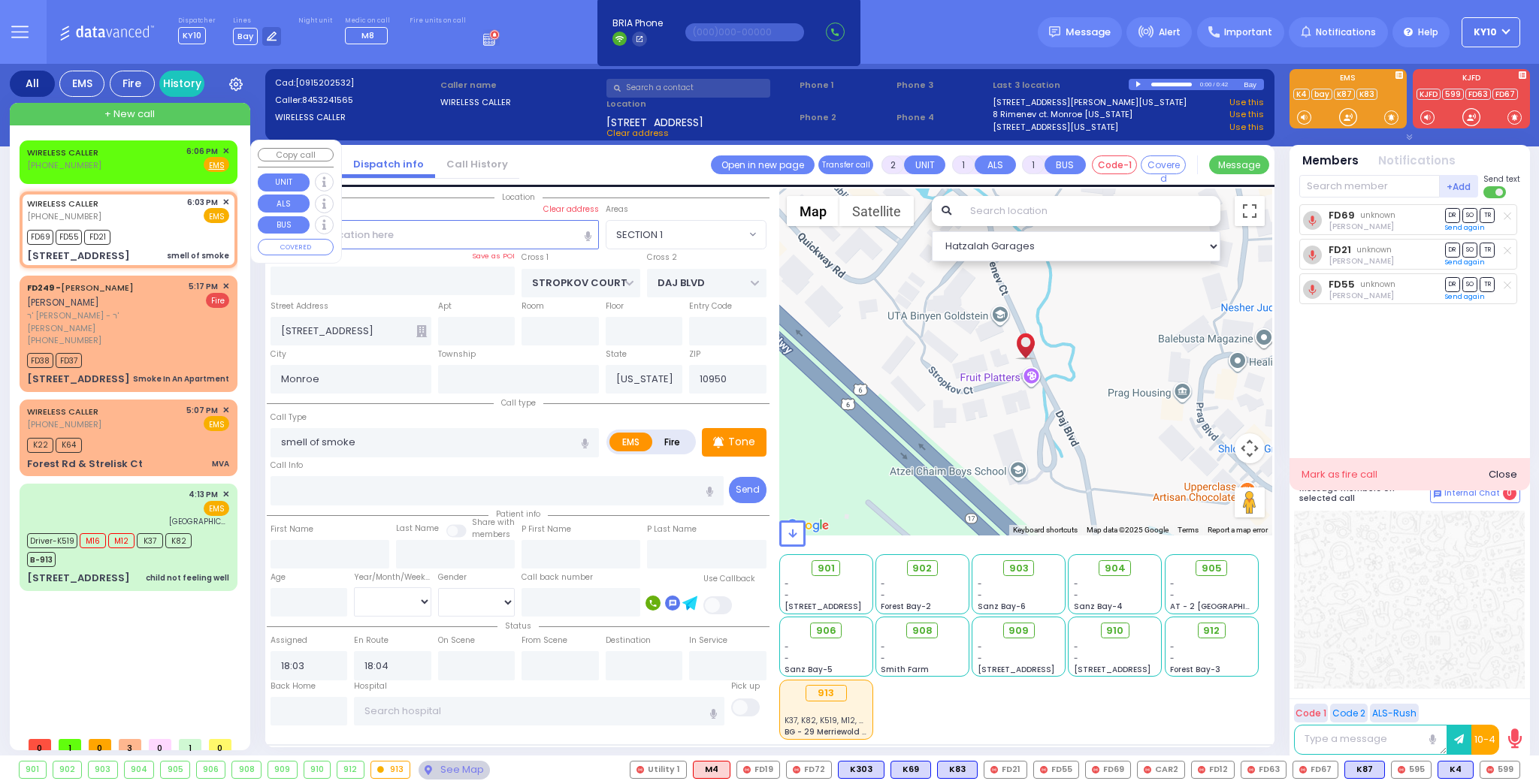
click at [154, 155] on div "WIRELESS CALLER (845) 324-1565 6:06 PM ✕ Fire EMS" at bounding box center [128, 159] width 202 height 28
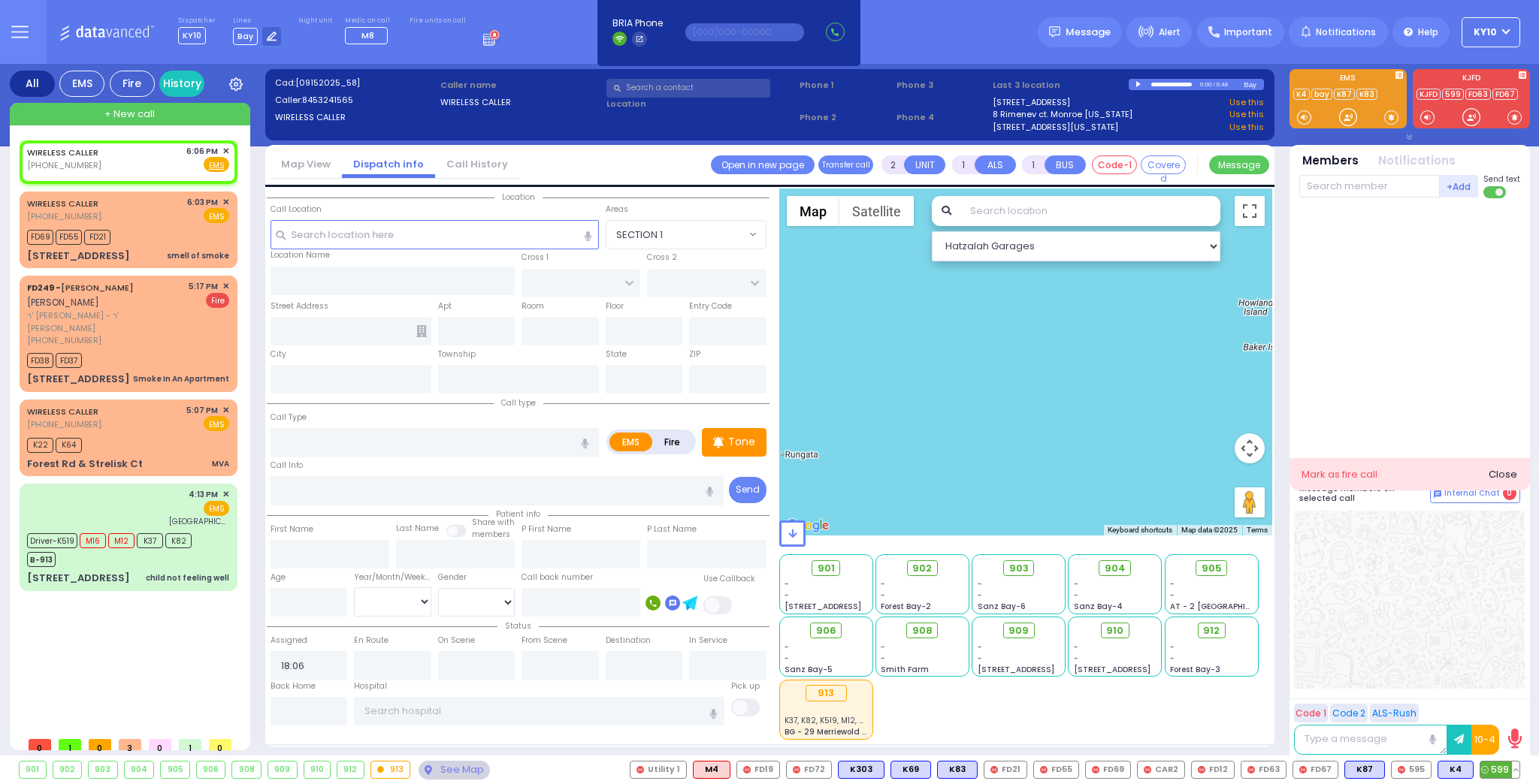
click at [1516, 772] on button at bounding box center [1515, 769] width 8 height 17
click at [1516, 768] on button at bounding box center [1515, 769] width 8 height 17
click at [1506, 707] on icon at bounding box center [1505, 703] width 16 height 16
click at [1500, 704] on icon at bounding box center [1505, 703] width 16 height 16
click at [1512, 766] on button at bounding box center [1515, 769] width 8 height 17
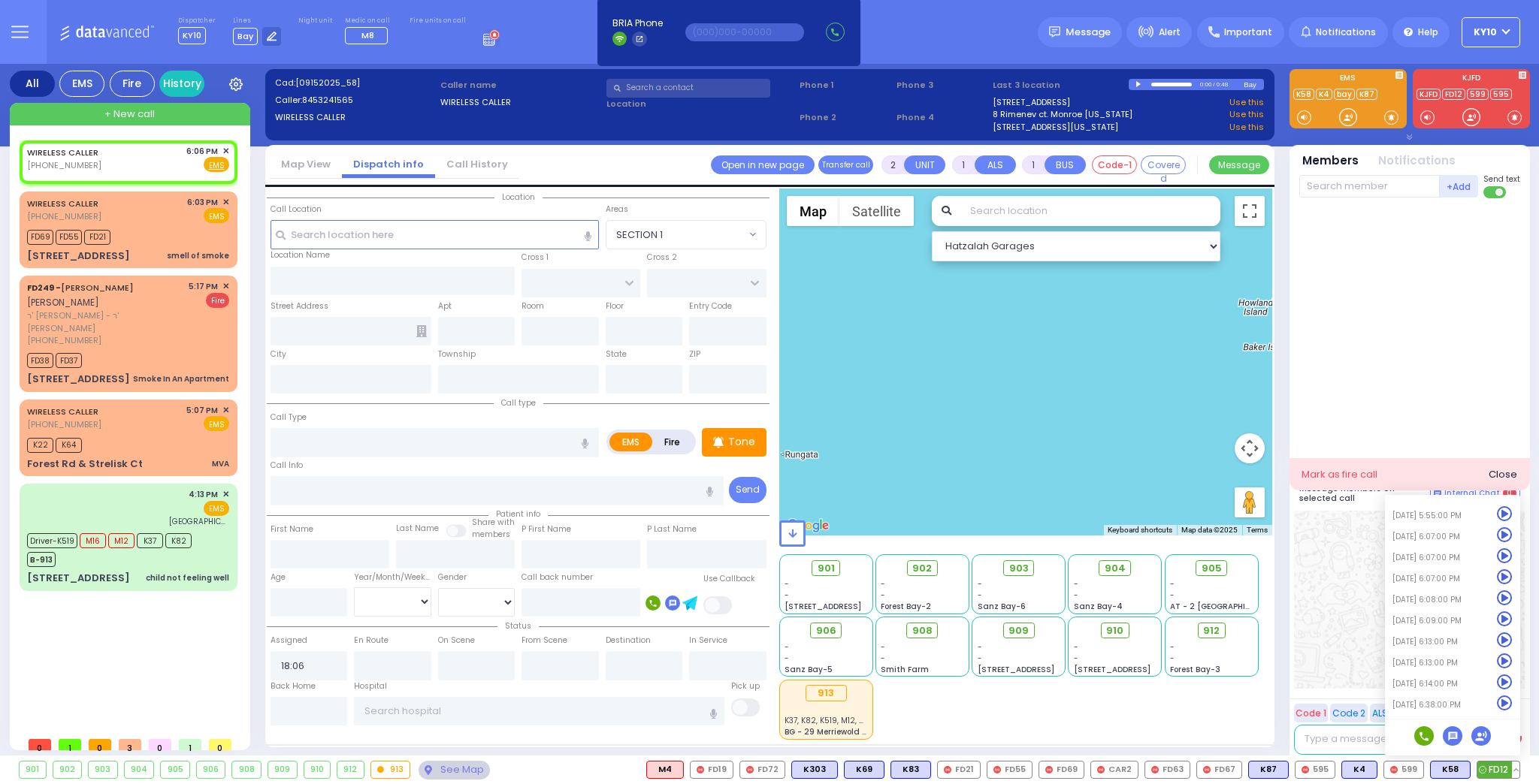
click at [1502, 704] on icon at bounding box center [1505, 703] width 16 height 16
click at [1502, 705] on icon at bounding box center [1505, 703] width 16 height 16
click at [1506, 684] on icon at bounding box center [1505, 682] width 16 height 16
click at [1469, 769] on button at bounding box center [1466, 769] width 8 height 17
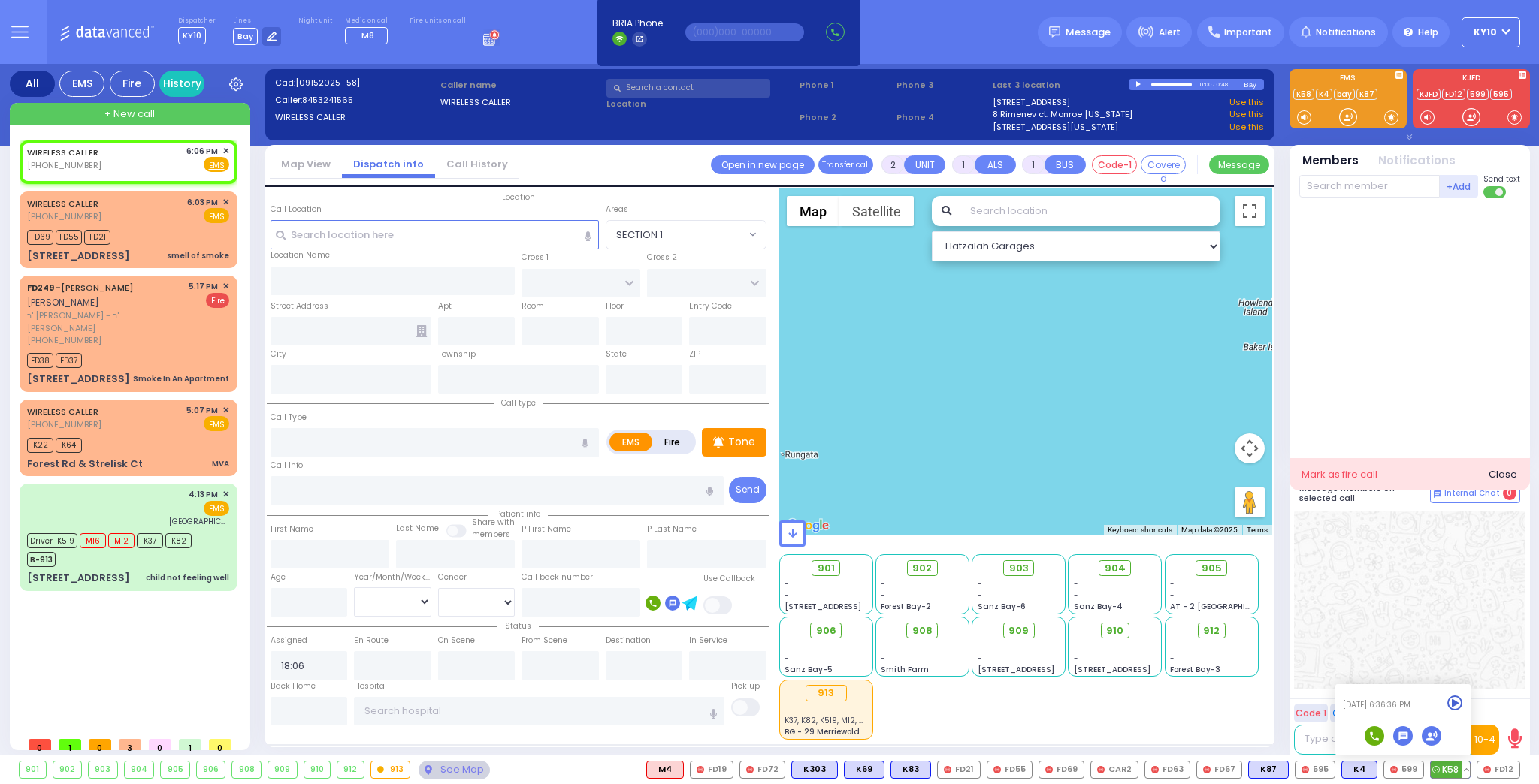
click at [1456, 706] on icon at bounding box center [1456, 703] width 16 height 16
click at [1513, 770] on button at bounding box center [1515, 769] width 8 height 17
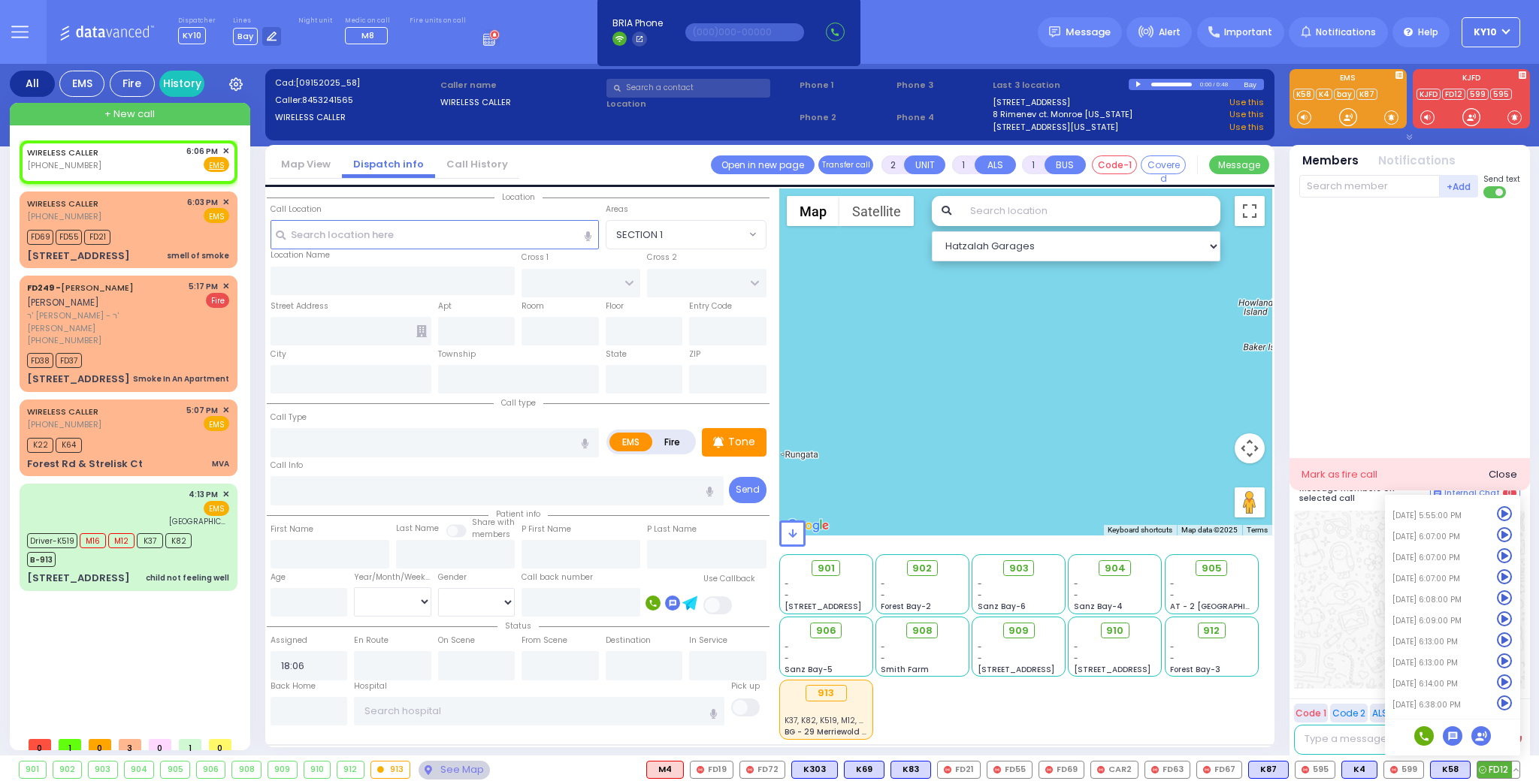
click at [1501, 701] on icon at bounding box center [1505, 703] width 16 height 16
click at [1435, 311] on div at bounding box center [1411, 328] width 224 height 248
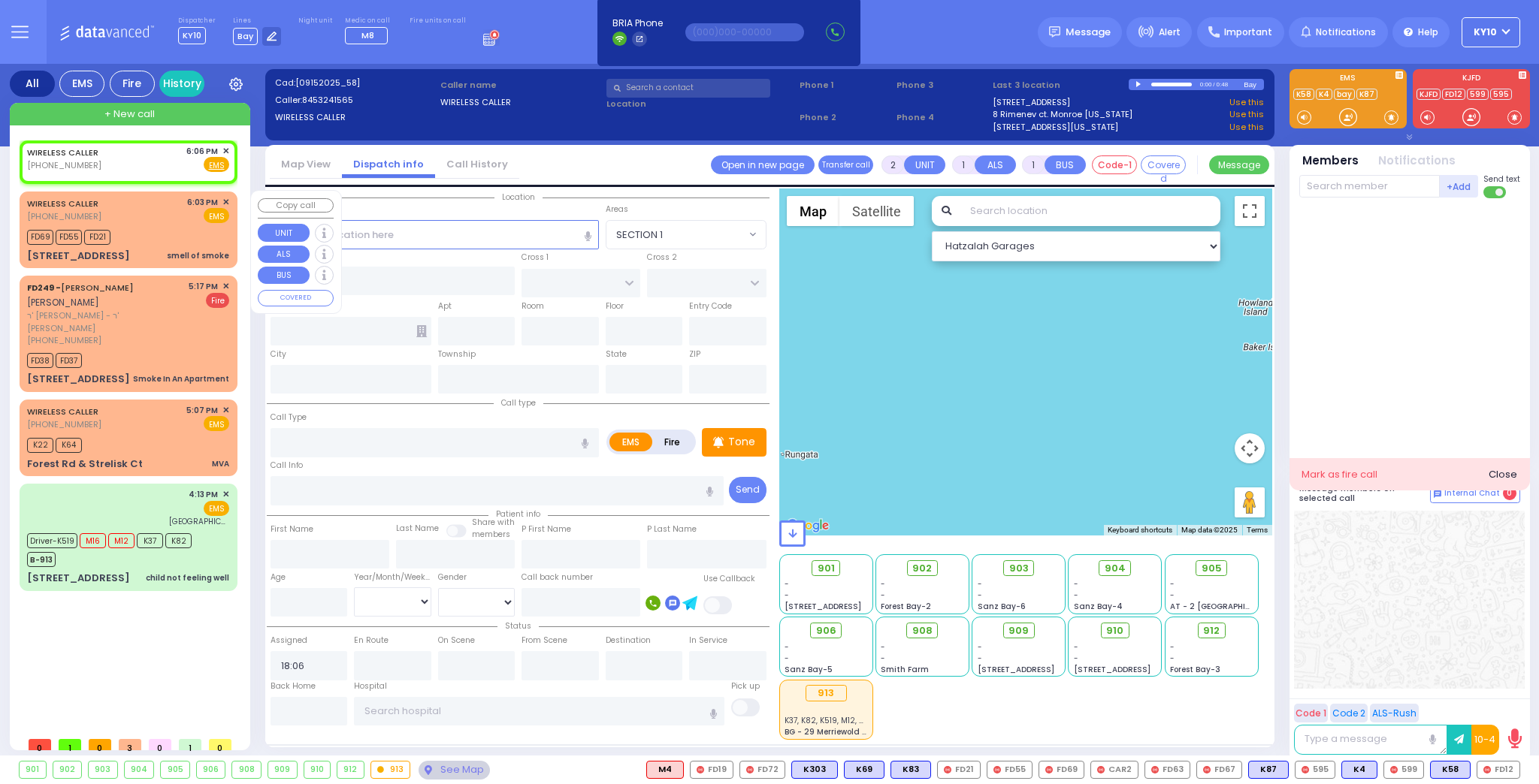
click at [164, 214] on div "WIRELESS CALLER [PHONE_NUMBER] 6:03 PM ✕ EMS" at bounding box center [128, 210] width 202 height 28
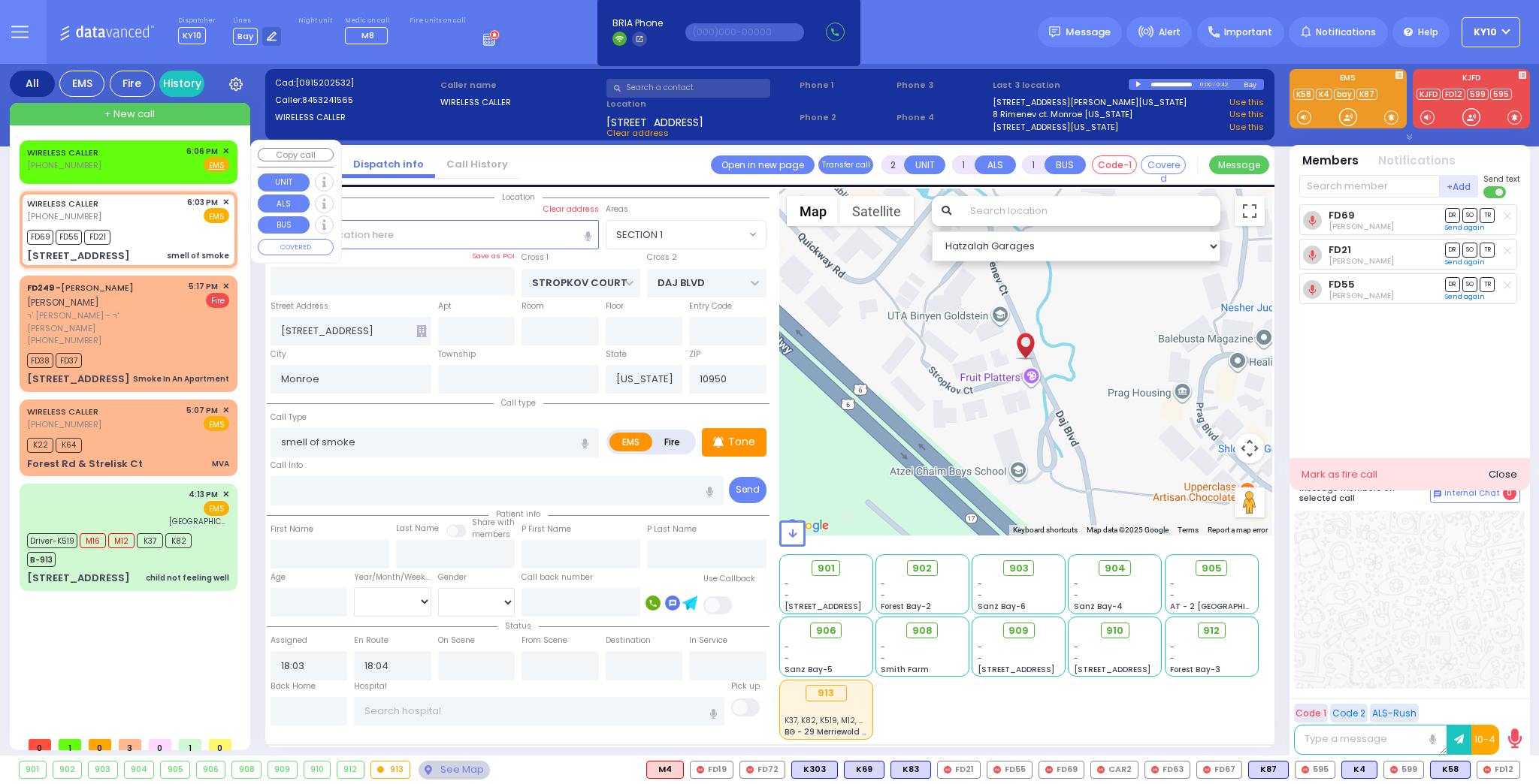
click at [146, 170] on div "WIRELESS CALLER (845) 324-1565 6:06 PM ✕ Fire EMS" at bounding box center [128, 159] width 202 height 28
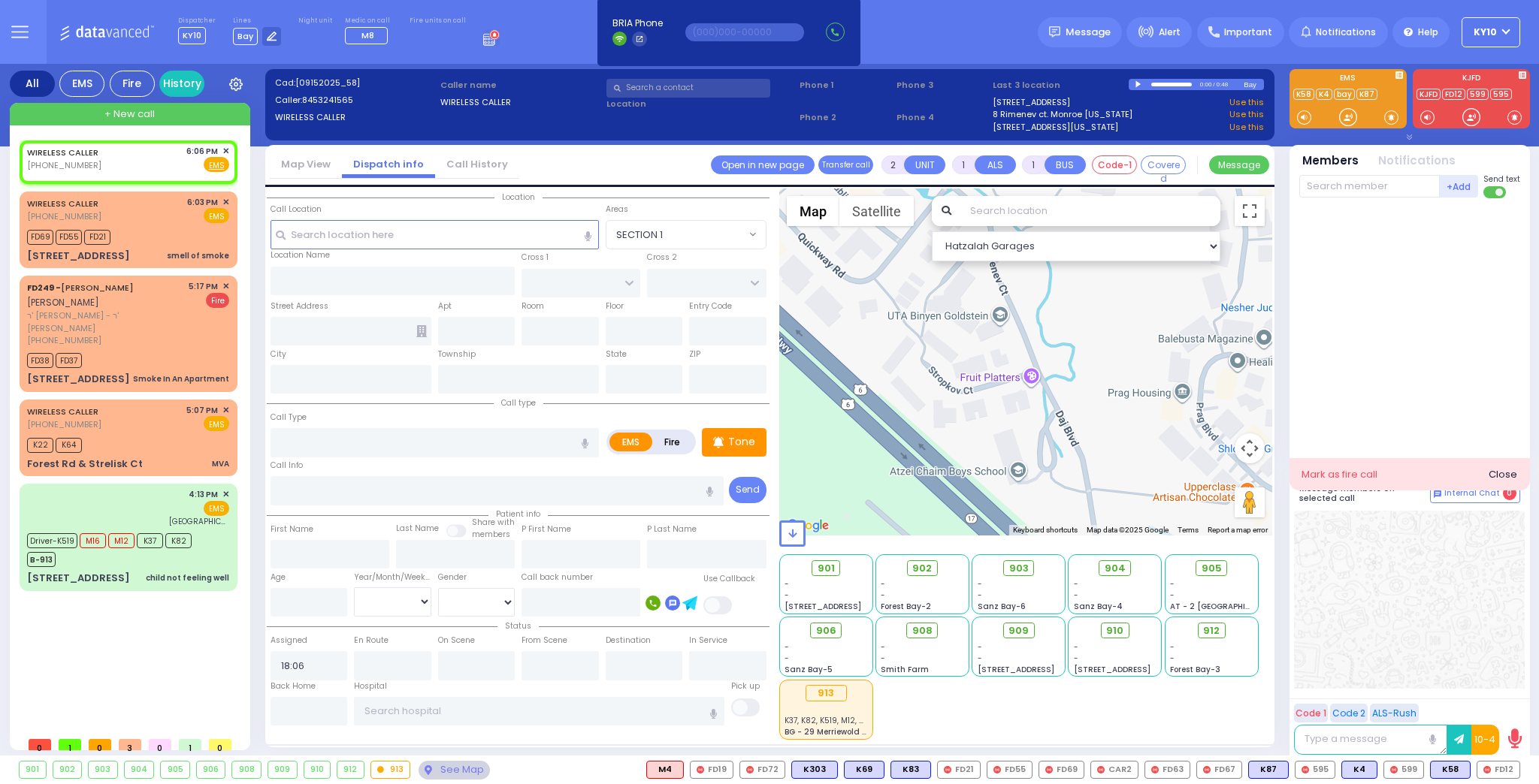
click at [1138, 85] on div at bounding box center [1139, 85] width 8 height 7
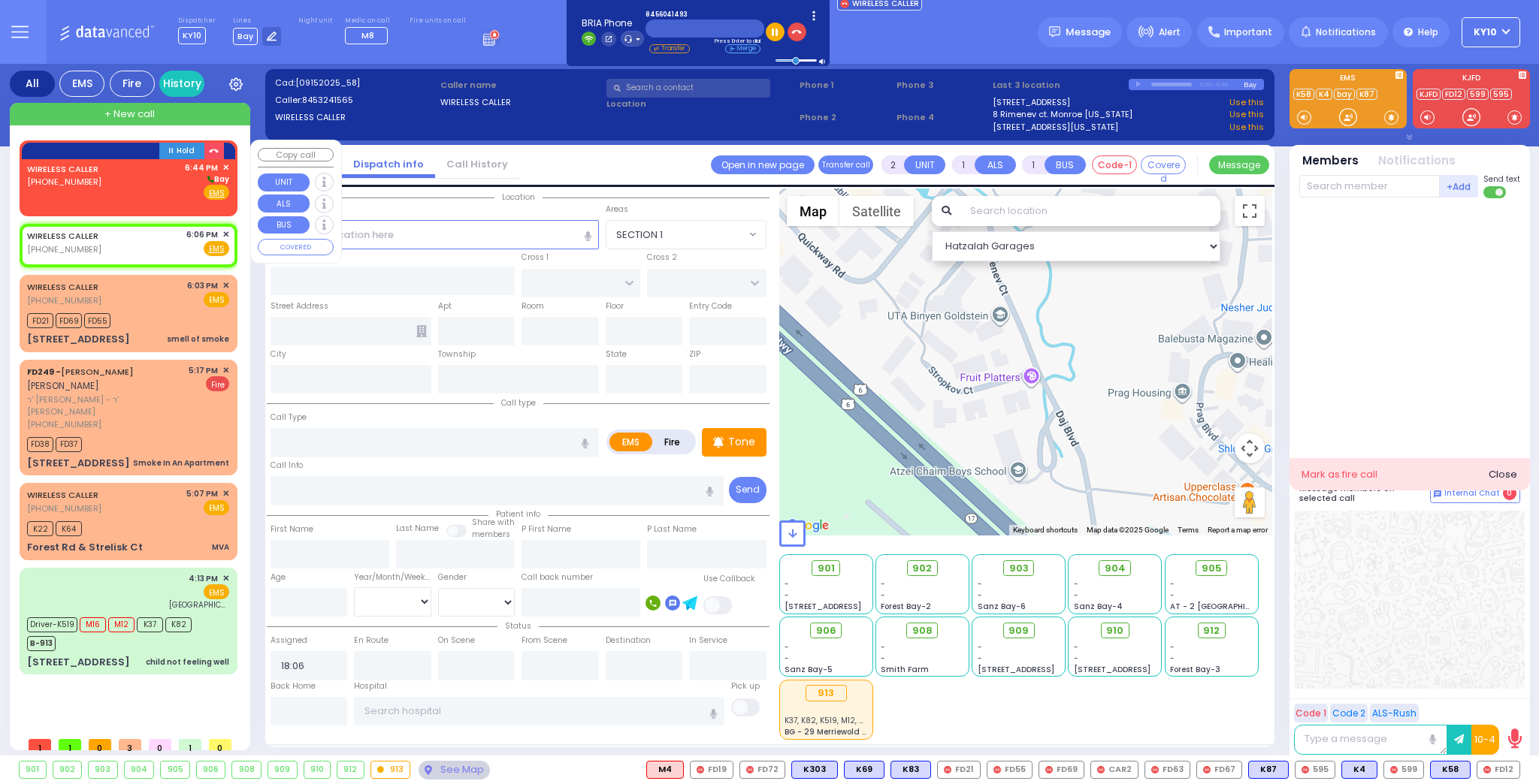
click at [152, 201] on div "WIRELESS CALLER (845) 604-1493 6:44 PM ✕ Bay EMS" at bounding box center [129, 184] width 212 height 50
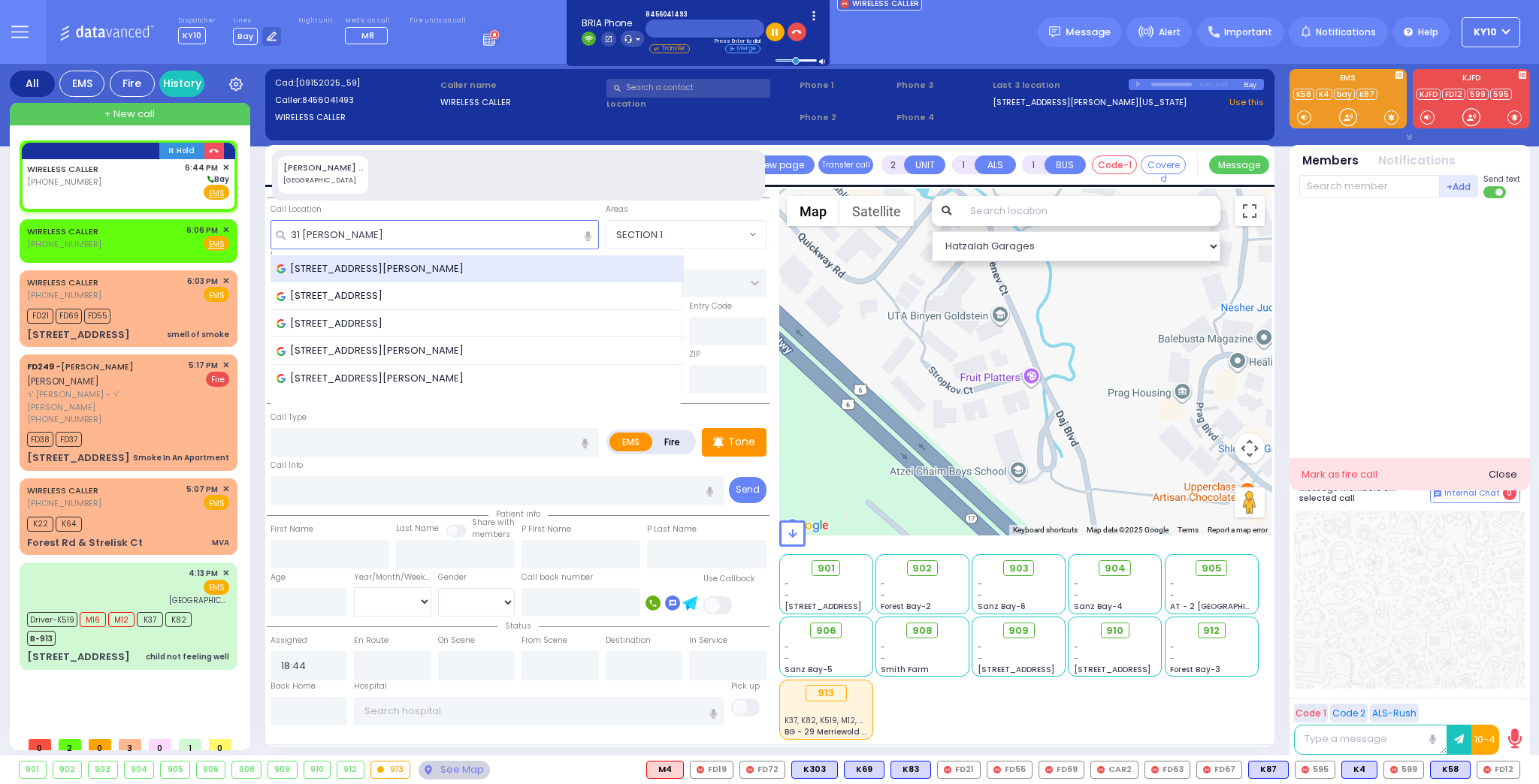
click at [355, 267] on span "[STREET_ADDRESS][PERSON_NAME][PERSON_NAME]" at bounding box center [372, 268] width 192 height 15
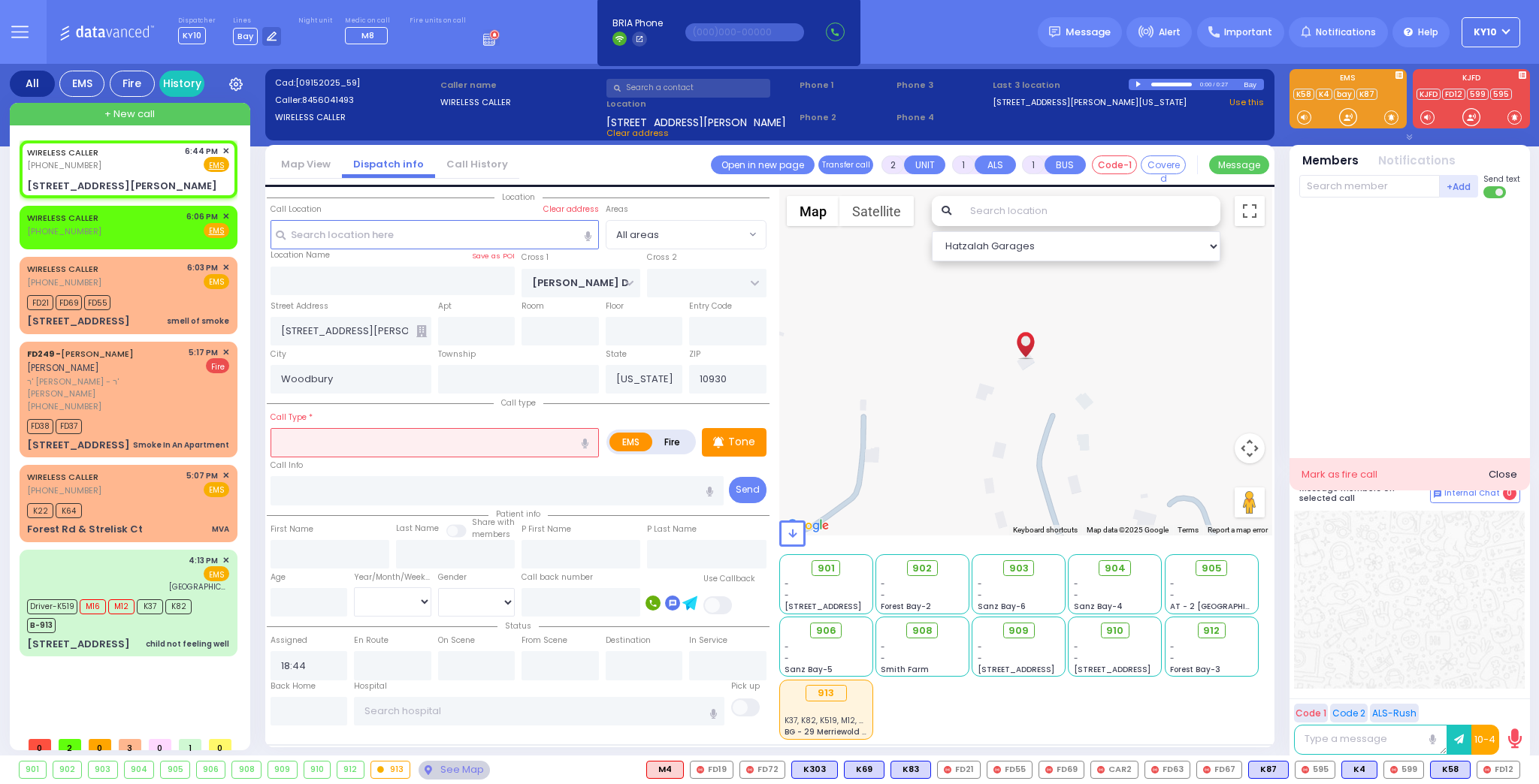
click at [337, 448] on input "text" at bounding box center [434, 442] width 328 height 29
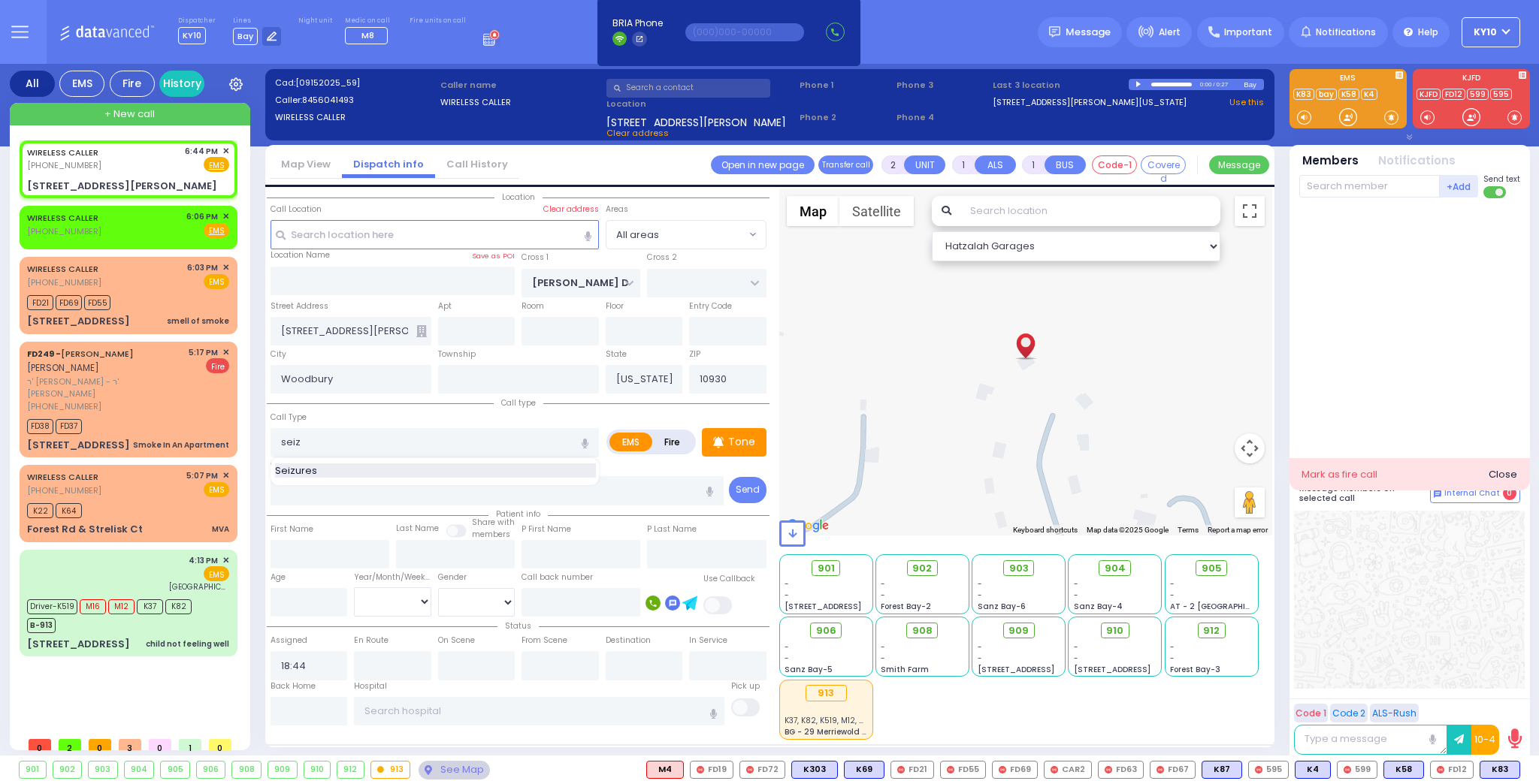
click at [433, 468] on div "Seizures" at bounding box center [435, 470] width 321 height 15
click at [1329, 180] on input "text" at bounding box center [1370, 187] width 140 height 23
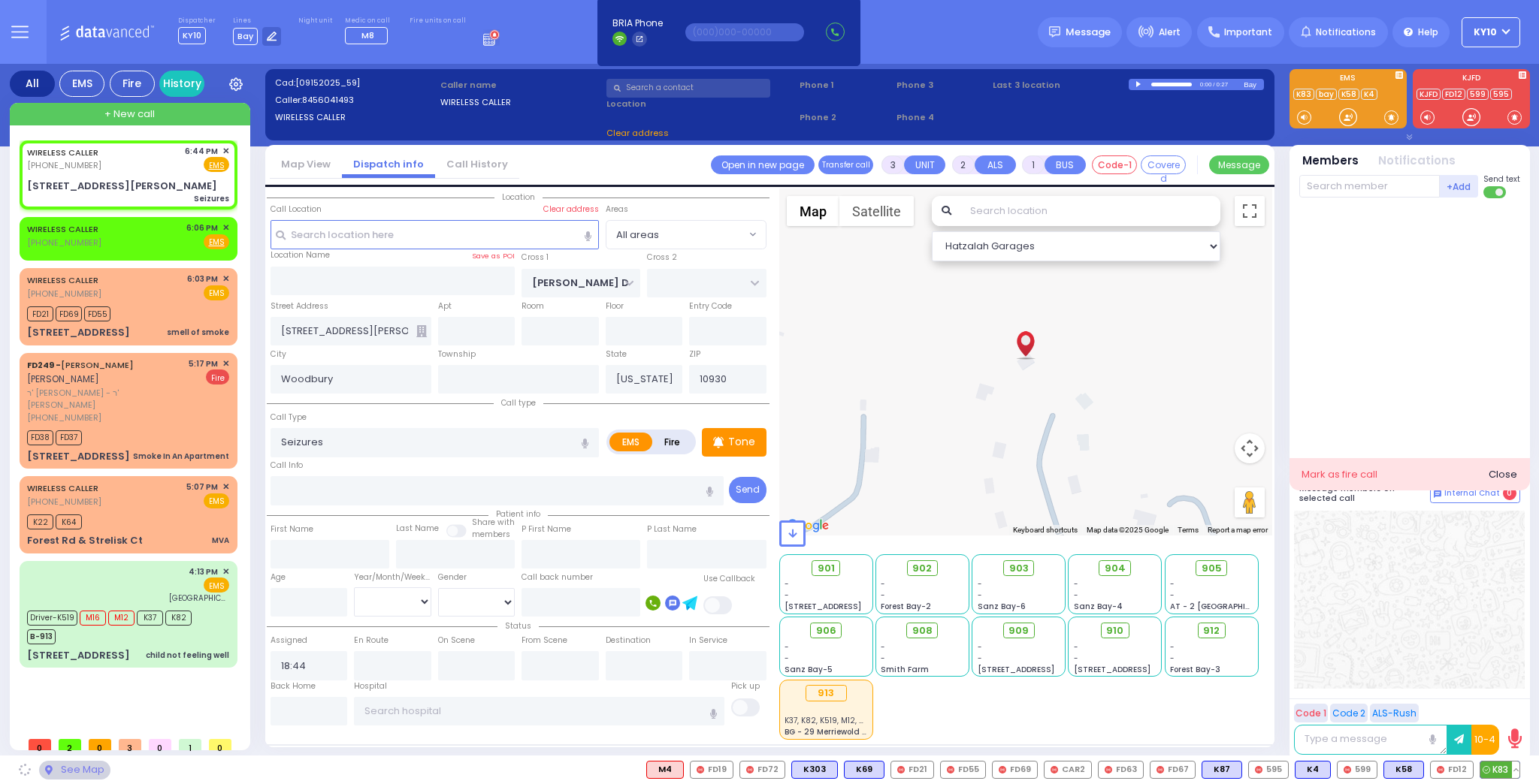
click at [1494, 768] on span "K83" at bounding box center [1500, 769] width 39 height 17
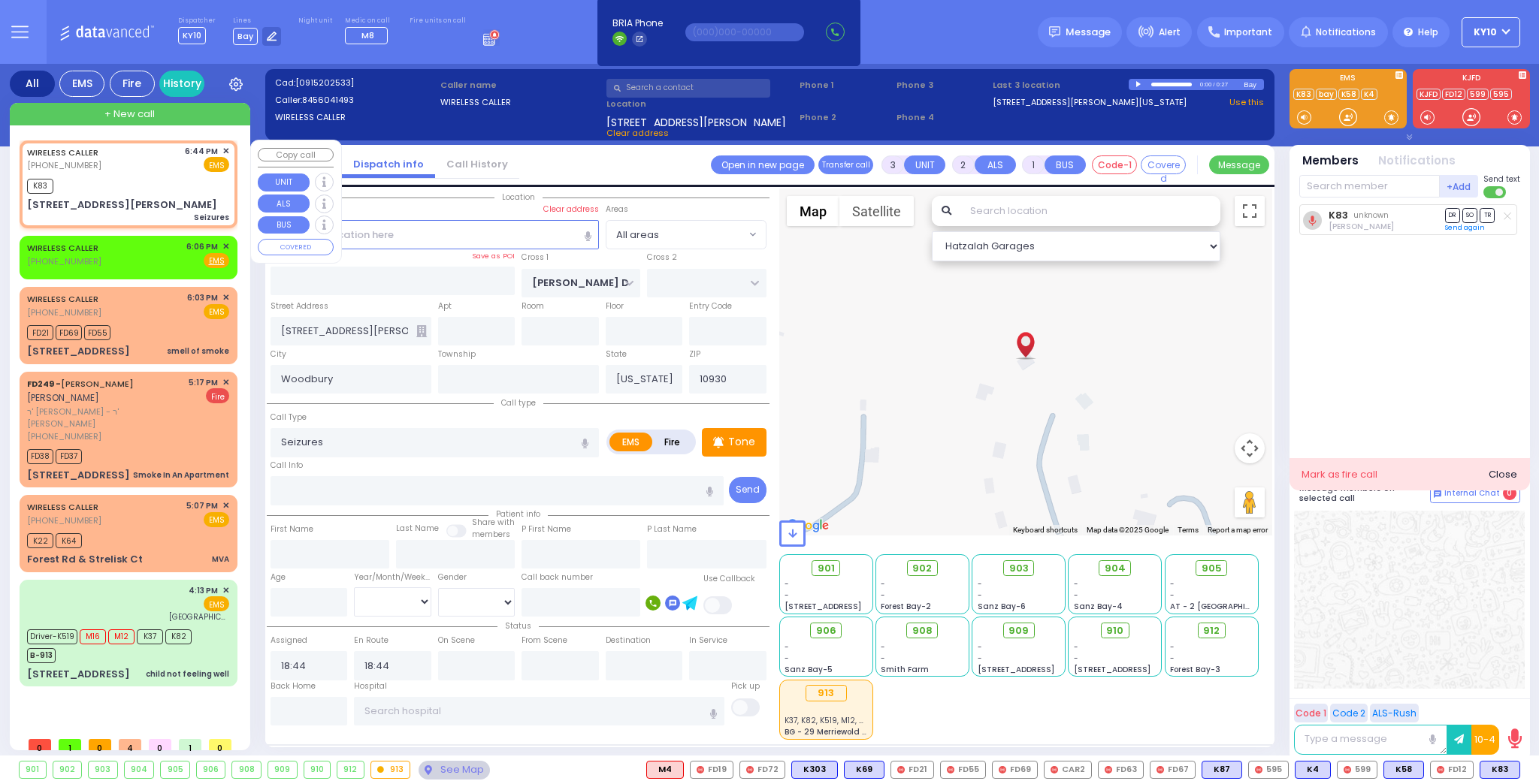
click at [171, 175] on div "K83" at bounding box center [128, 184] width 202 height 18
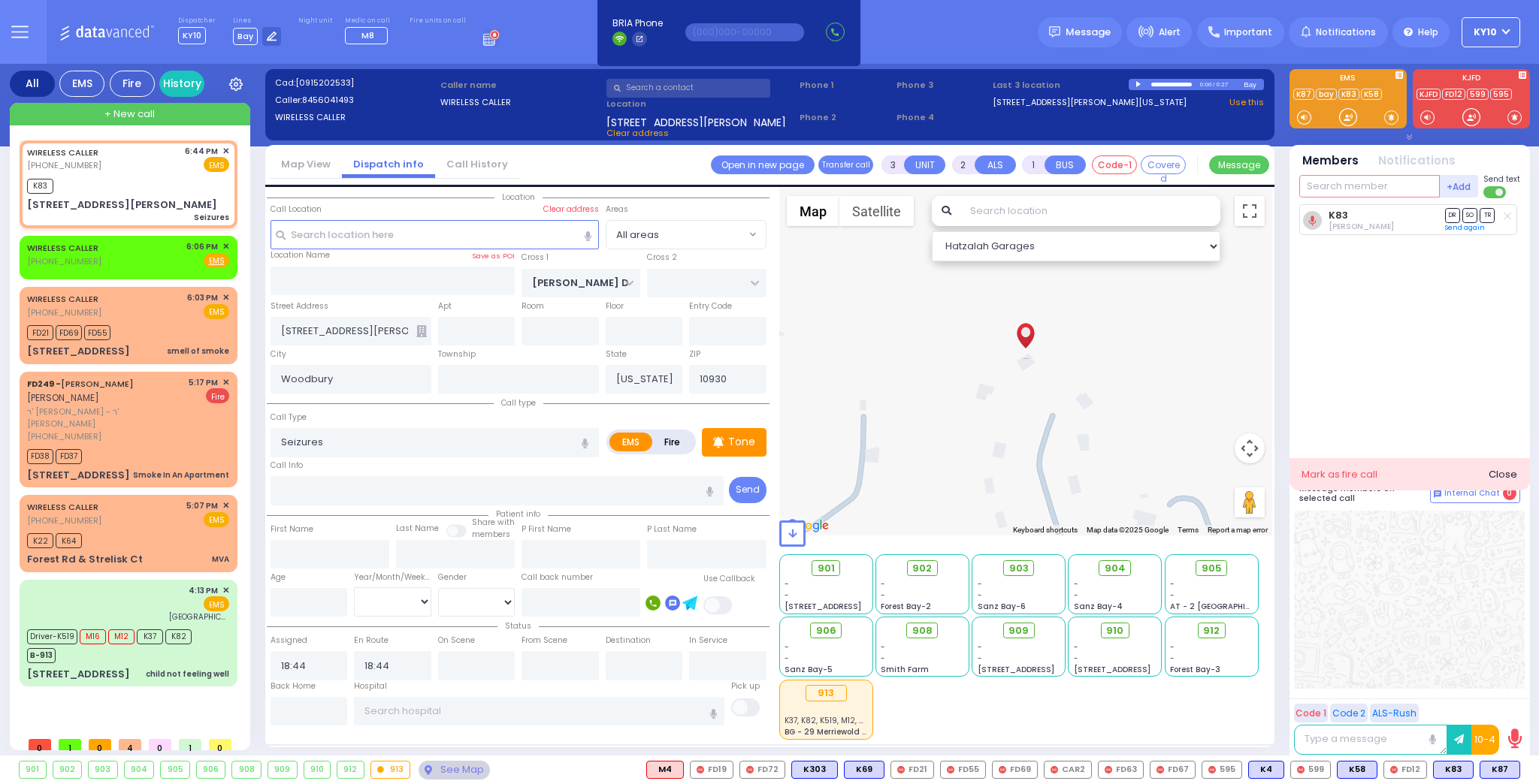
click at [1391, 181] on input "text" at bounding box center [1370, 187] width 140 height 23
click at [1506, 771] on span "K87" at bounding box center [1500, 769] width 39 height 17
drag, startPoint x: 1343, startPoint y: 187, endPoint x: 1392, endPoint y: 209, distance: 53.7
click at [1343, 187] on input "text" at bounding box center [1370, 187] width 140 height 23
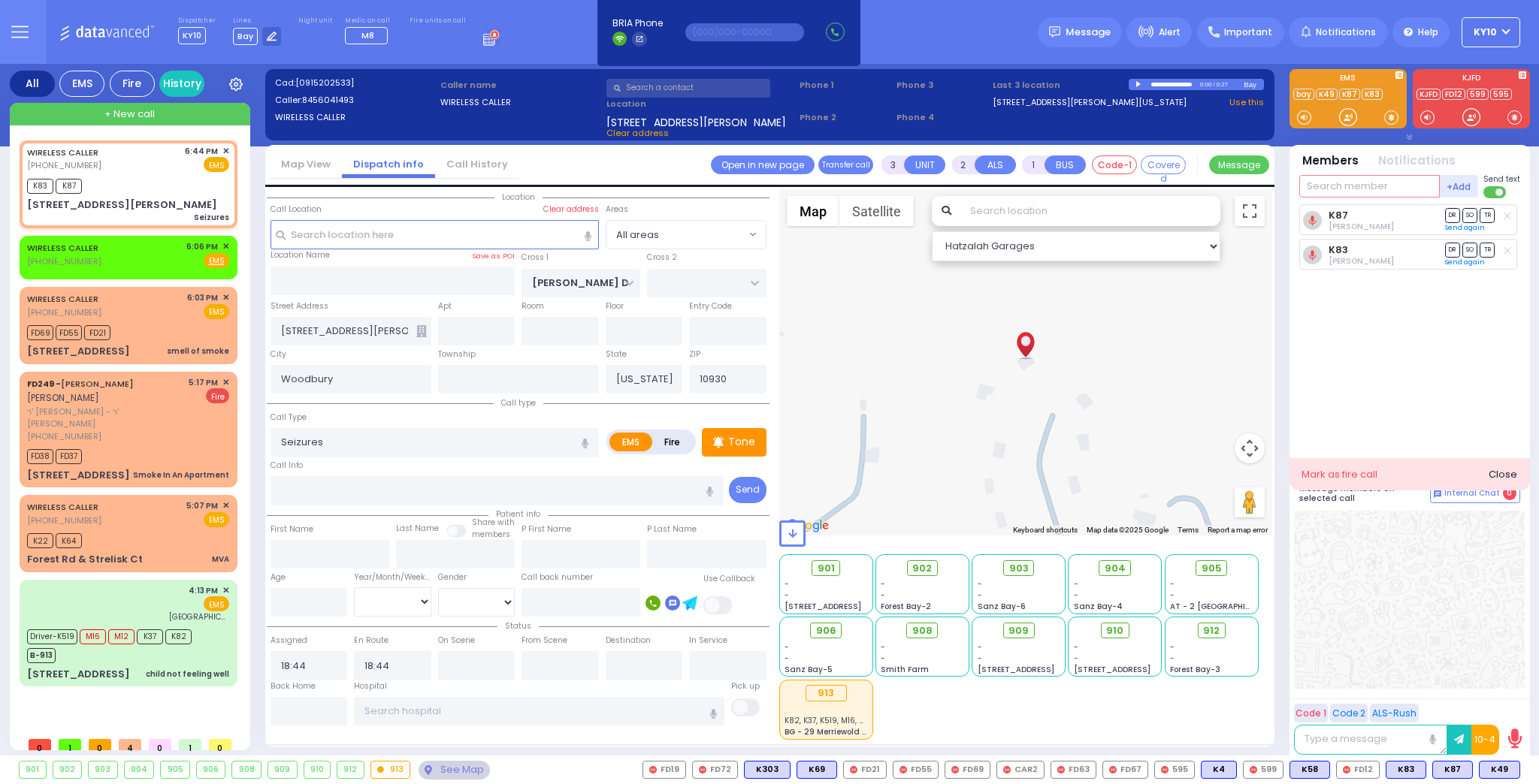
click at [1328, 188] on input "text" at bounding box center [1370, 187] width 140 height 23
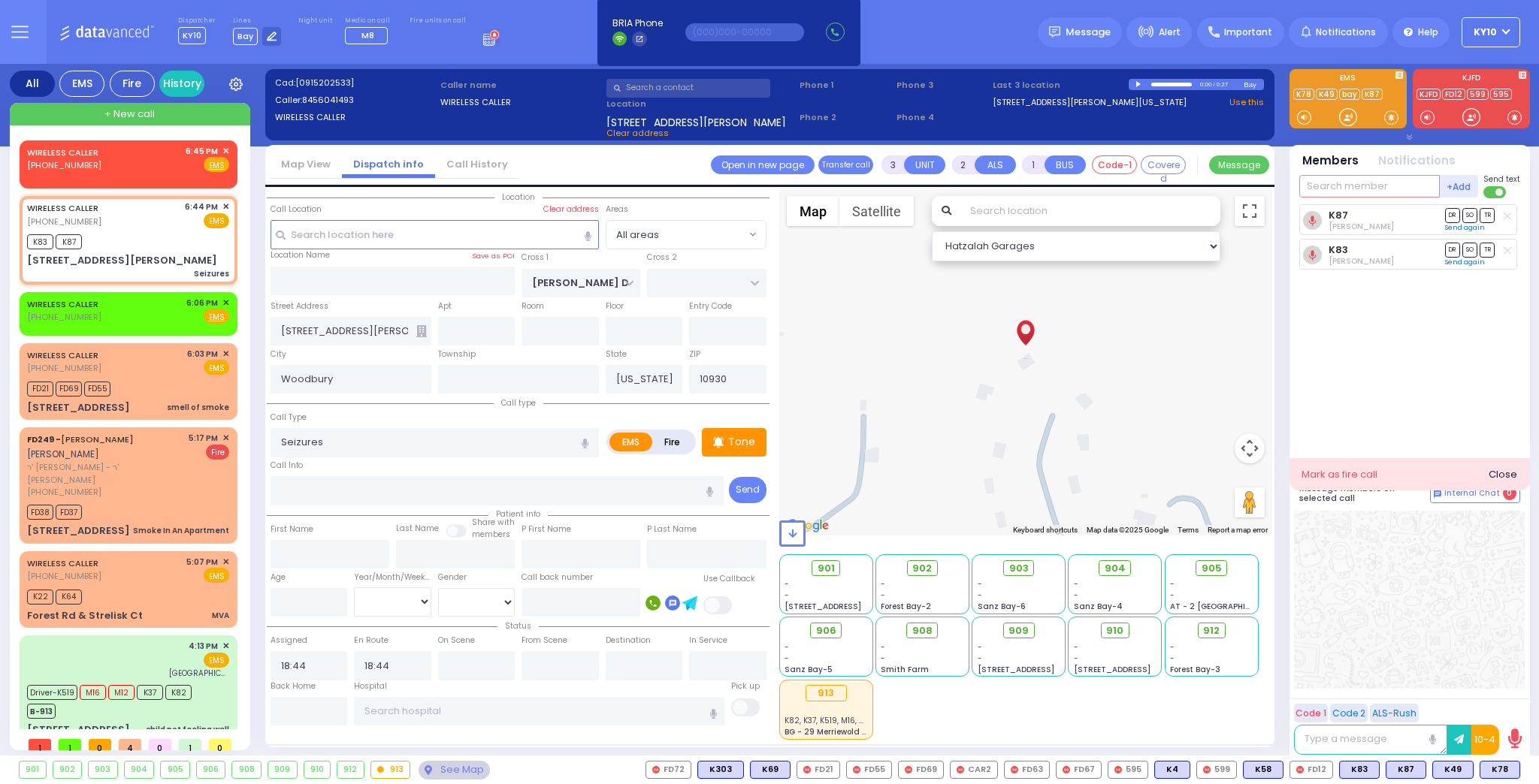
click at [1325, 189] on input "text" at bounding box center [1370, 187] width 140 height 23
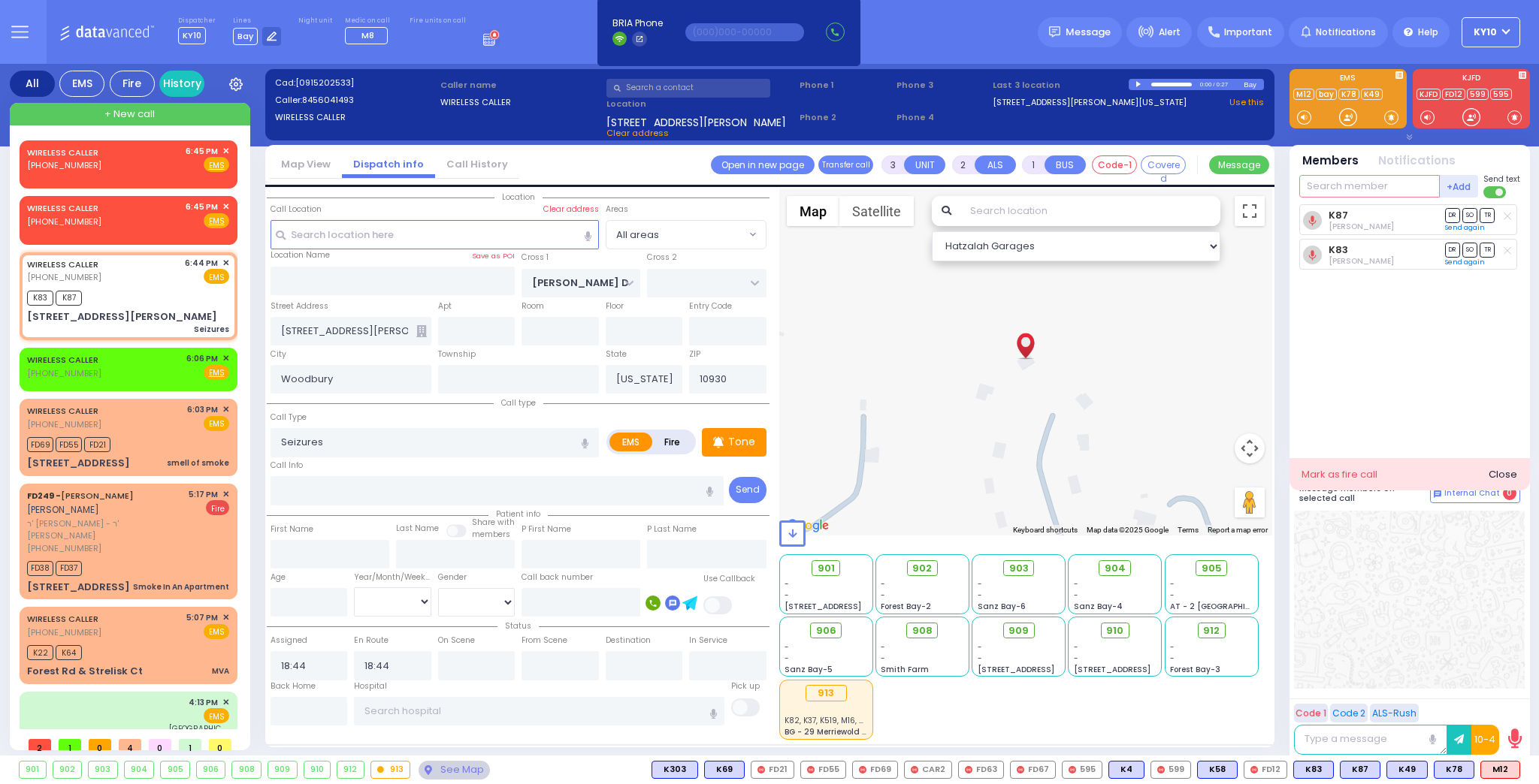
click at [1320, 187] on input "text" at bounding box center [1370, 187] width 140 height 23
click at [132, 291] on div "K83 K87" at bounding box center [128, 296] width 202 height 18
click at [1359, 180] on input "text" at bounding box center [1370, 187] width 140 height 23
click at [1508, 772] on span "M3" at bounding box center [1502, 769] width 35 height 17
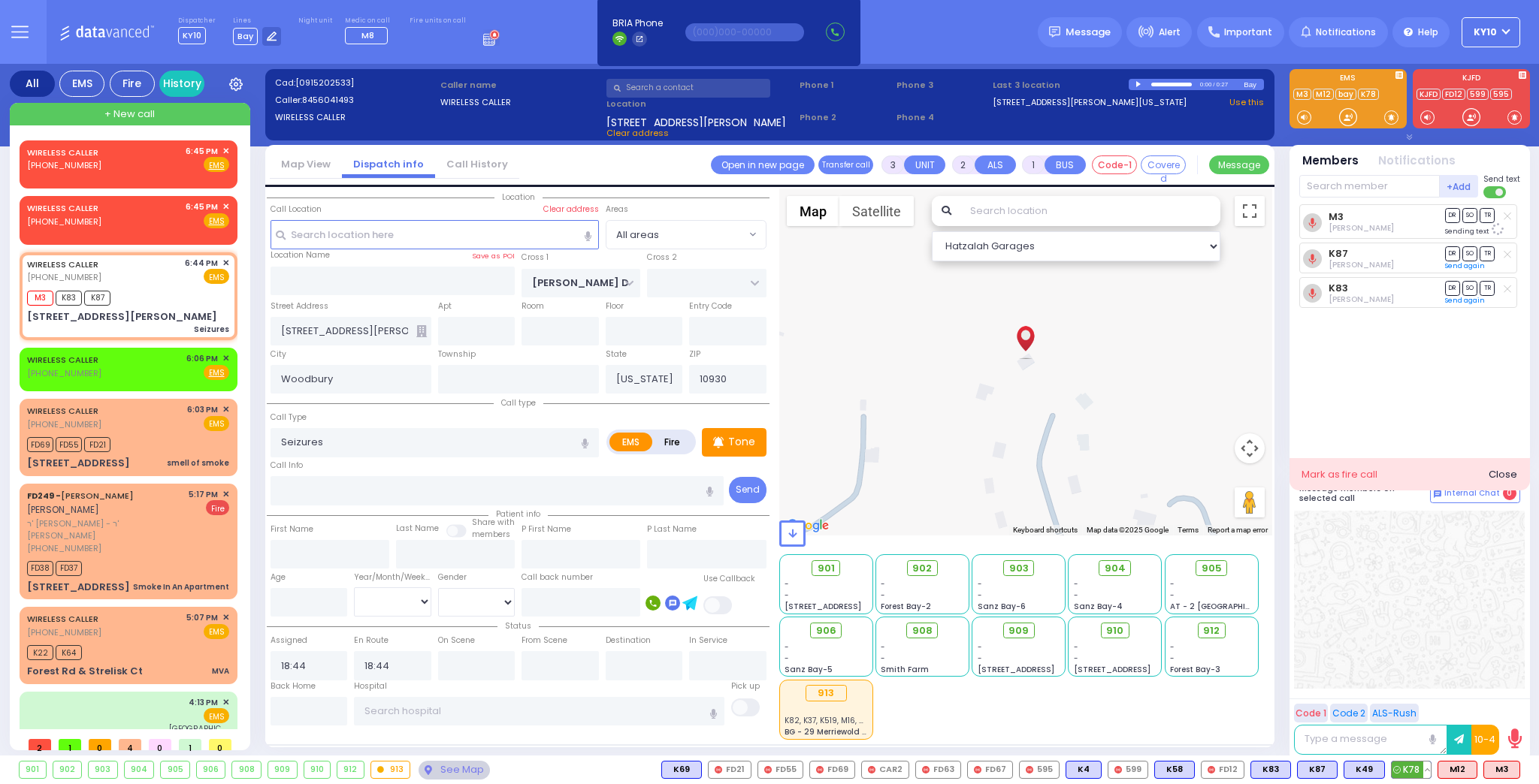
click at [1415, 769] on span "K78" at bounding box center [1411, 769] width 39 height 17
click at [1366, 765] on span "K49" at bounding box center [1364, 769] width 39 height 17
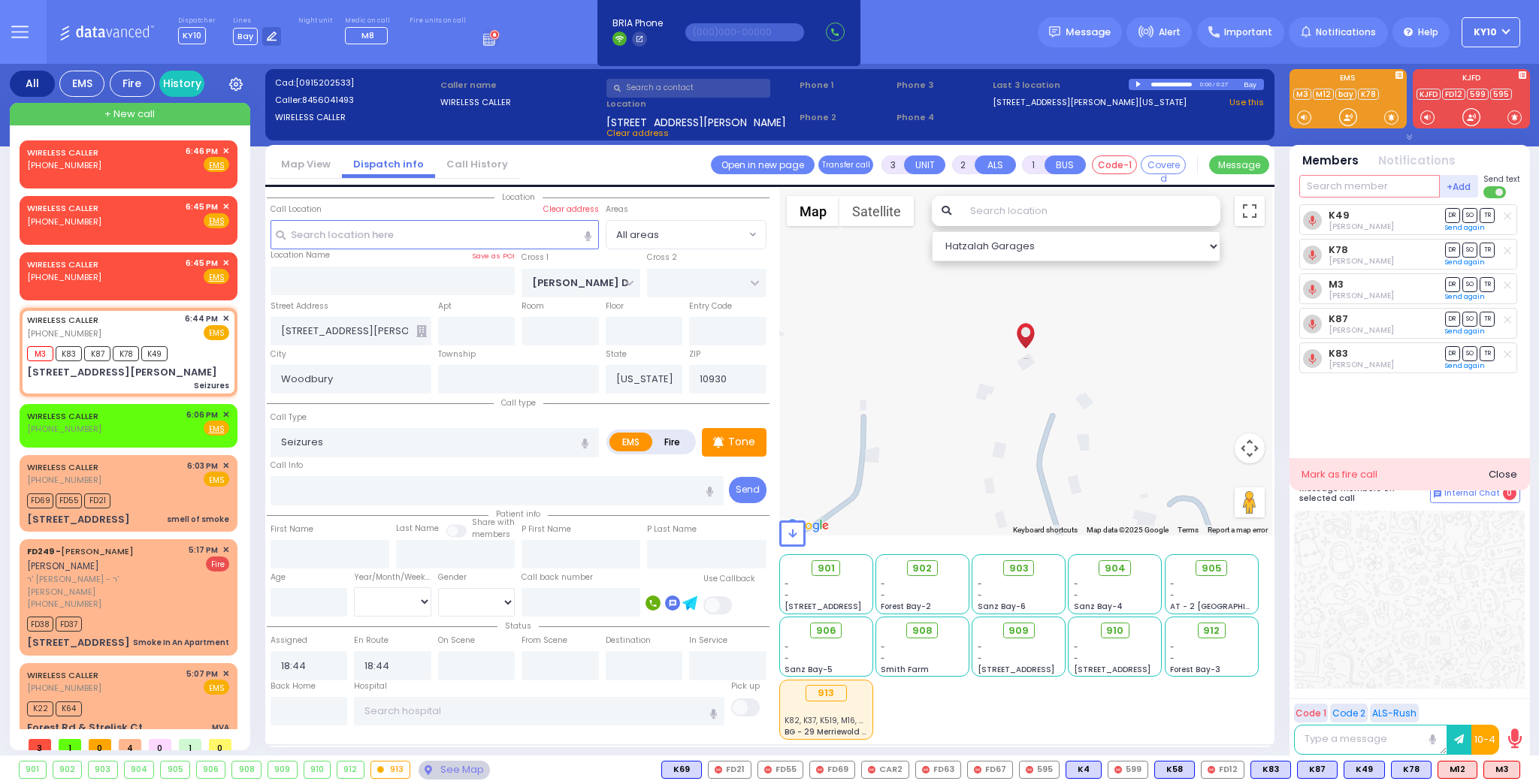
click at [1324, 186] on input "text" at bounding box center [1370, 187] width 140 height 23
click at [1371, 217] on div "910" at bounding box center [1349, 217] width 75 height 15
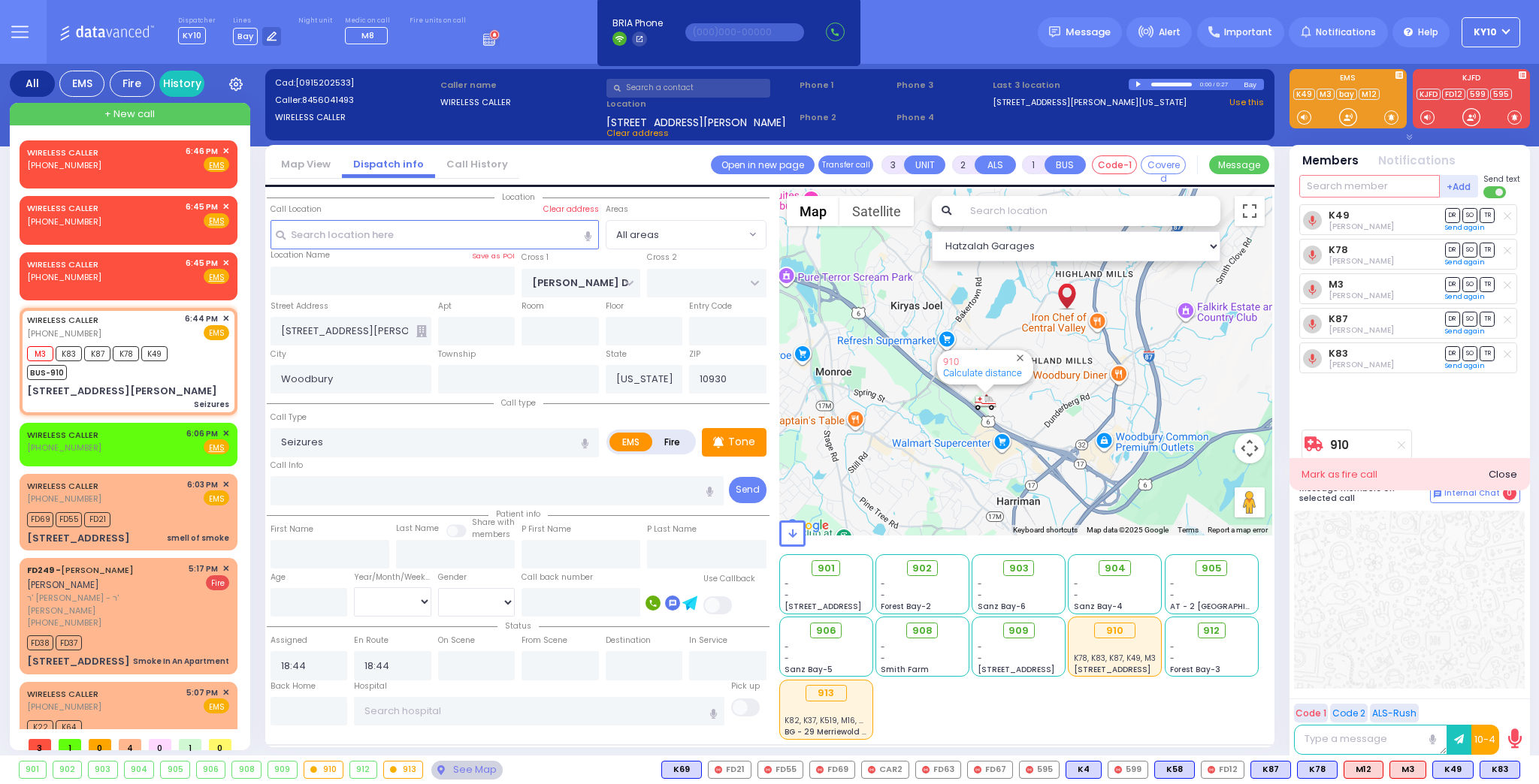
click at [1318, 189] on input "text" at bounding box center [1370, 187] width 140 height 23
click at [118, 165] on div "WIRELESS CALLER (917) 406-7709 6:46 PM ✕ Fire EMS" at bounding box center [128, 159] width 202 height 28
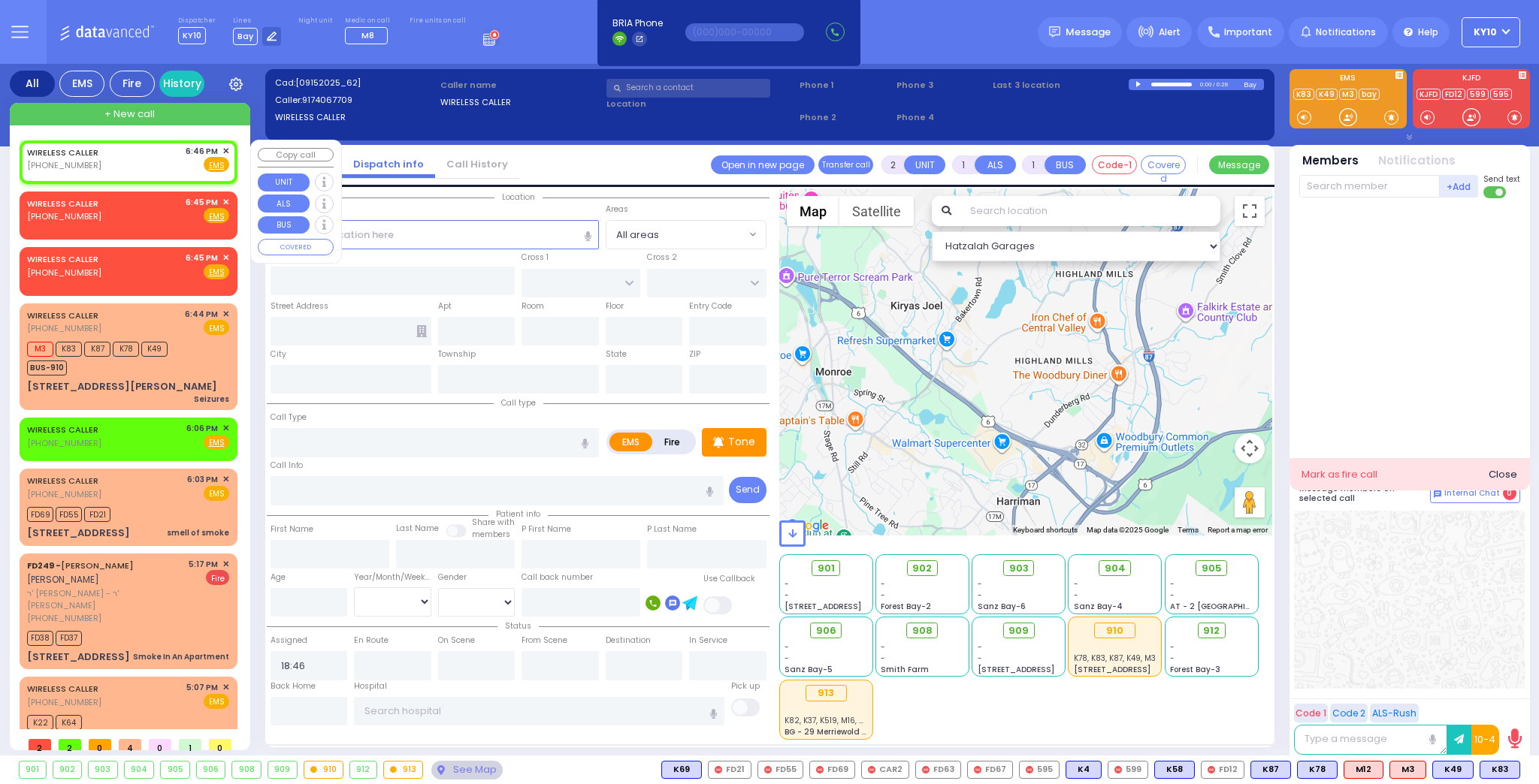
click at [224, 151] on span "✕" at bounding box center [226, 151] width 7 height 13
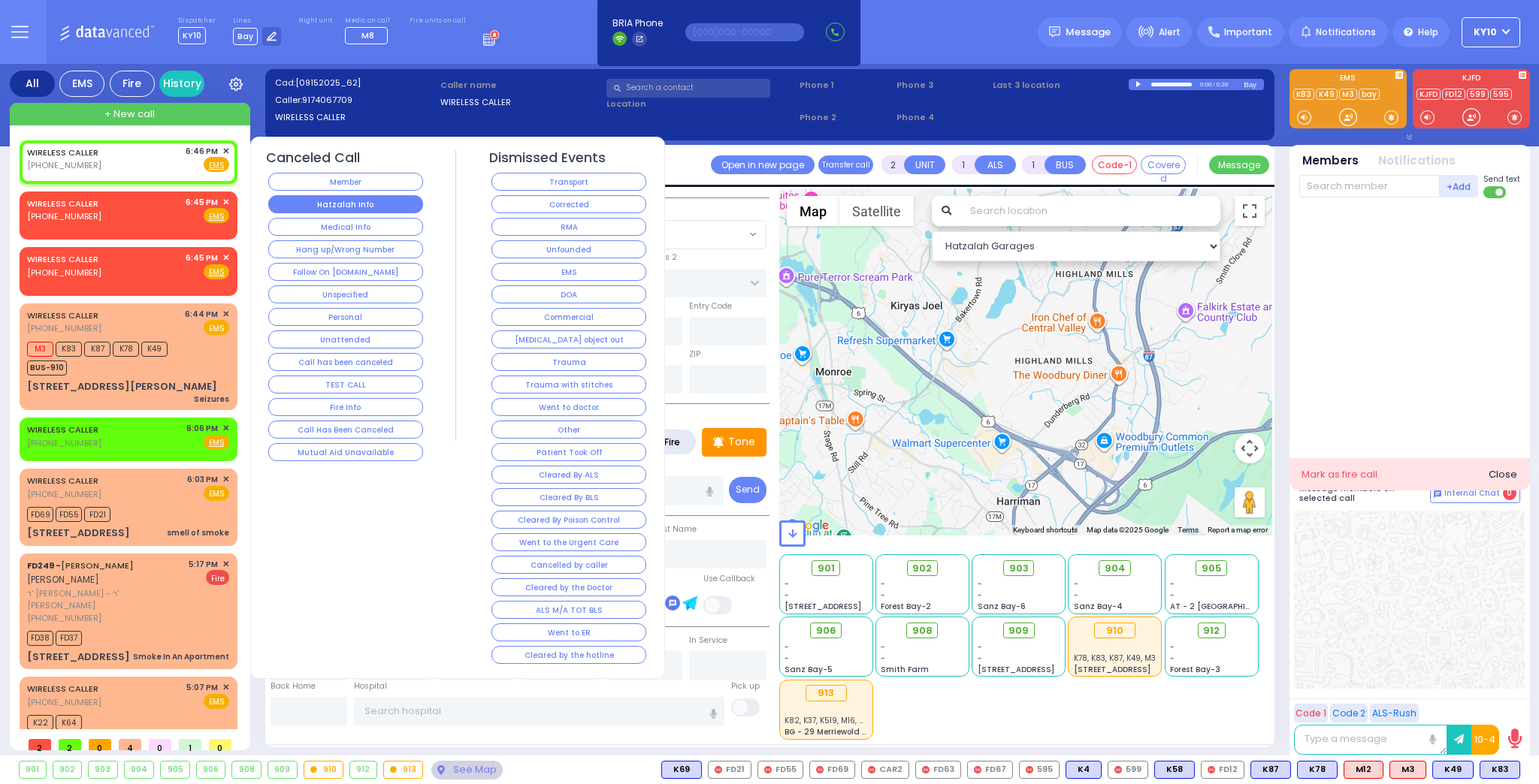
click at [323, 196] on button "Hatzalah Info" at bounding box center [346, 204] width 154 height 18
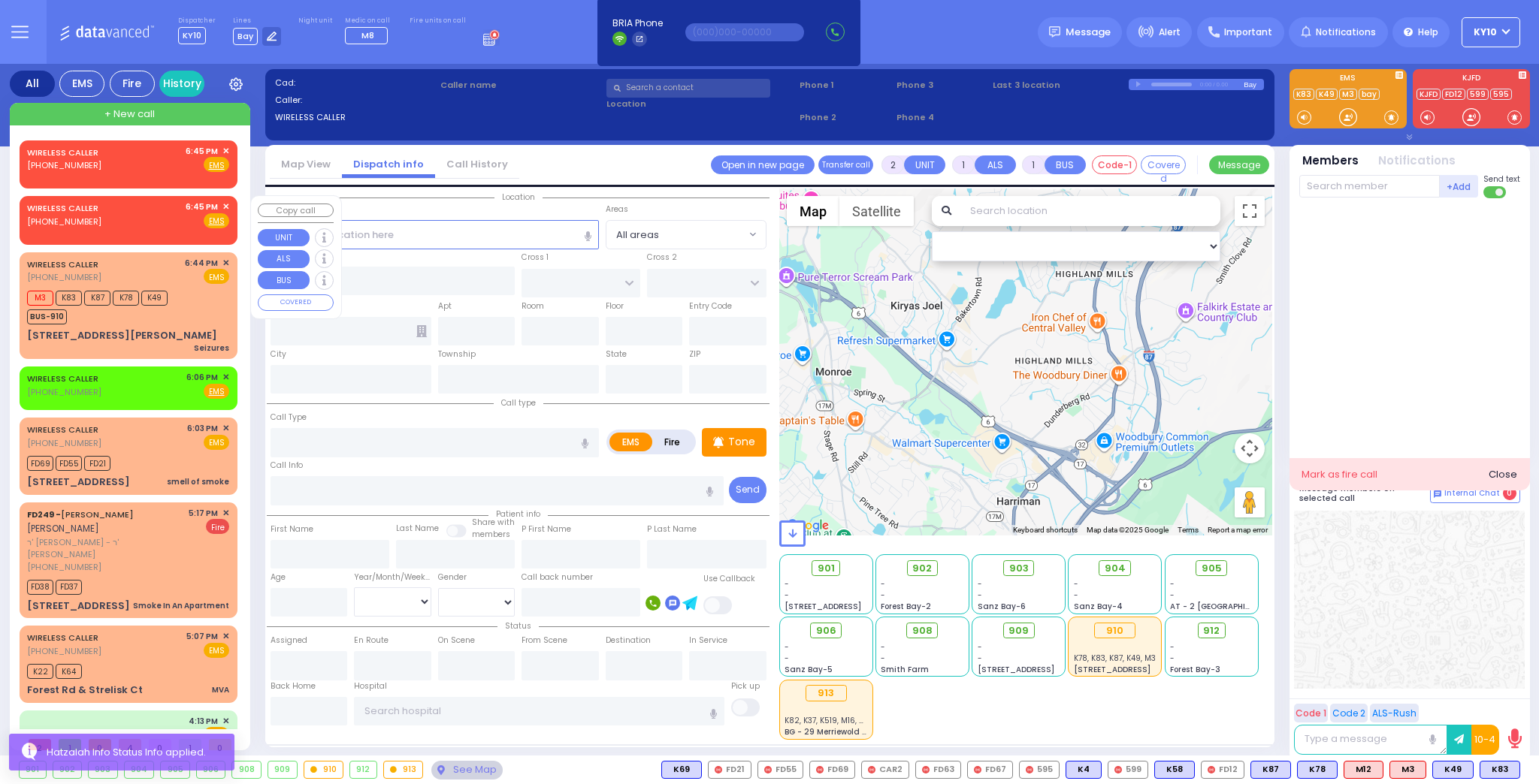
click at [135, 210] on div "WIRELESS CALLER (845) 604-1493 6:45 PM ✕ Fire EMS" at bounding box center [128, 215] width 202 height 28
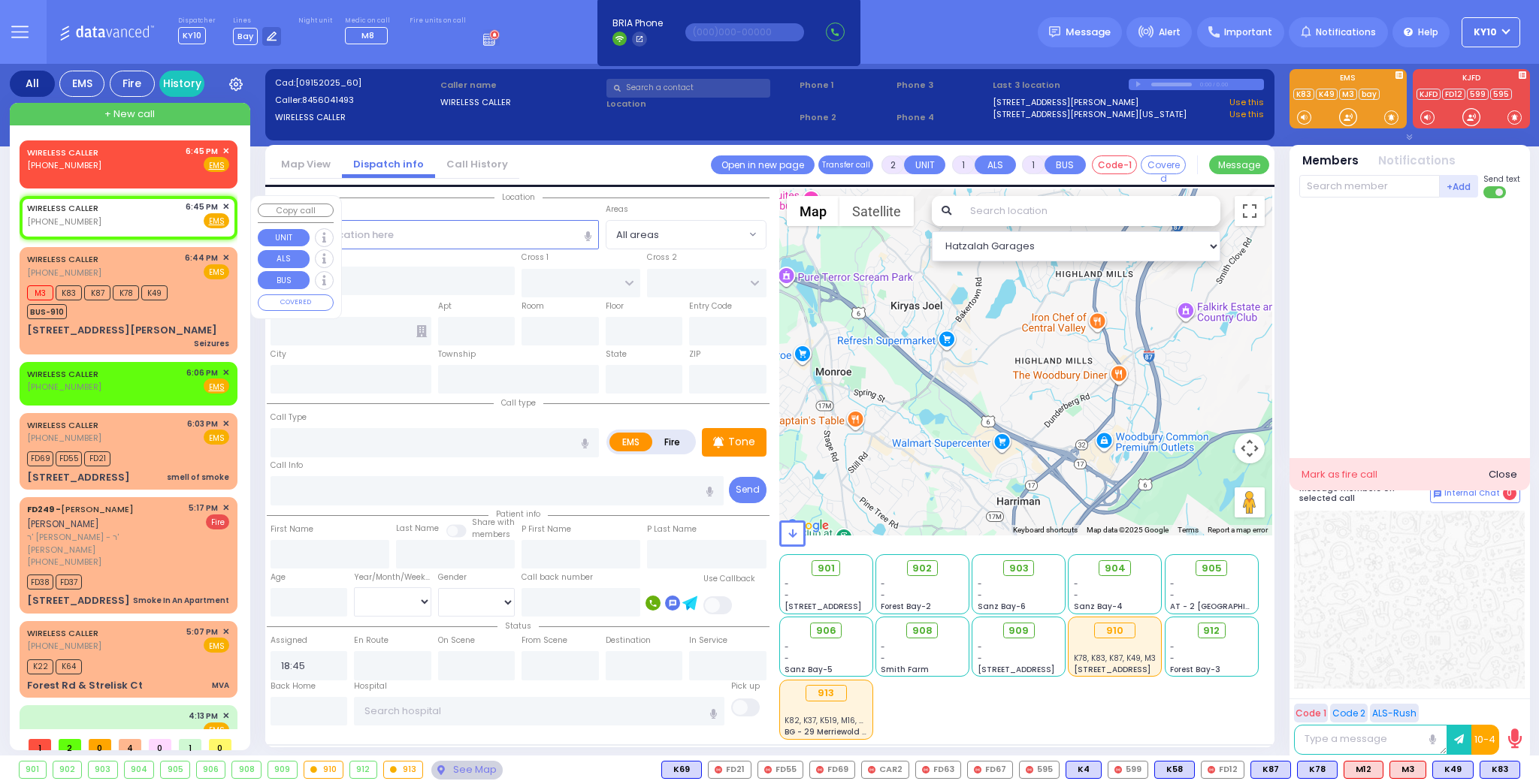
click at [152, 214] on div "WIRELESS CALLER (845) 604-1493 6:45 PM ✕ Fire EMS" at bounding box center [128, 215] width 202 height 28
click at [223, 207] on span "✕" at bounding box center [226, 207] width 7 height 13
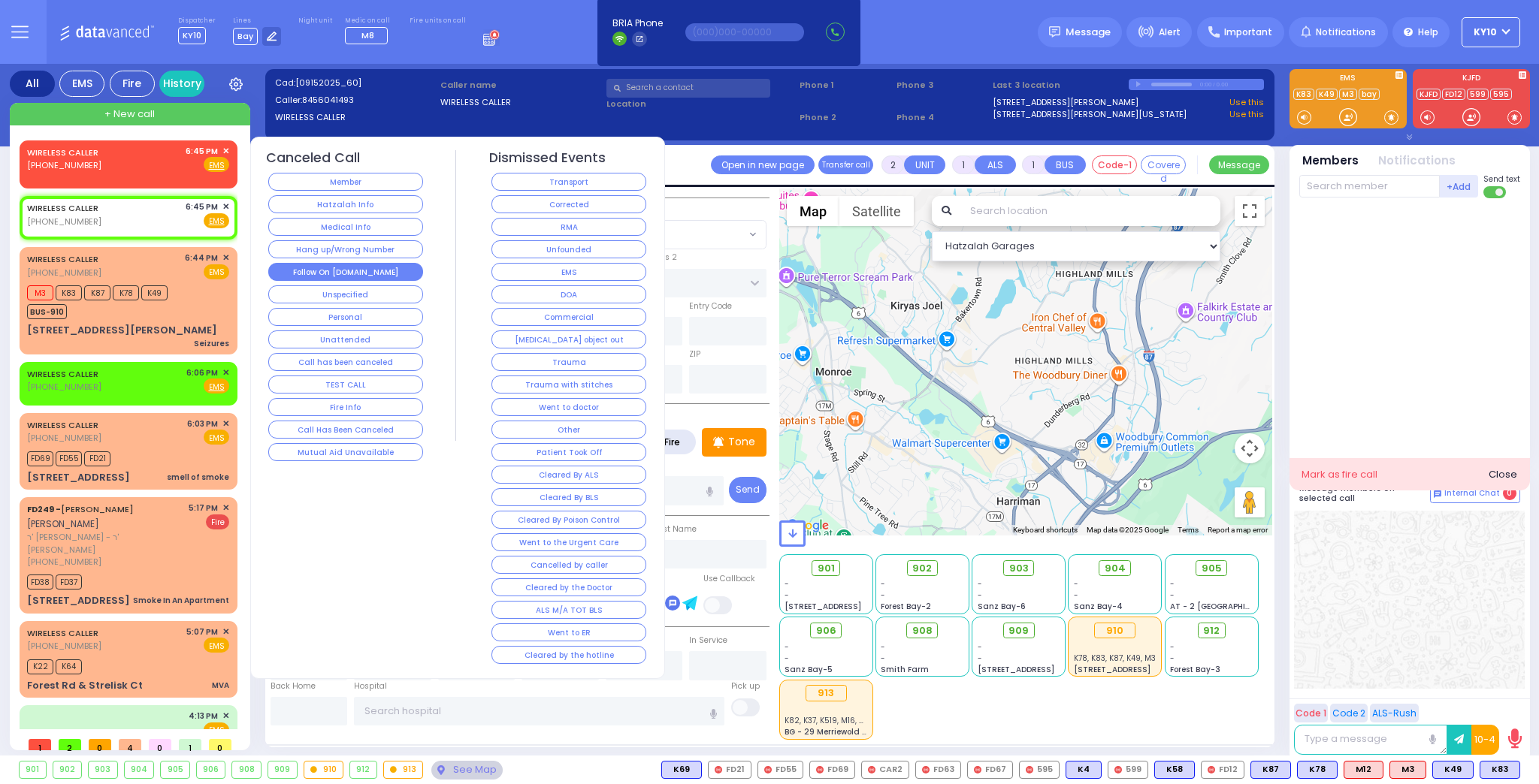
click at [399, 263] on button "Follow On [DOMAIN_NAME]" at bounding box center [346, 272] width 154 height 18
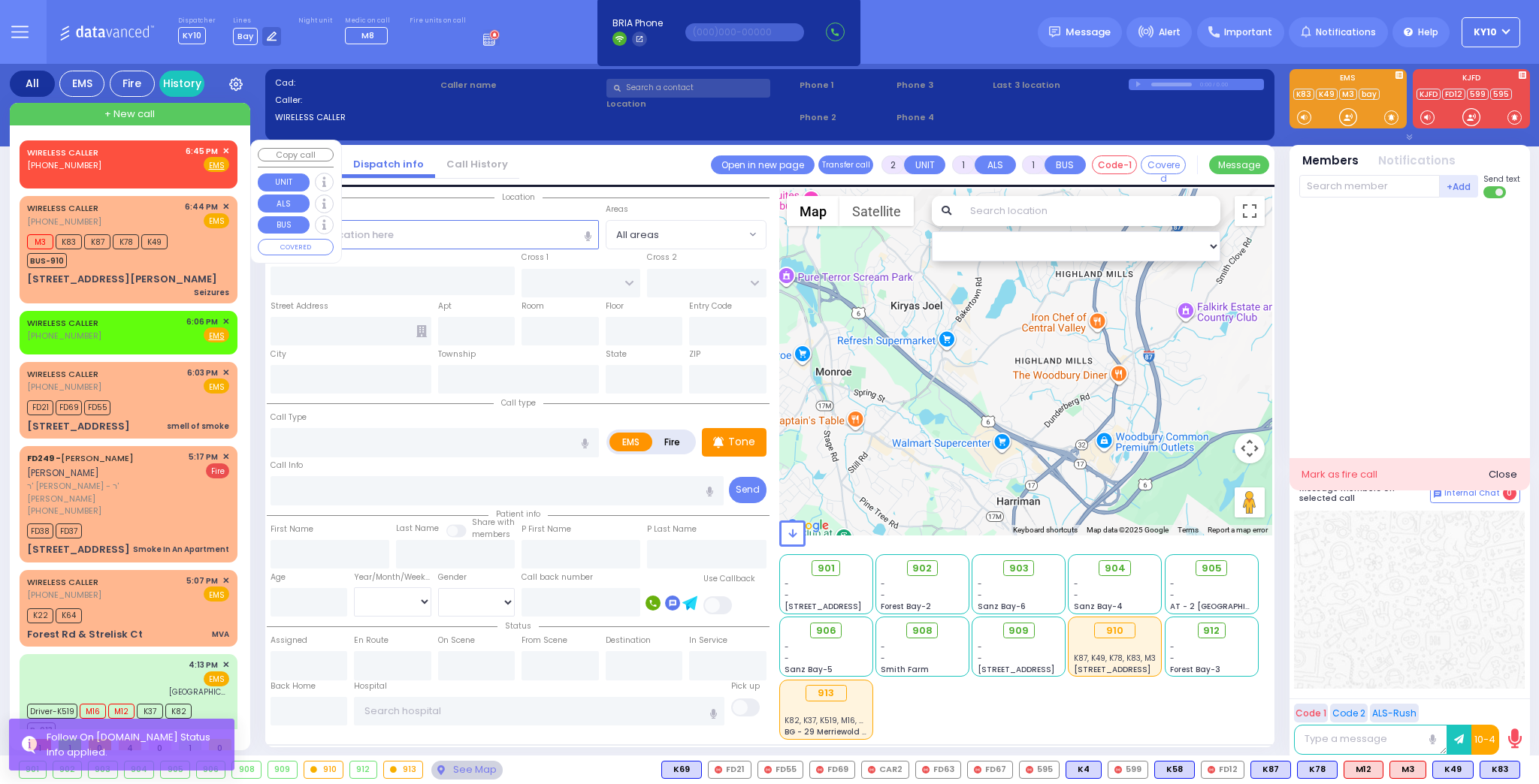
click at [149, 170] on div "WIRELESS CALLER (845) 604-1493 6:45 PM ✕ Fire EMS" at bounding box center [128, 159] width 202 height 28
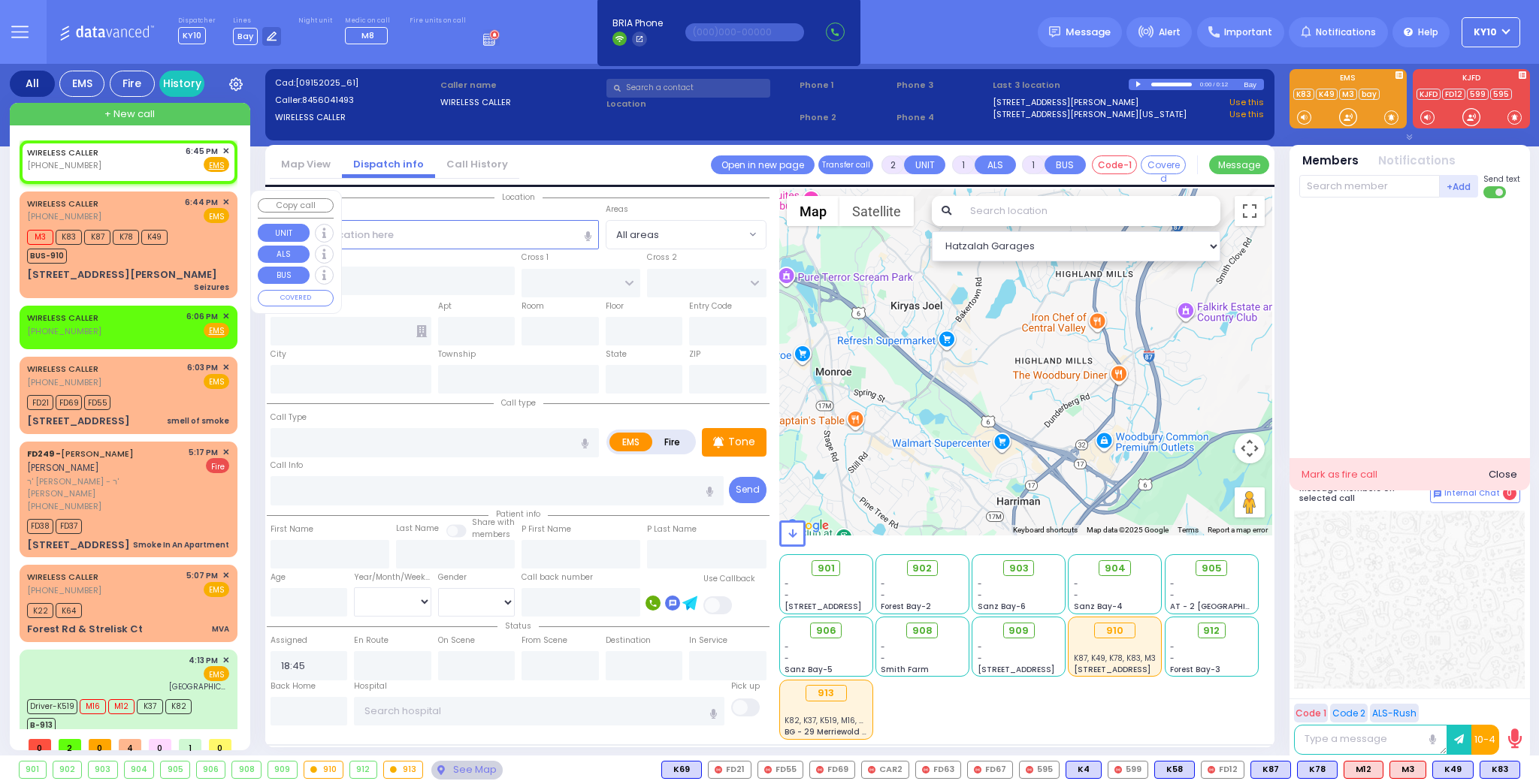
click at [193, 245] on div "M3 K83 K87 K78 K49 BUS-910" at bounding box center [128, 245] width 202 height 38
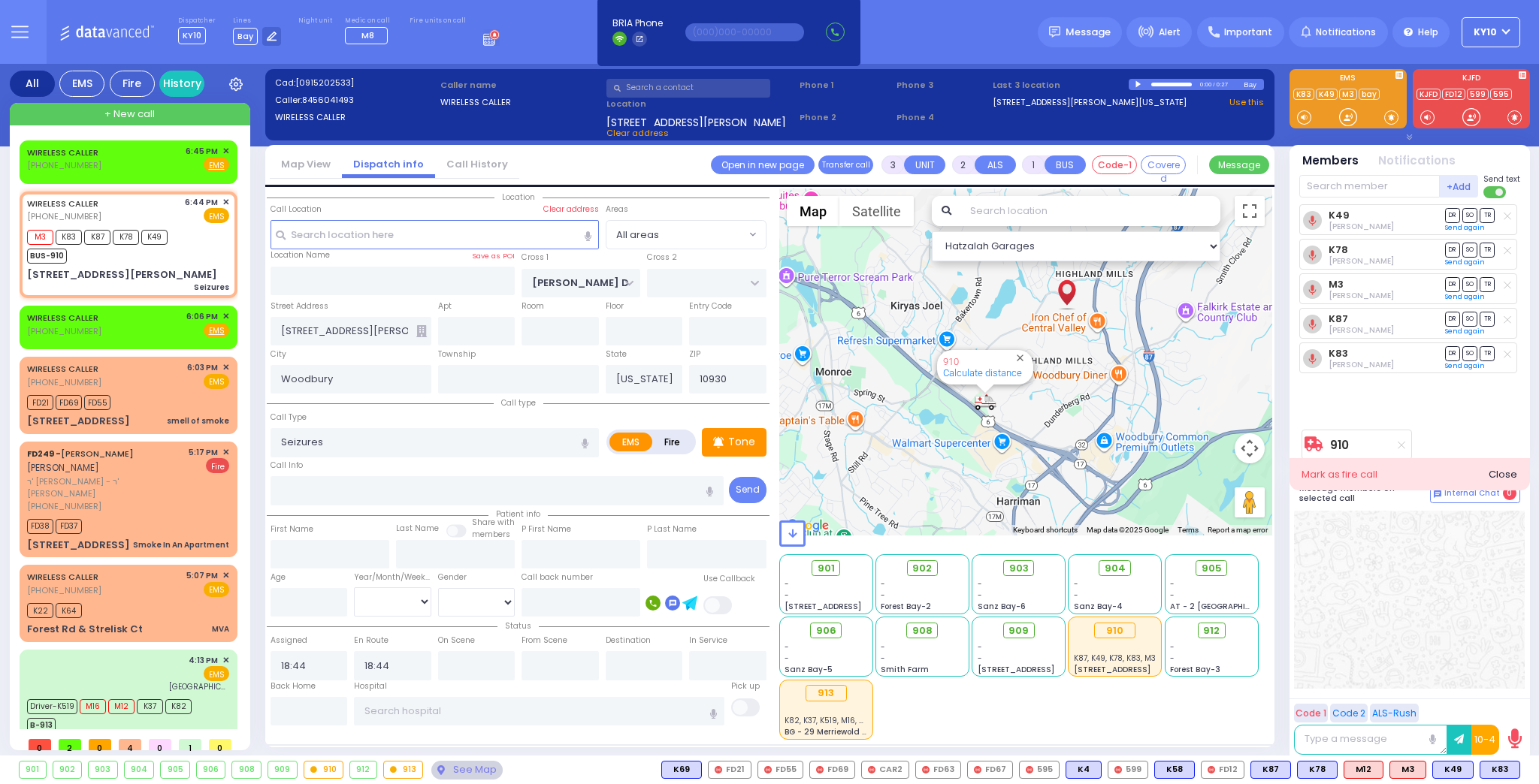
click at [1138, 82] on div at bounding box center [1139, 85] width 8 height 7
click at [1519, 775] on button at bounding box center [1515, 769] width 8 height 17
click at [1500, 702] on icon at bounding box center [1505, 703] width 16 height 16
click at [1472, 769] on button at bounding box center [1469, 769] width 8 height 17
click at [1464, 708] on icon at bounding box center [1458, 703] width 16 height 16
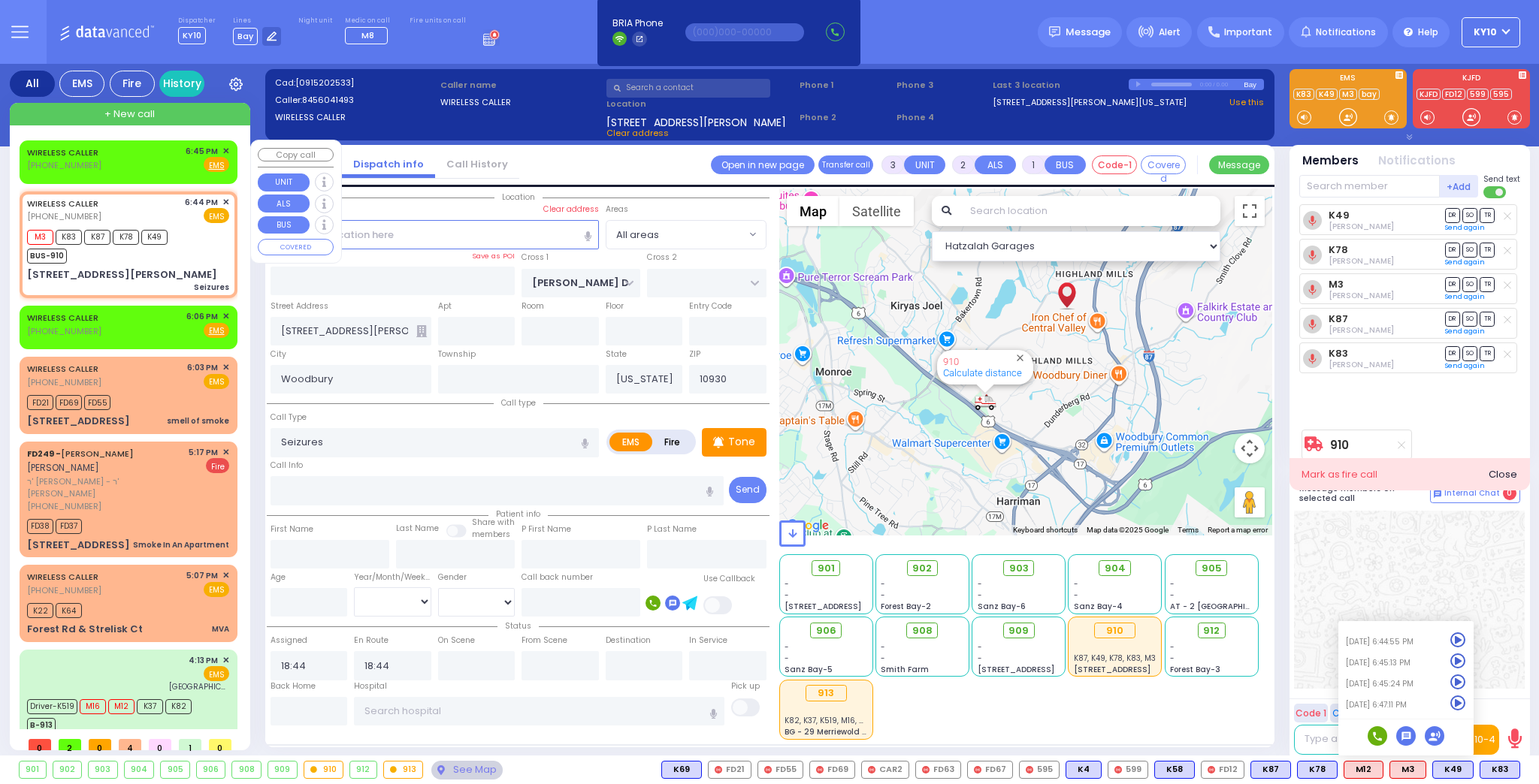
click at [133, 170] on div "WIRELESS CALLER (845) 604-1493 6:45 PM ✕ Fire EMS" at bounding box center [128, 159] width 202 height 28
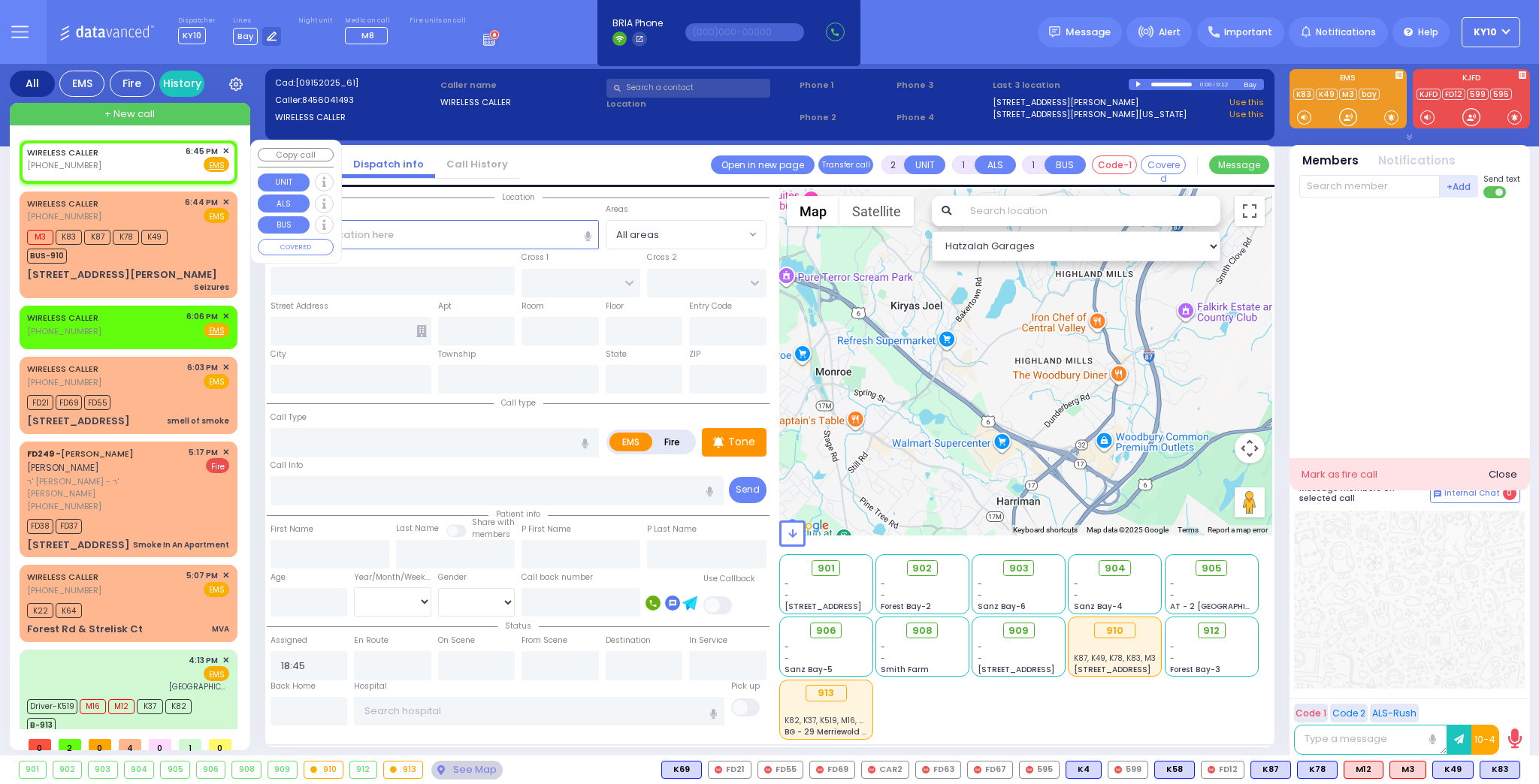
click at [223, 149] on span "✕" at bounding box center [226, 151] width 7 height 13
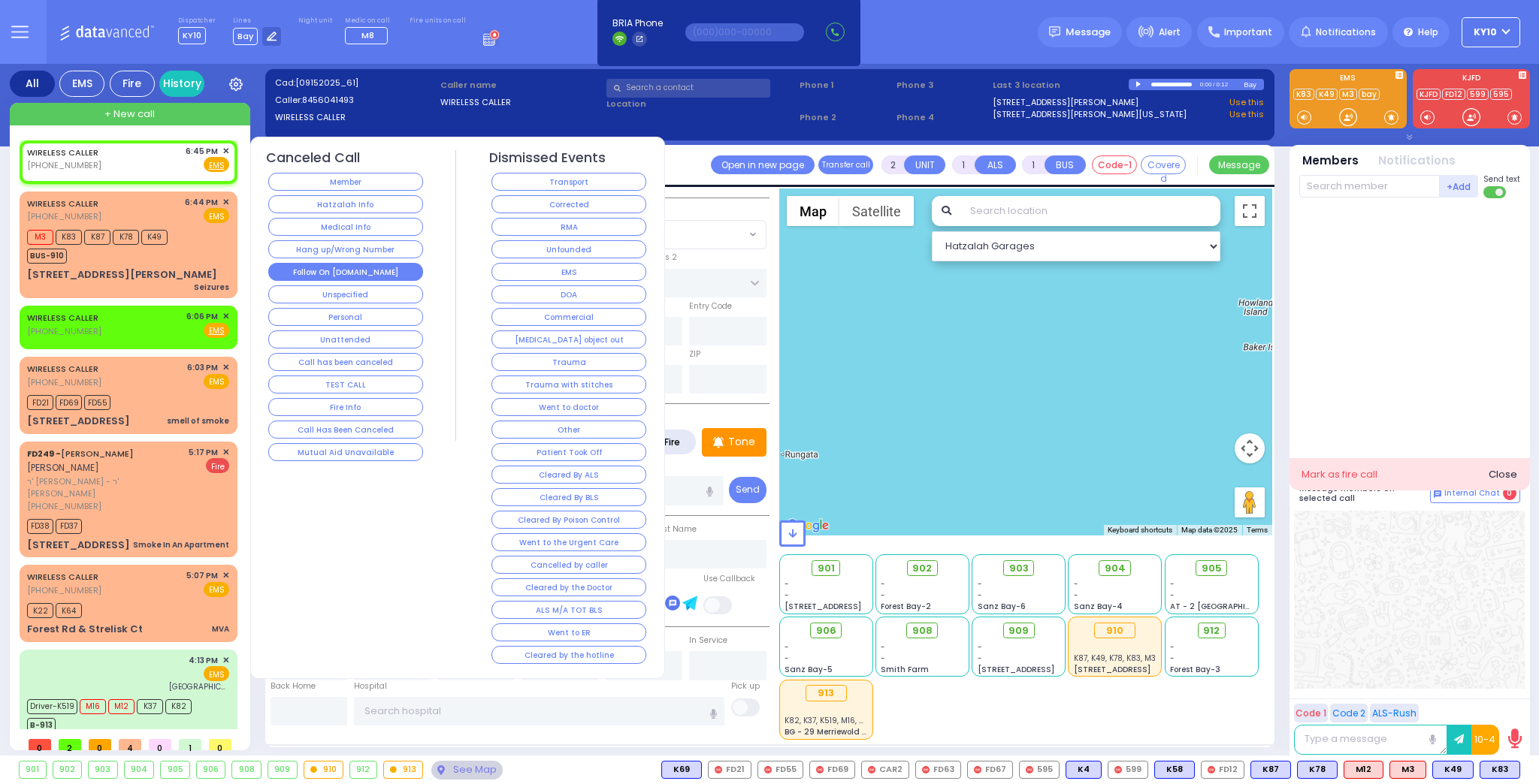
click at [403, 264] on button "Follow On [DOMAIN_NAME]" at bounding box center [346, 272] width 154 height 18
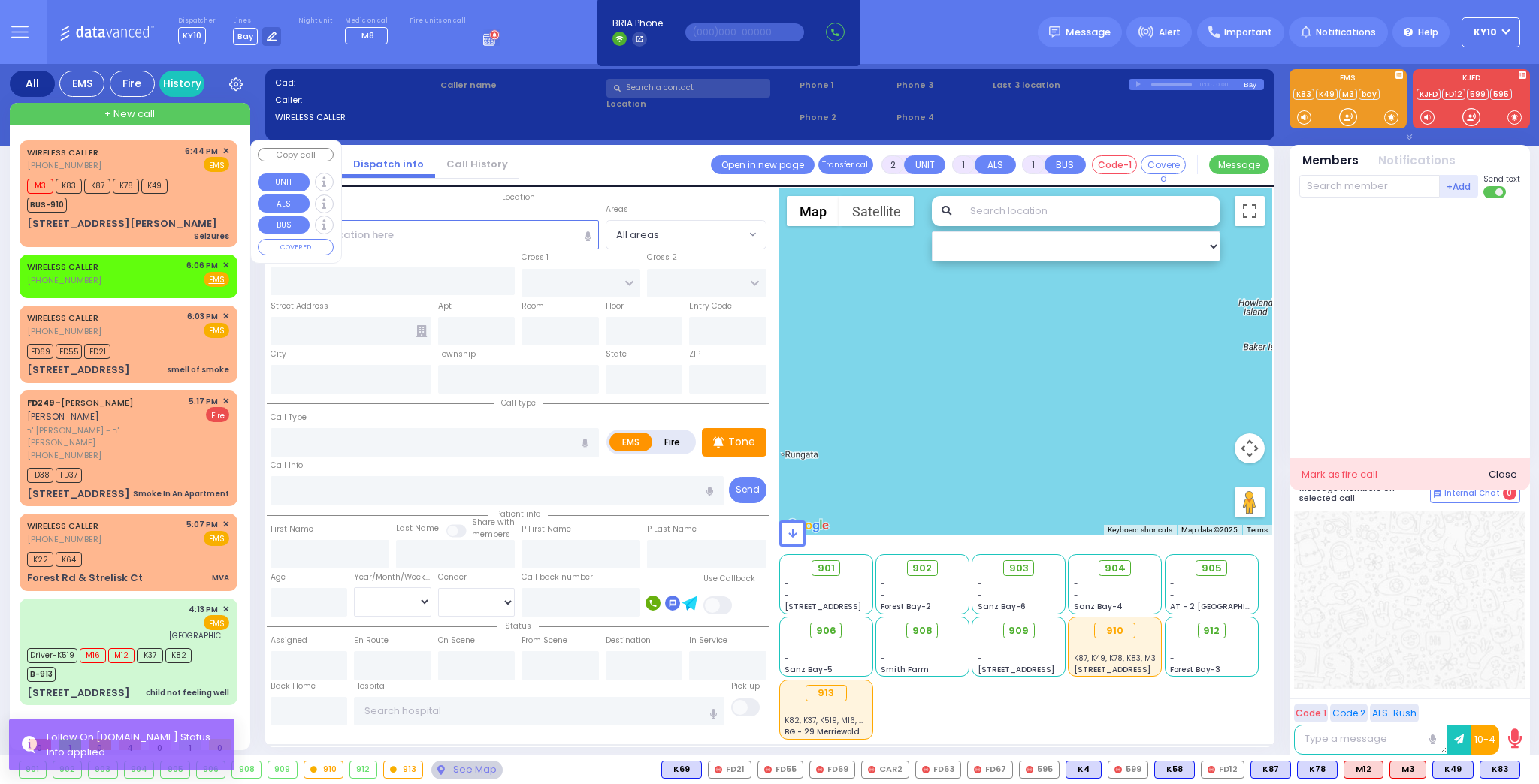
click at [195, 198] on div "M3 K83 K87 K78 K49 BUS-910" at bounding box center [128, 194] width 202 height 38
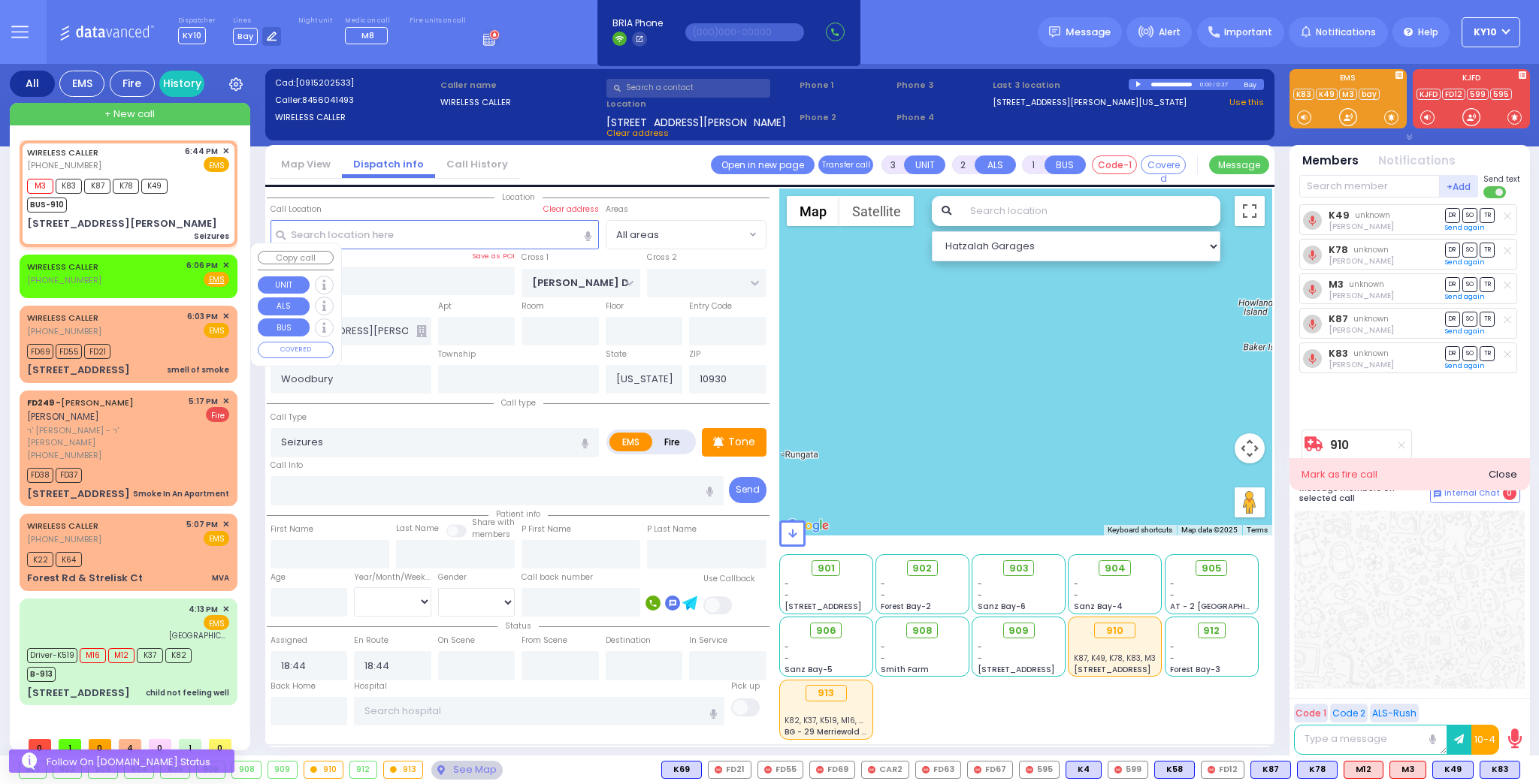
click at [173, 259] on div "WIRELESS CALLER (845) 324-1565 6:06 PM ✕ Fire EMS" at bounding box center [128, 273] width 202 height 28
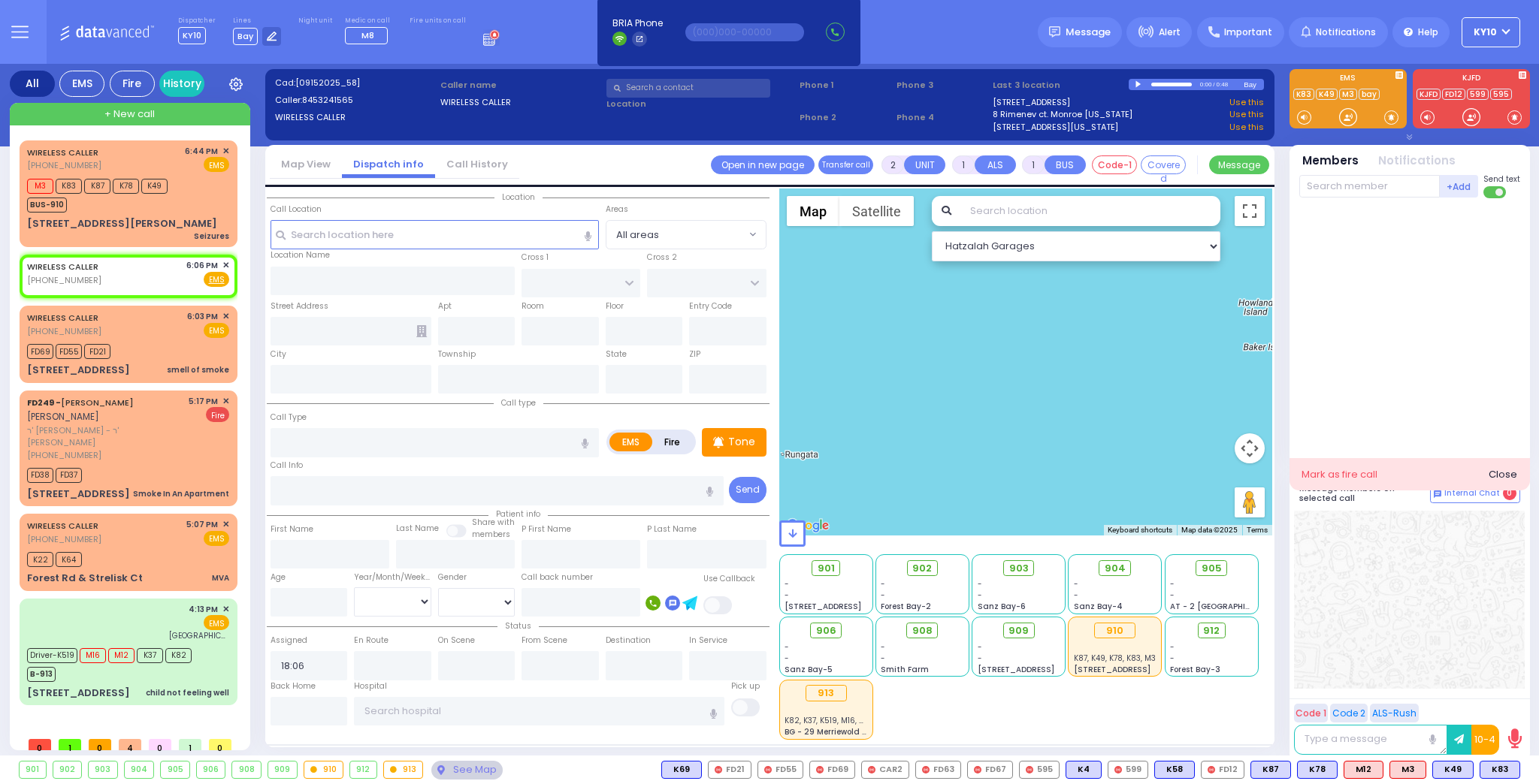
click at [1140, 86] on div at bounding box center [1139, 85] width 8 height 7
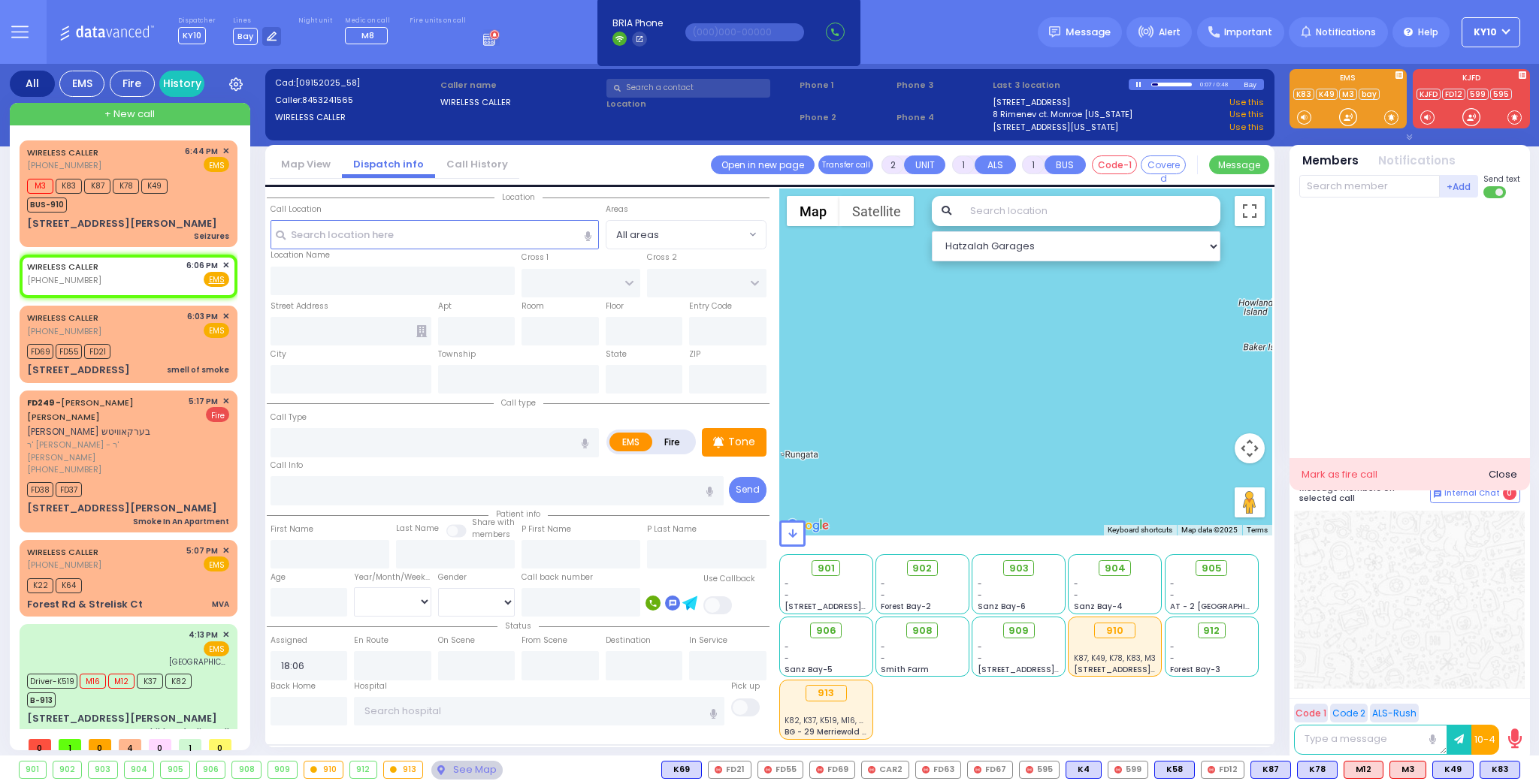
select select
click at [1139, 84] on div at bounding box center [1140, 84] width 8 height 5
click at [228, 259] on span "✕" at bounding box center [226, 265] width 7 height 13
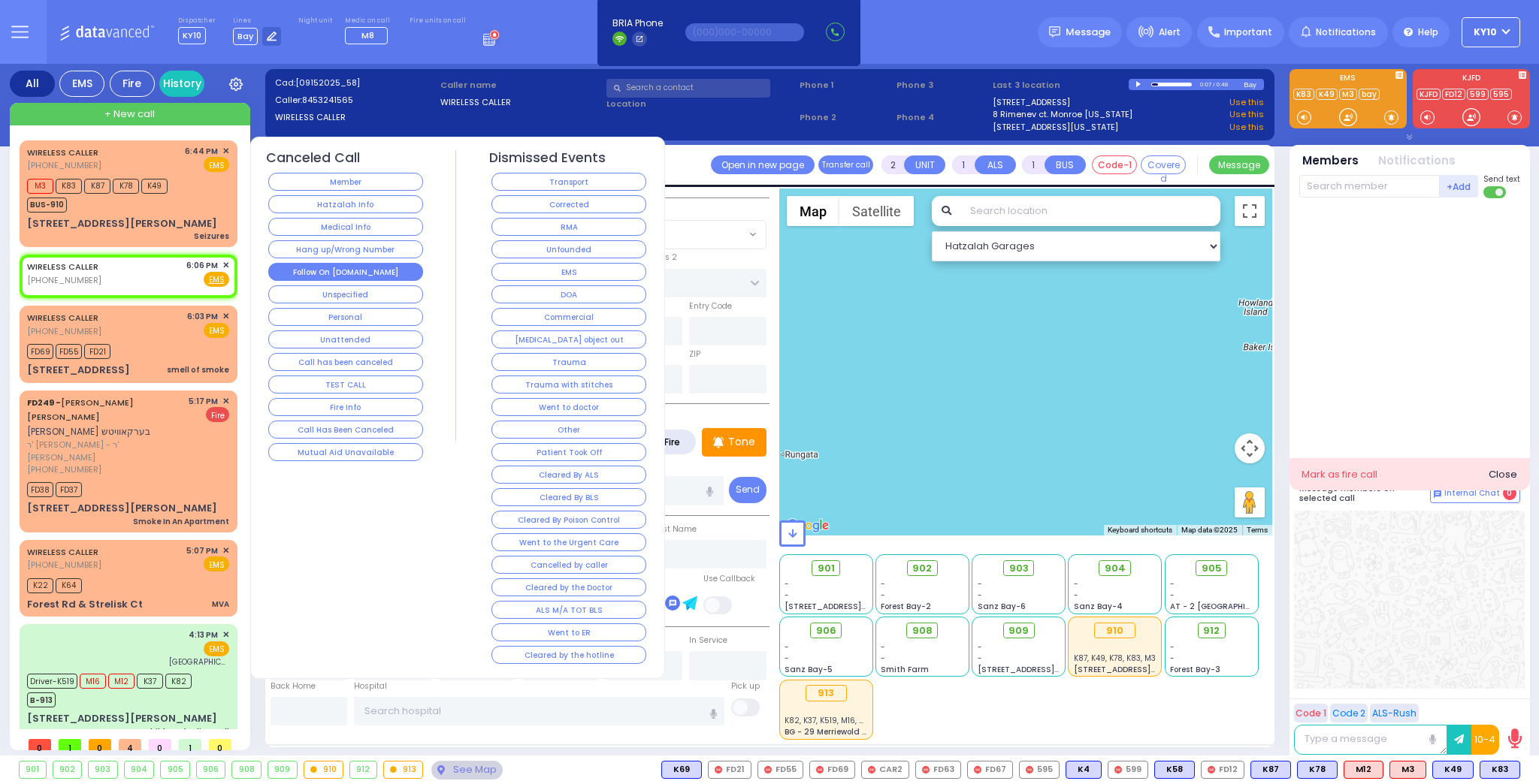
click at [377, 274] on button "Follow On [DOMAIN_NAME]" at bounding box center [346, 272] width 154 height 18
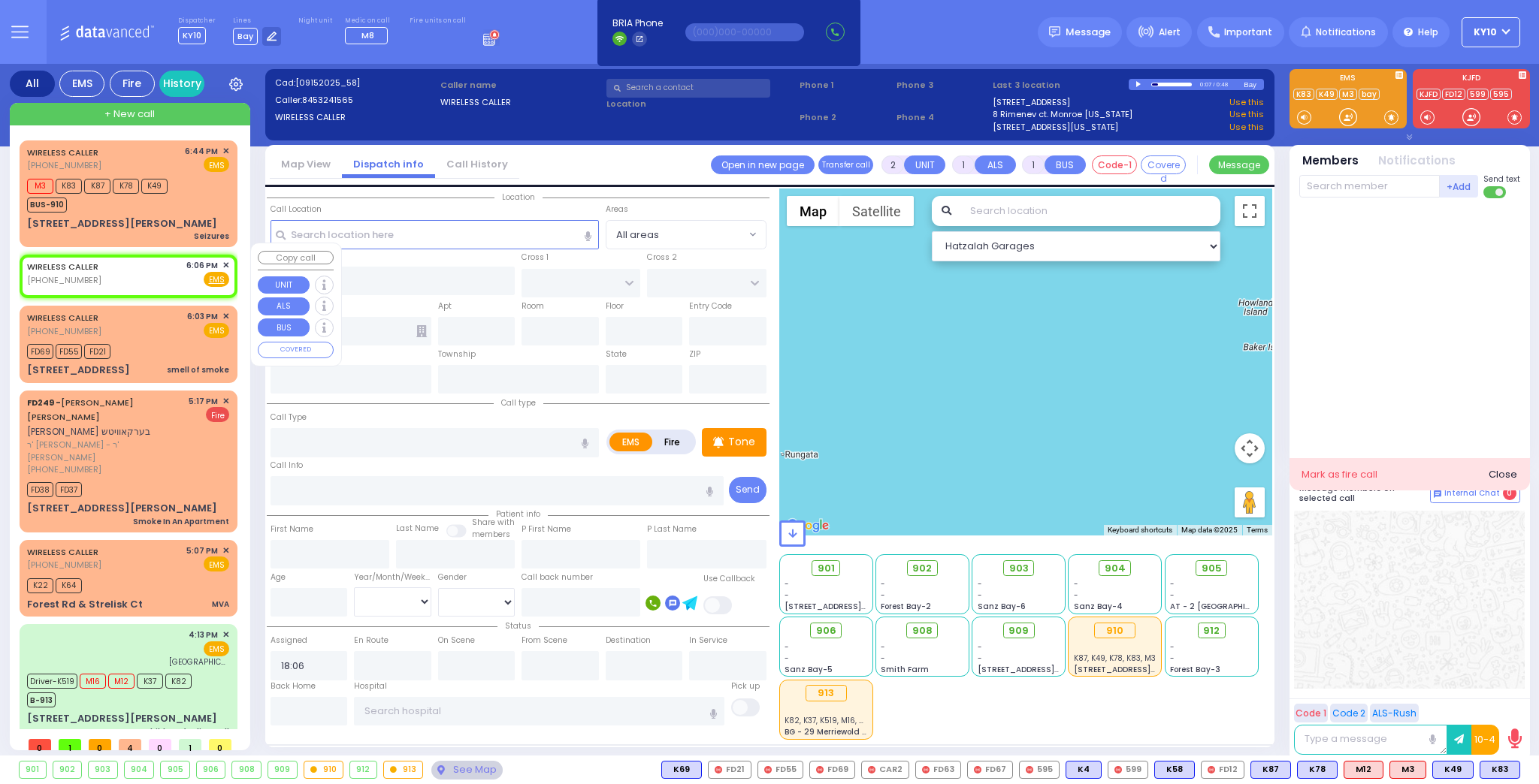
select select
radio input "true"
select select
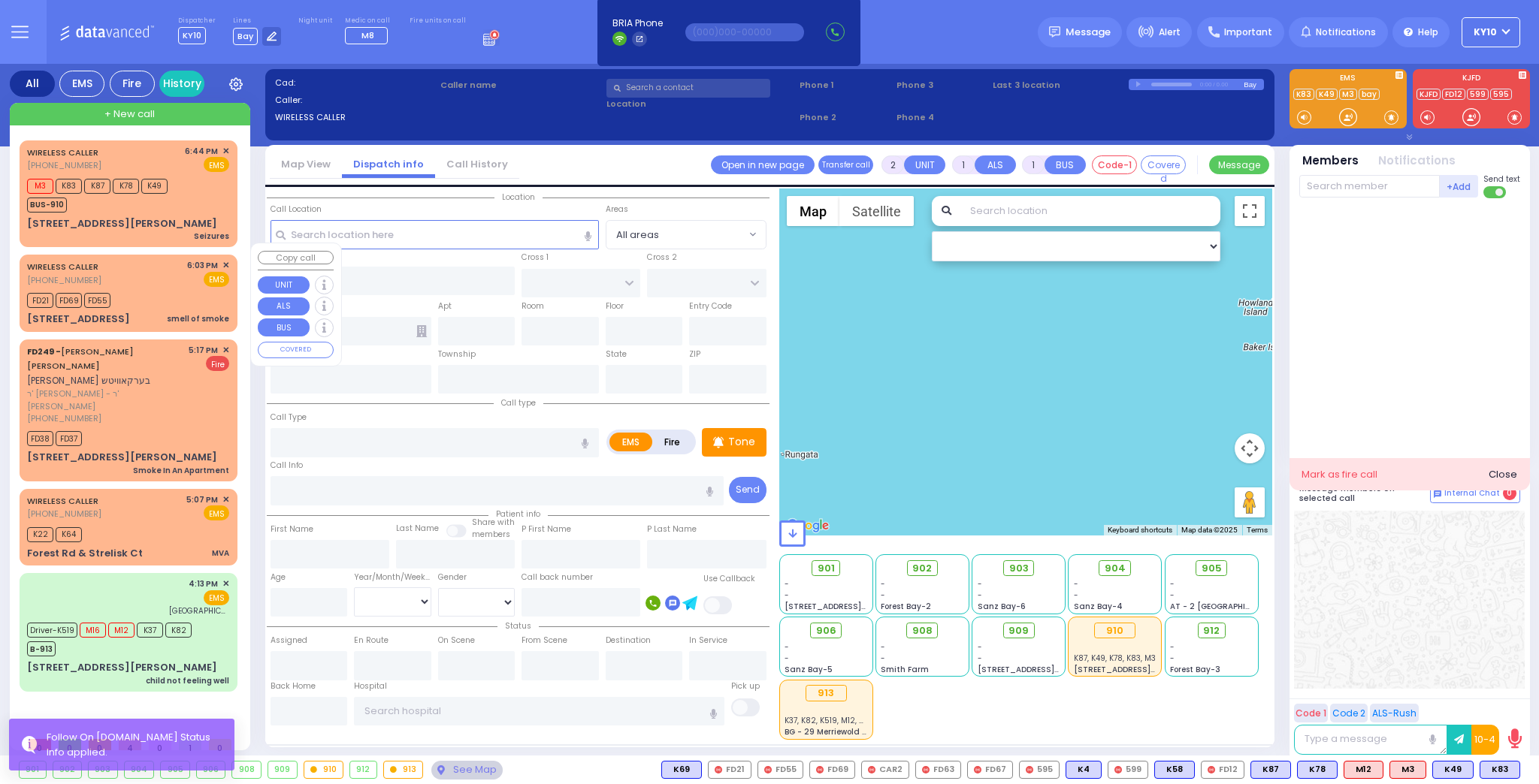
click at [168, 289] on div "FD21 FD69 FD55" at bounding box center [128, 298] width 202 height 18
select select
type input "smell of smoke"
radio input "true"
select select
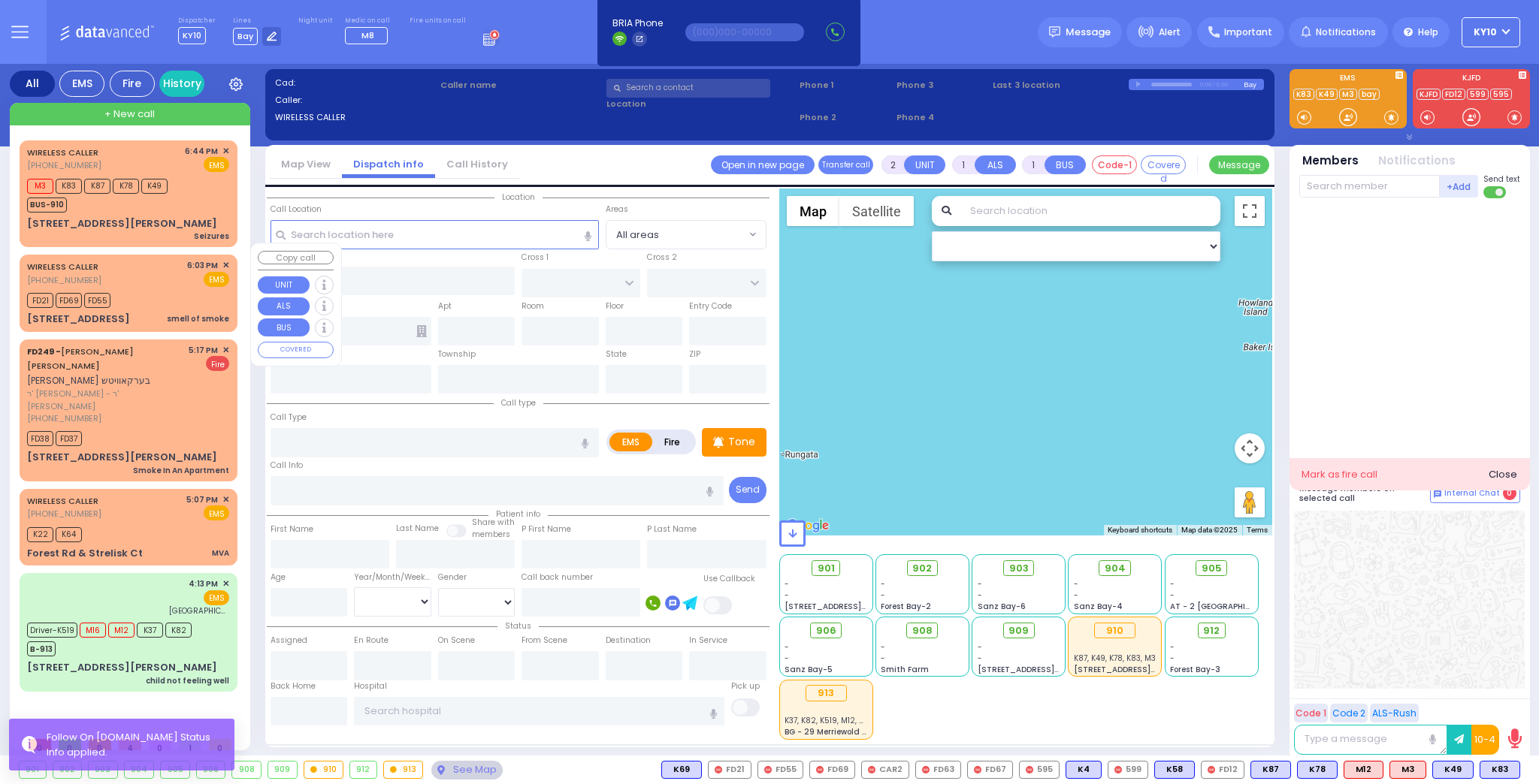
type input "18:03"
type input "18:04"
select select "Hatzalah Garages"
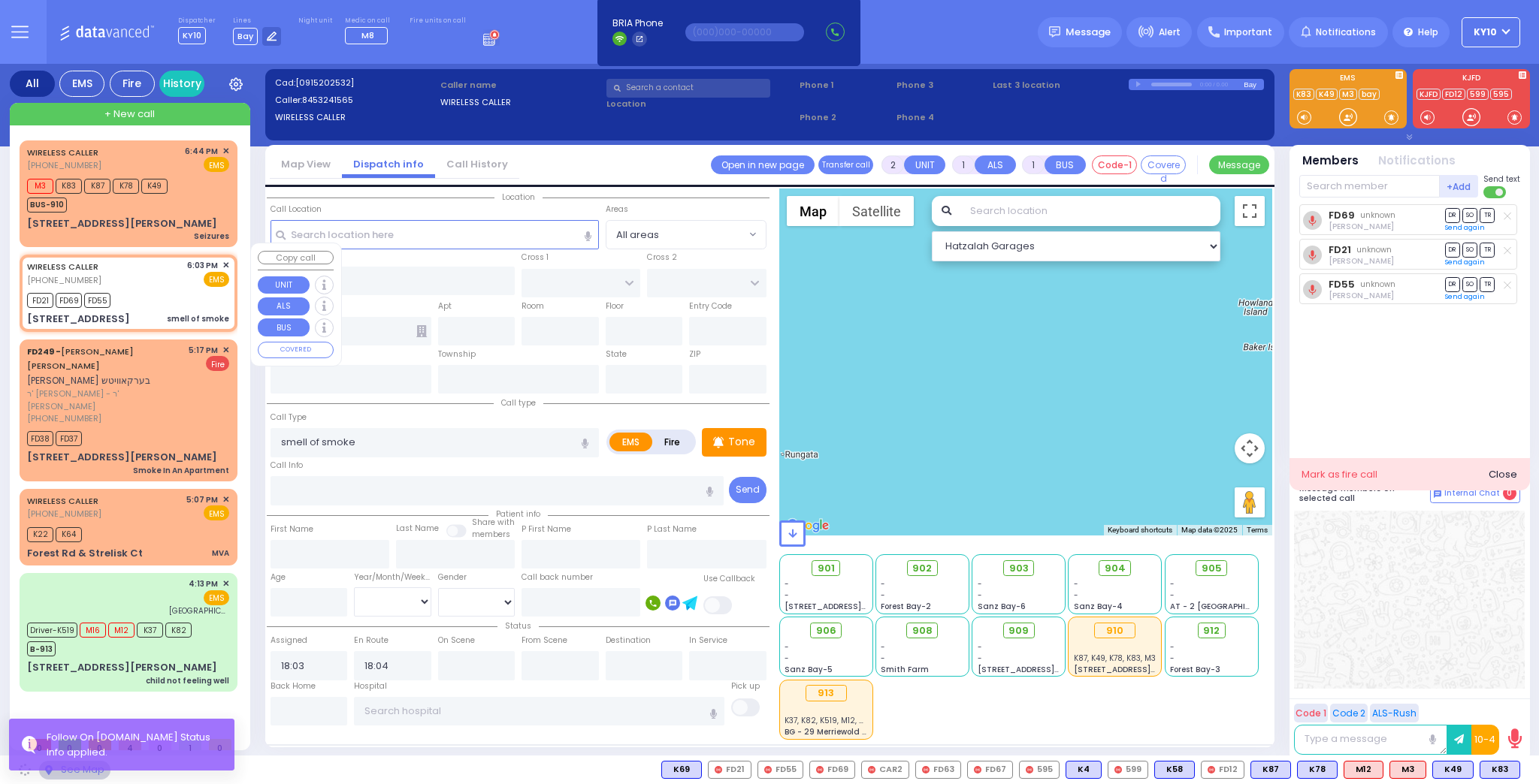
type input "STROPKOV COURT"
type input "DAJ BLVD"
type input "[STREET_ADDRESS]"
type input "Monroe"
type input "[US_STATE]"
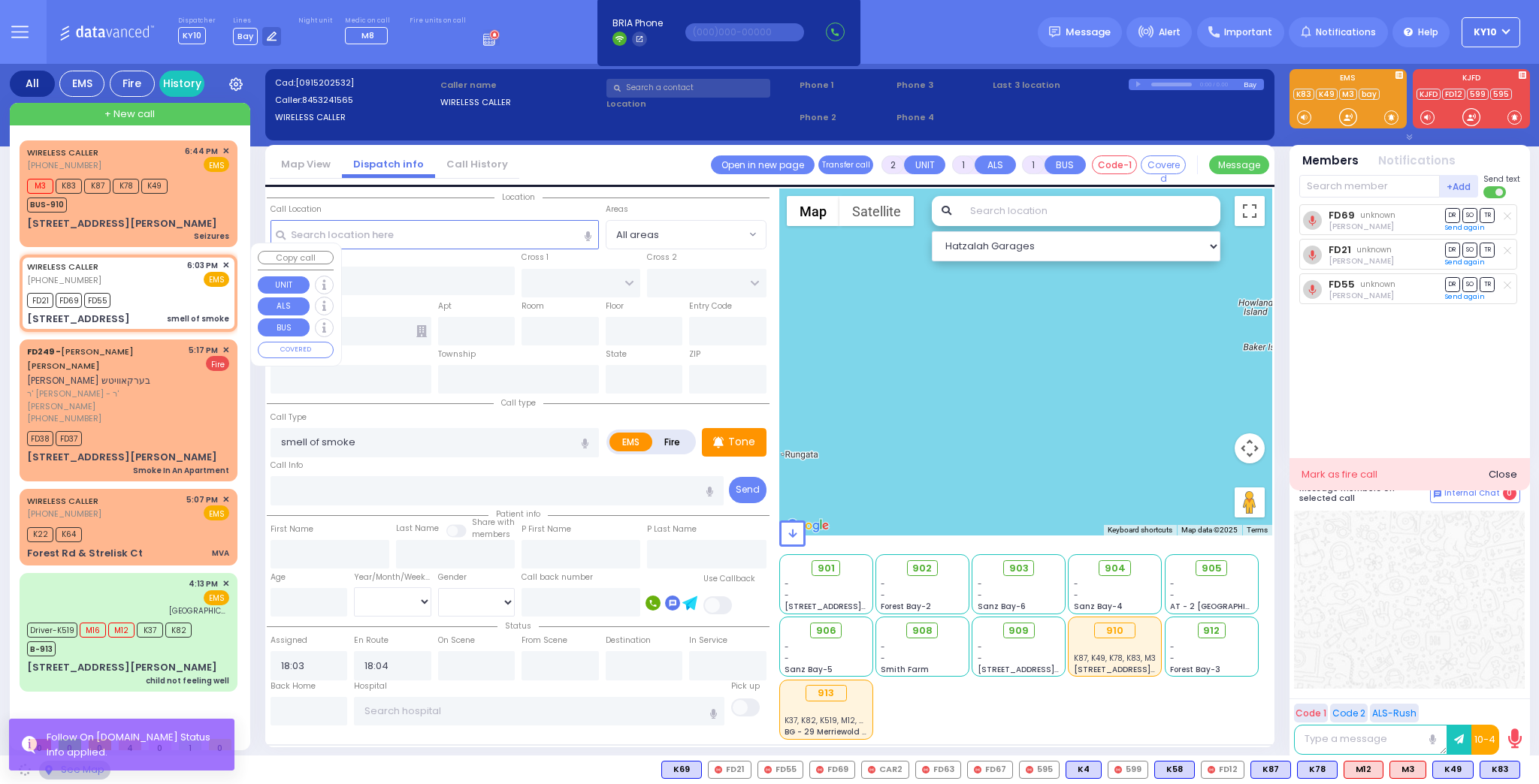
type input "10950"
select select "SECTION 1"
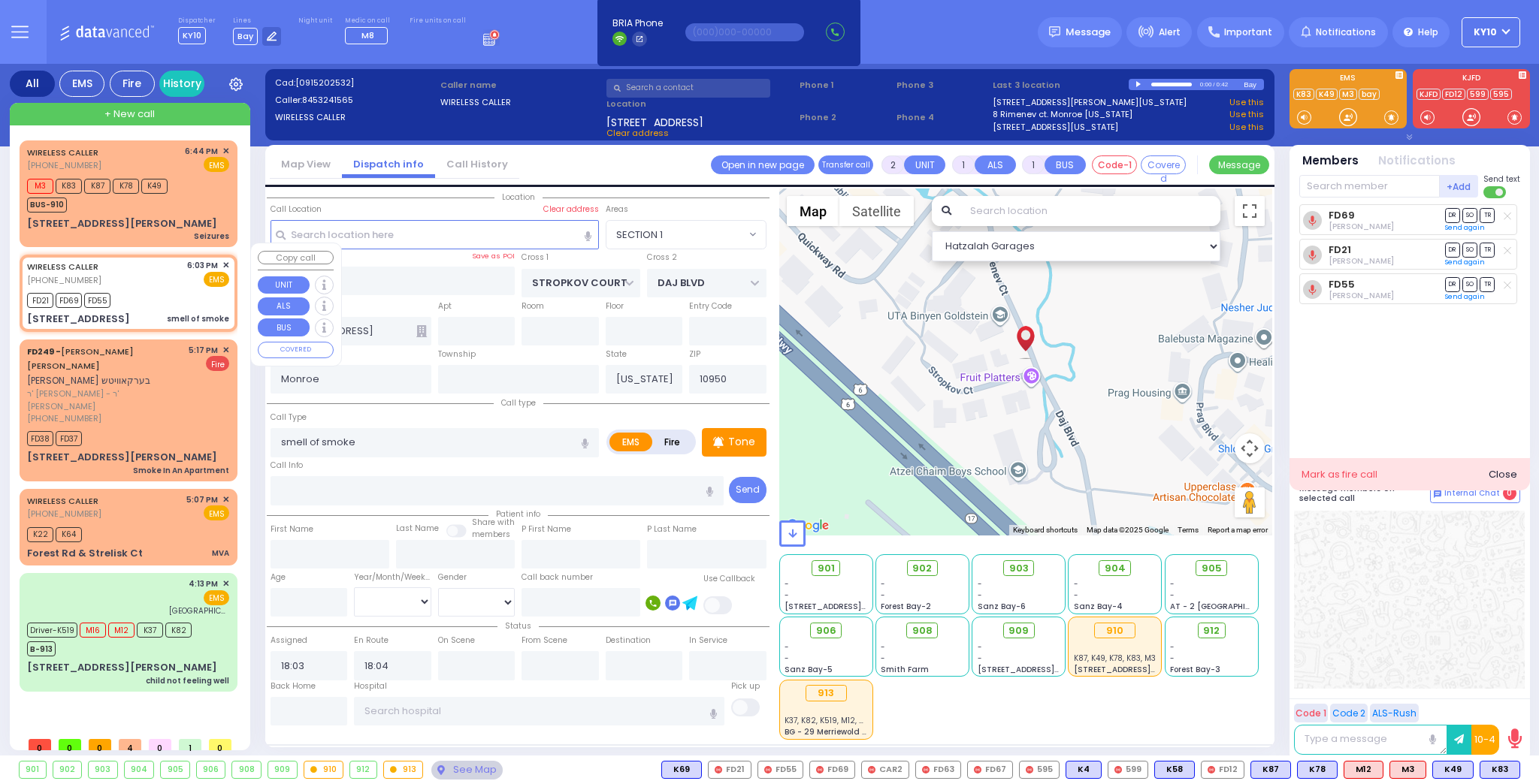
click at [227, 259] on span "✕" at bounding box center [226, 265] width 7 height 13
click at [170, 274] on div "WIRELESS CALLER [PHONE_NUMBER] 6:03 PM ✕ EMS" at bounding box center [128, 273] width 202 height 28
select select
radio input "true"
select select
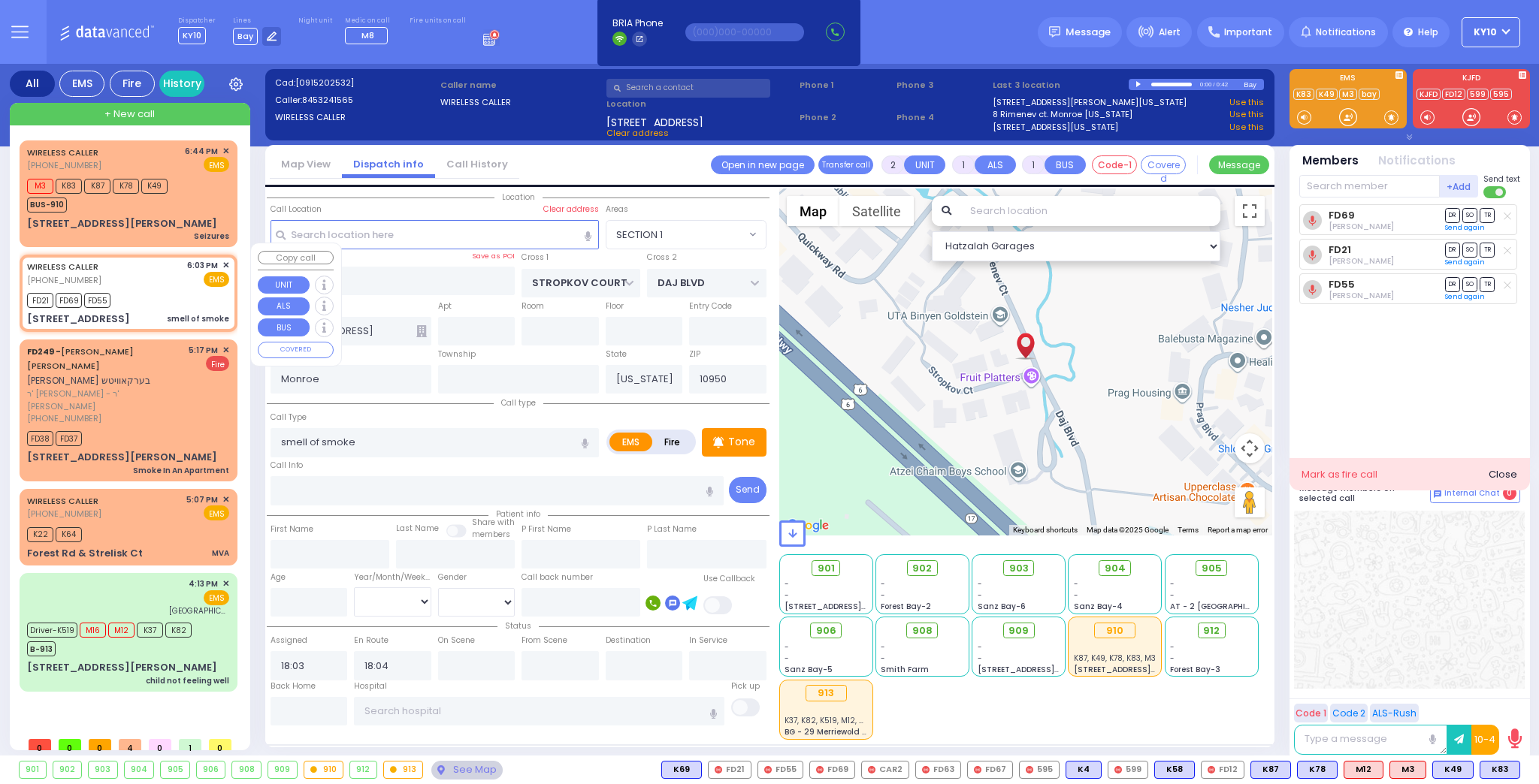
select select "SECTION 1"
select select "Hatzalah Garages"
click at [223, 259] on span "✕" at bounding box center [226, 265] width 7 height 13
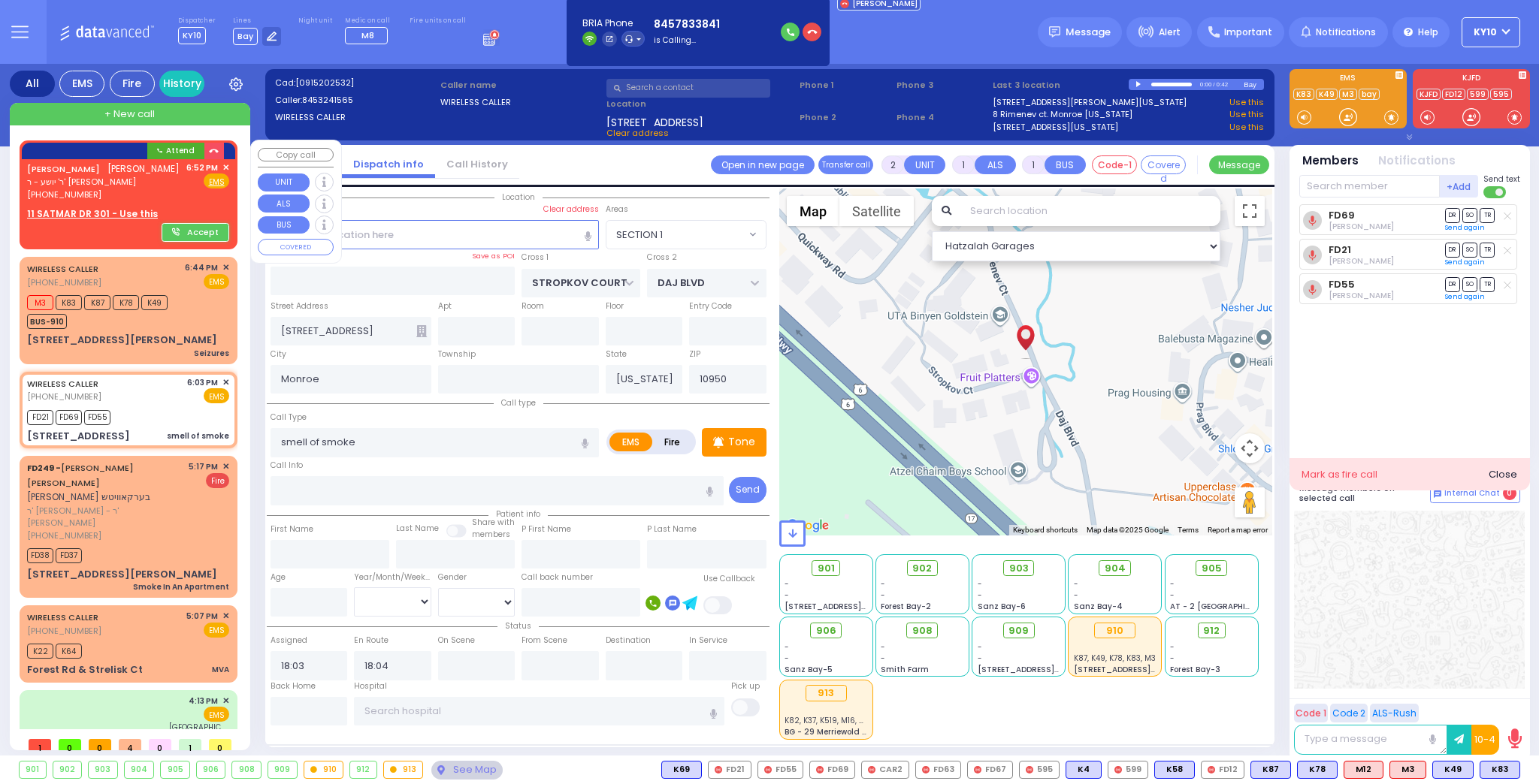
click at [203, 204] on div "[PERSON_NAME] ר' יושע - ר' [PERSON_NAME] [PHONE_NUMBER] 6:52 PM ✕ Fire EMS" at bounding box center [129, 191] width 212 height 64
select select
radio input "true"
type input "[PERSON_NAME]"
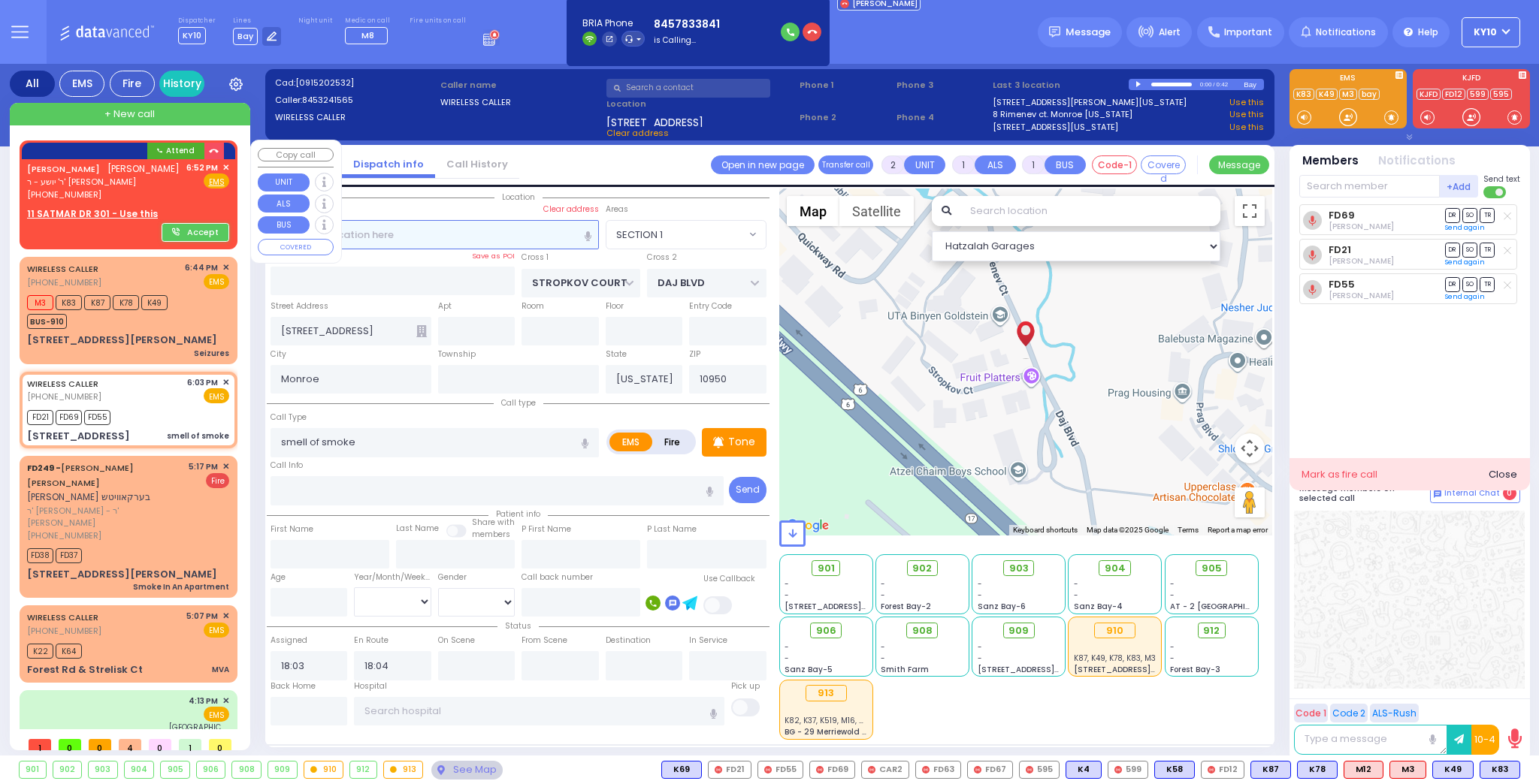
select select
type input "18:52"
select select "Hatzalah Garages"
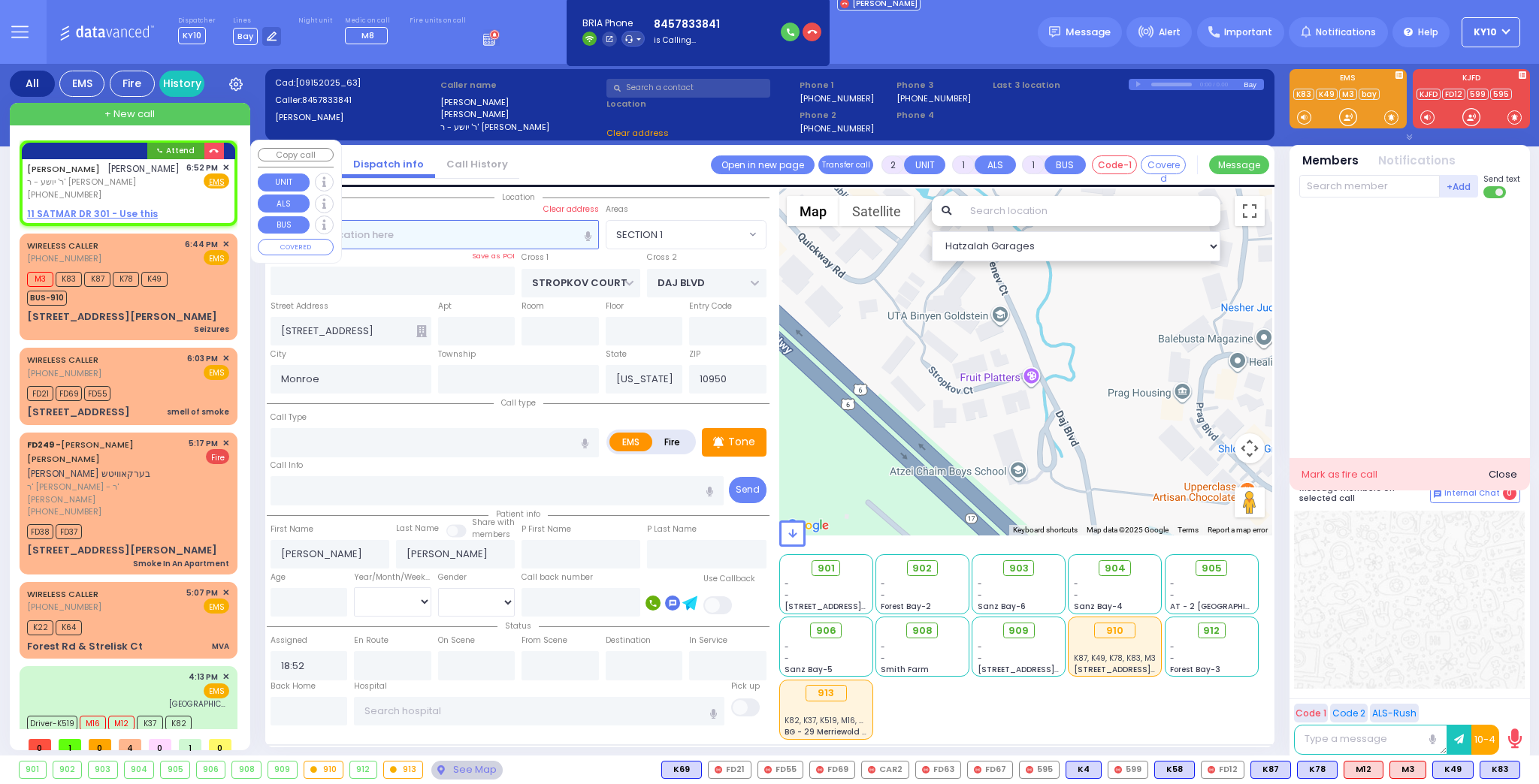
select select
radio input "true"
select select
select select "Hatzalah Garages"
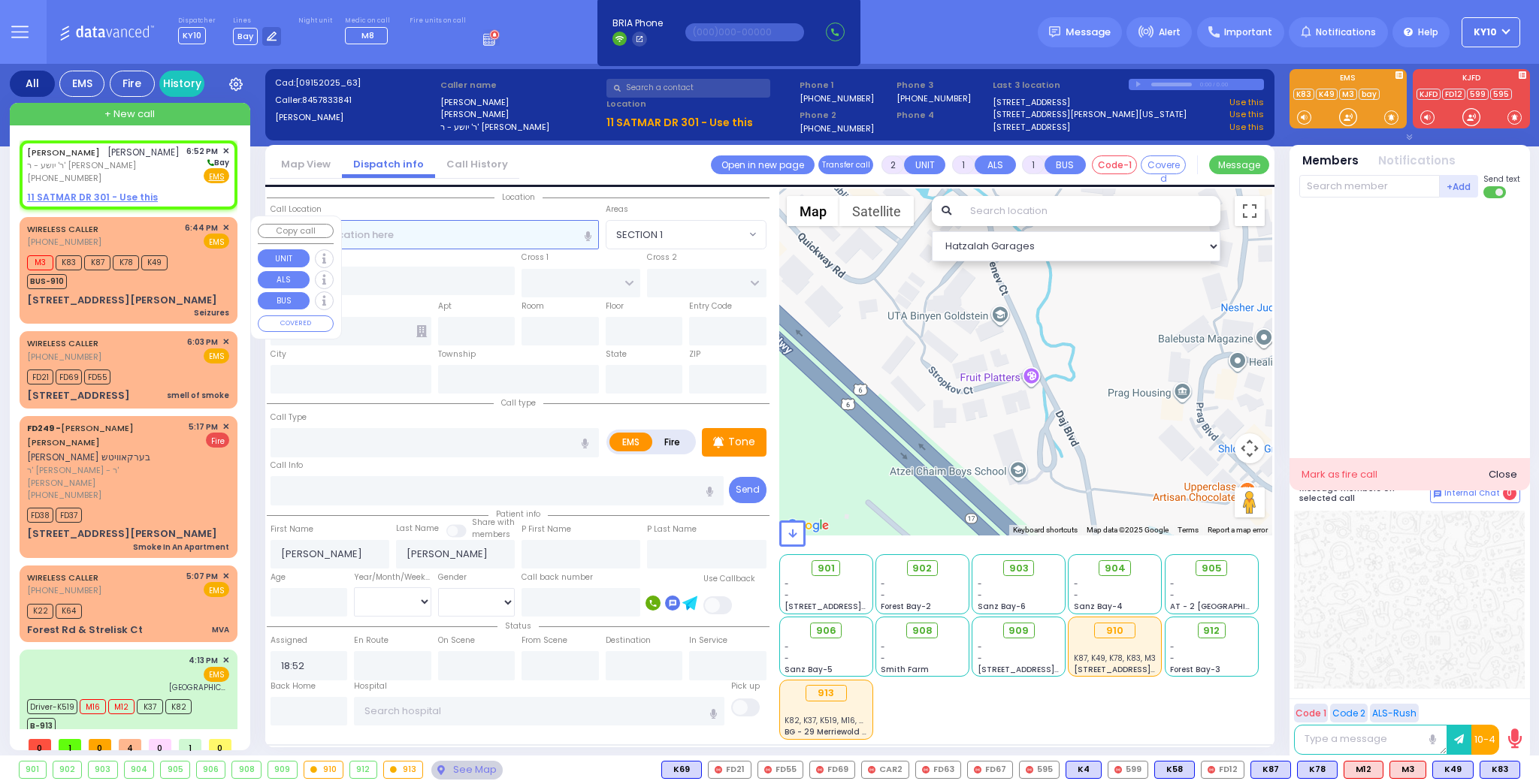
select select
radio input "true"
select select
select select "Hatzalah Garages"
select select
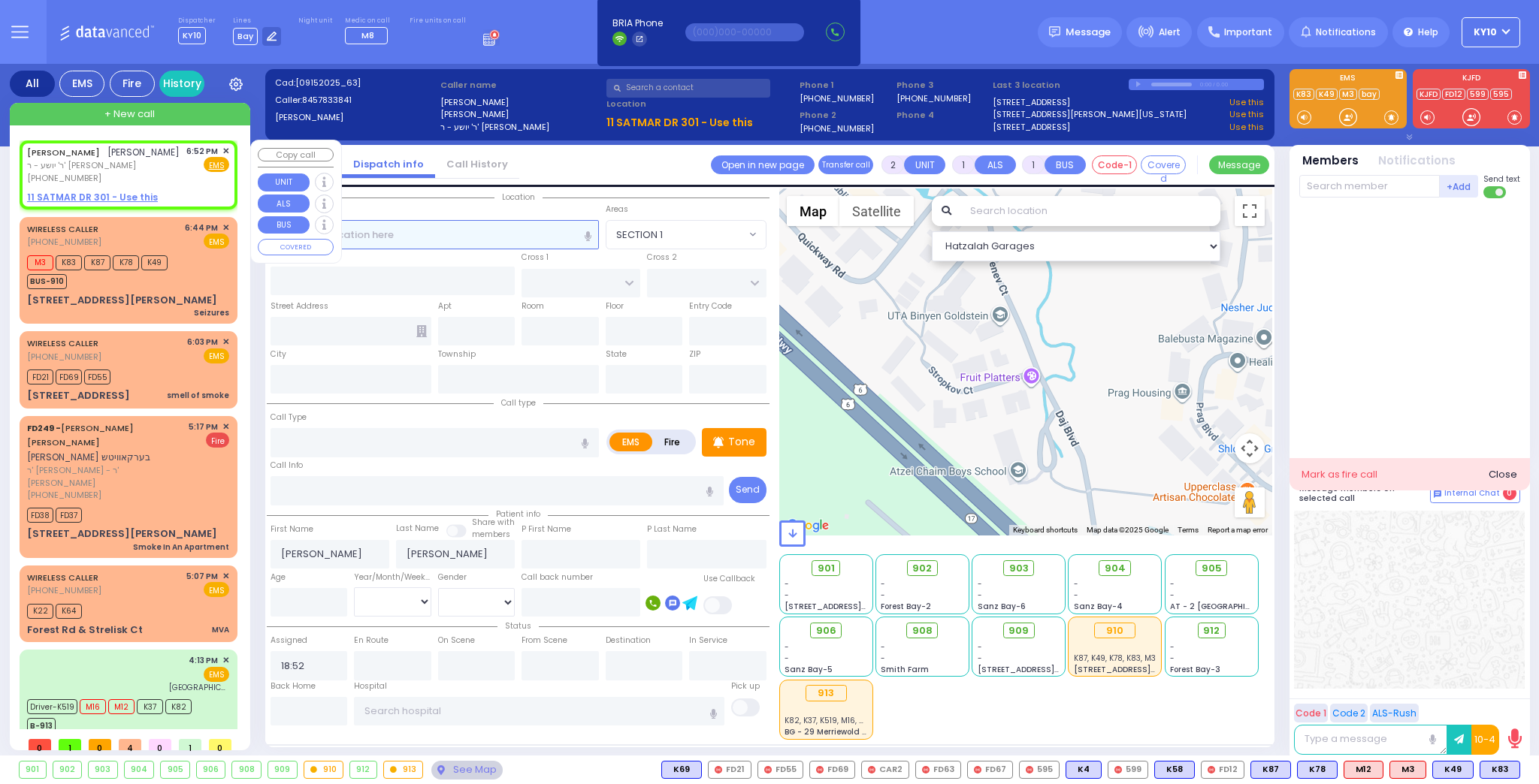
radio input "true"
select select
select select "Hatzalah Garages"
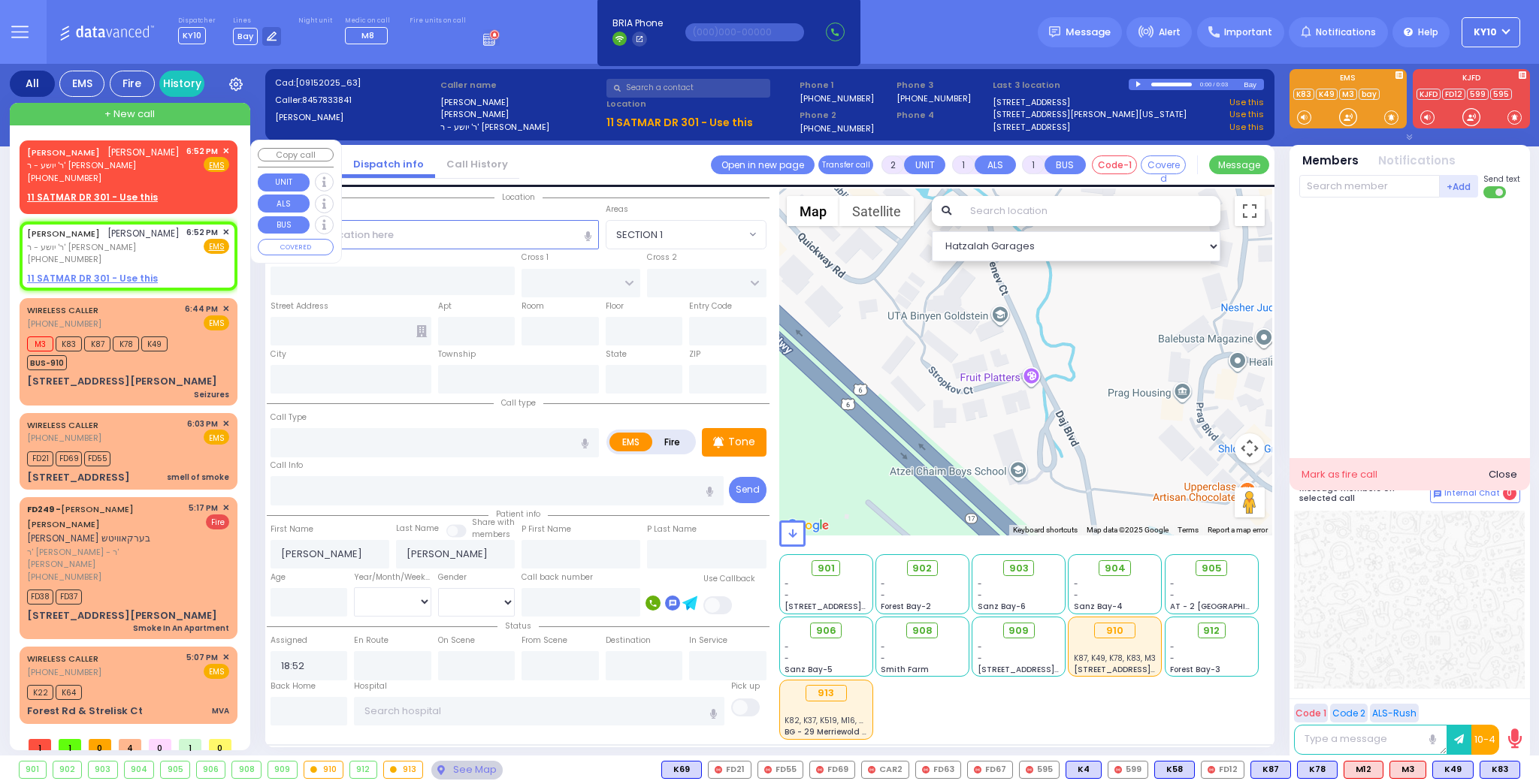
click at [146, 175] on div "[PHONE_NUMBER]" at bounding box center [104, 178] width 153 height 13
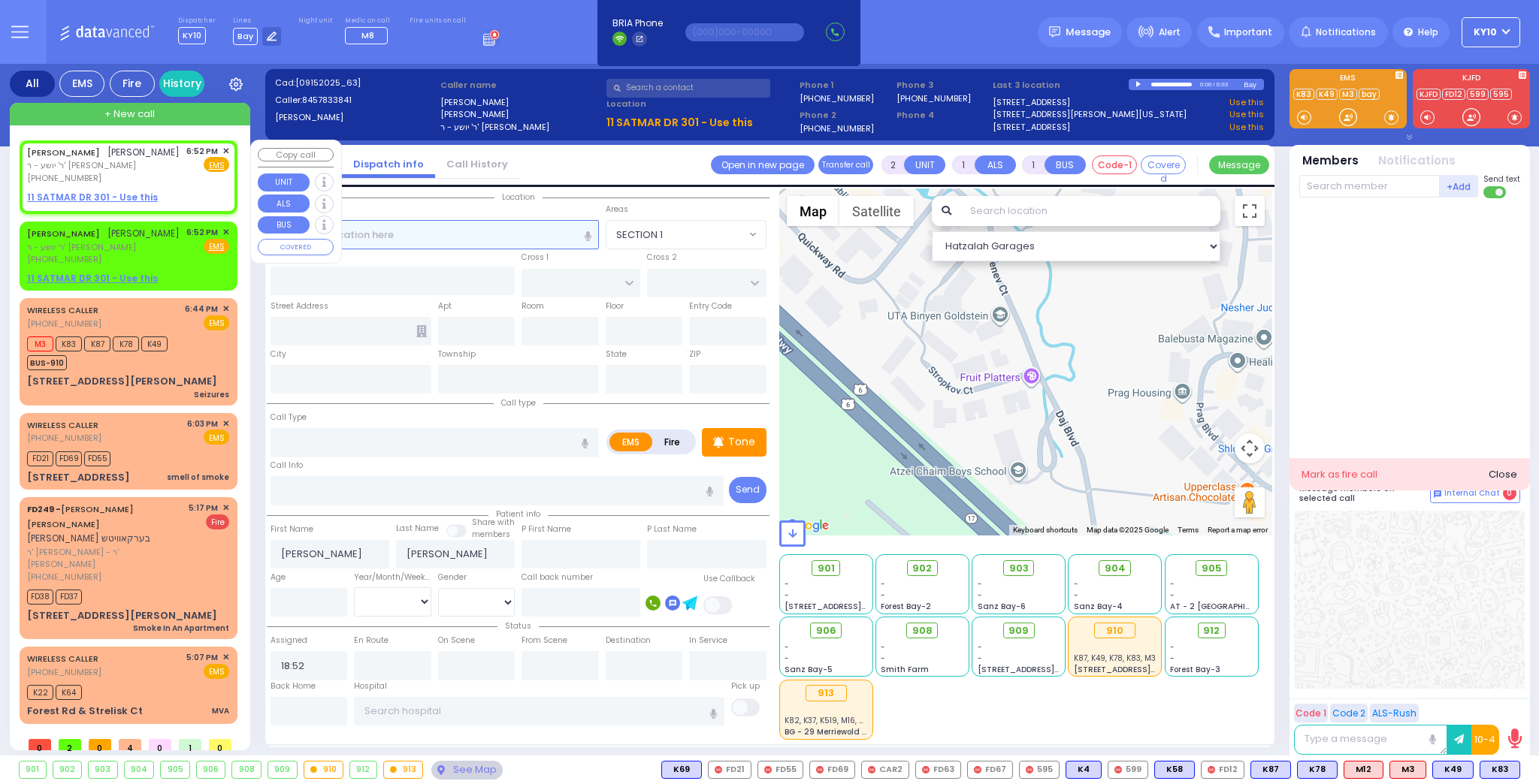
select select
radio input "true"
select select
select select "Hatzalah Garages"
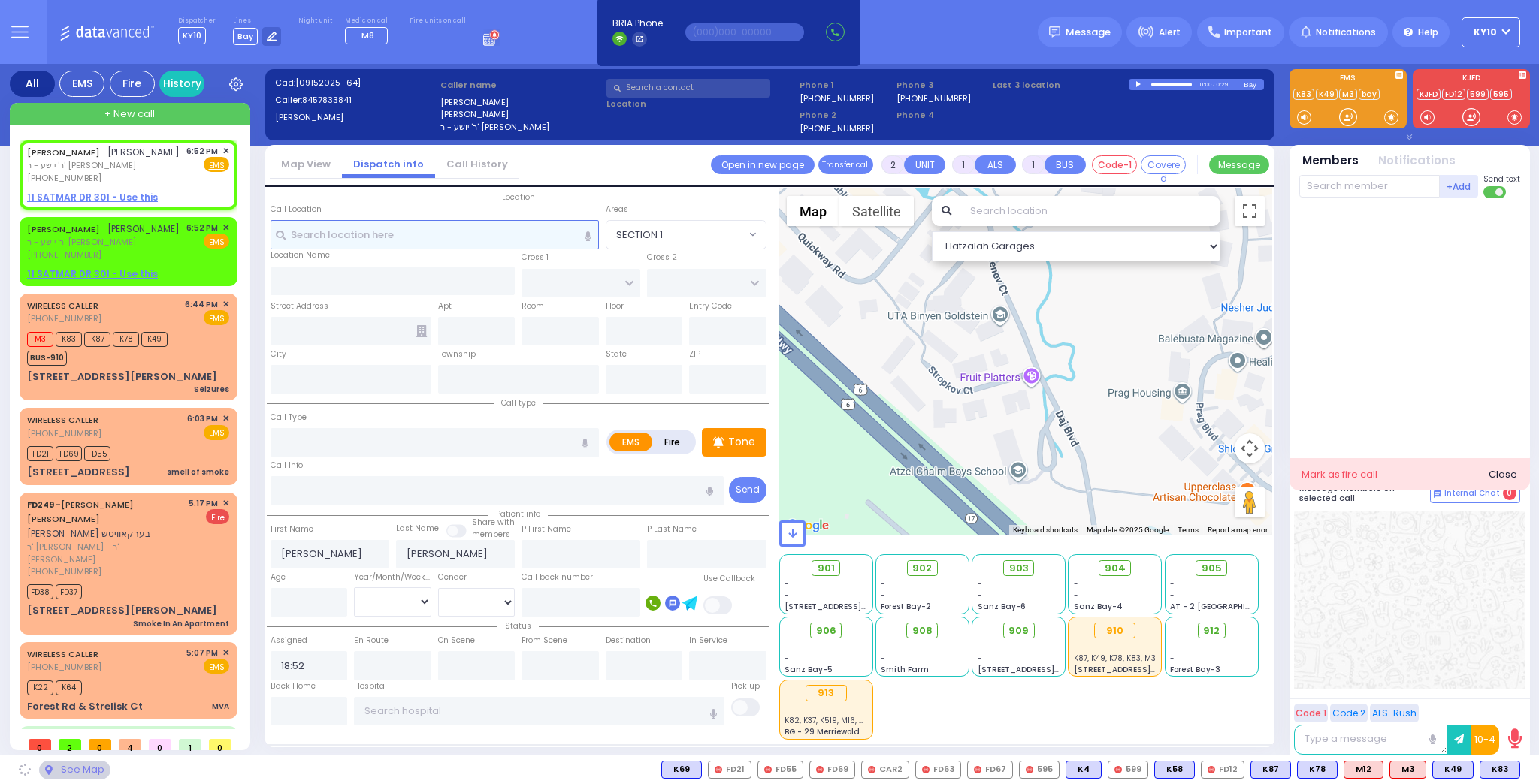
select select
radio input "true"
select select
select select "Hatzalah Garages"
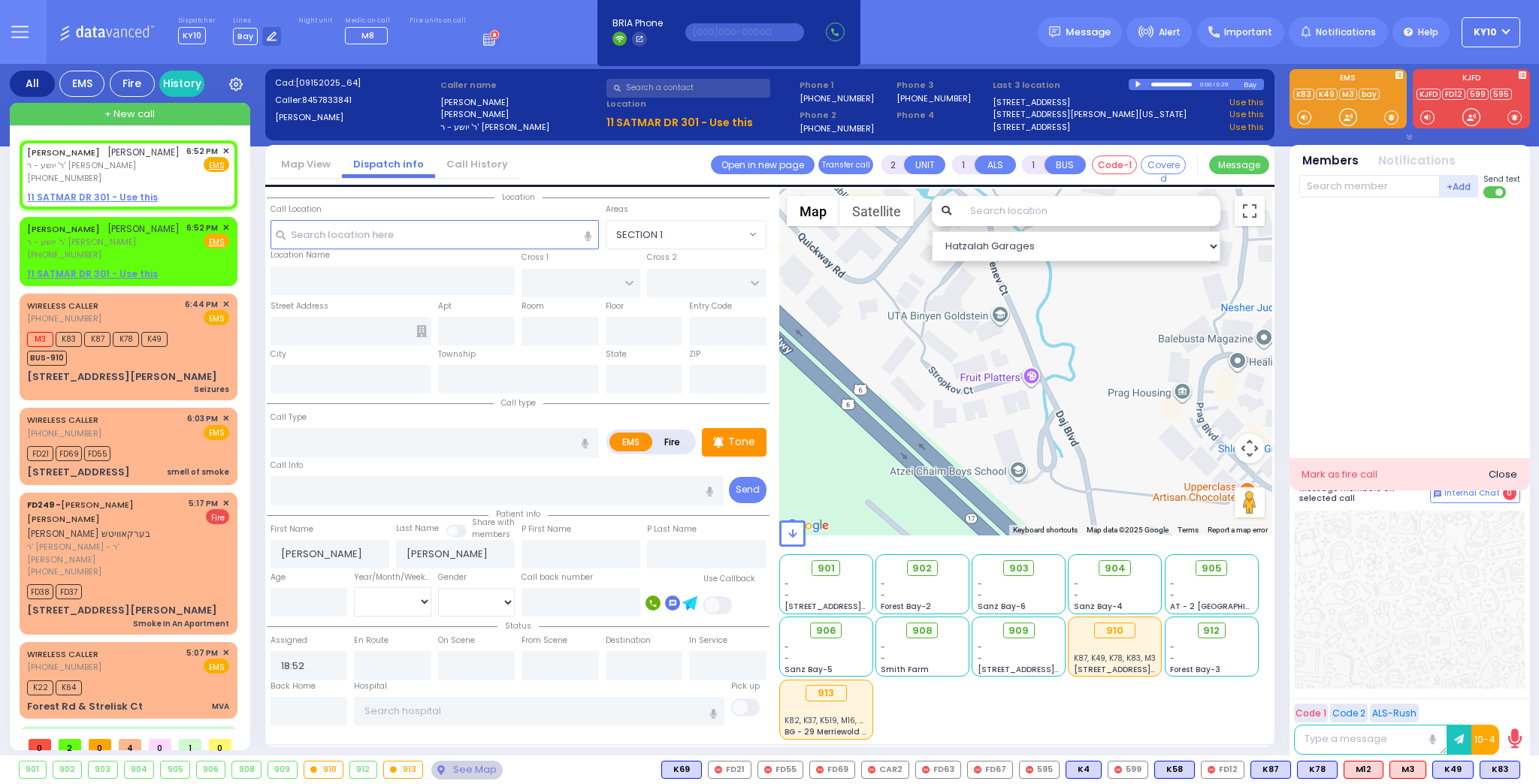
click at [1139, 84] on div at bounding box center [1139, 85] width 8 height 7
click at [224, 149] on span "✕" at bounding box center [226, 151] width 7 height 13
click at [164, 182] on div "[PERSON_NAME] ר' יושע - ר' [PERSON_NAME] [PHONE_NUMBER] 6:52 PM ✕ Fire EMS" at bounding box center [128, 164] width 202 height 39
select select
radio input "true"
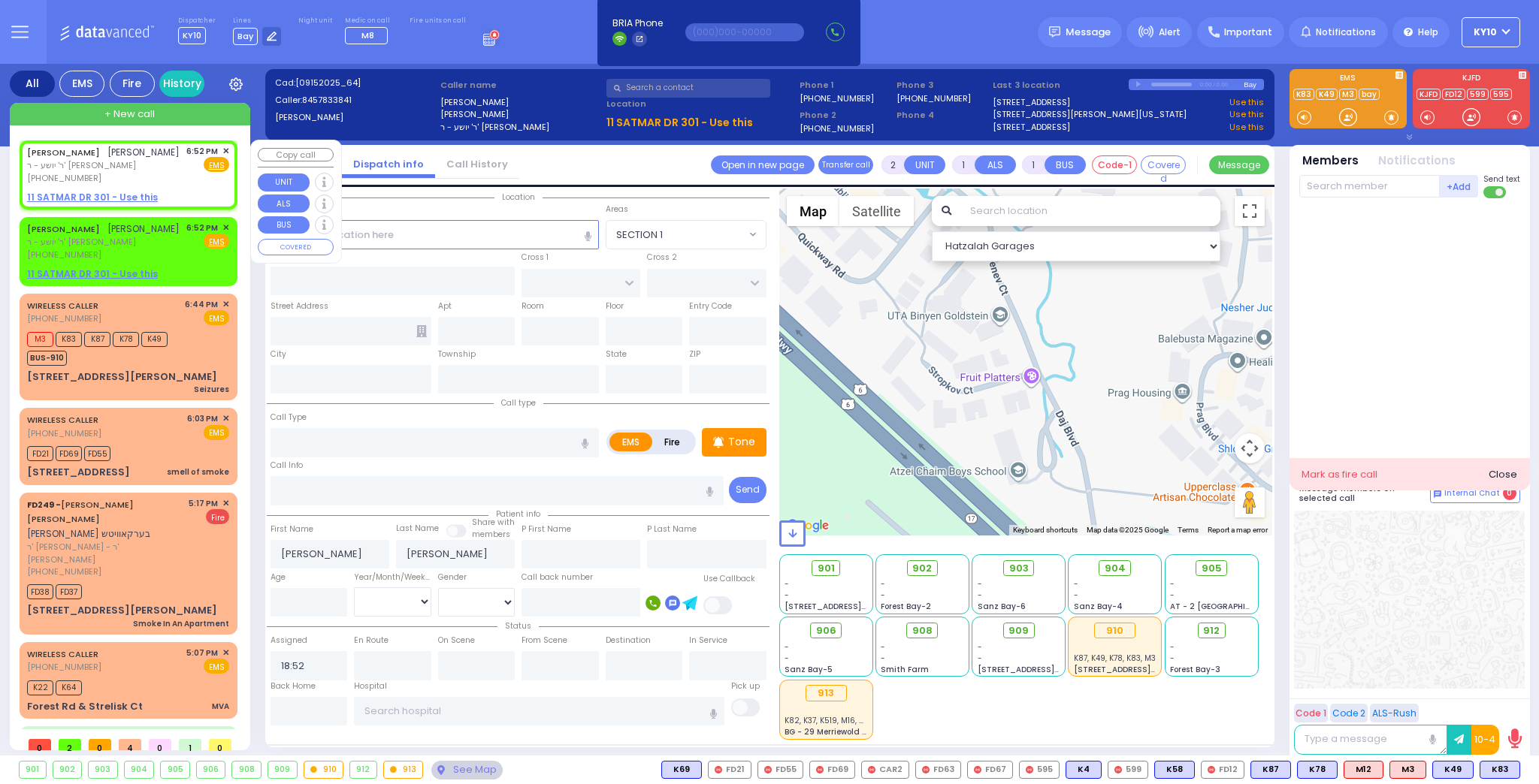
select select
select select "Hatzalah Garages"
click at [223, 148] on span "✕" at bounding box center [226, 151] width 7 height 13
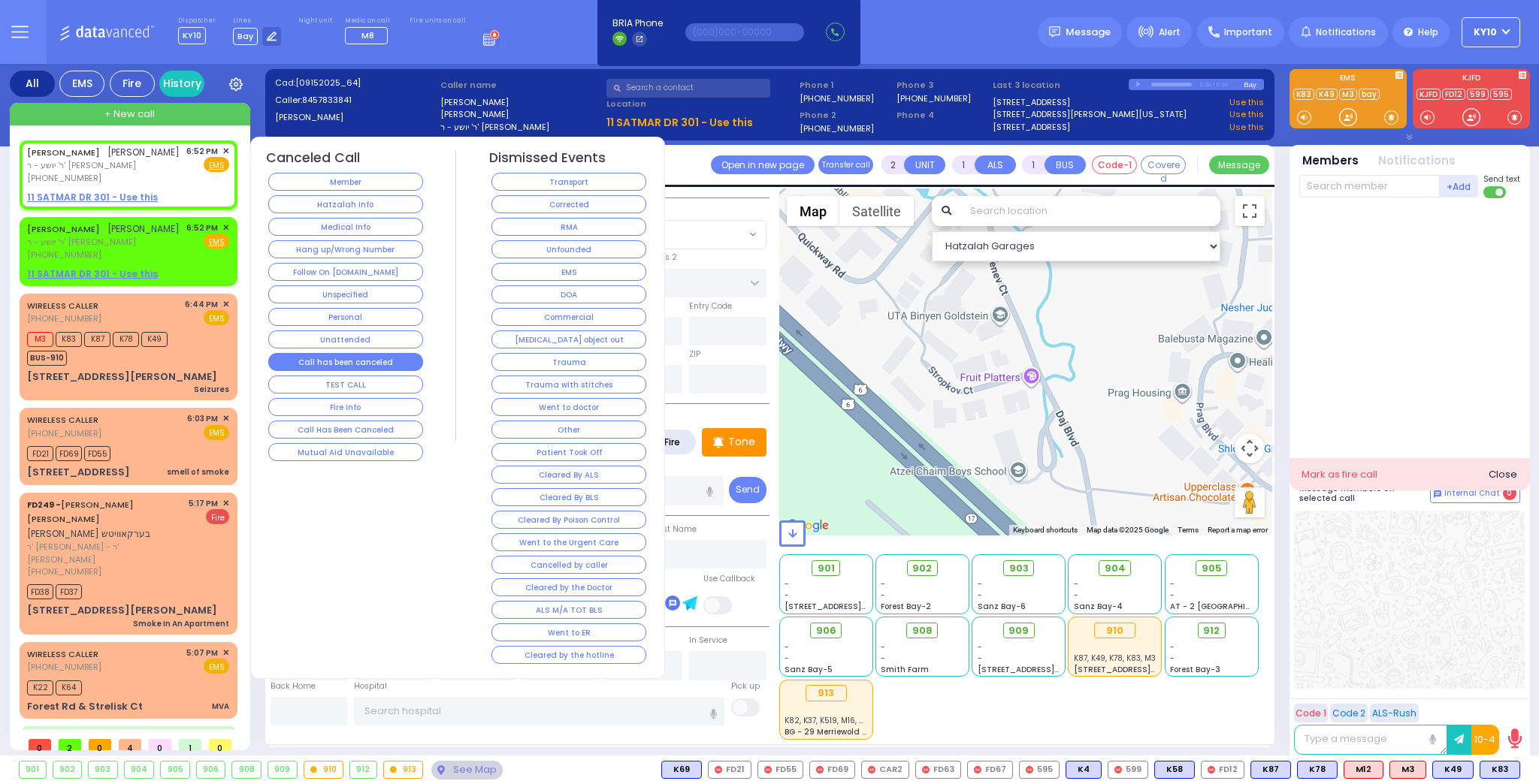
click at [371, 355] on button "Call has been canceled" at bounding box center [346, 362] width 154 height 18
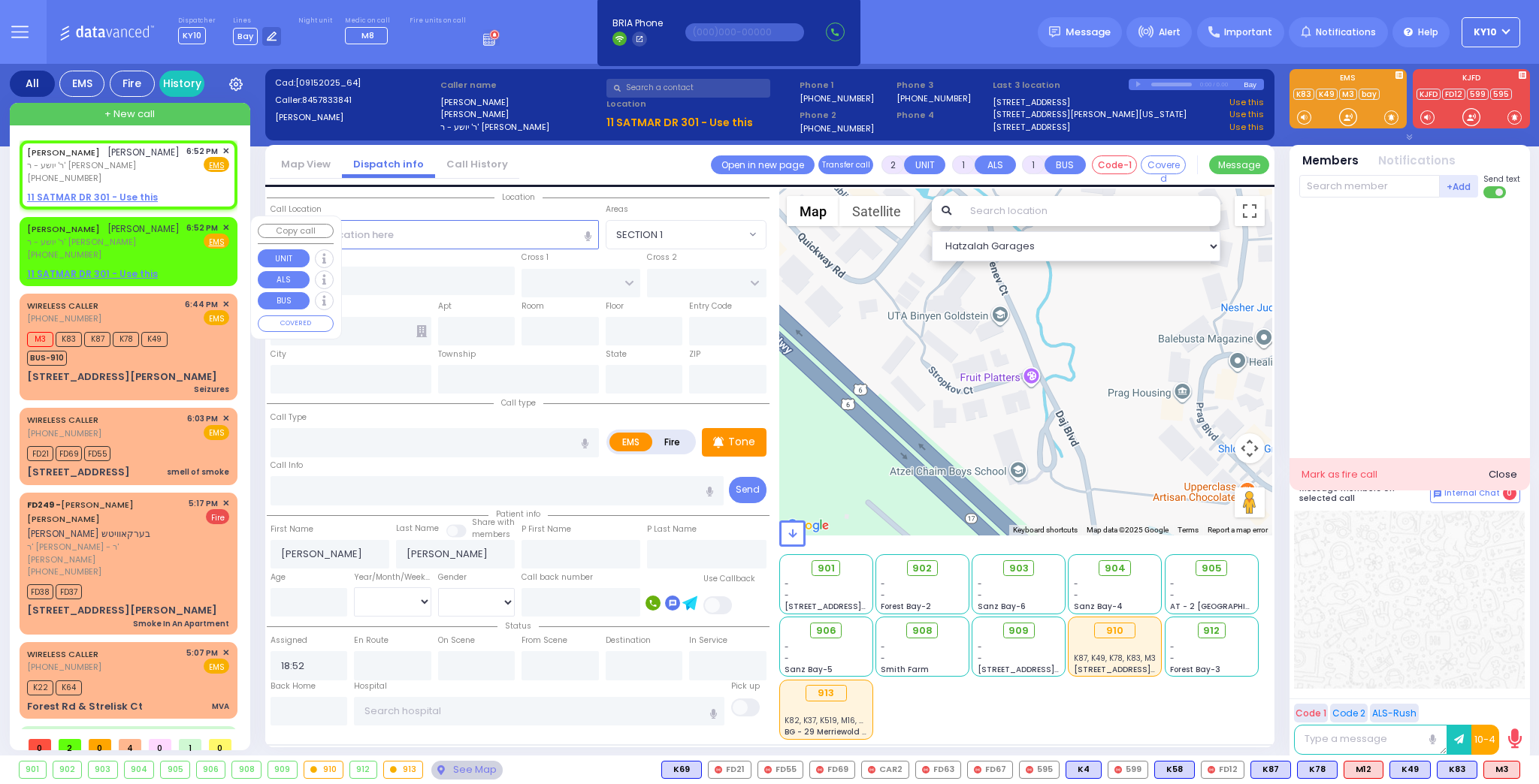
select select
radio input "true"
select select
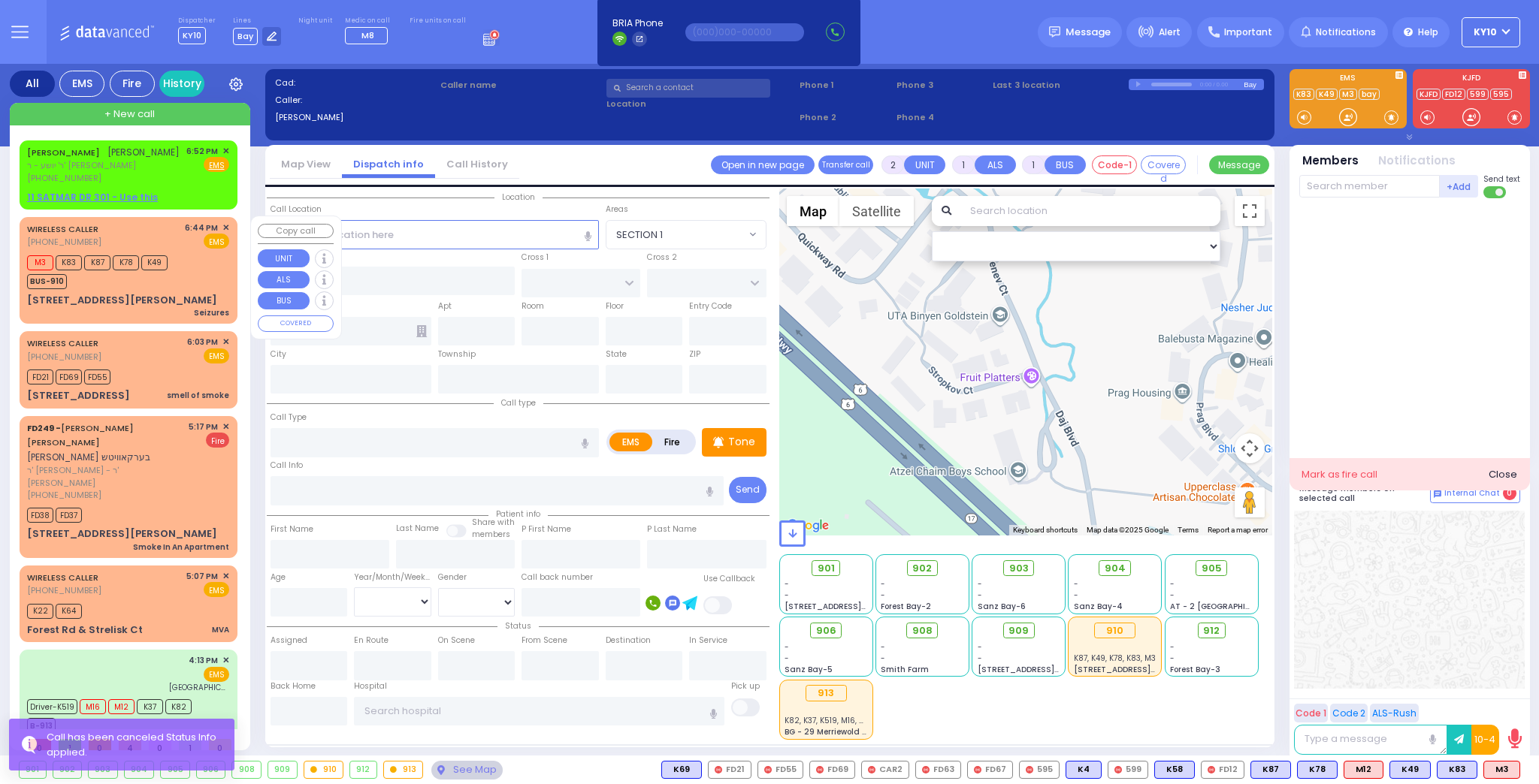
click at [175, 242] on div "WIRELESS CALLER [PHONE_NUMBER] 6:44 PM ✕ EMS" at bounding box center [128, 236] width 202 height 28
type input "3"
type input "2"
select select
type input "Seizures"
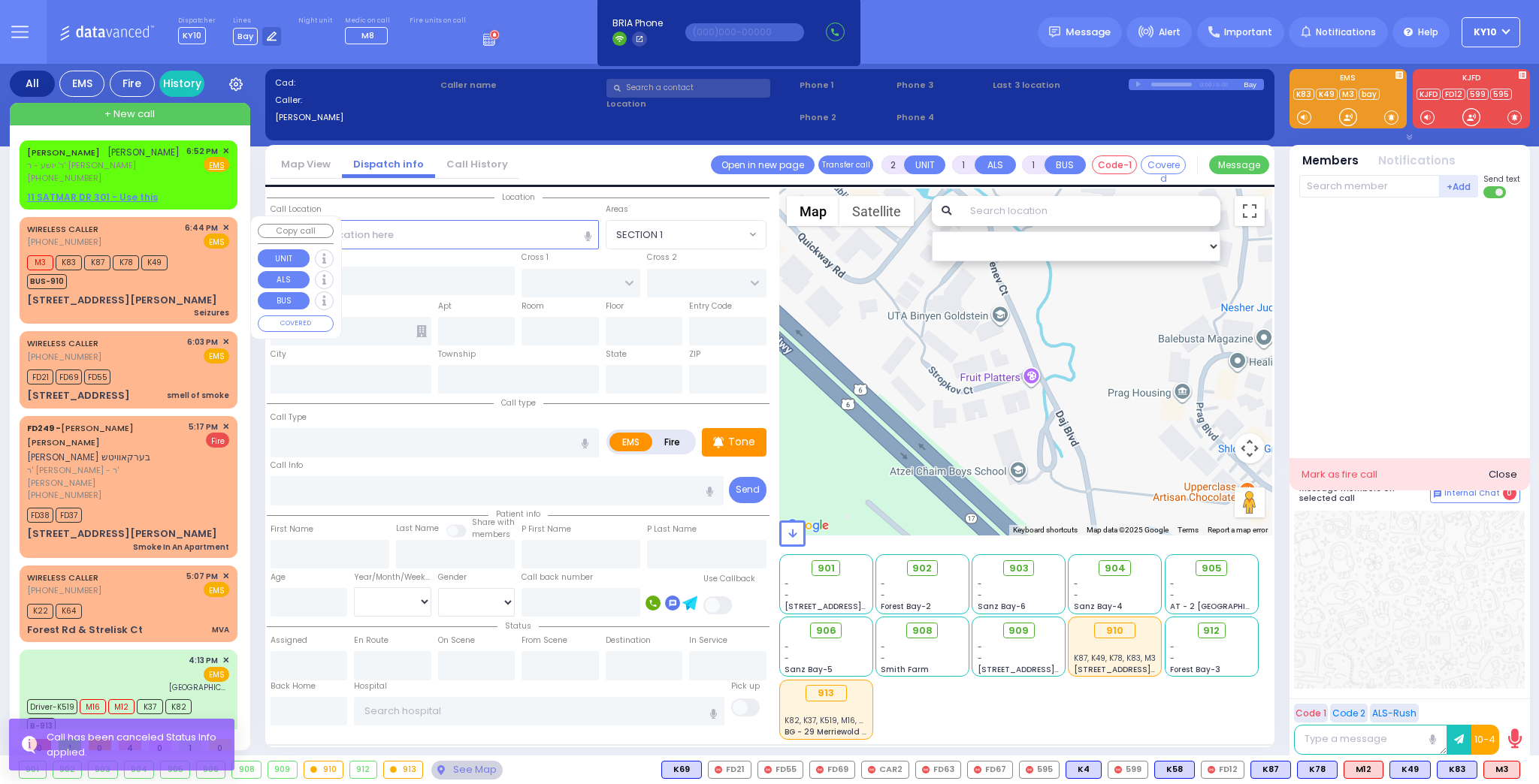
radio input "true"
select select
type input "18:44"
type input "[PERSON_NAME] DR"
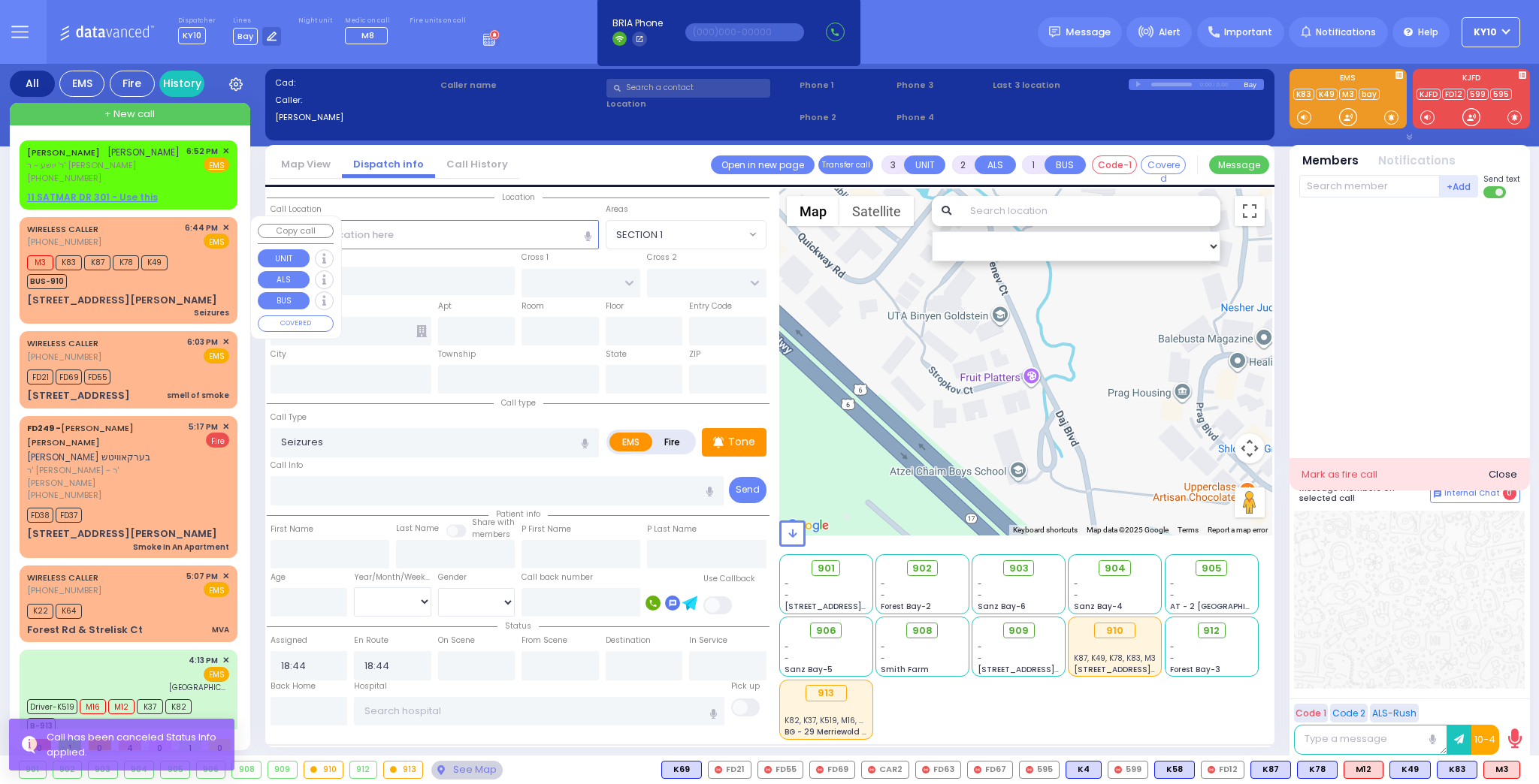
type input "[STREET_ADDRESS][PERSON_NAME]"
type input "Woodbury"
type input "[US_STATE]"
type input "10930"
select select "Hatzalah Garages"
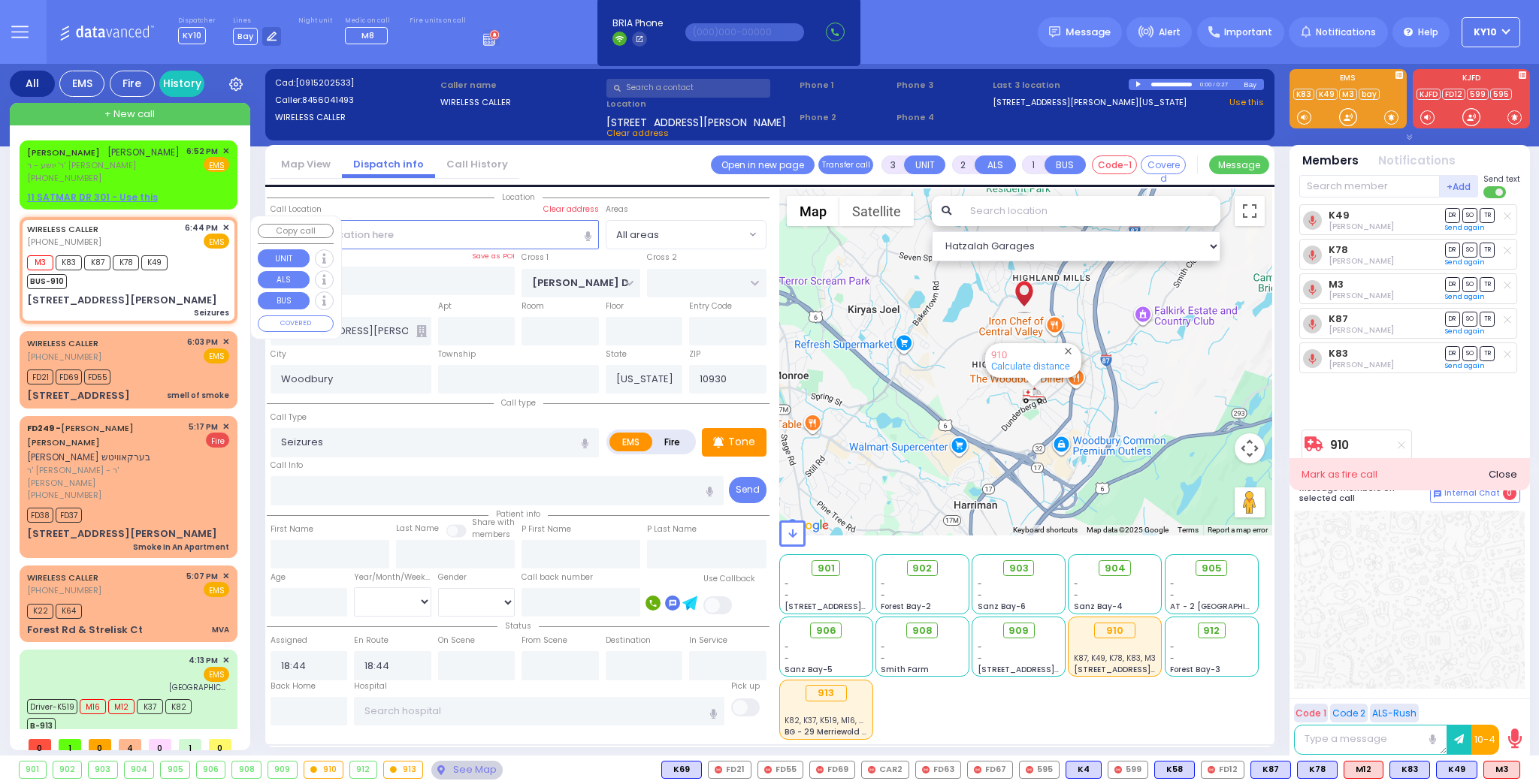
click at [197, 264] on div "M3 K83 K87 K78 K49 BUS-910" at bounding box center [128, 270] width 202 height 38
select select
radio input "true"
select select
select select "Hatzalah Garages"
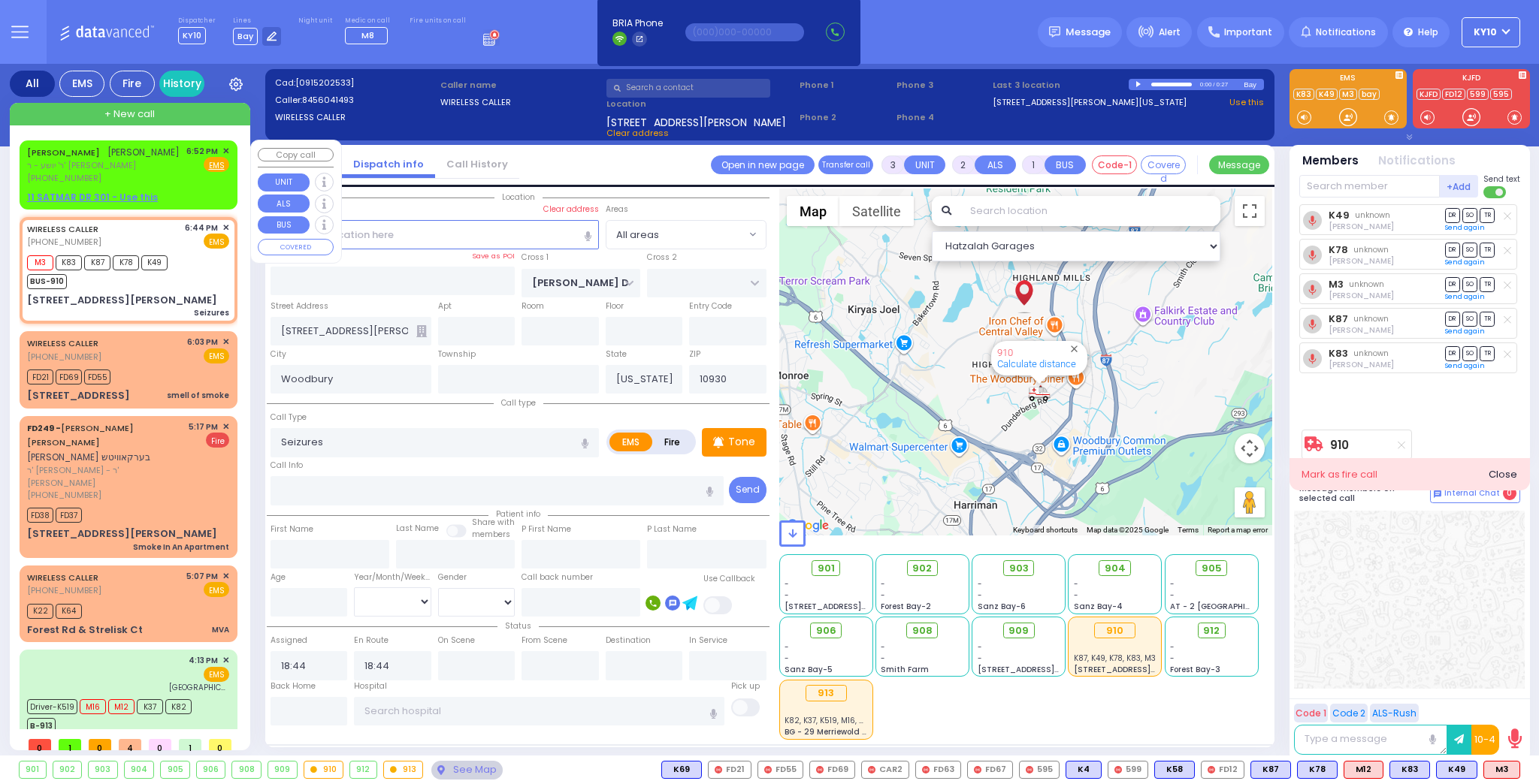
click at [164, 179] on div "[PERSON_NAME] ר' יושע - ר' [PERSON_NAME] [PHONE_NUMBER] 6:52 PM ✕ Fire EMS" at bounding box center [128, 164] width 202 height 39
type input "2"
type input "1"
select select
radio input "true"
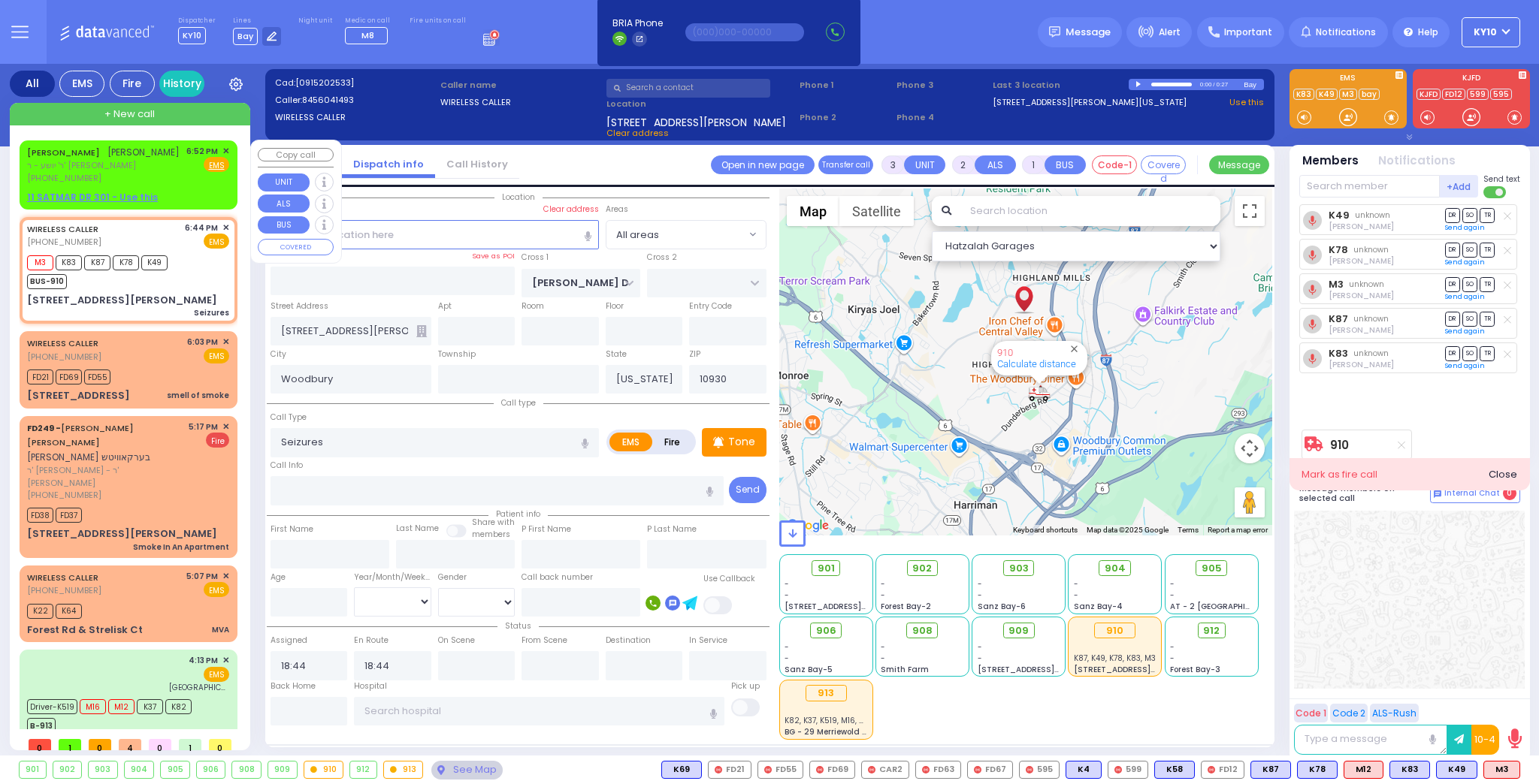
type input "[PERSON_NAME]"
select select
type input "18:52"
select select "Hatzalah Garages"
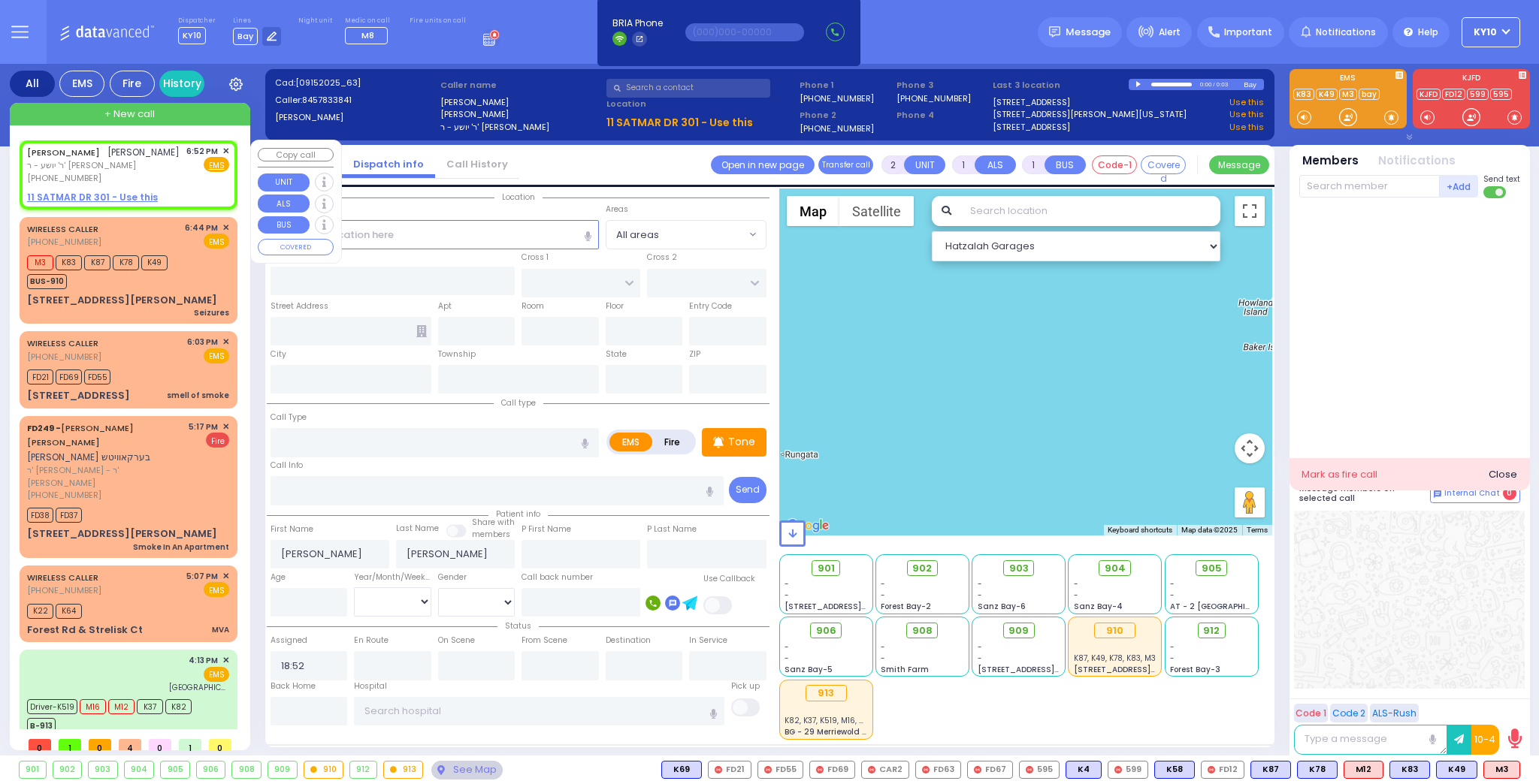
click at [224, 150] on span "✕" at bounding box center [226, 151] width 7 height 13
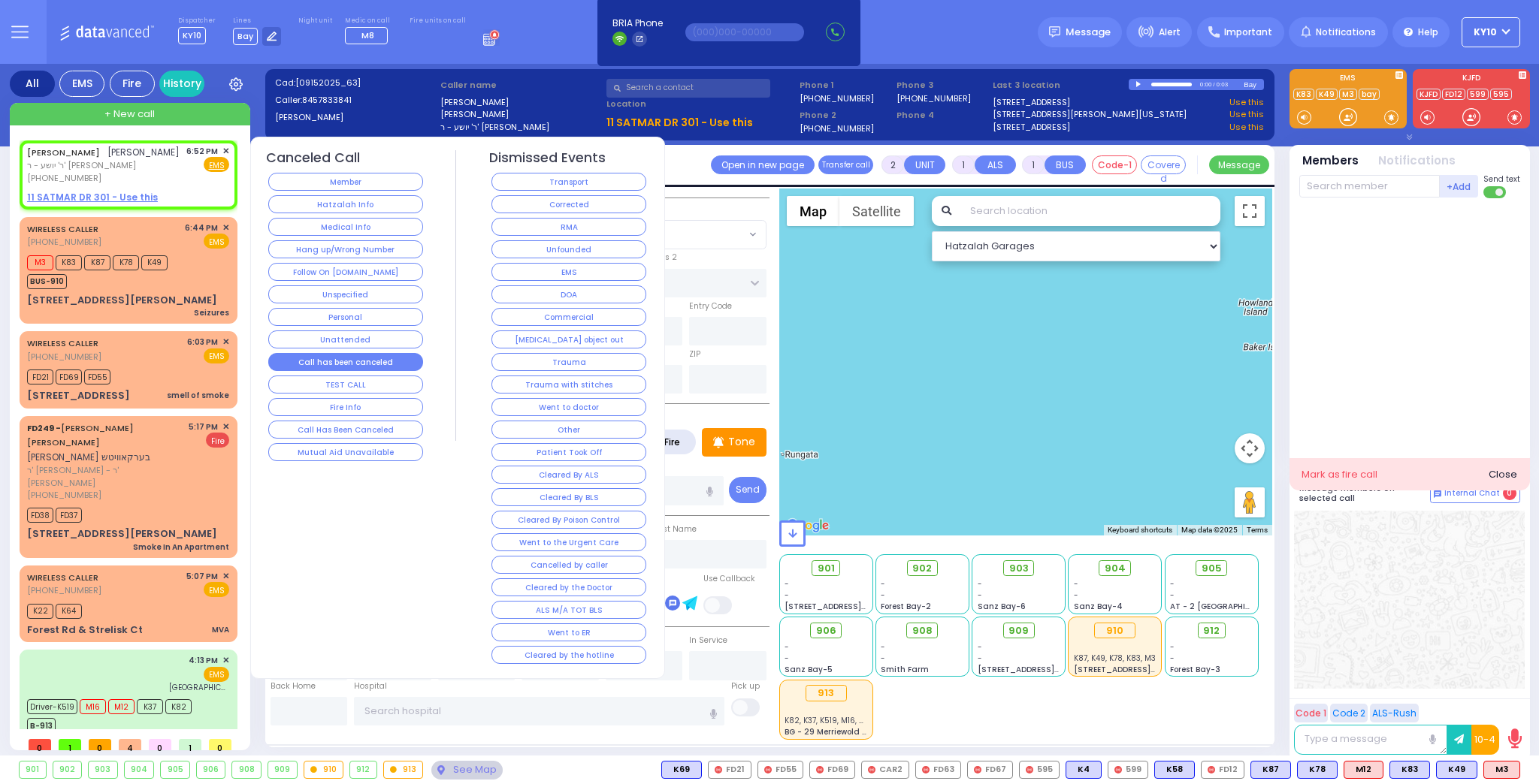
click at [381, 353] on button "Call has been canceled" at bounding box center [346, 362] width 154 height 18
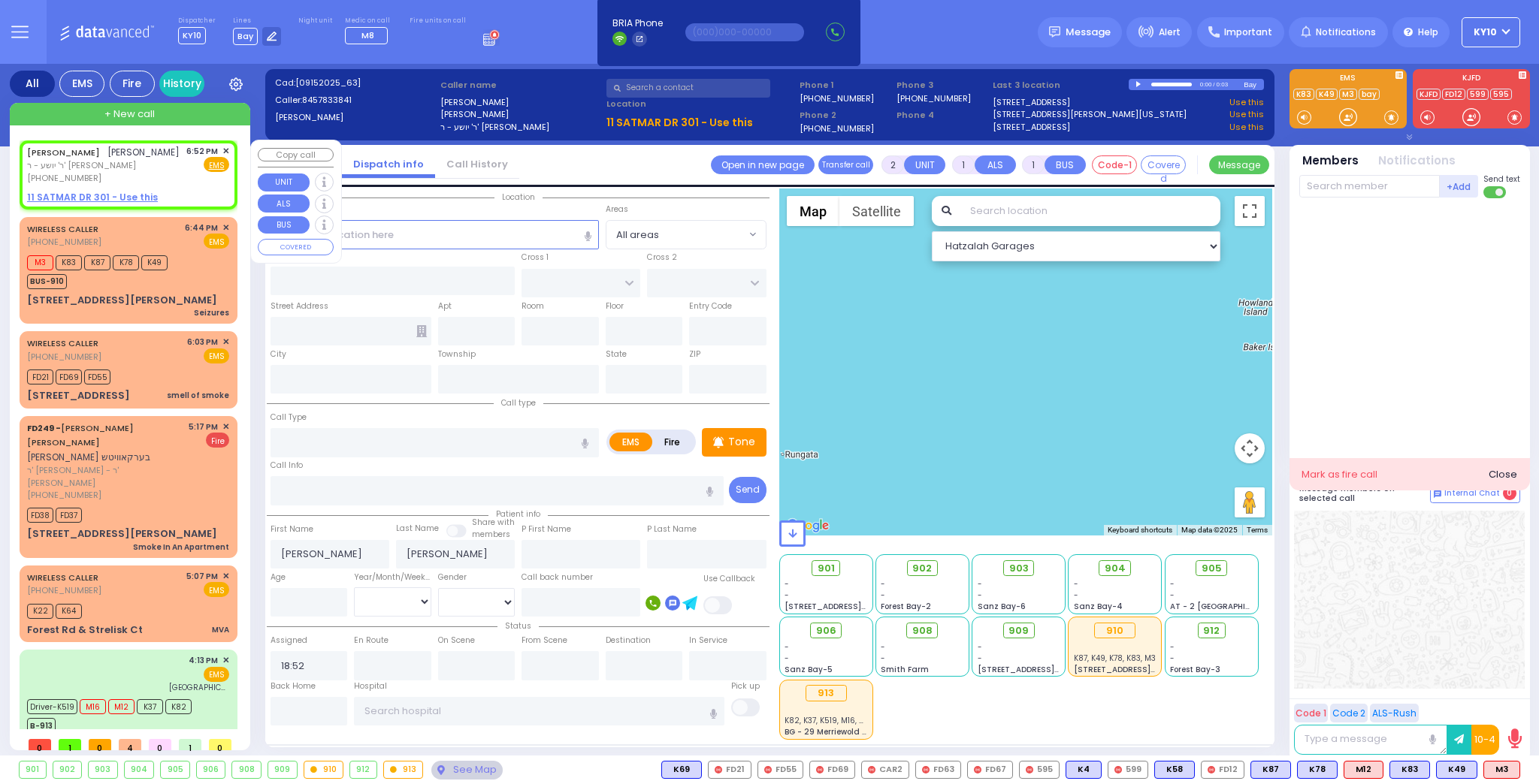
select select
radio input "true"
select select
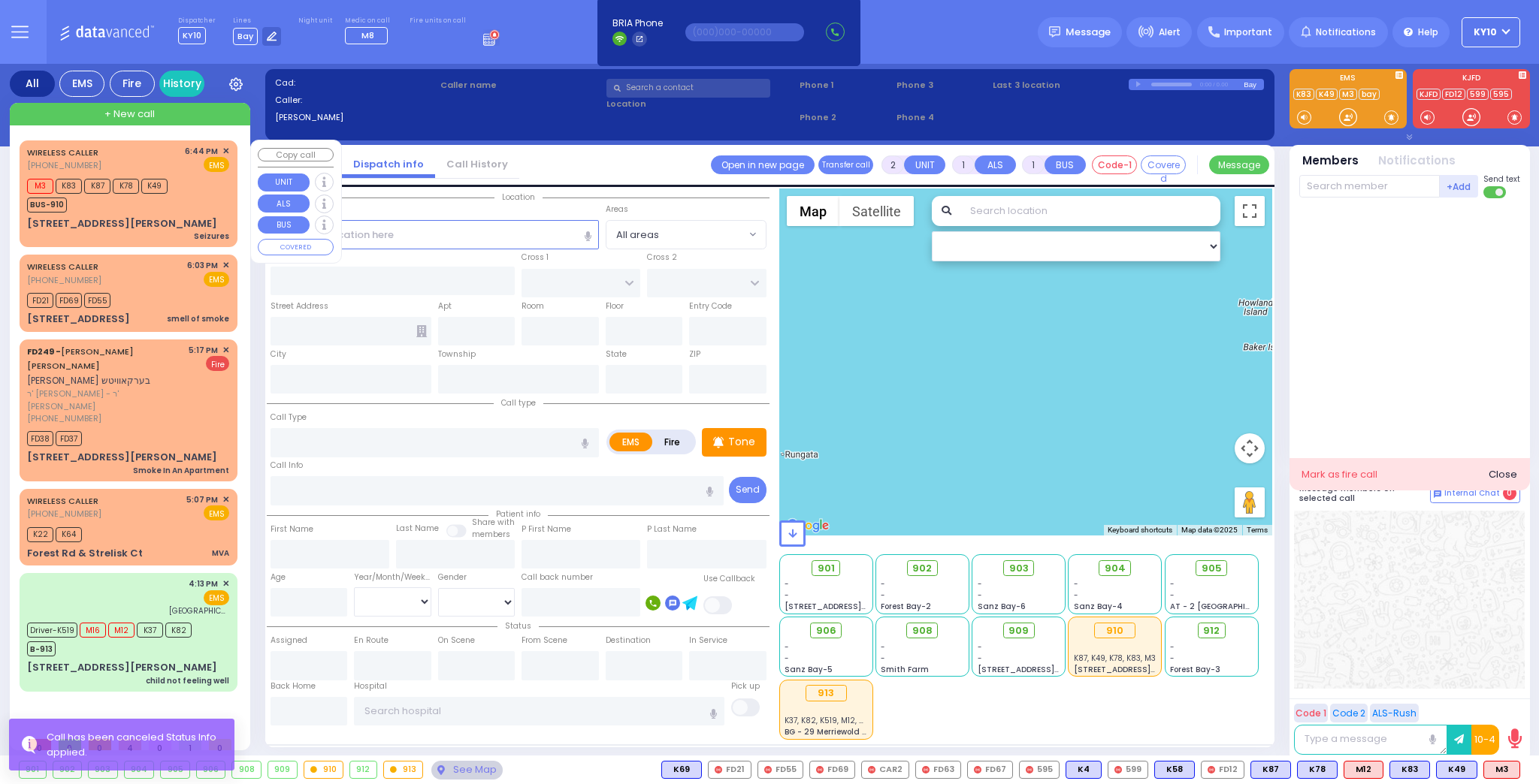
click at [172, 208] on div "M3 K83 K87 K78 K49 BUS-910" at bounding box center [100, 194] width 146 height 38
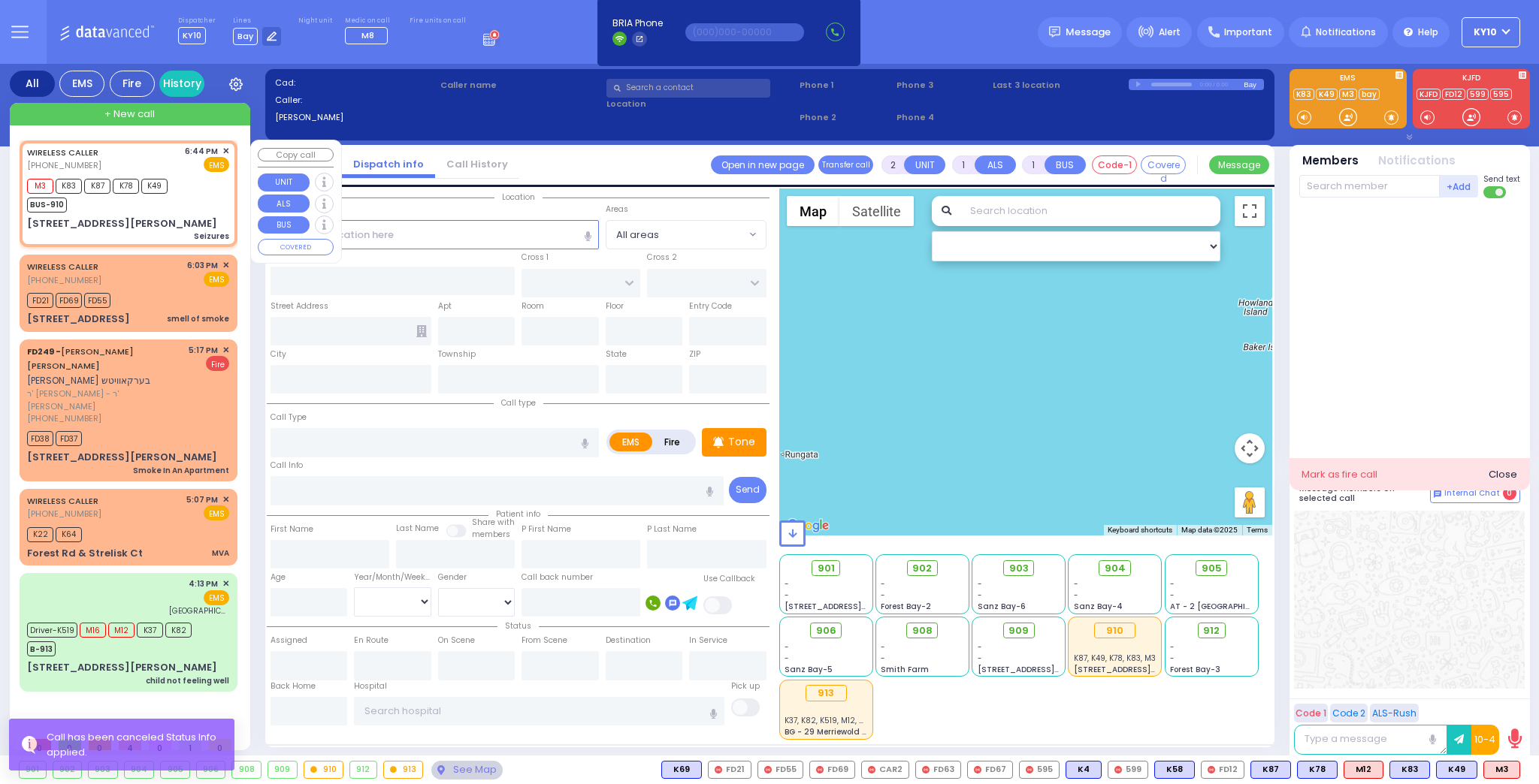
type input "3"
type input "2"
select select
type input "Seizures"
radio input "true"
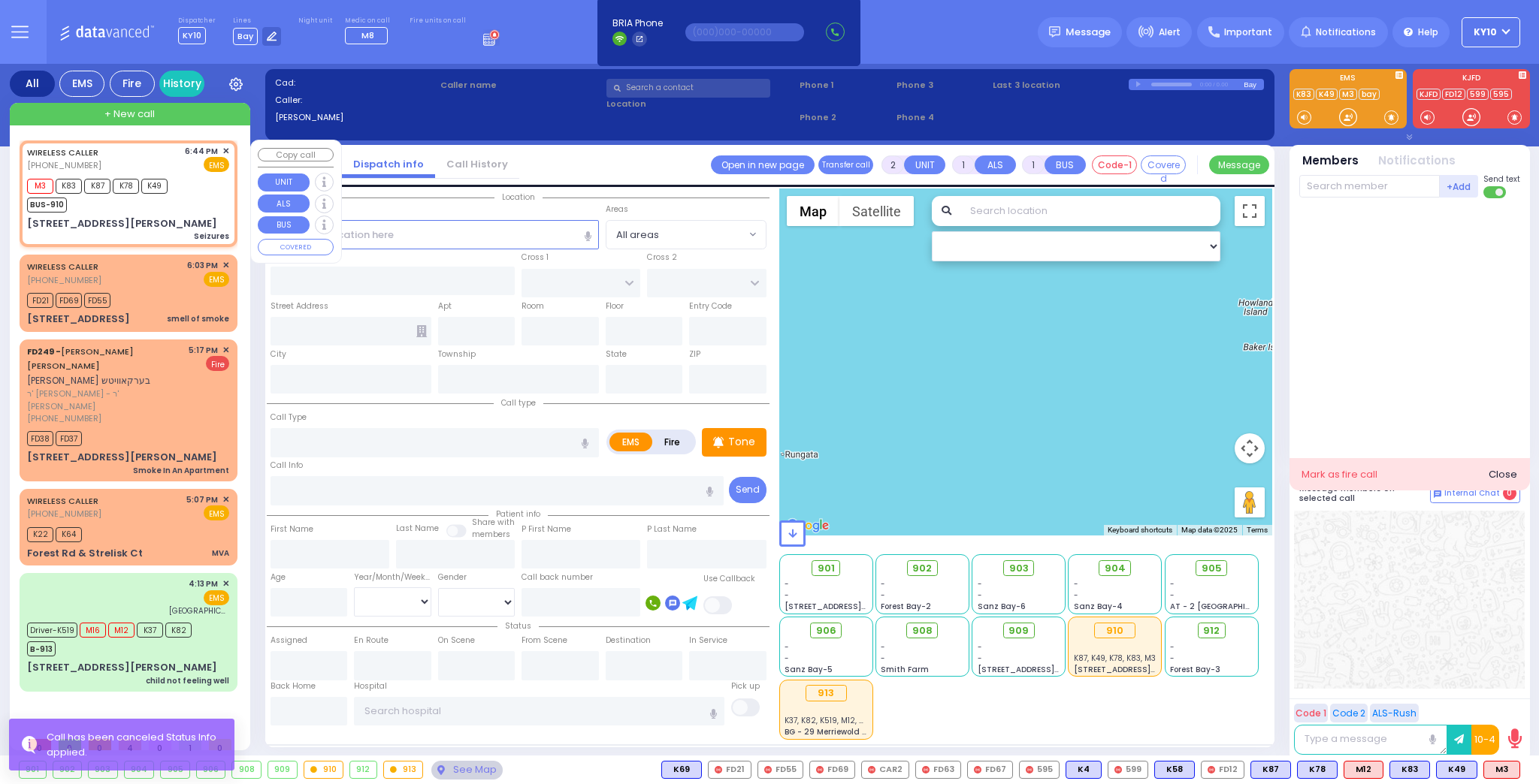
select select
type input "18:44"
select select "Hatzalah Garages"
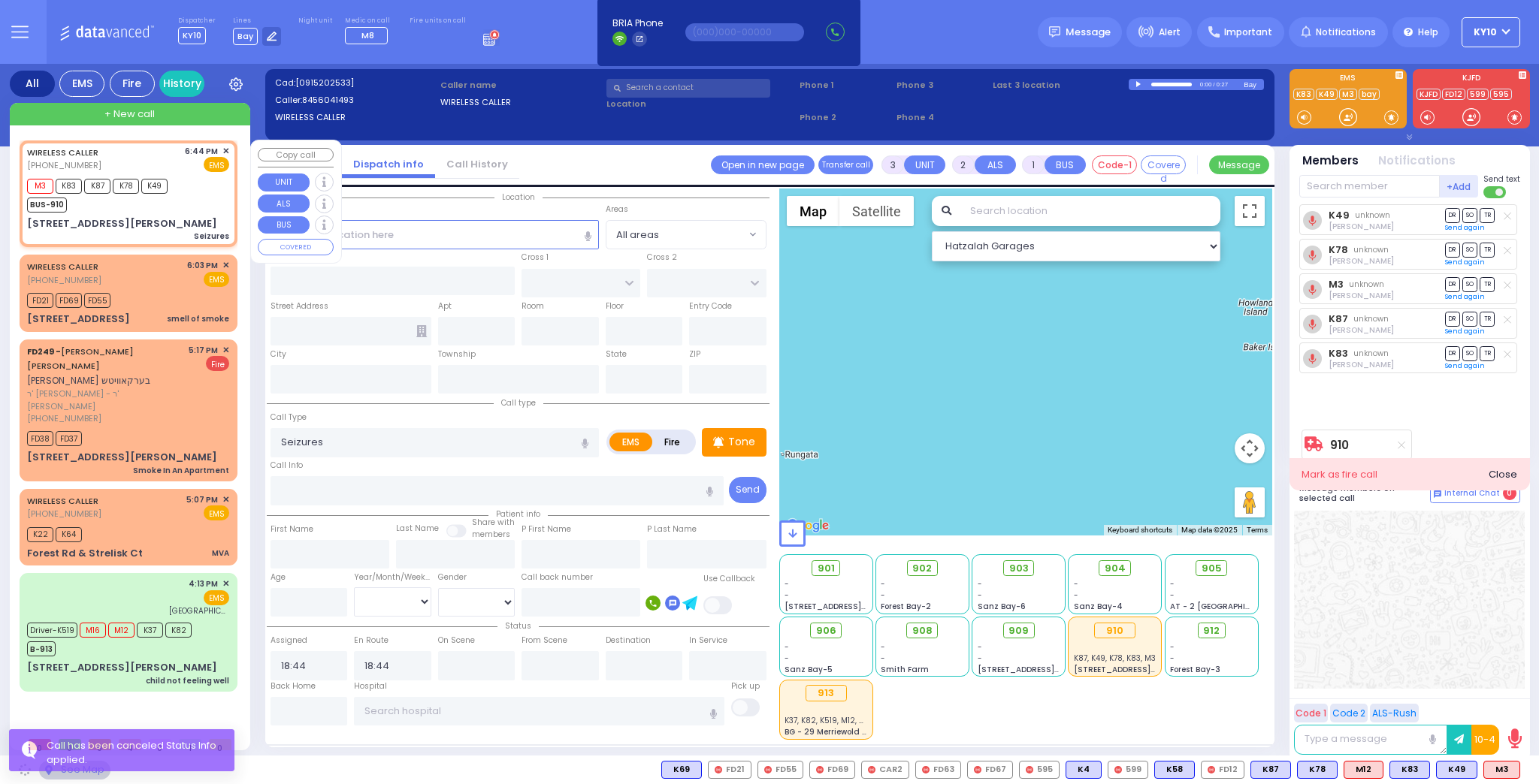
type input "[PERSON_NAME] DR"
type input "[STREET_ADDRESS][PERSON_NAME]"
type input "Woodbury"
type input "[US_STATE]"
type input "10930"
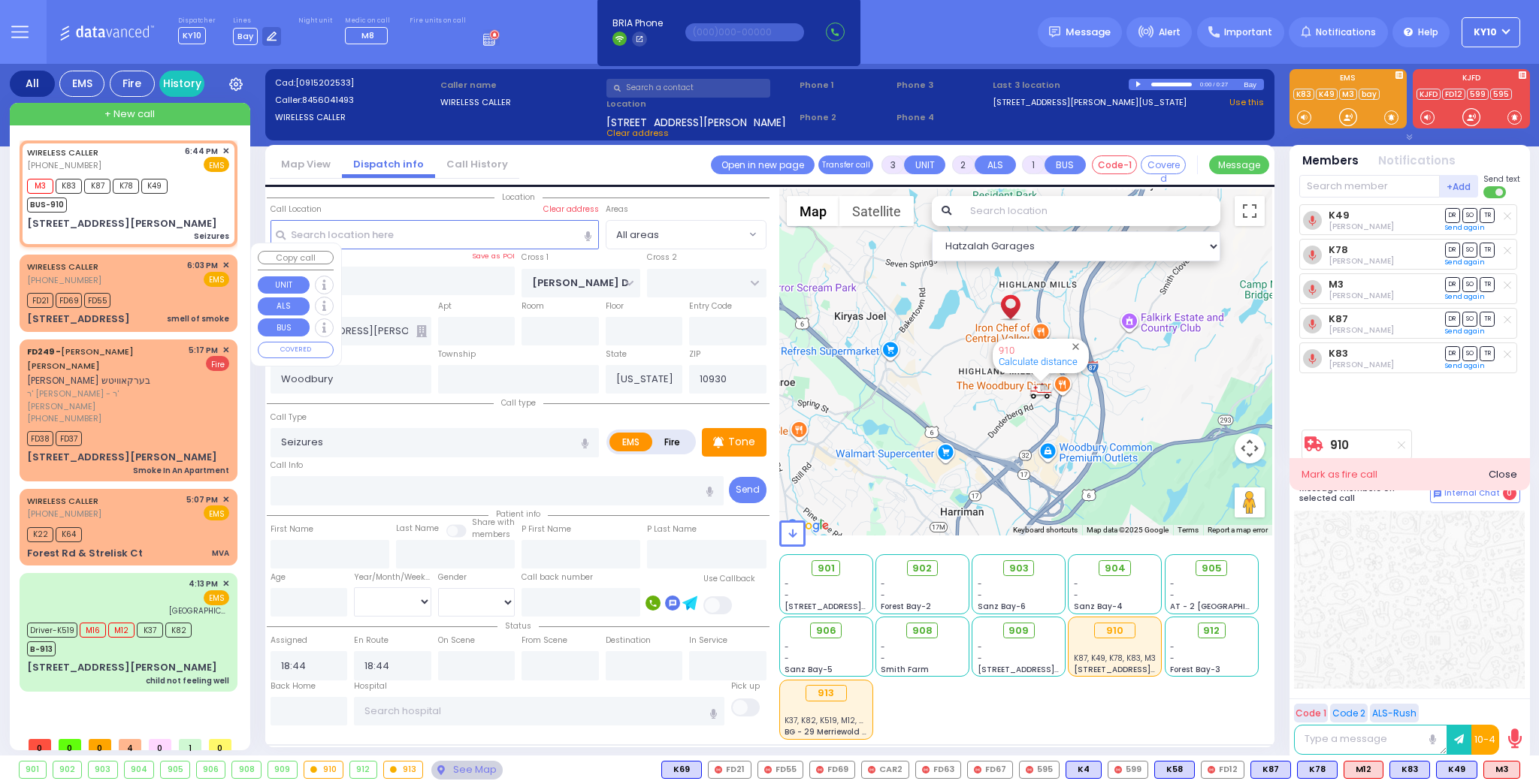
click at [168, 275] on div "WIRELESS CALLER [PHONE_NUMBER] 6:03 PM ✕ EMS FD21" at bounding box center [129, 293] width 212 height 72
type input "2"
type input "1"
select select
type input "smell of smoke"
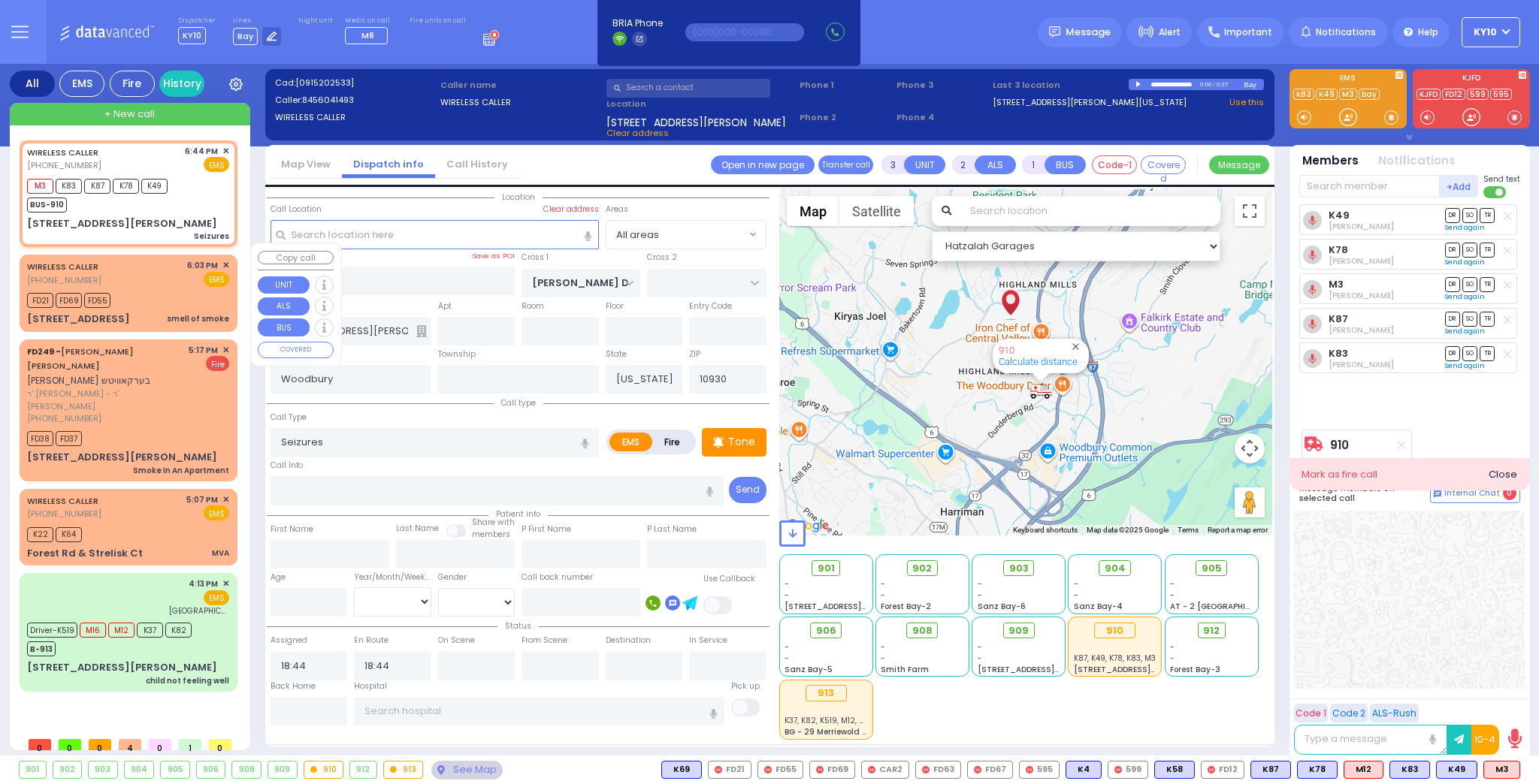
radio input "true"
select select
type input "18:03"
type input "18:04"
type input "STROPKOV COURT"
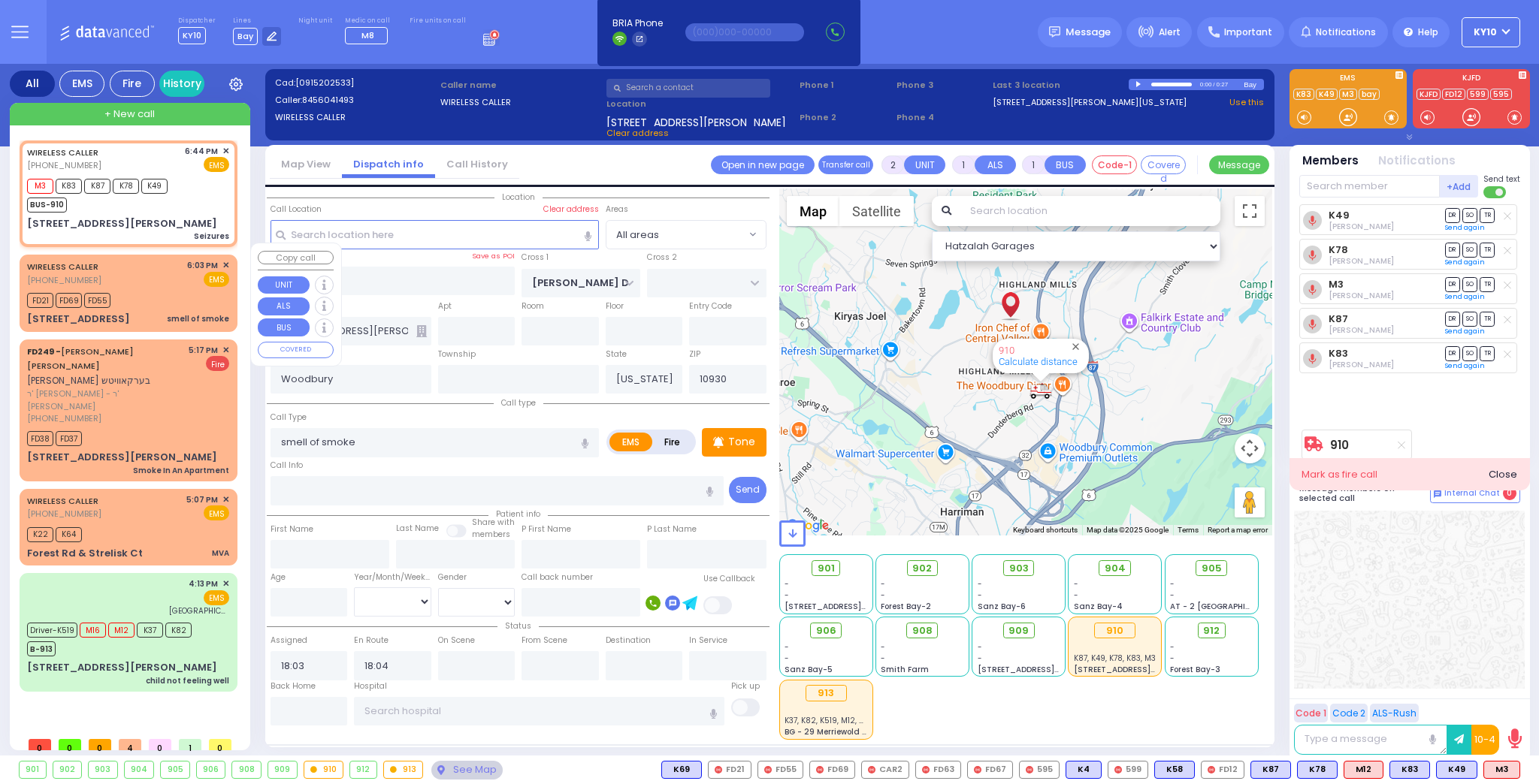
type input "DAJ BLVD"
type input "[STREET_ADDRESS]"
type input "Monroe"
type input "10950"
select select "Hatzalah Garages"
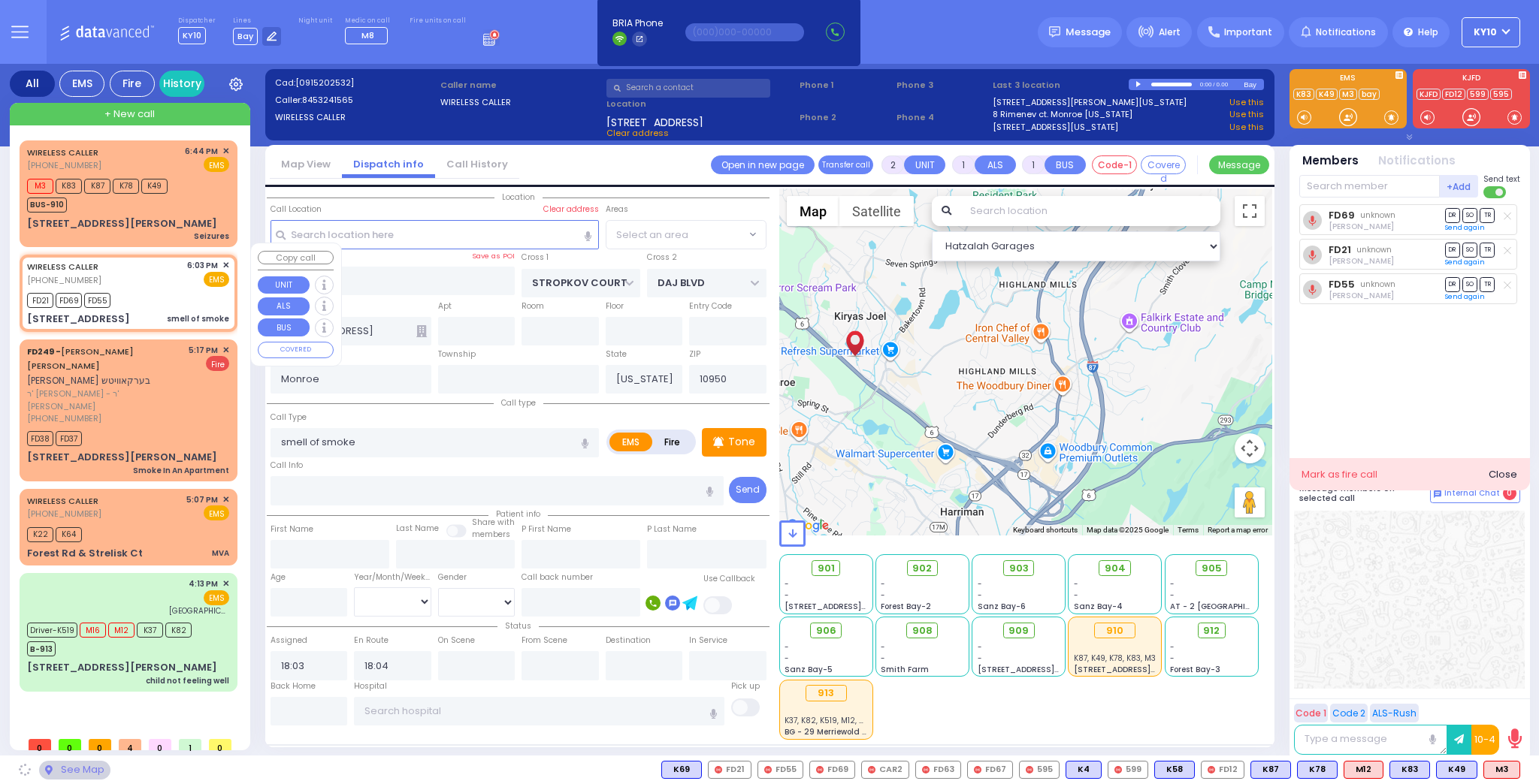
select select "SECTION 1"
click at [225, 259] on span "✕" at bounding box center [226, 265] width 7 height 13
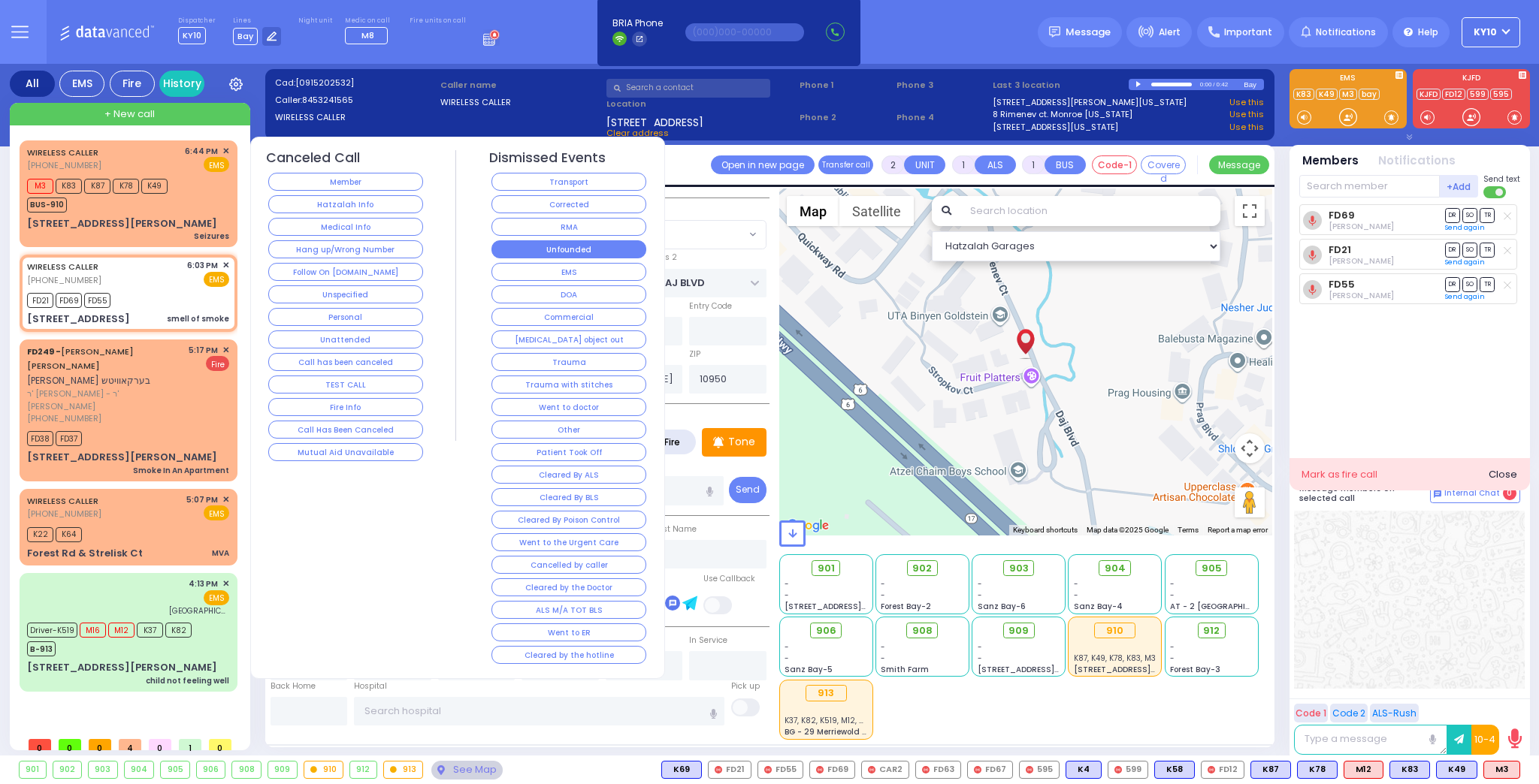
click at [574, 244] on button "Unfounded" at bounding box center [569, 249] width 154 height 18
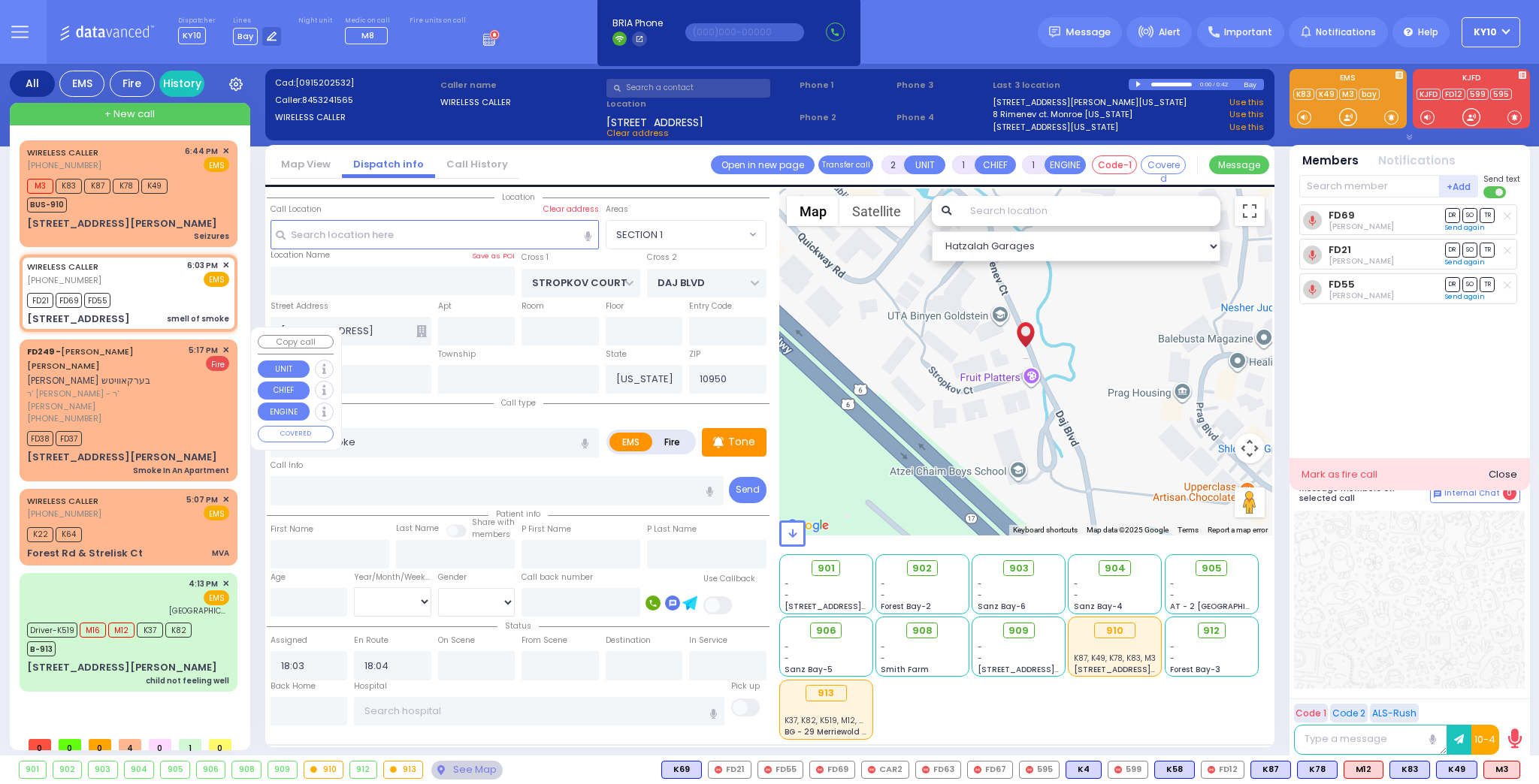
select select
radio input "true"
select select
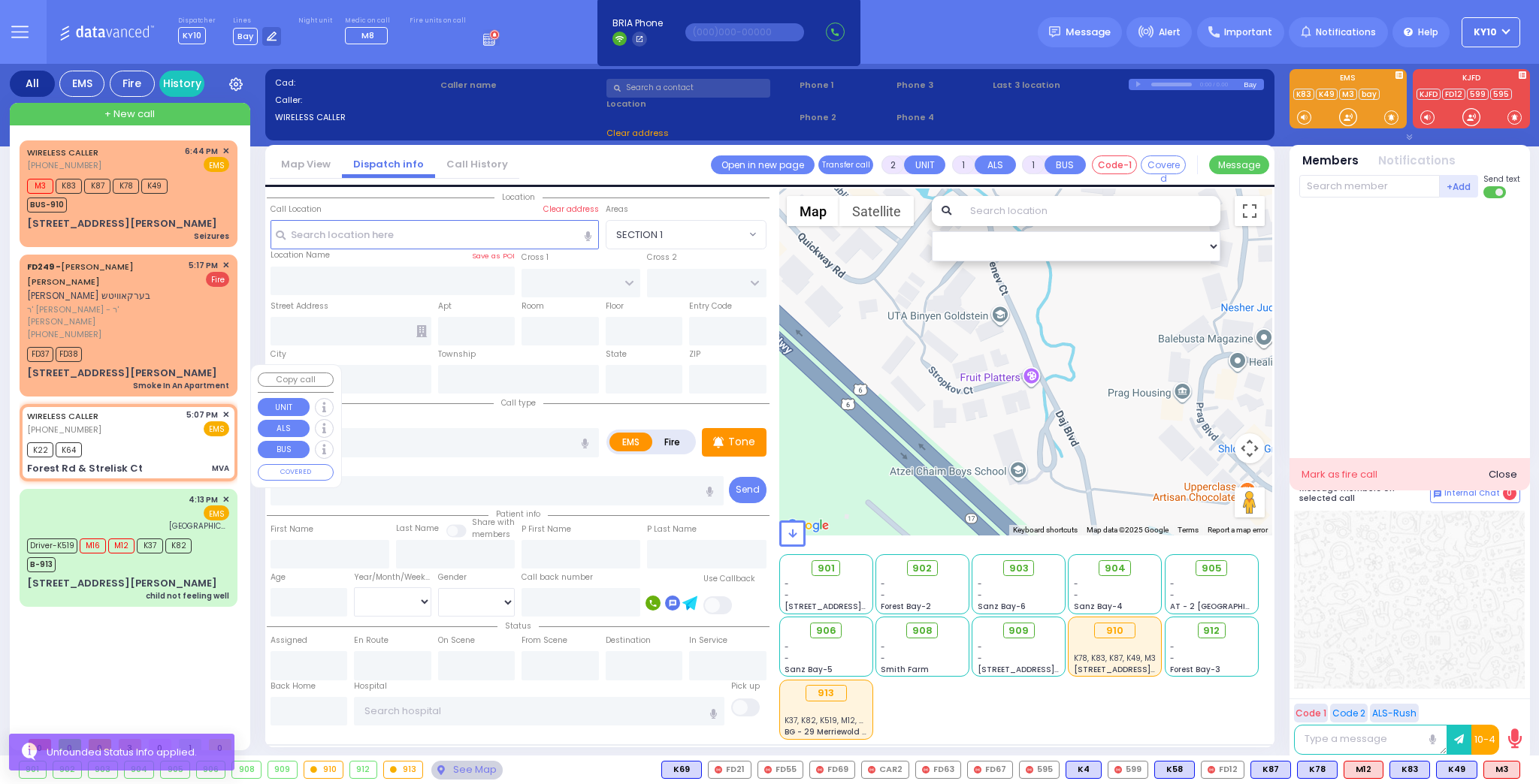
type input "6"
select select
type input "MVA"
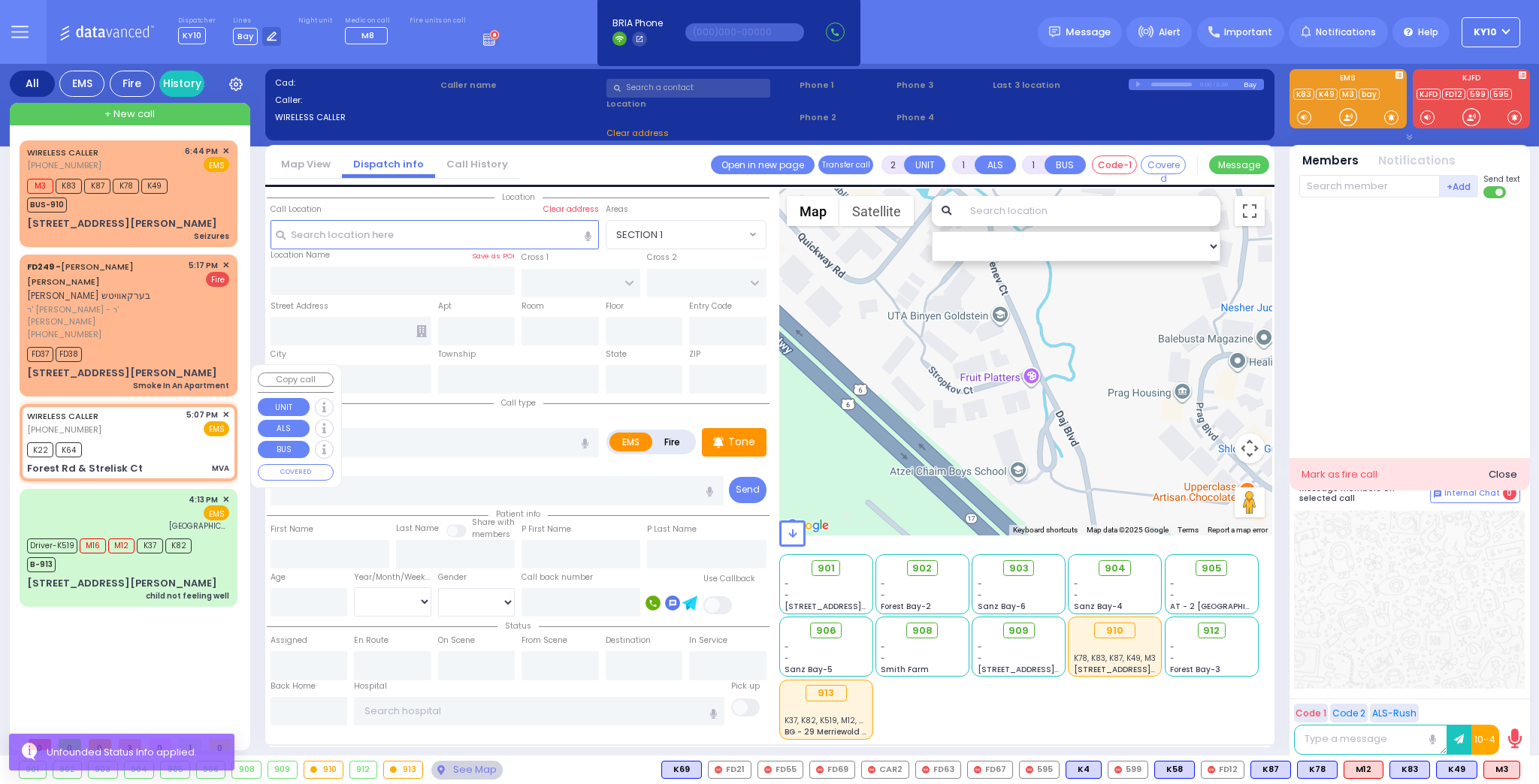
radio input "true"
type input "Baruch"
type input "Shtosel"
type input "45"
select select "Year"
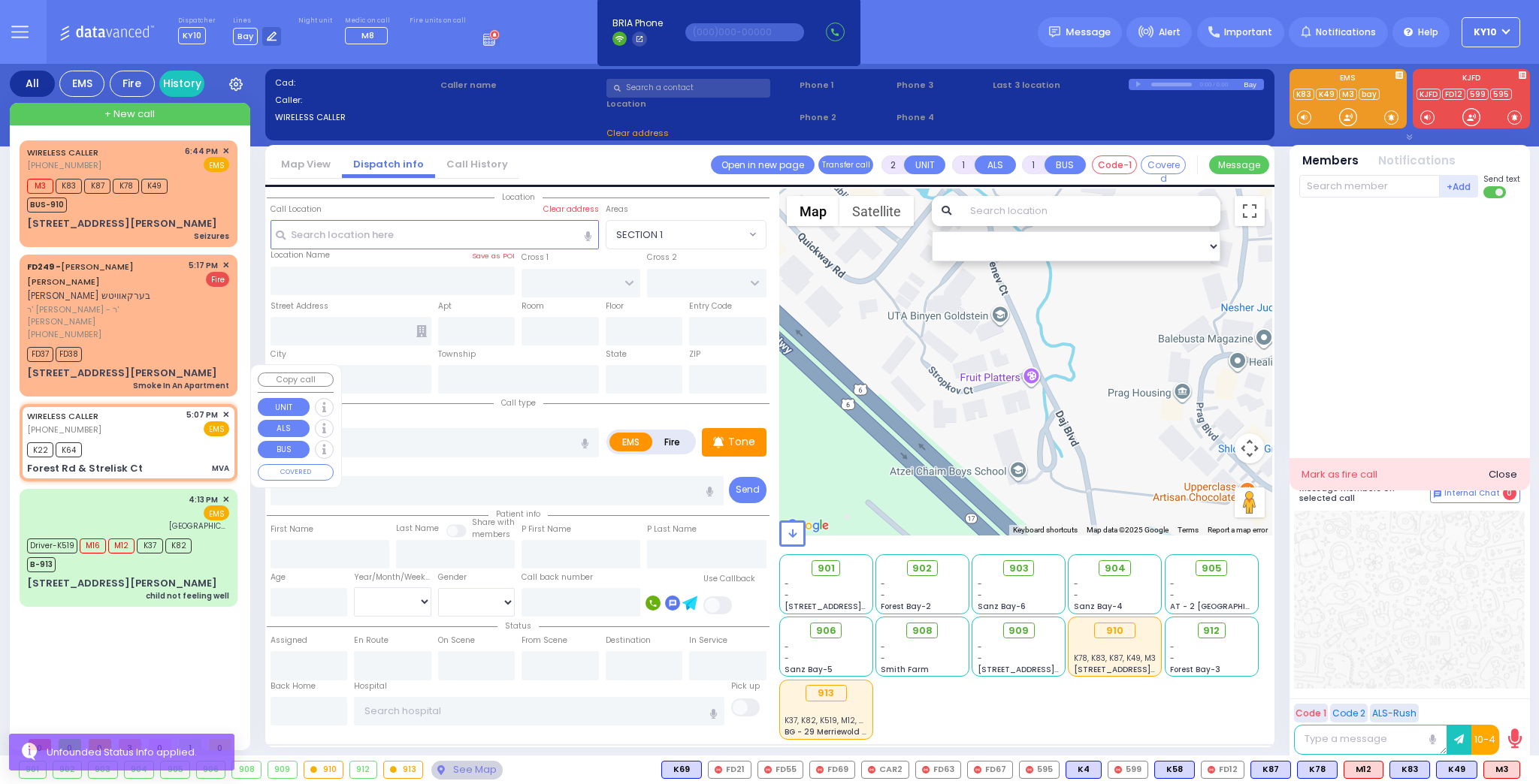
select select "[DEMOGRAPHIC_DATA]"
type input "17:07"
type input "17:21"
type input "STRALISK COURT"
type input "PRESHBURG BLVD"
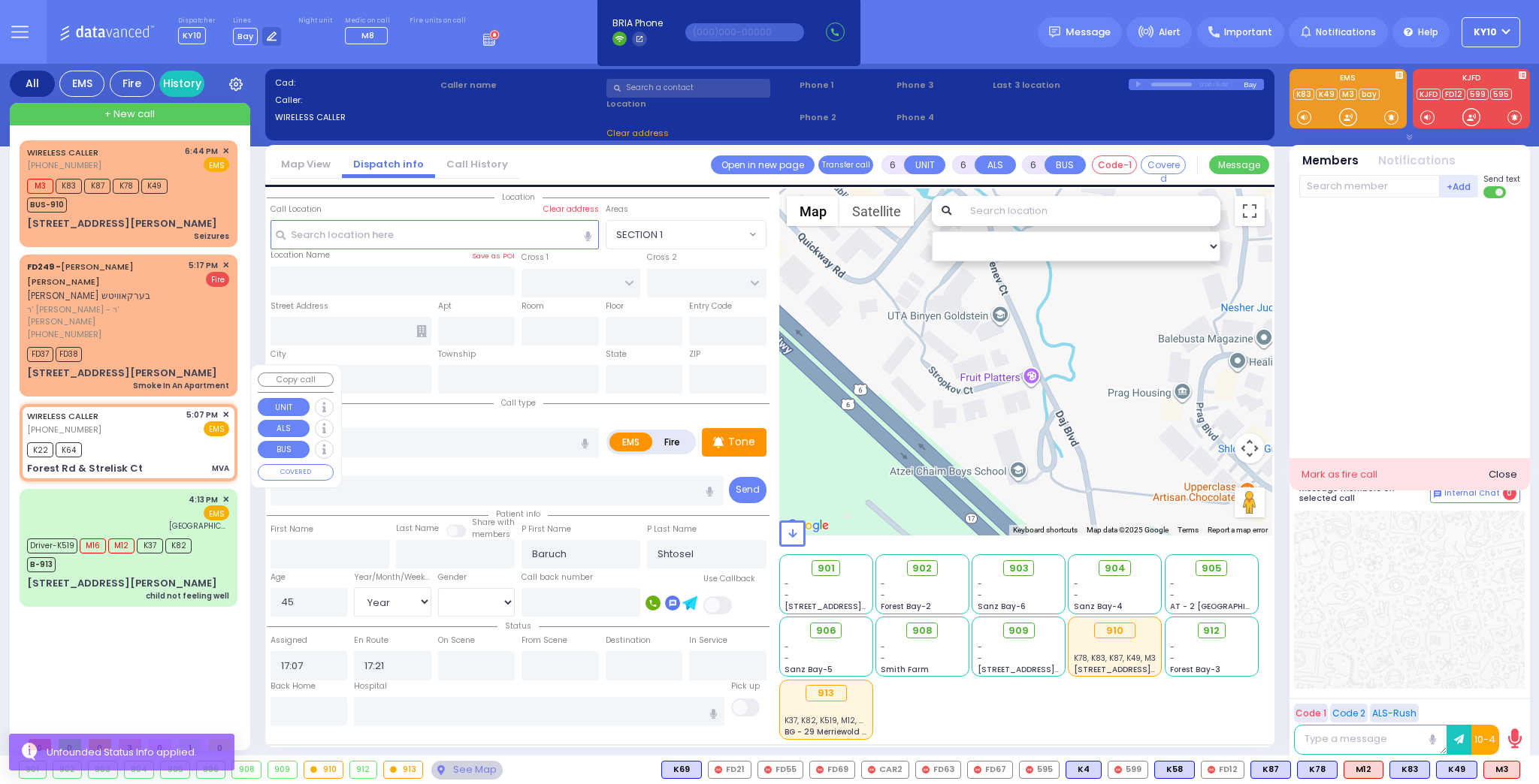
type input "Forest Rd & Strelisk Ct"
type input "Monroe"
type input "[US_STATE]"
type input "10950"
select select "Hatzalah Garages"
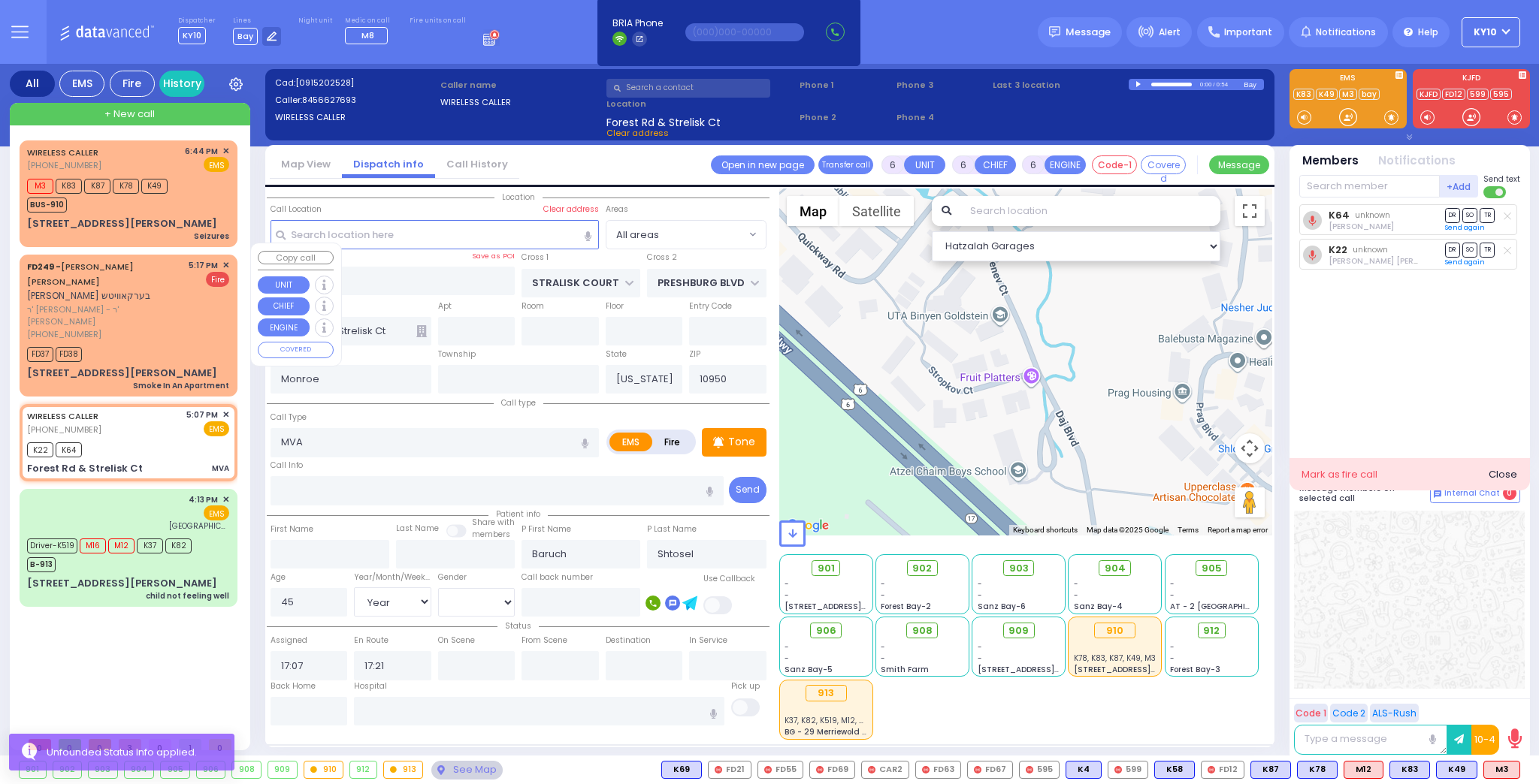
click at [195, 366] on div "[STREET_ADDRESS][PERSON_NAME] Smoke In An Apartment" at bounding box center [128, 379] width 202 height 26
type input "2"
type input "1"
select select
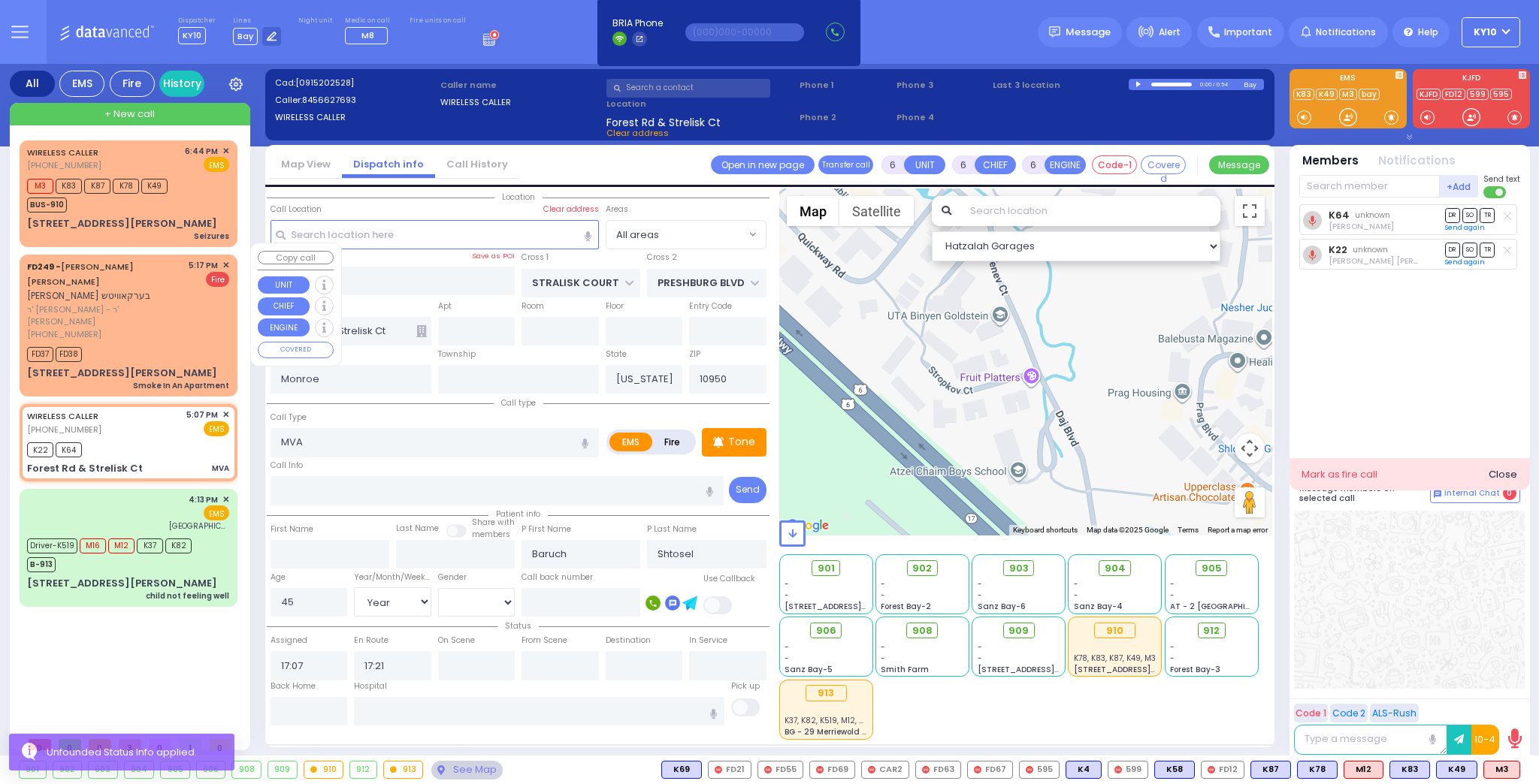
type input "Smoke In An Apartment"
radio input "false"
radio input "true"
type input "[PERSON_NAME]"
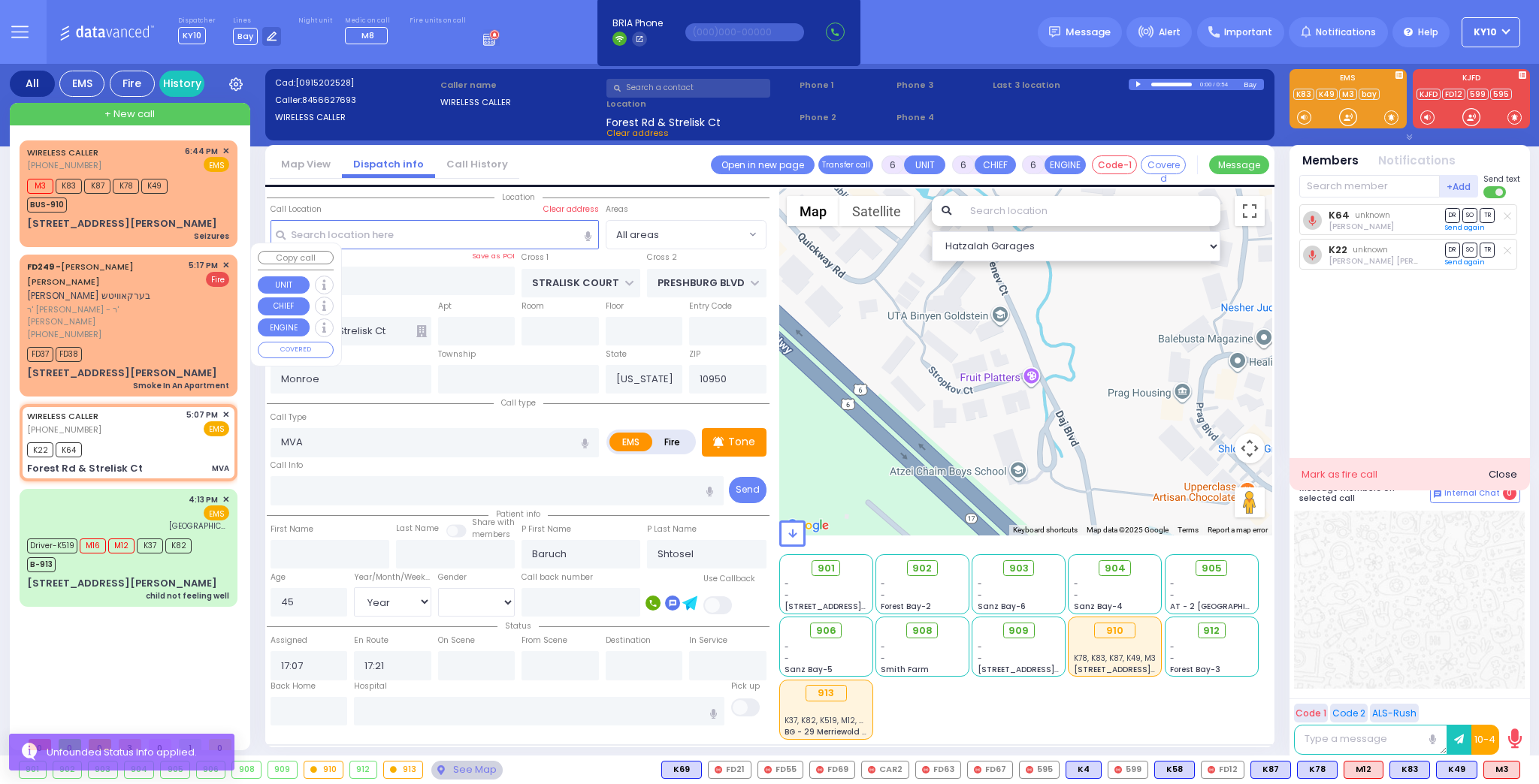
select select
type input "17:17"
type input "17:18"
select select "Hatzalah Garages"
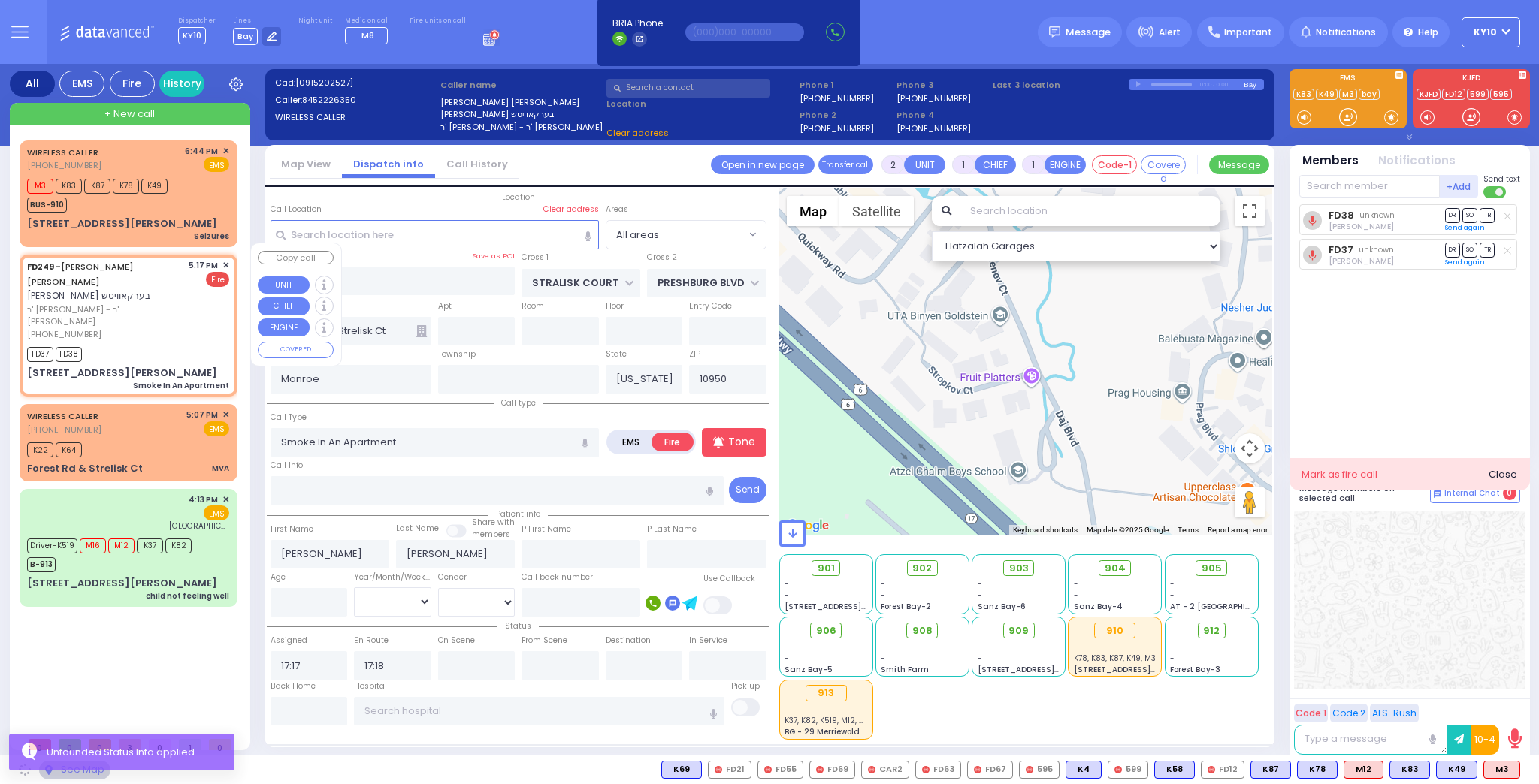
type input "[PERSON_NAME] LN"
type input "SCHUNNEMUNK RD"
type input "[STREET_ADDRESS][PERSON_NAME]"
type input "202"
select select "SECTION 2"
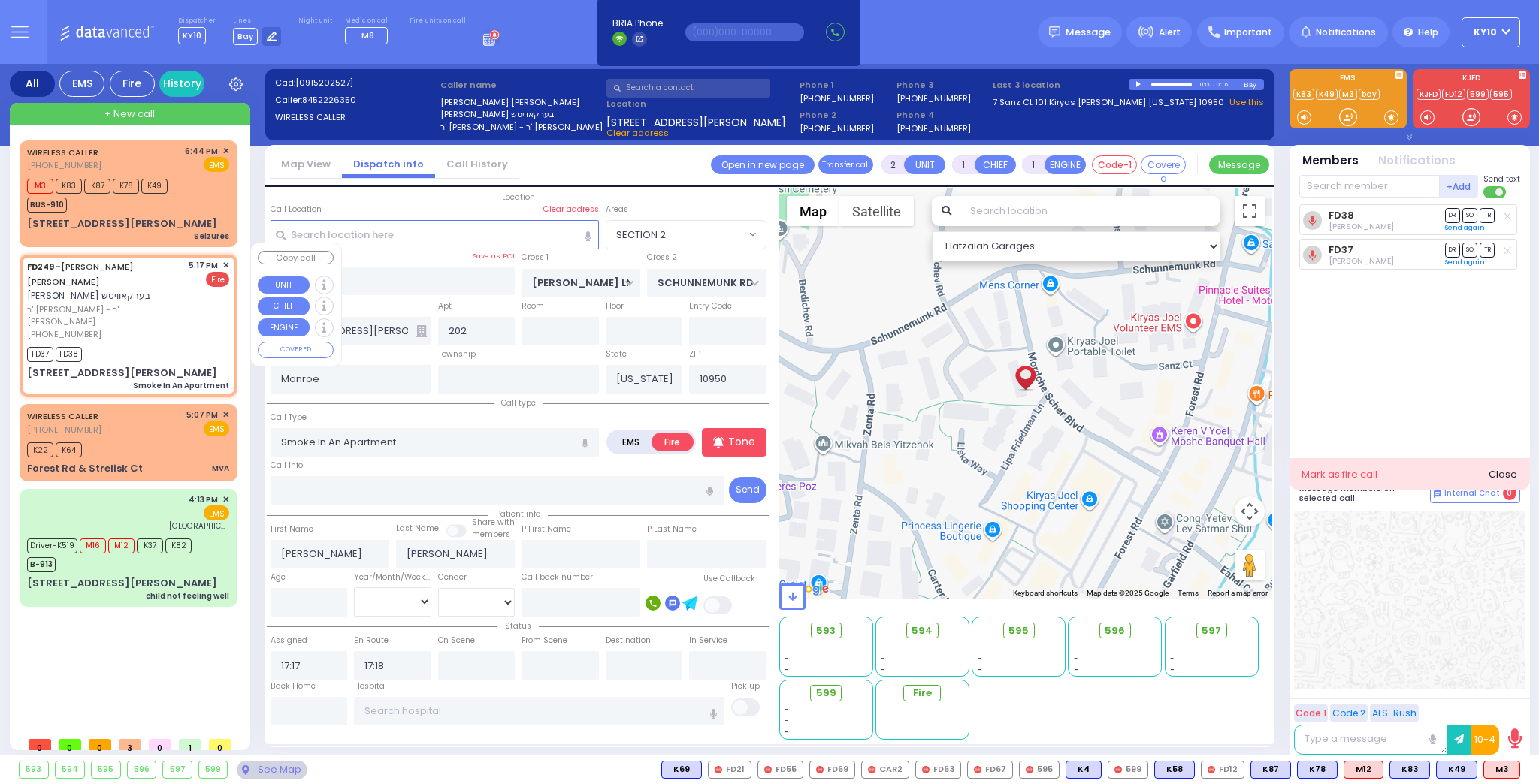
click at [228, 259] on span "✕" at bounding box center [226, 265] width 7 height 13
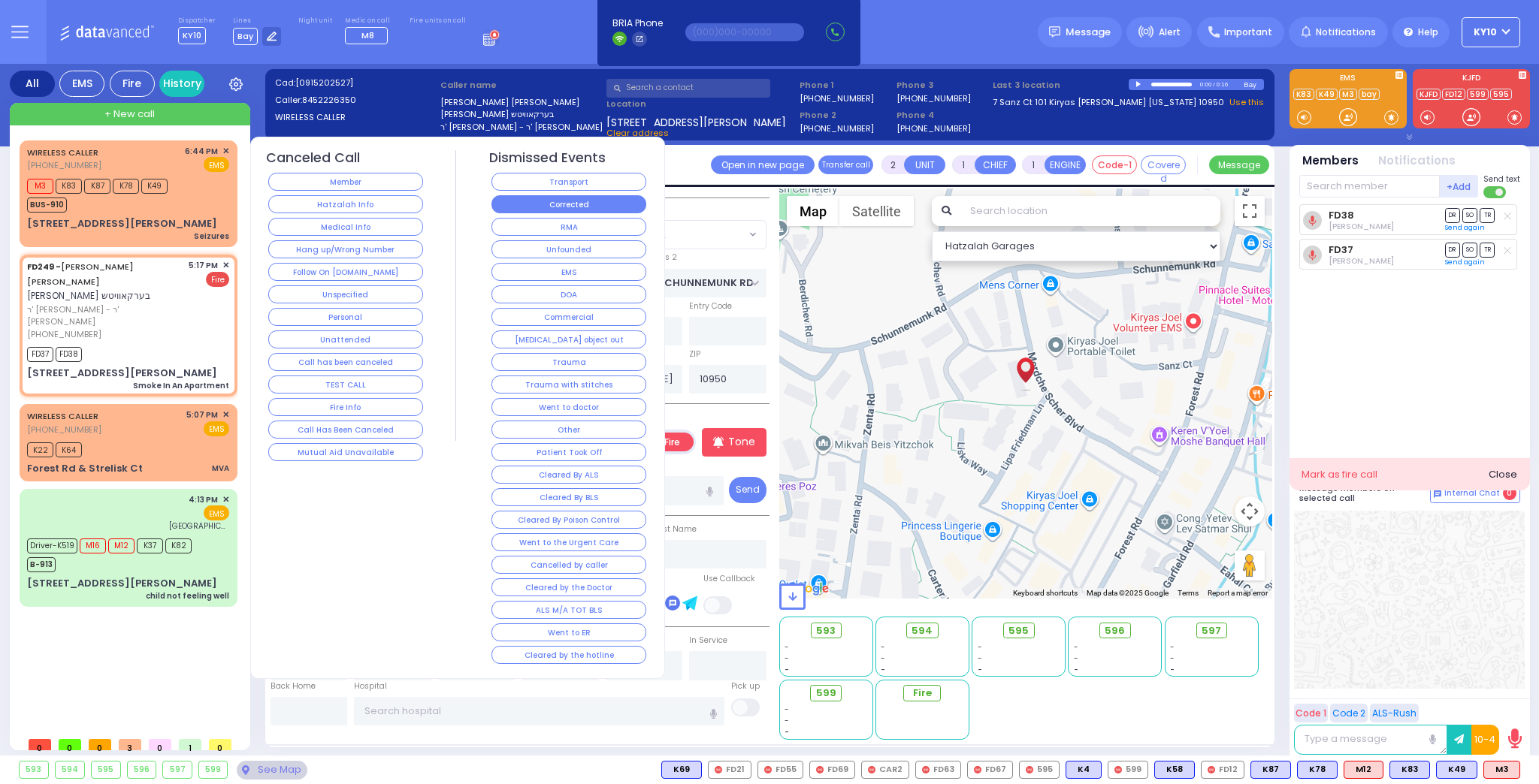
click at [602, 204] on button "Corrected" at bounding box center [569, 204] width 154 height 18
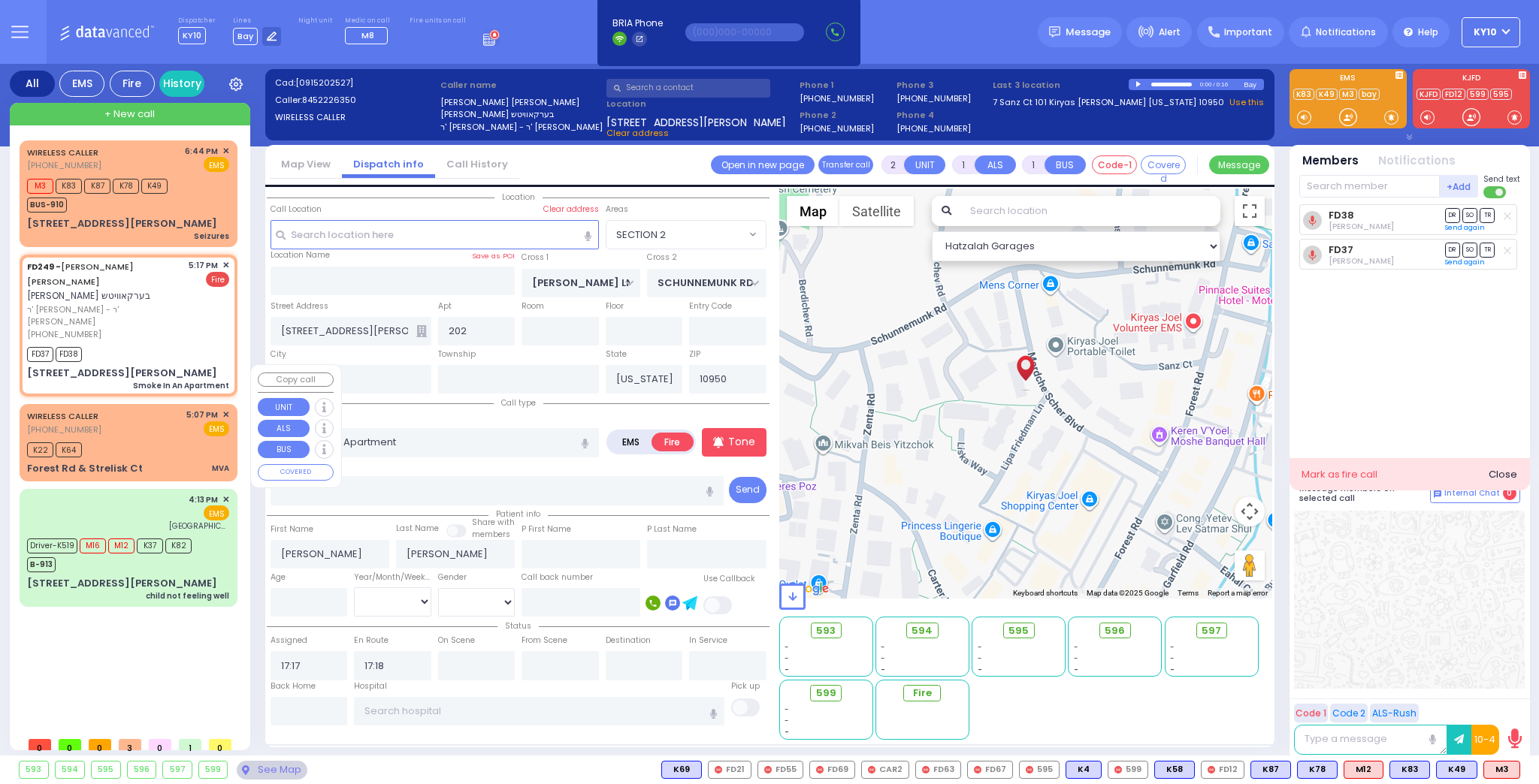
select select
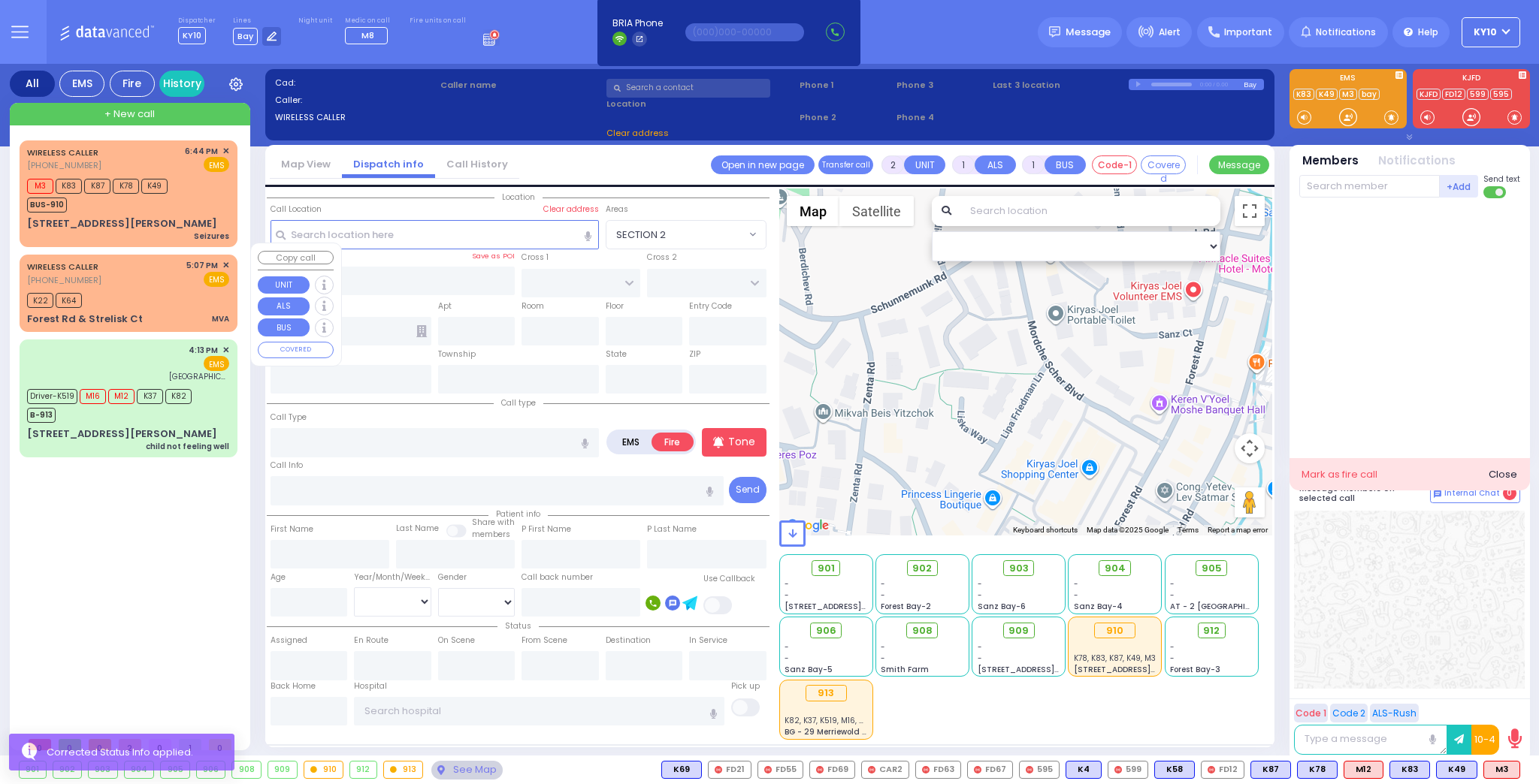
click at [172, 289] on div "K22 K64" at bounding box center [128, 298] width 202 height 18
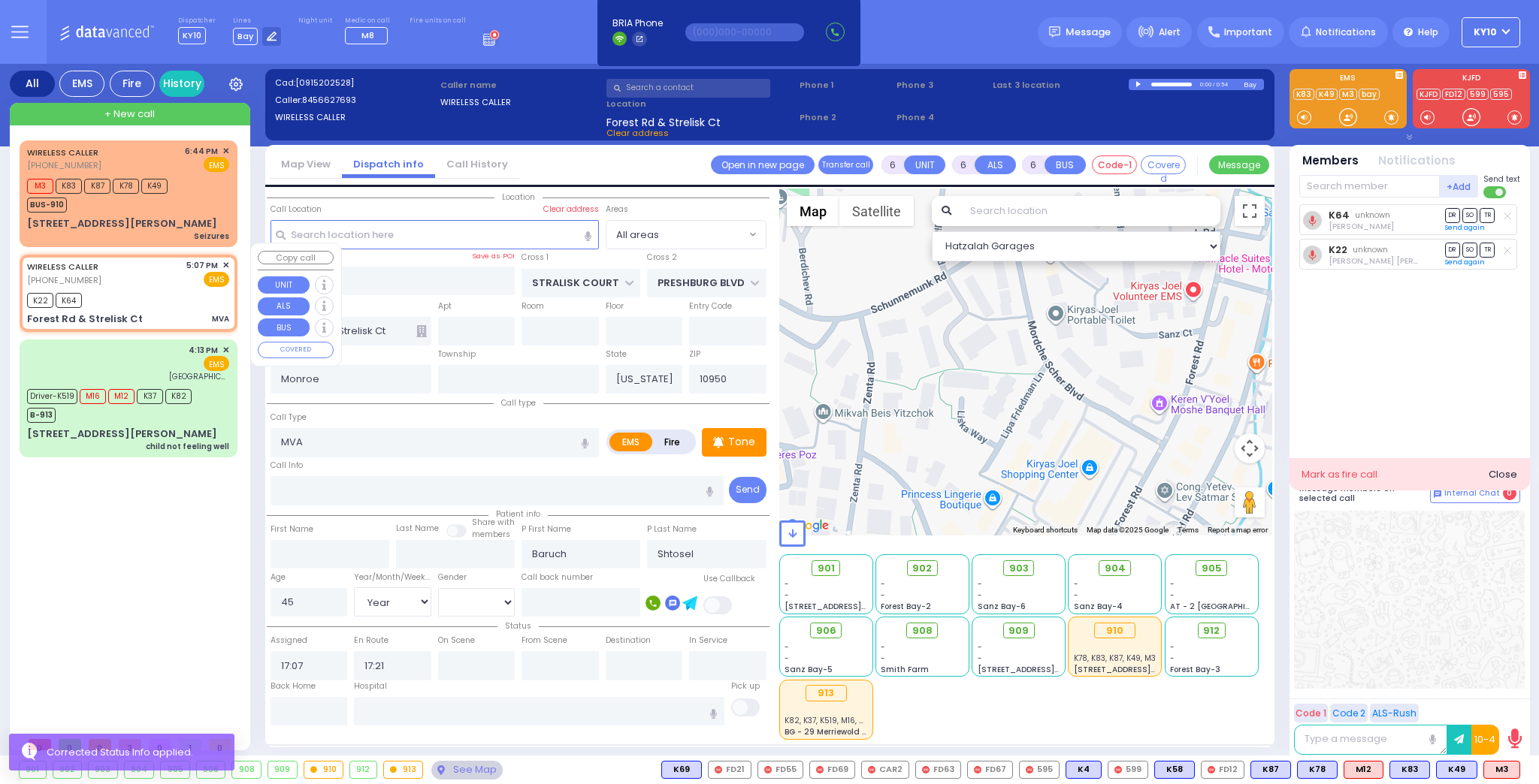
click at [172, 289] on div "K22 K64" at bounding box center [128, 298] width 202 height 18
click at [171, 289] on div "K22 K64" at bounding box center [128, 298] width 202 height 18
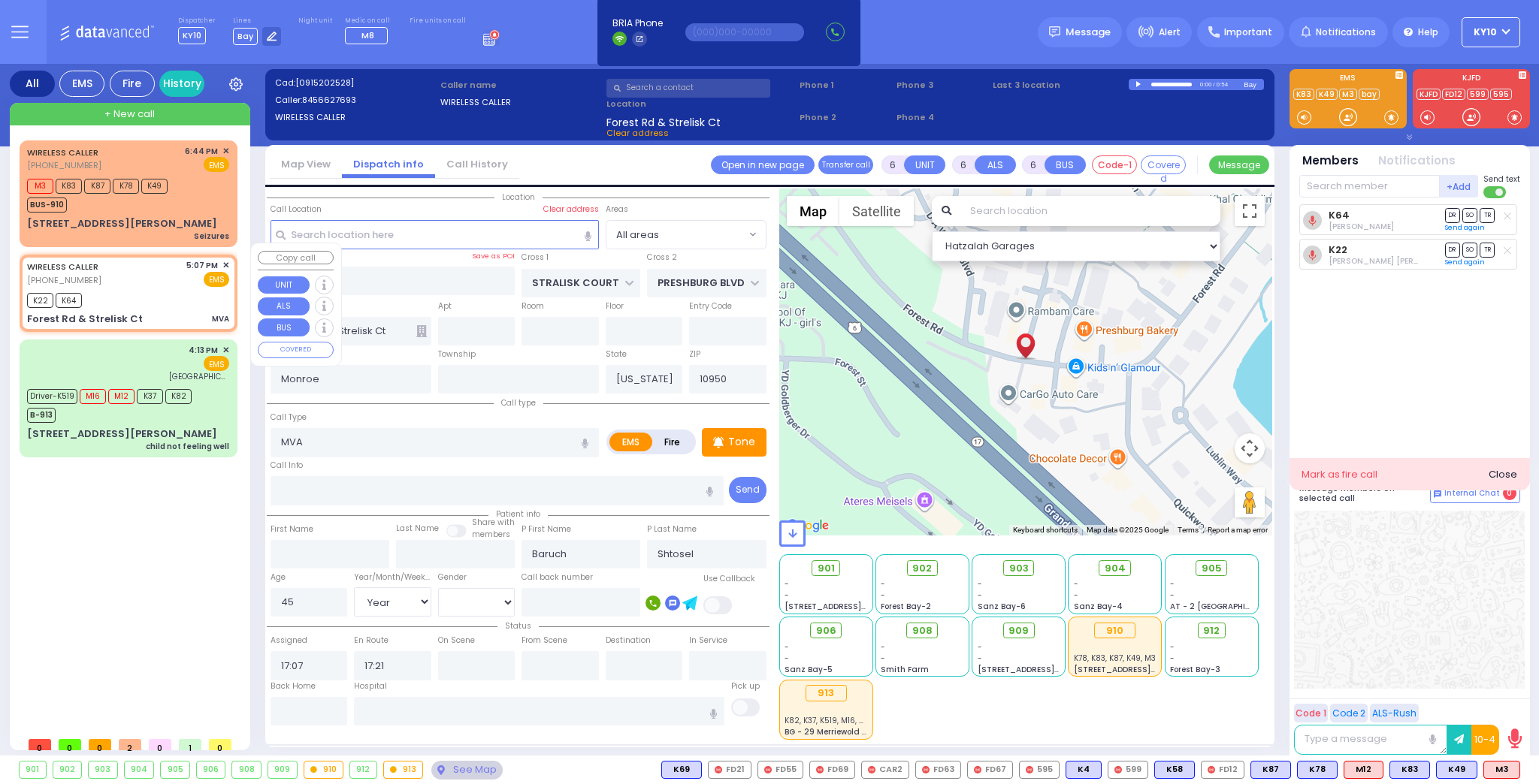
click at [225, 259] on span "✕" at bounding box center [226, 265] width 7 height 13
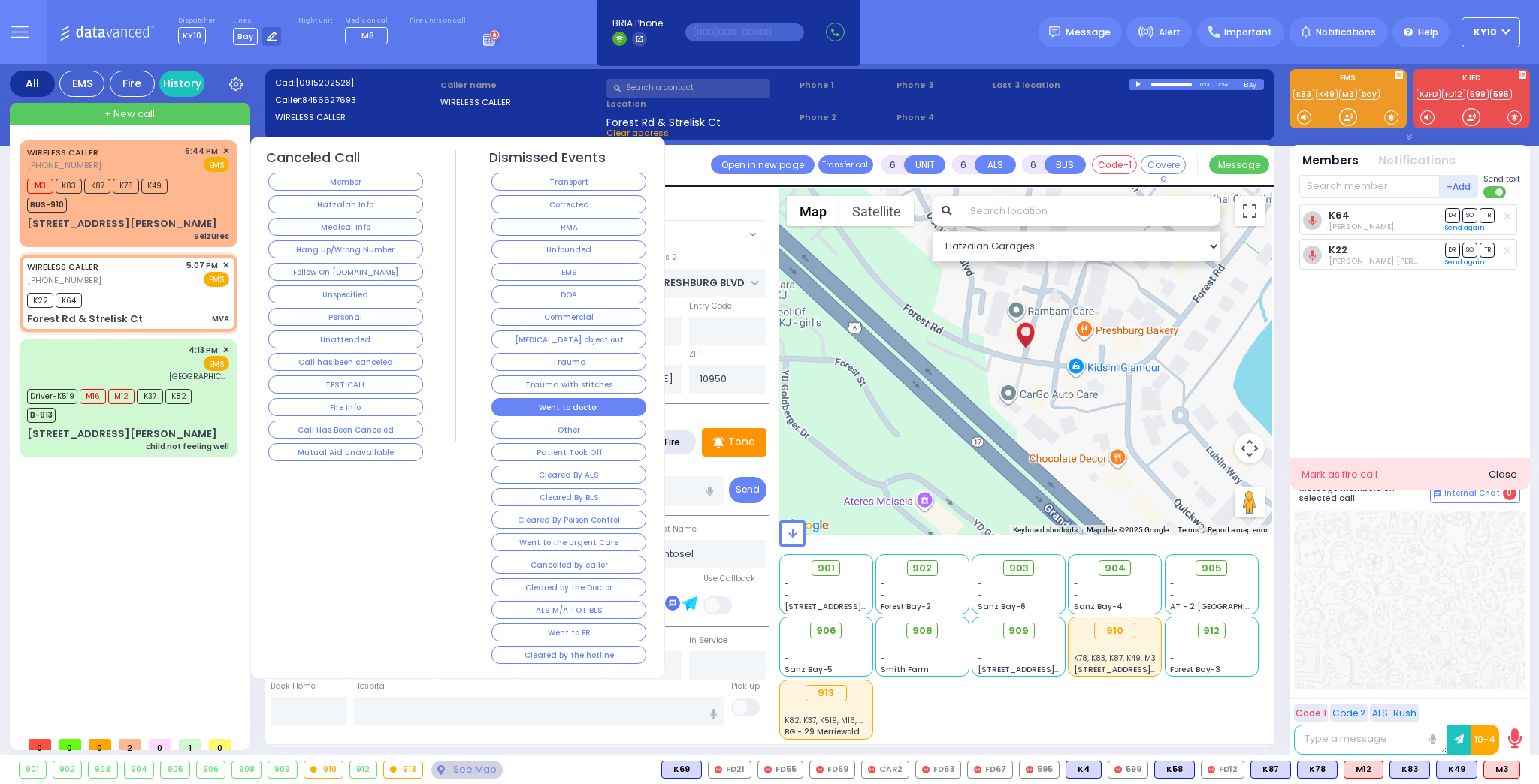
click at [578, 400] on button "Went to doctor" at bounding box center [569, 407] width 154 height 18
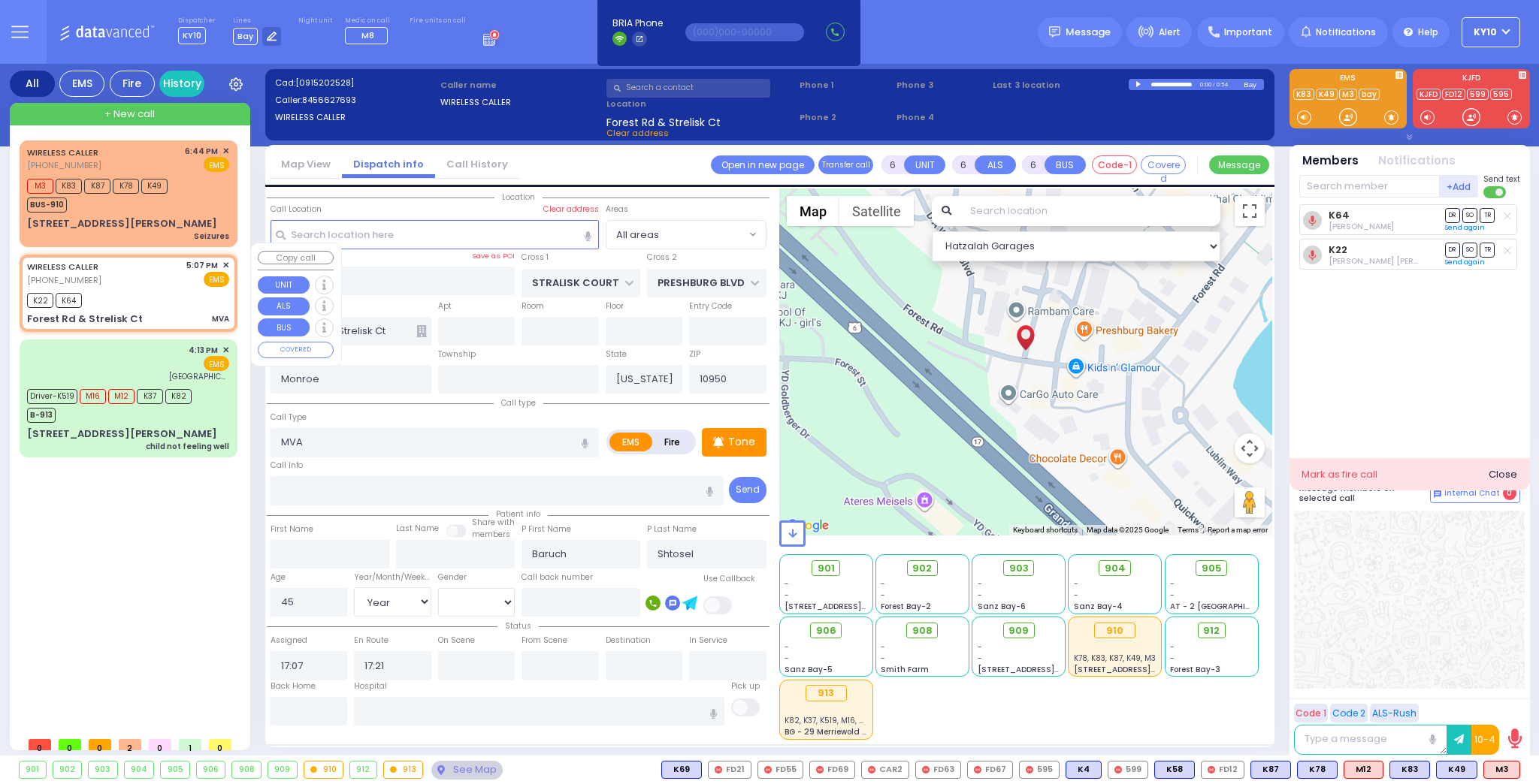
click at [183, 265] on div "WIRELESS CALLER [PHONE_NUMBER] 5:07 PM ✕ EMS" at bounding box center [128, 273] width 202 height 28
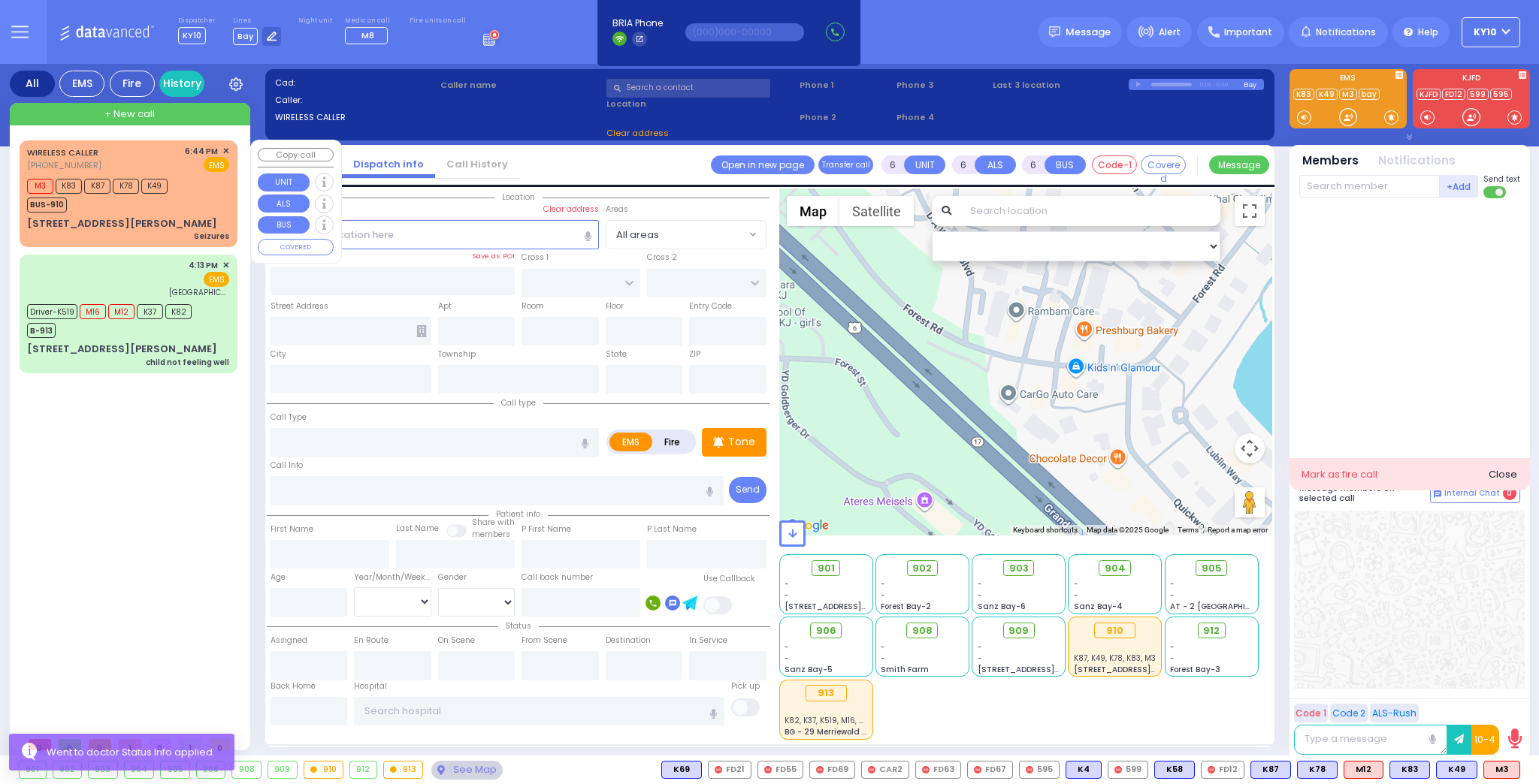
click at [204, 202] on div "M3 K83 K87 K78 K49 BUS-910" at bounding box center [128, 194] width 202 height 38
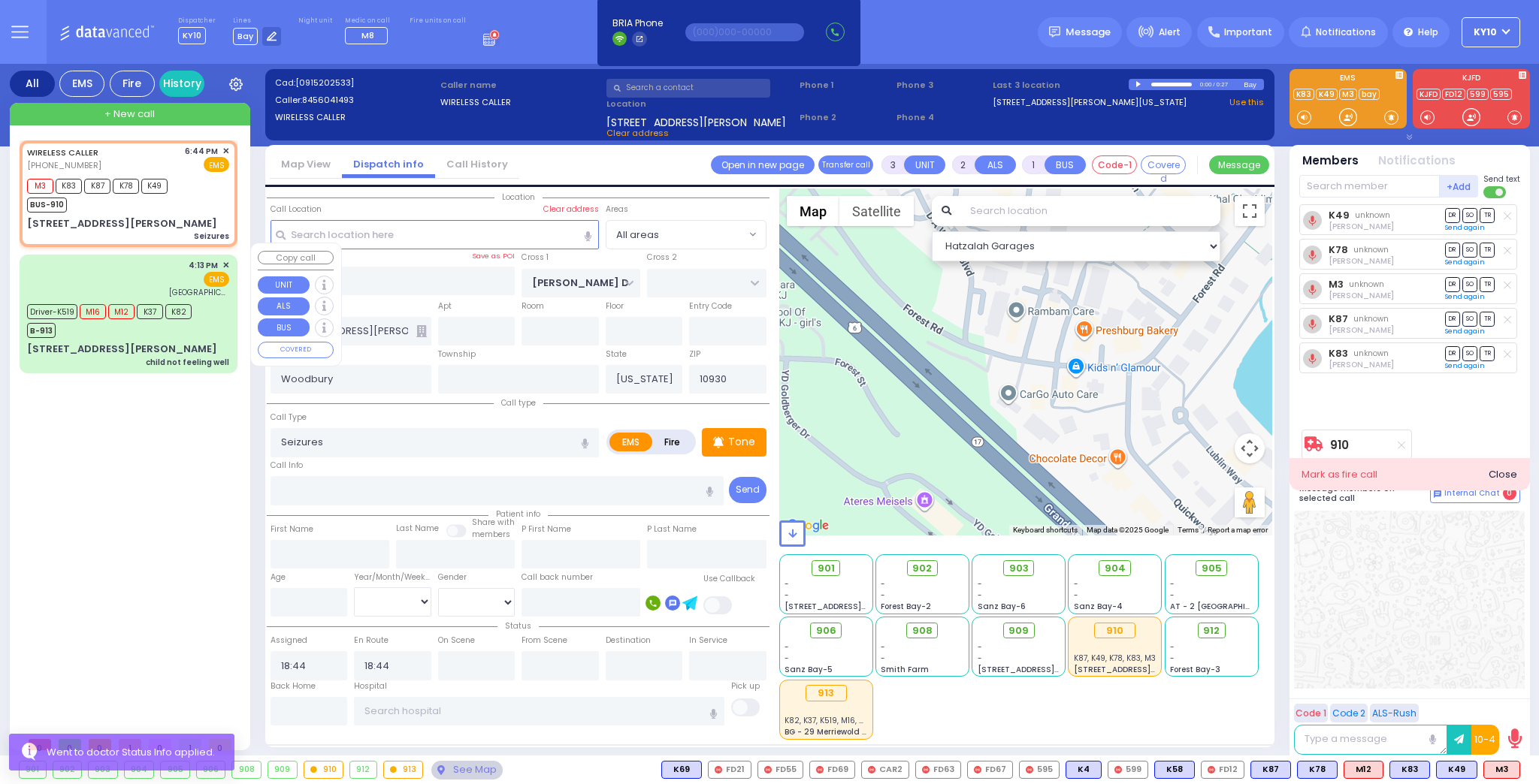
click at [201, 302] on div "Driver-K519 M16 M12 K37 K82 B-913" at bounding box center [128, 319] width 202 height 38
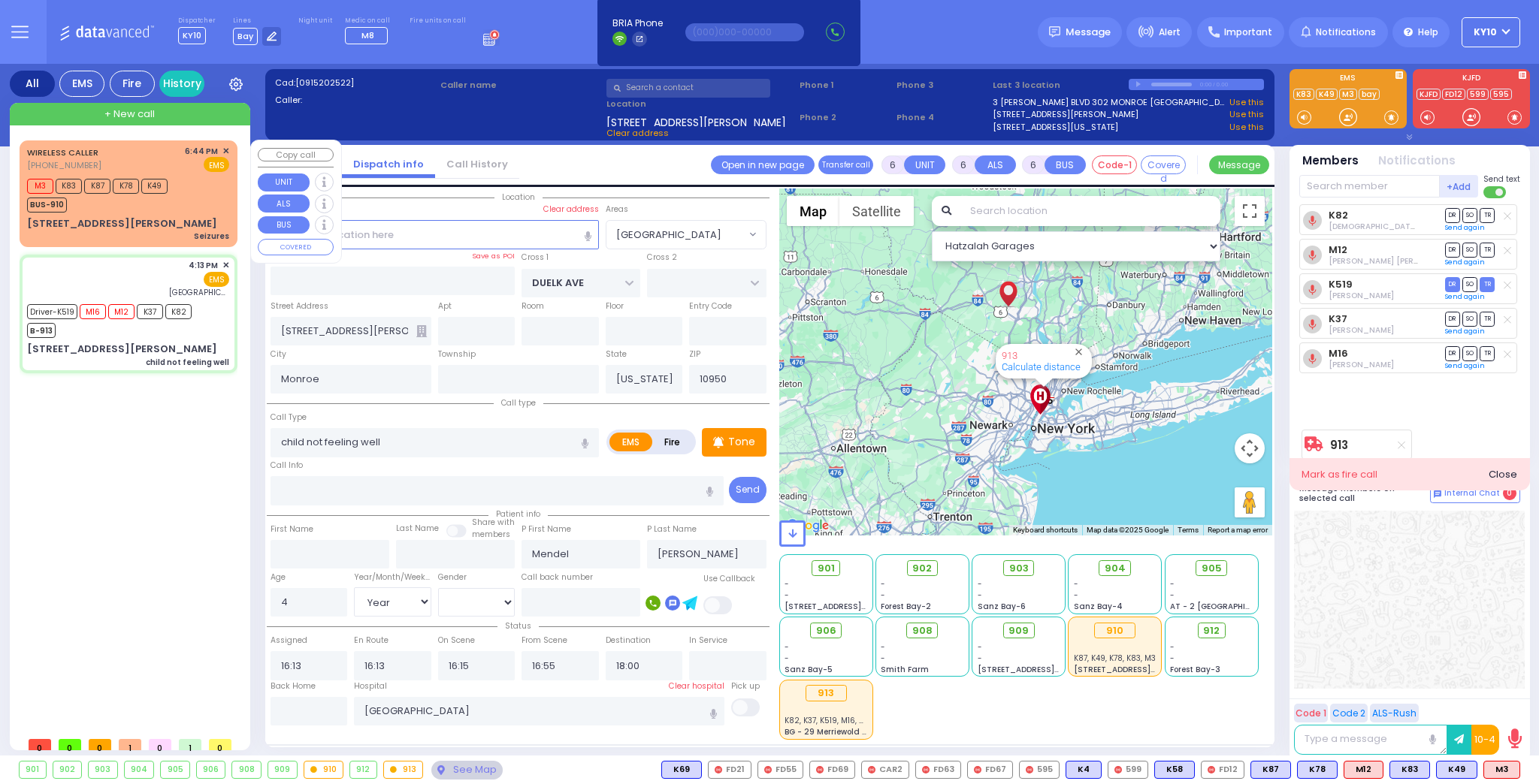
click at [212, 189] on div "M3 K83 K87 K78 K49 BUS-910" at bounding box center [128, 194] width 202 height 38
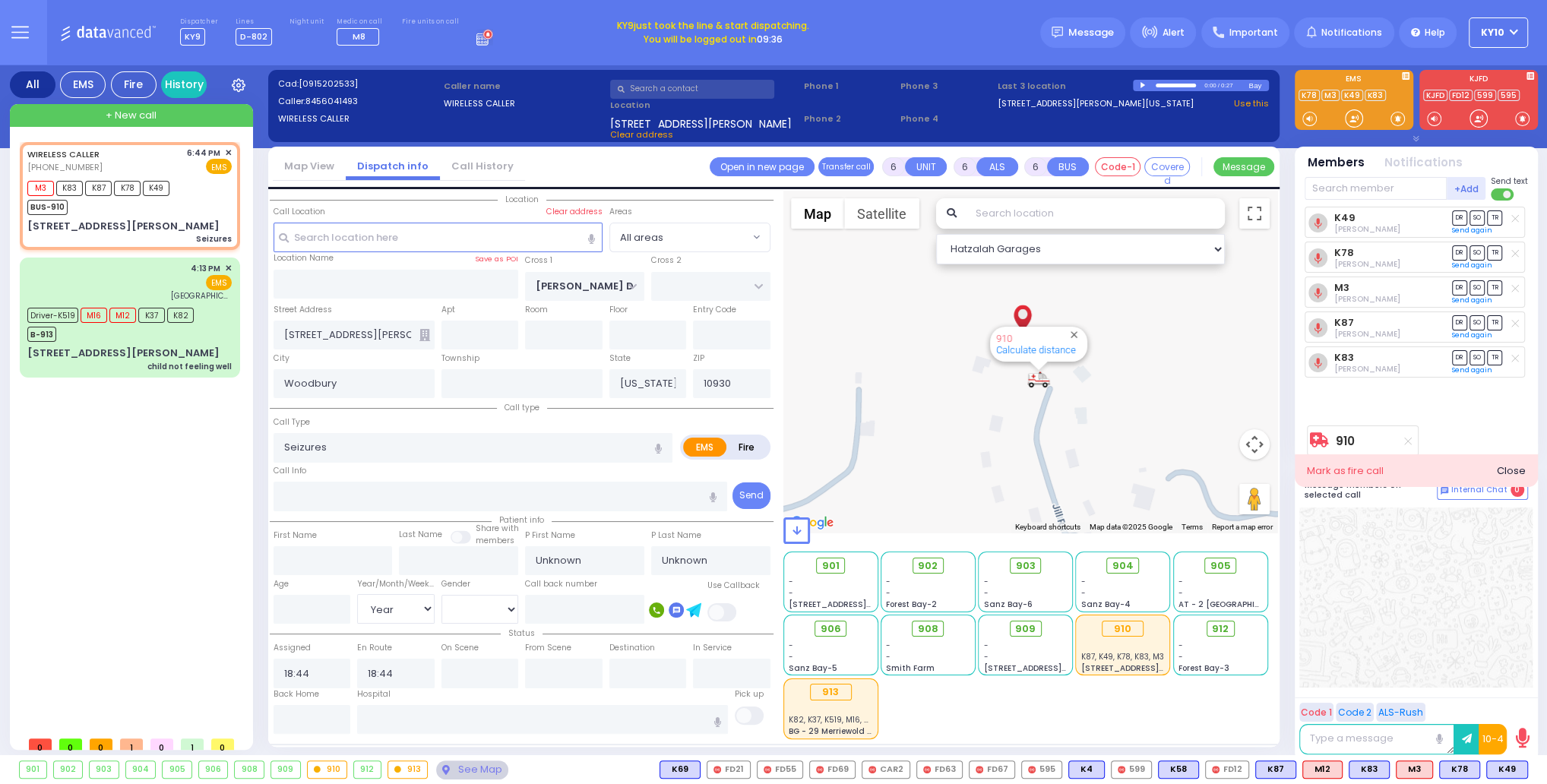
click at [1496, 27] on span "KY10" at bounding box center [1492, 32] width 24 height 13
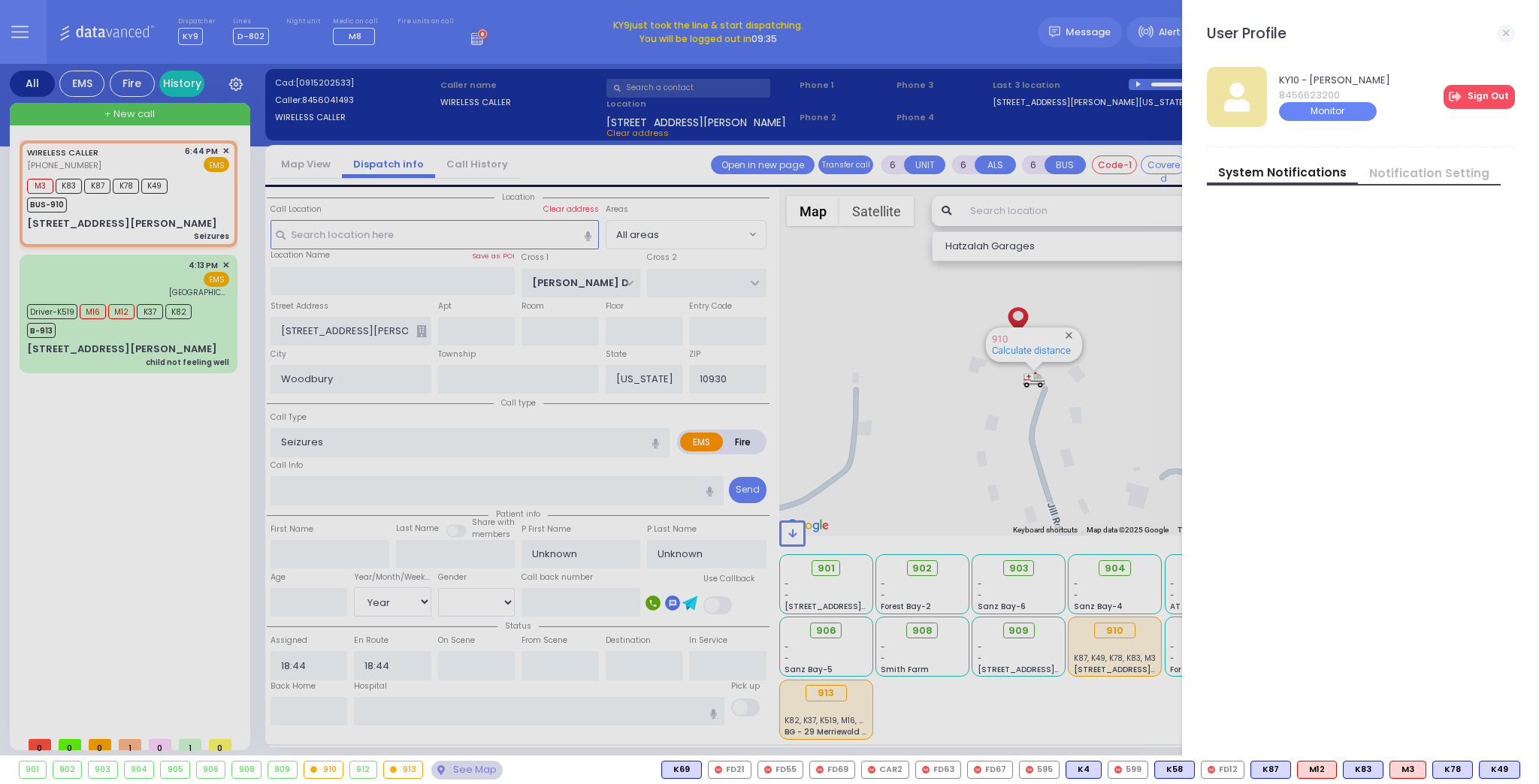
click at [1479, 94] on link "Sign Out" at bounding box center [1478, 96] width 71 height 24
